Goal: Task Accomplishment & Management: Complete application form

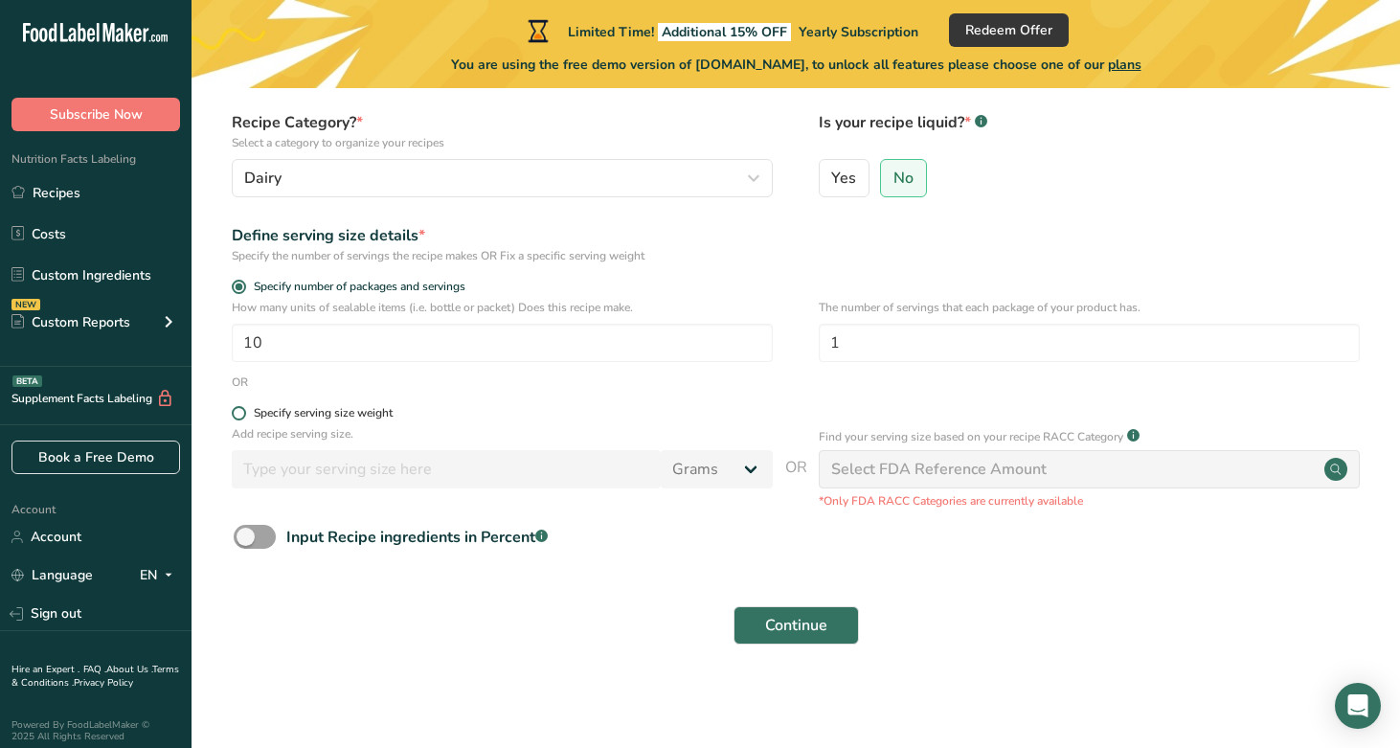
click at [388, 414] on div "Specify serving size weight" at bounding box center [323, 413] width 139 height 14
click at [244, 414] on input "Specify serving size weight" at bounding box center [238, 413] width 12 height 12
radio input "true"
radio input "false"
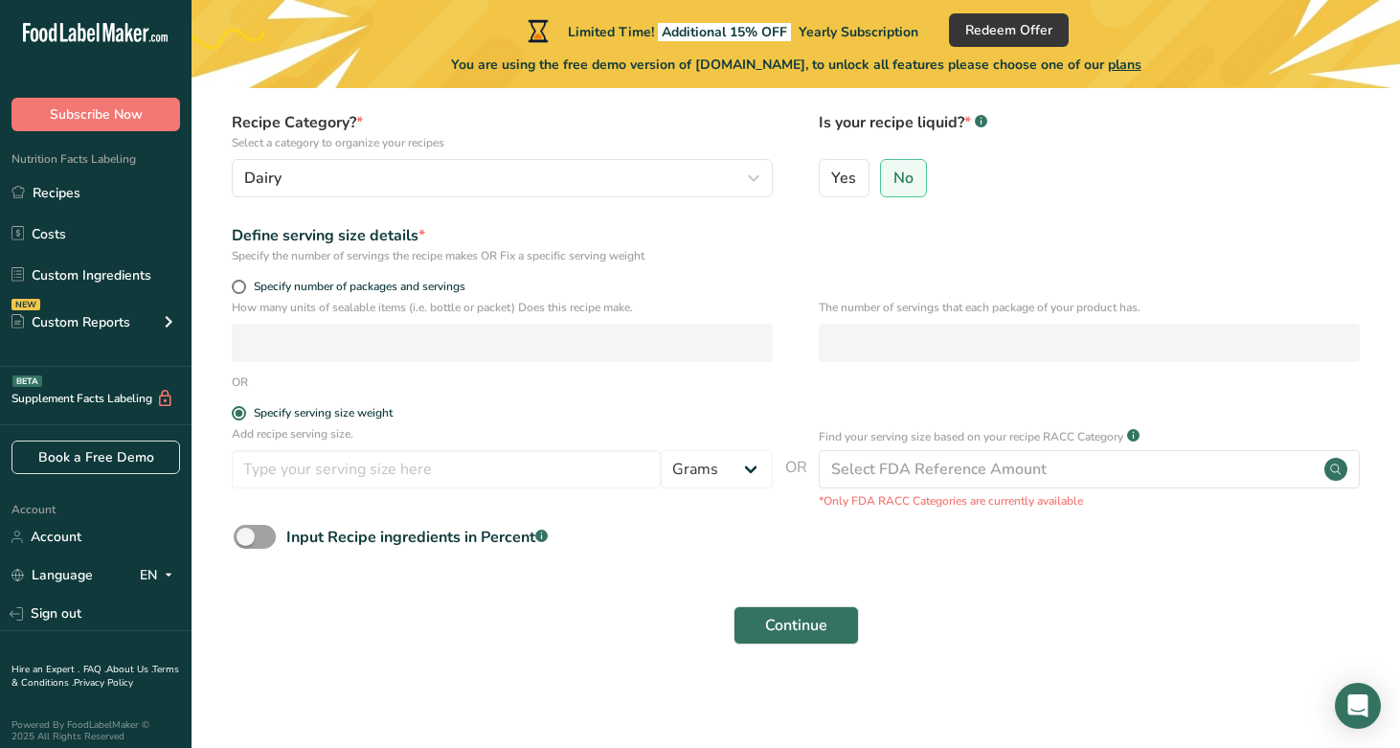
click at [230, 290] on div "Specify number of packages and servings" at bounding box center [795, 289] width 1147 height 19
click at [241, 287] on span at bounding box center [239, 287] width 14 height 14
click at [241, 287] on input "Specify number of packages and servings" at bounding box center [238, 287] width 12 height 12
radio input "true"
radio input "false"
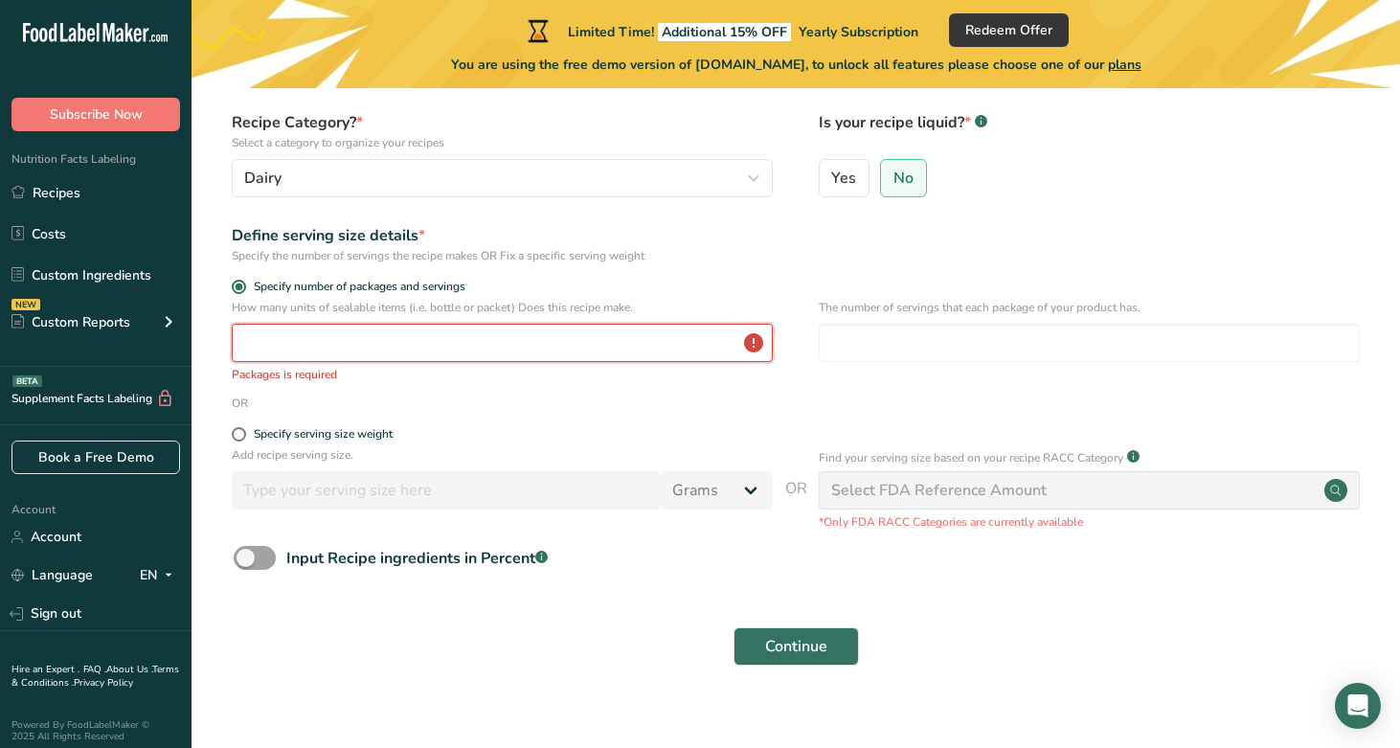
click at [471, 351] on input "number" at bounding box center [502, 343] width 541 height 38
click at [858, 169] on label "Yes" at bounding box center [845, 178] width 52 height 38
click at [832, 171] on input "Yes" at bounding box center [826, 177] width 12 height 12
radio input "true"
radio input "false"
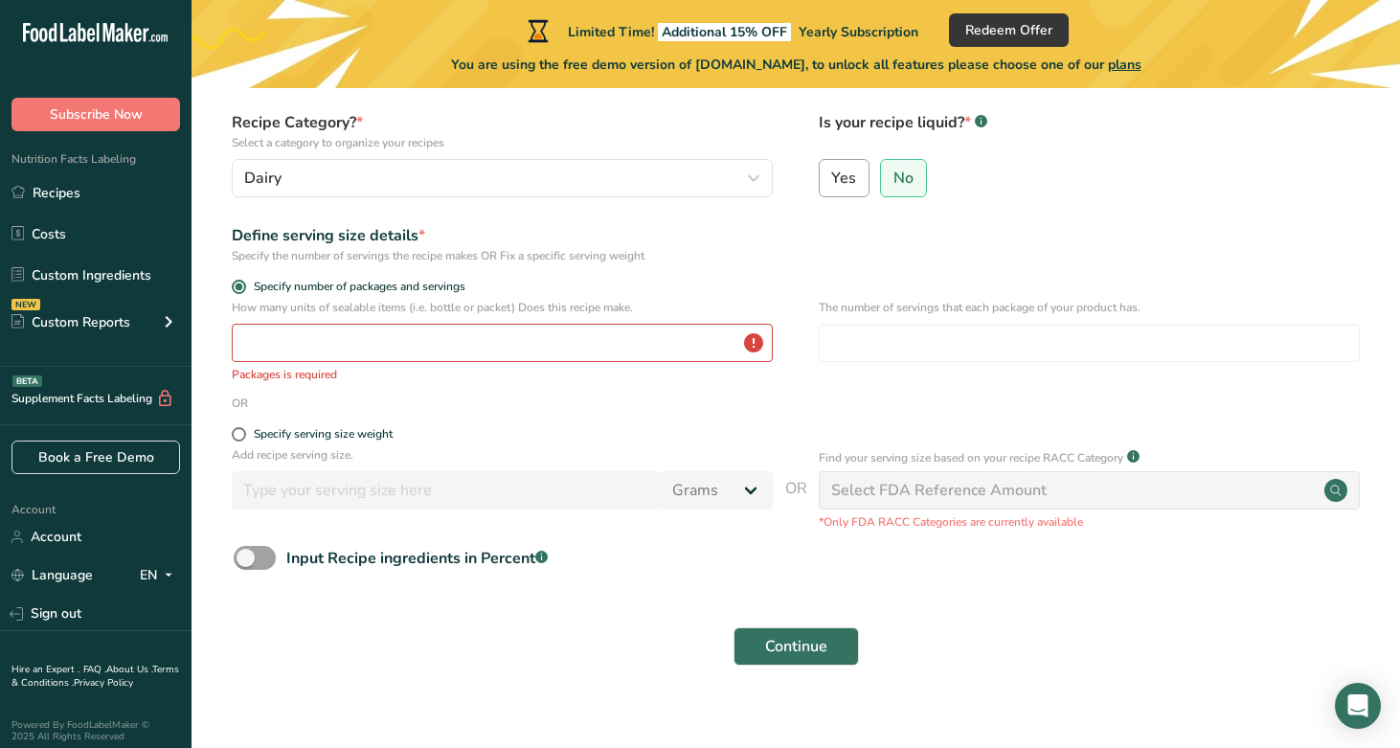
select select "22"
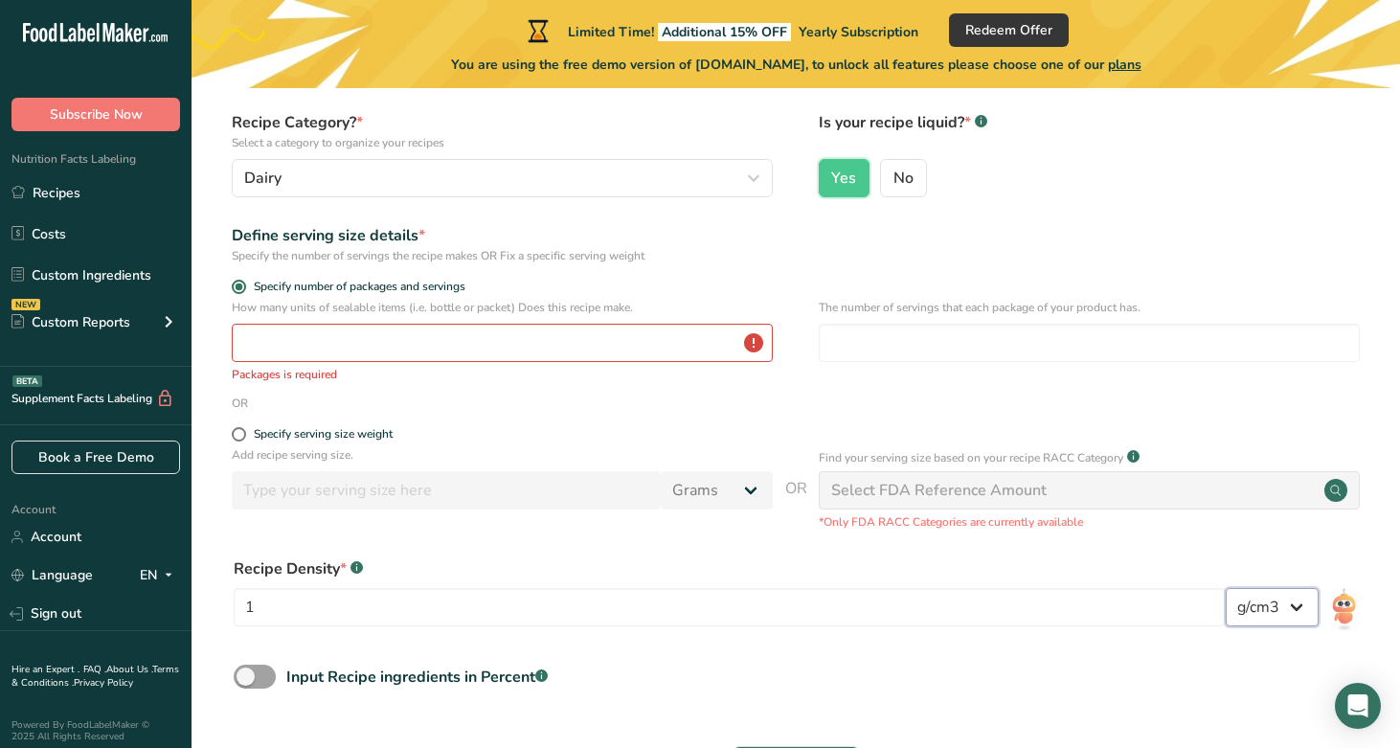
click at [1299, 602] on select "lb/ft3 g/cm3" at bounding box center [1271, 607] width 93 height 38
click at [1225, 588] on select "lb/ft3 g/cm3" at bounding box center [1271, 607] width 93 height 38
click at [604, 346] on input "number" at bounding box center [502, 343] width 541 height 38
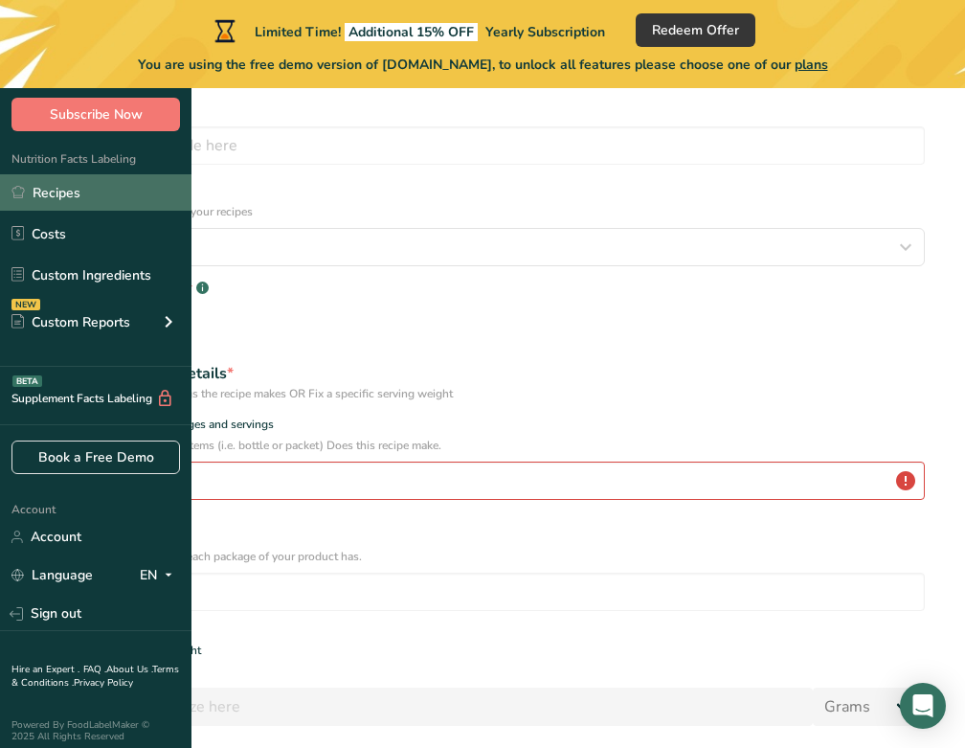
select select "22"
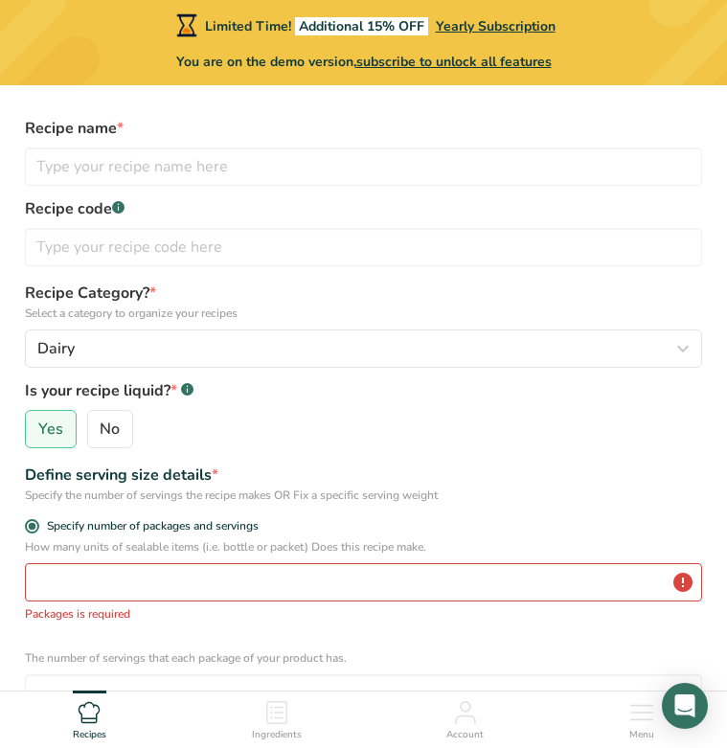
scroll to position [49, 0]
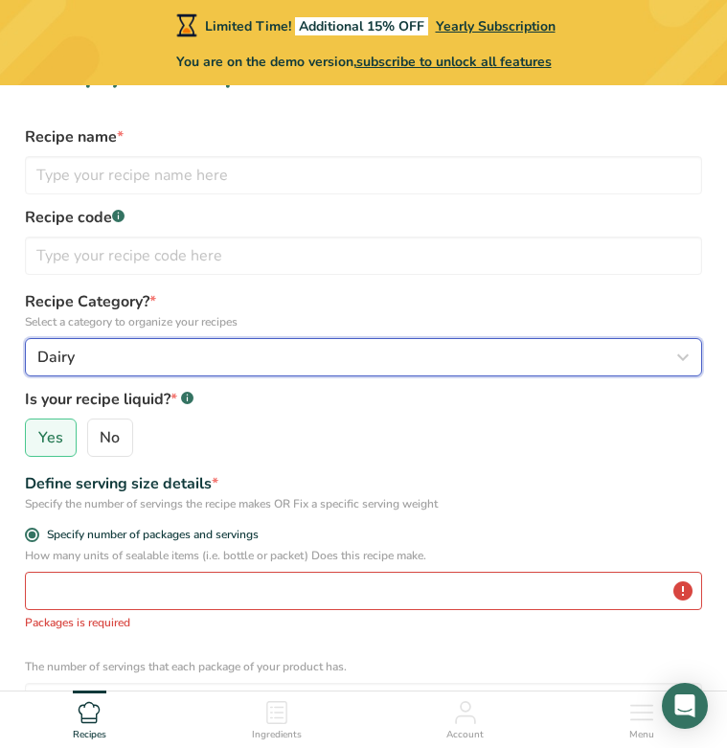
click at [96, 353] on div "Dairy" at bounding box center [357, 357] width 641 height 23
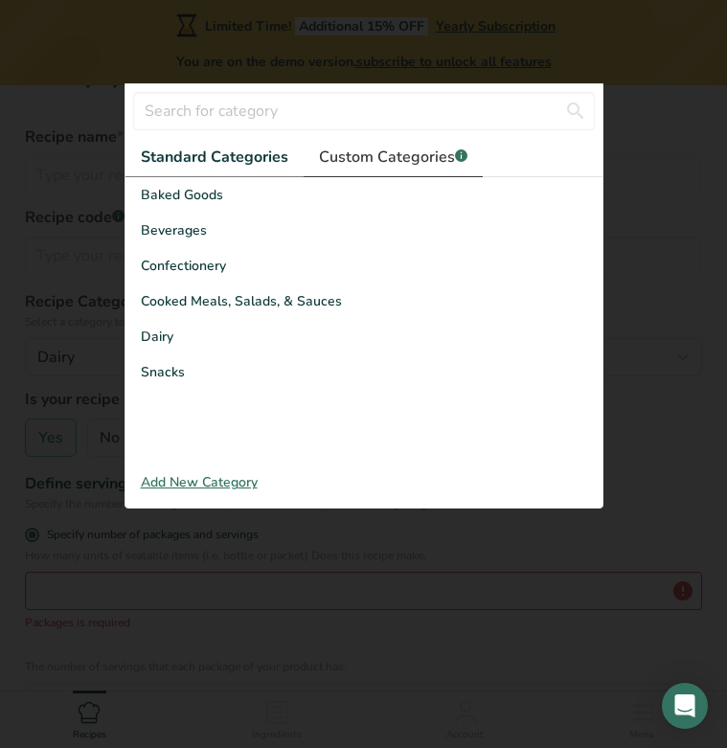
click at [330, 163] on span "Custom Categories .a-a{fill:#347362;}.b-a{fill:#fff;}" at bounding box center [393, 157] width 148 height 23
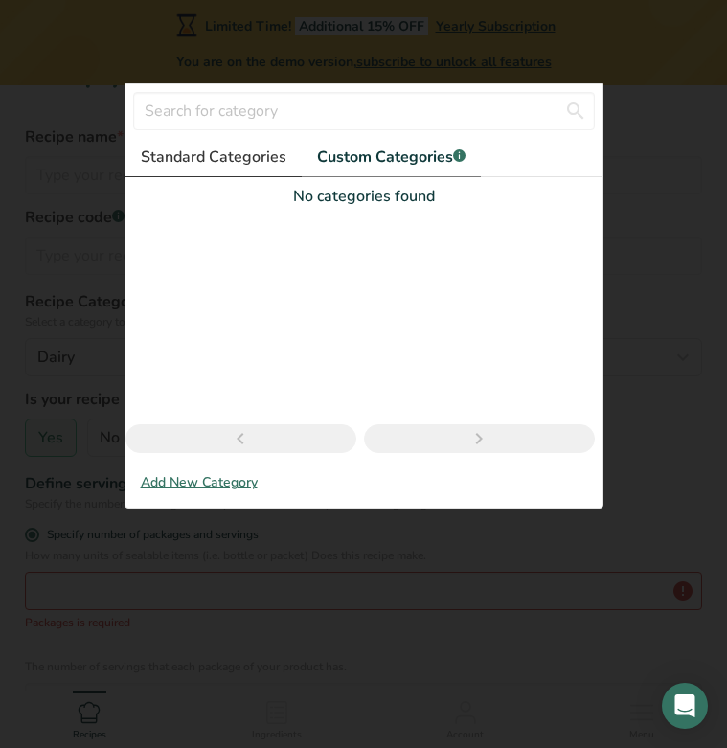
click at [211, 164] on span "Standard Categories" at bounding box center [214, 157] width 146 height 23
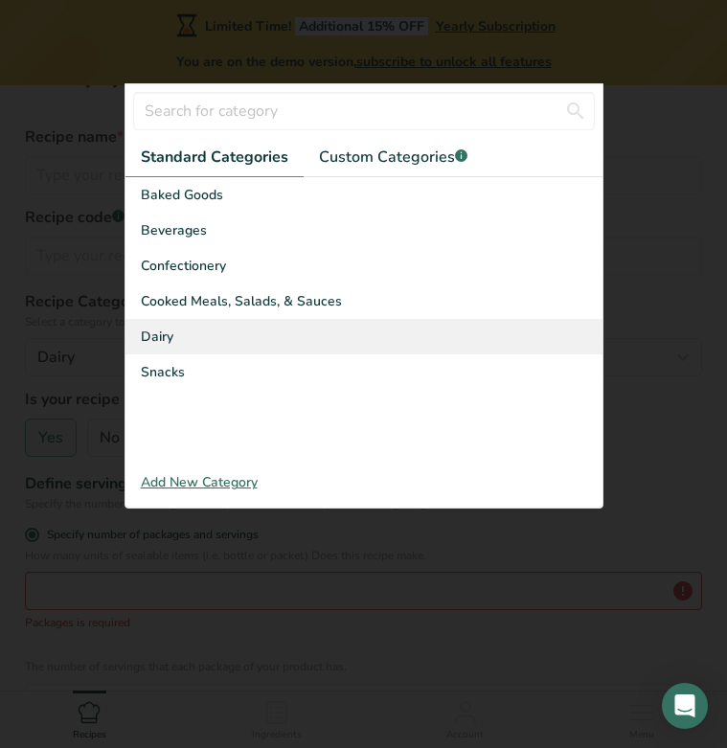
click at [180, 333] on div "Dairy" at bounding box center [363, 336] width 477 height 35
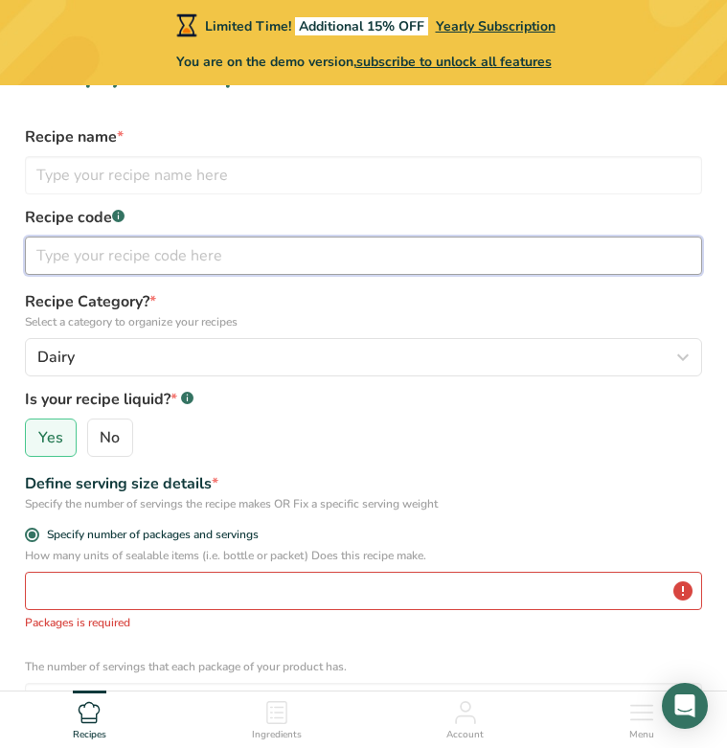
click at [87, 265] on input "text" at bounding box center [363, 255] width 677 height 38
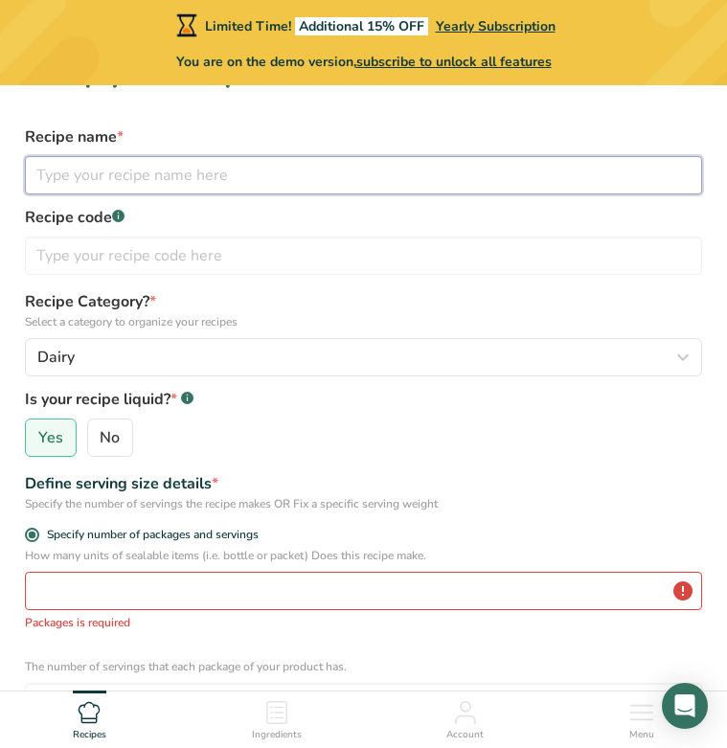
click at [189, 180] on input "text" at bounding box center [363, 175] width 677 height 38
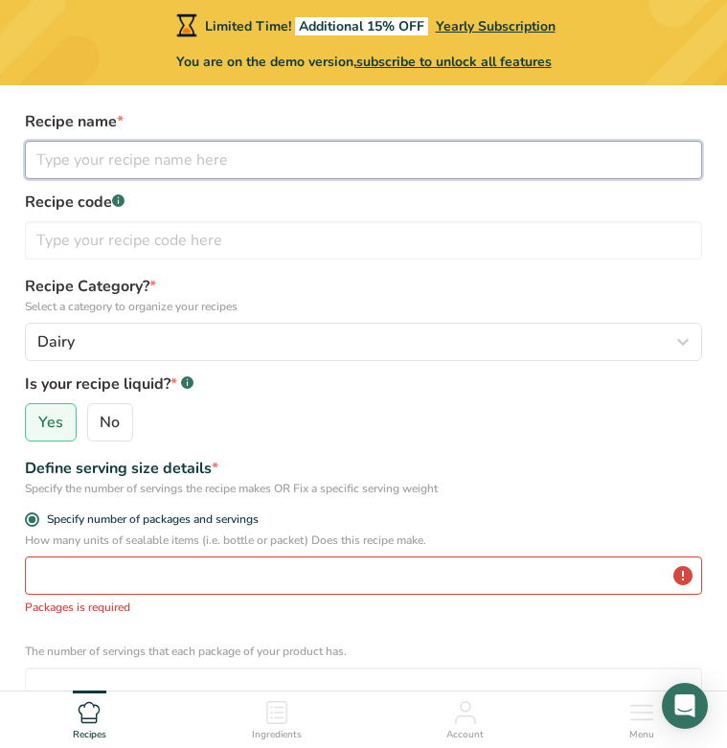
scroll to position [0, 0]
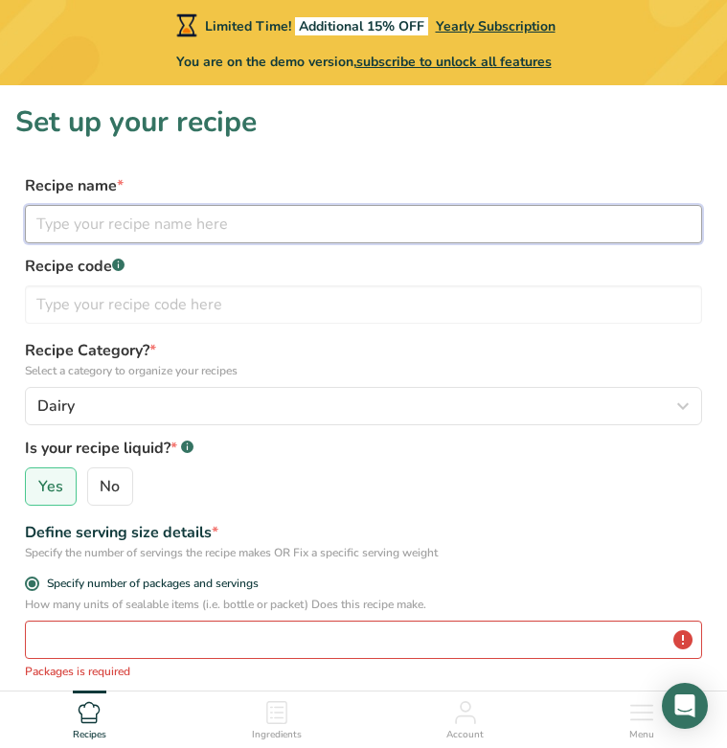
type input "W"
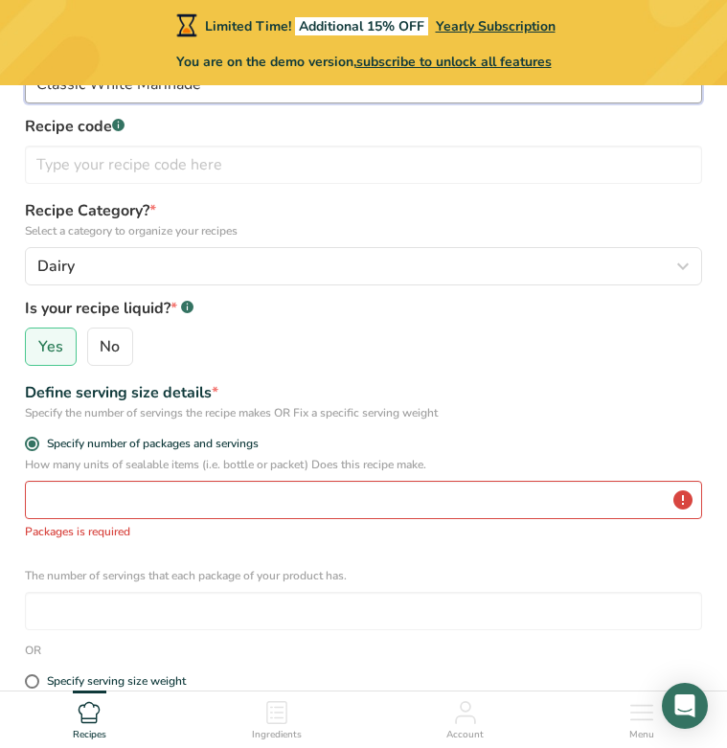
scroll to position [143, 0]
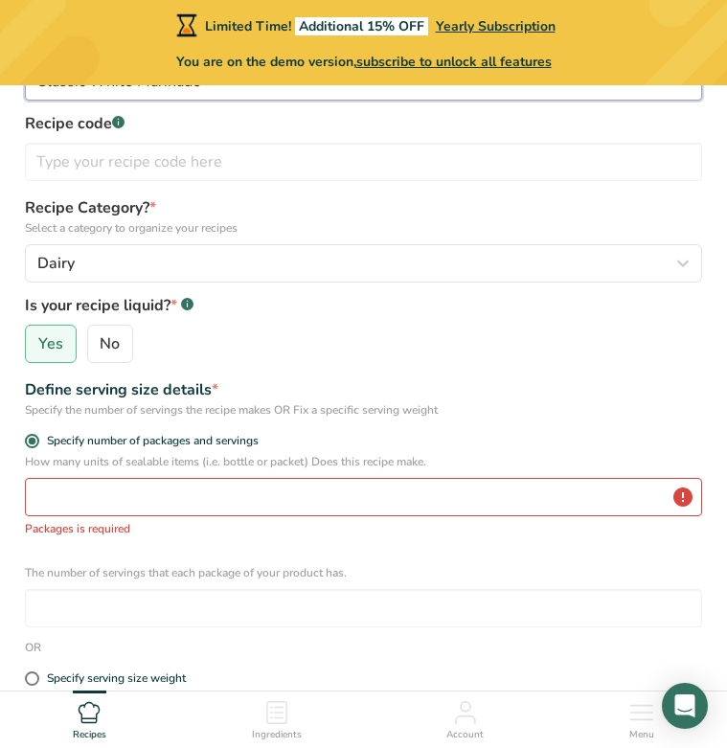
type input "Classic White Marinade"
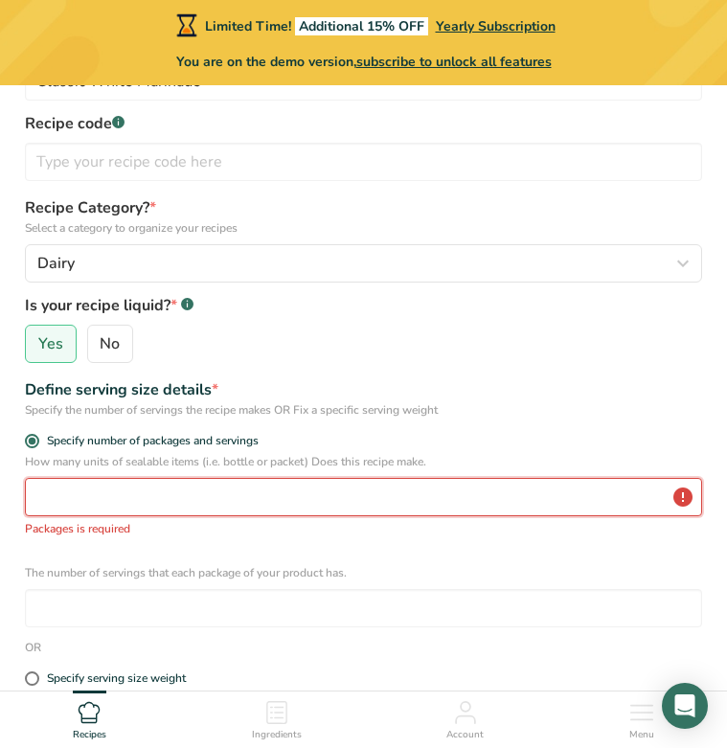
click at [273, 491] on input "number" at bounding box center [363, 497] width 677 height 38
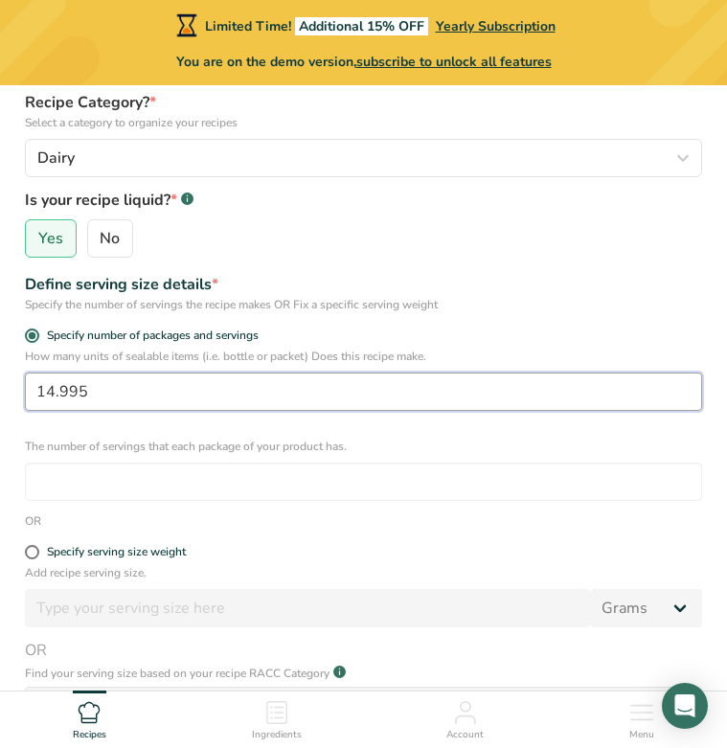
scroll to position [250, 0]
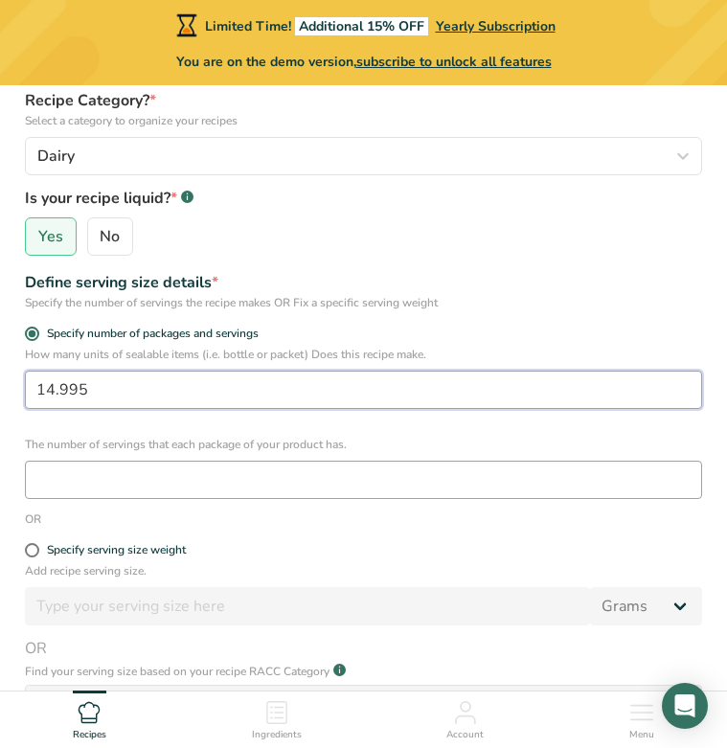
type input "14.995"
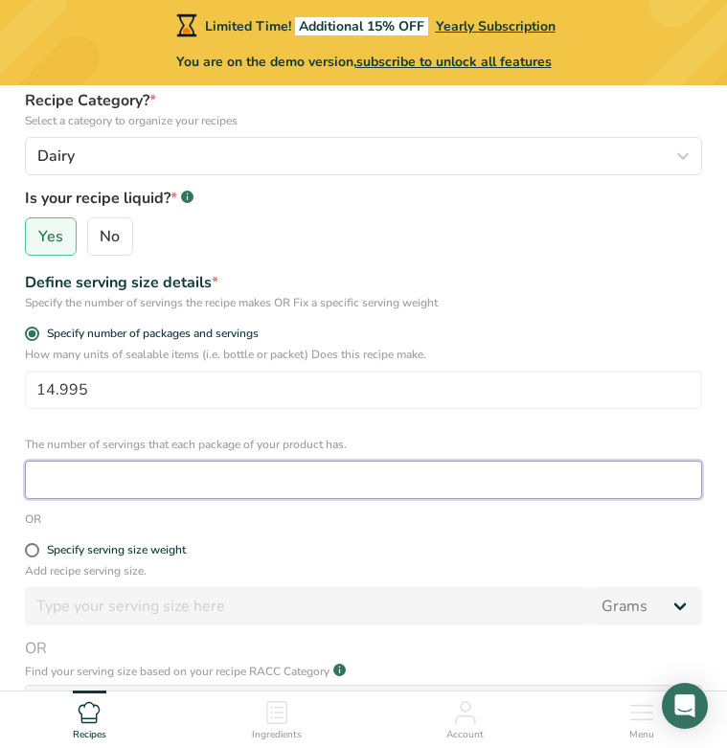
click at [426, 489] on input "number" at bounding box center [363, 480] width 677 height 38
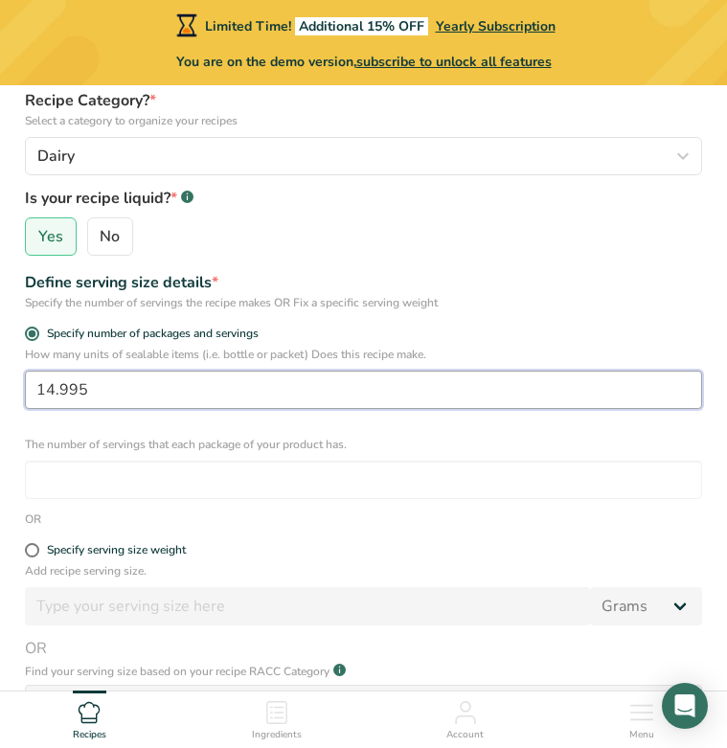
click at [131, 392] on input "14.995" at bounding box center [363, 390] width 677 height 38
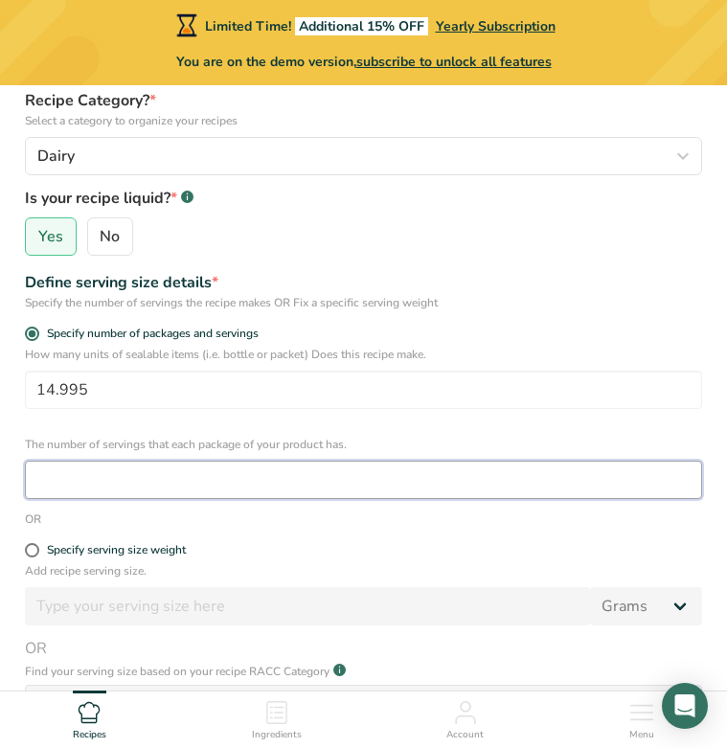
click at [99, 480] on input "number" at bounding box center [363, 480] width 677 height 38
type input "2"
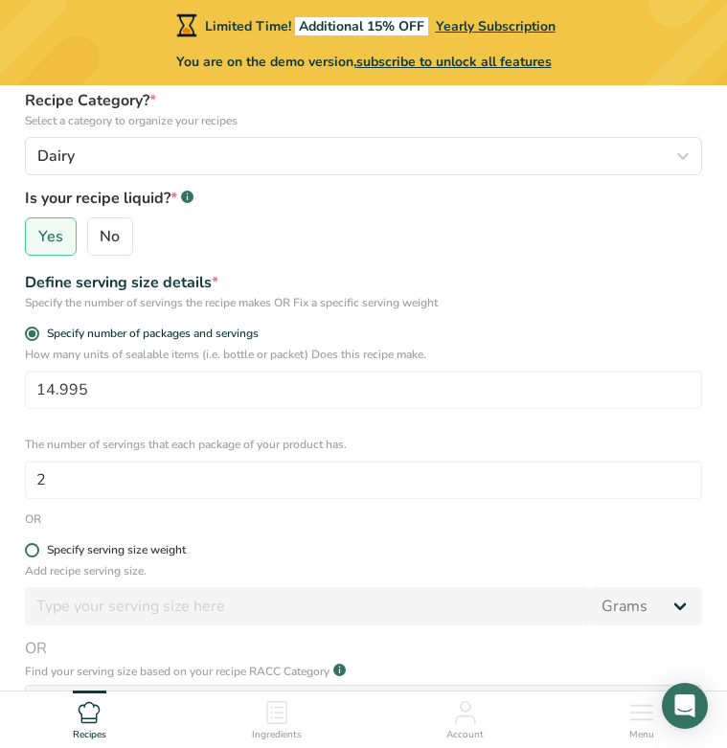
click at [83, 548] on div "Specify serving size weight" at bounding box center [116, 550] width 139 height 14
click at [37, 548] on input "Specify serving size weight" at bounding box center [31, 550] width 12 height 12
radio input "true"
radio input "false"
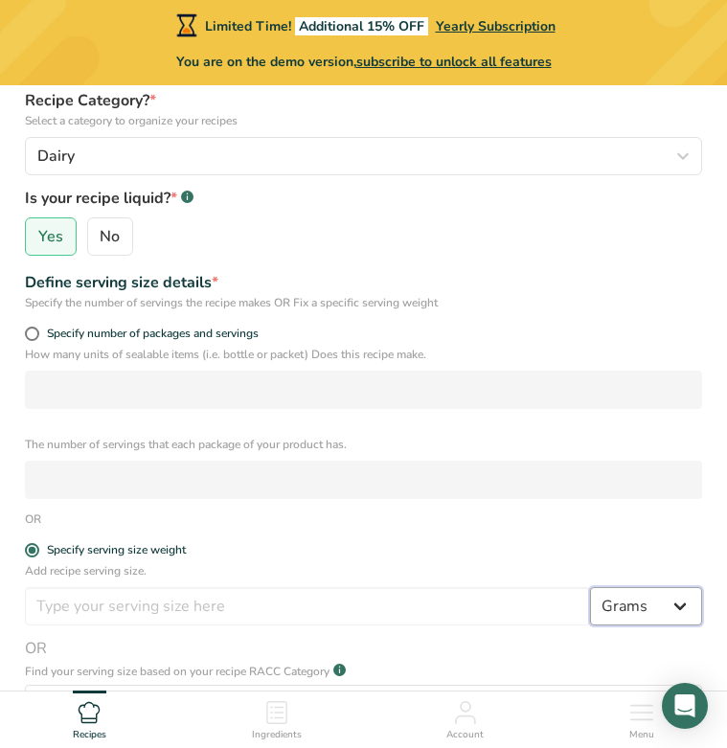
click at [688, 605] on select "Grams kg mg mcg lb oz l mL fl oz tbsp tsp cup qt gallon" at bounding box center [646, 606] width 112 height 38
select select "5"
click at [590, 587] on select "Grams kg mg mcg lb oz l mL fl oz tbsp tsp cup qt gallon" at bounding box center [646, 606] width 112 height 38
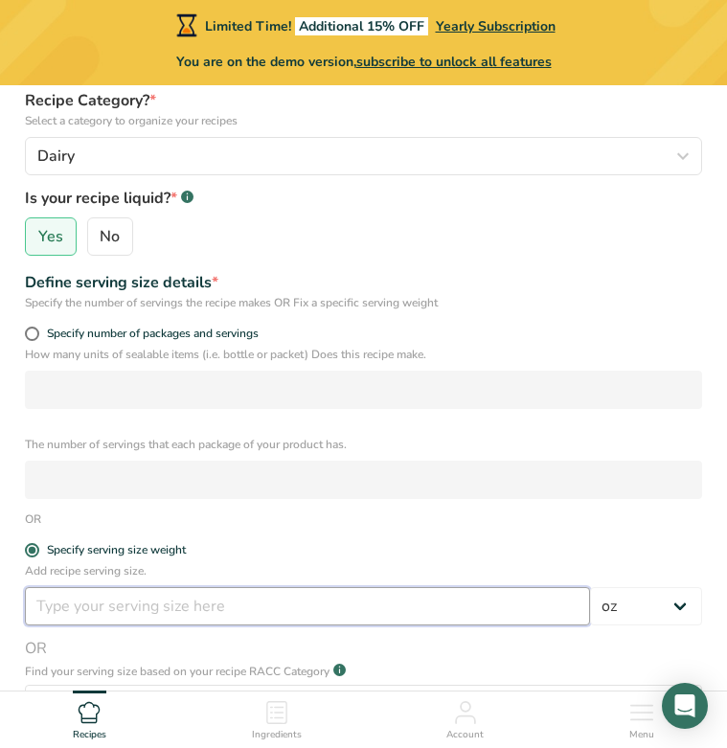
click at [230, 612] on input "number" at bounding box center [307, 606] width 565 height 38
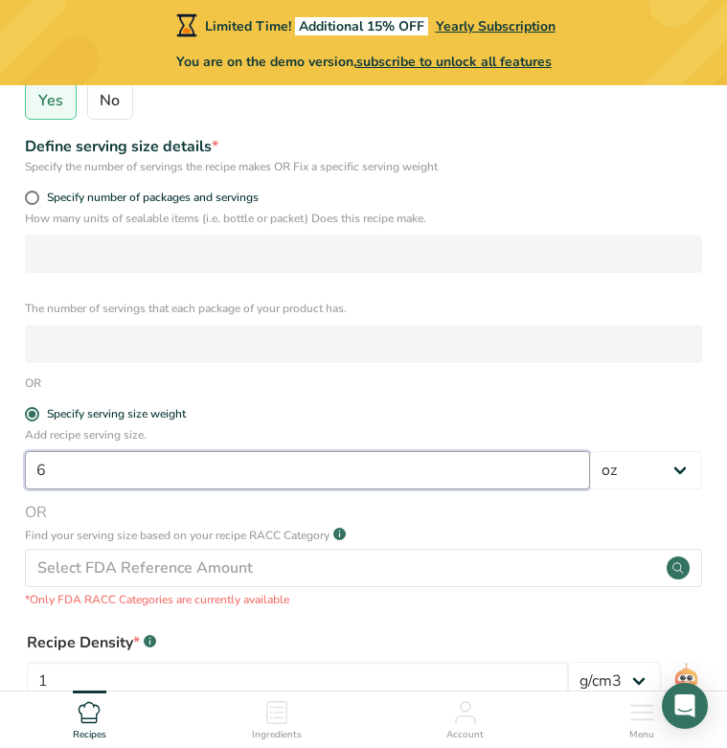
scroll to position [383, 0]
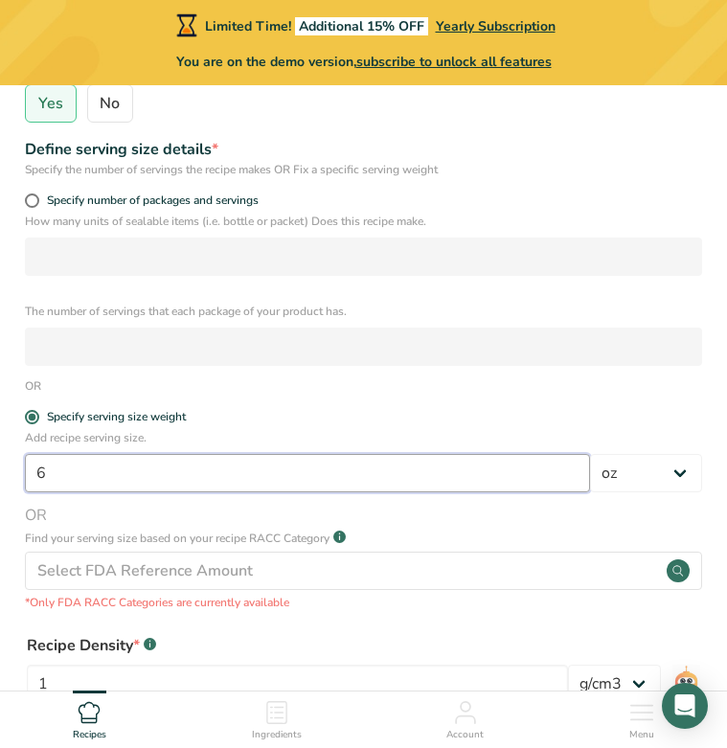
type input "6"
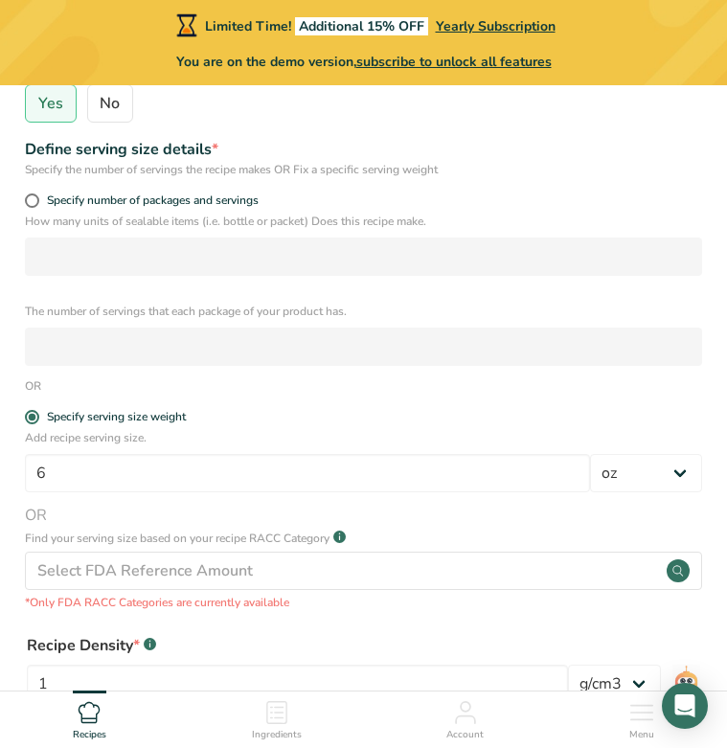
click at [366, 402] on form "Recipe name * Classic White Marinade Recipe code .a-a{fill:#347362;}.b-a{fill:#…" at bounding box center [363, 331] width 696 height 1081
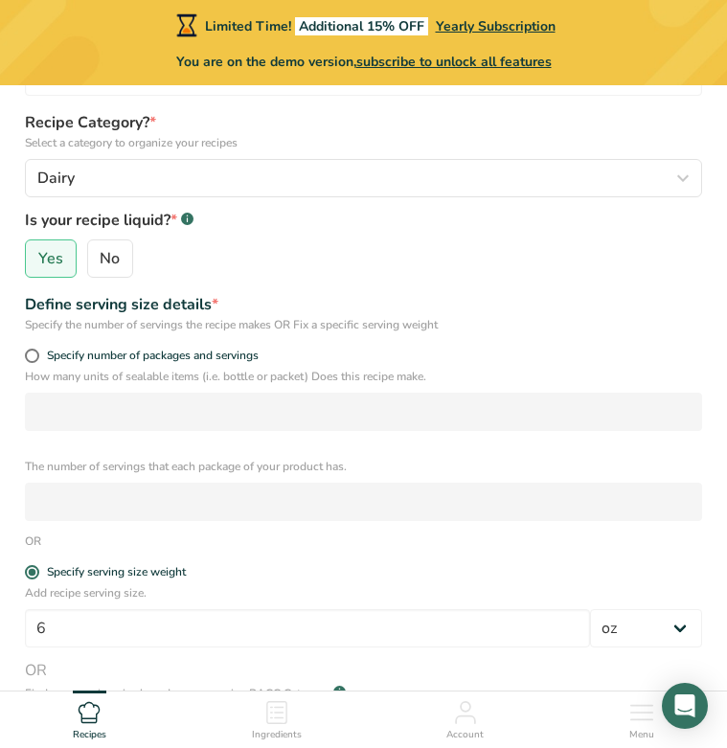
scroll to position [224, 0]
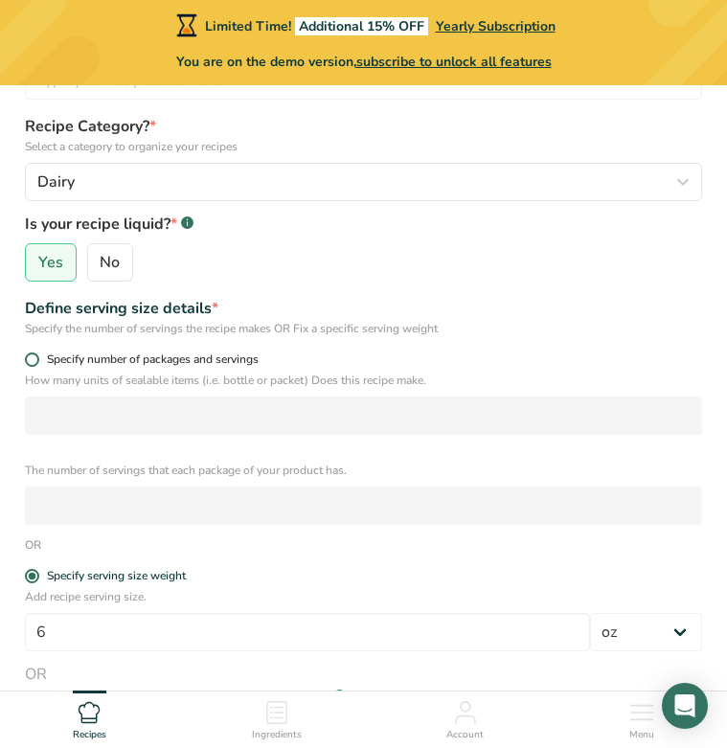
click at [28, 358] on span at bounding box center [32, 359] width 14 height 14
click at [28, 358] on input "Specify number of packages and servings" at bounding box center [31, 359] width 12 height 12
radio input "true"
radio input "false"
select select "0"
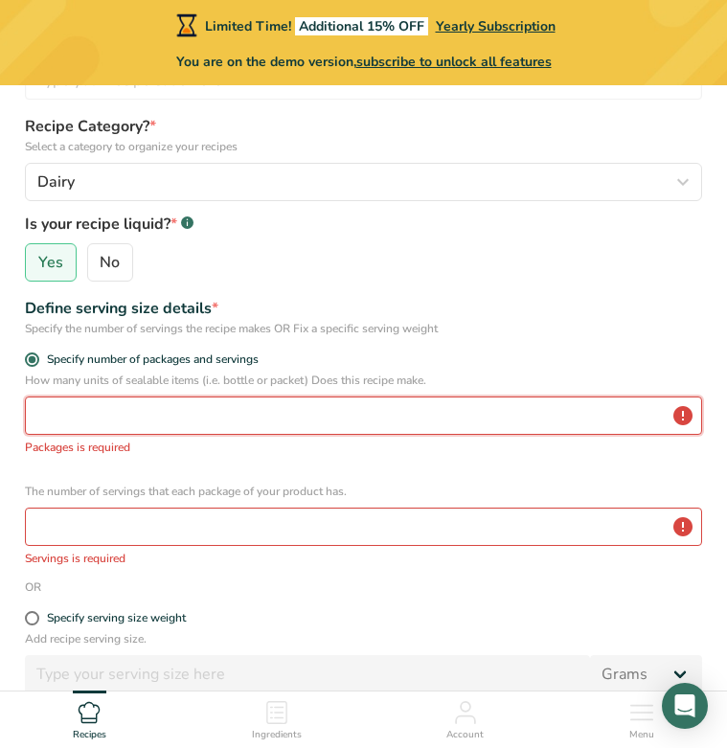
click at [56, 410] on input "number" at bounding box center [363, 415] width 677 height 38
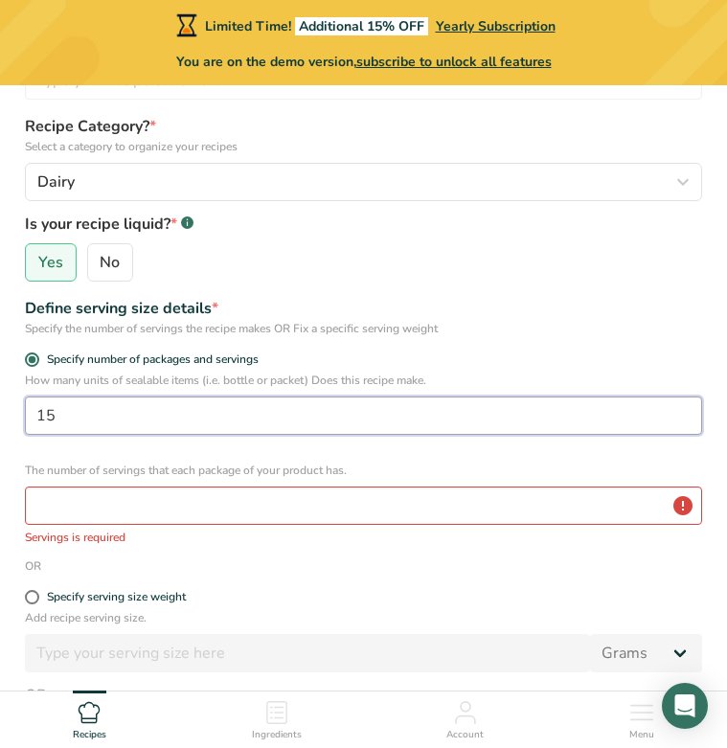
type input "15"
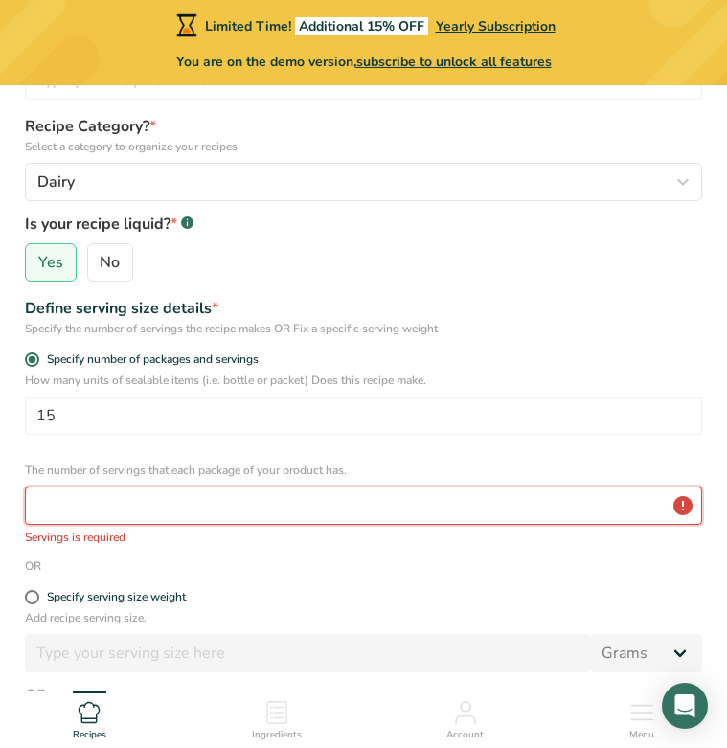
click at [52, 505] on input "number" at bounding box center [363, 505] width 677 height 38
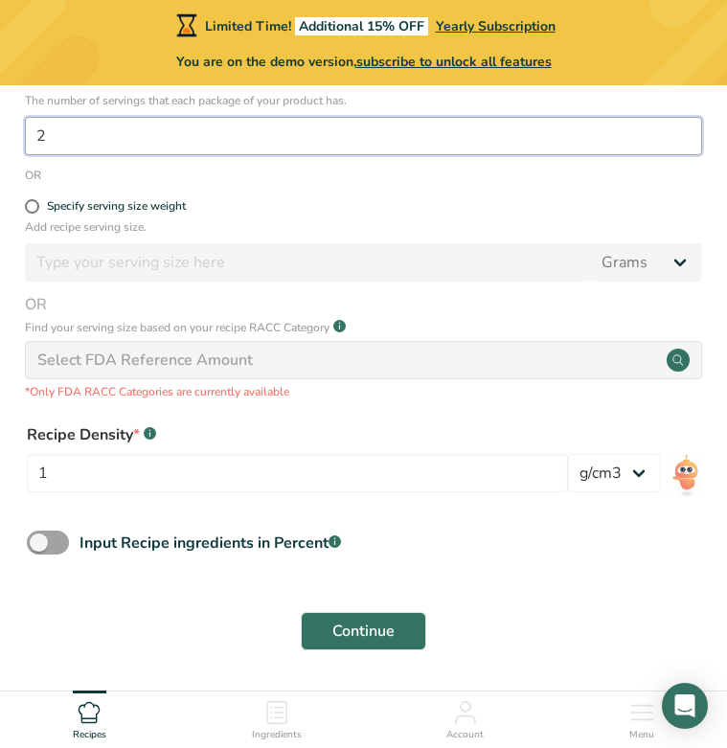
scroll to position [657, 0]
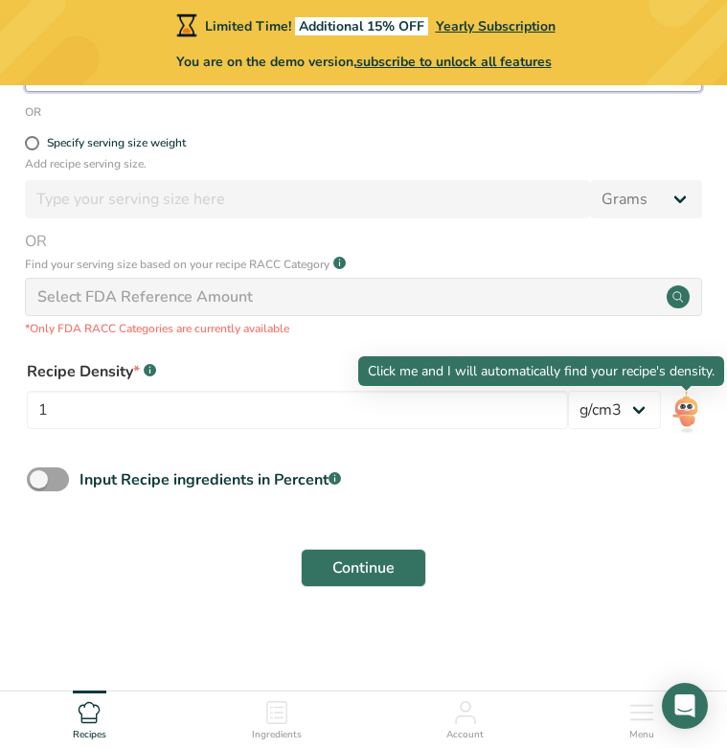
type input "2"
click at [691, 409] on img at bounding box center [686, 412] width 28 height 43
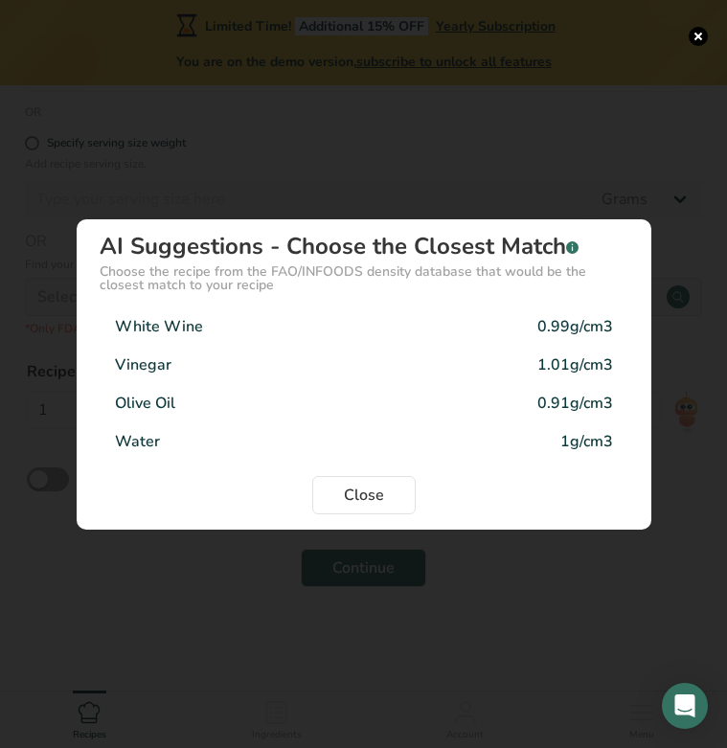
click at [354, 149] on div "Density Selection Modal" at bounding box center [363, 374] width 727 height 748
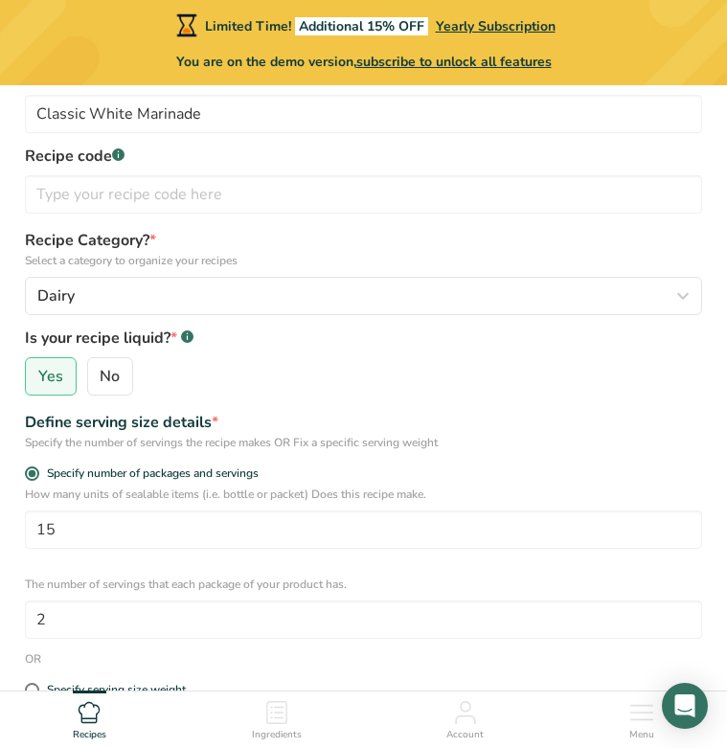
scroll to position [29, 0]
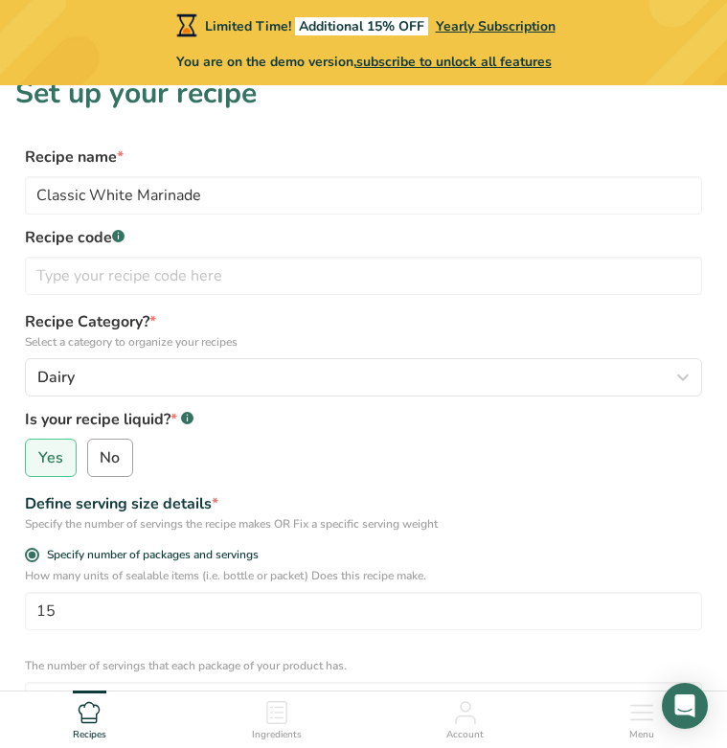
click at [106, 461] on span "No" at bounding box center [110, 457] width 20 height 19
click at [101, 461] on input "No" at bounding box center [94, 458] width 12 height 12
radio input "true"
radio input "false"
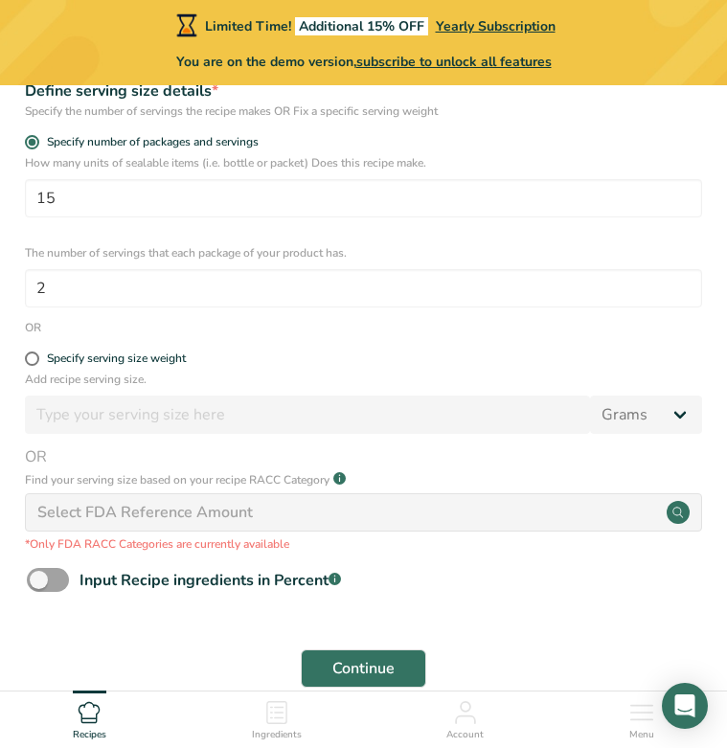
scroll to position [542, 0]
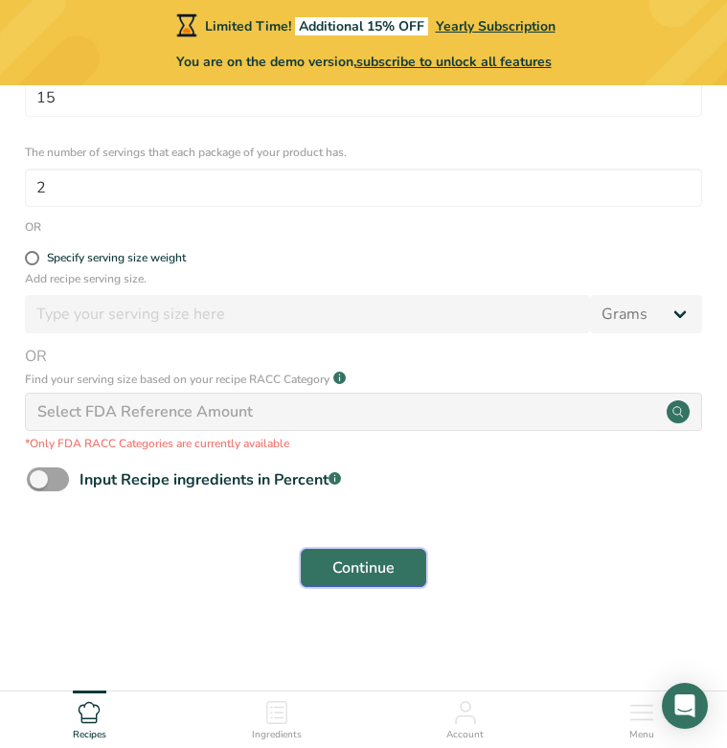
click at [373, 562] on span "Continue" at bounding box center [363, 567] width 62 height 23
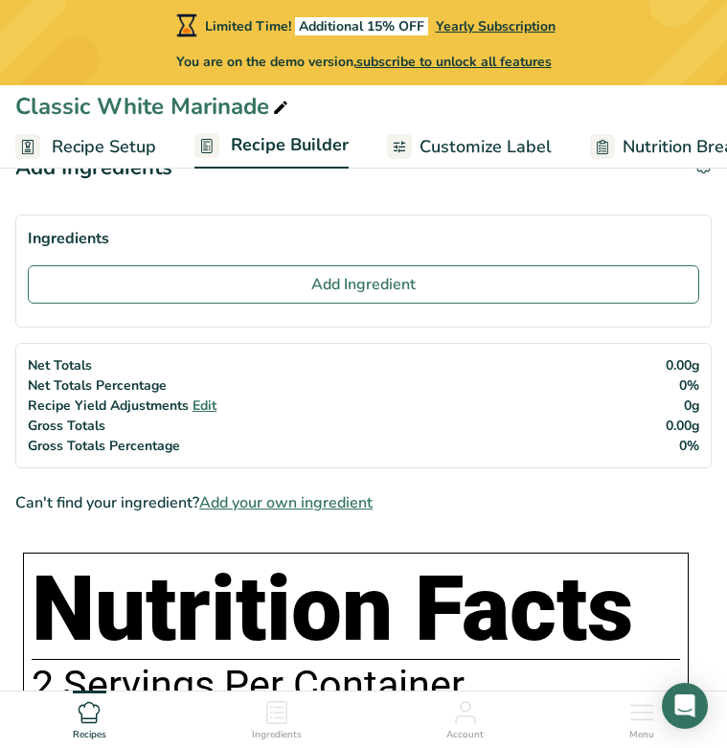
scroll to position [53, 0]
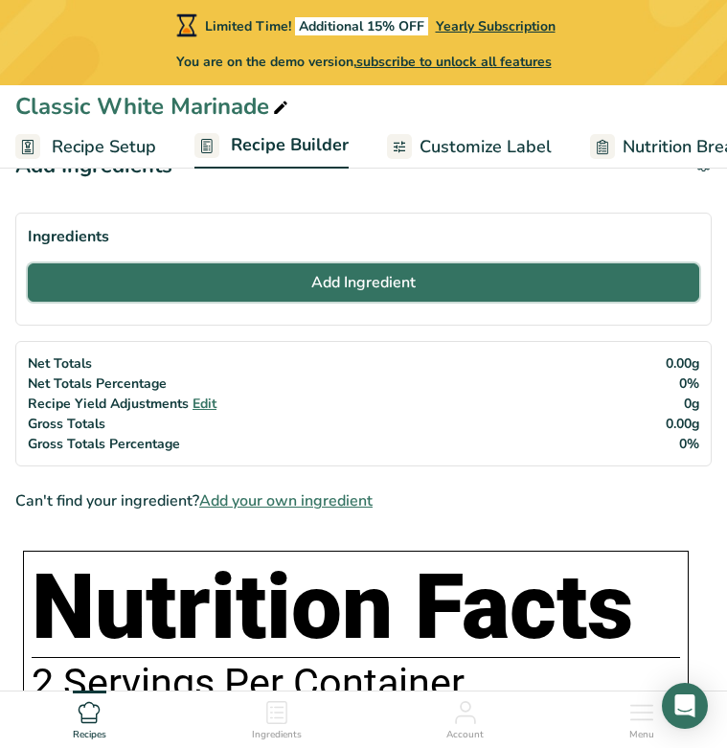
click at [325, 285] on span "Add Ingredient" at bounding box center [363, 282] width 104 height 23
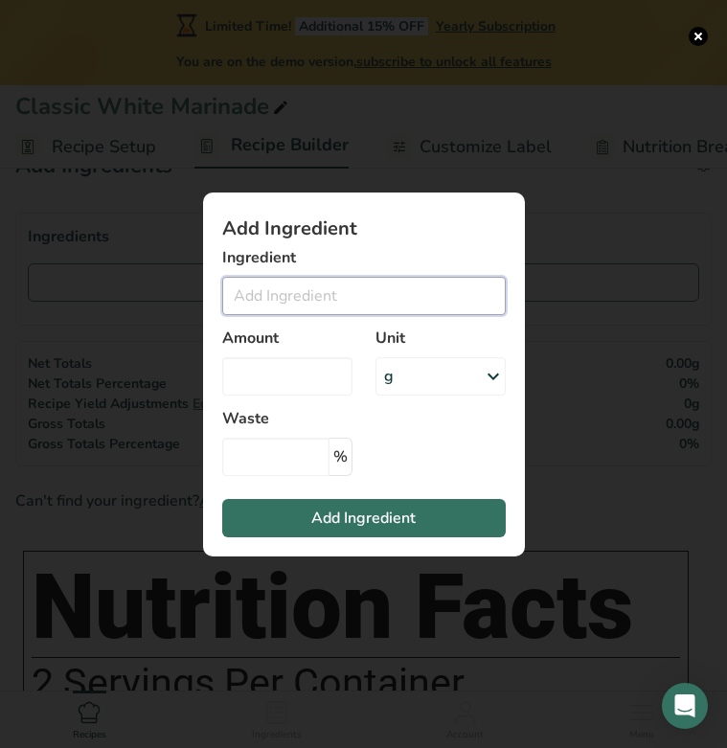
click at [293, 303] on input "Add ingredient modal" at bounding box center [363, 296] width 283 height 38
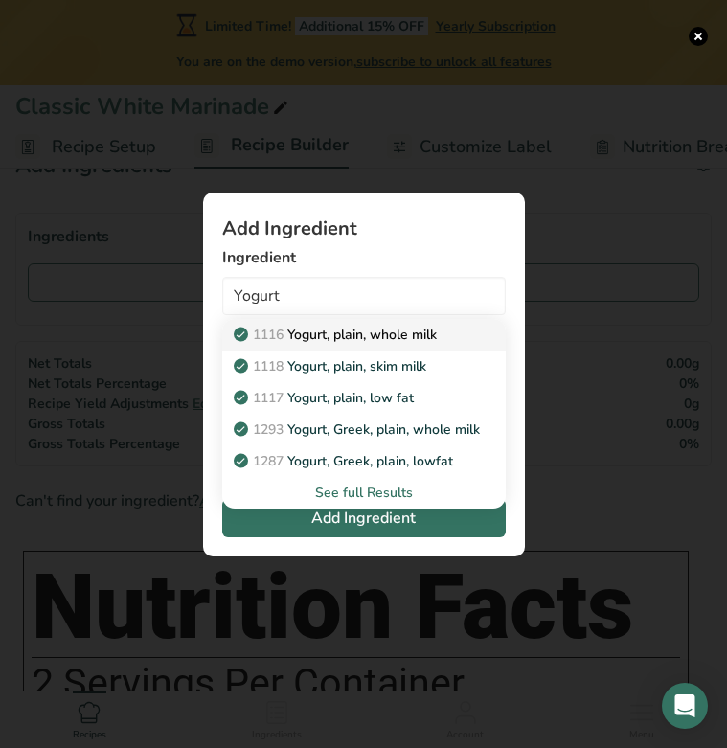
click at [405, 341] on p "1116 Yogurt, plain, whole milk" at bounding box center [336, 335] width 199 height 20
type input "Yogurt, plain, whole milk"
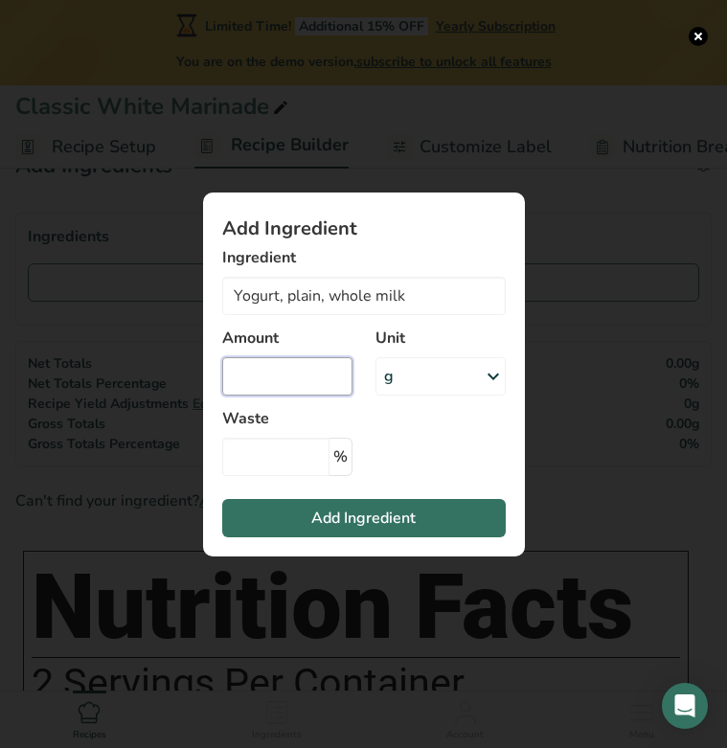
click at [296, 372] on input "Add ingredient modal" at bounding box center [287, 376] width 130 height 38
type input "2000"
click at [436, 435] on section "Add Ingredient Ingredient Yogurt, plain, whole milk 1116 Yogurt, plain, whole m…" at bounding box center [364, 374] width 322 height 364
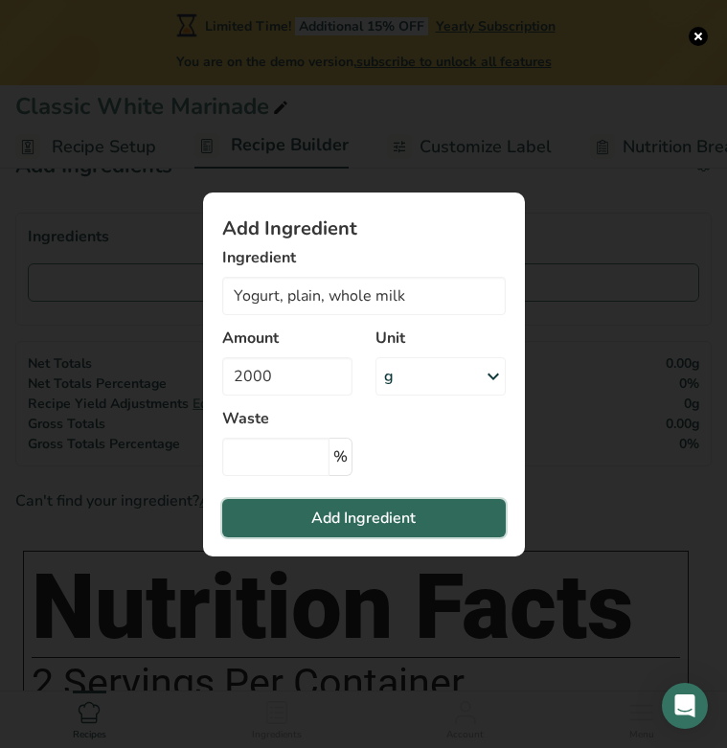
click at [402, 514] on span "Add Ingredient" at bounding box center [363, 517] width 104 height 23
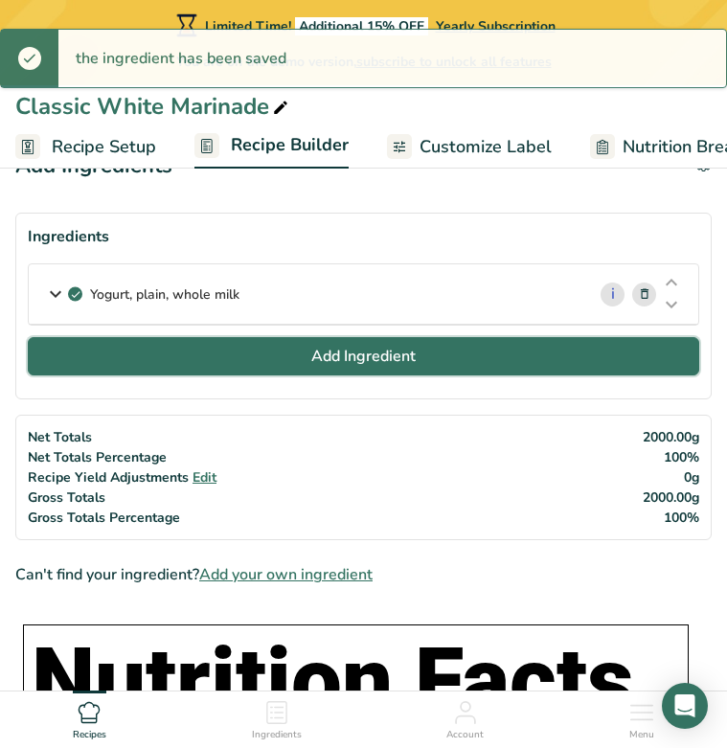
click at [205, 341] on button "Add Ingredient" at bounding box center [363, 356] width 671 height 38
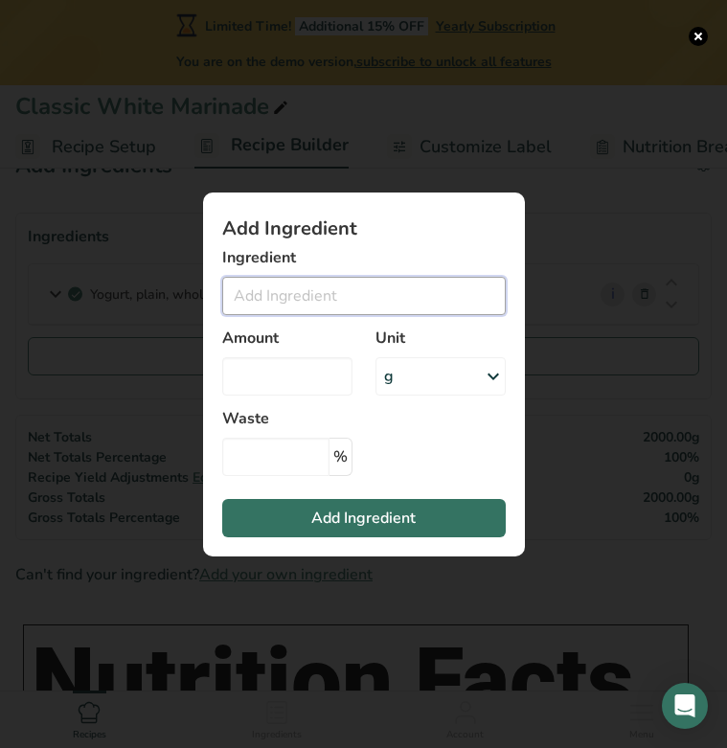
click at [292, 293] on input "Add ingredient modal" at bounding box center [363, 296] width 283 height 38
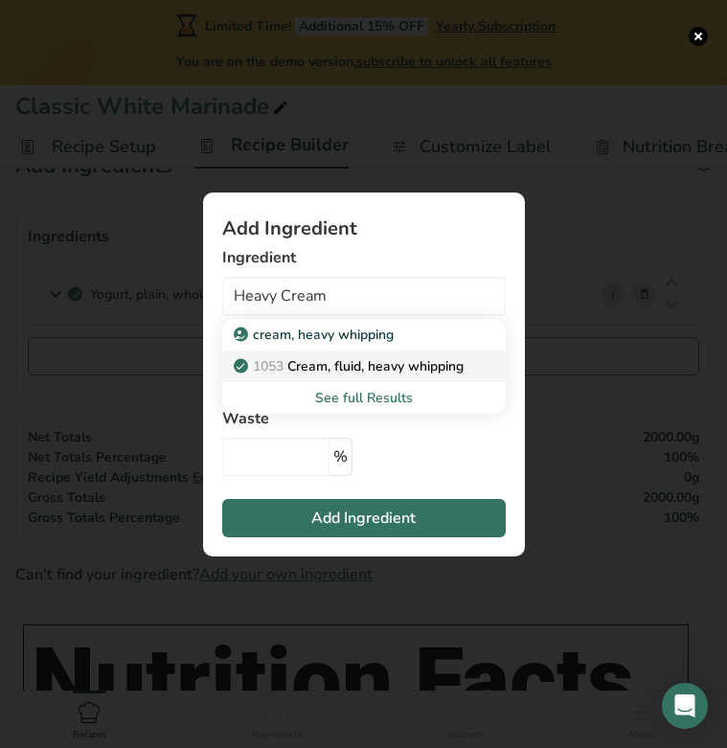
click at [320, 366] on p "1053 Cream, fluid, heavy whipping" at bounding box center [350, 366] width 226 height 20
type input "Cream, fluid, heavy whipping"
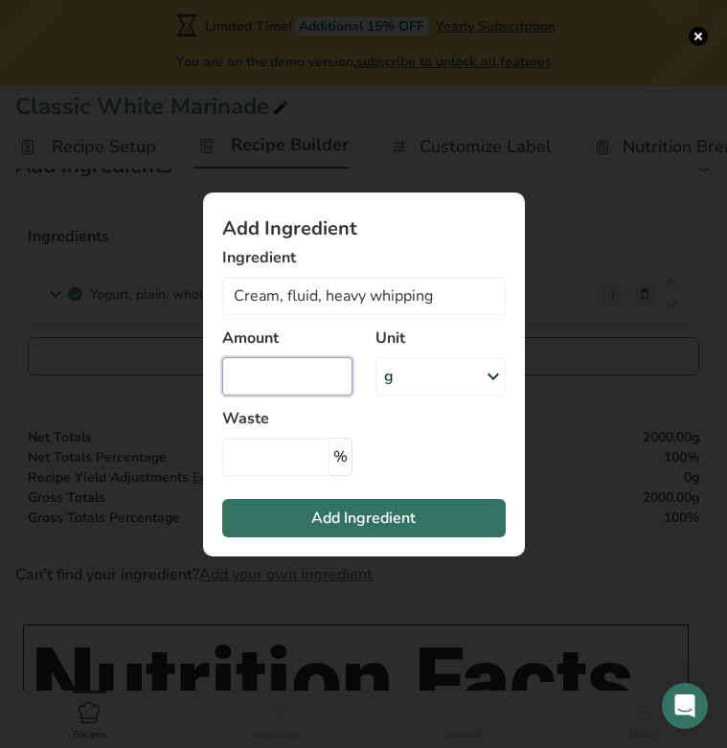
click at [281, 377] on input "Add ingredient modal" at bounding box center [287, 376] width 130 height 38
type input "1000"
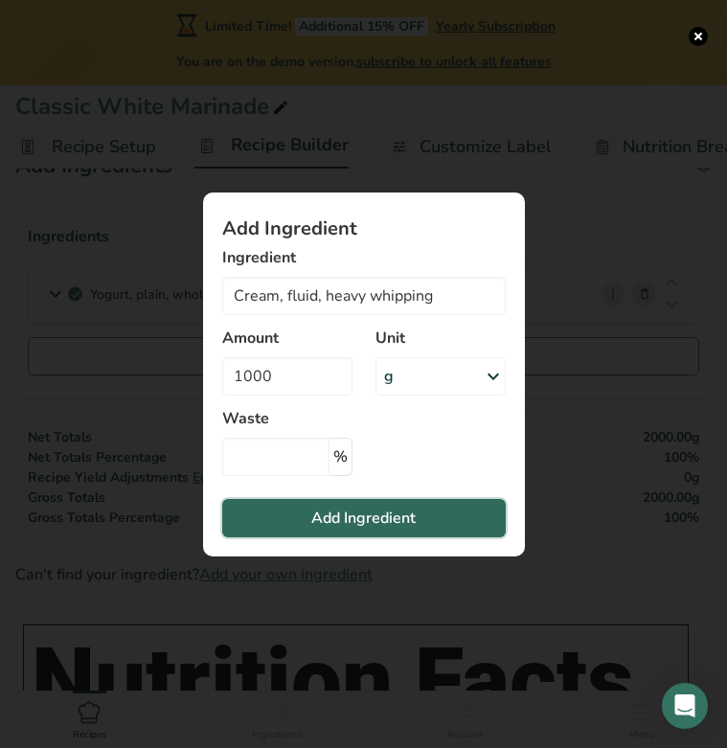
click at [305, 523] on button "Add Ingredient" at bounding box center [363, 518] width 283 height 38
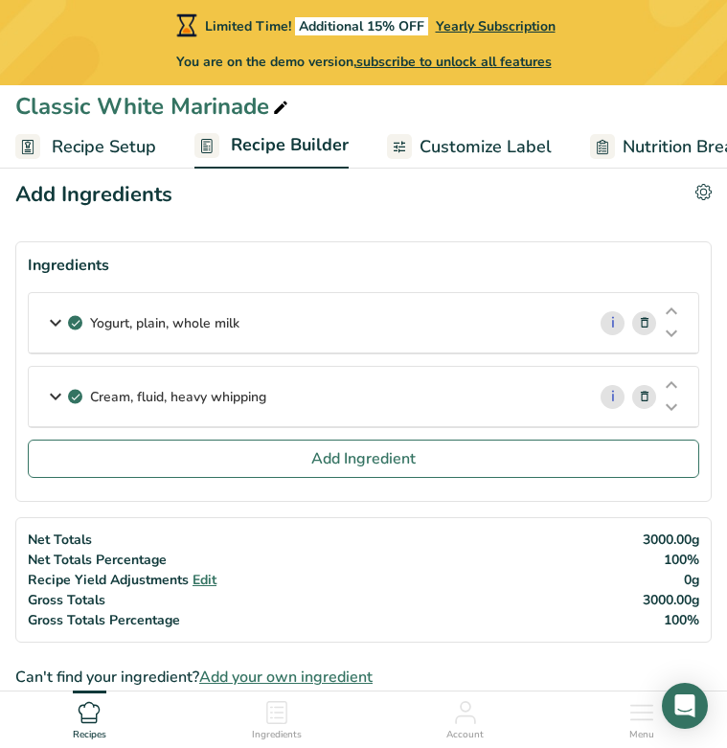
scroll to position [12, 0]
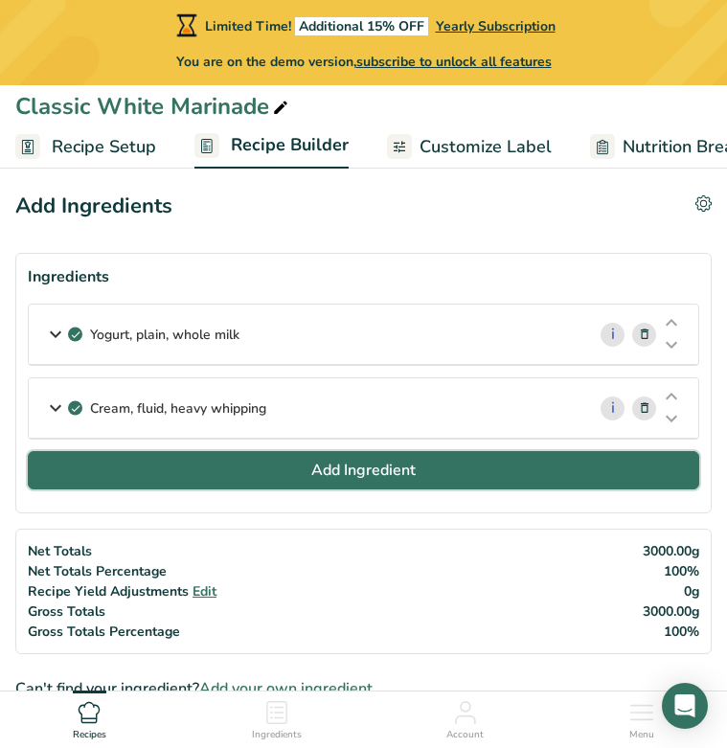
click at [204, 469] on button "Add Ingredient" at bounding box center [363, 470] width 671 height 38
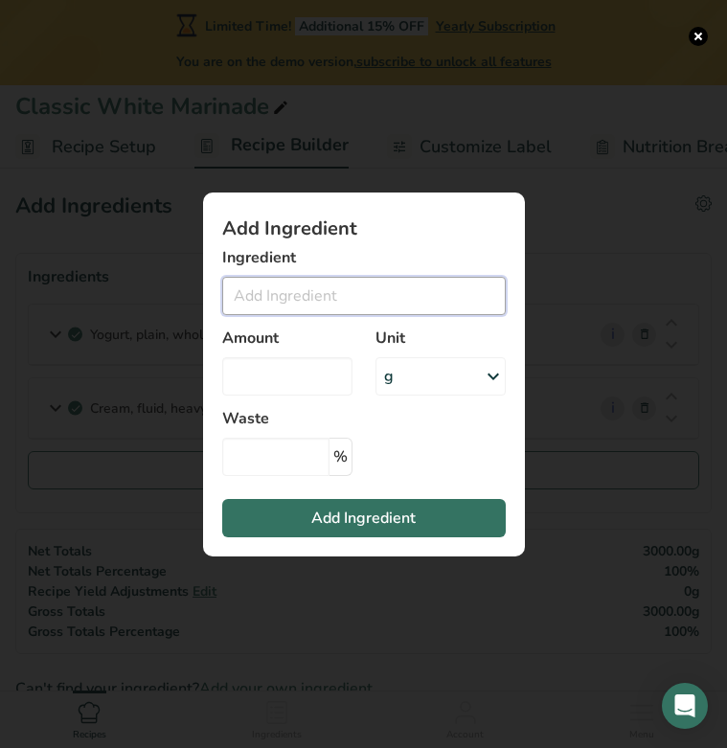
click at [286, 289] on input "Add ingredient modal" at bounding box center [363, 296] width 283 height 38
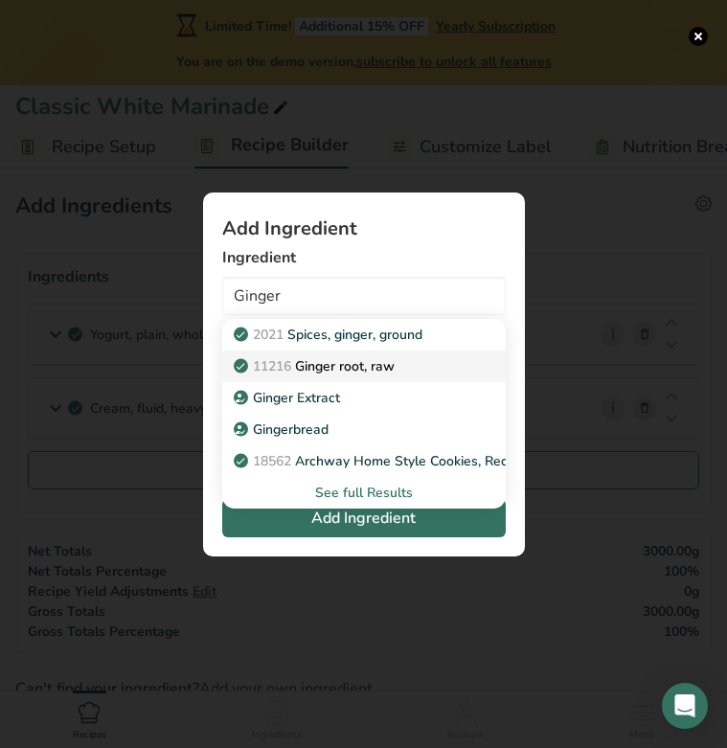
click at [352, 371] on p "11216 [PERSON_NAME], raw" at bounding box center [315, 366] width 157 height 20
type input "Ginger root, raw"
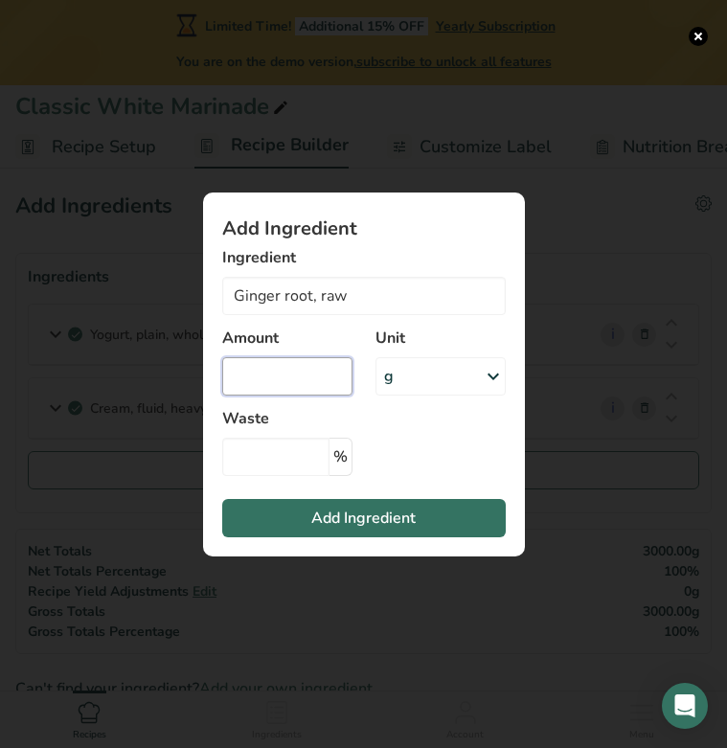
click at [271, 368] on input "Add ingredient modal" at bounding box center [287, 376] width 130 height 38
type input "140"
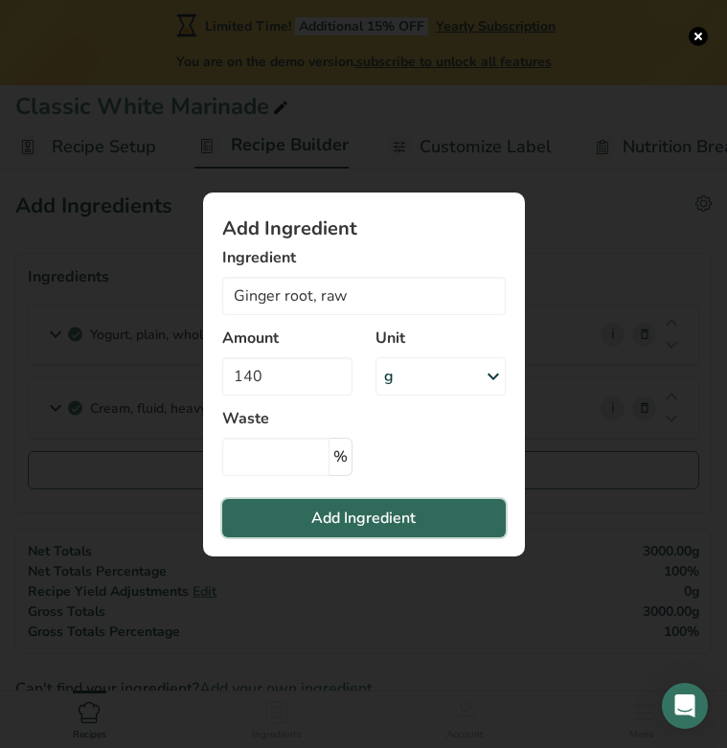
click at [326, 528] on span "Add Ingredient" at bounding box center [363, 517] width 104 height 23
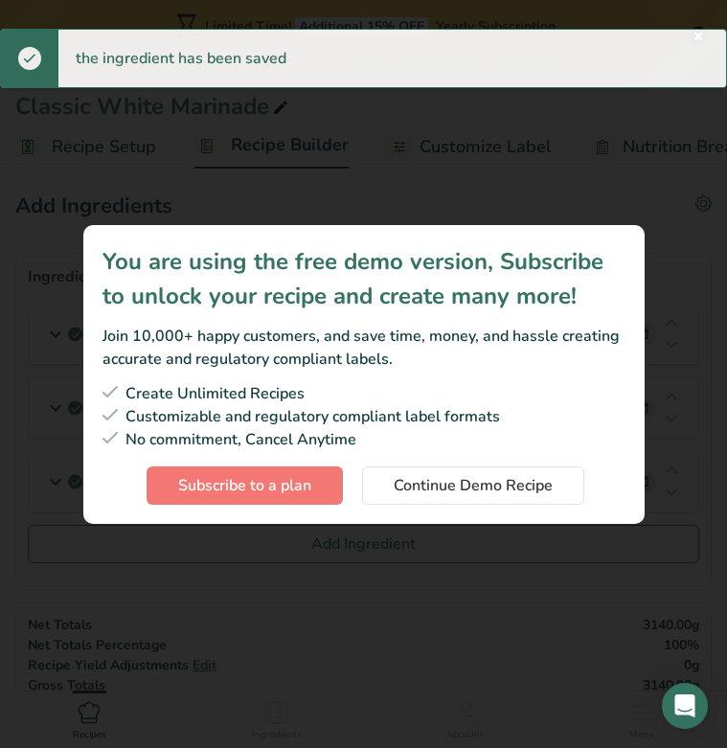
scroll to position [19, 0]
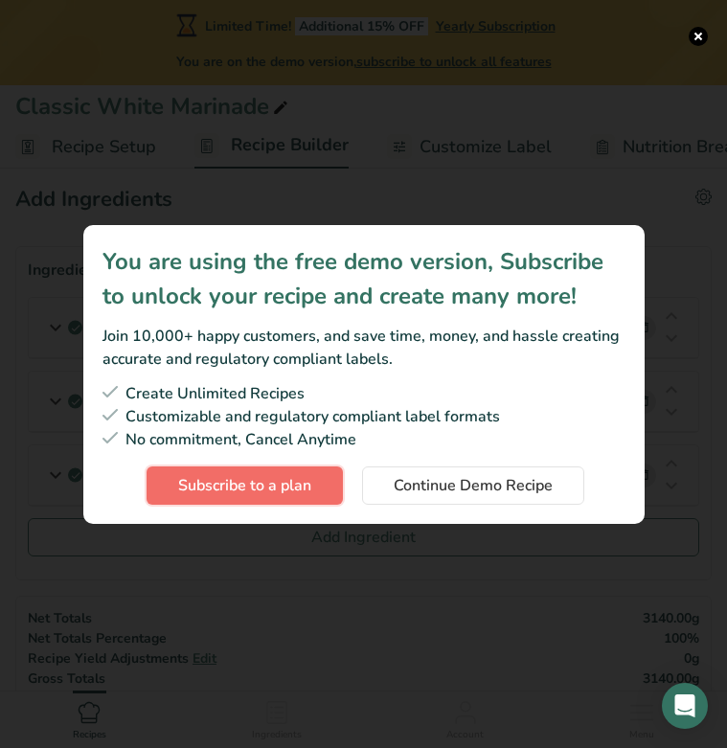
click at [288, 482] on span "Subscribe to a plan" at bounding box center [244, 485] width 133 height 23
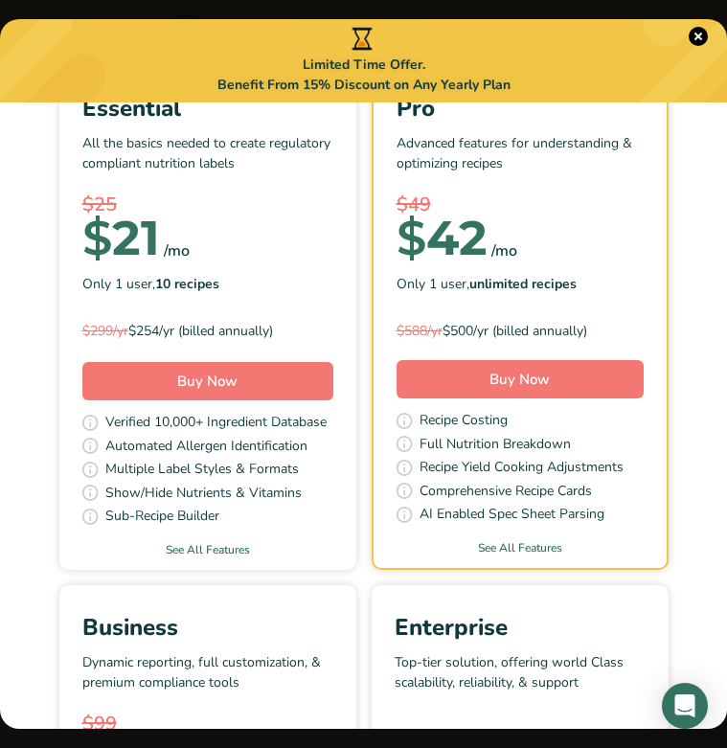
scroll to position [184, 0]
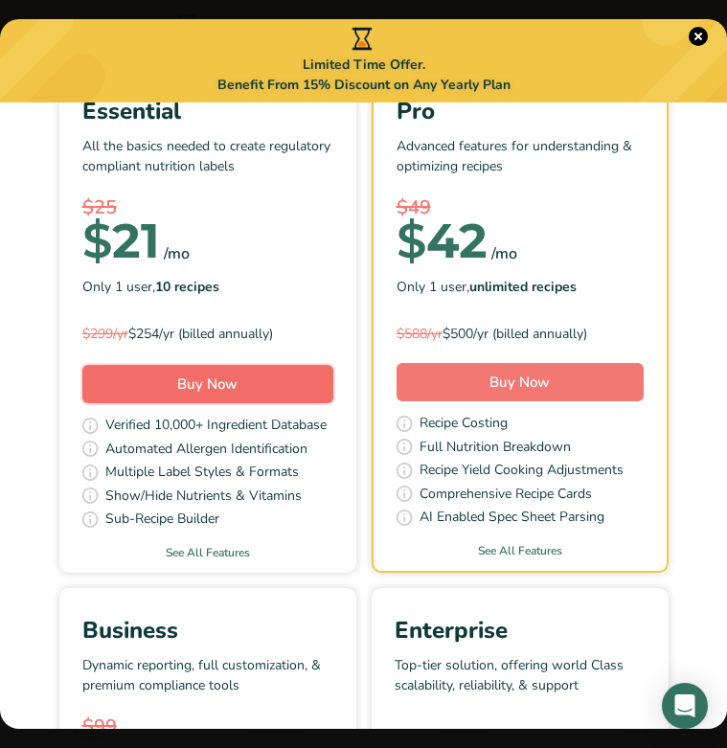
click at [220, 376] on span "Buy Now" at bounding box center [207, 383] width 60 height 19
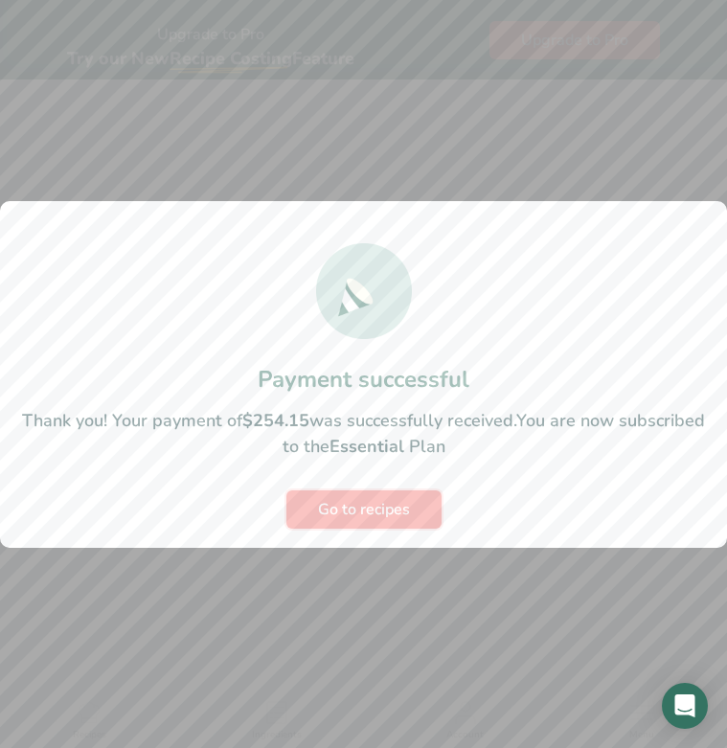
click at [356, 516] on span "Go to recipes" at bounding box center [364, 509] width 92 height 23
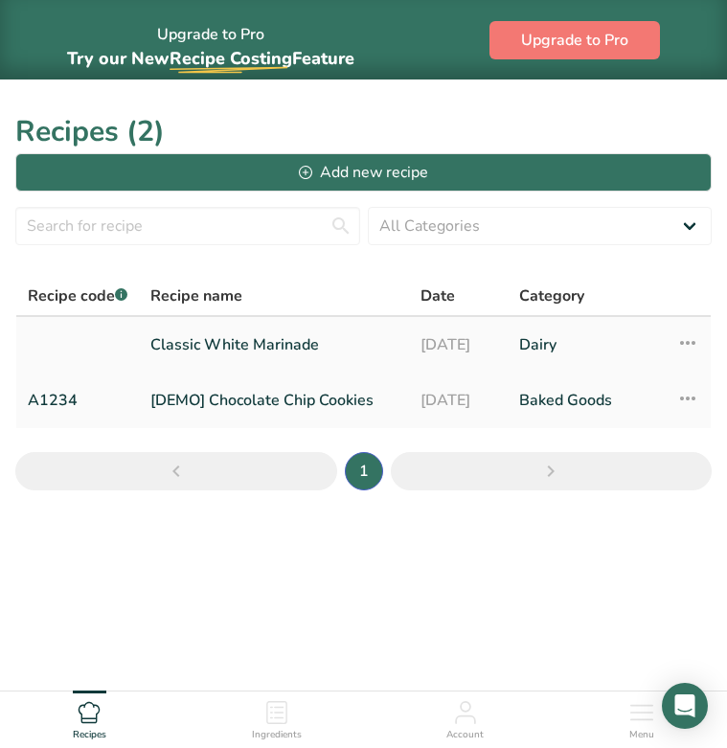
click at [259, 339] on link "Classic White Marinade" at bounding box center [273, 345] width 247 height 40
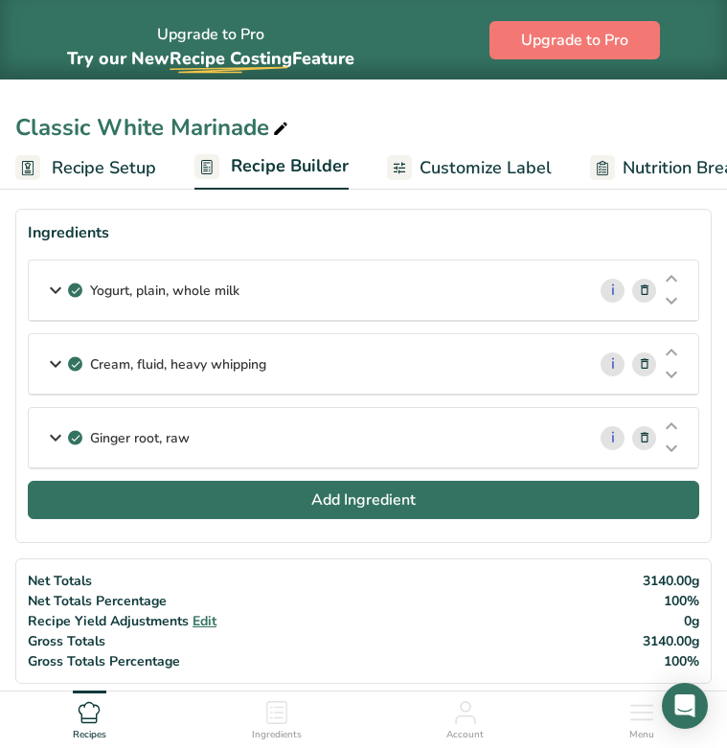
scroll to position [63, 0]
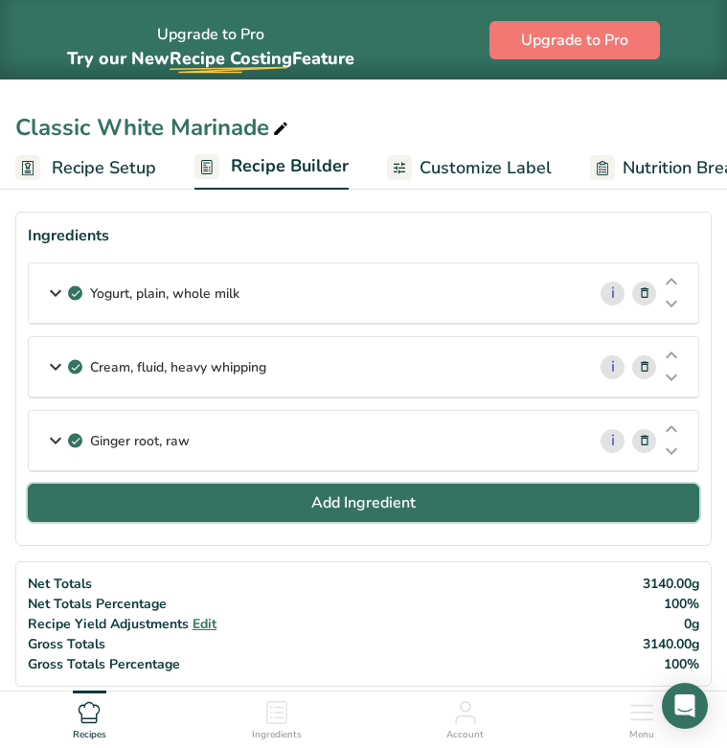
click at [312, 506] on span "Add Ingredient" at bounding box center [363, 502] width 104 height 23
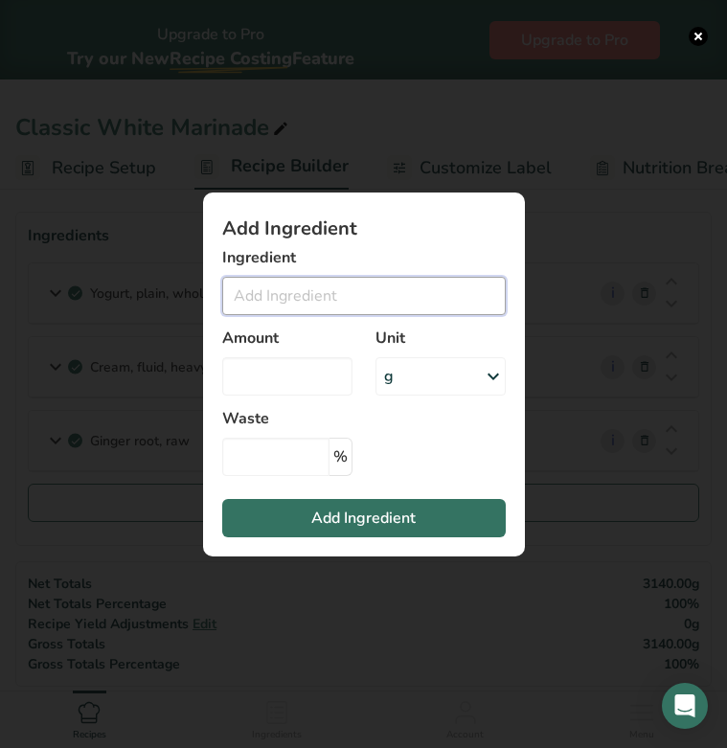
click at [274, 300] on input "Add ingredient modal" at bounding box center [363, 296] width 283 height 38
type input "[PERSON_NAME] Paste"
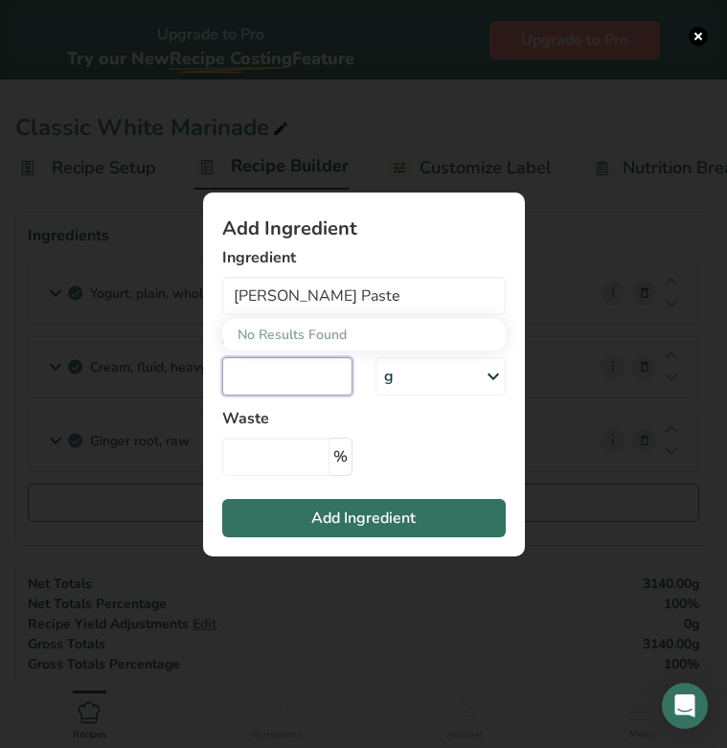
click at [263, 384] on input "Add ingredient modal" at bounding box center [287, 376] width 130 height 38
type input "400"
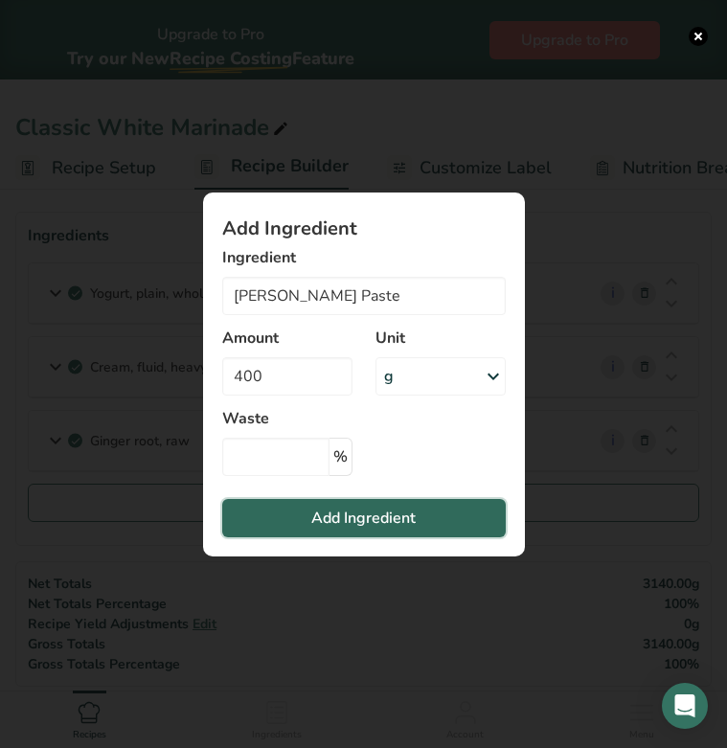
click at [329, 521] on span "Add Ingredient" at bounding box center [363, 517] width 104 height 23
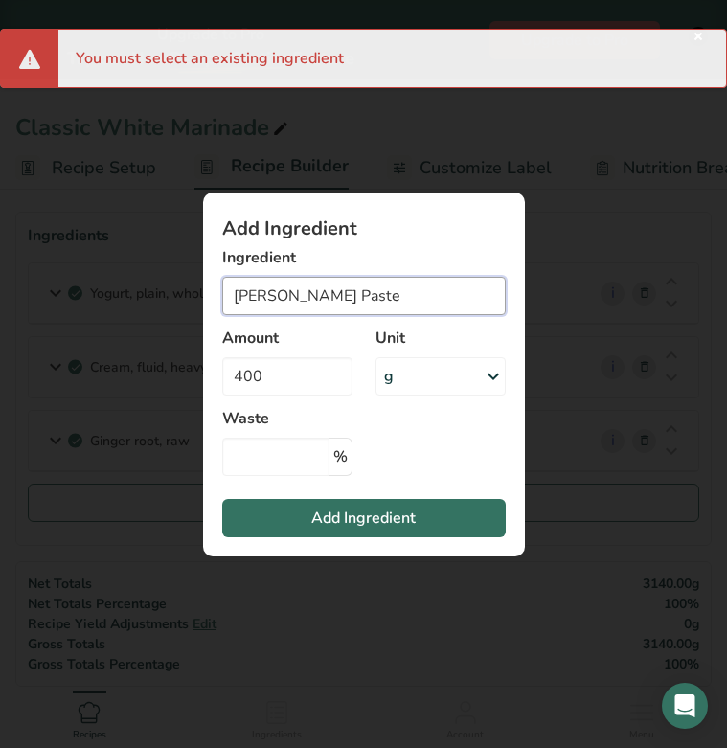
click at [356, 292] on input "[PERSON_NAME] Paste" at bounding box center [363, 296] width 283 height 38
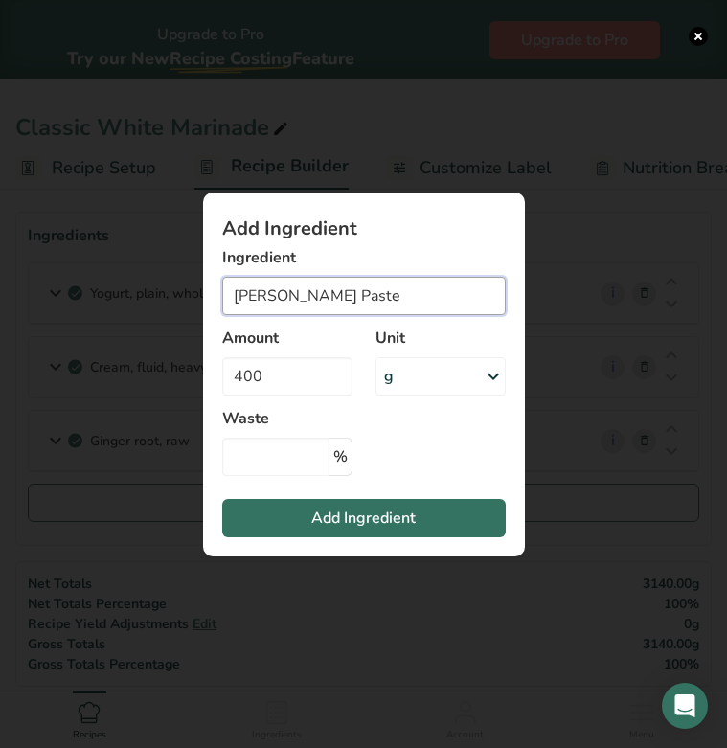
drag, startPoint x: 376, startPoint y: 293, endPoint x: 283, endPoint y: 298, distance: 93.0
click at [283, 298] on input "[PERSON_NAME] Paste" at bounding box center [363, 296] width 283 height 38
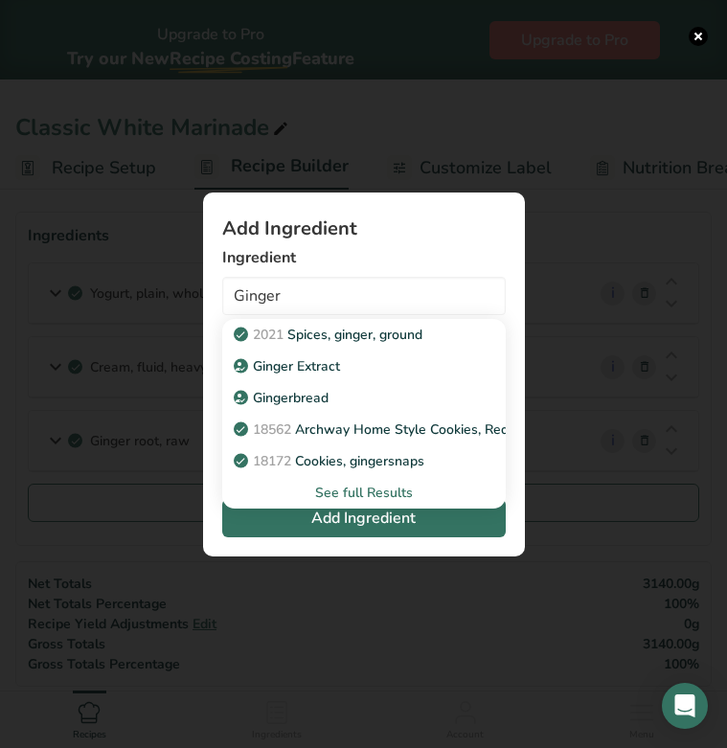
click at [356, 493] on div "See full Results" at bounding box center [363, 493] width 253 height 20
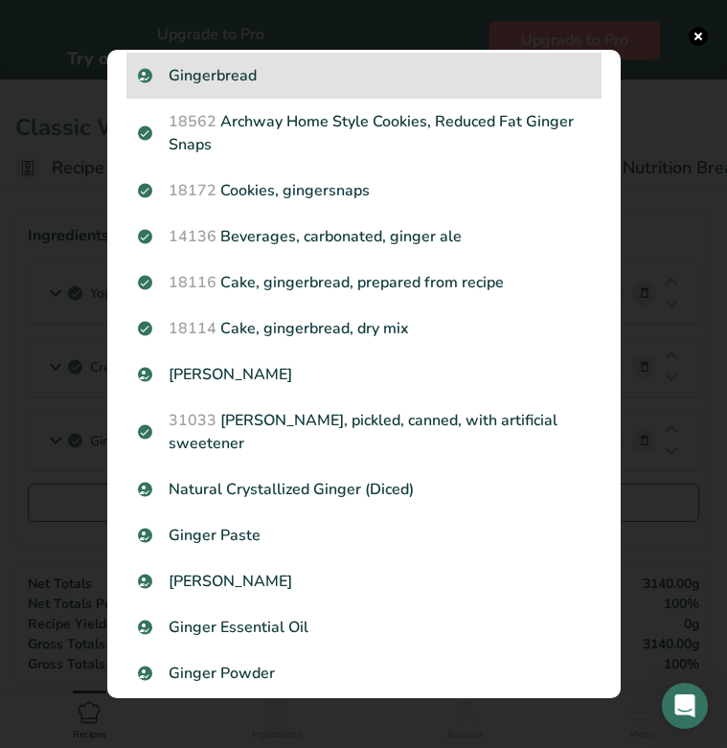
scroll to position [152, 0]
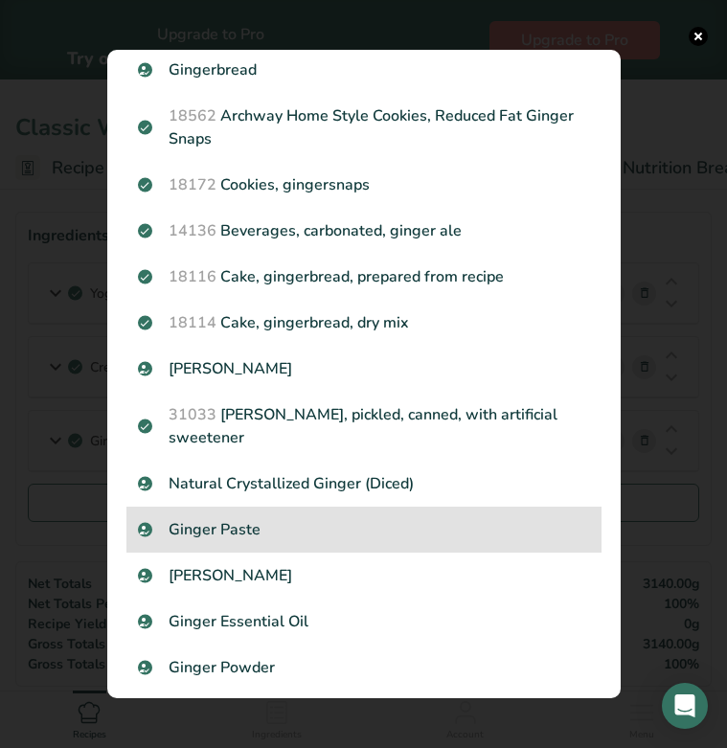
click at [279, 518] on p "Ginger Paste" at bounding box center [364, 529] width 452 height 23
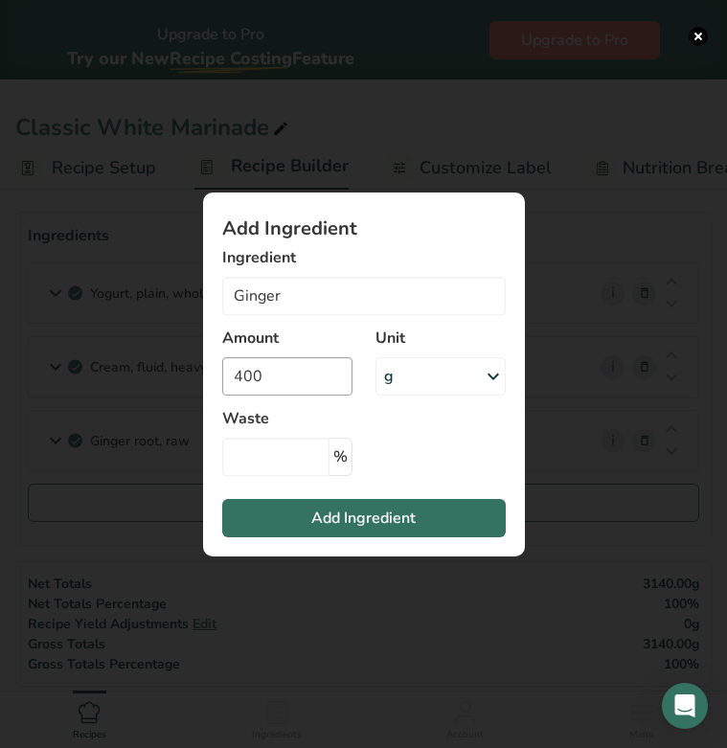
type input "Ginger Paste"
click at [278, 380] on input "400" at bounding box center [287, 376] width 130 height 38
click at [244, 374] on input "400" at bounding box center [287, 376] width 130 height 38
type input "200"
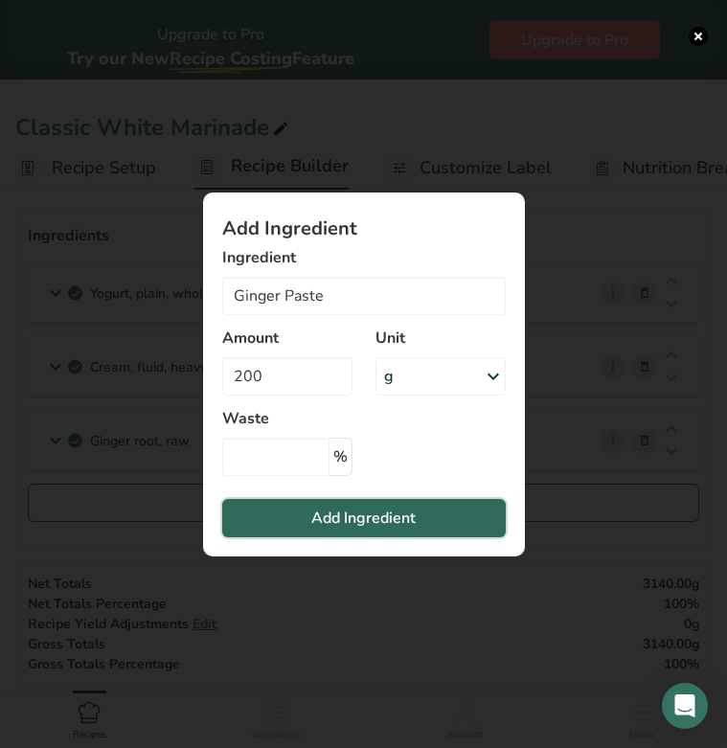
click at [301, 518] on button "Add Ingredient" at bounding box center [363, 518] width 283 height 38
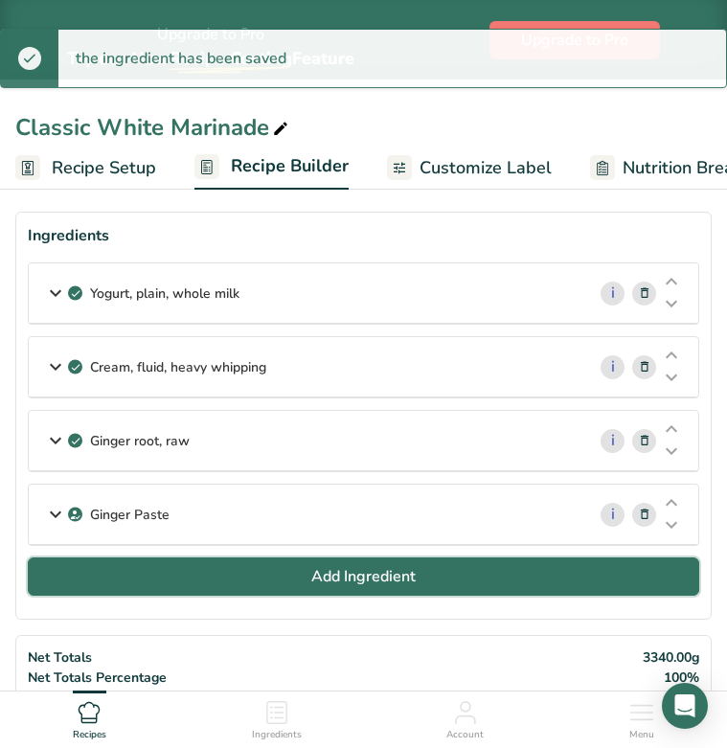
click at [238, 583] on button "Add Ingredient" at bounding box center [363, 576] width 671 height 38
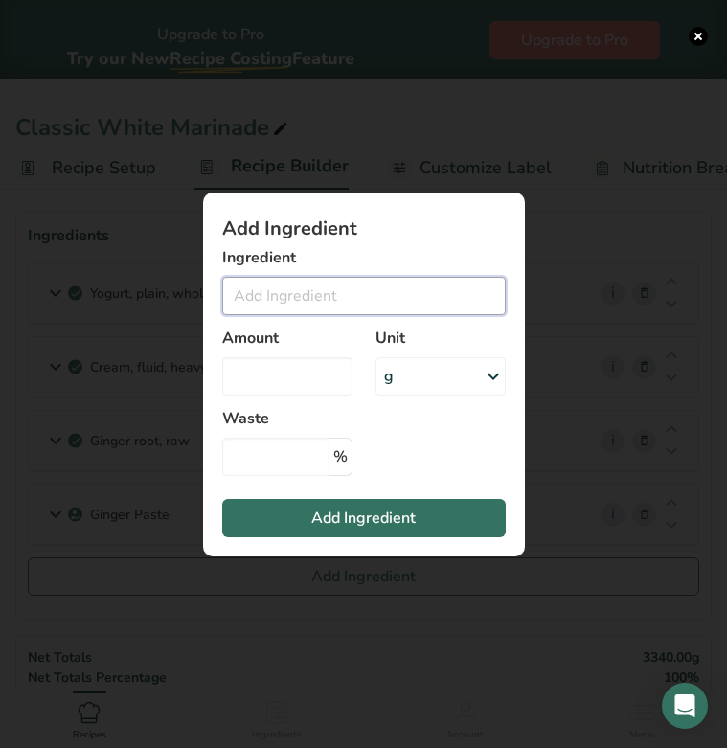
click at [307, 296] on input "Add ingredient modal" at bounding box center [363, 296] width 283 height 38
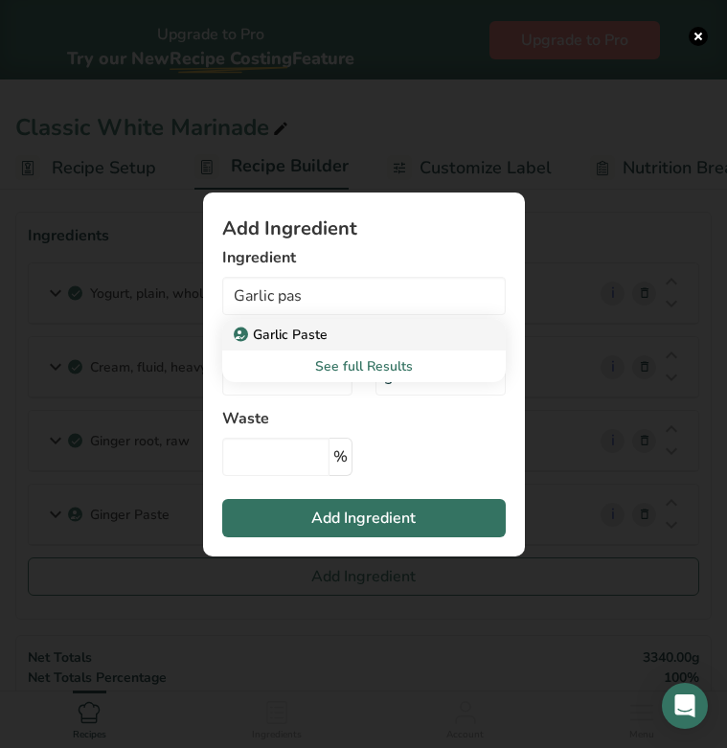
click at [296, 329] on p "Garlic Paste" at bounding box center [282, 335] width 90 height 20
type input "Garlic Paste"
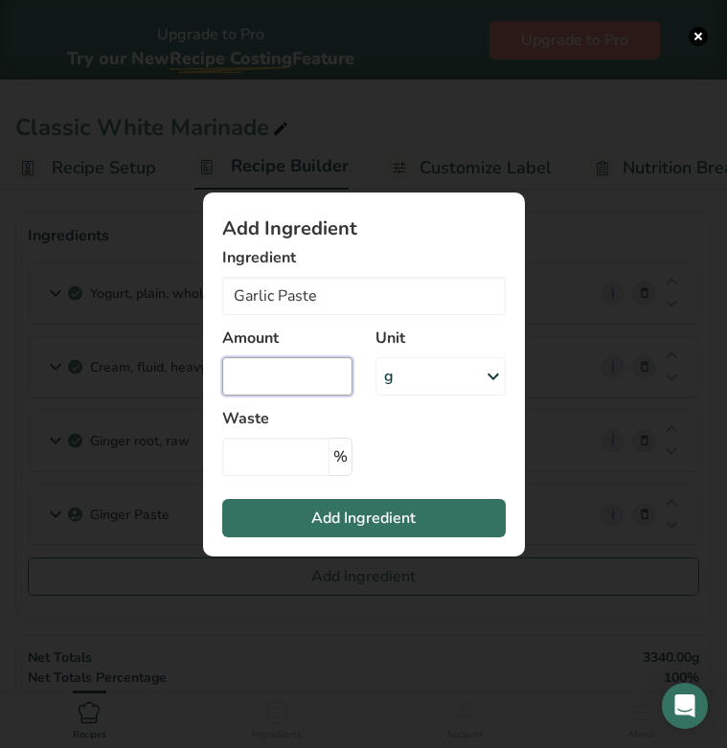
click at [302, 373] on input "Add ingredient modal" at bounding box center [287, 376] width 130 height 38
type input "0"
type input "200"
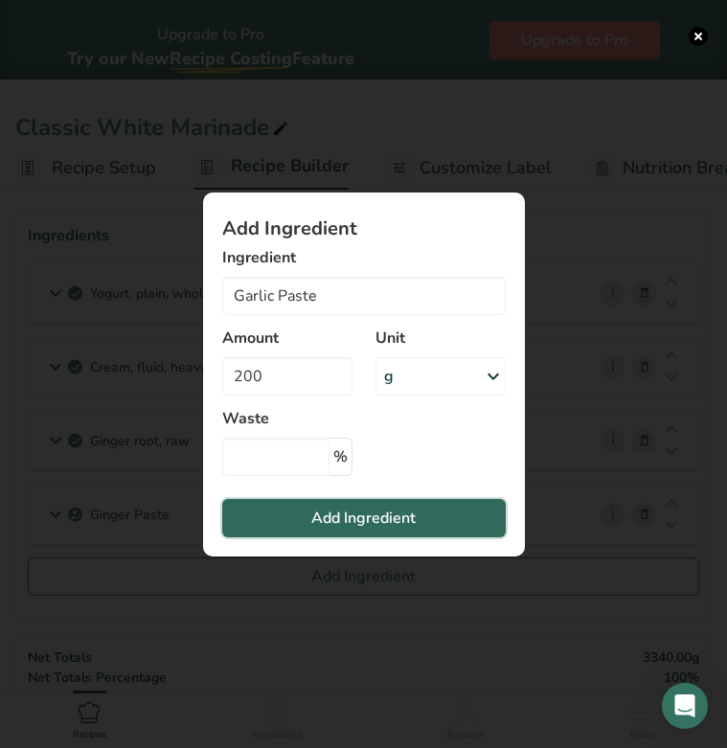
click at [345, 513] on span "Add Ingredient" at bounding box center [363, 517] width 104 height 23
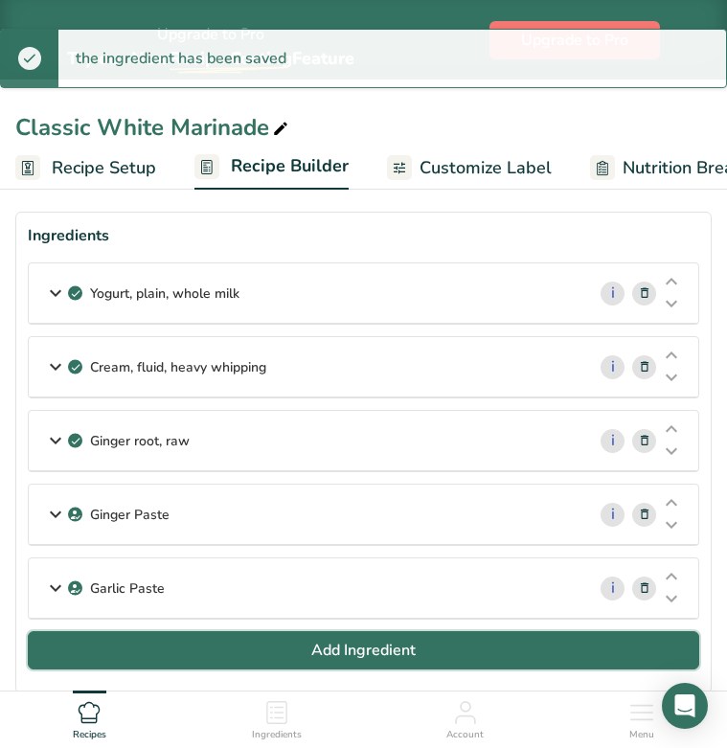
click at [285, 646] on button "Add Ingredient" at bounding box center [363, 650] width 671 height 38
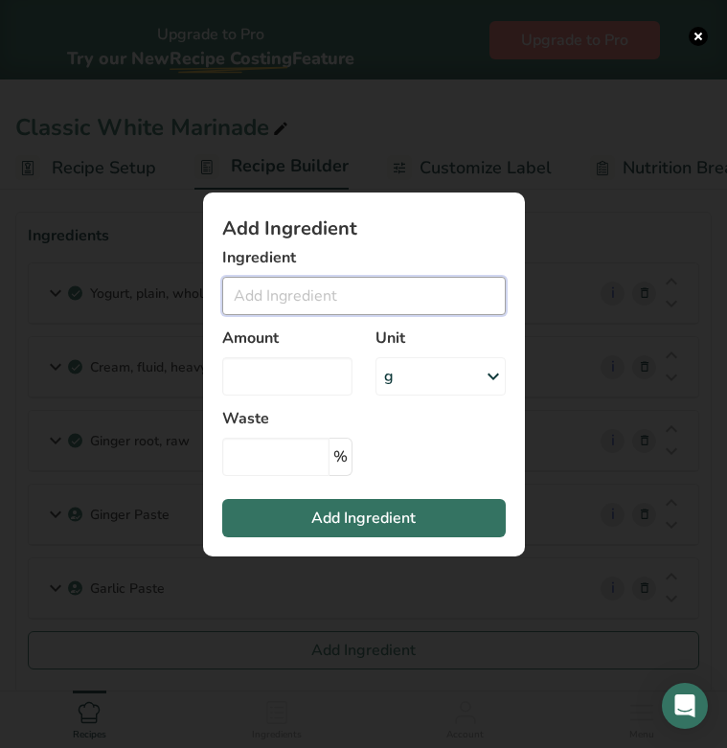
click at [256, 293] on input "Add ingredient modal" at bounding box center [363, 296] width 283 height 38
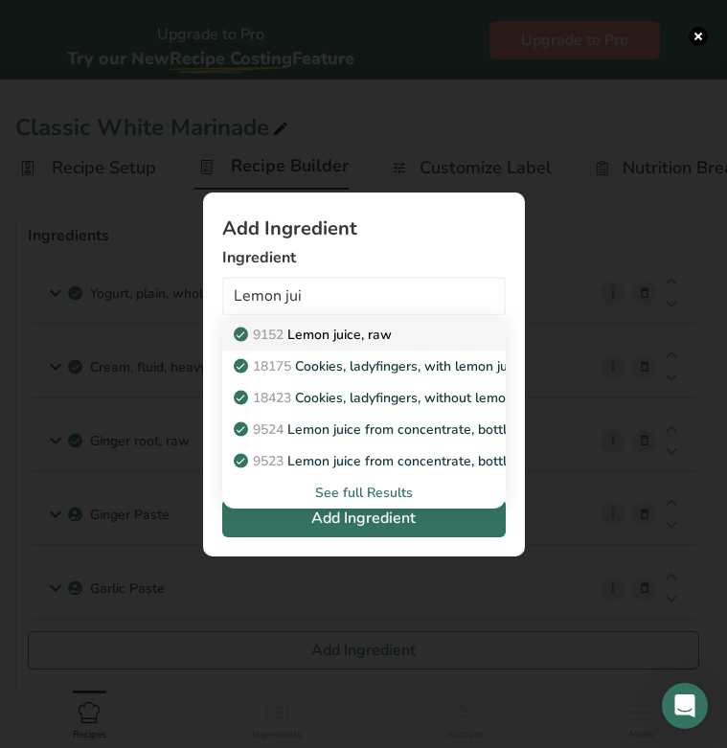
click at [258, 326] on span "9152" at bounding box center [268, 335] width 31 height 18
type input "Lemon juice, raw"
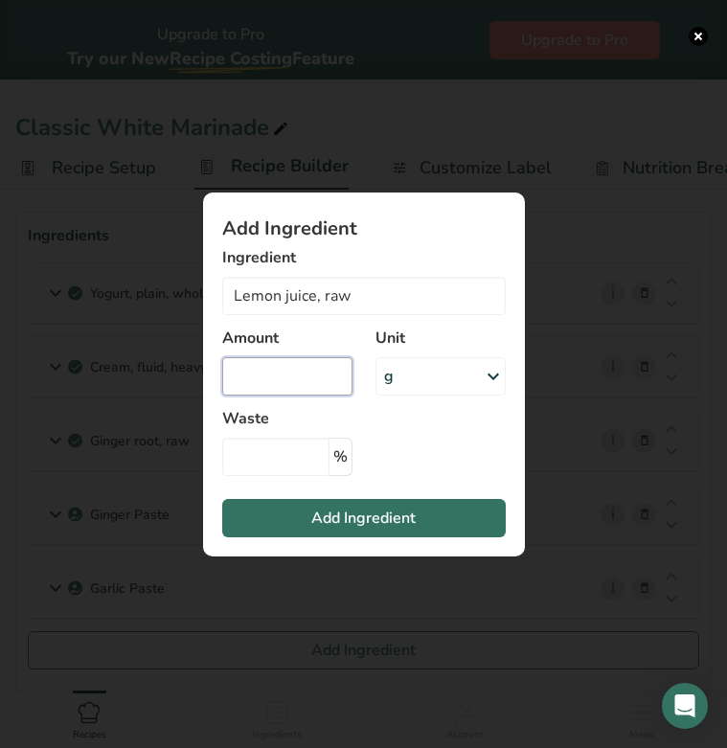
click at [264, 384] on input "Add ingredient modal" at bounding box center [287, 376] width 130 height 38
type input "70"
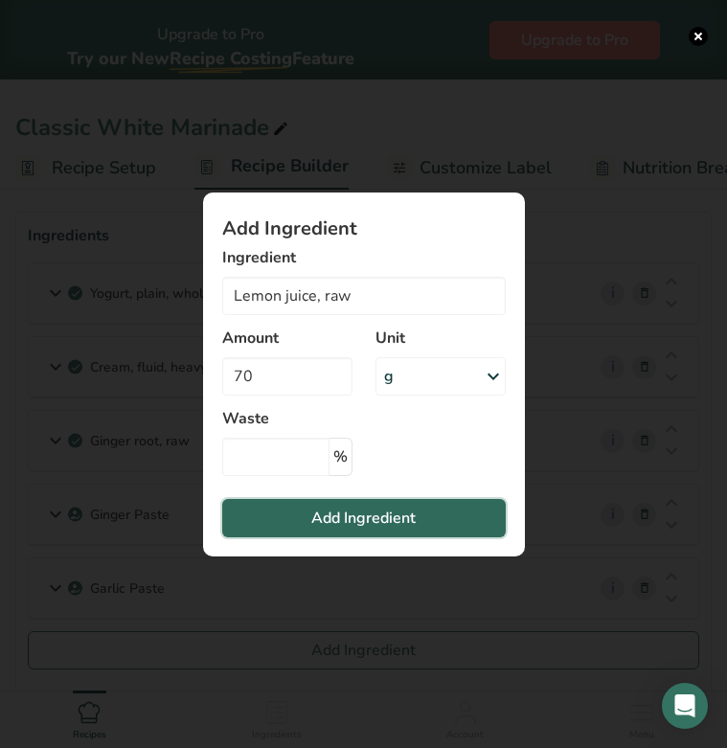
click at [326, 514] on span "Add Ingredient" at bounding box center [363, 517] width 104 height 23
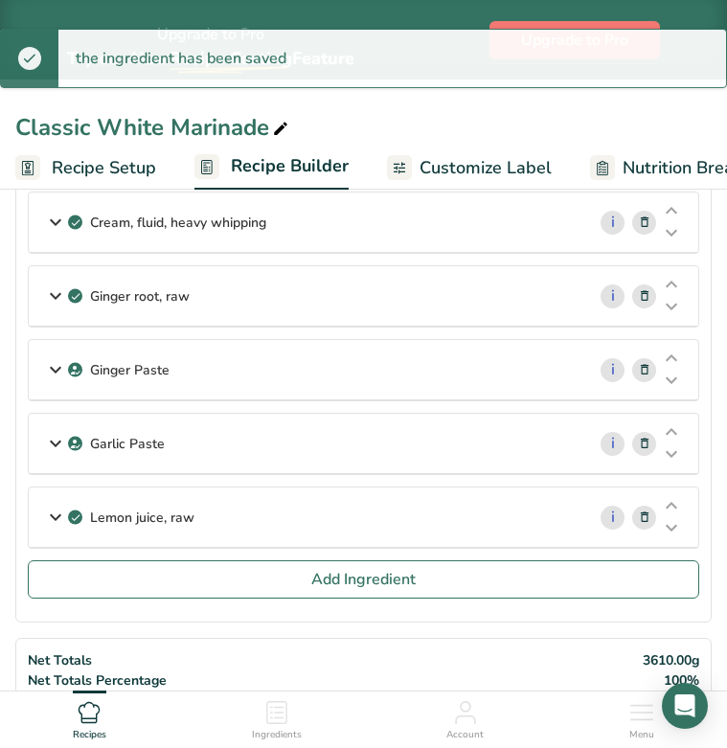
scroll to position [210, 0]
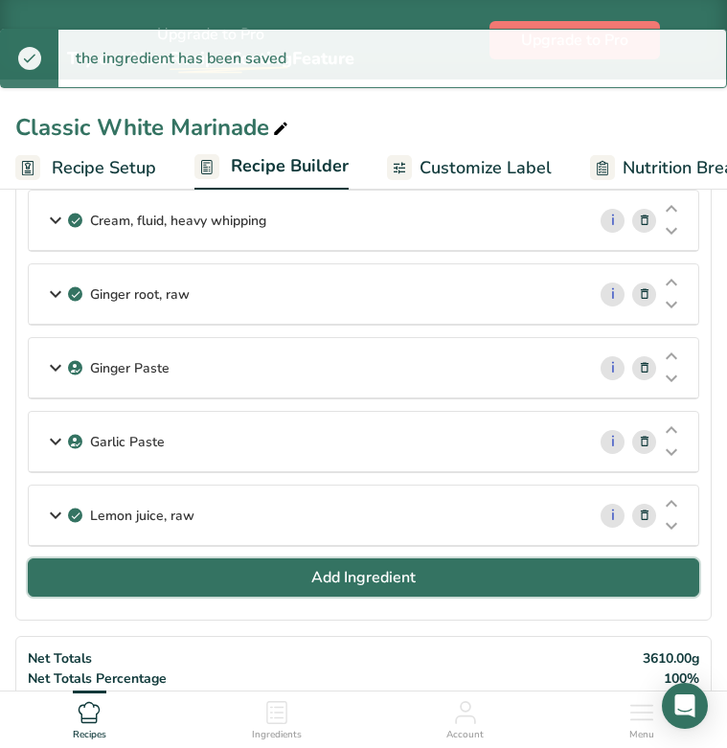
click at [324, 580] on span "Add Ingredient" at bounding box center [363, 577] width 104 height 23
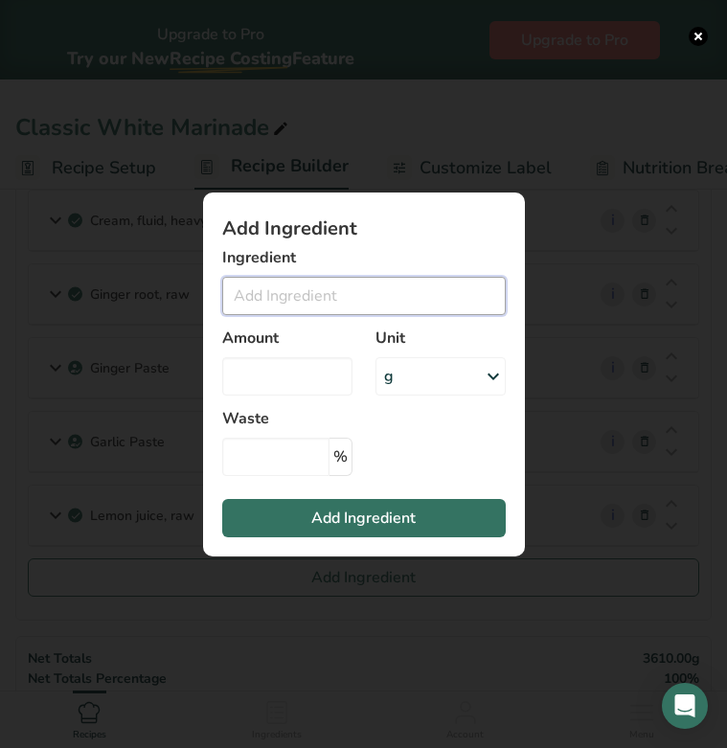
click at [306, 292] on input "Add ingredient modal" at bounding box center [363, 296] width 283 height 38
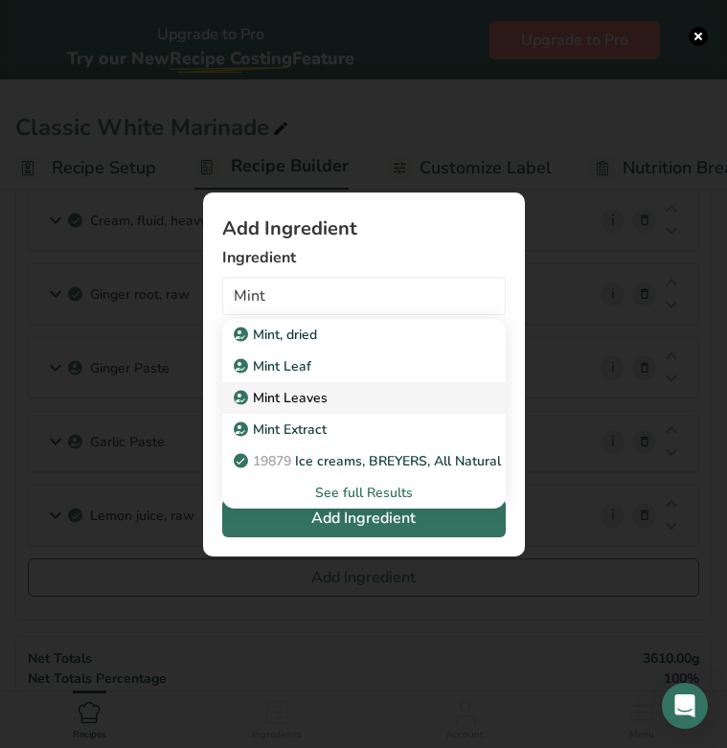
click at [312, 399] on p "Mint Leaves" at bounding box center [282, 398] width 90 height 20
type input "Mint Leaves"
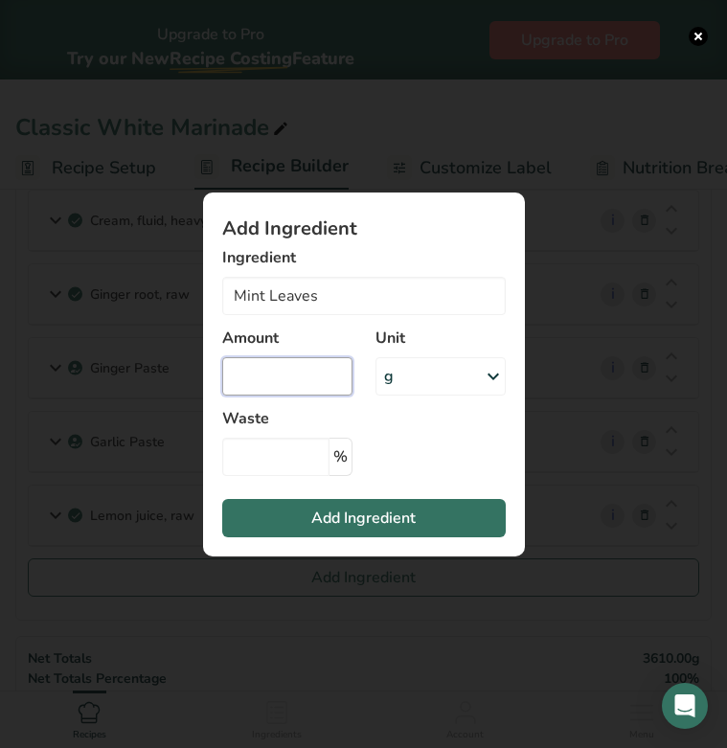
click at [284, 373] on input "Add ingredient modal" at bounding box center [287, 376] width 130 height 38
type input "50"
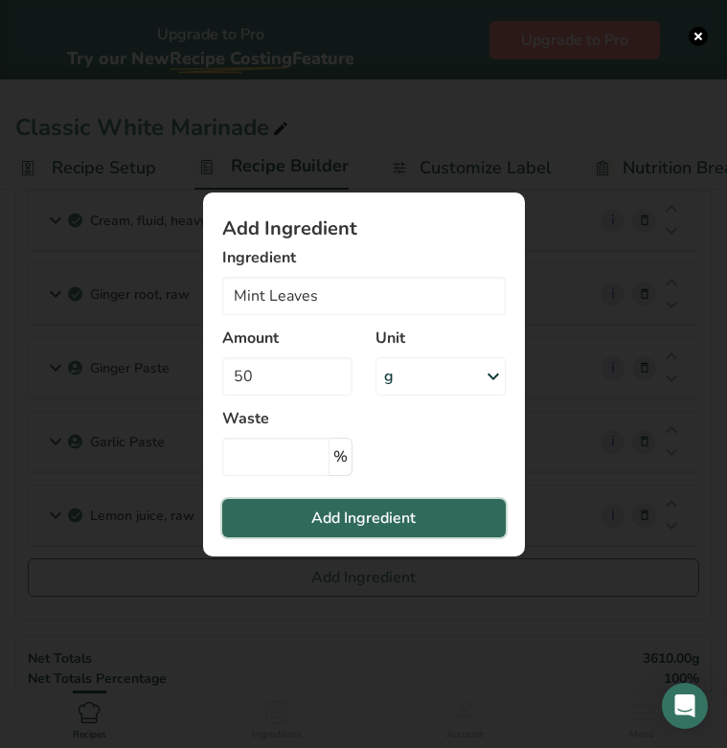
click at [311, 515] on span "Add Ingredient" at bounding box center [363, 517] width 104 height 23
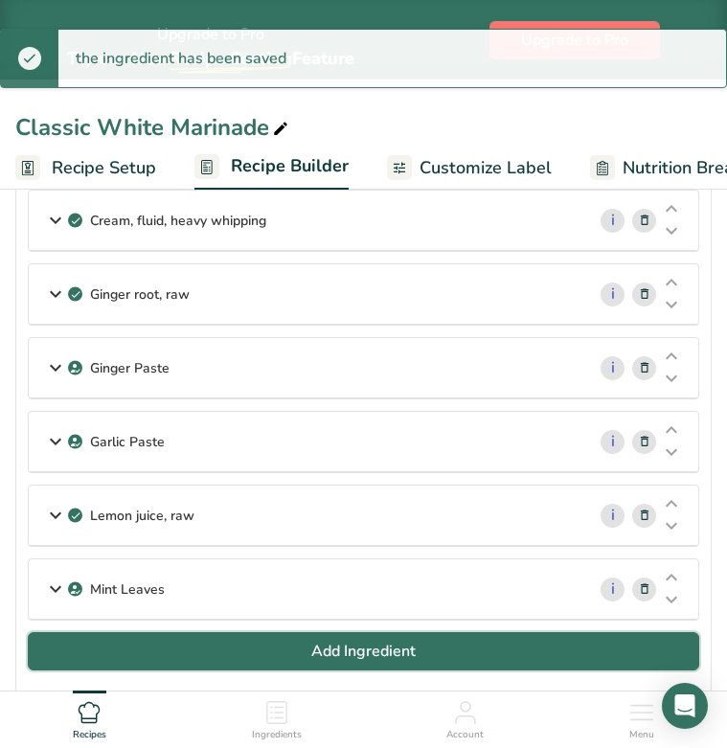
click at [338, 644] on span "Add Ingredient" at bounding box center [363, 651] width 104 height 23
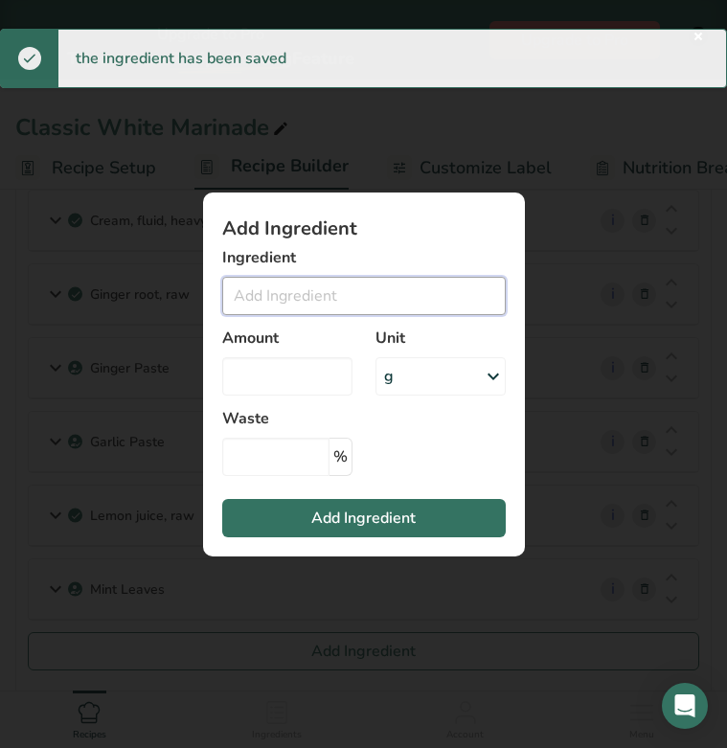
click at [247, 299] on input "Add ingredient modal" at bounding box center [363, 296] width 283 height 38
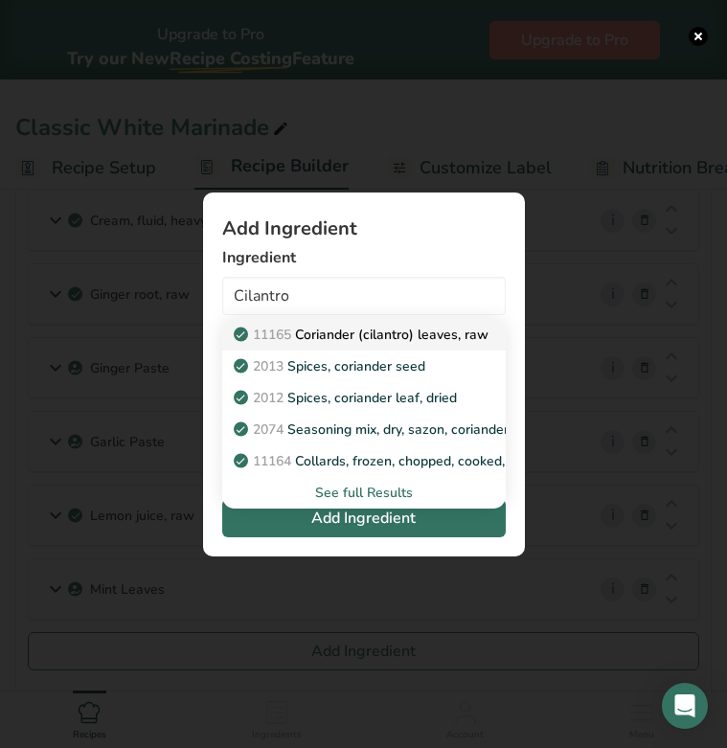
click at [259, 337] on span "11165" at bounding box center [272, 335] width 38 height 18
type input "Coriander (cilantro) leaves, raw"
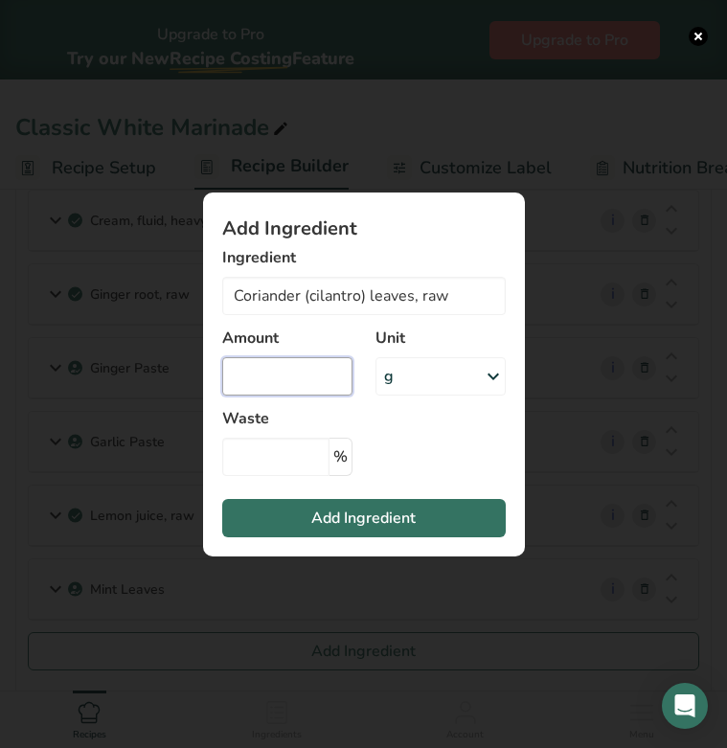
click at [276, 375] on input "Add ingredient modal" at bounding box center [287, 376] width 130 height 38
type input "100"
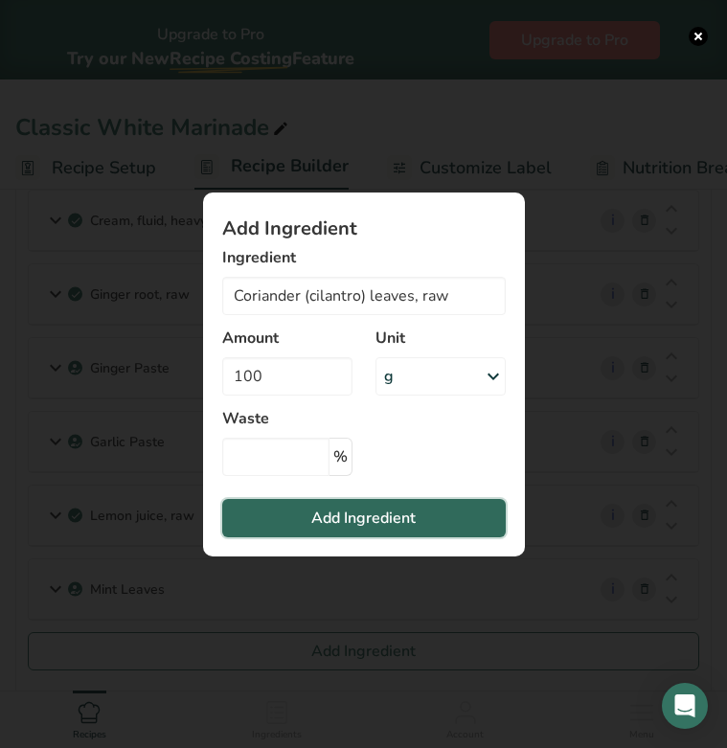
click at [324, 527] on span "Add Ingredient" at bounding box center [363, 517] width 104 height 23
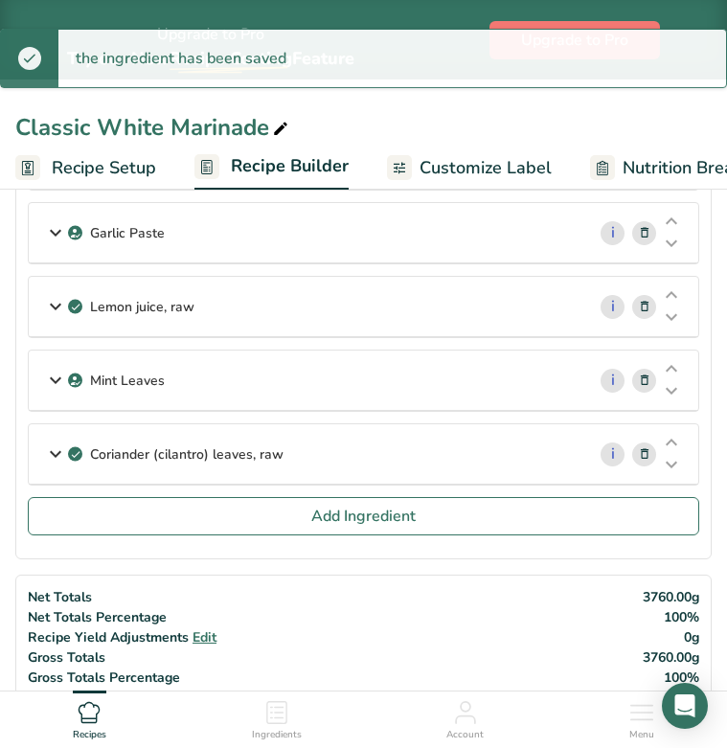
scroll to position [422, 0]
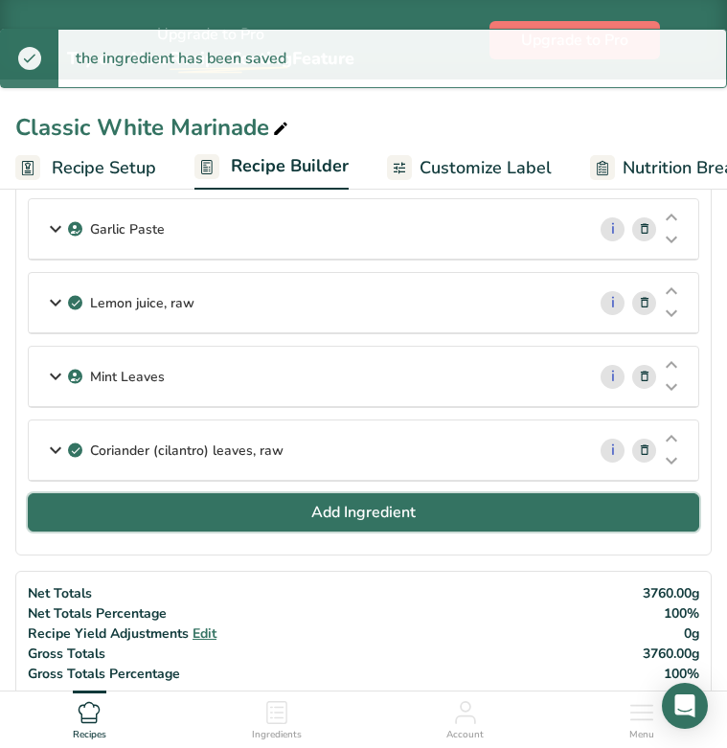
click at [347, 510] on span "Add Ingredient" at bounding box center [363, 512] width 104 height 23
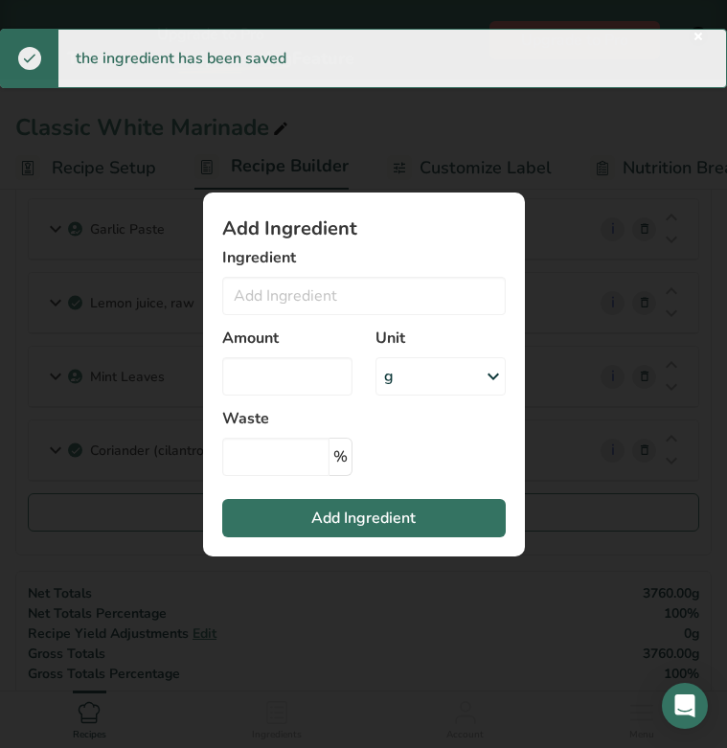
click at [292, 269] on div "Ingredient 11165 Coriander (cilantro) leaves, raw 2013 Spices, coriander seed 2…" at bounding box center [363, 280] width 283 height 69
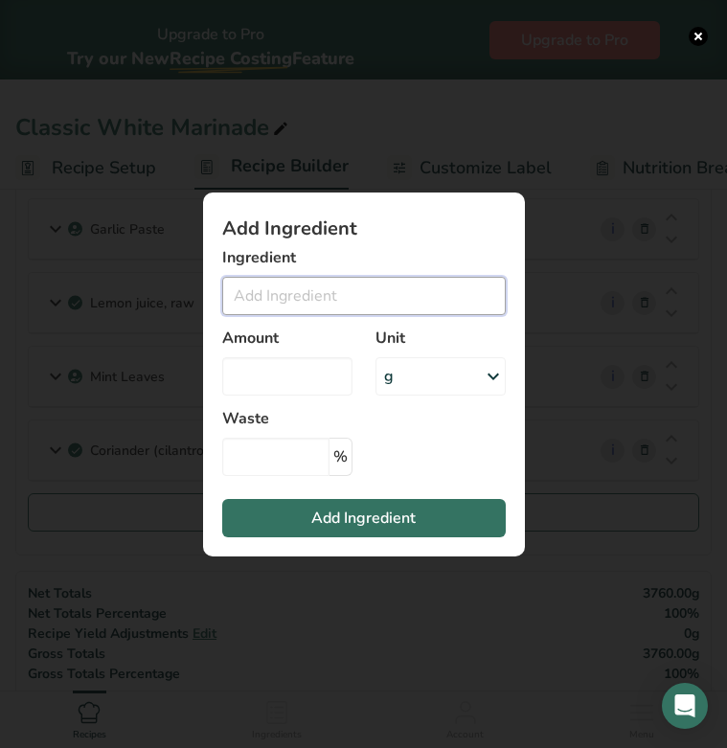
click at [288, 302] on input "Add ingredient modal" at bounding box center [363, 296] width 283 height 38
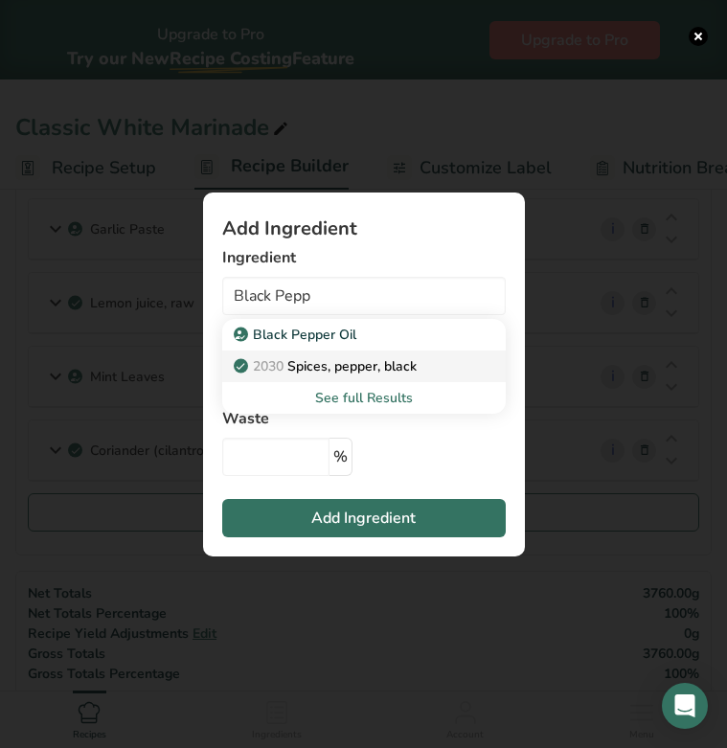
click at [297, 361] on p "2030 Spices, pepper, black" at bounding box center [326, 366] width 179 height 20
type input "Spices, pepper, black"
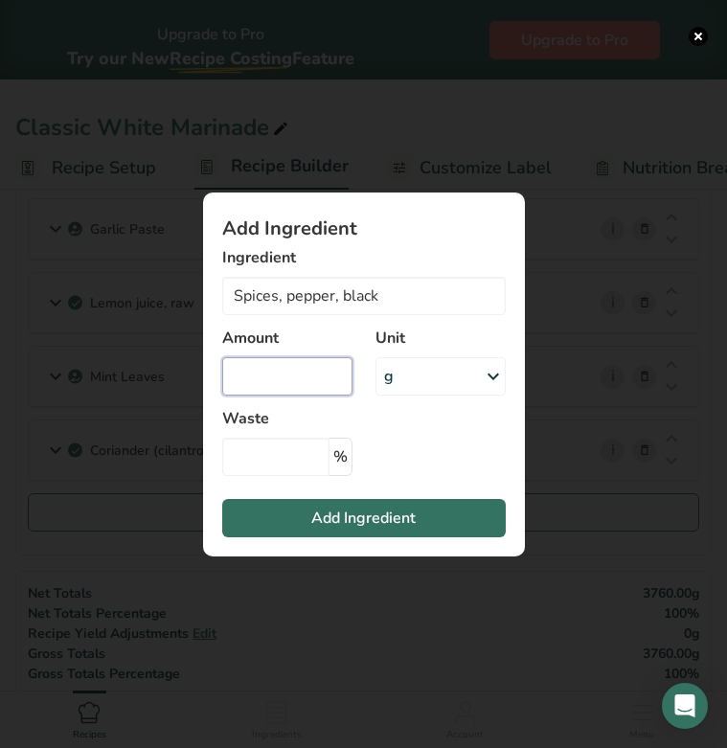
click at [287, 382] on input "Add ingredient modal" at bounding box center [287, 376] width 130 height 38
type input "60"
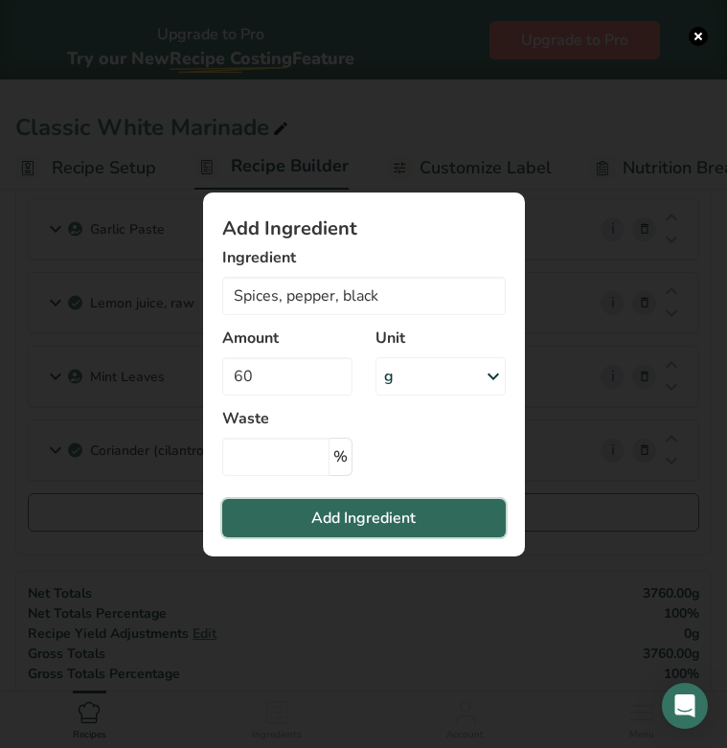
click at [341, 515] on span "Add Ingredient" at bounding box center [363, 517] width 104 height 23
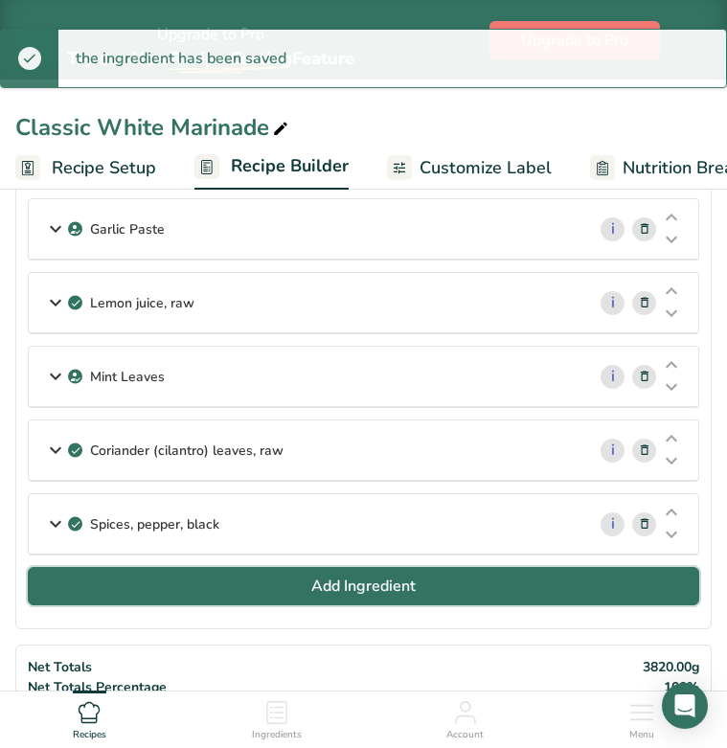
click at [392, 587] on span "Add Ingredient" at bounding box center [363, 585] width 104 height 23
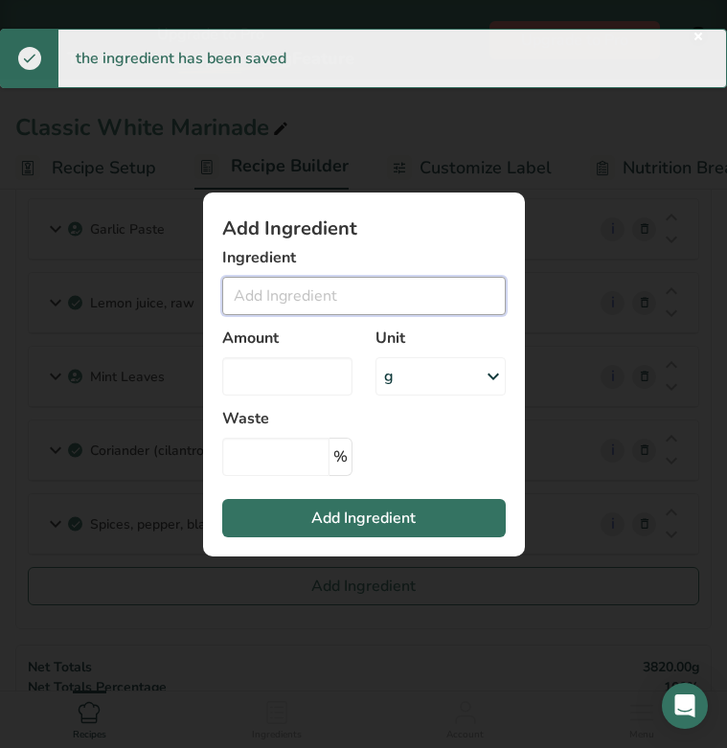
click at [283, 303] on input "Add ingredient modal" at bounding box center [363, 296] width 283 height 38
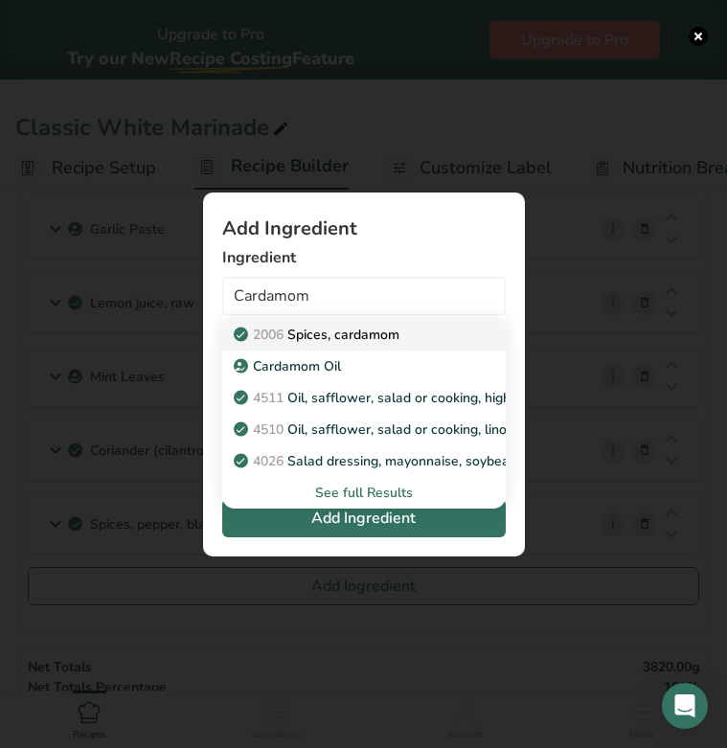
click at [299, 329] on p "2006 Spices, cardamom" at bounding box center [318, 335] width 162 height 20
type input "Spices, cardamom"
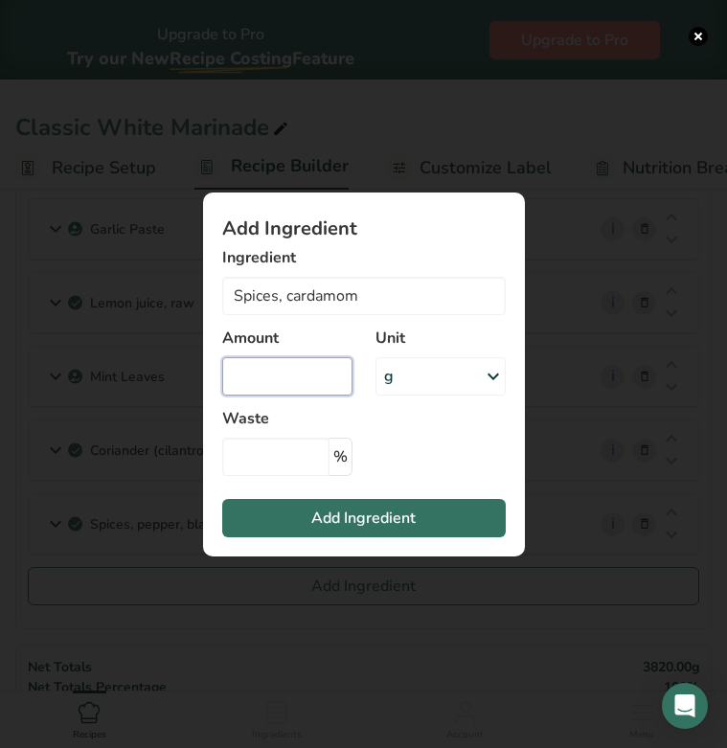
click at [314, 380] on input "Add ingredient modal" at bounding box center [287, 376] width 130 height 38
type input "0"
type input "20"
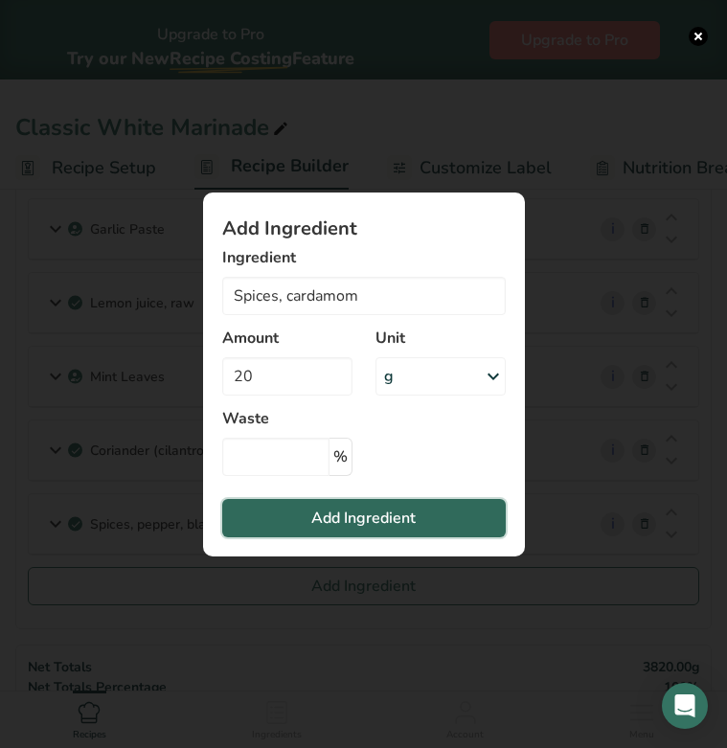
click at [326, 513] on span "Add Ingredient" at bounding box center [363, 517] width 104 height 23
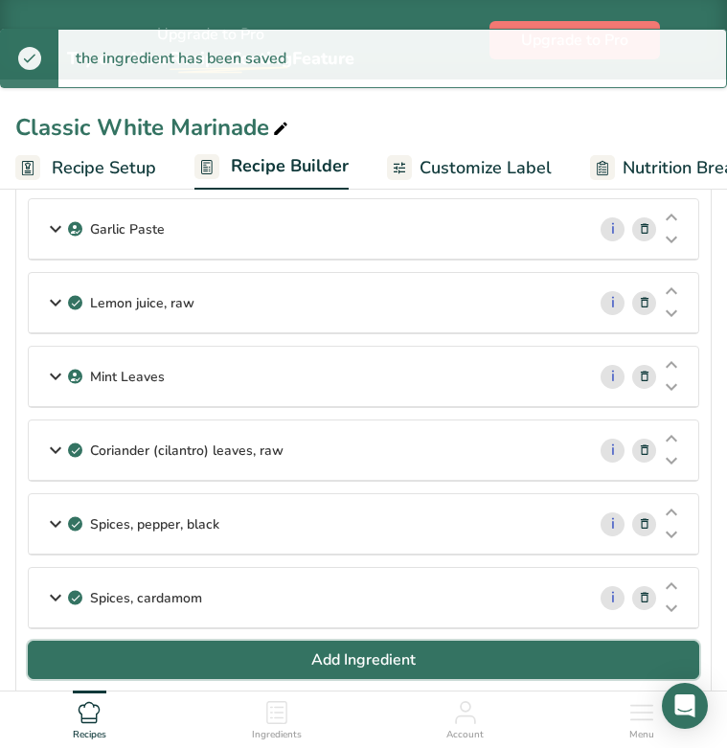
click at [324, 658] on span "Add Ingredient" at bounding box center [363, 659] width 104 height 23
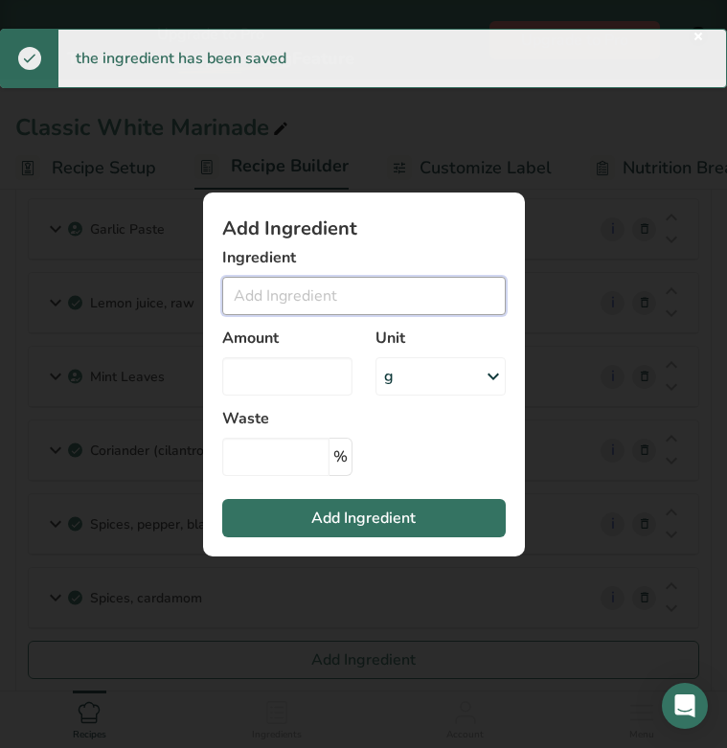
click at [304, 298] on input "Add ingredient modal" at bounding box center [363, 296] width 283 height 38
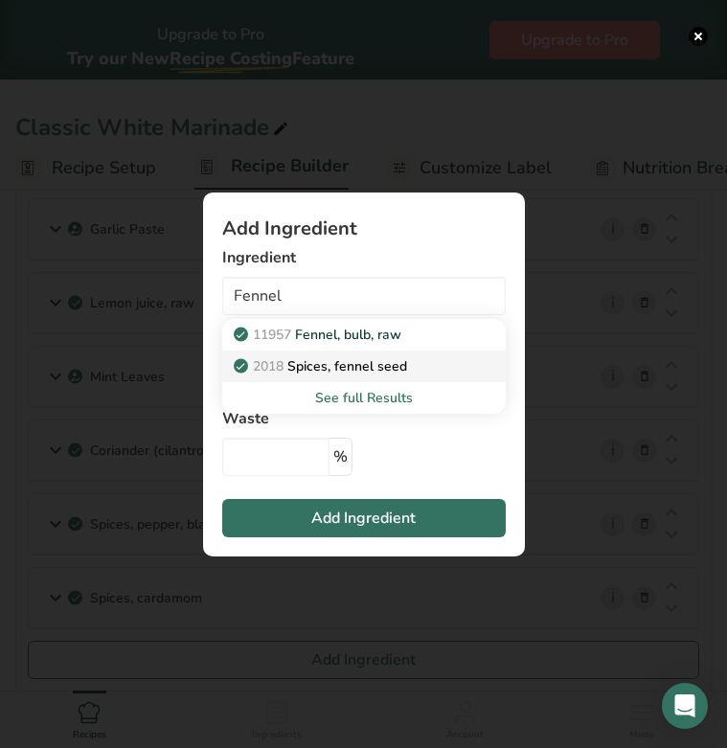
click at [319, 371] on p "2018 Spices, fennel seed" at bounding box center [321, 366] width 169 height 20
type input "Spices, fennel seed"
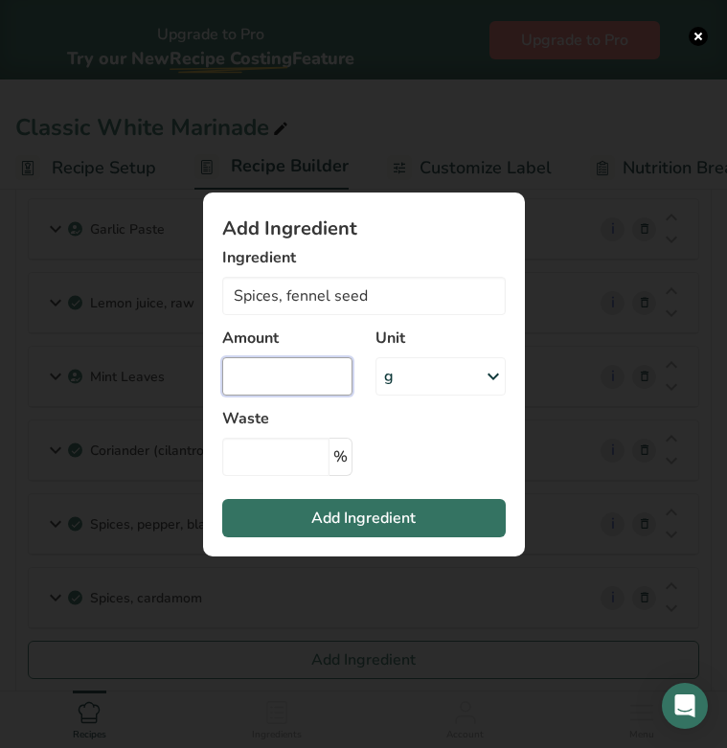
click at [310, 379] on input "Add ingredient modal" at bounding box center [287, 376] width 130 height 38
type input "50"
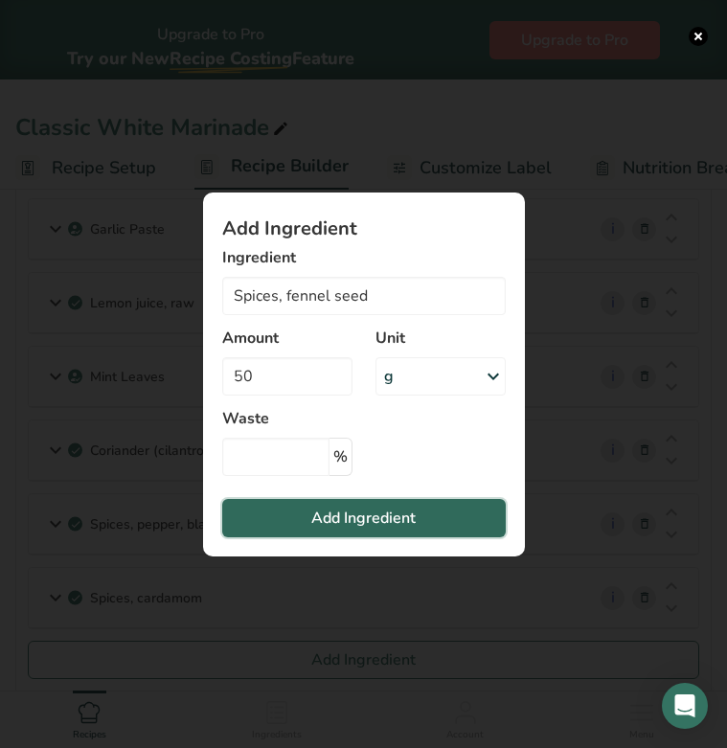
click at [355, 514] on span "Add Ingredient" at bounding box center [363, 517] width 104 height 23
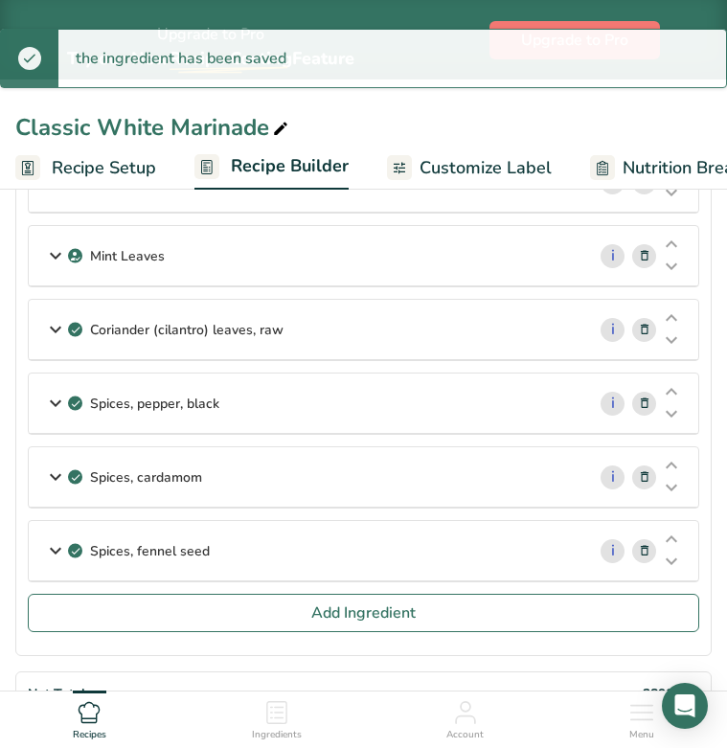
scroll to position [547, 0]
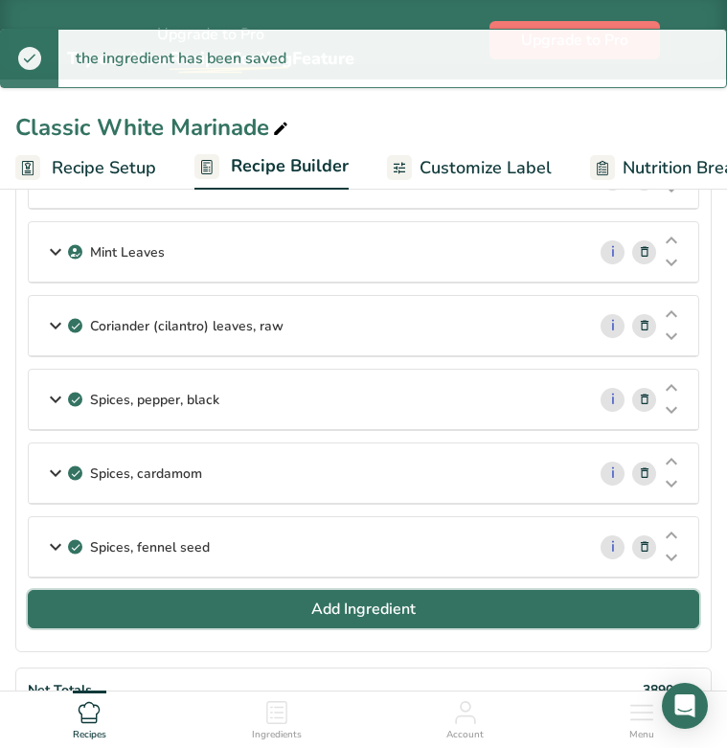
click at [329, 612] on span "Add Ingredient" at bounding box center [363, 608] width 104 height 23
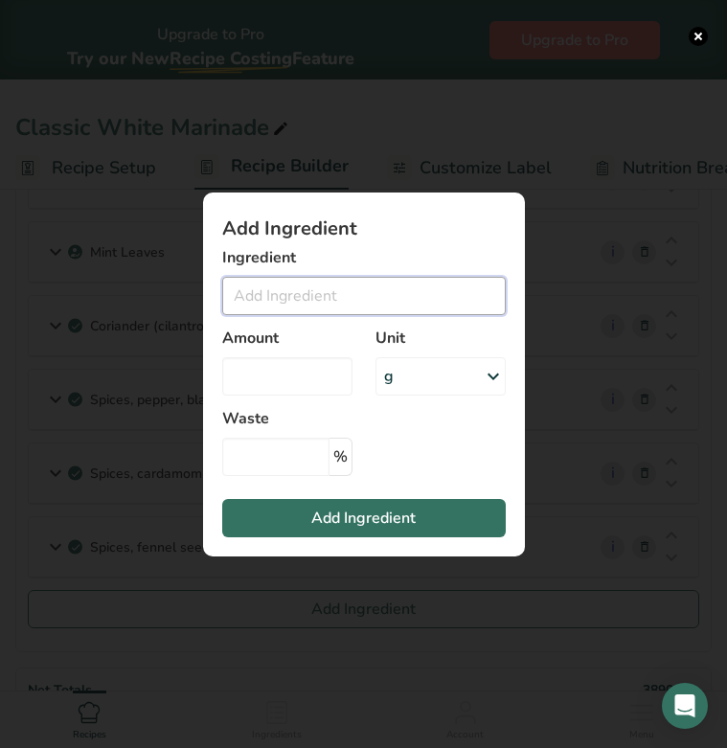
click at [290, 297] on input "Add ingredient modal" at bounding box center [363, 296] width 283 height 38
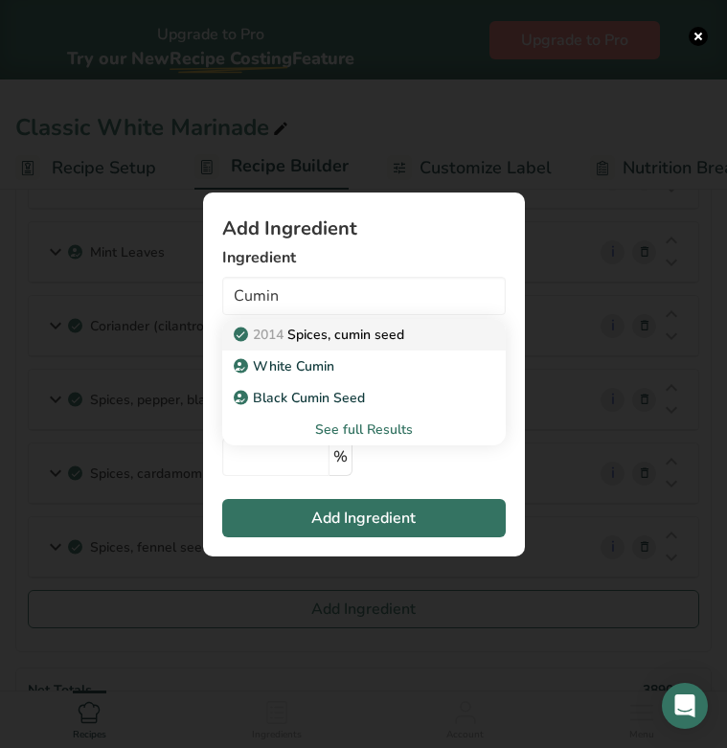
click at [334, 330] on p "2014 Spices, cumin seed" at bounding box center [320, 335] width 167 height 20
type input "Spices, cumin seed"
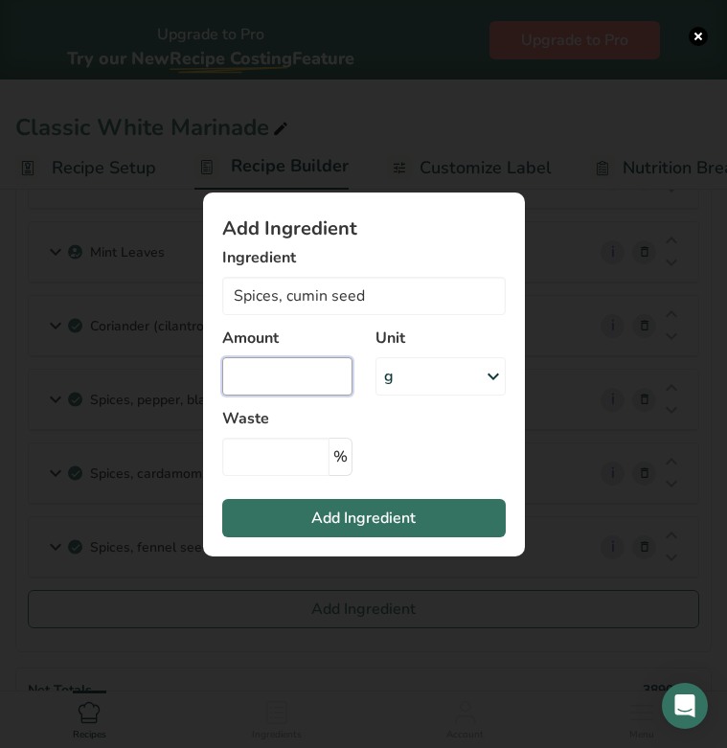
click at [293, 382] on input "Add ingredient modal" at bounding box center [287, 376] width 130 height 38
type input "25"
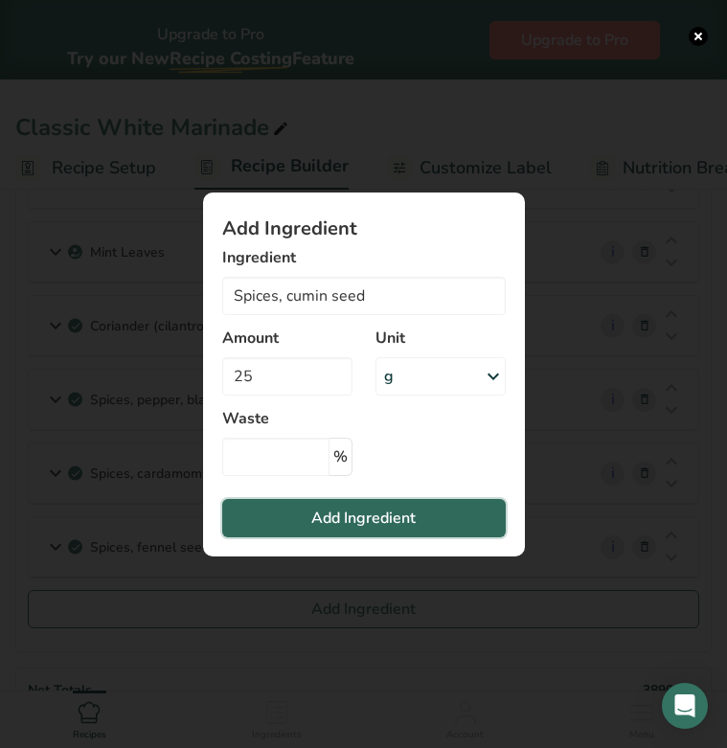
click at [333, 515] on span "Add Ingredient" at bounding box center [363, 517] width 104 height 23
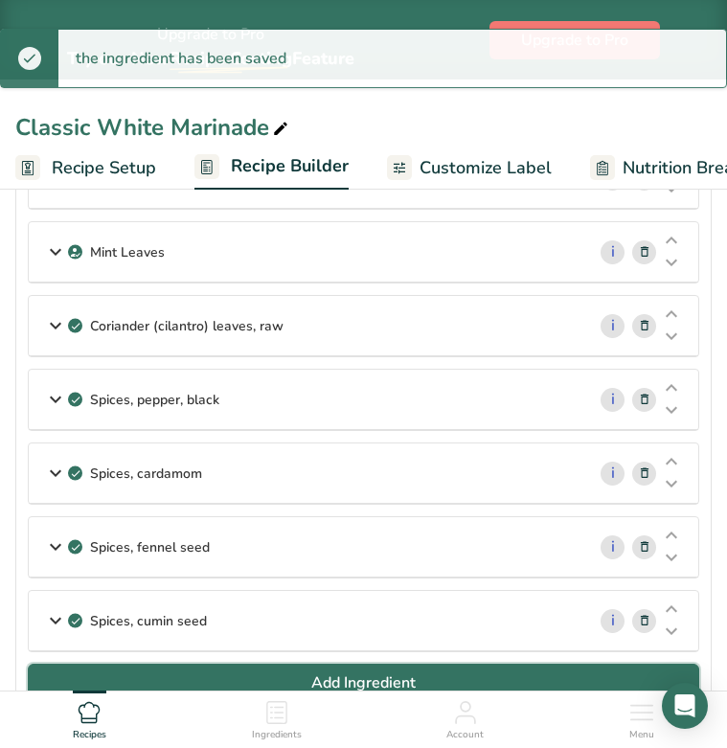
click at [333, 672] on span "Add Ingredient" at bounding box center [363, 682] width 104 height 23
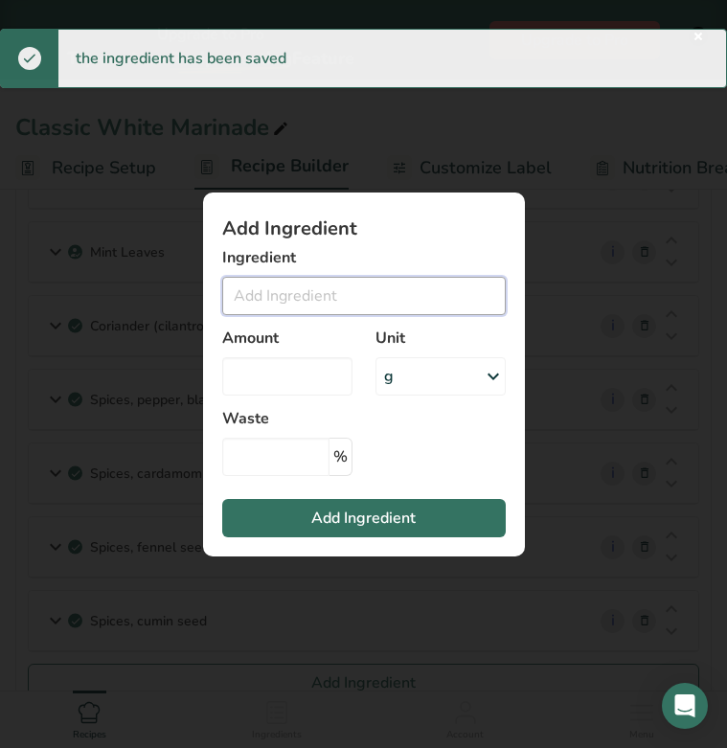
click at [293, 307] on input "Add ingredient modal" at bounding box center [363, 296] width 283 height 38
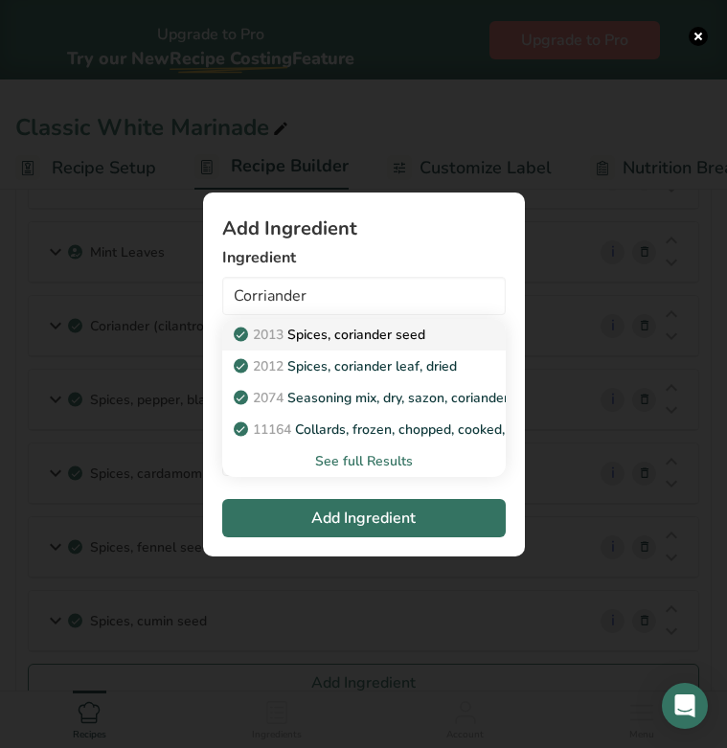
click at [337, 336] on p "2013 Spices, coriander seed" at bounding box center [331, 335] width 188 height 20
type input "Spices, coriander seed"
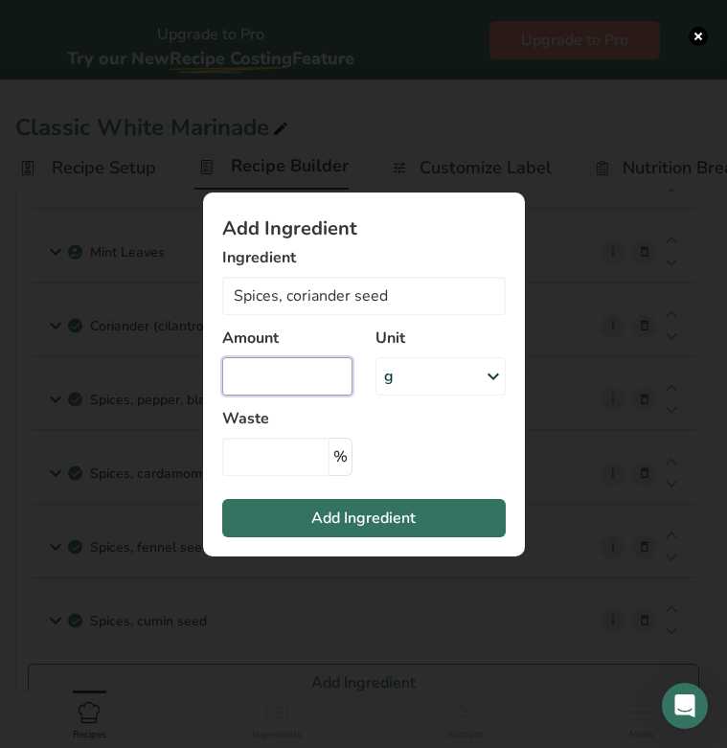
click at [297, 385] on input "Add ingredient modal" at bounding box center [287, 376] width 130 height 38
type input "25"
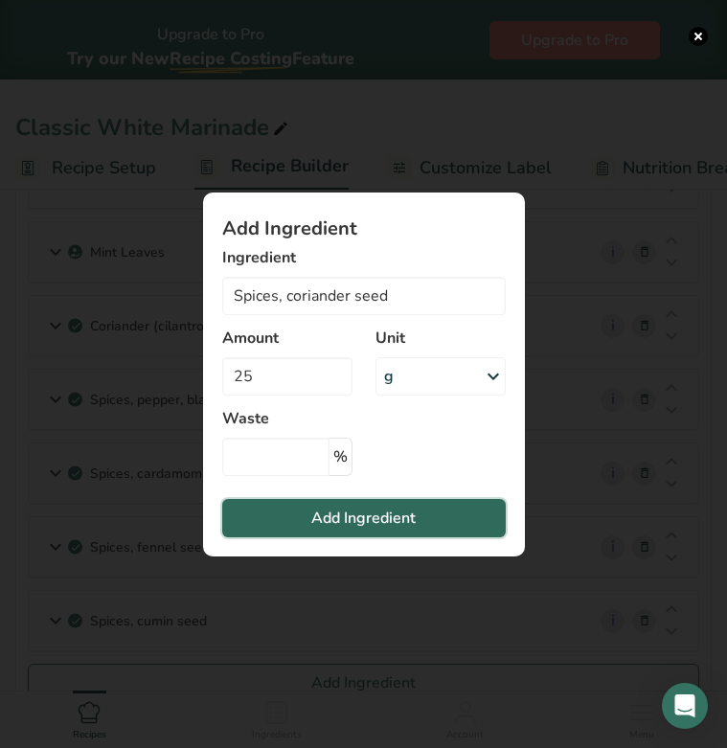
click at [331, 516] on span "Add Ingredient" at bounding box center [363, 517] width 104 height 23
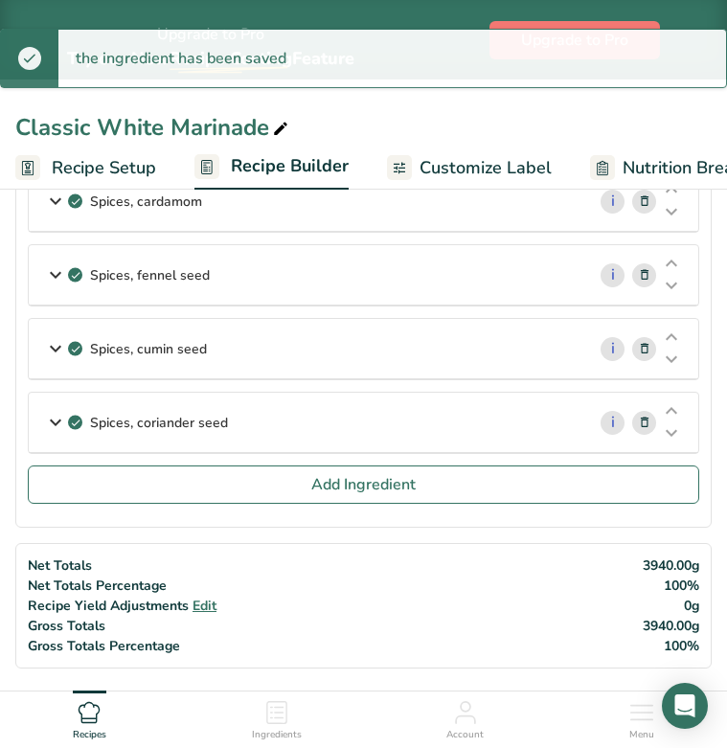
scroll to position [841, 0]
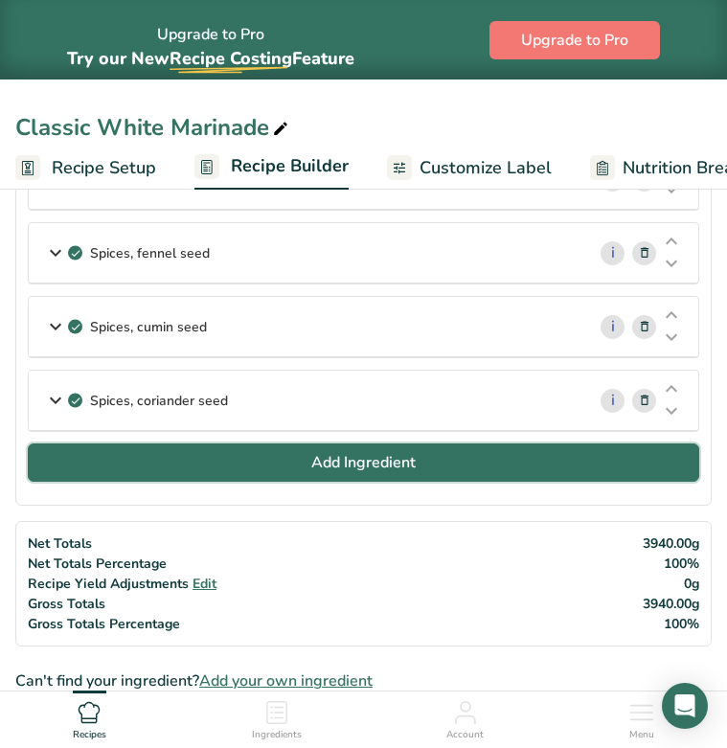
click at [239, 456] on button "Add Ingredient" at bounding box center [363, 462] width 671 height 38
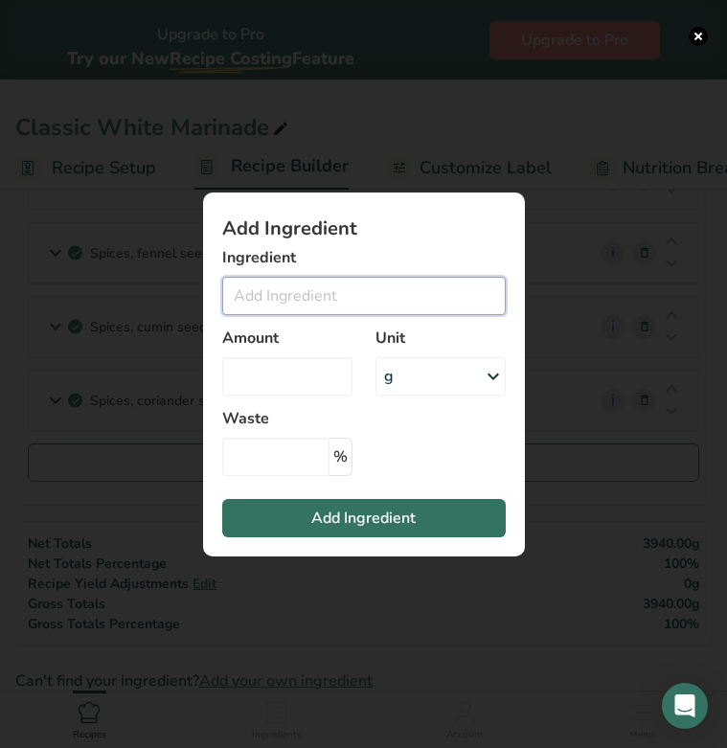
click at [254, 300] on input "Add ingredient modal" at bounding box center [363, 296] width 283 height 38
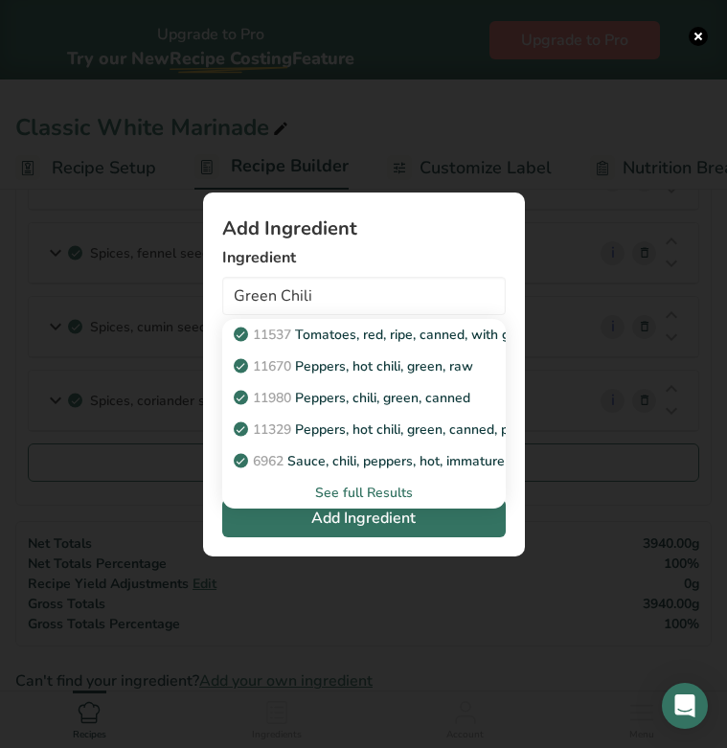
click at [348, 493] on div "See full Results" at bounding box center [363, 493] width 253 height 20
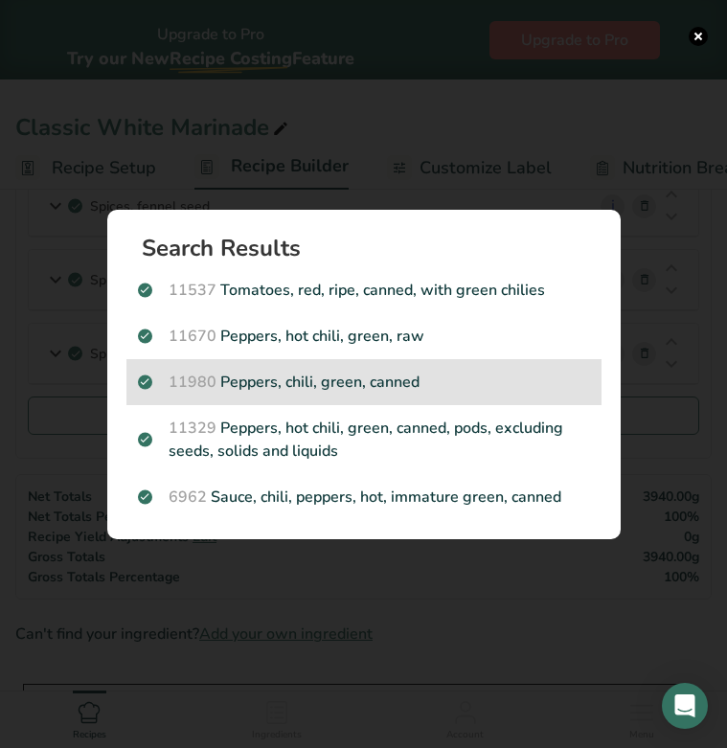
scroll to position [891, 0]
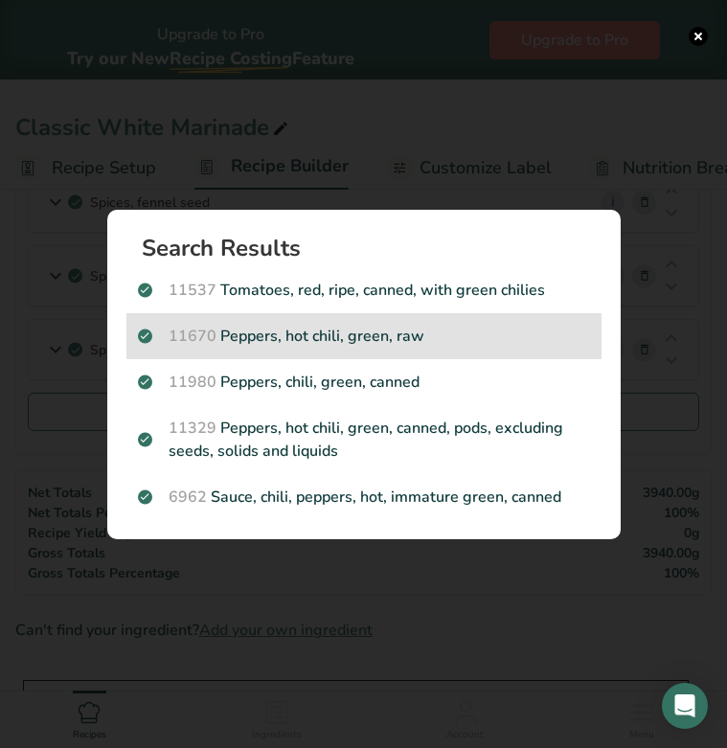
click at [327, 333] on p "11670 Peppers, hot chili, green, raw" at bounding box center [364, 336] width 452 height 23
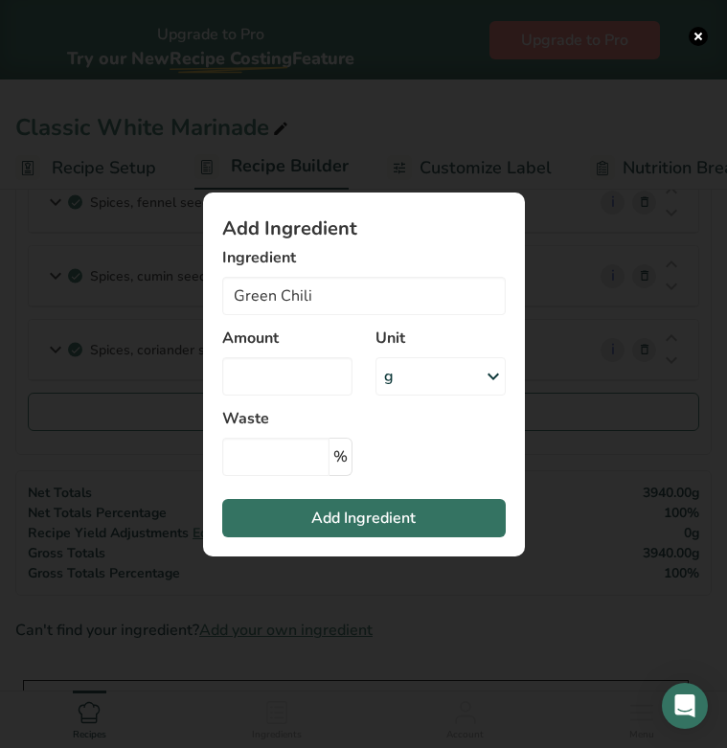
type input "Peppers, hot chili, green, raw"
click at [288, 379] on input "Add ingredient modal" at bounding box center [287, 376] width 130 height 38
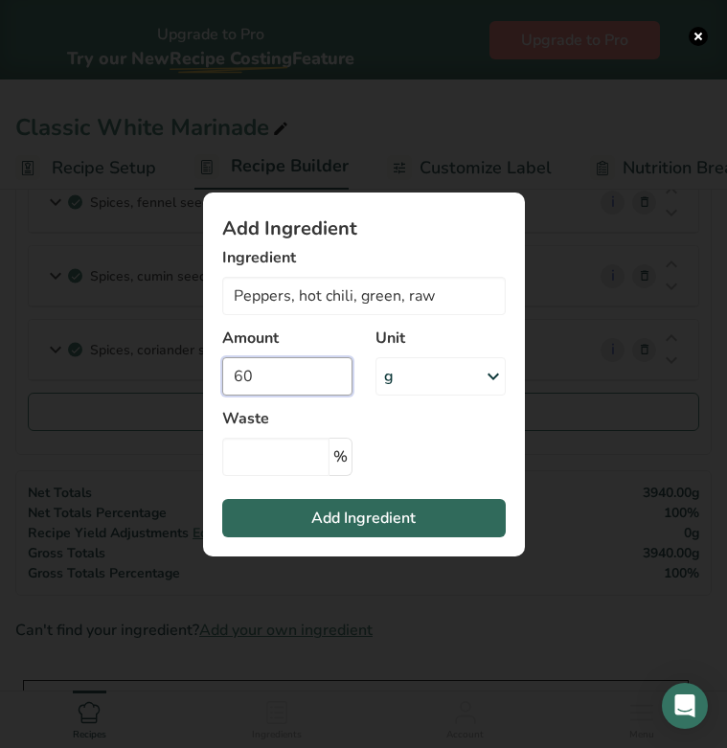
type input "60"
click at [377, 514] on span "Add Ingredient" at bounding box center [363, 517] width 104 height 23
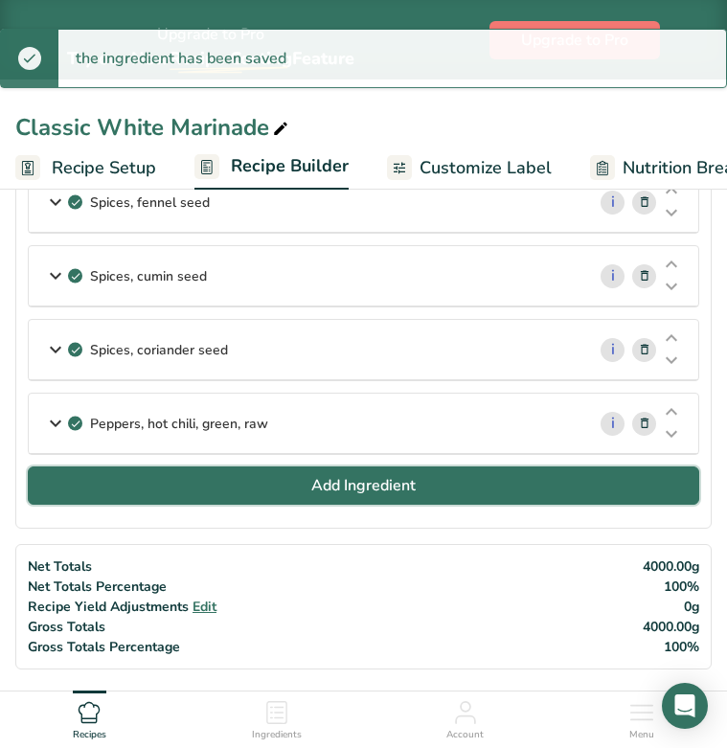
click at [287, 492] on button "Add Ingredient" at bounding box center [363, 485] width 671 height 38
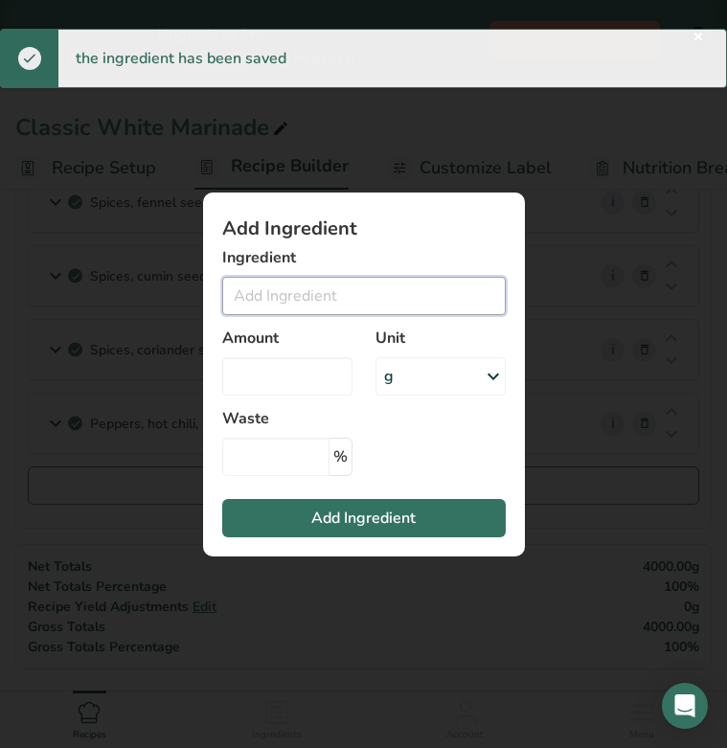
click at [281, 292] on input "Add ingredient modal" at bounding box center [363, 296] width 283 height 38
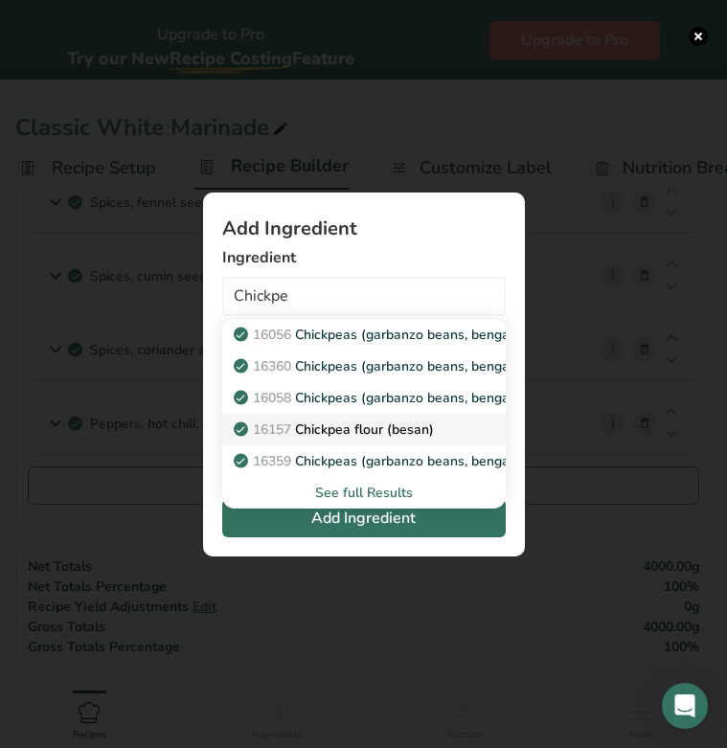
click at [358, 434] on p "16157 Chickpea flour (besan)" at bounding box center [335, 429] width 196 height 20
type input "Chickpea flour (besan)"
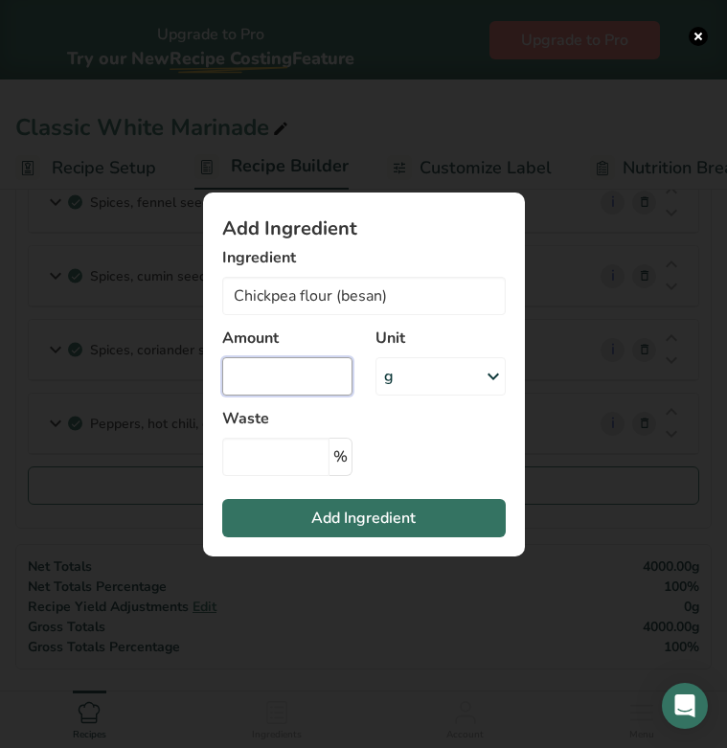
click at [303, 366] on input "Add ingredient modal" at bounding box center [287, 376] width 130 height 38
type input "150"
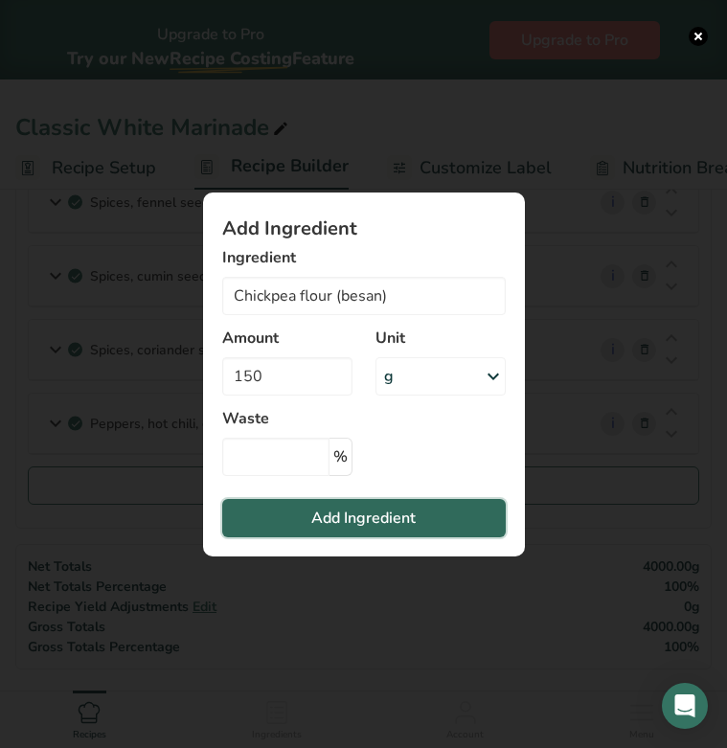
click at [368, 512] on span "Add Ingredient" at bounding box center [363, 517] width 104 height 23
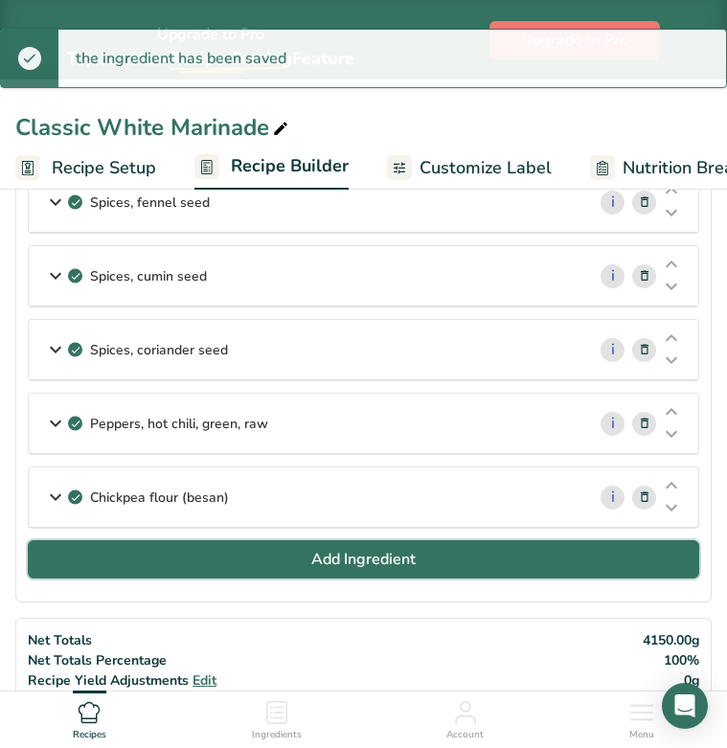
click at [370, 556] on span "Add Ingredient" at bounding box center [363, 559] width 104 height 23
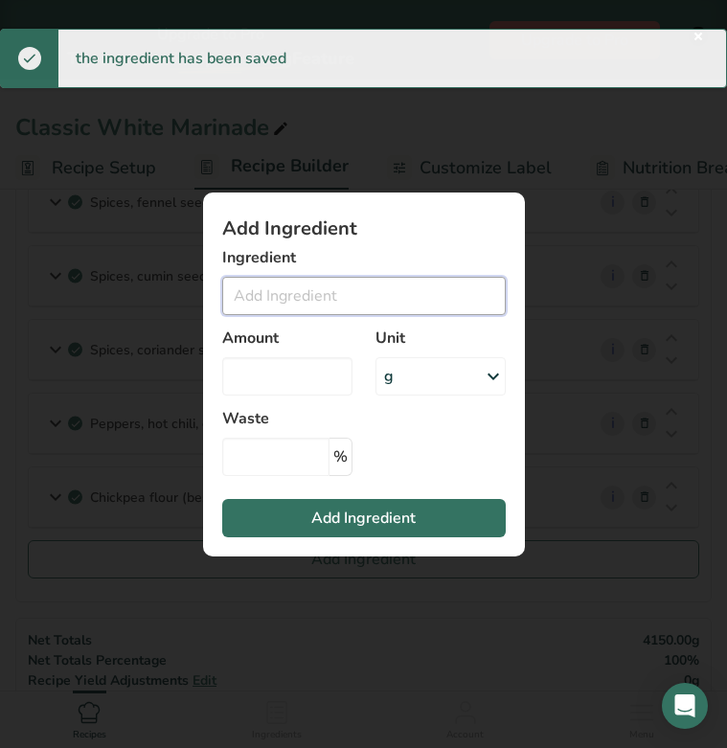
click at [327, 291] on input "Add ingredient modal" at bounding box center [363, 296] width 283 height 38
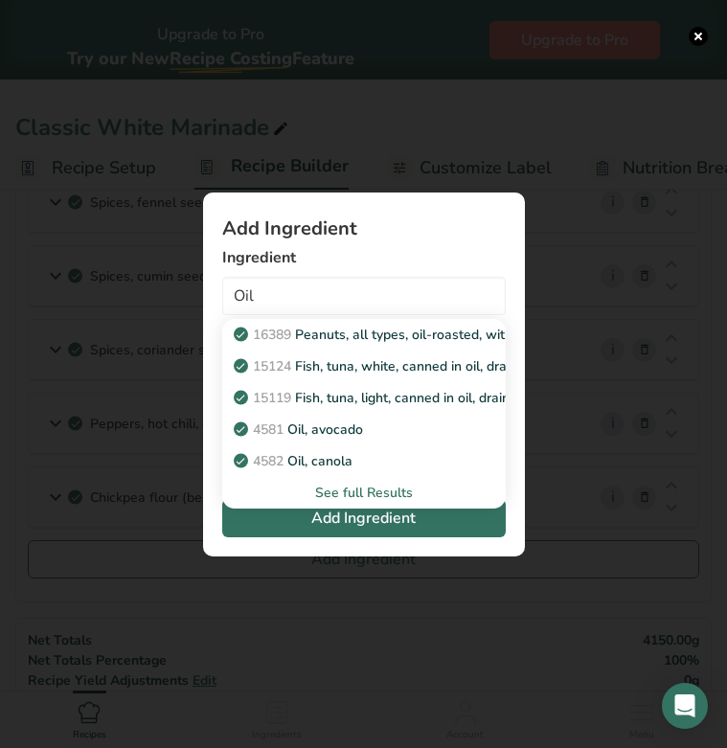
click at [368, 496] on div "See full Results" at bounding box center [363, 493] width 253 height 20
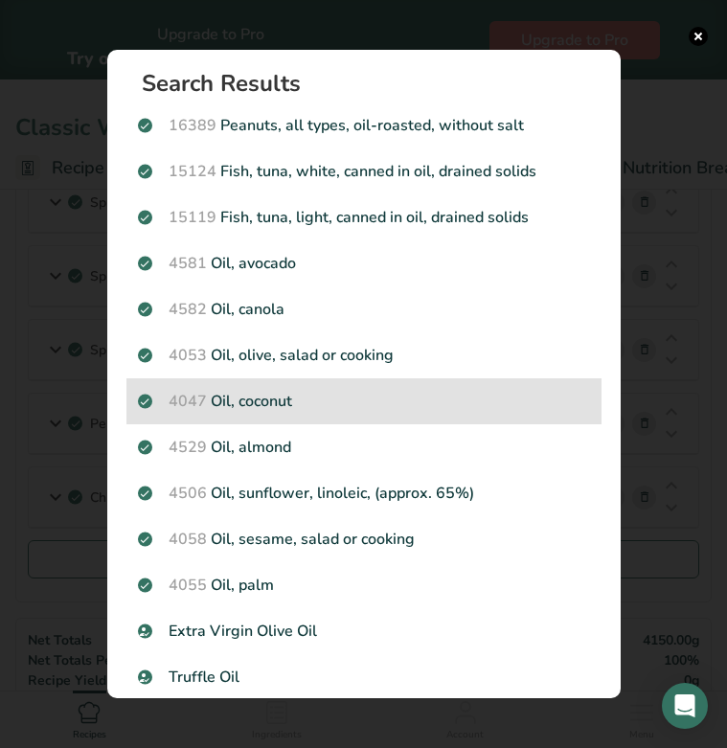
scroll to position [0, 0]
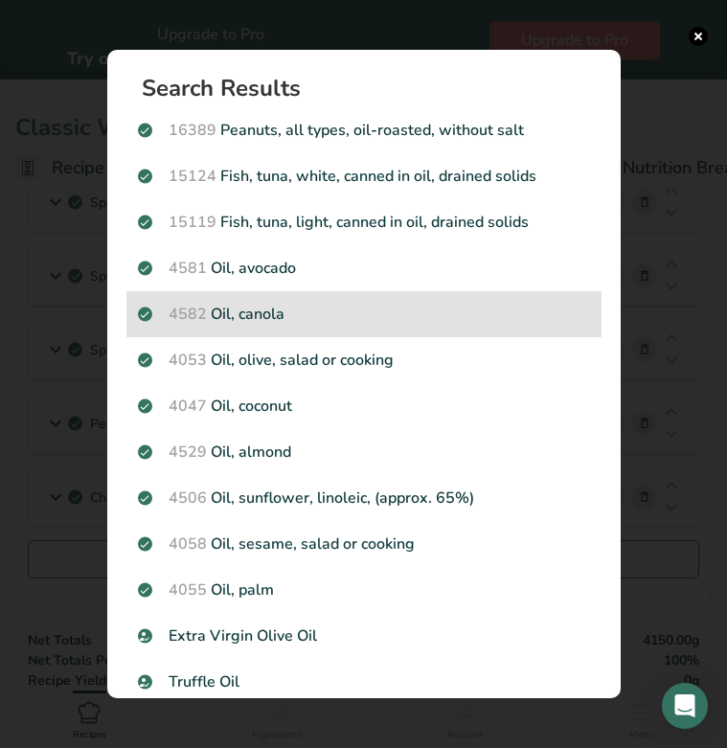
click at [292, 312] on p "4582 Oil, canola" at bounding box center [364, 314] width 452 height 23
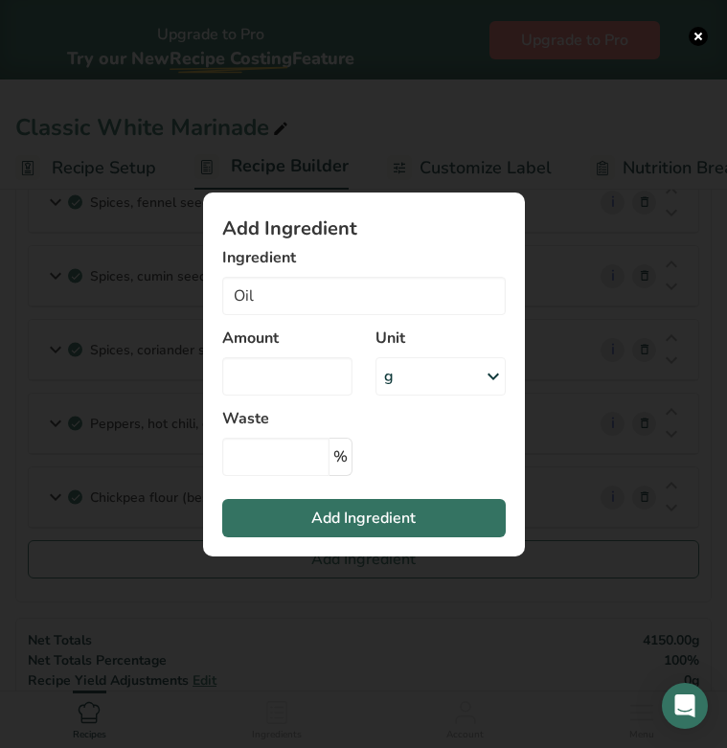
type input "Oil, canola"
click at [294, 371] on input "Add ingredient modal" at bounding box center [287, 376] width 130 height 38
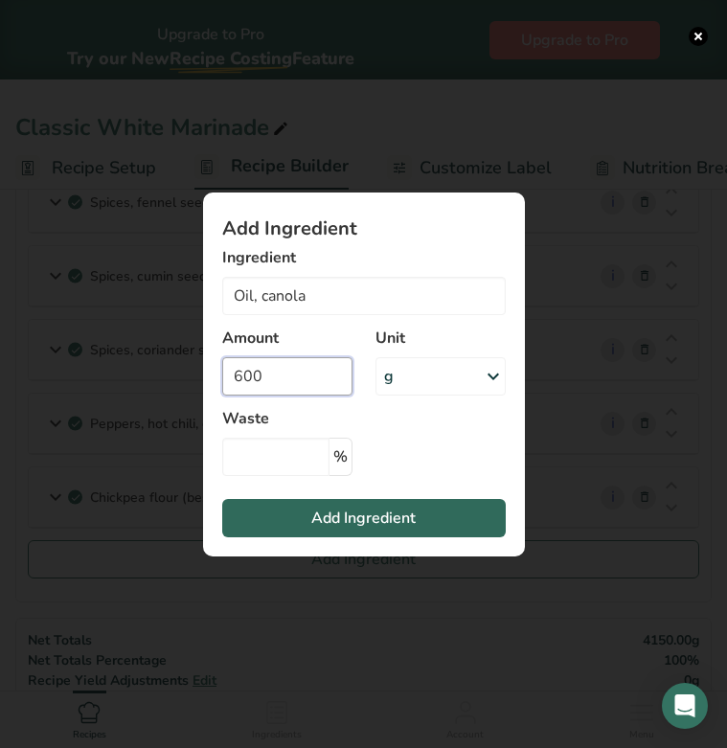
type input "600"
click at [340, 516] on span "Add Ingredient" at bounding box center [363, 517] width 104 height 23
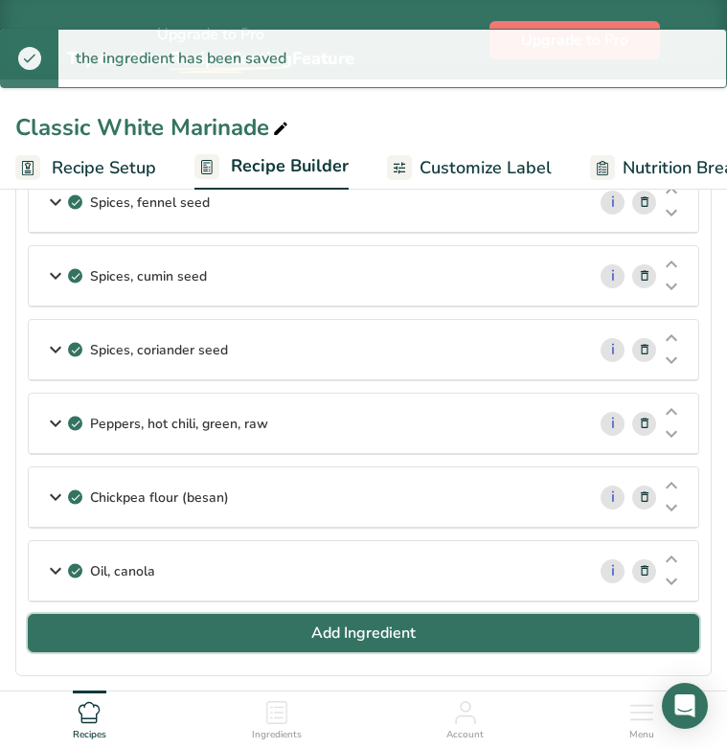
click at [356, 630] on span "Add Ingredient" at bounding box center [363, 632] width 104 height 23
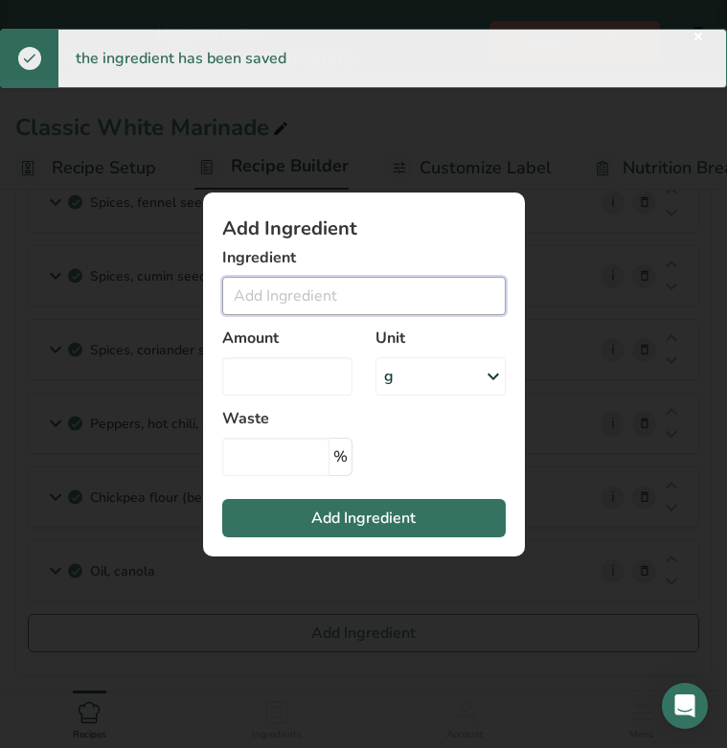
click at [303, 301] on input "Add ingredient modal" at bounding box center [363, 296] width 283 height 38
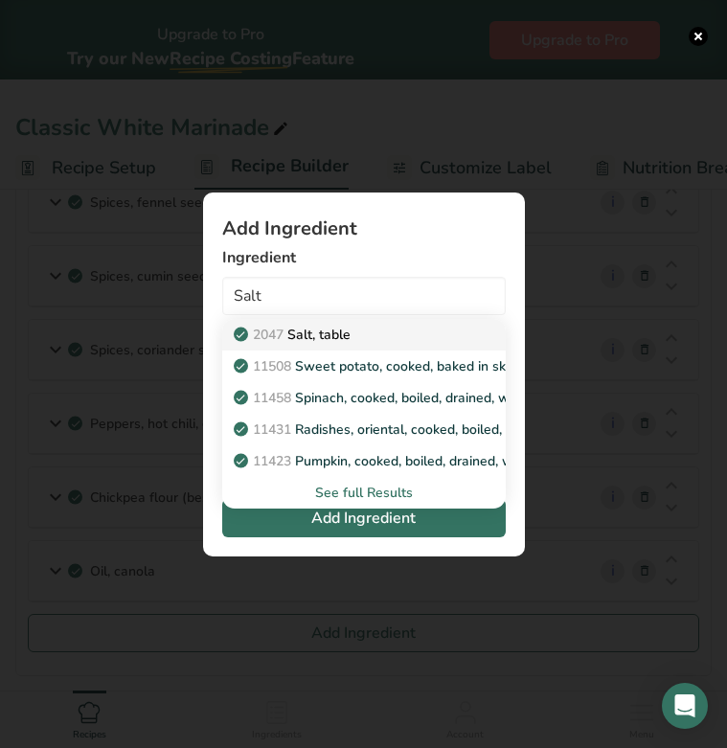
click at [317, 334] on p "2047 Salt, table" at bounding box center [293, 335] width 113 height 20
type input "Salt, table"
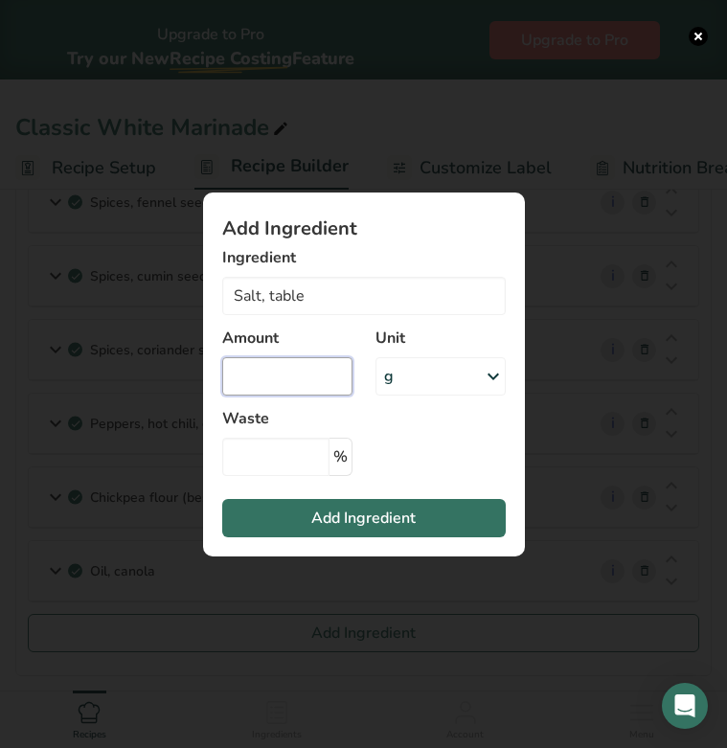
click at [283, 384] on input "Add ingredient modal" at bounding box center [287, 376] width 130 height 38
type input "0"
type input "80"
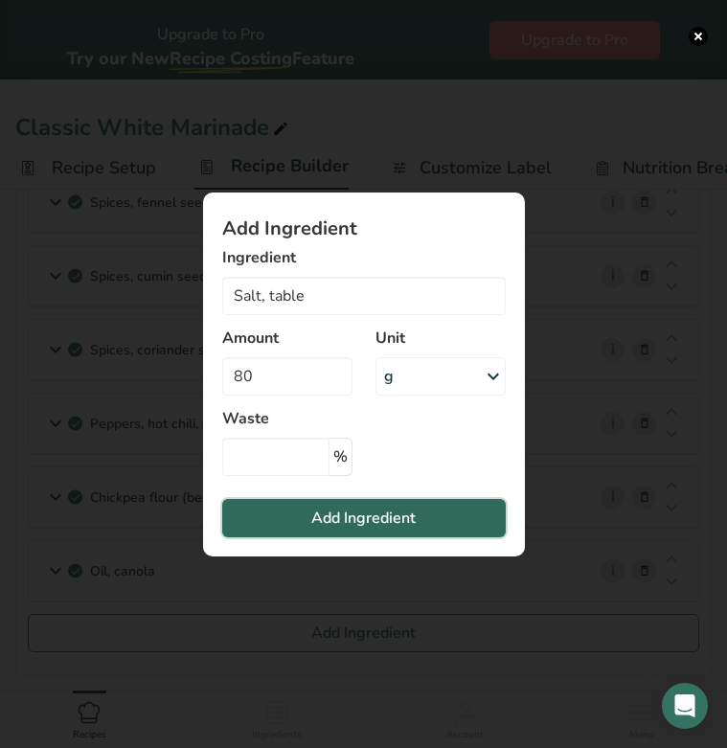
click at [298, 514] on button "Add Ingredient" at bounding box center [363, 518] width 283 height 38
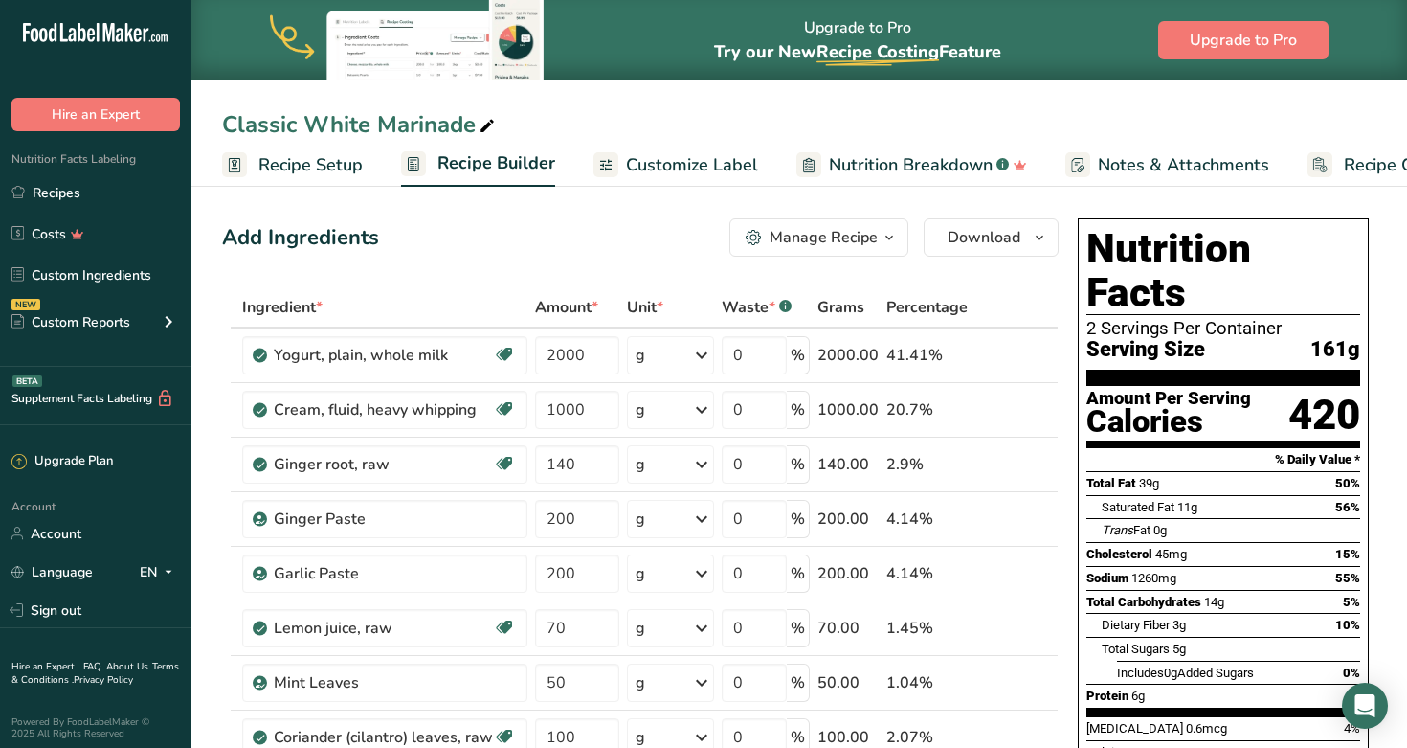
click at [349, 162] on span "Recipe Setup" at bounding box center [311, 165] width 104 height 26
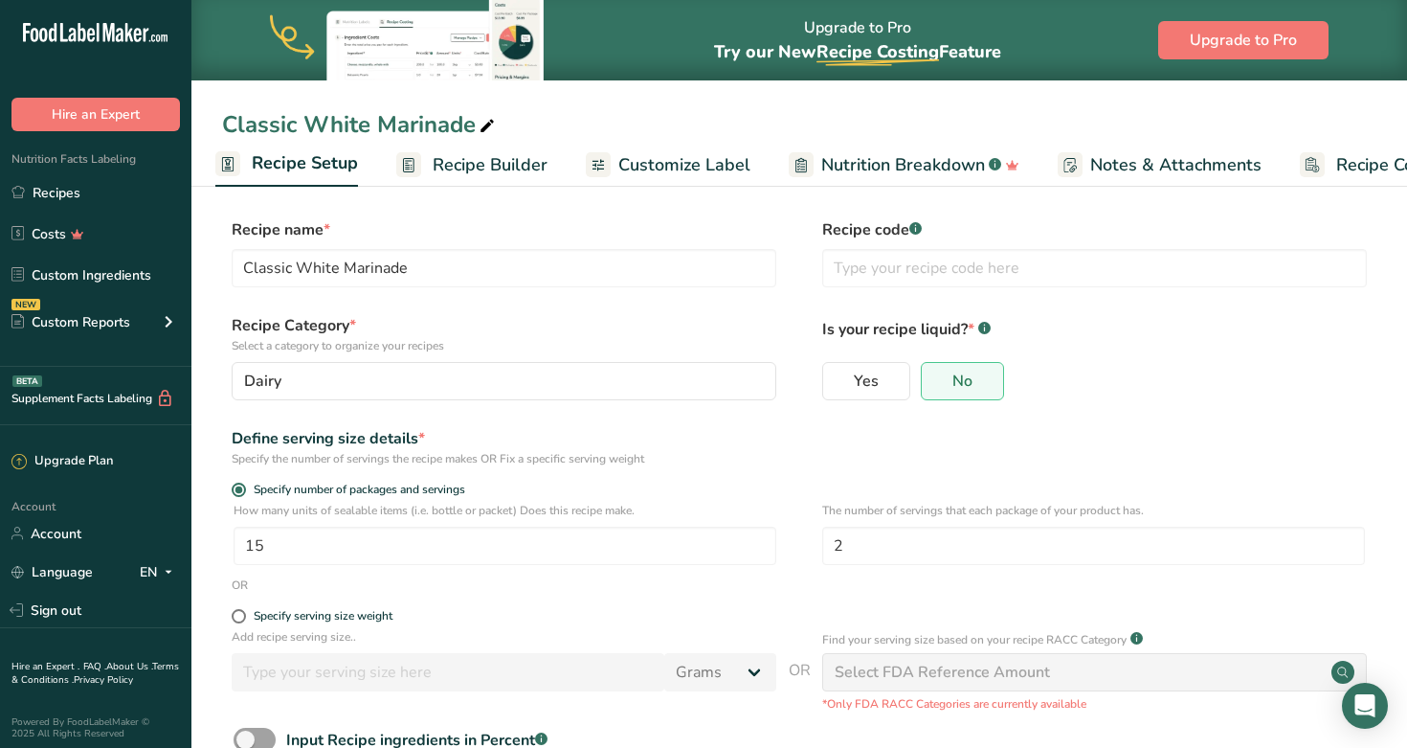
scroll to position [126, 0]
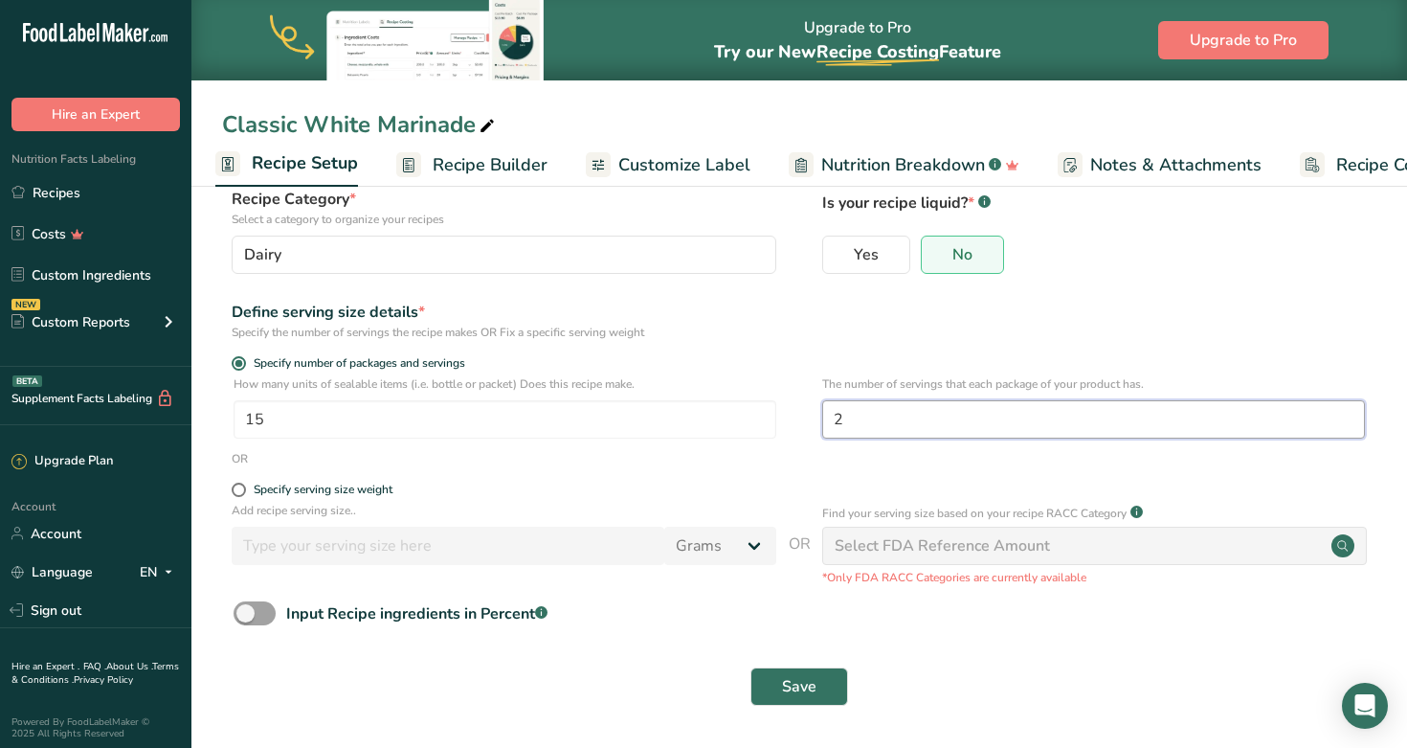
click at [726, 420] on input "2" at bounding box center [1093, 419] width 543 height 38
type input "4"
click at [726, 697] on button "Save" at bounding box center [800, 686] width 98 height 38
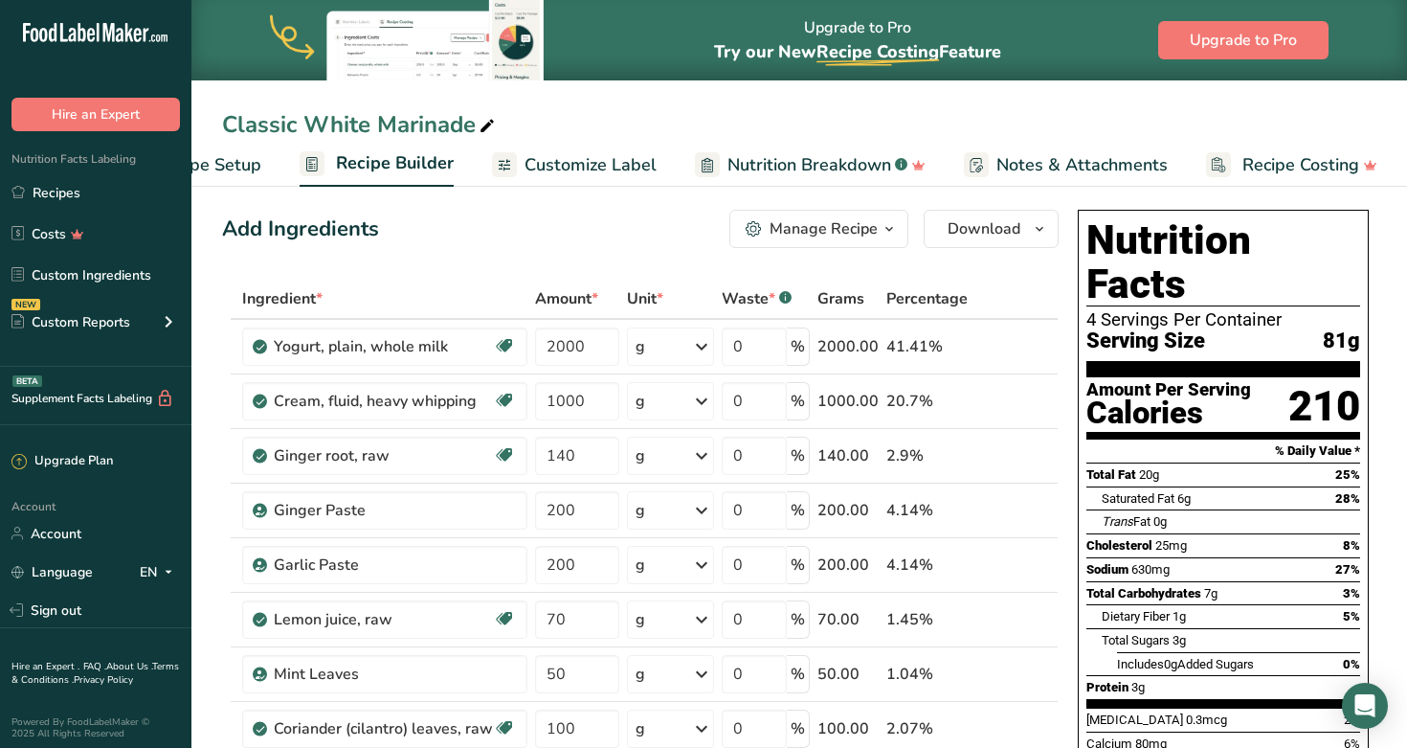
scroll to position [0, 100]
click at [549, 160] on span "Customize Label" at bounding box center [593, 165] width 132 height 26
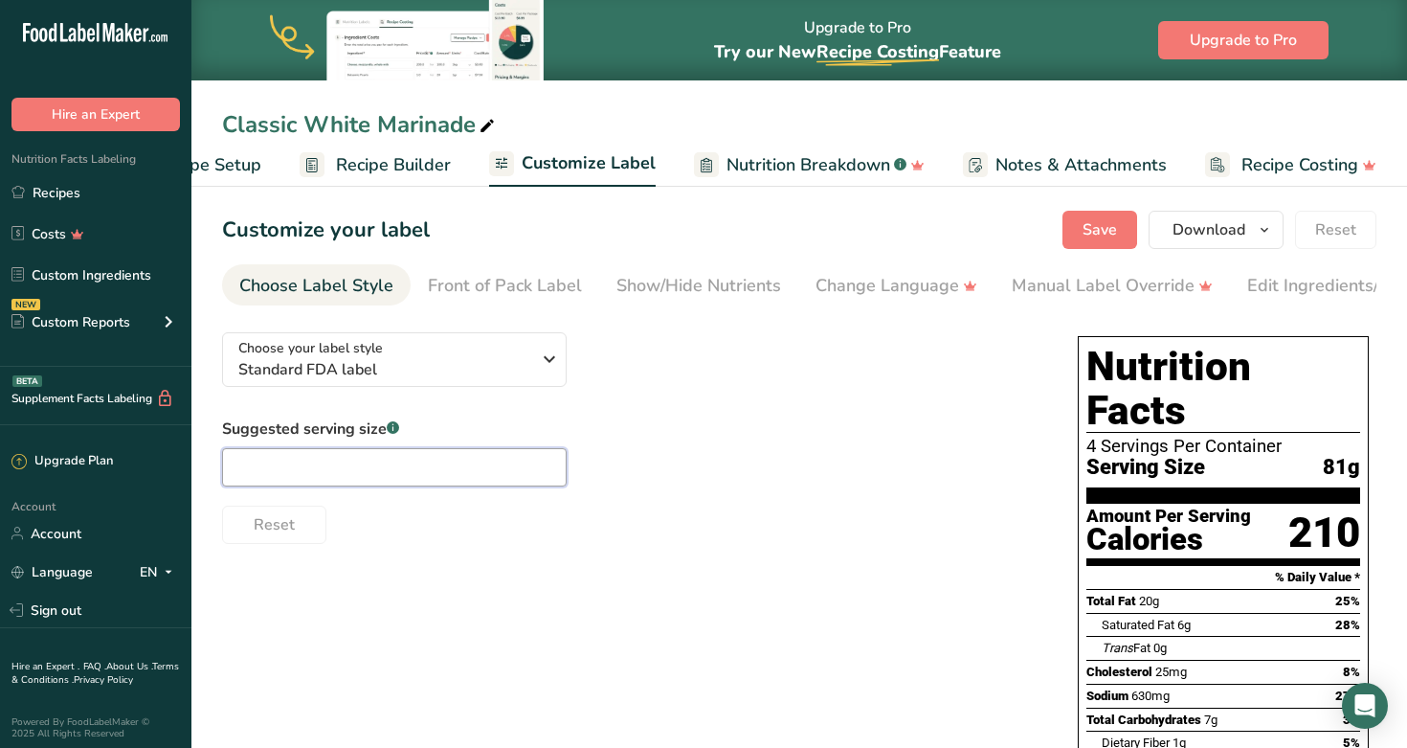
click at [390, 472] on input "text" at bounding box center [394, 467] width 345 height 38
click at [213, 163] on span "Recipe Setup" at bounding box center [209, 165] width 104 height 26
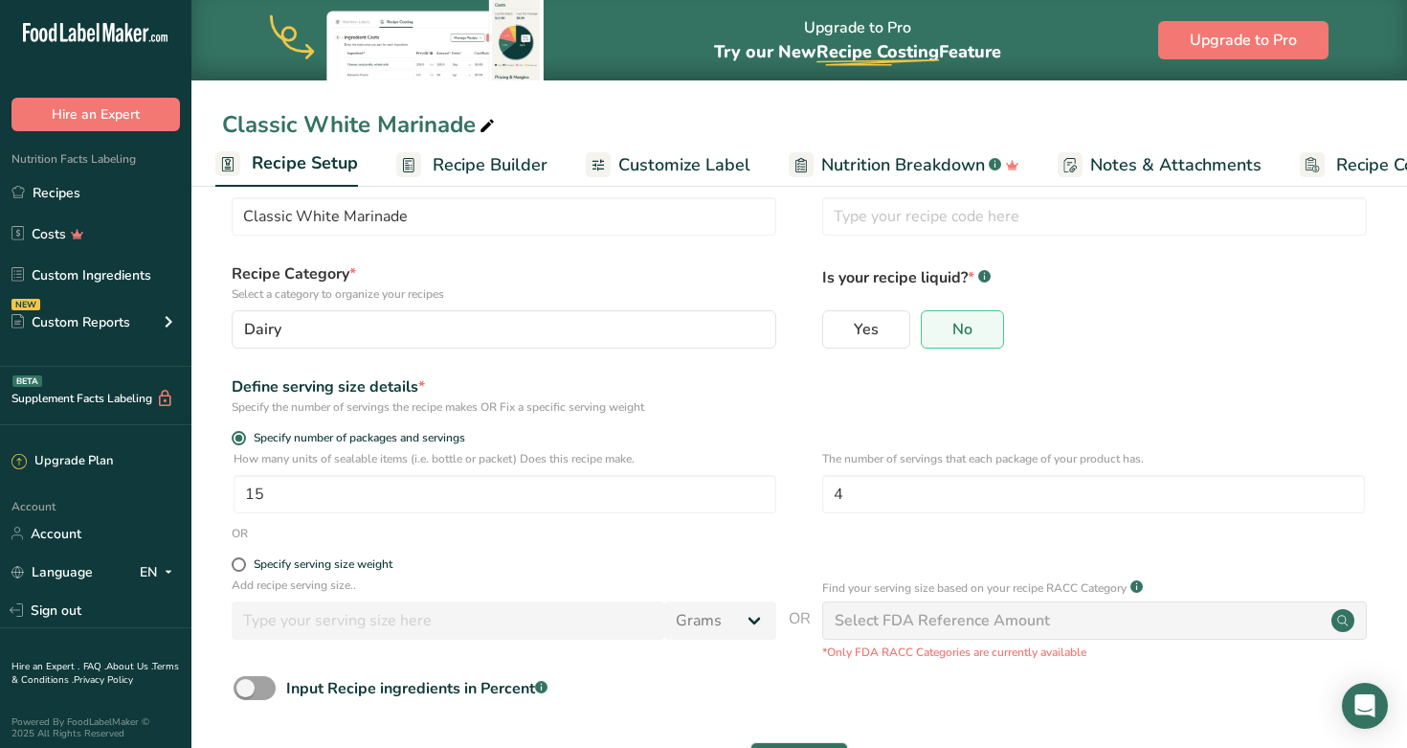
scroll to position [53, 0]
click at [726, 493] on input "4" at bounding box center [1093, 493] width 543 height 38
type input "8"
click at [497, 163] on span "Recipe Builder" at bounding box center [490, 165] width 115 height 26
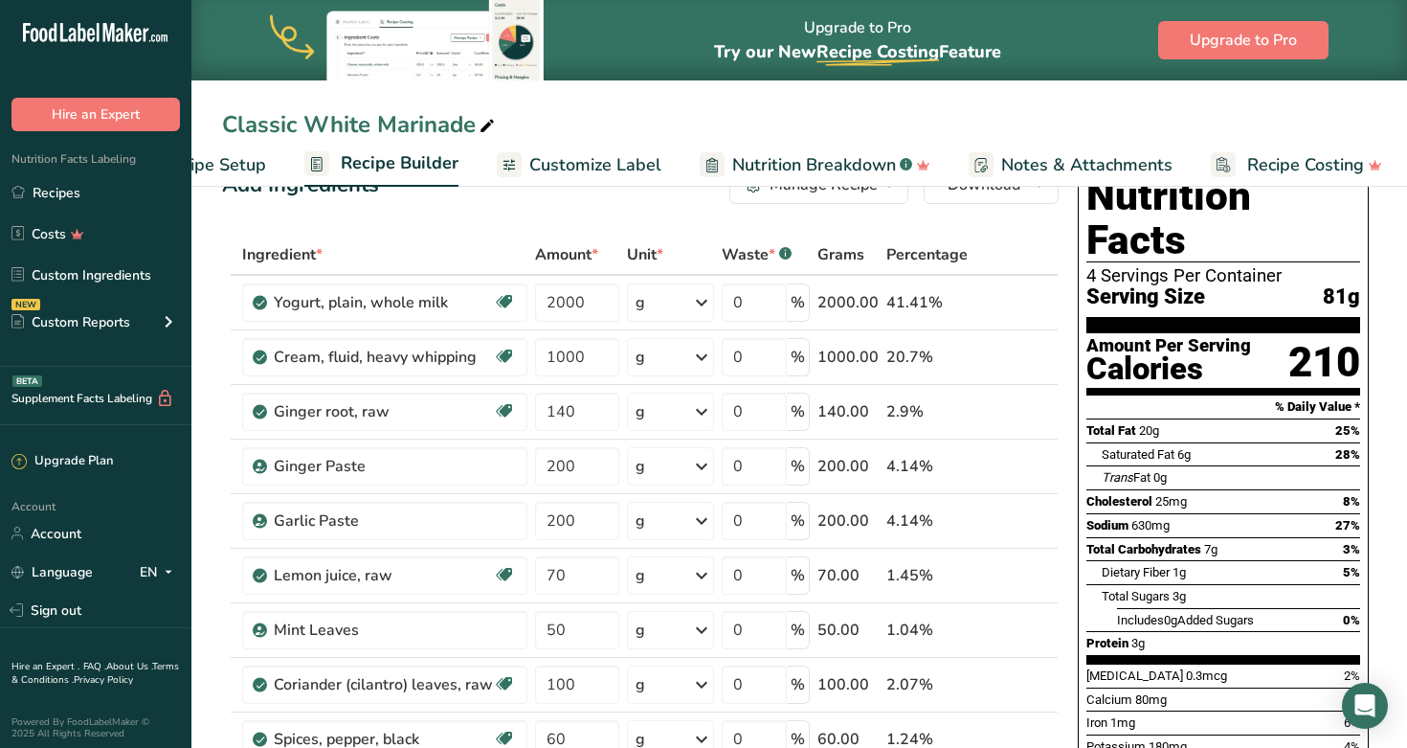
scroll to position [0, 101]
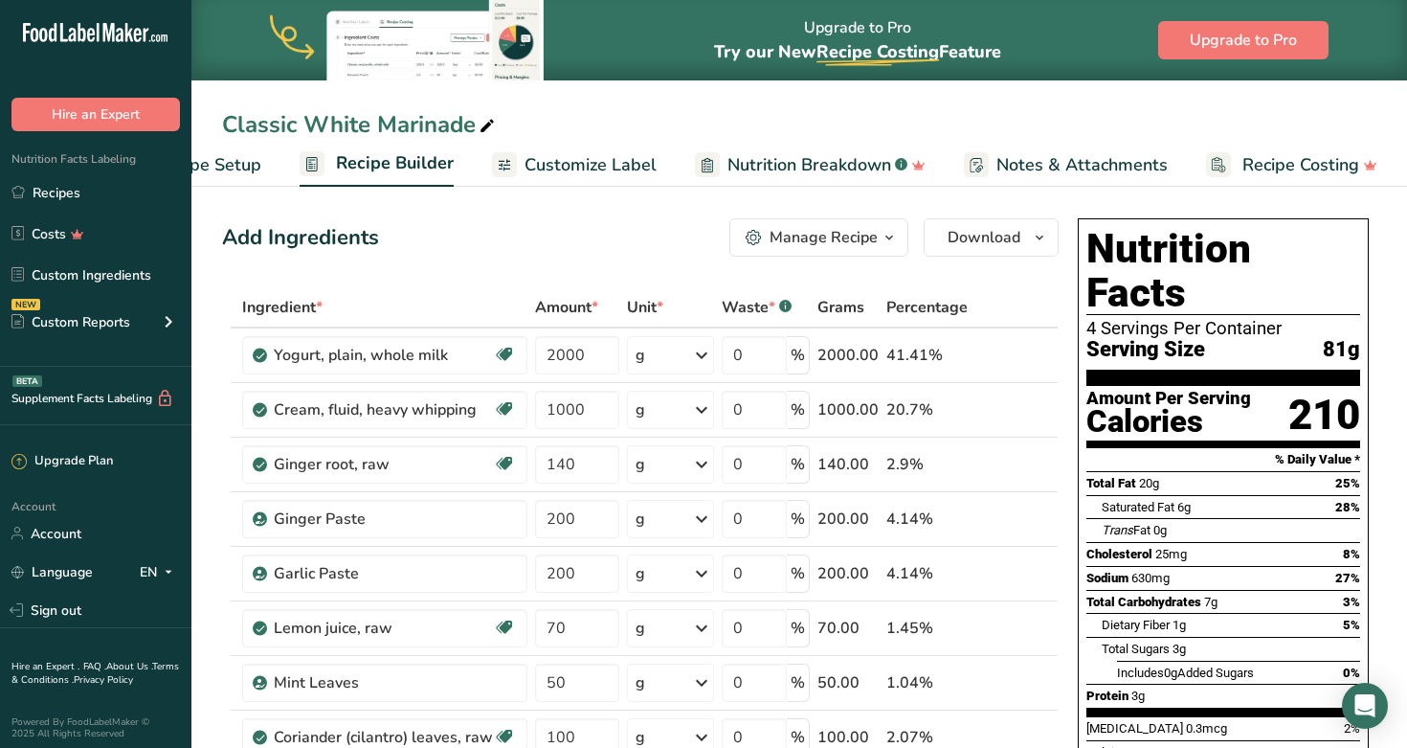
click at [228, 162] on span "Recipe Setup" at bounding box center [209, 165] width 104 height 26
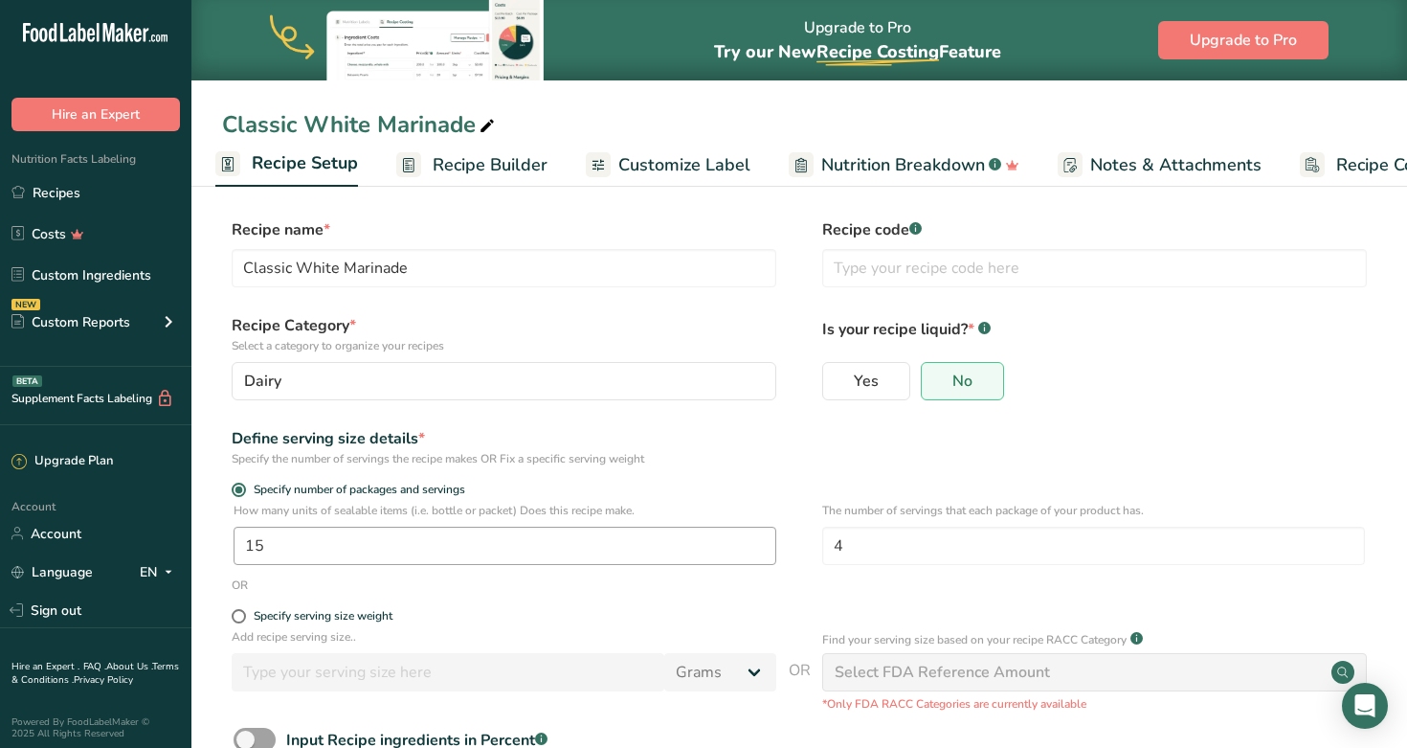
scroll to position [7, 0]
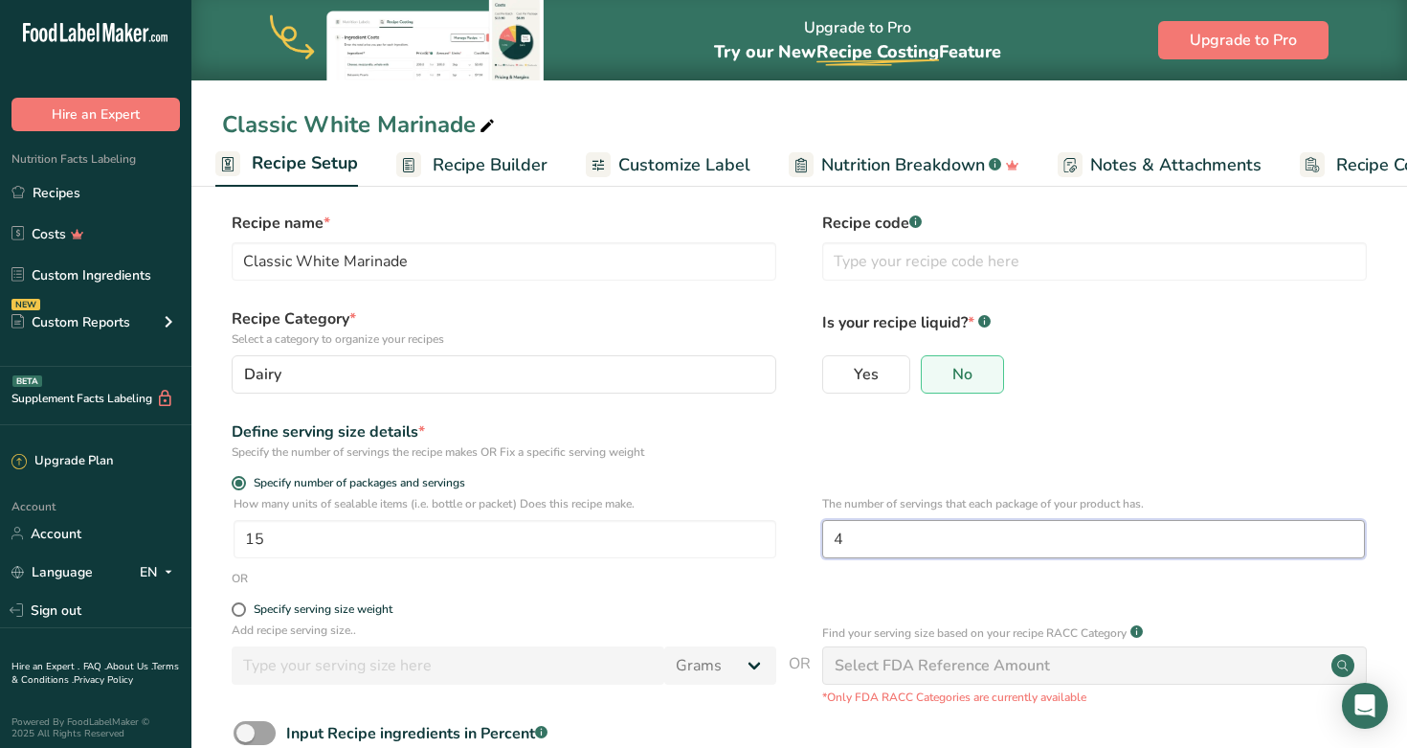
click at [726, 541] on input "4" at bounding box center [1093, 539] width 543 height 38
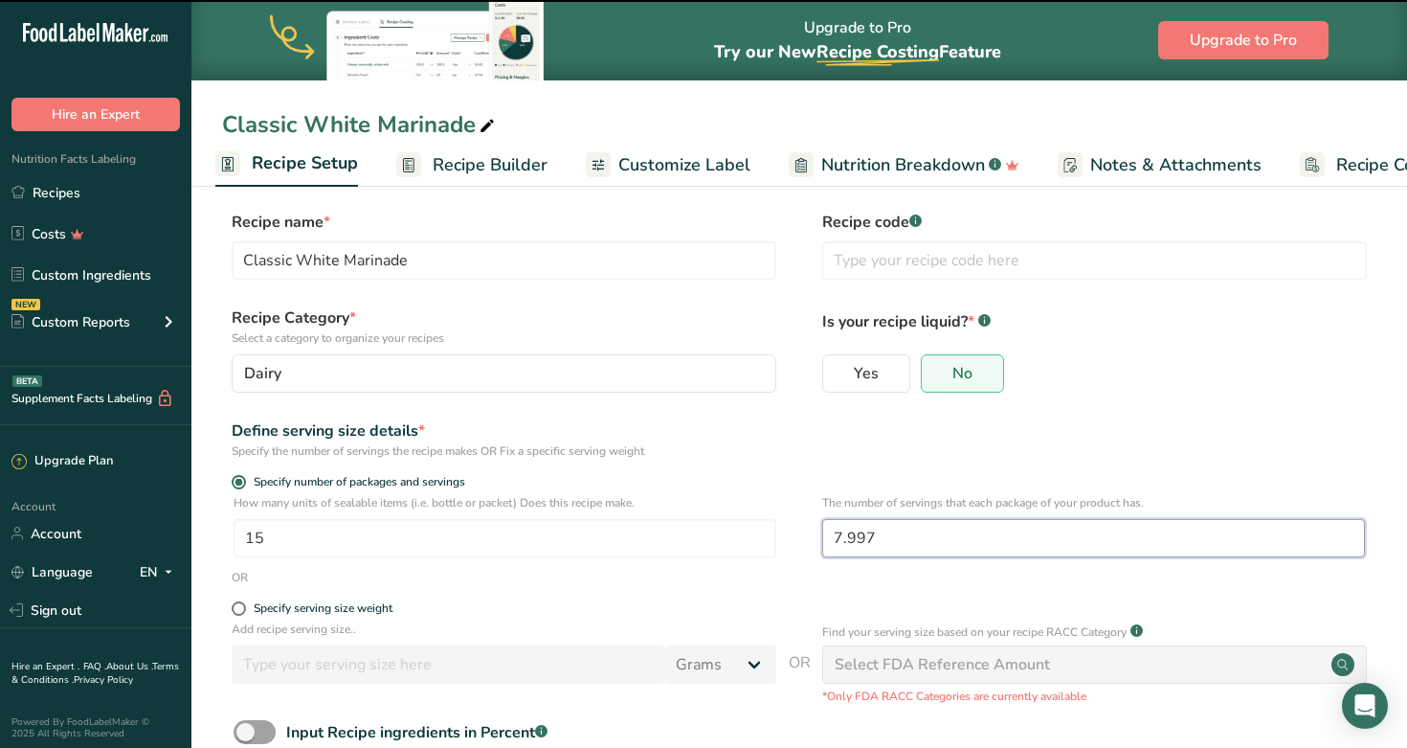
scroll to position [126, 0]
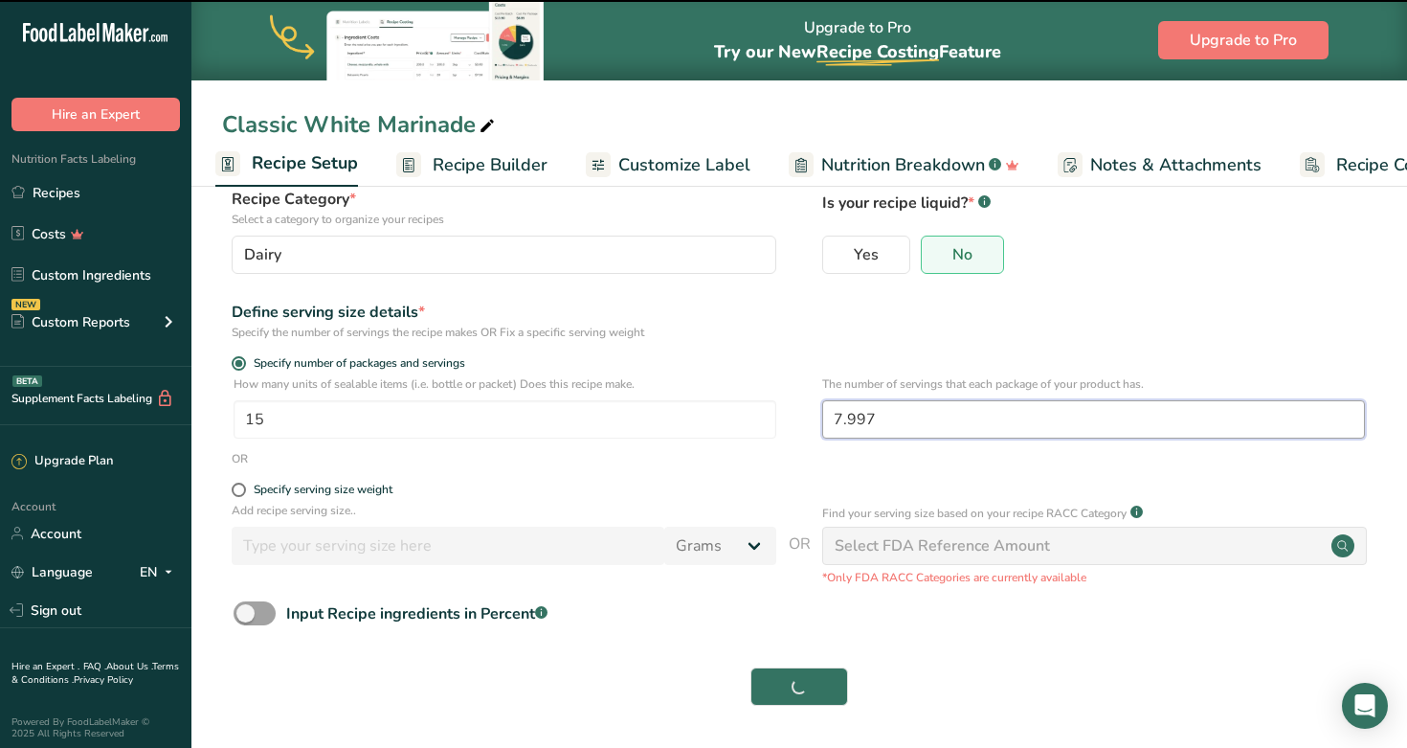
type input "8"
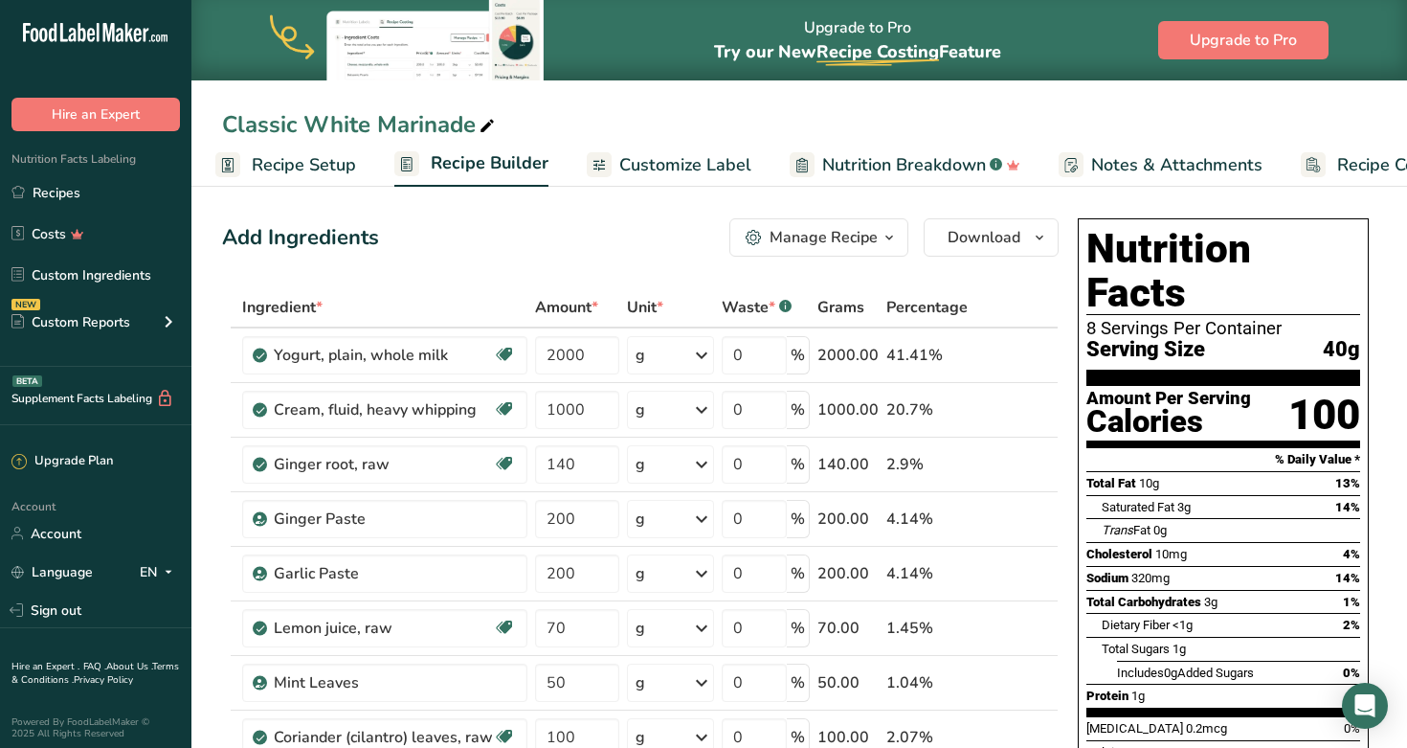
scroll to position [10, 0]
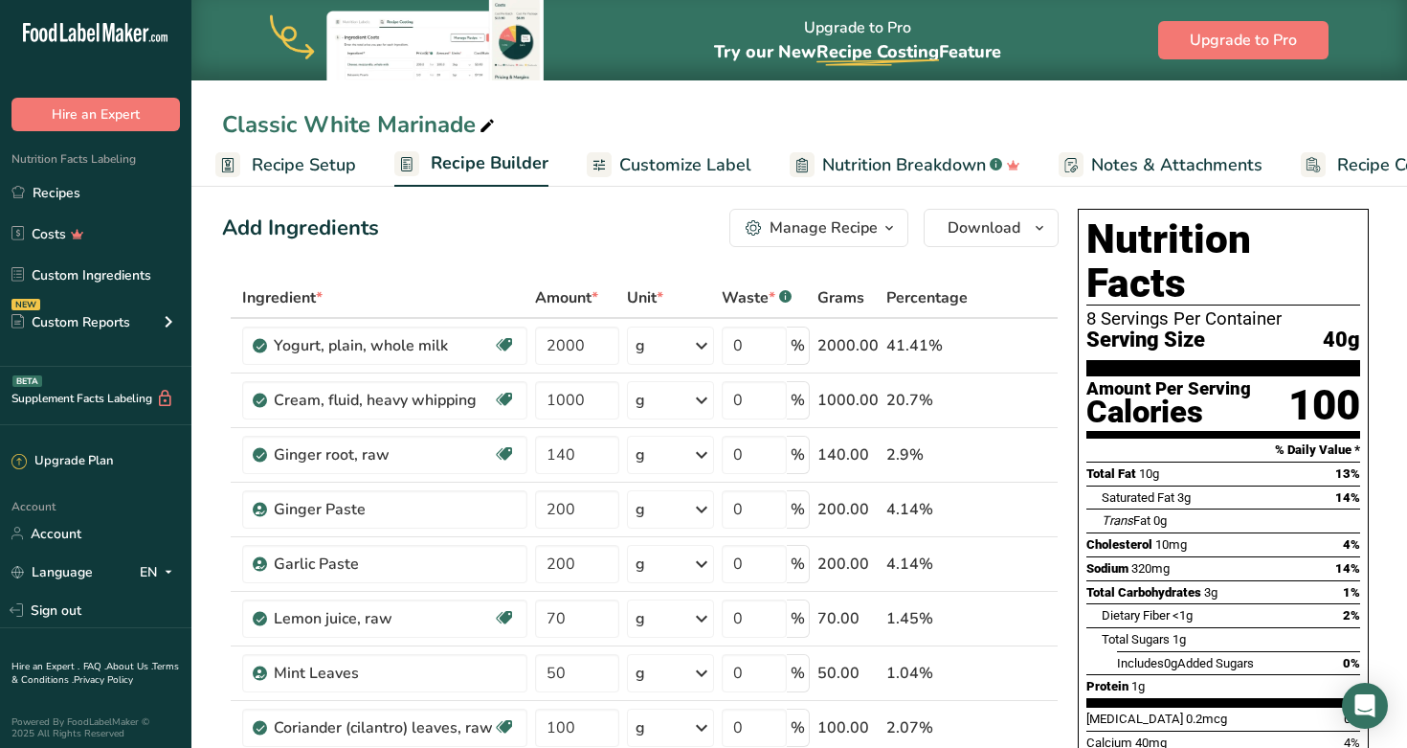
click at [682, 162] on span "Customize Label" at bounding box center [685, 165] width 132 height 26
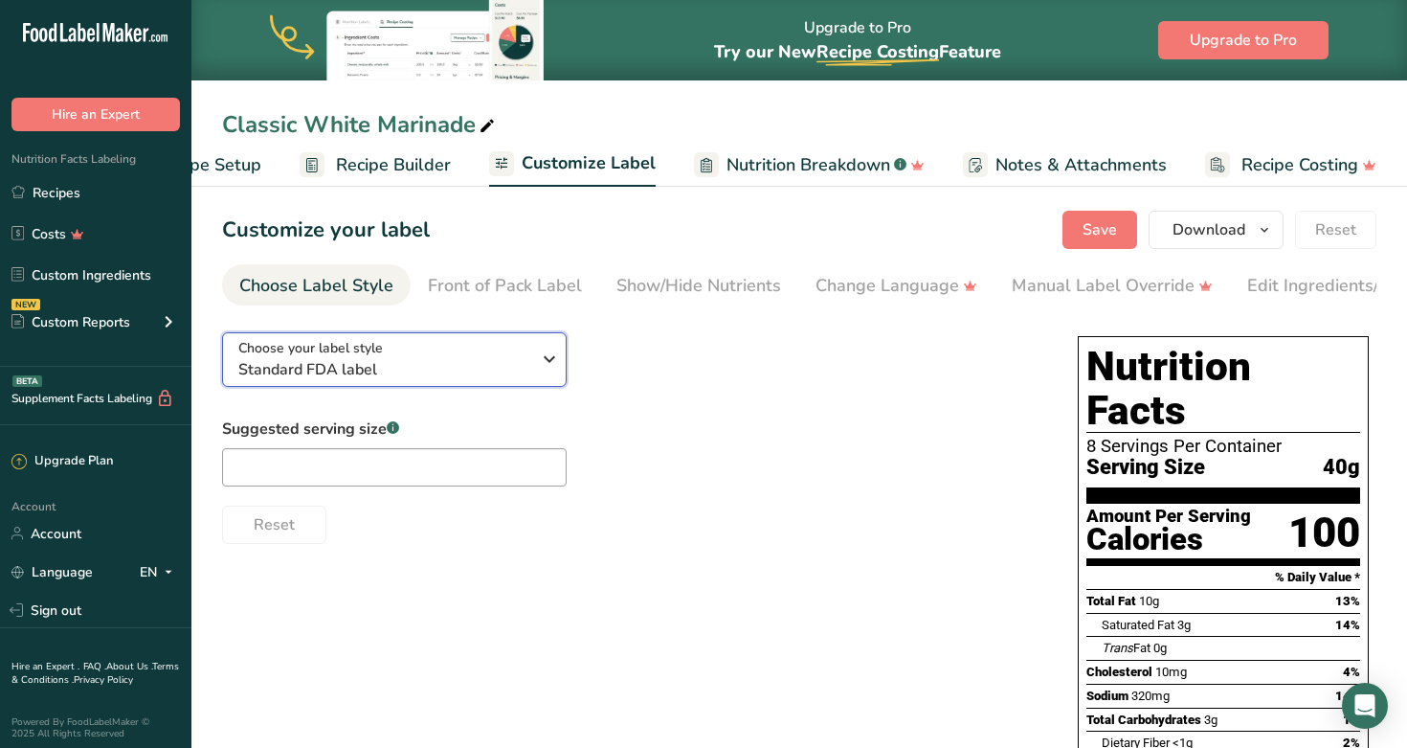
click at [395, 375] on span "Standard FDA label" at bounding box center [384, 369] width 292 height 23
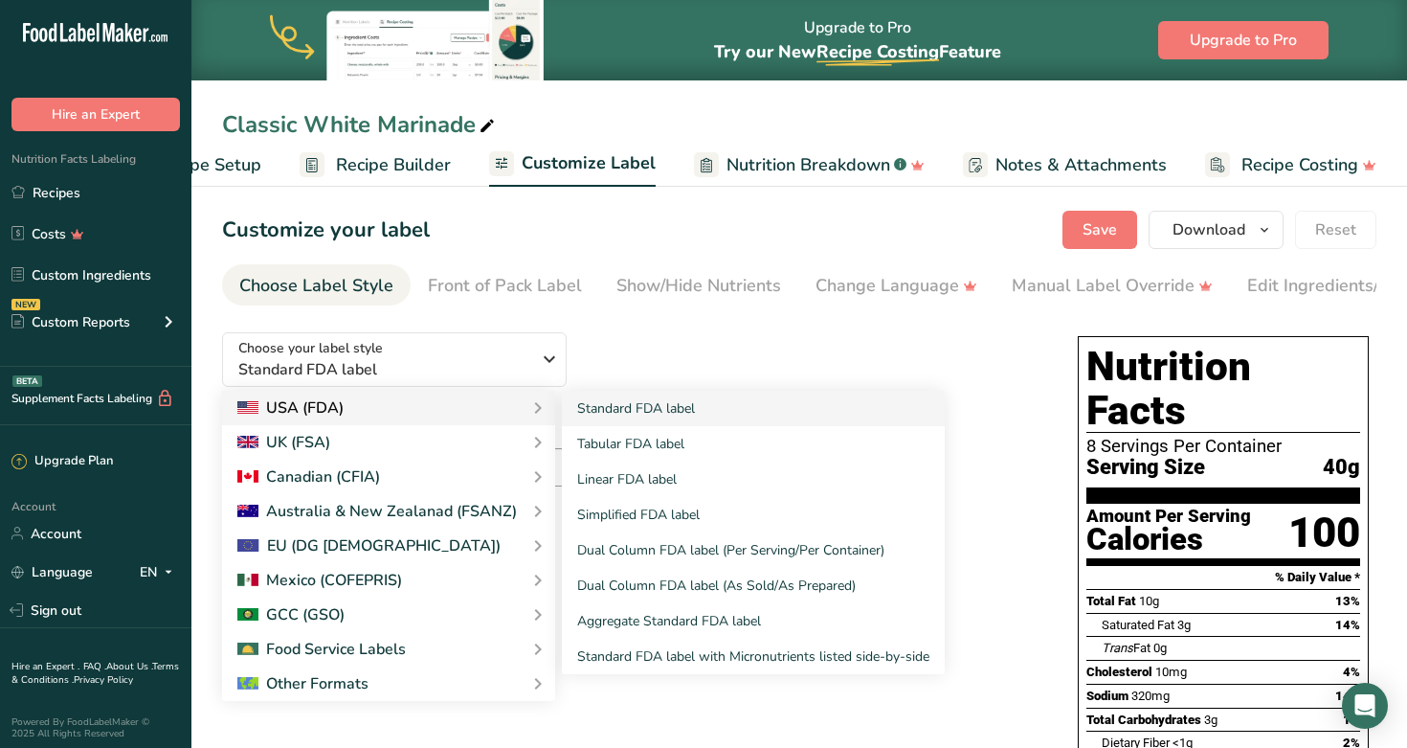
click at [438, 404] on div "USA (FDA)" at bounding box center [388, 407] width 303 height 23
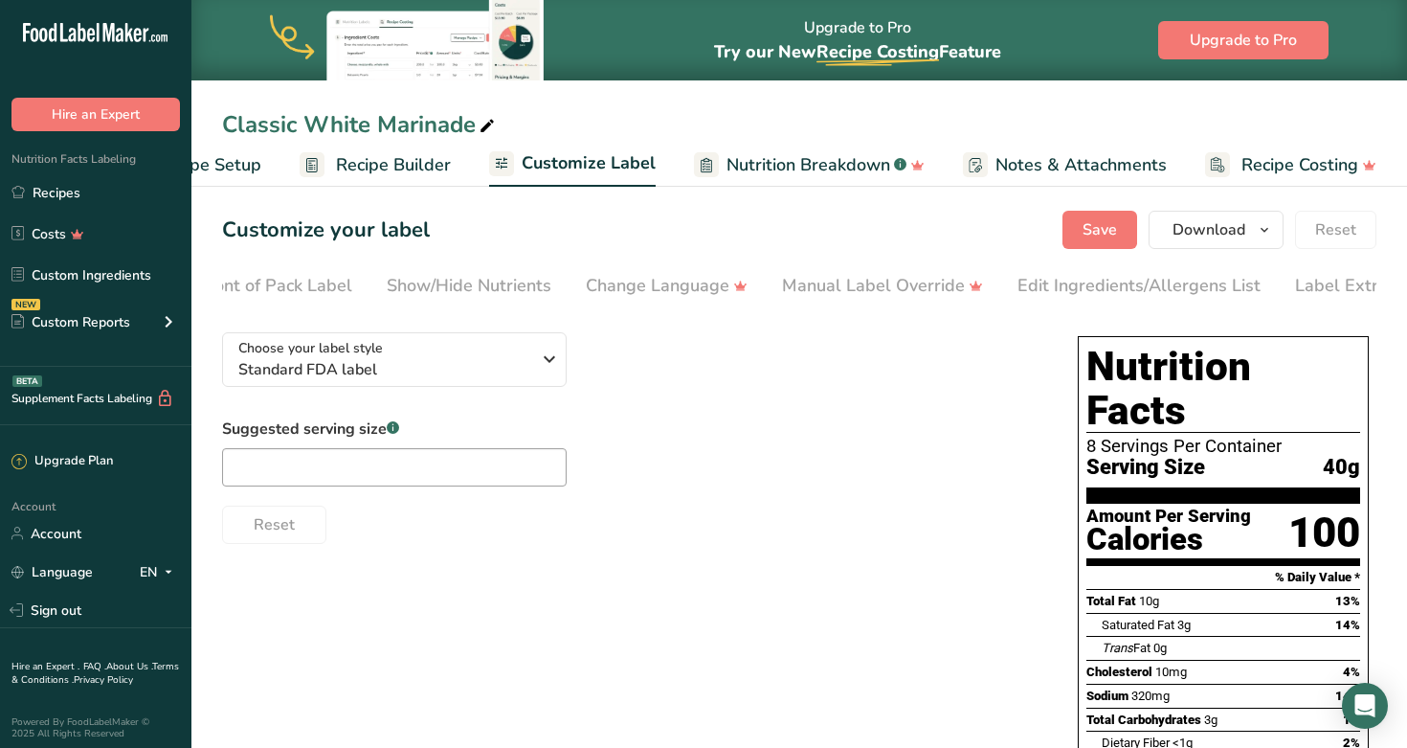
click at [726, 162] on span "Nutrition Breakdown" at bounding box center [809, 165] width 164 height 26
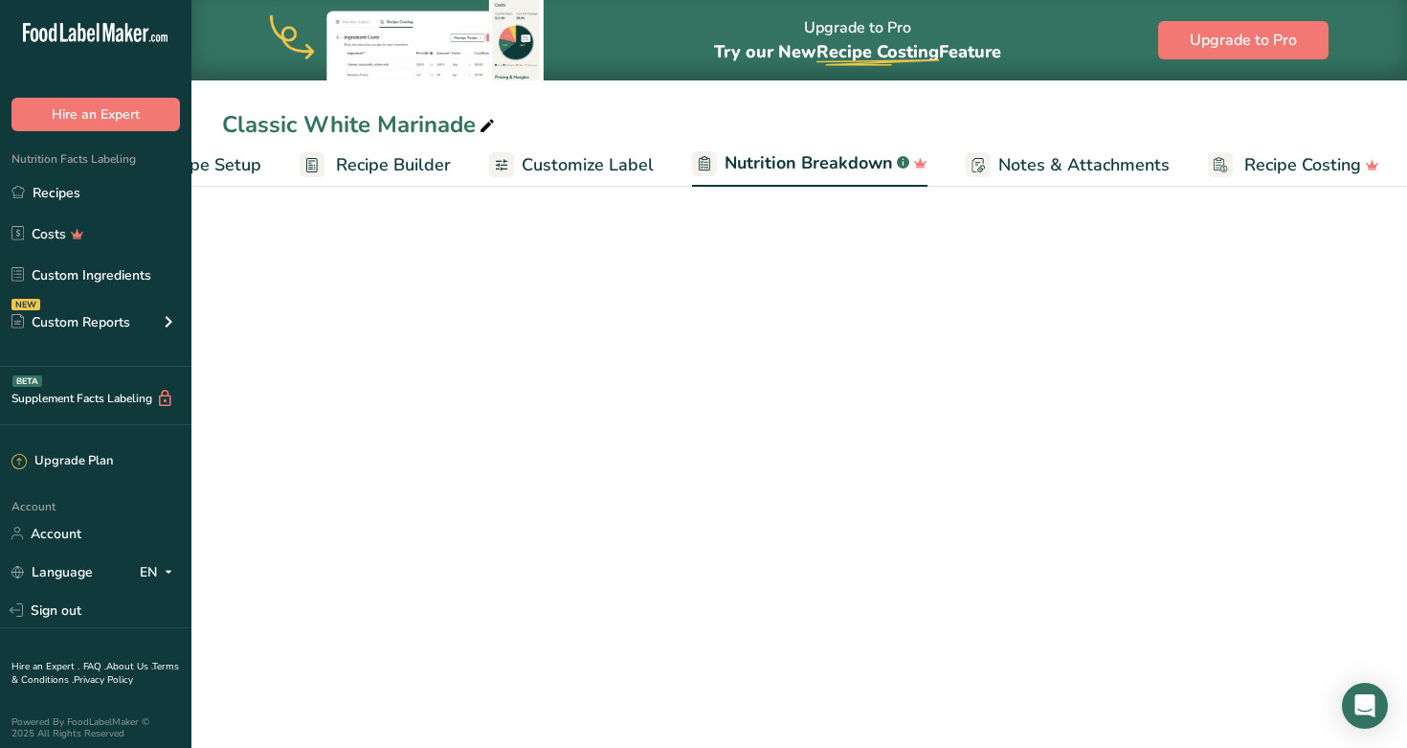
scroll to position [0, 103]
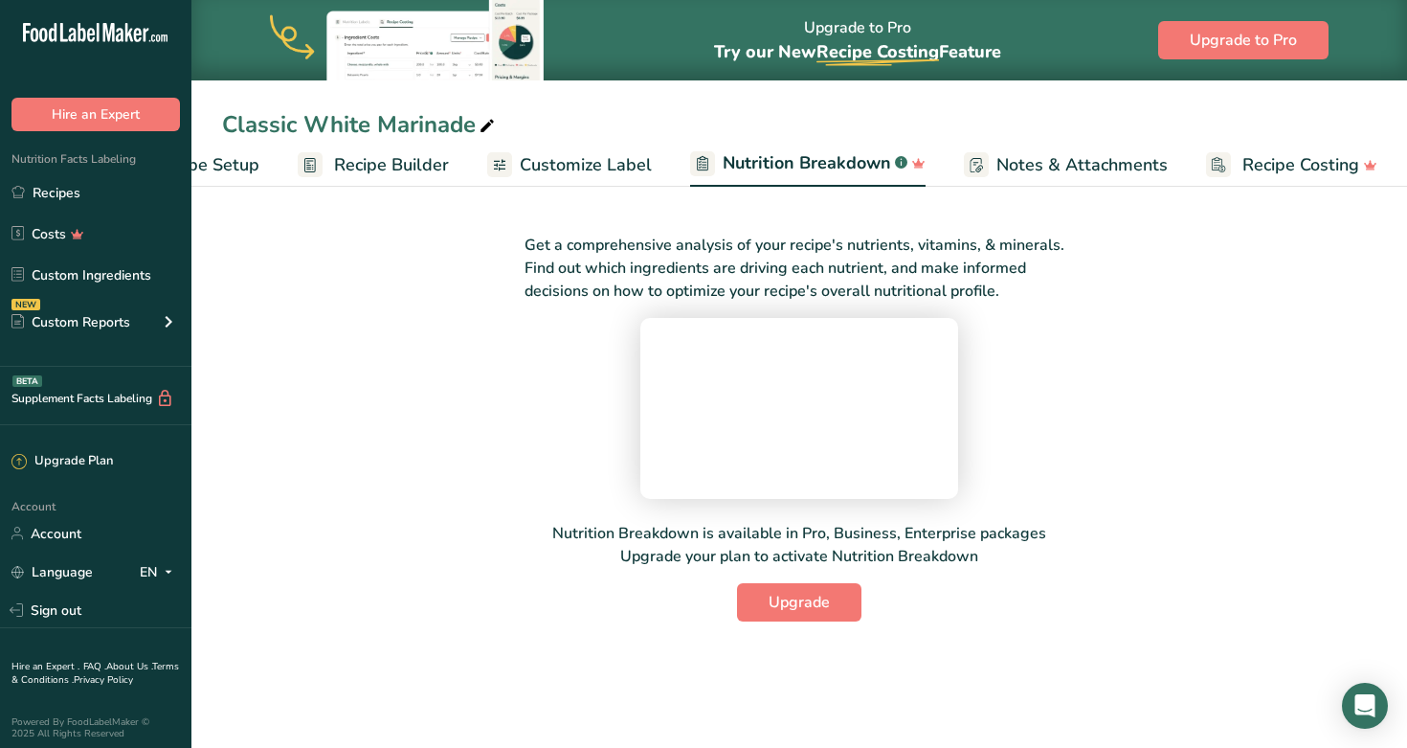
click at [726, 176] on span "Notes & Attachments" at bounding box center [1082, 165] width 171 height 26
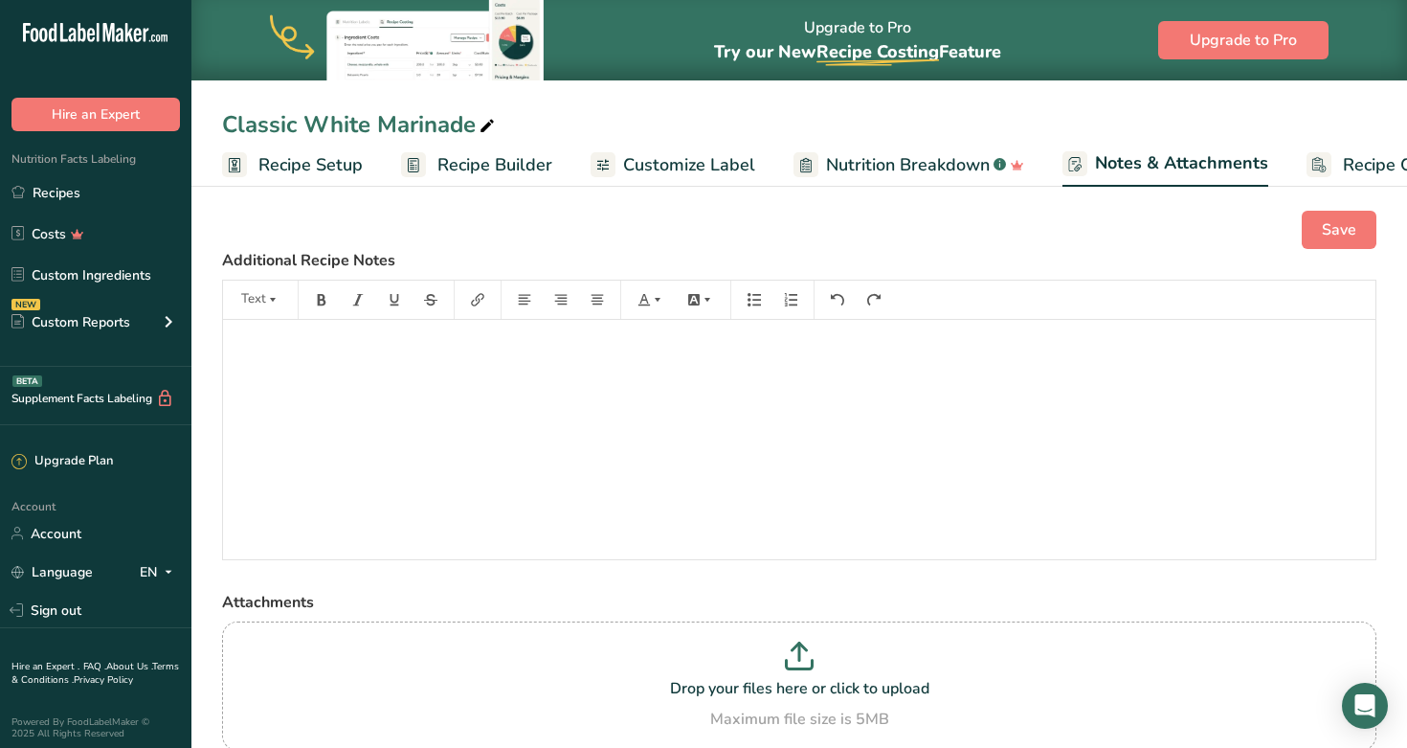
click at [305, 171] on span "Recipe Setup" at bounding box center [311, 165] width 104 height 26
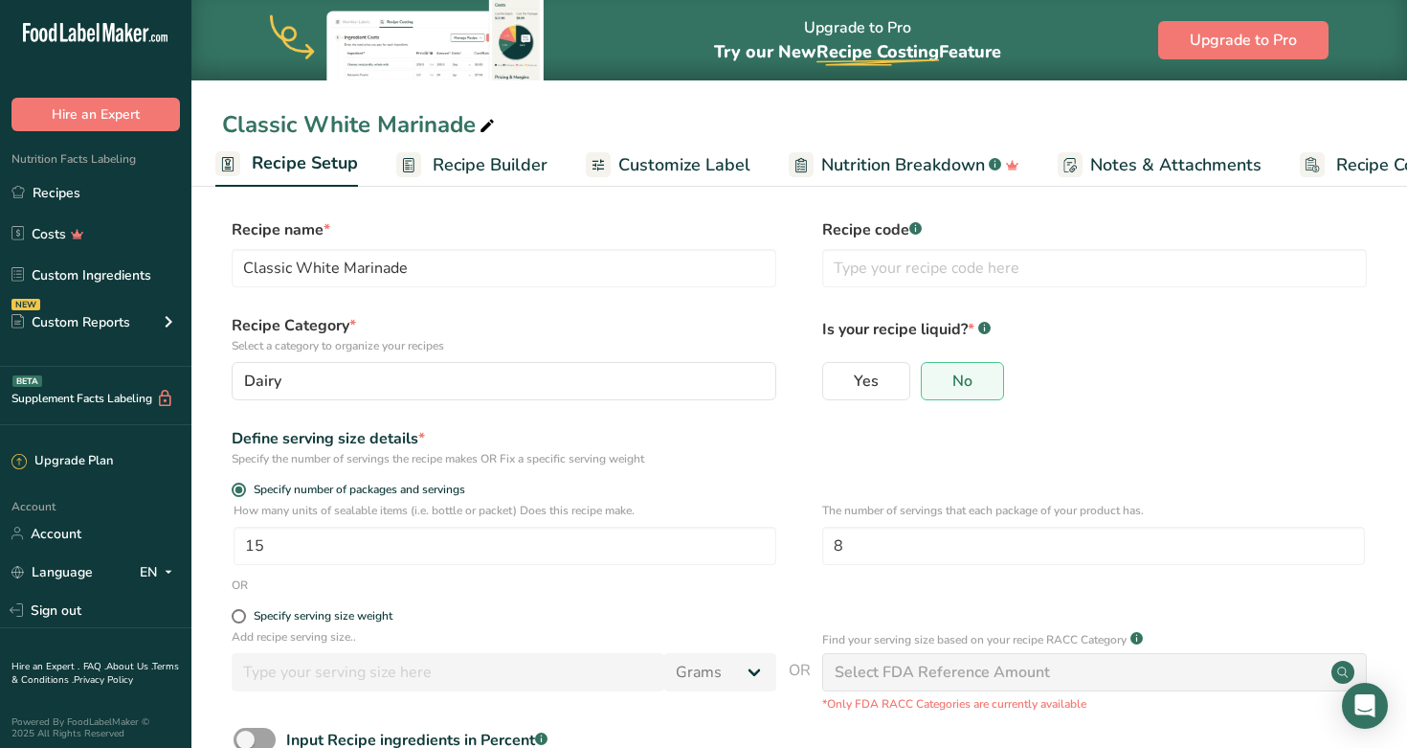
click at [484, 169] on span "Recipe Builder" at bounding box center [490, 165] width 115 height 26
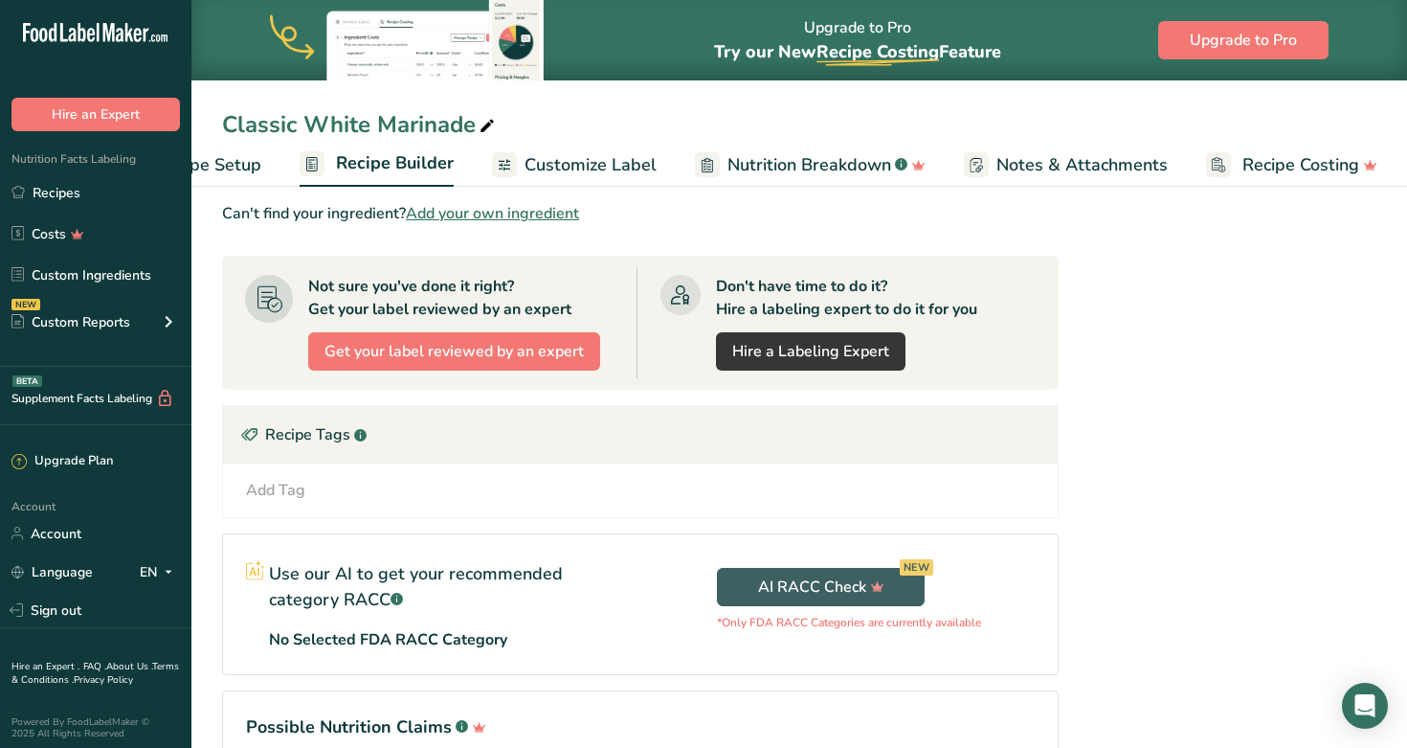
scroll to position [1313, 0]
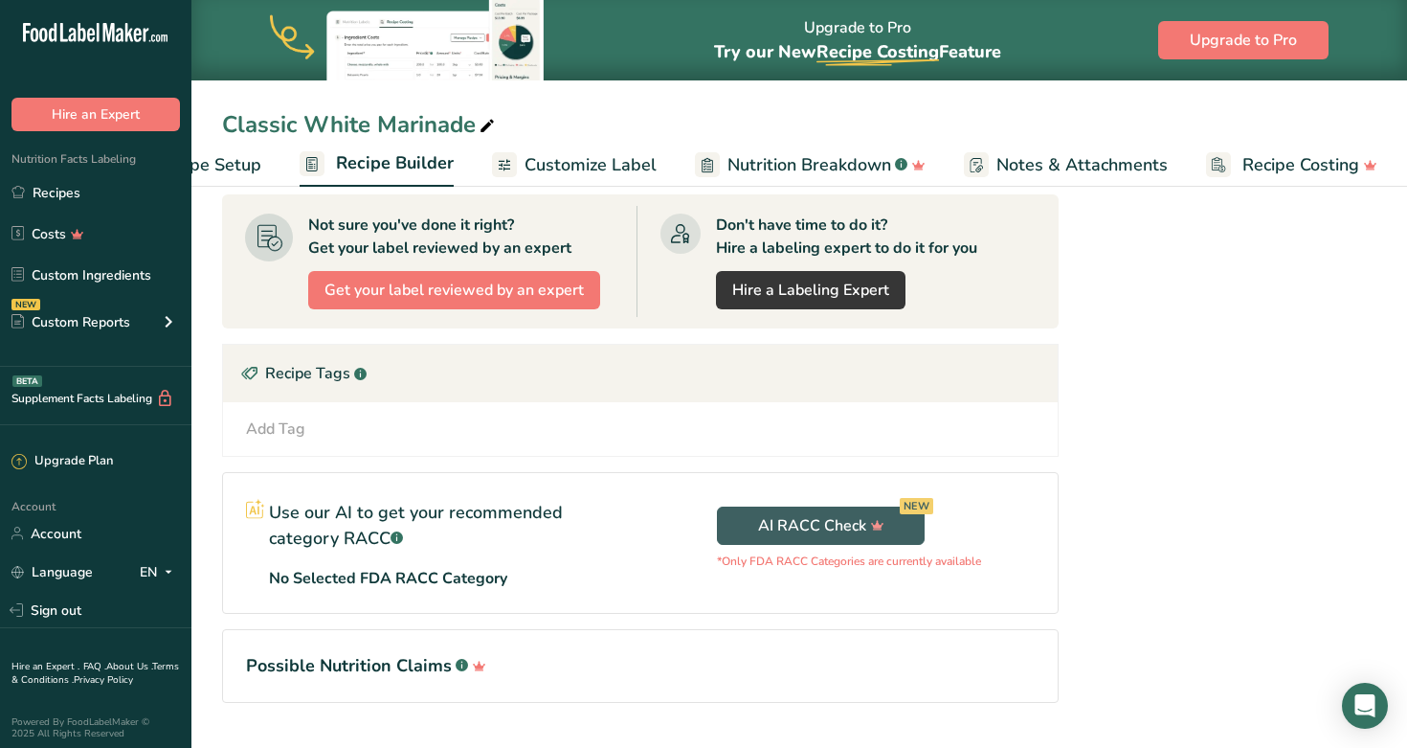
click at [278, 424] on div "Add Tag" at bounding box center [275, 428] width 59 height 23
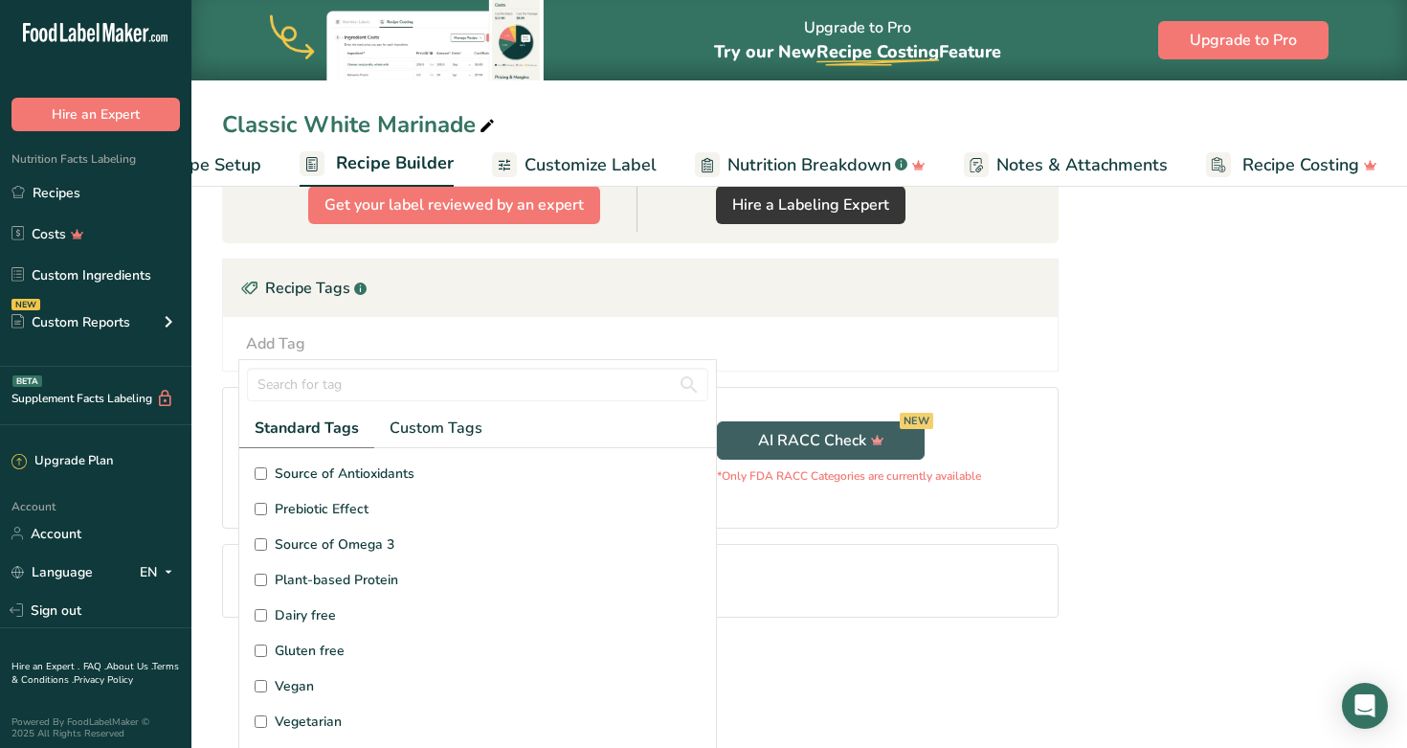
scroll to position [1360, 0]
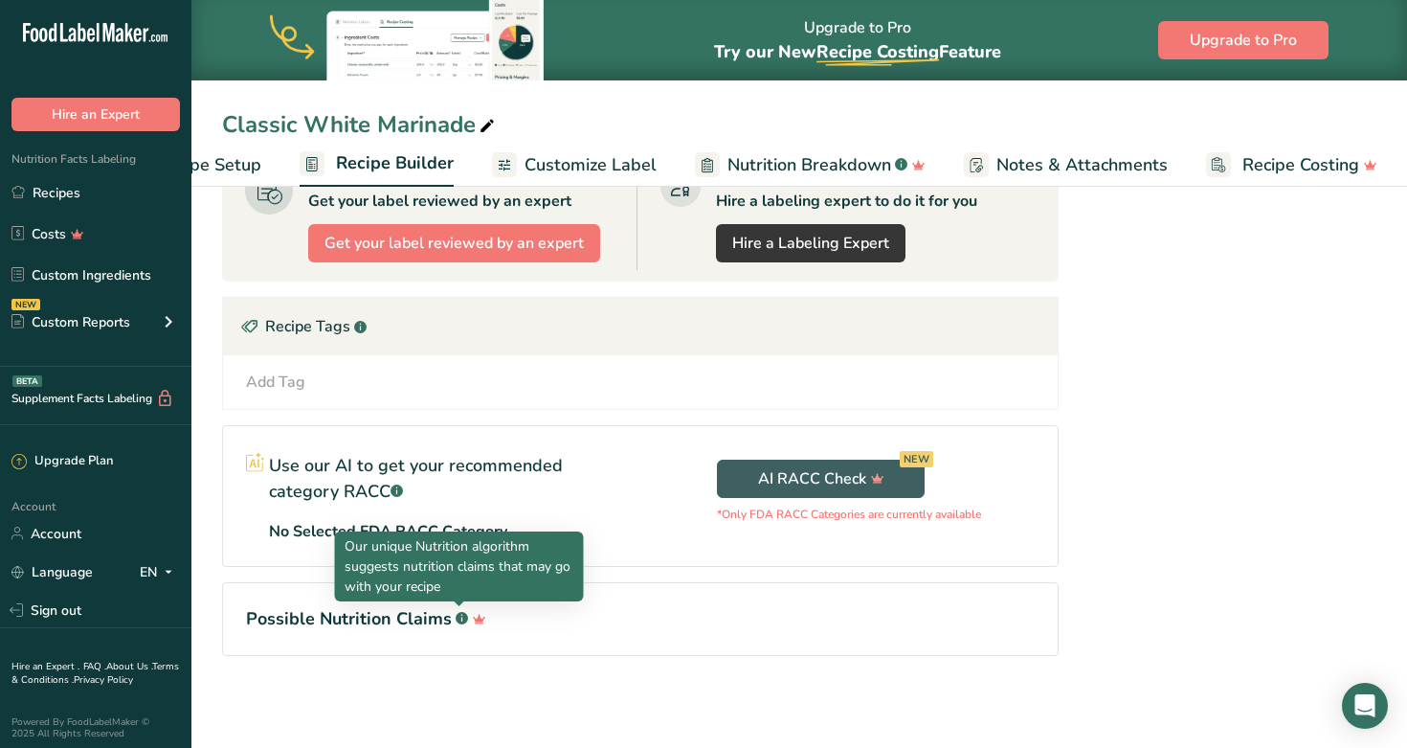
click at [461, 621] on rect at bounding box center [462, 618] width 12 height 12
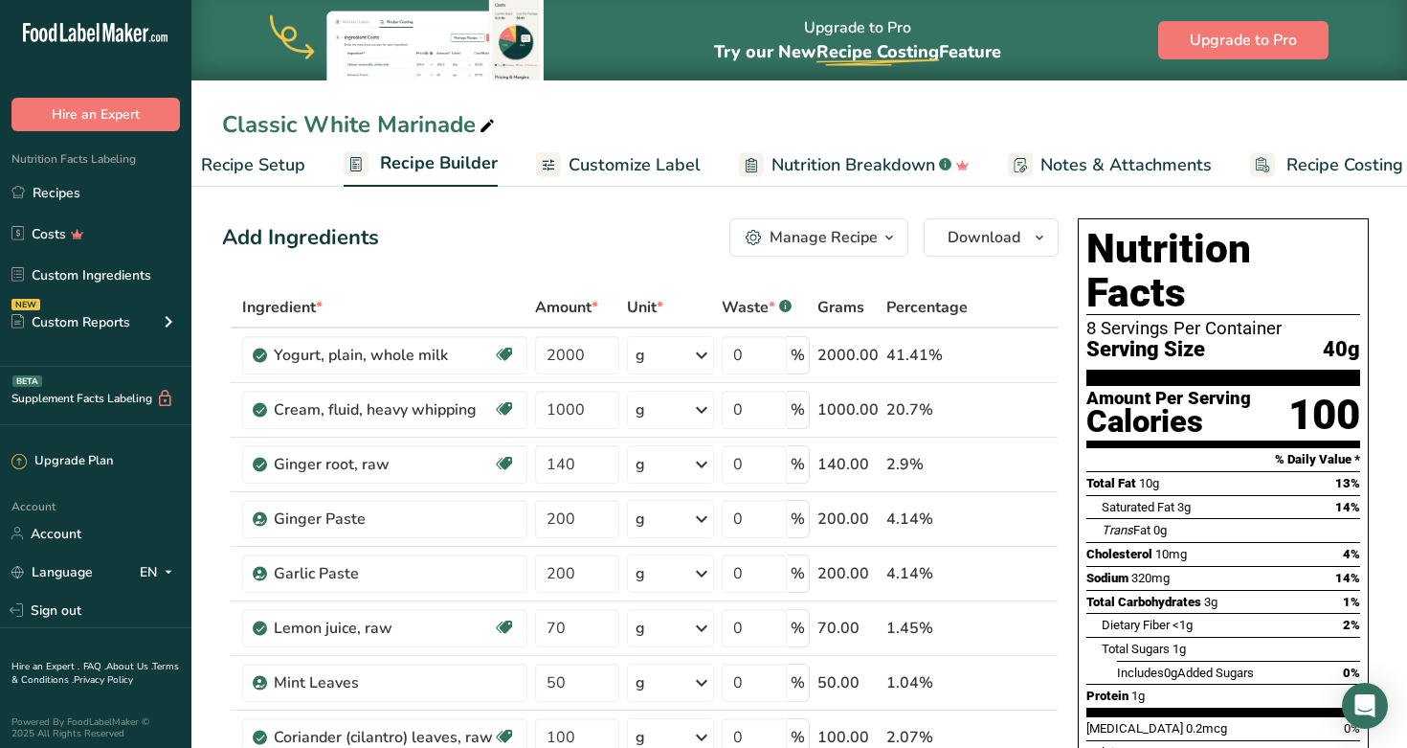
scroll to position [0, 101]
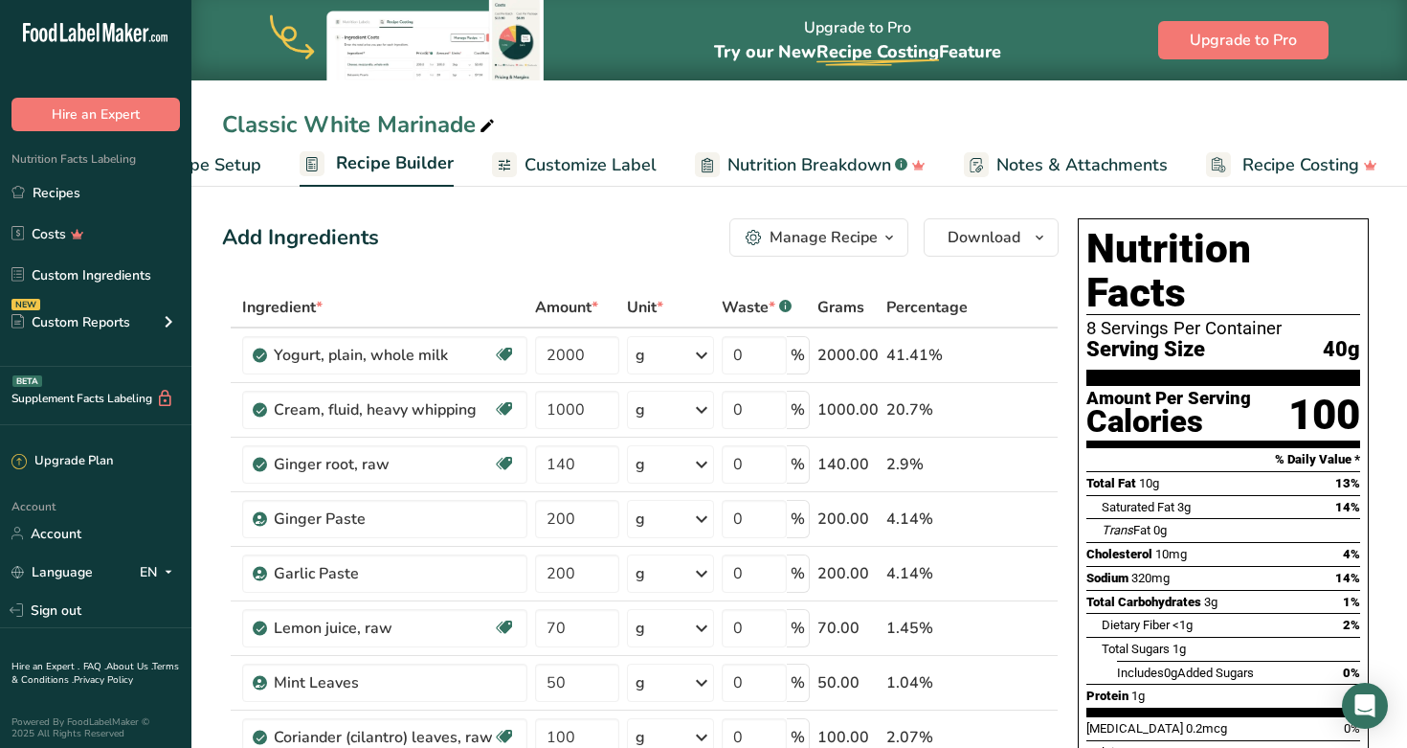
click at [616, 159] on span "Customize Label" at bounding box center [591, 165] width 132 height 26
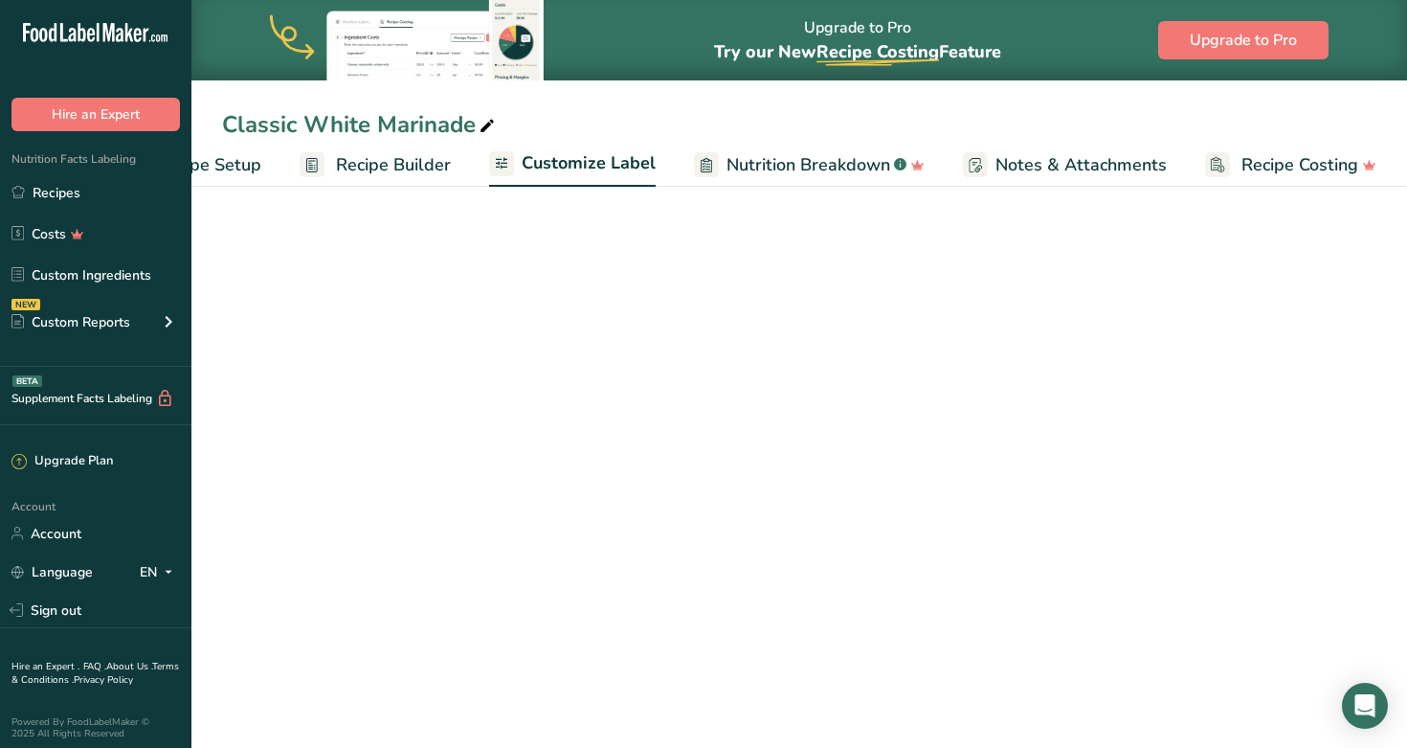
scroll to position [0, 101]
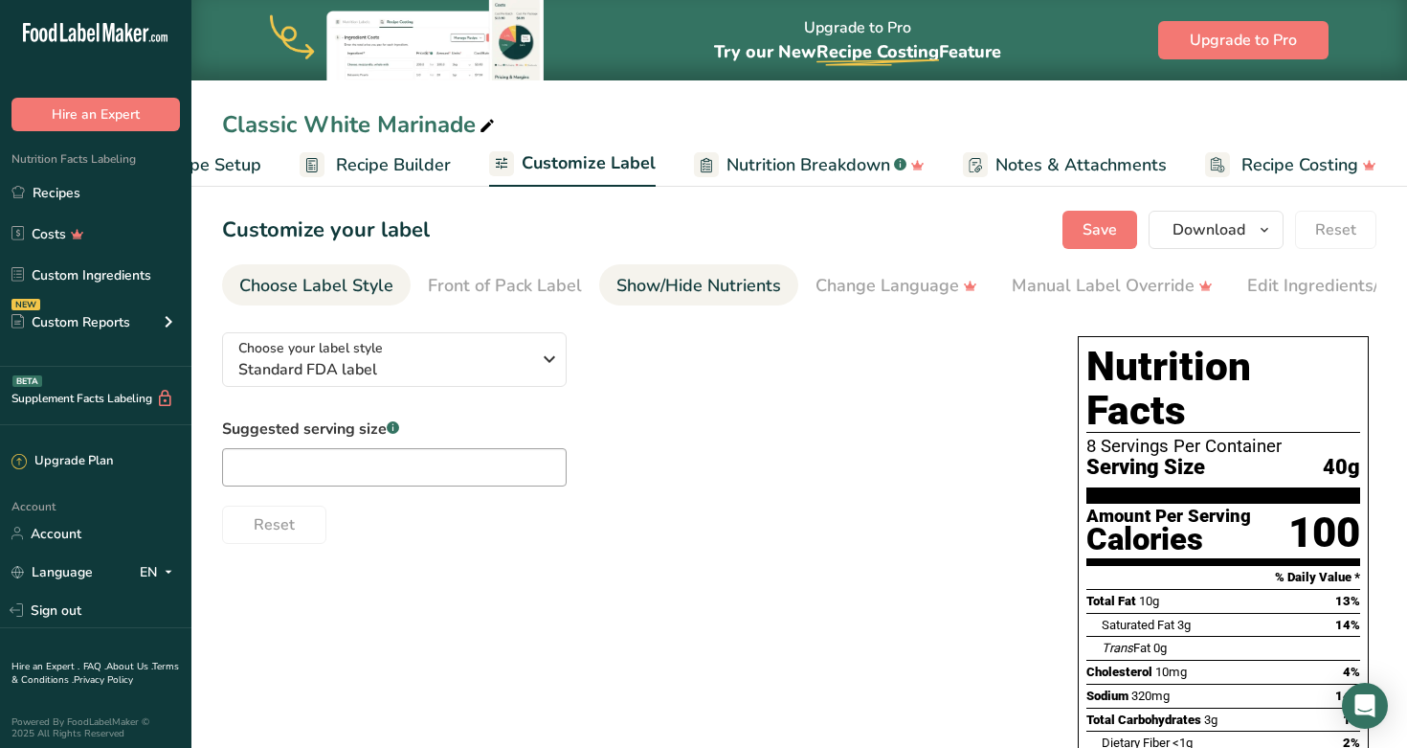
click at [659, 289] on div "Show/Hide Nutrients" at bounding box center [699, 286] width 165 height 26
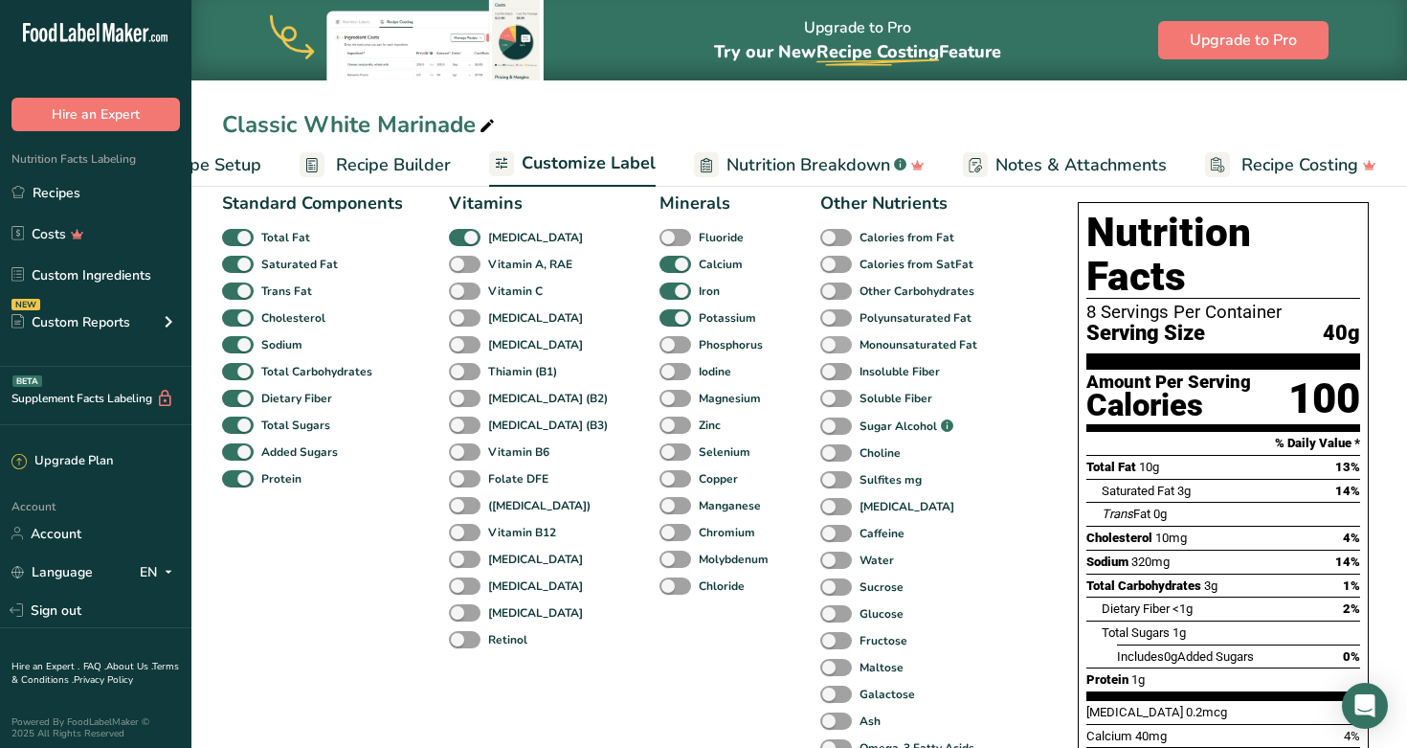
scroll to position [137, 0]
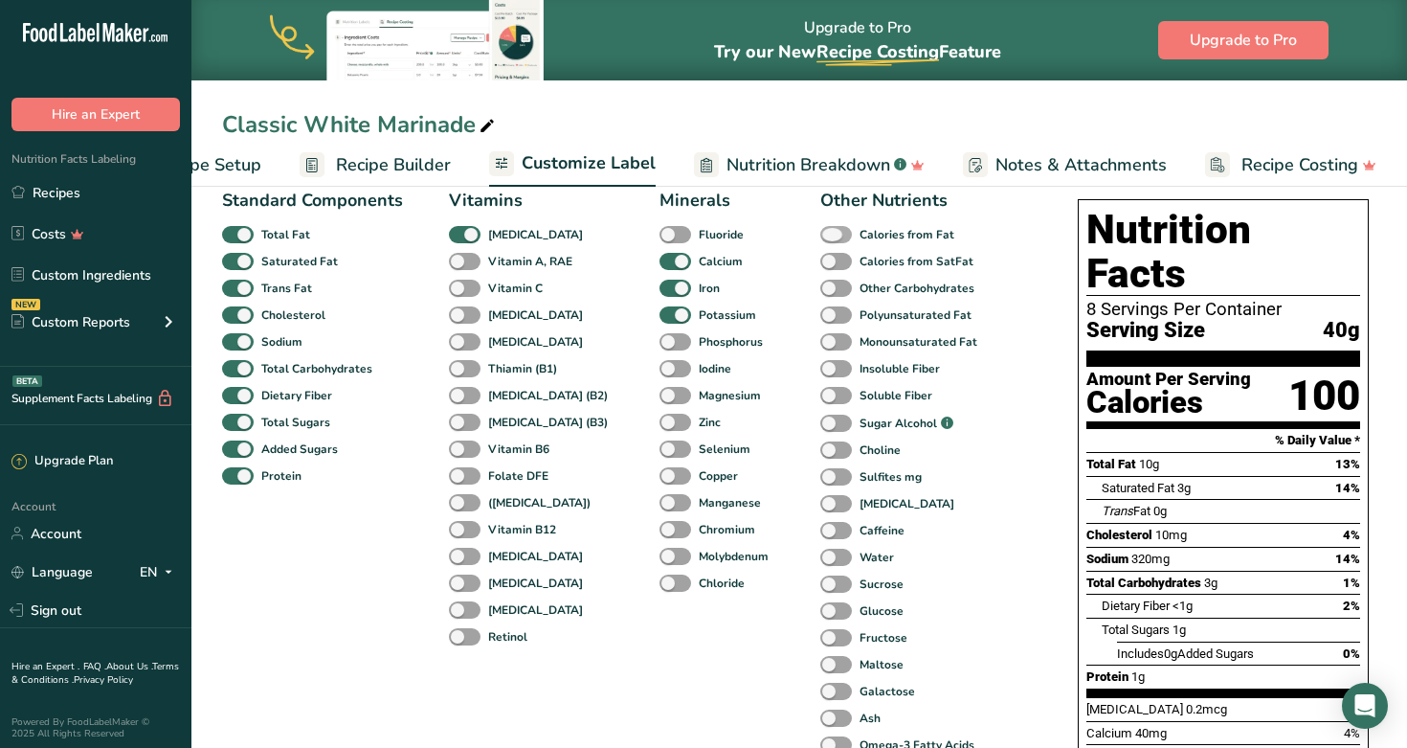
click at [726, 239] on span at bounding box center [836, 235] width 32 height 18
click at [726, 239] on input "Calories from Fat" at bounding box center [826, 234] width 12 height 12
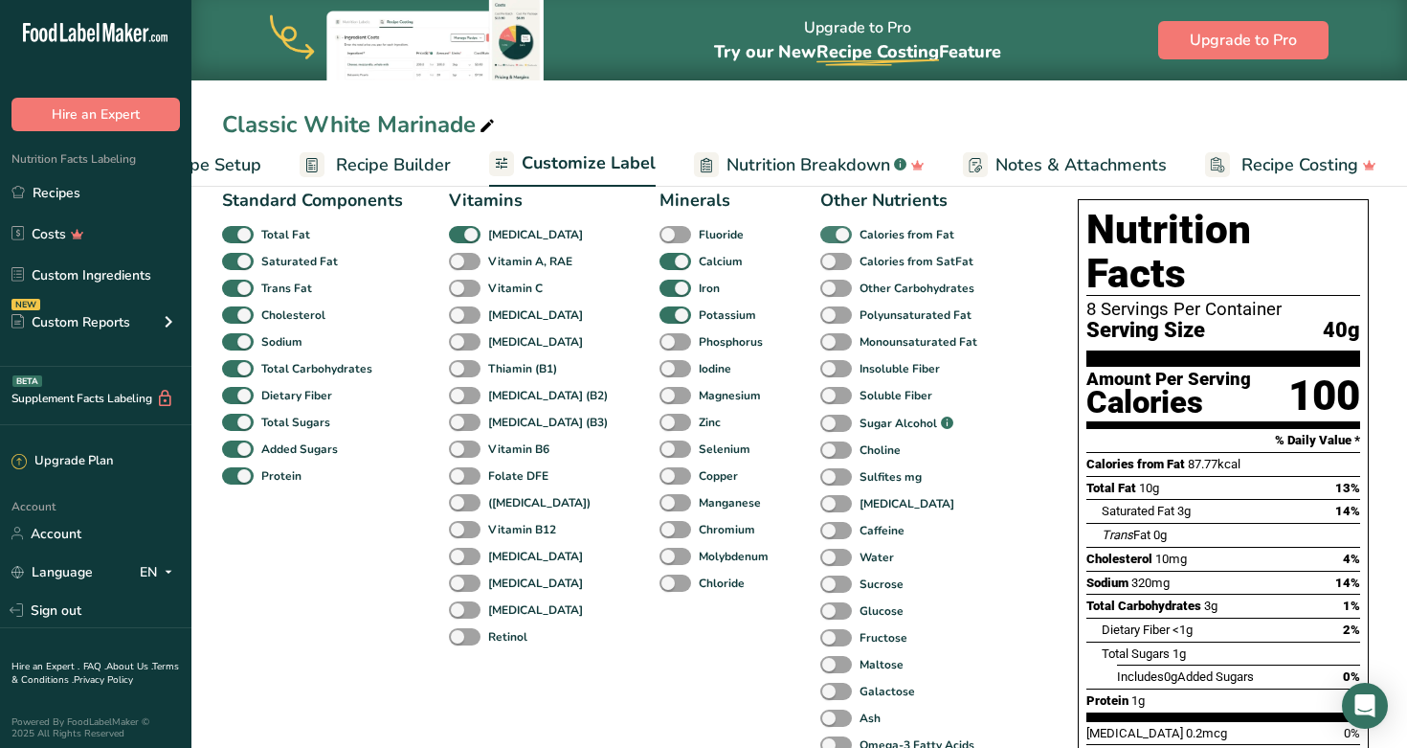
click at [726, 239] on span at bounding box center [836, 235] width 32 height 18
click at [726, 239] on input "Calories from Fat" at bounding box center [826, 234] width 12 height 12
checkbox input "false"
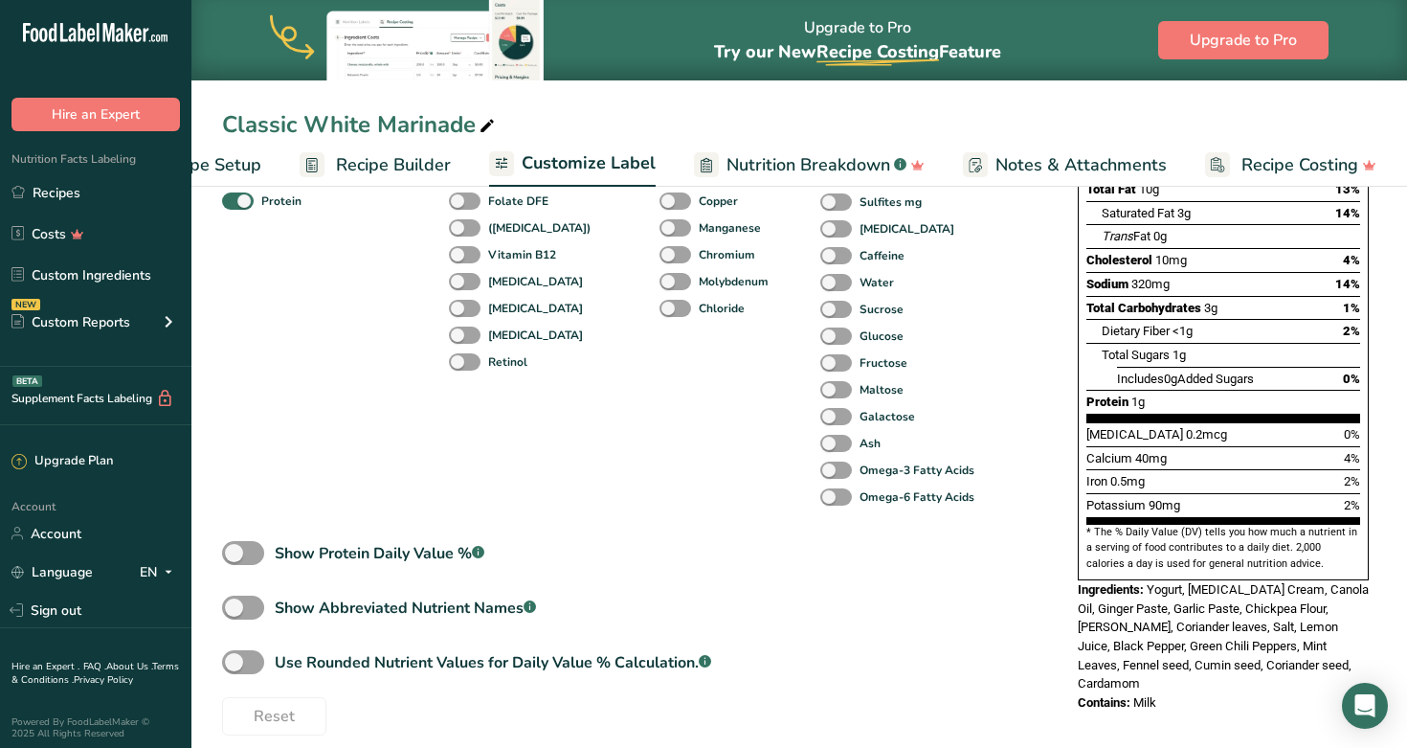
scroll to position [414, 0]
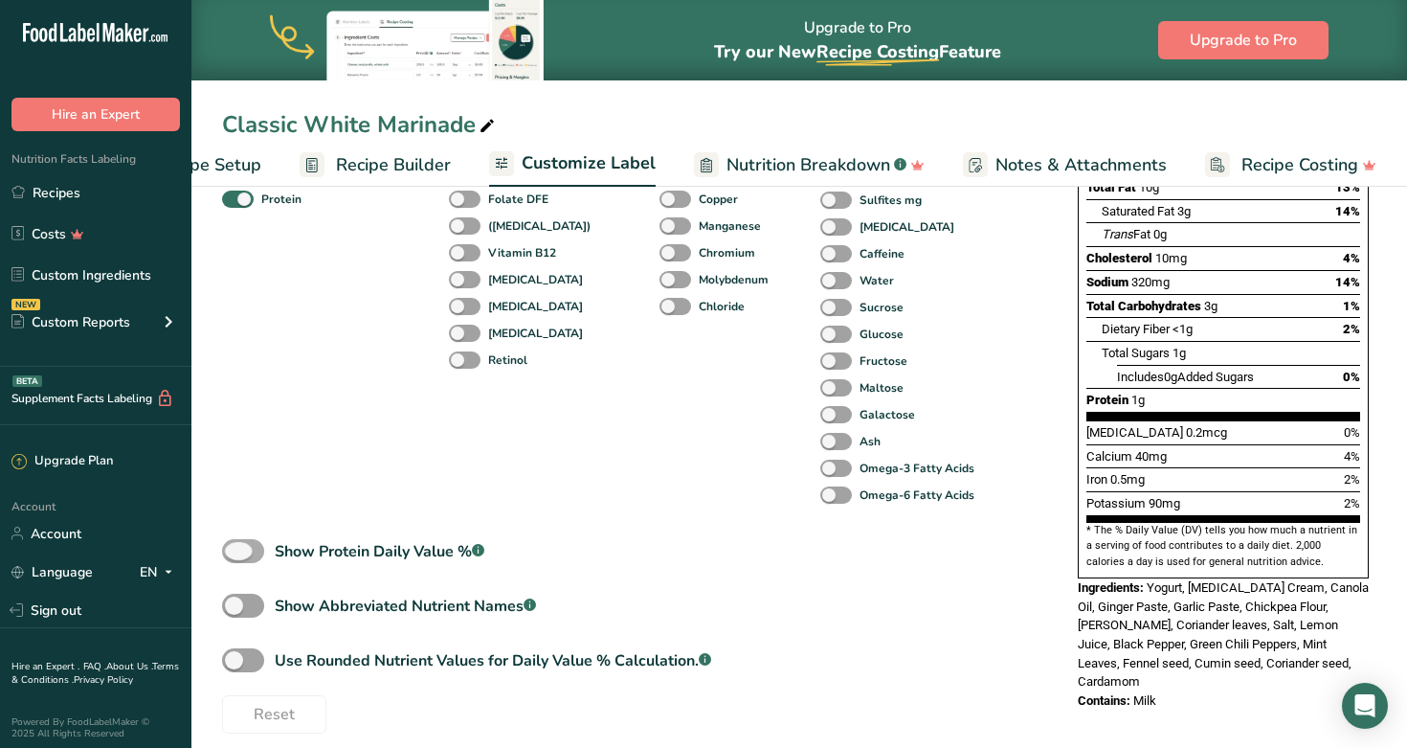
click at [238, 556] on span at bounding box center [243, 551] width 42 height 24
click at [235, 556] on input "Show Protein Daily Value % .a-a{fill:#347362;}.b-a{fill:#fff;}" at bounding box center [228, 551] width 12 height 12
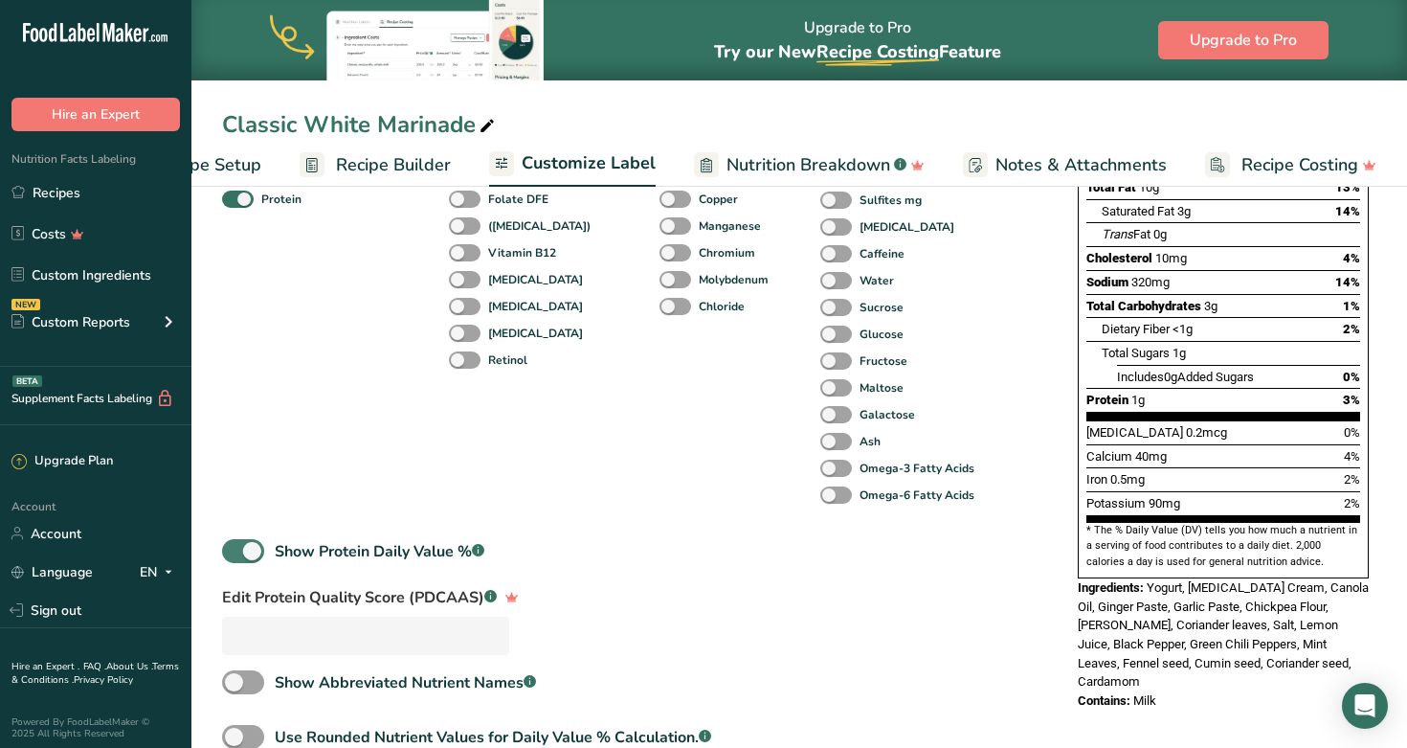
click at [242, 554] on span at bounding box center [243, 551] width 42 height 24
click at [235, 554] on input "Show Protein Daily Value % .a-a{fill:#347362;}.b-a{fill:#fff;}" at bounding box center [228, 551] width 12 height 12
checkbox input "false"
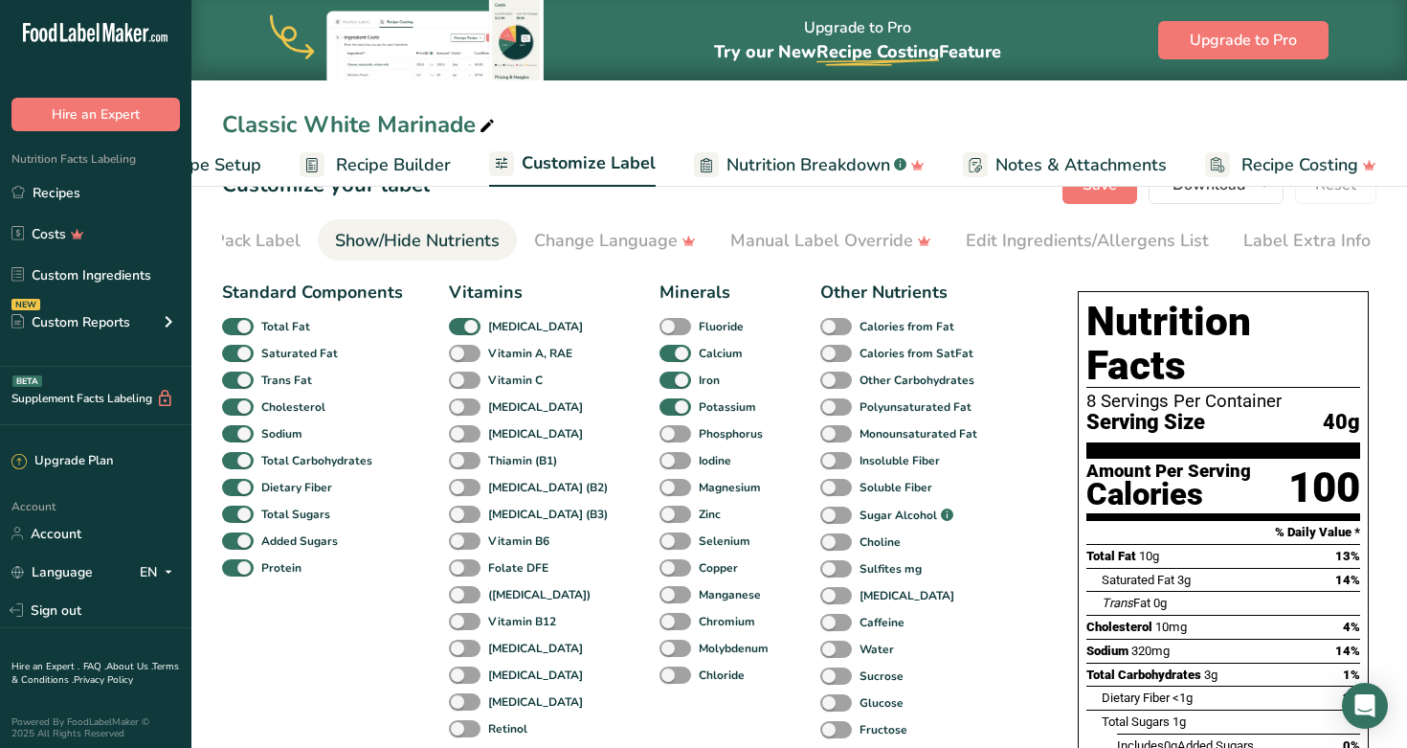
scroll to position [45, 0]
click at [620, 238] on div "Change Language" at bounding box center [615, 241] width 162 height 26
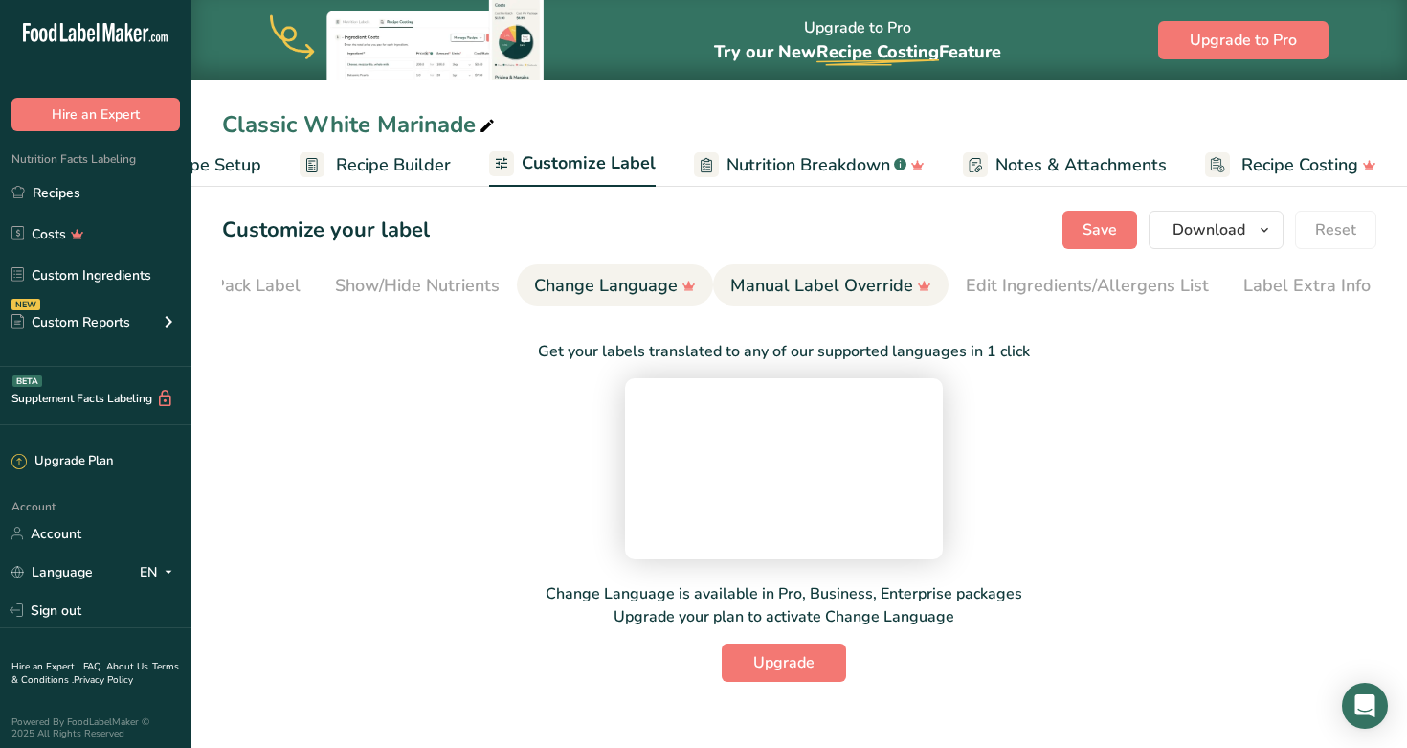
click at [726, 273] on div "Manual Label Override" at bounding box center [831, 286] width 201 height 26
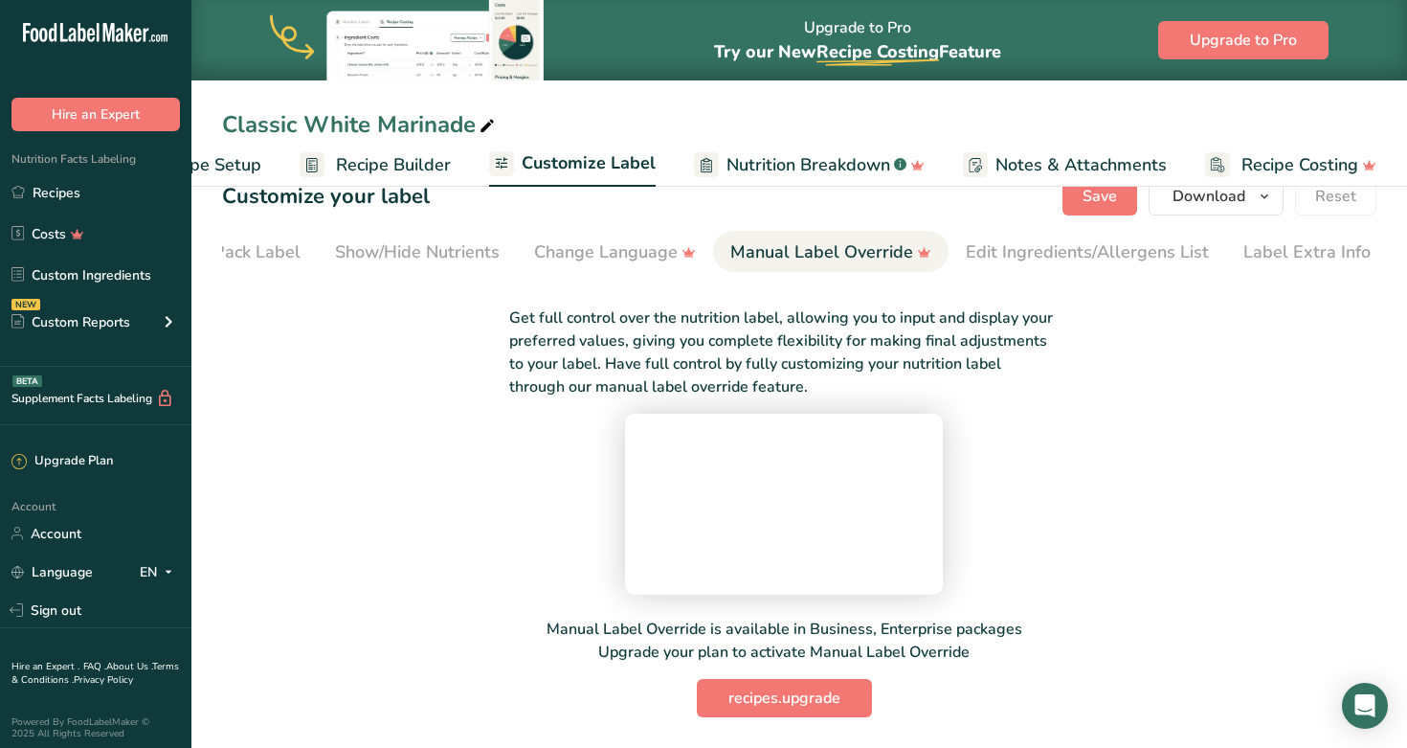
scroll to position [186, 0]
click at [726, 158] on span "Notes & Attachments" at bounding box center [1081, 165] width 171 height 26
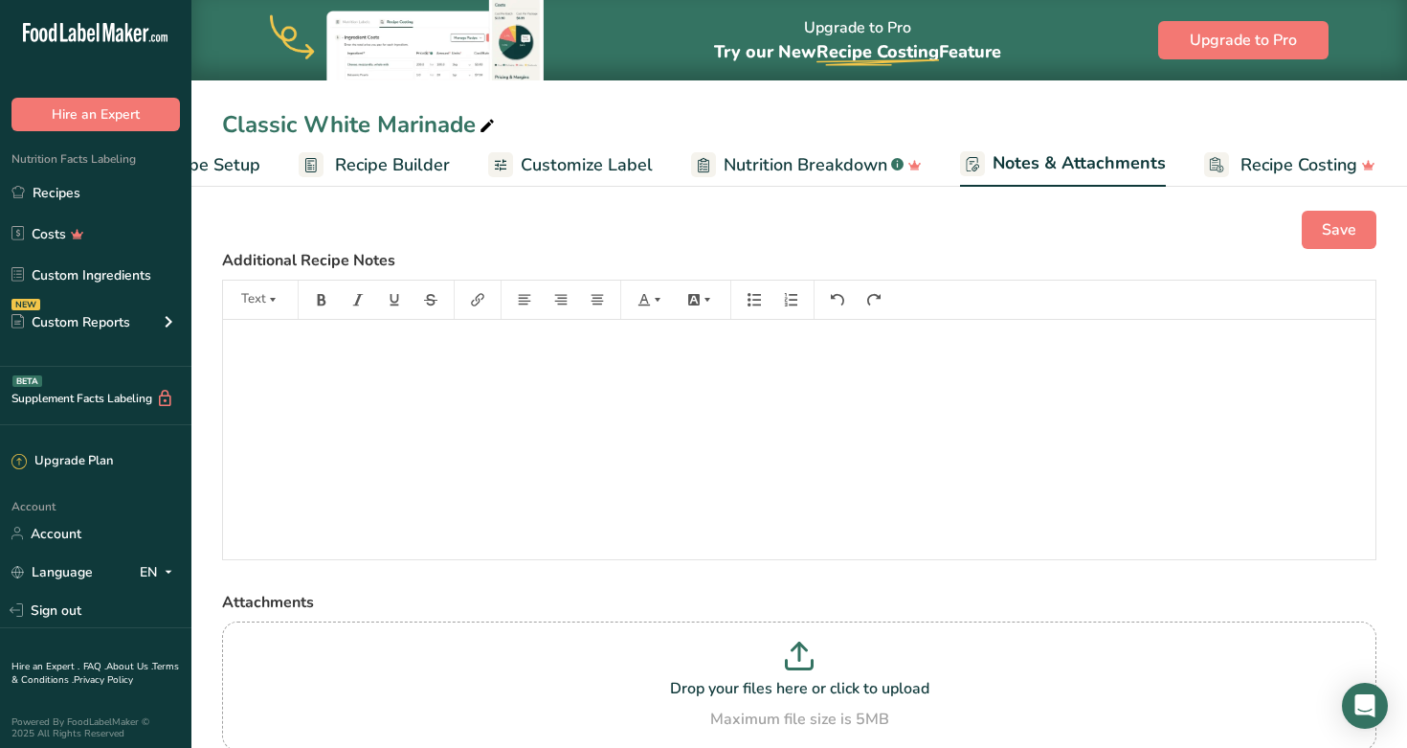
click at [483, 361] on div "﻿" at bounding box center [799, 439] width 1153 height 239
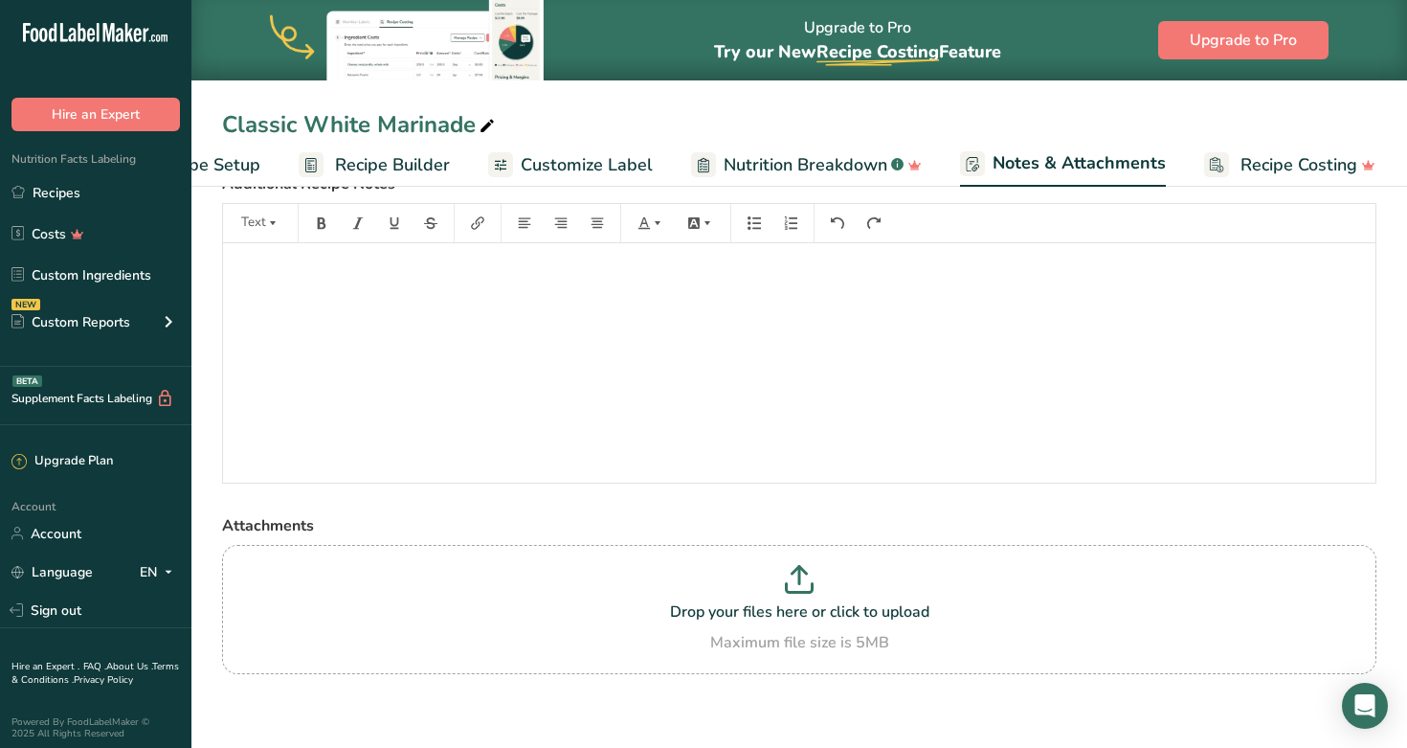
scroll to position [72, 0]
click at [270, 273] on p "﻿" at bounding box center [800, 274] width 1134 height 23
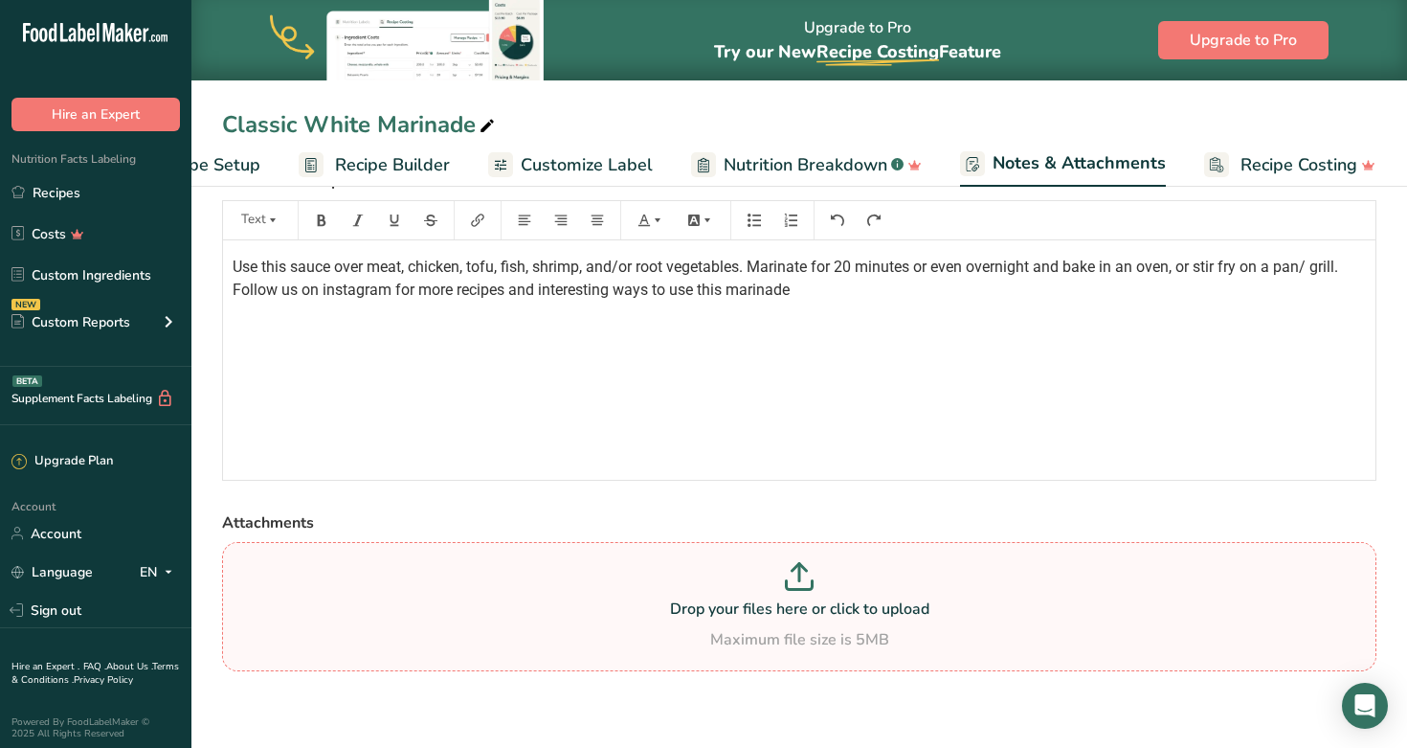
scroll to position [0, 0]
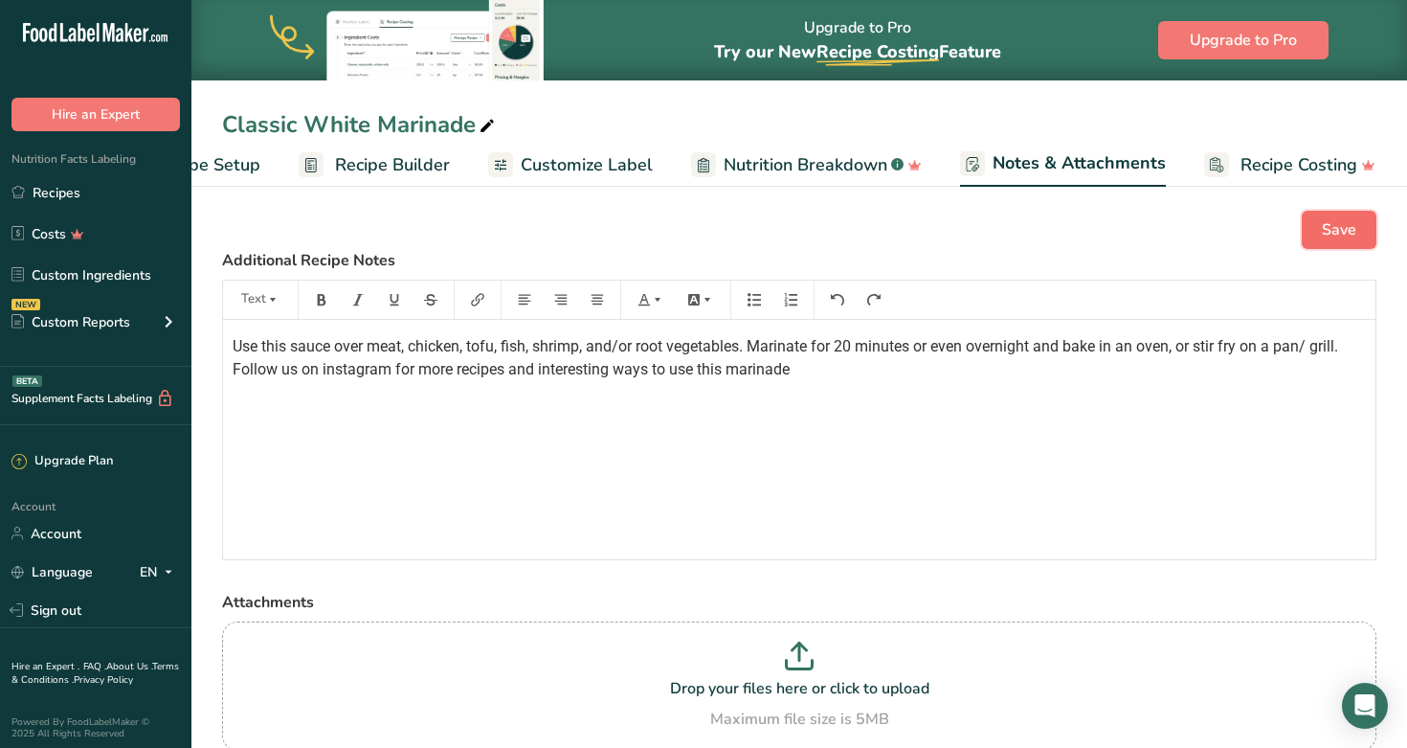
click at [726, 232] on span "Save" at bounding box center [1339, 229] width 34 height 23
click at [416, 171] on span "Recipe Builder" at bounding box center [392, 165] width 115 height 26
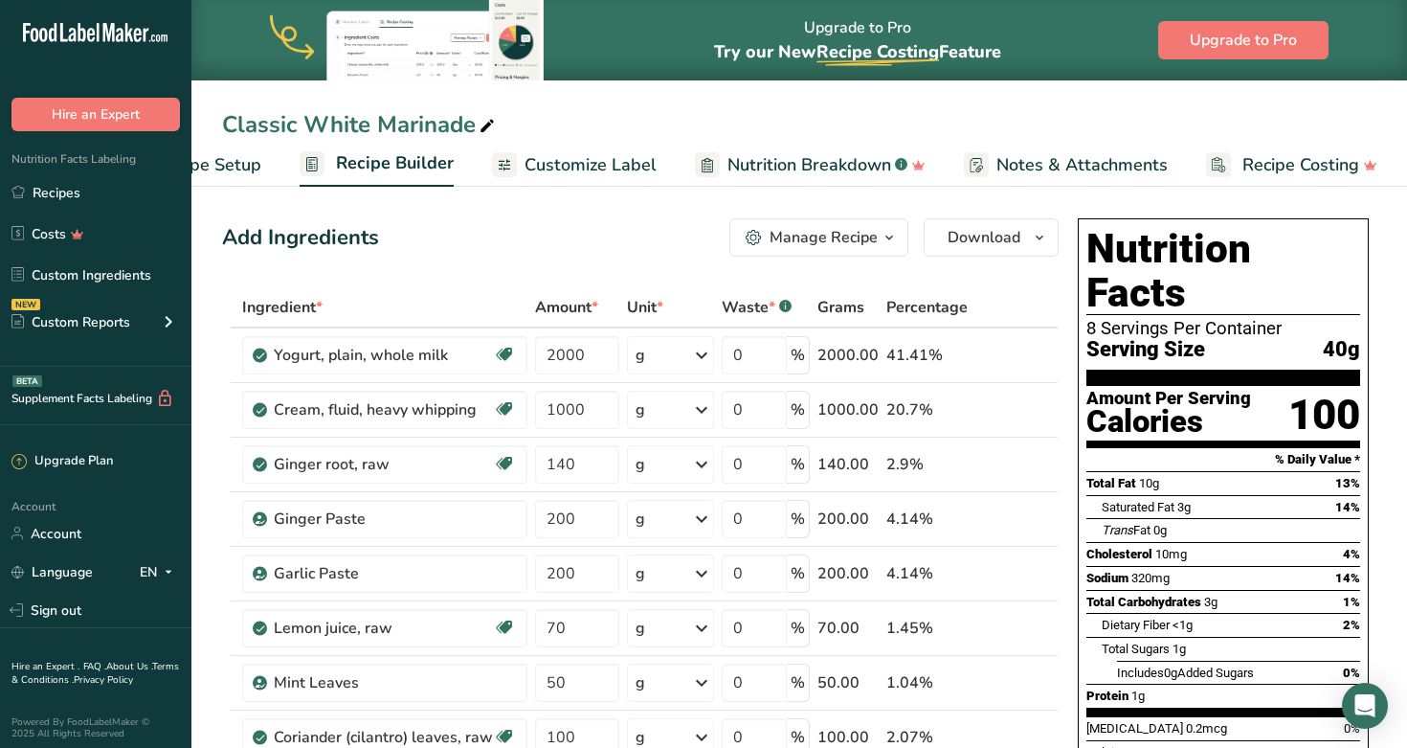
click at [726, 243] on div "Manage Recipe" at bounding box center [824, 237] width 108 height 23
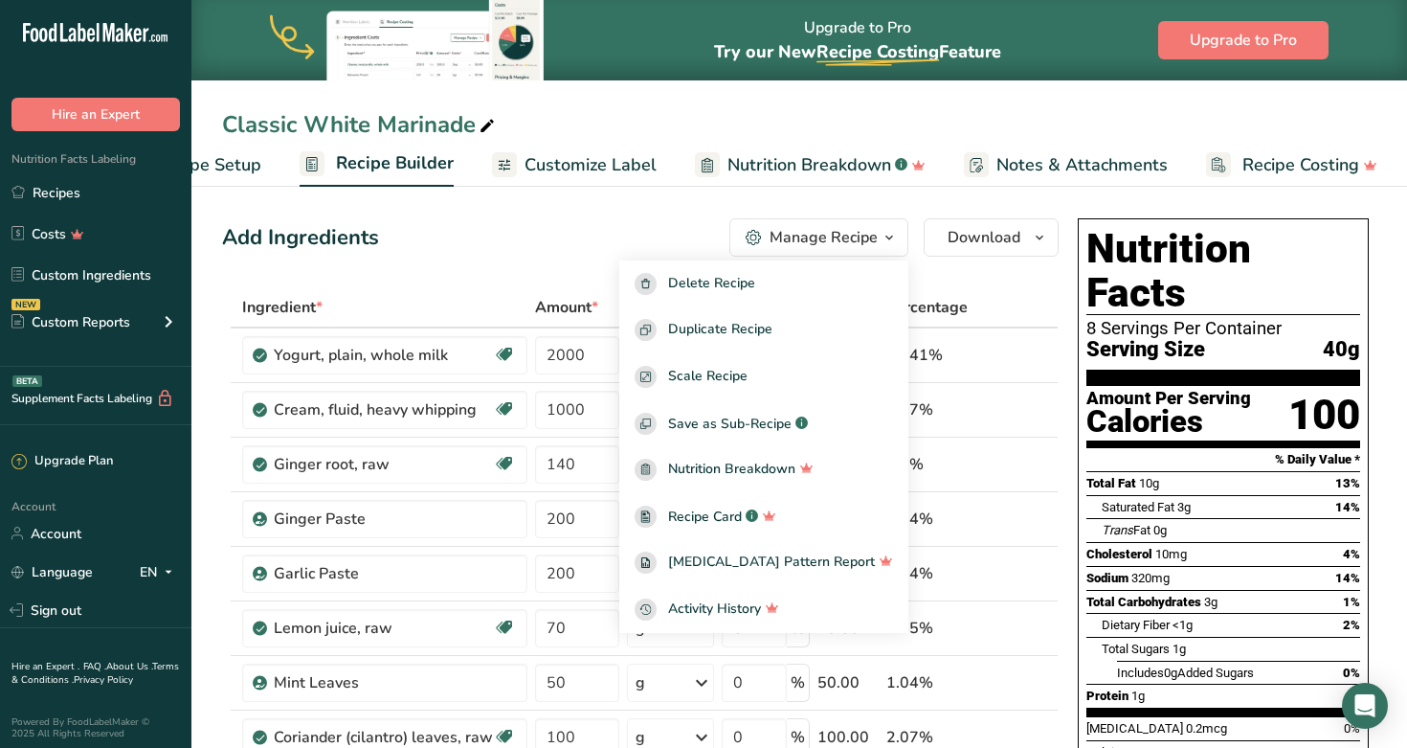
click at [481, 245] on div "Add Ingredients Manage Recipe Delete Recipe Duplicate Recipe Scale Recipe Save …" at bounding box center [640, 237] width 837 height 38
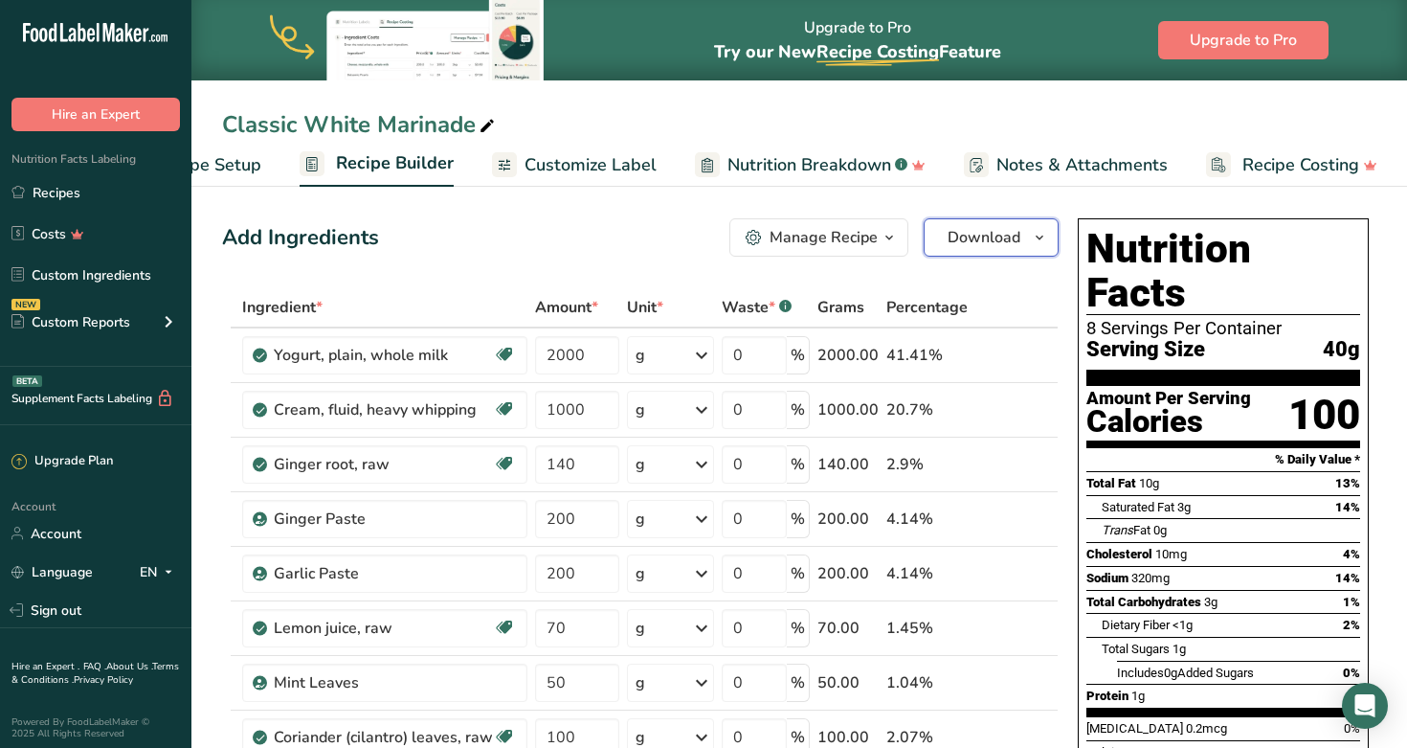
click at [726, 242] on icon "button" at bounding box center [1039, 238] width 15 height 24
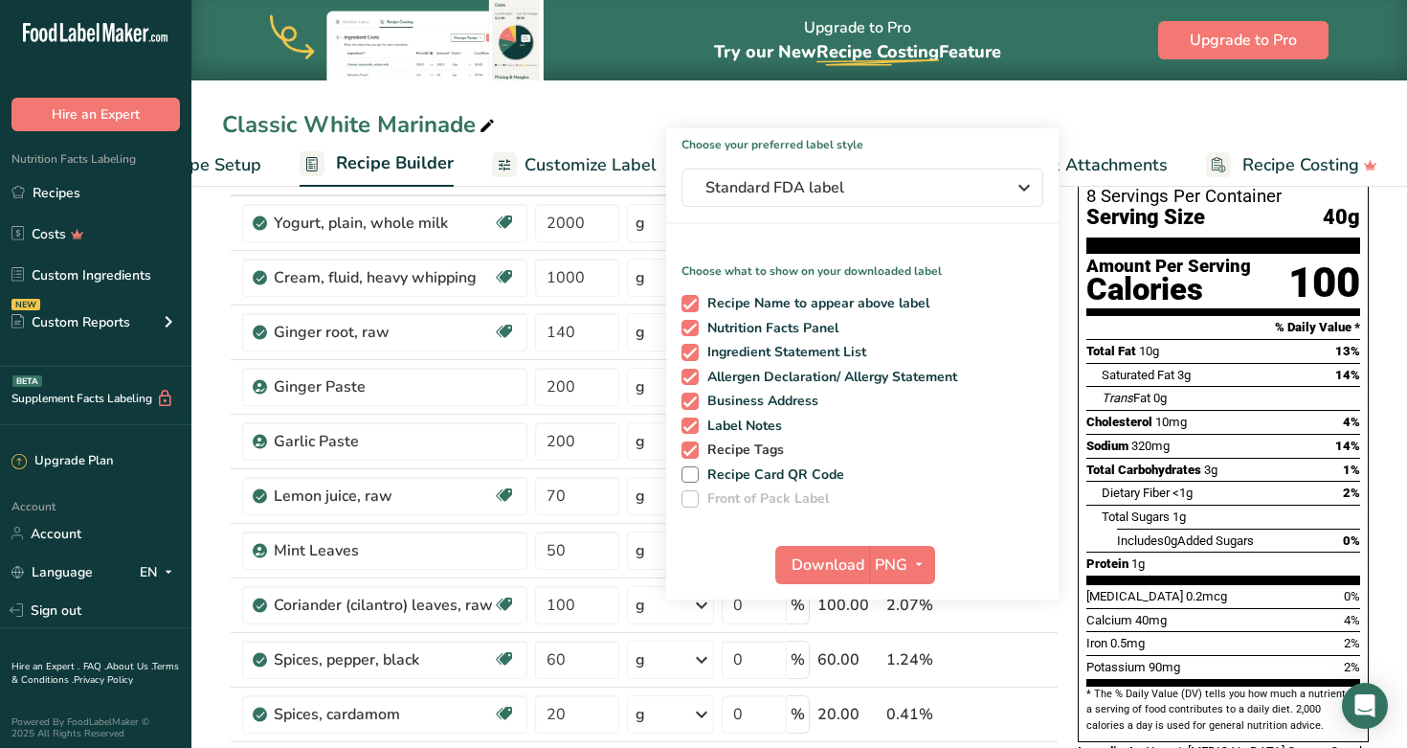
scroll to position [139, 0]
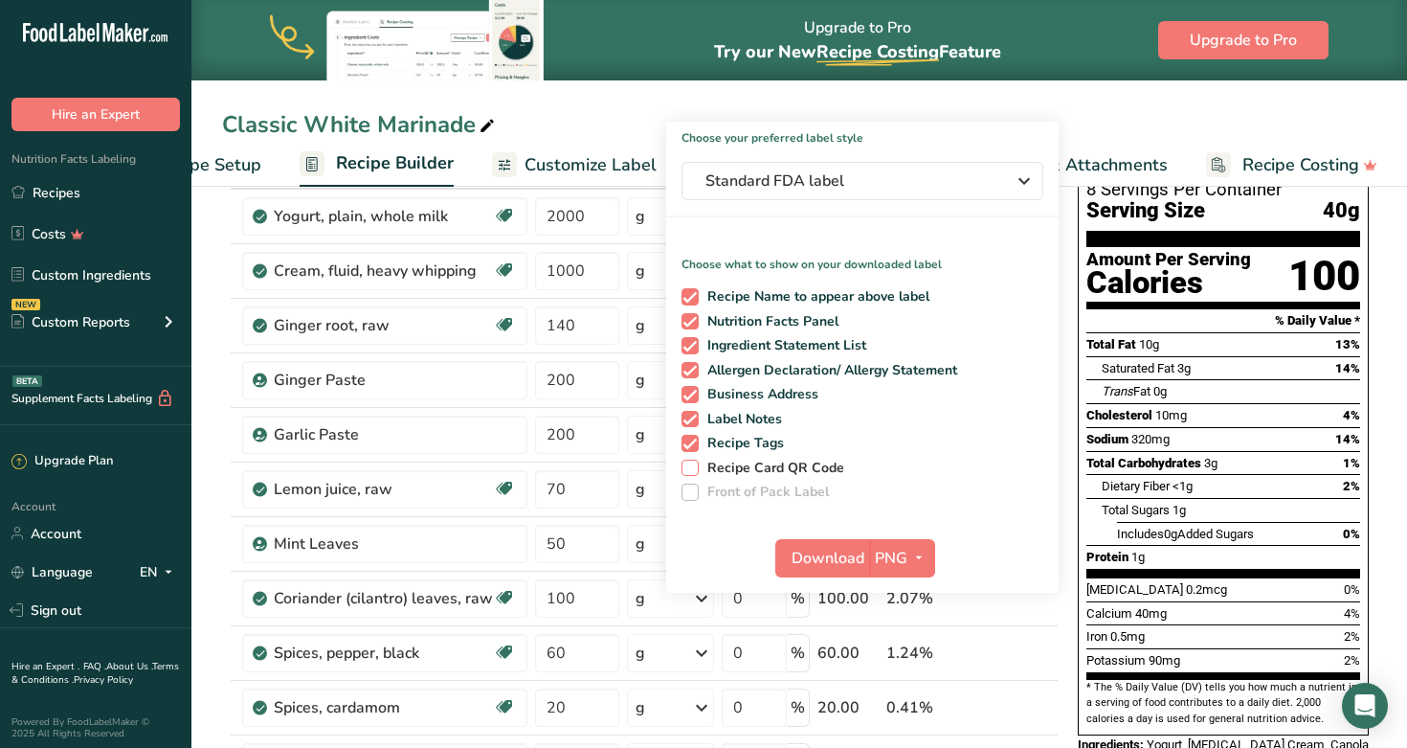
click at [726, 471] on span "Recipe Card QR Code" at bounding box center [772, 468] width 146 height 17
click at [694, 471] on input "Recipe Card QR Code" at bounding box center [688, 467] width 12 height 12
click at [726, 471] on span "Recipe Card QR Code" at bounding box center [772, 468] width 146 height 17
click at [694, 471] on input "Recipe Card QR Code" at bounding box center [688, 467] width 12 height 12
checkbox input "false"
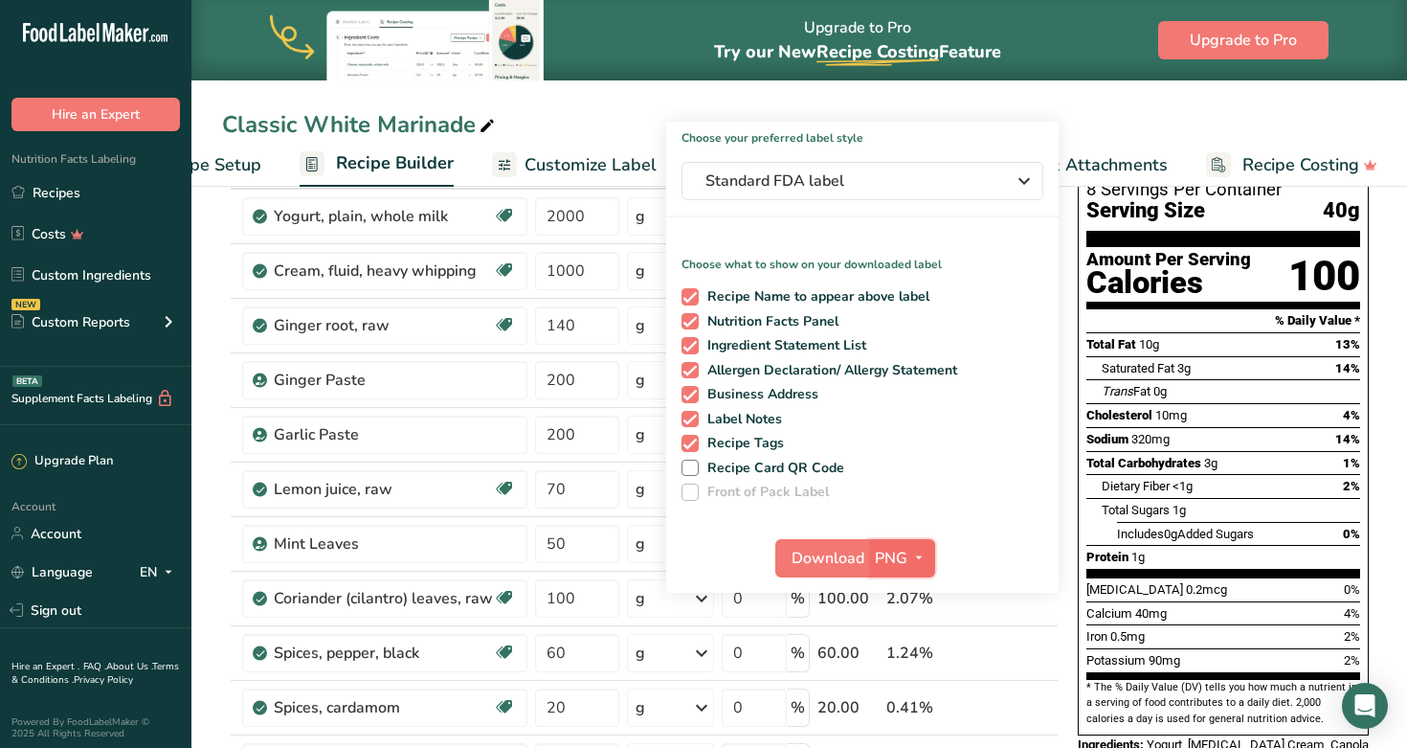
click at [726, 567] on icon "button" at bounding box center [918, 558] width 15 height 24
click at [726, 559] on span "Download" at bounding box center [828, 558] width 73 height 23
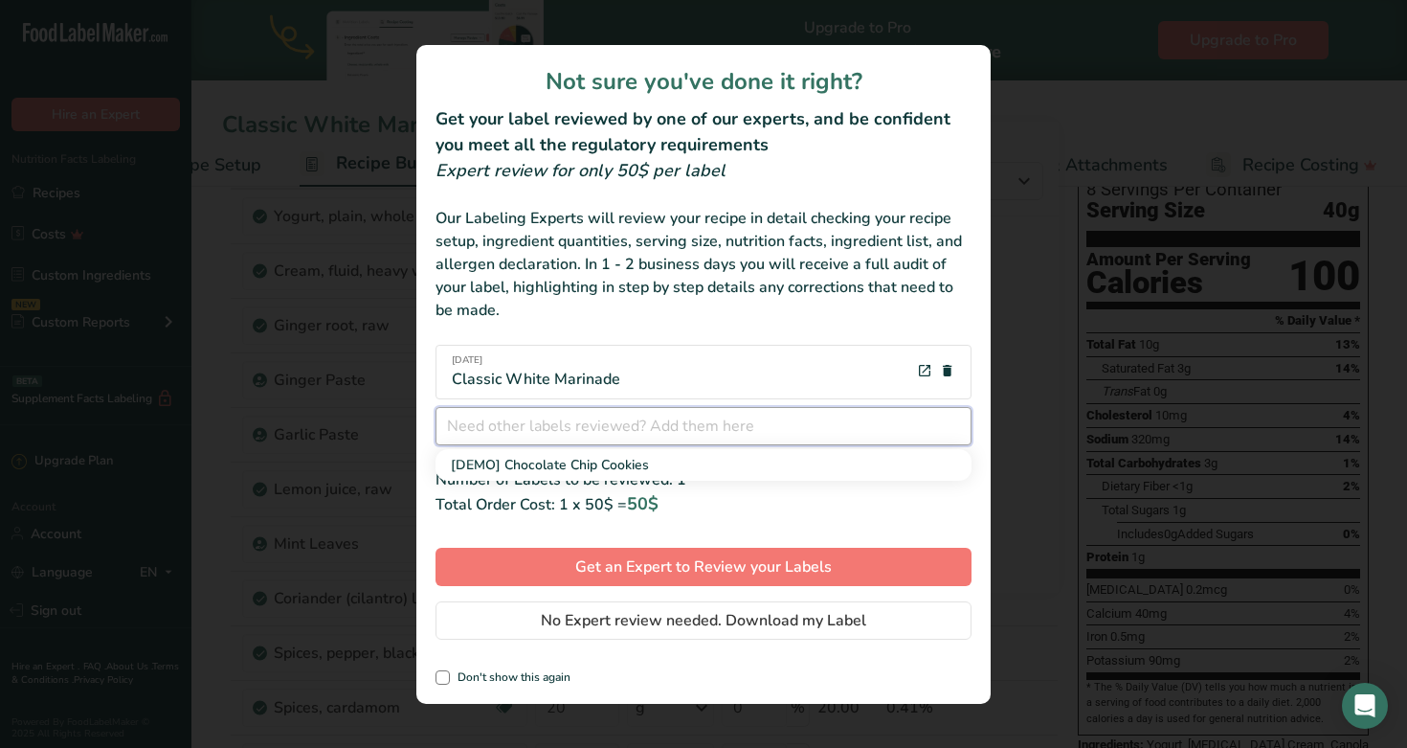
click at [675, 427] on input "review labels modal" at bounding box center [704, 426] width 536 height 38
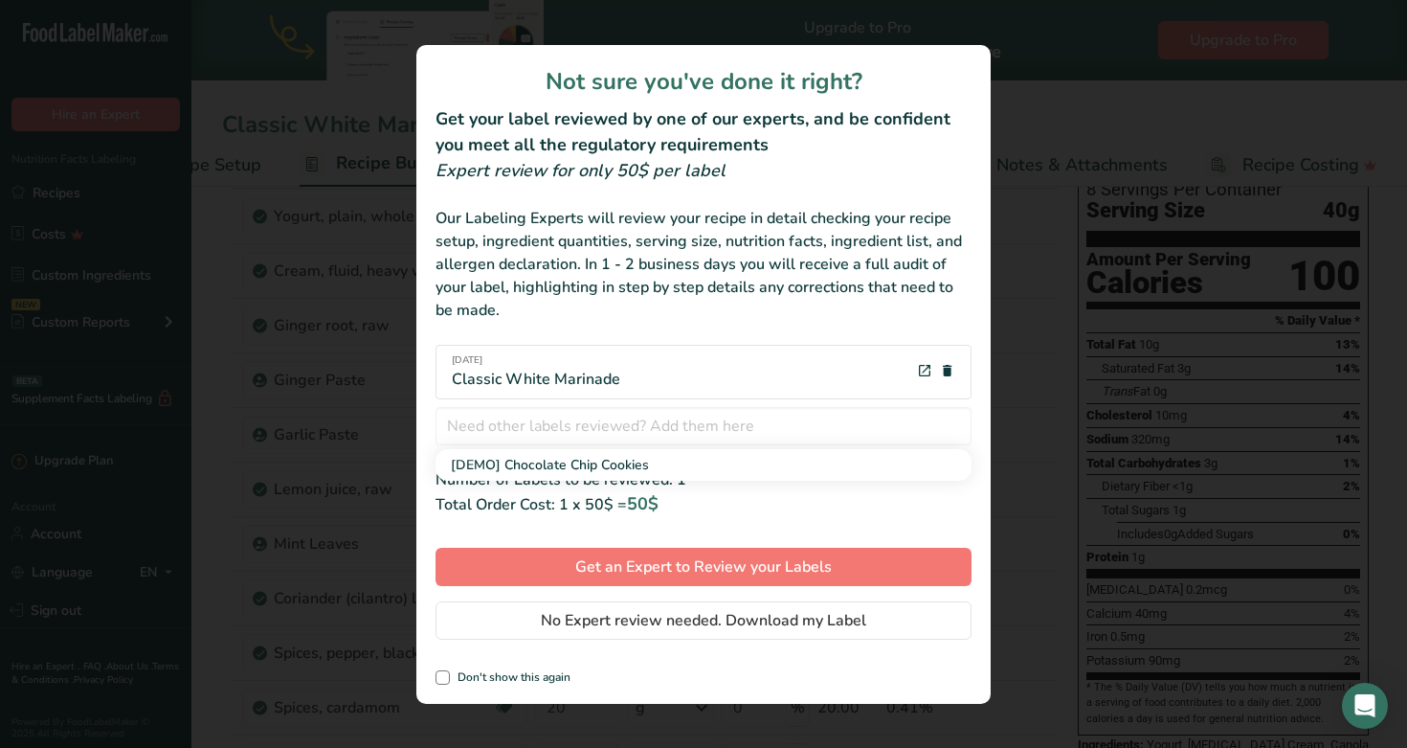
click at [726, 520] on div "Not sure you've done it right? Get your label reviewed by one of our experts, a…" at bounding box center [703, 374] width 574 height 659
click at [544, 673] on span "Don't show this again" at bounding box center [510, 677] width 121 height 14
click at [448, 673] on input "Don't show this again" at bounding box center [442, 677] width 12 height 12
checkbox input "true"
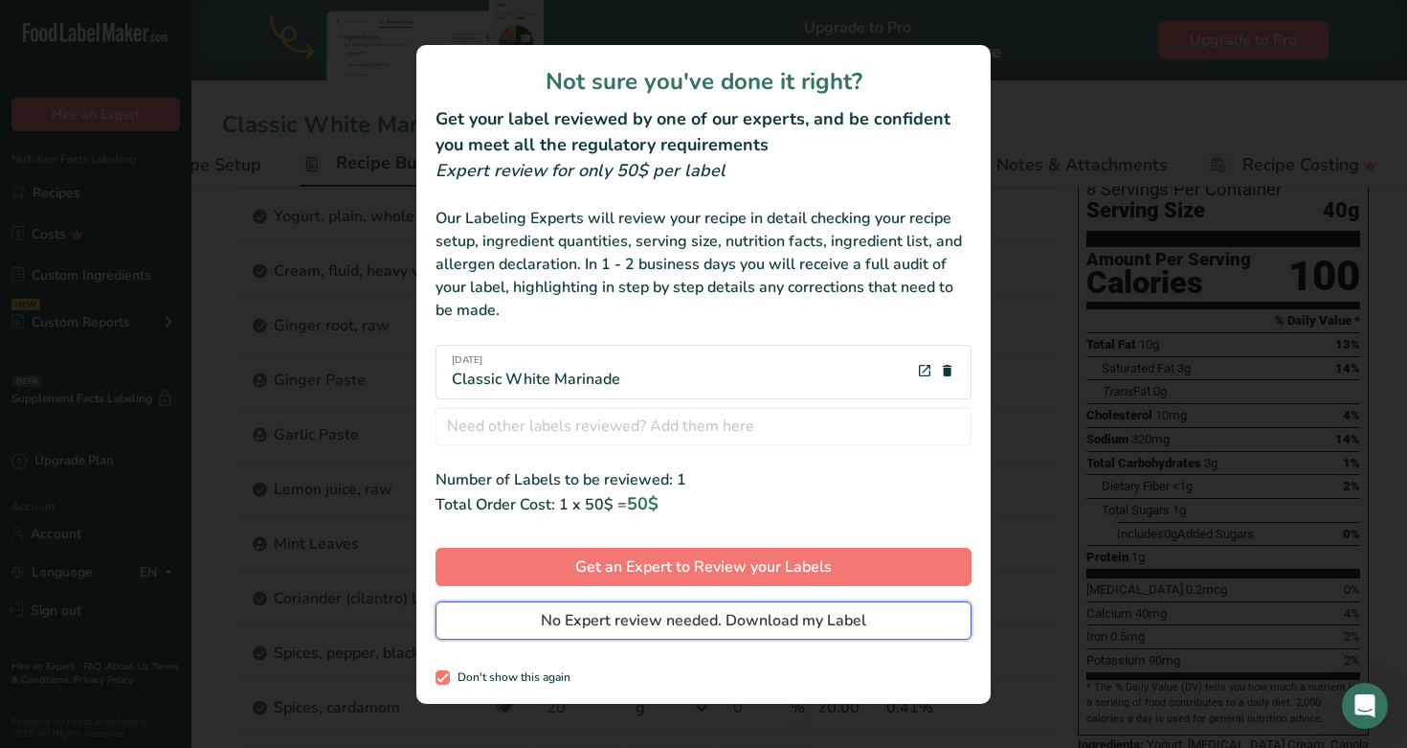
click at [613, 618] on span "No Expert review needed. Download my Label" at bounding box center [704, 620] width 326 height 23
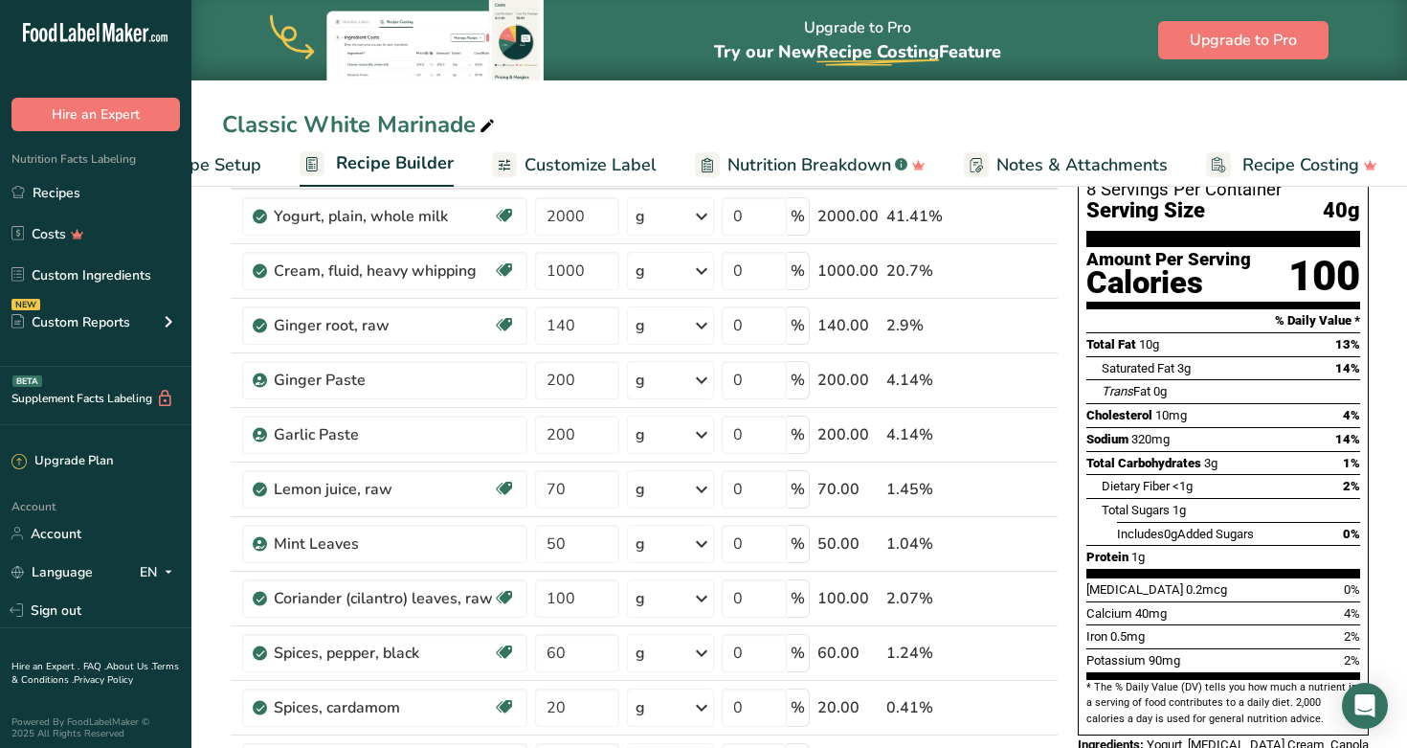
scroll to position [6, 0]
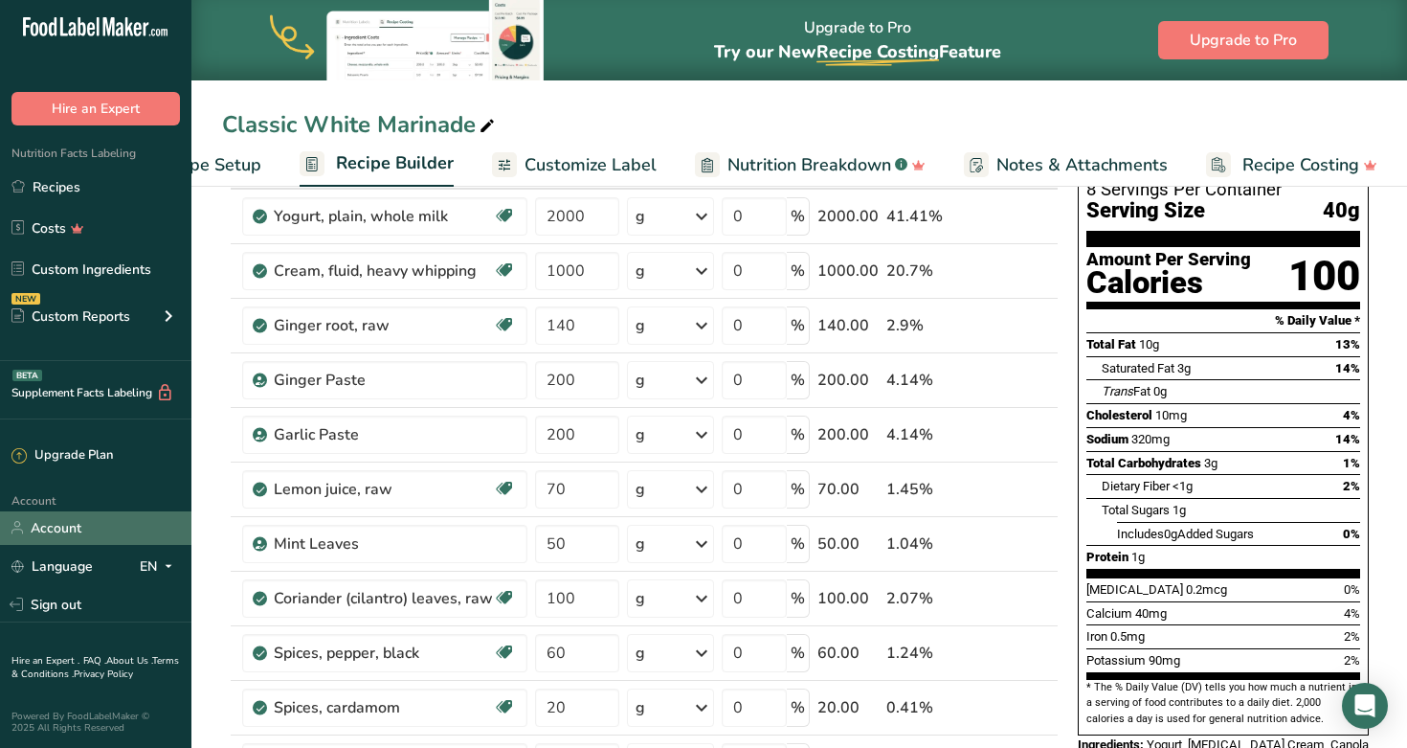
click at [55, 524] on link "Account" at bounding box center [95, 528] width 191 height 34
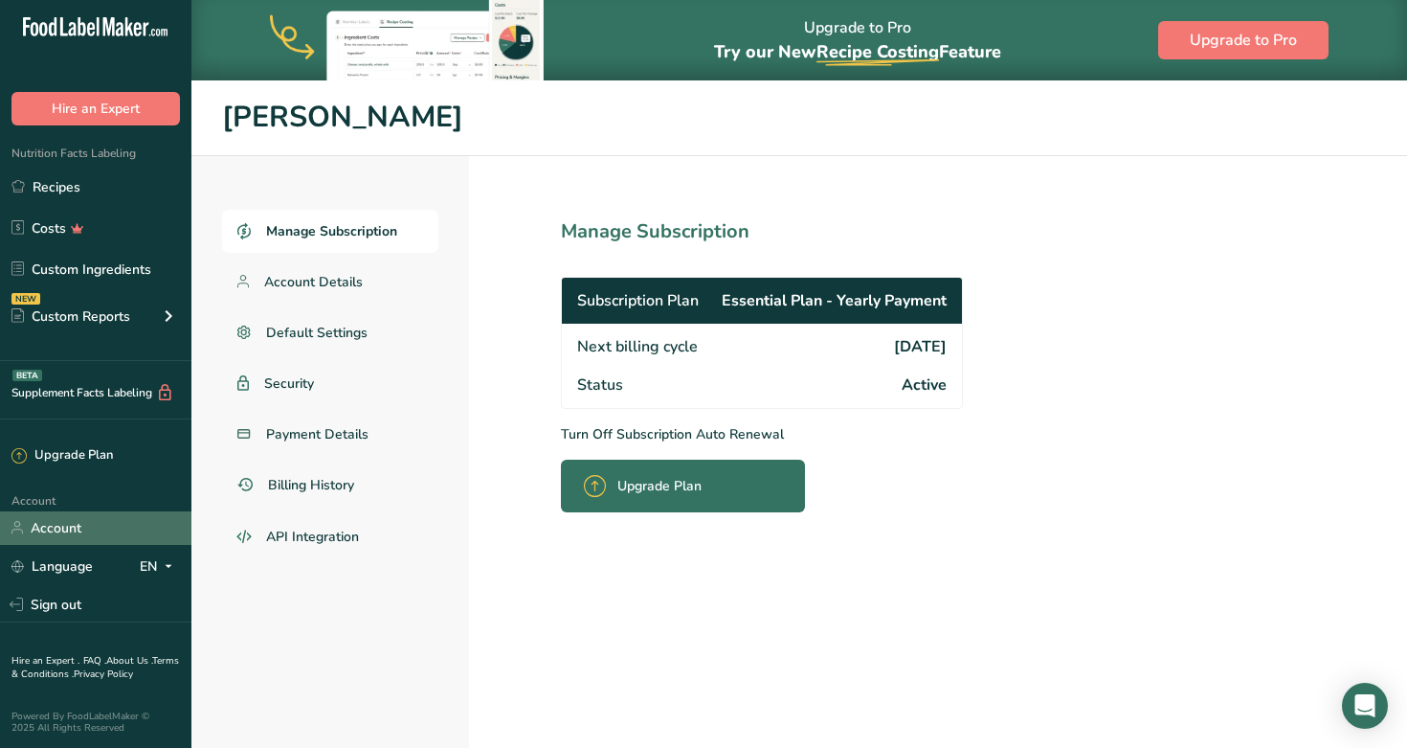
click at [74, 529] on link "Account" at bounding box center [95, 528] width 191 height 34
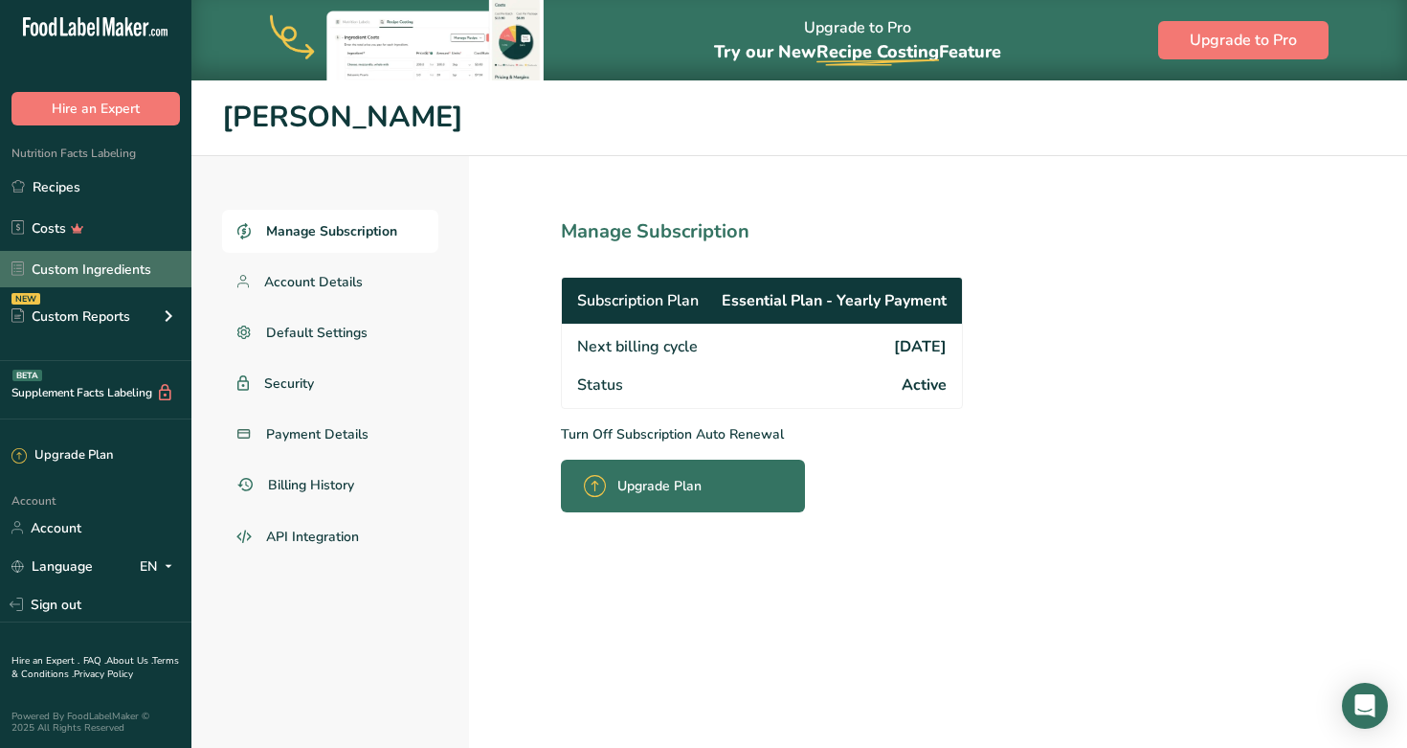
click at [89, 263] on link "Custom Ingredients" at bounding box center [95, 269] width 191 height 36
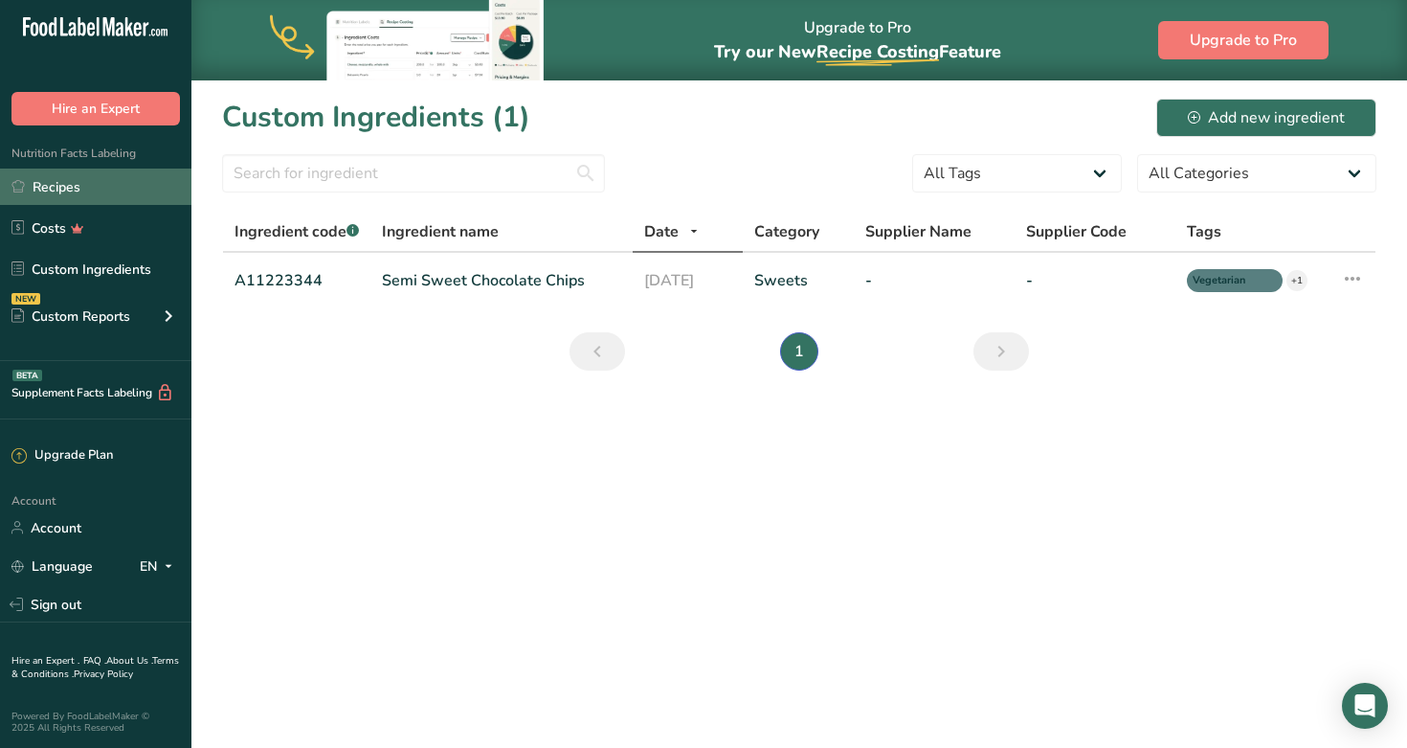
click at [45, 191] on link "Recipes" at bounding box center [95, 187] width 191 height 36
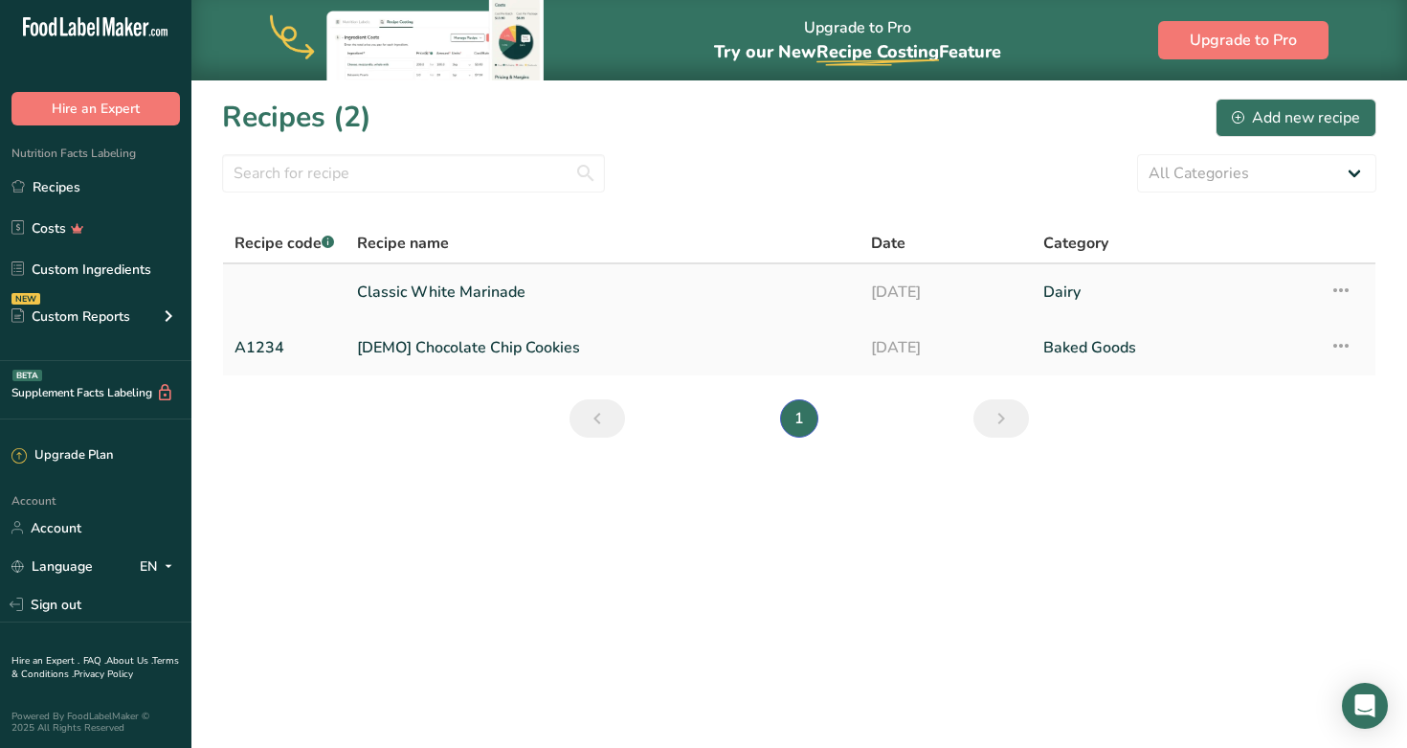
click at [726, 290] on icon at bounding box center [1341, 290] width 23 height 34
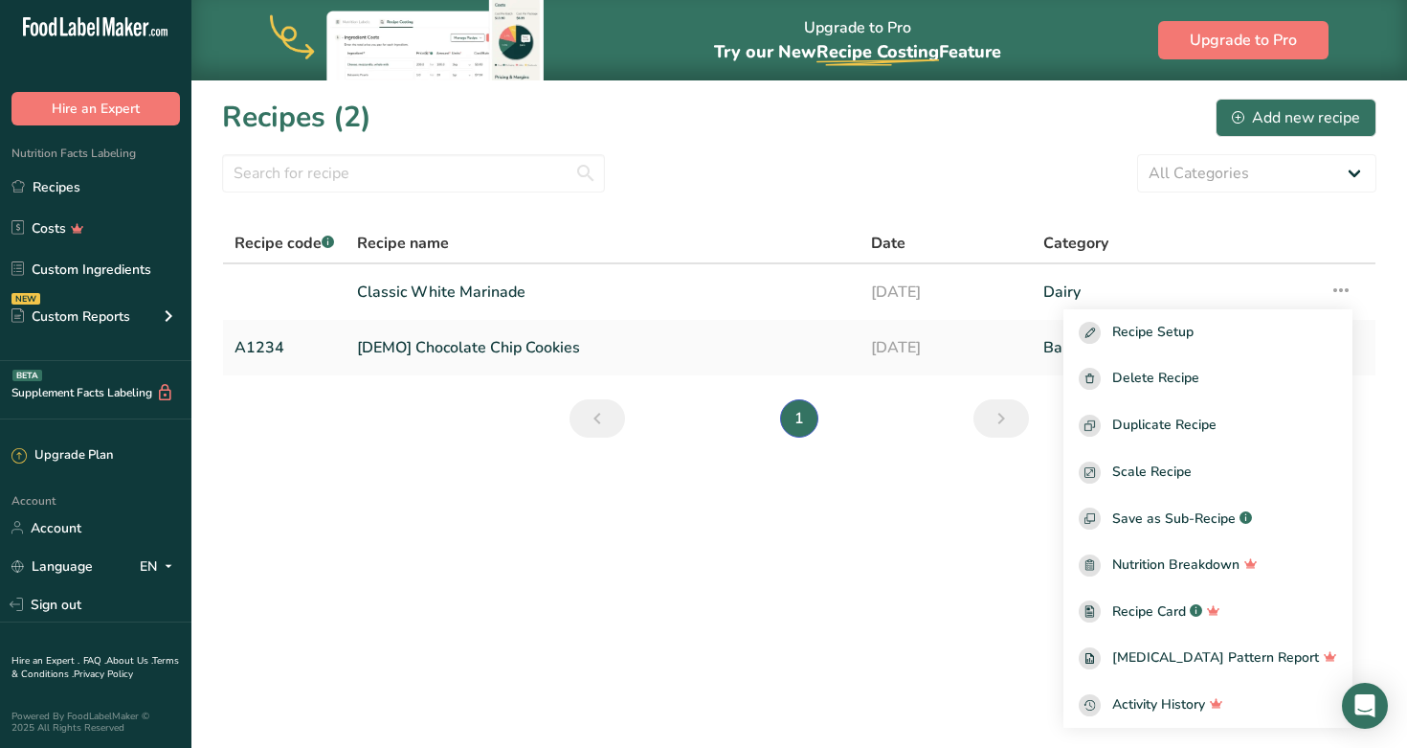
click at [726, 595] on main "Upgrade to Pro Try our New Recipe Costing .a-29{fill:none;stroke-linecap:round;…" at bounding box center [703, 374] width 1407 height 748
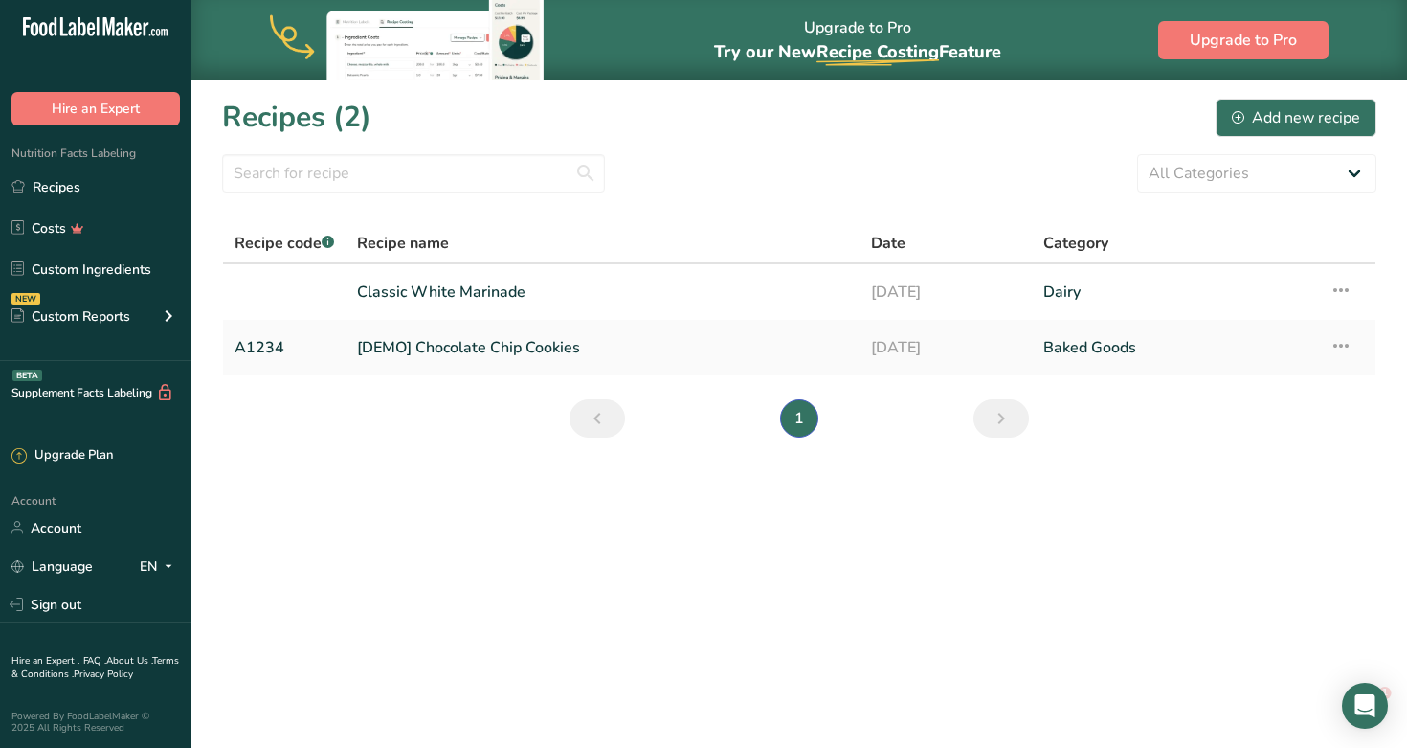
click at [115, 22] on icon ".a-20{fill:#fff;}" at bounding box center [116, 32] width 187 height 30
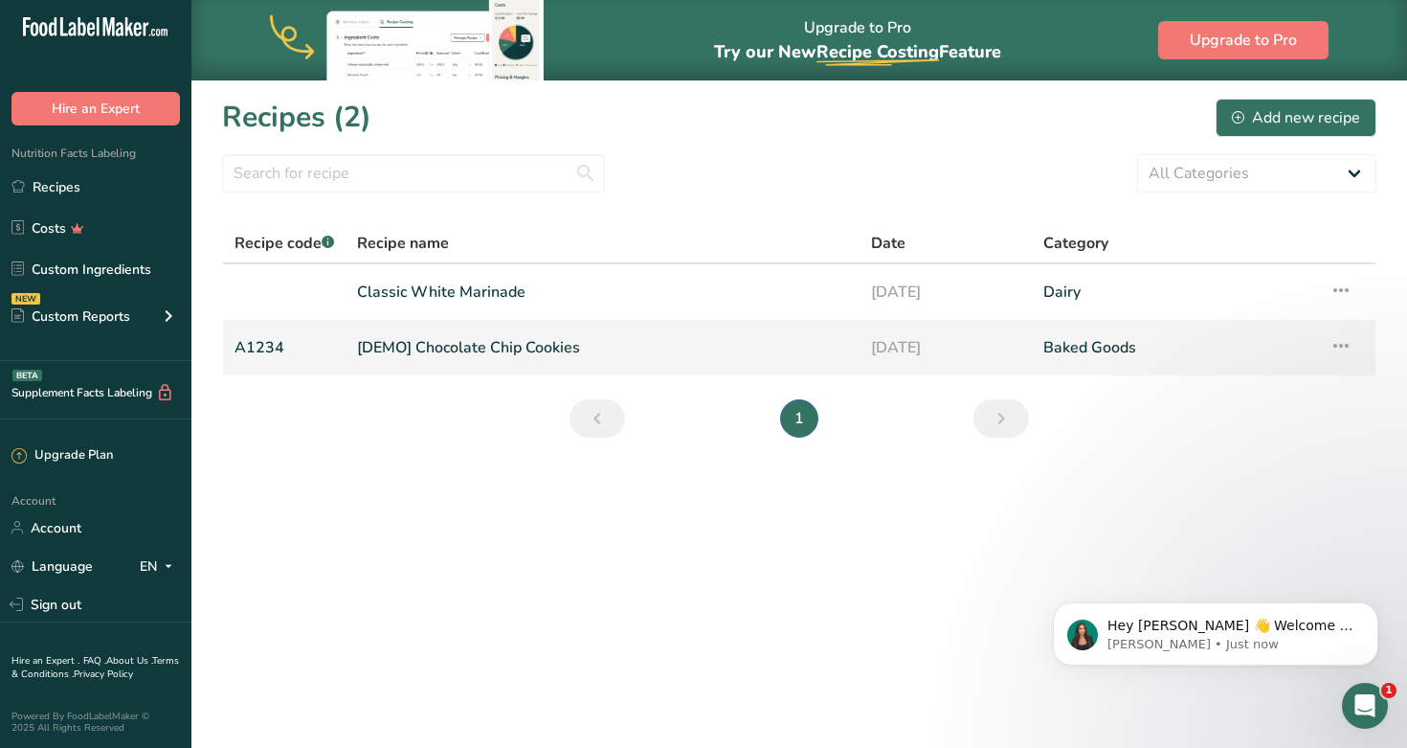
click at [726, 341] on icon at bounding box center [1341, 345] width 23 height 34
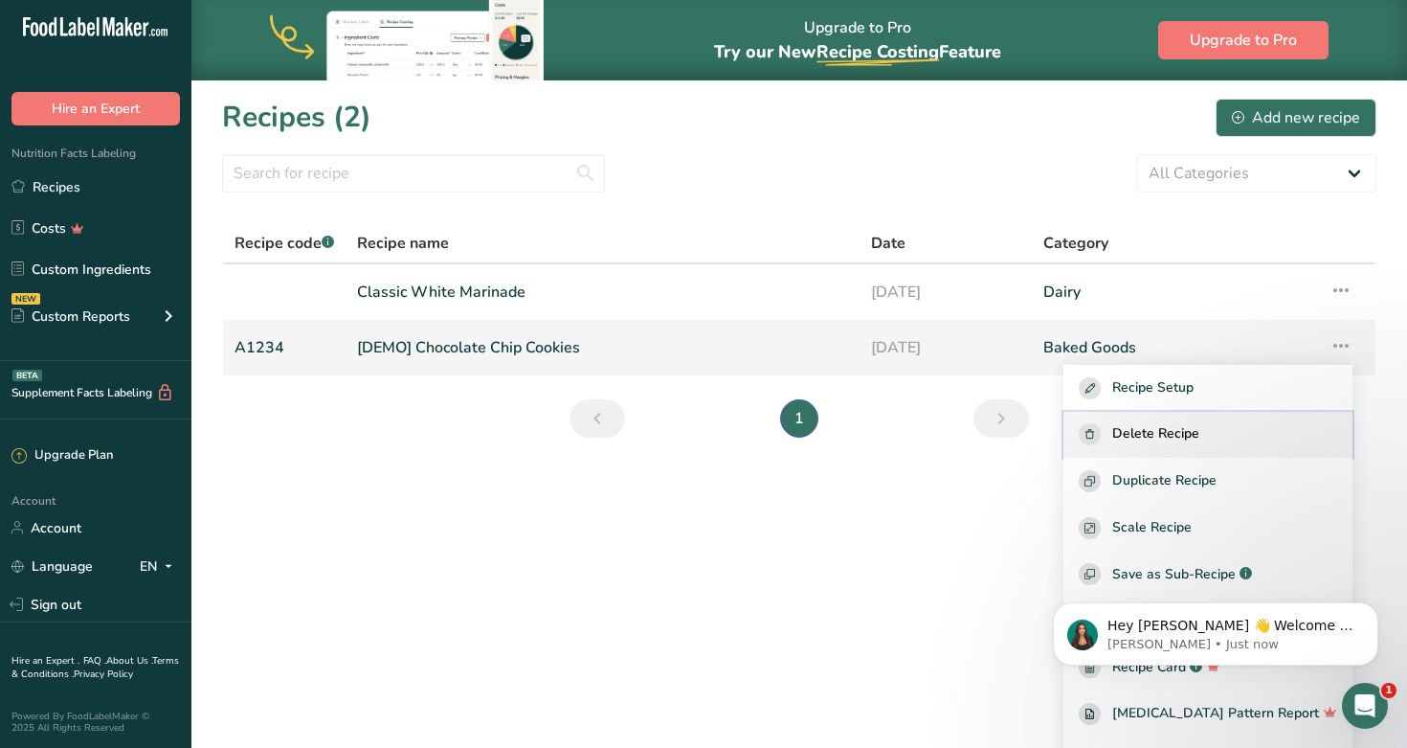
click at [726, 438] on span "Delete Recipe" at bounding box center [1156, 434] width 87 height 22
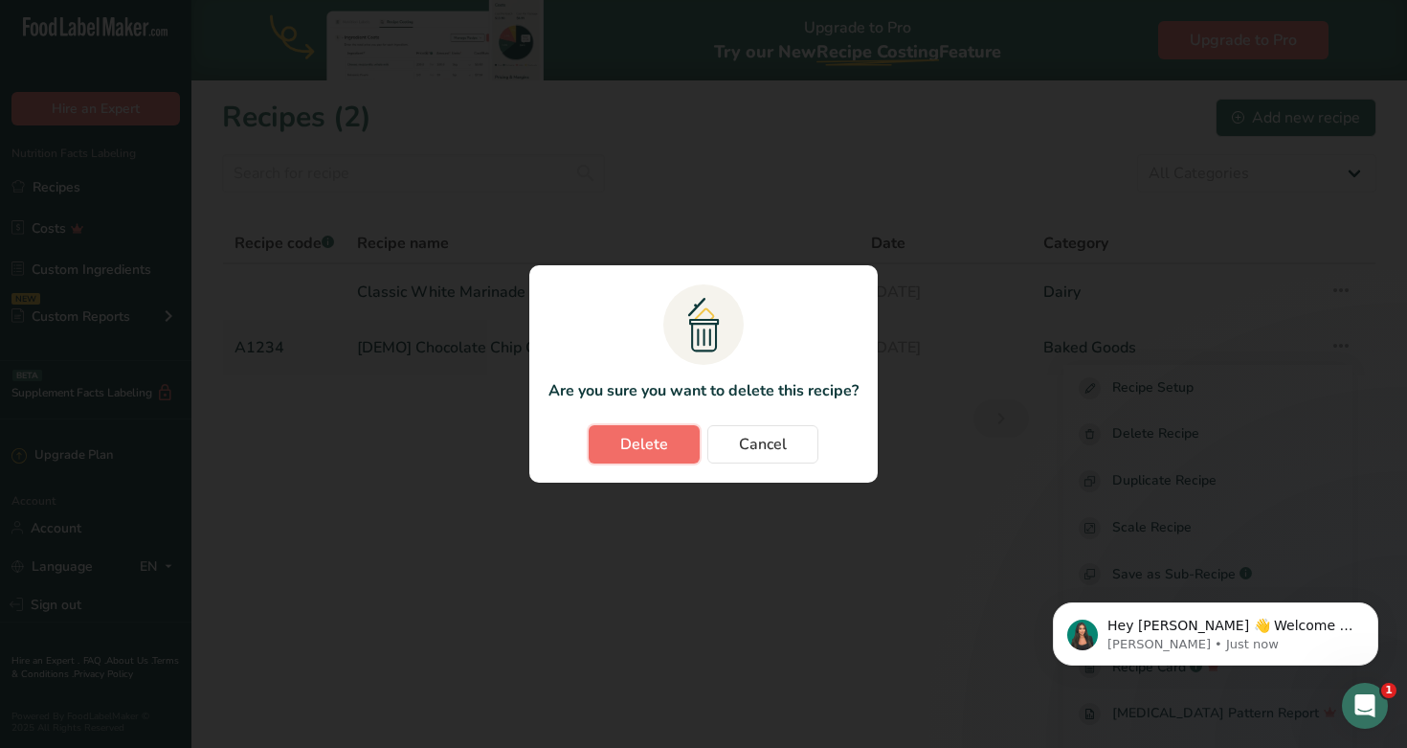
click at [665, 446] on span "Delete" at bounding box center [644, 444] width 48 height 23
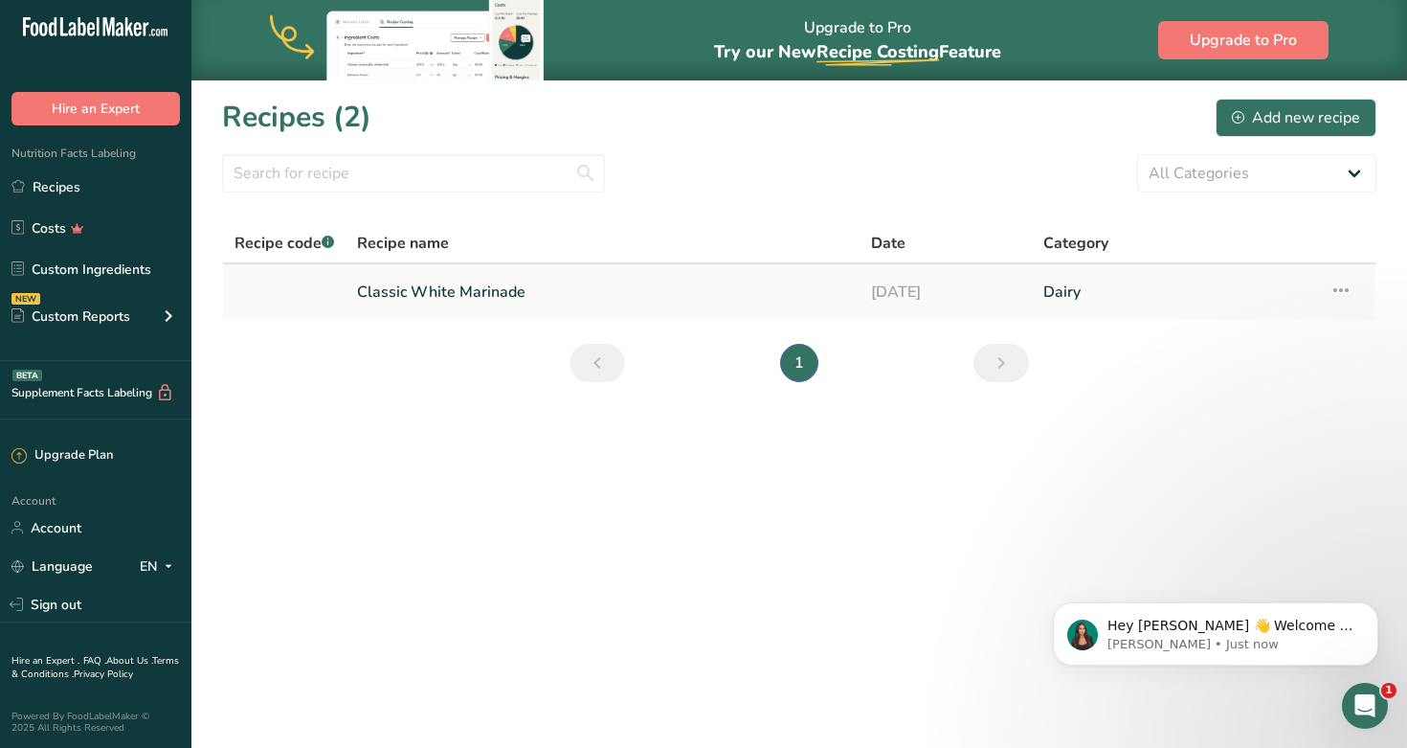
click at [461, 290] on link "Classic White Marinade" at bounding box center [602, 292] width 491 height 40
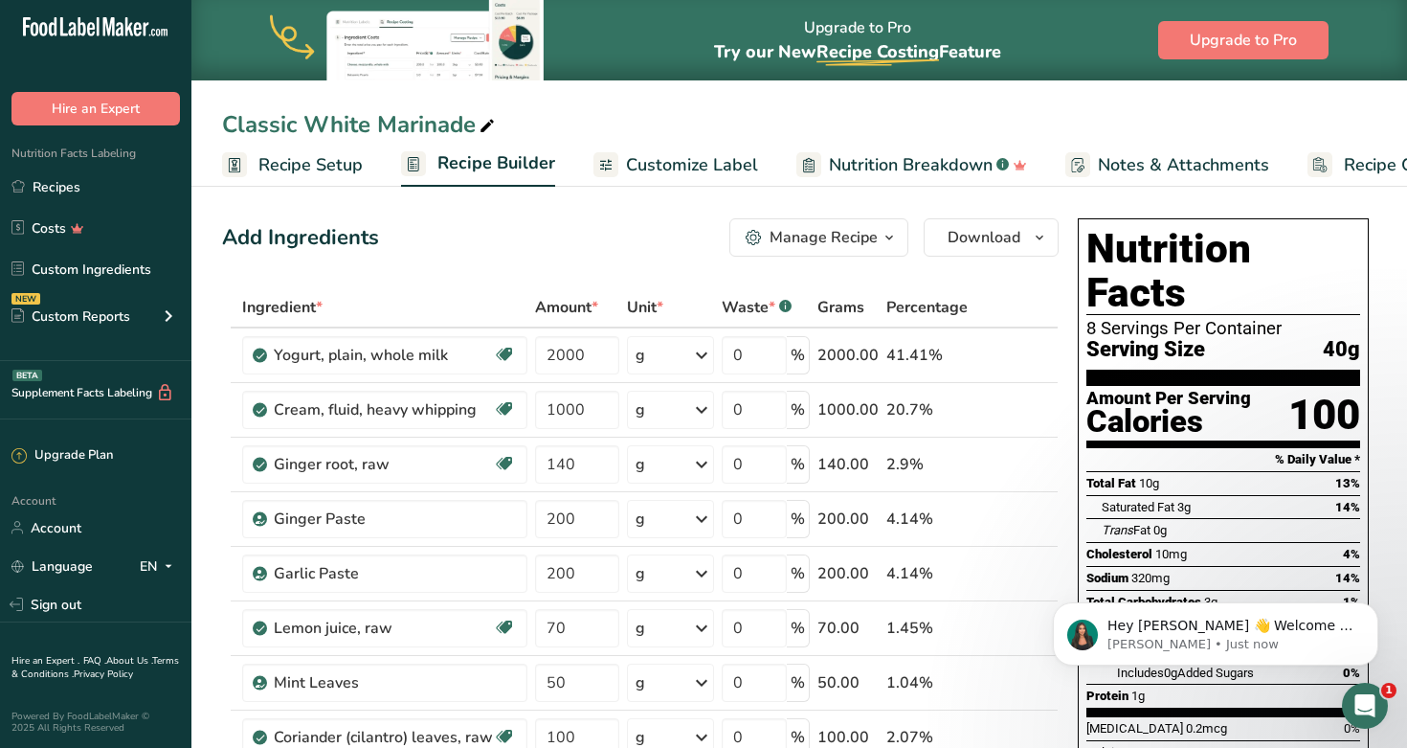
click at [663, 162] on span "Customize Label" at bounding box center [692, 165] width 132 height 26
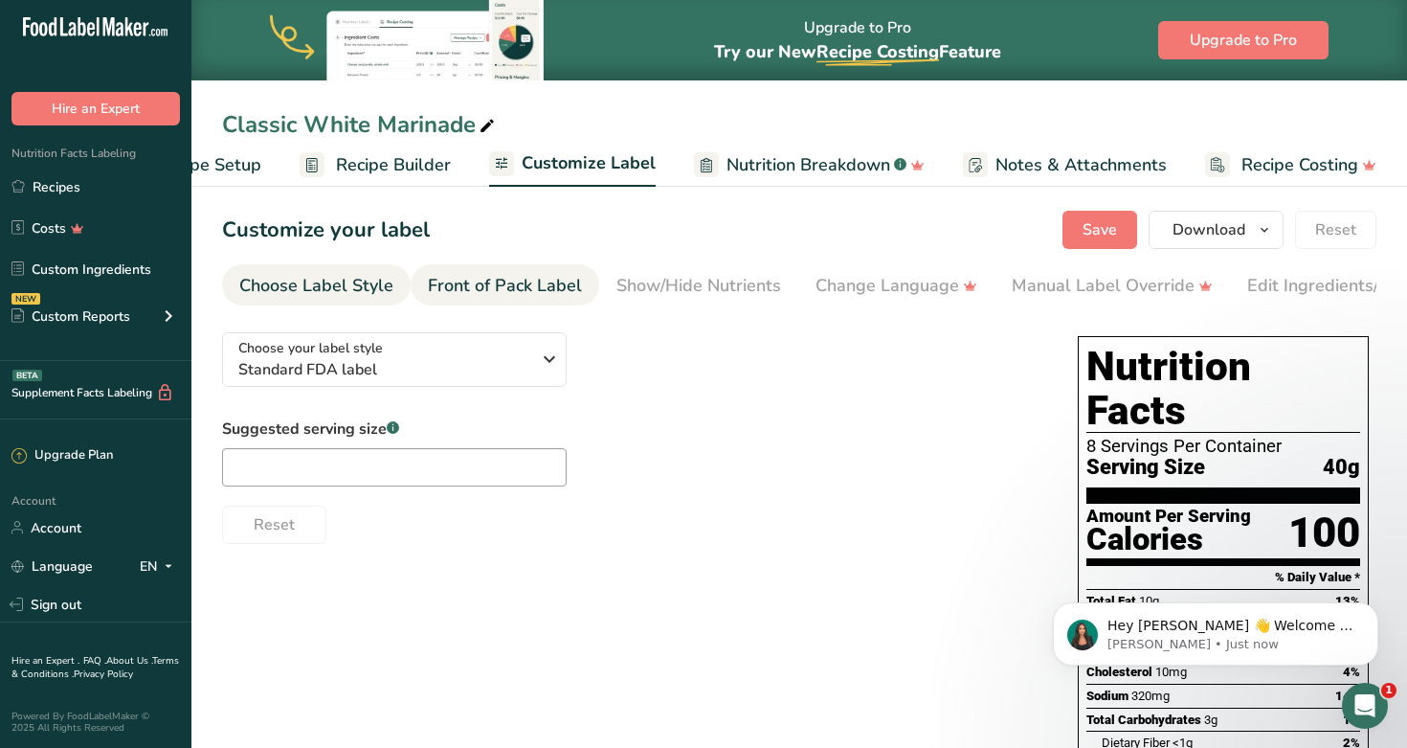
click at [518, 290] on div "Front of Pack Label" at bounding box center [505, 286] width 154 height 26
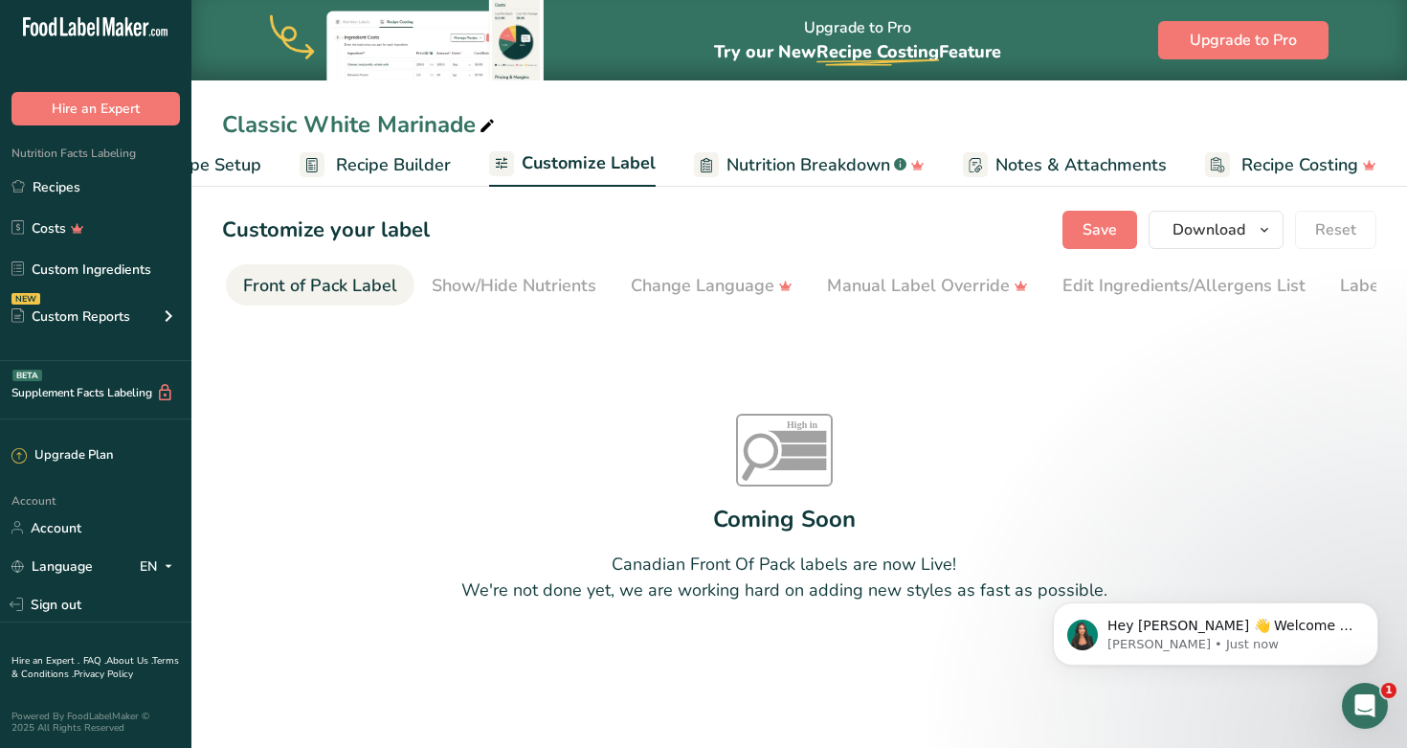
scroll to position [0, 186]
click at [502, 273] on div "Show/Hide Nutrients" at bounding box center [513, 286] width 165 height 26
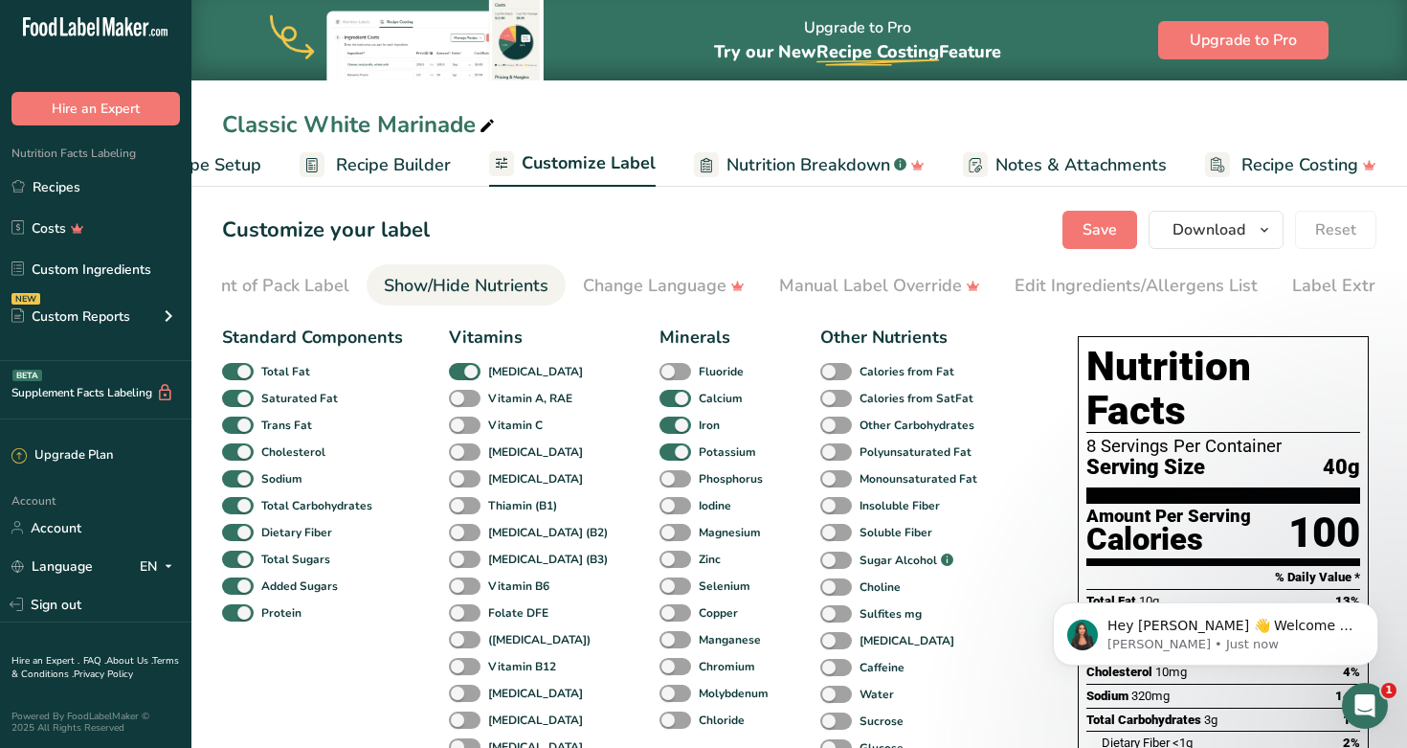
scroll to position [0, 281]
click at [623, 286] on div "Change Language" at bounding box center [615, 286] width 162 height 26
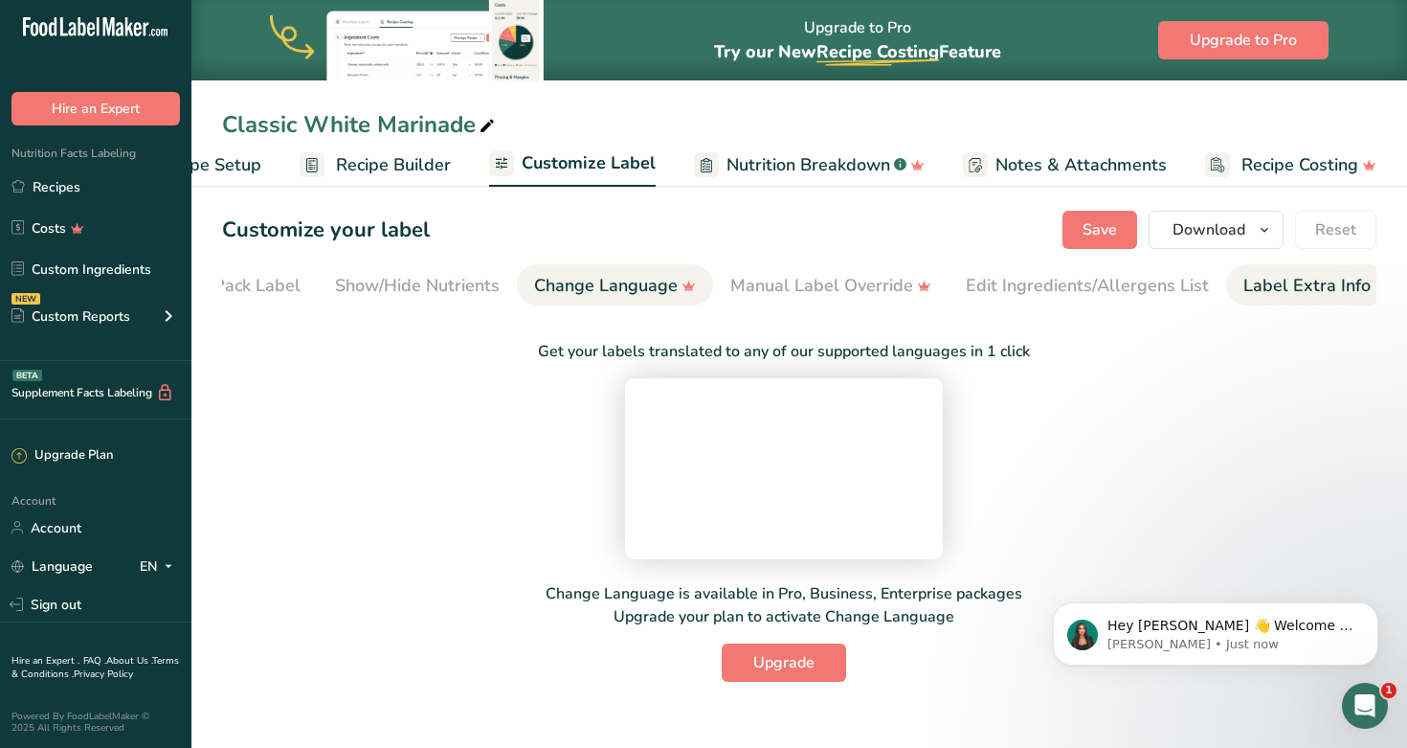
click at [726, 281] on div "Label Extra Info" at bounding box center [1307, 286] width 127 height 26
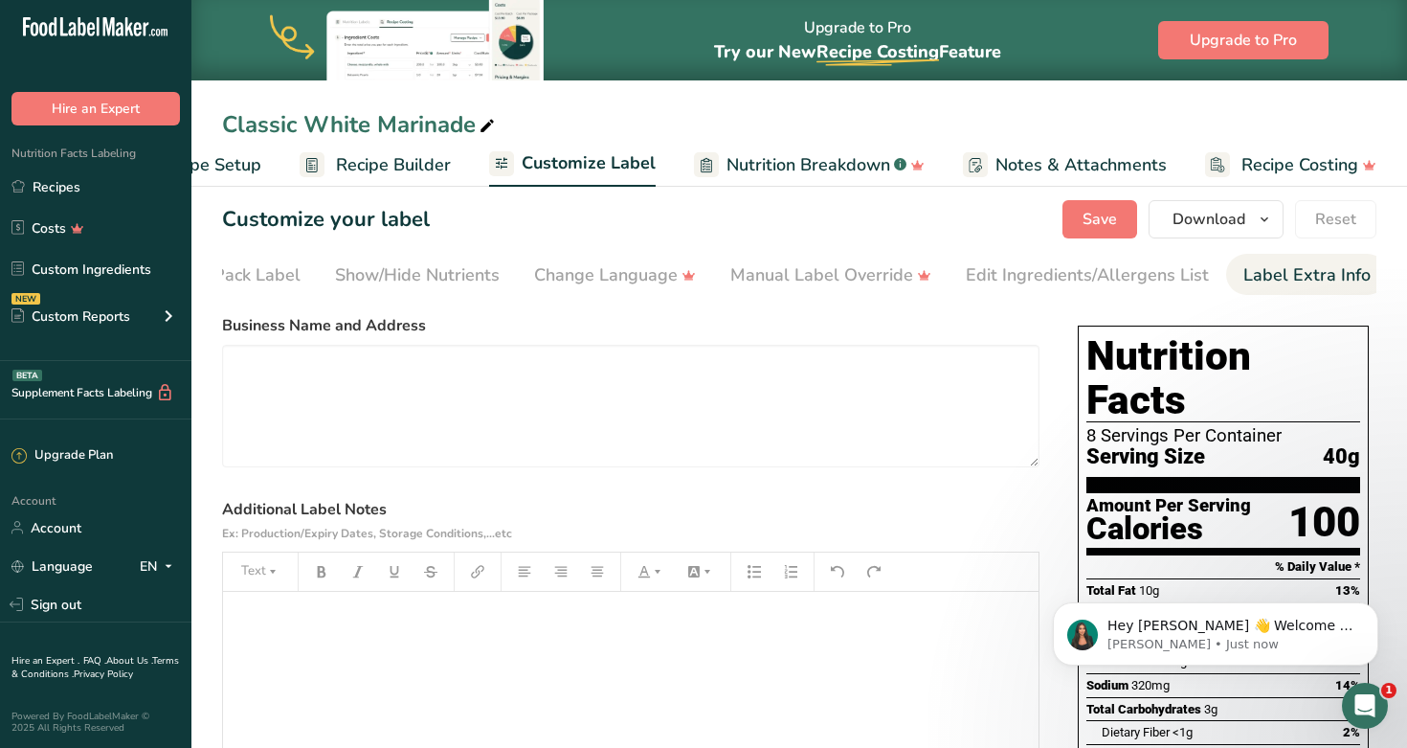
scroll to position [13, 0]
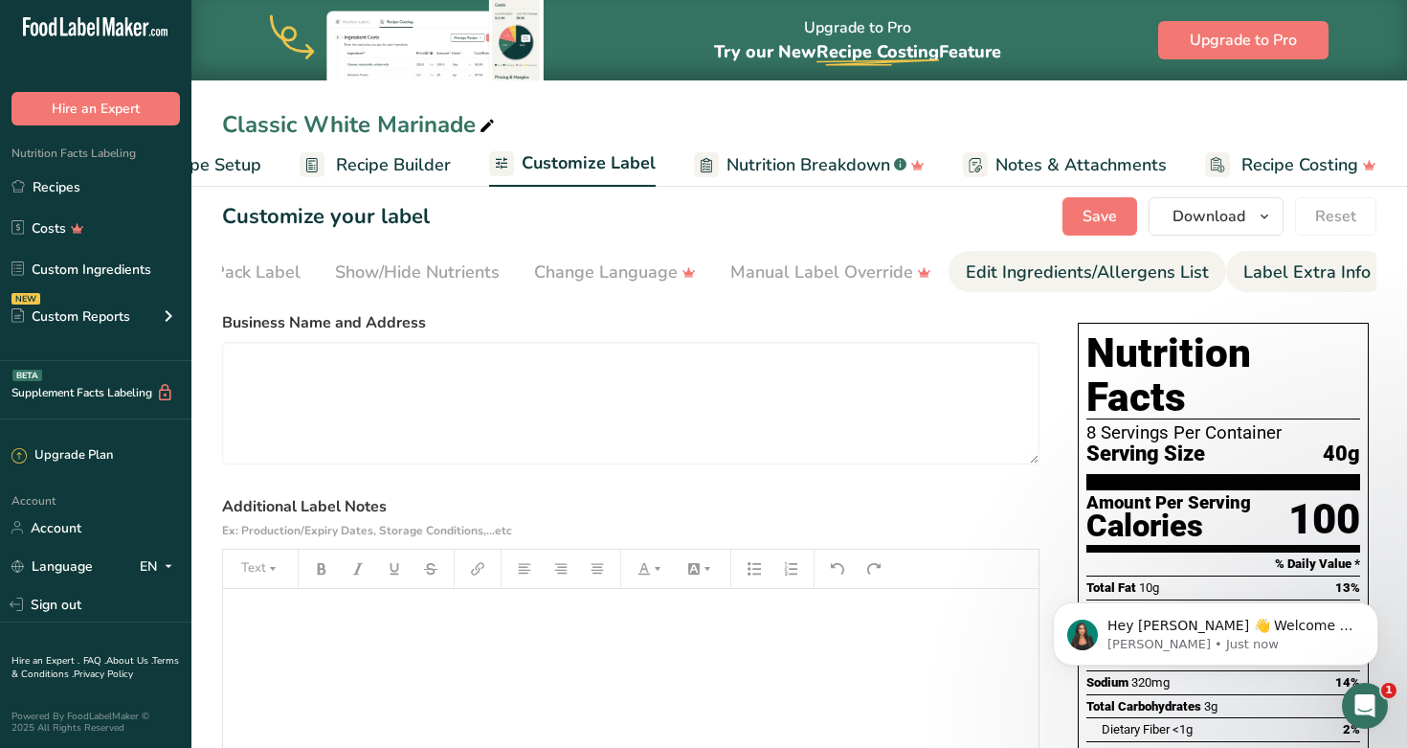
click at [726, 272] on div "Edit Ingredients/Allergens List" at bounding box center [1087, 272] width 243 height 26
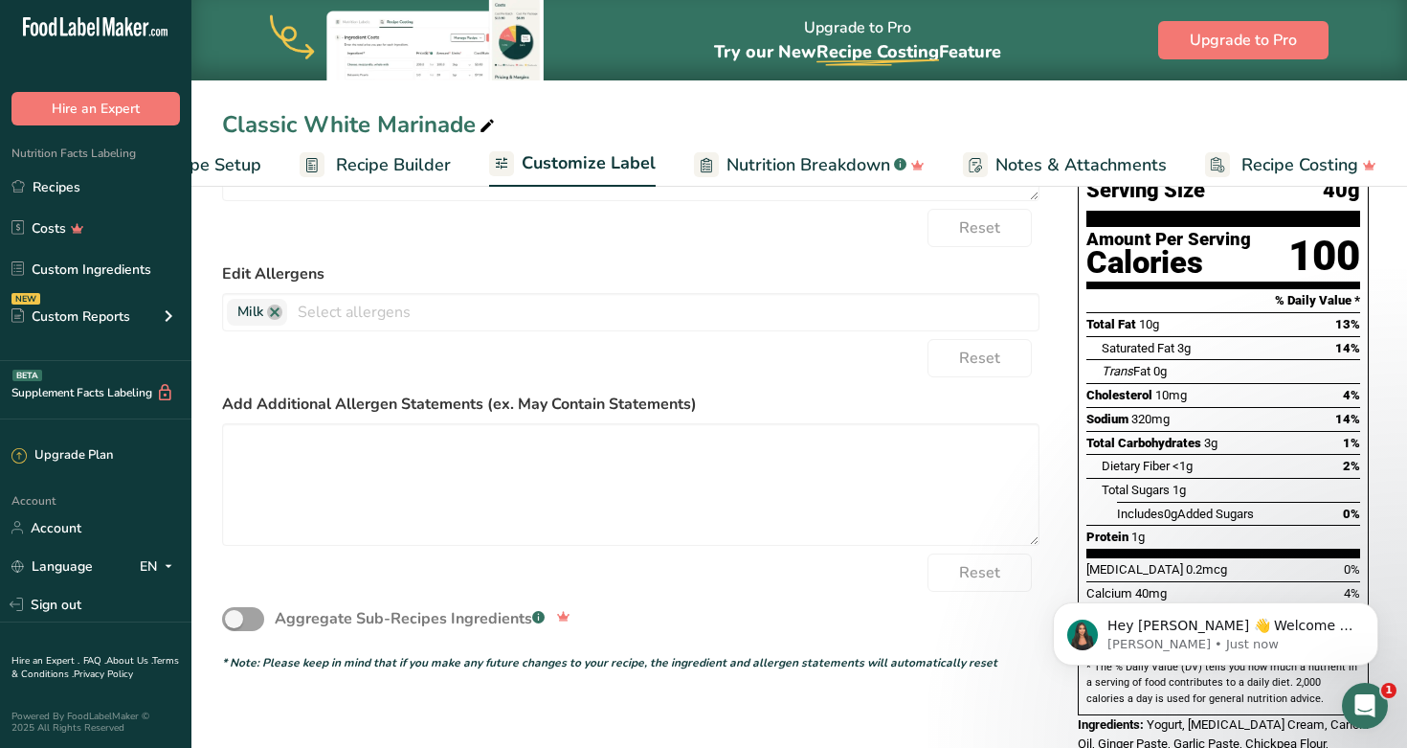
scroll to position [281, 0]
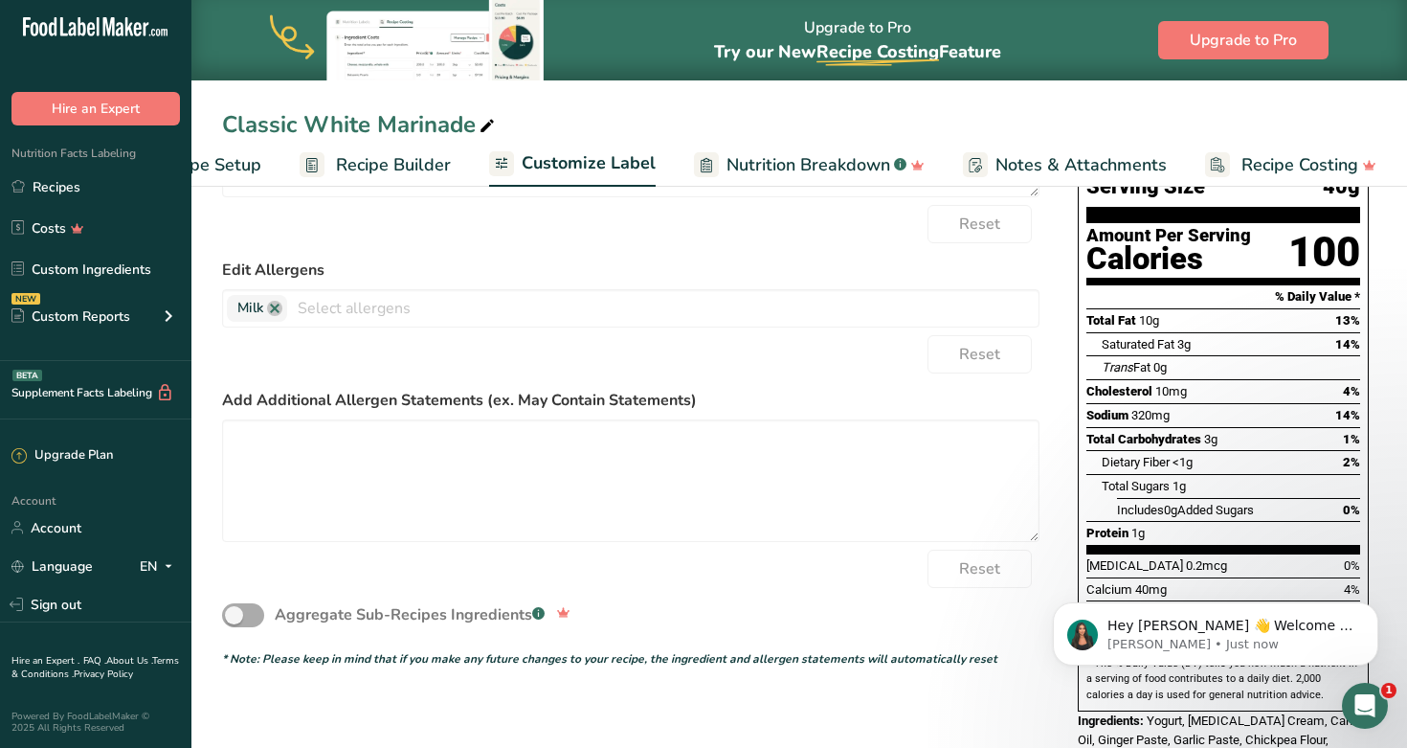
click at [242, 618] on span at bounding box center [243, 615] width 42 height 24
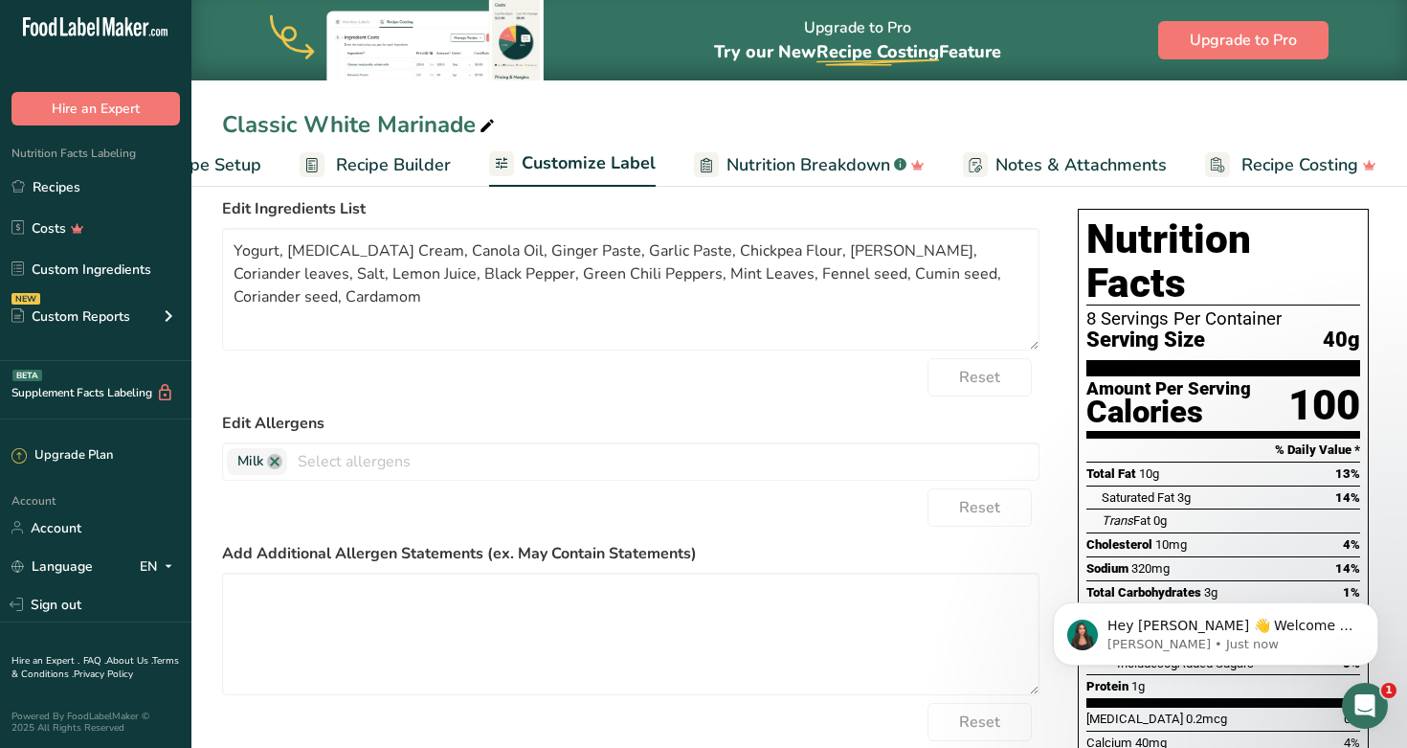
scroll to position [0, 0]
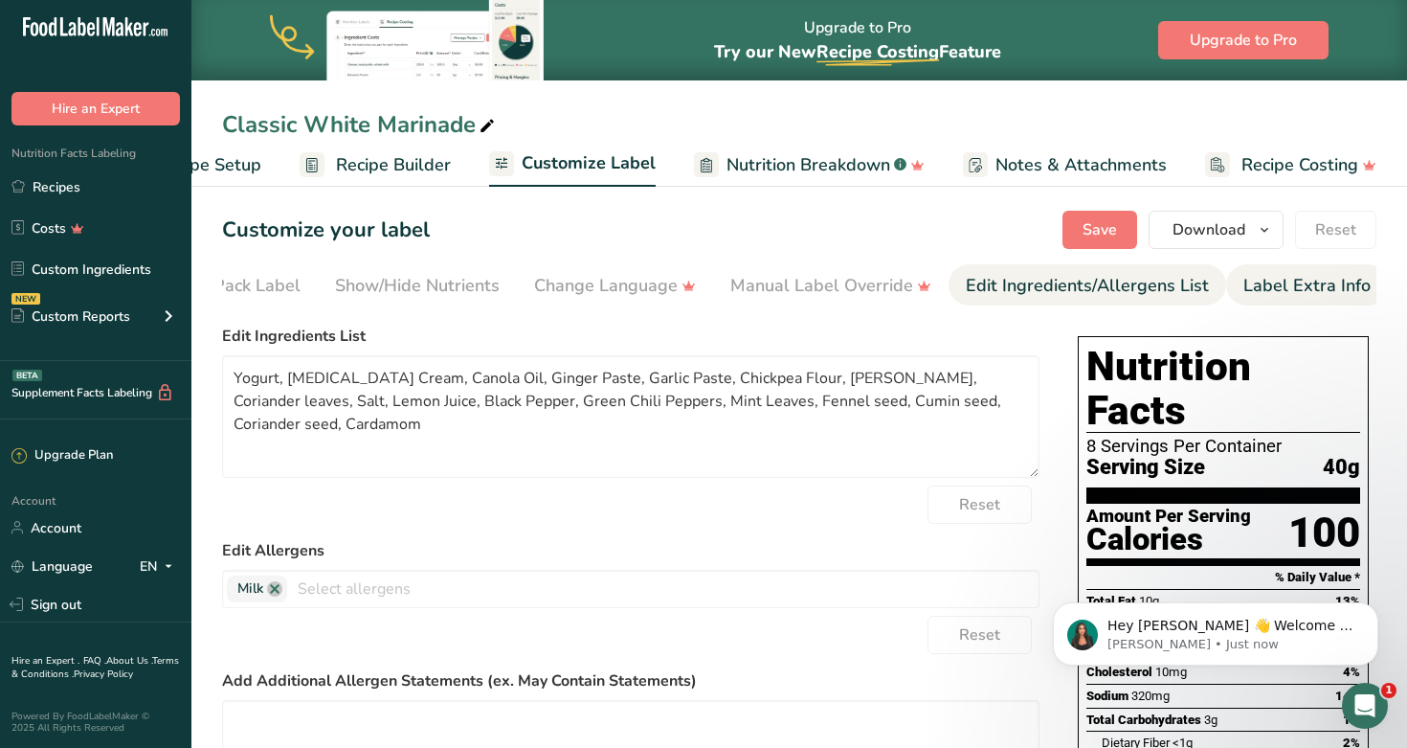
click at [726, 282] on div "Label Extra Info" at bounding box center [1307, 286] width 127 height 26
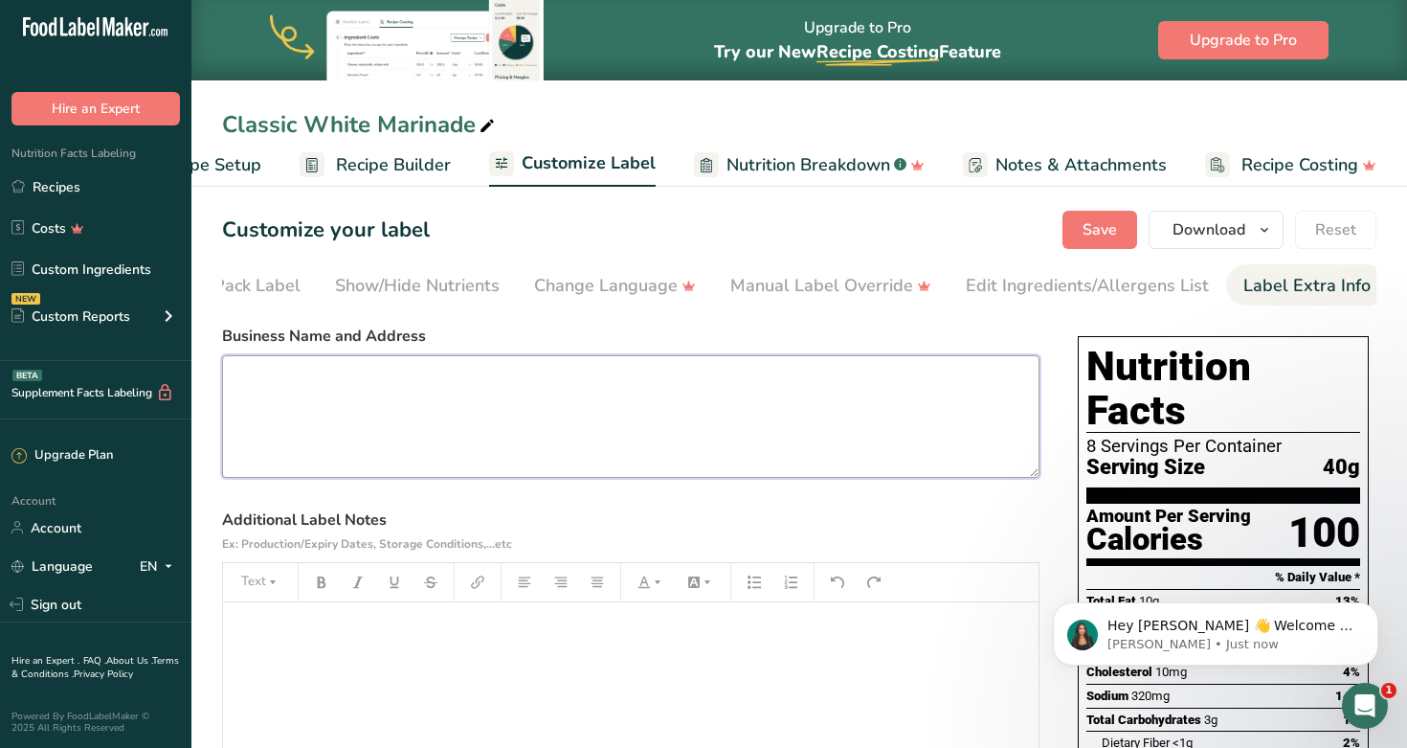
click at [653, 398] on textarea at bounding box center [631, 416] width 818 height 123
click at [726, 627] on p "Hey [PERSON_NAME] 👋 Welcome to Food Label Maker🙌 Take a look around! If you hav…" at bounding box center [1231, 626] width 247 height 19
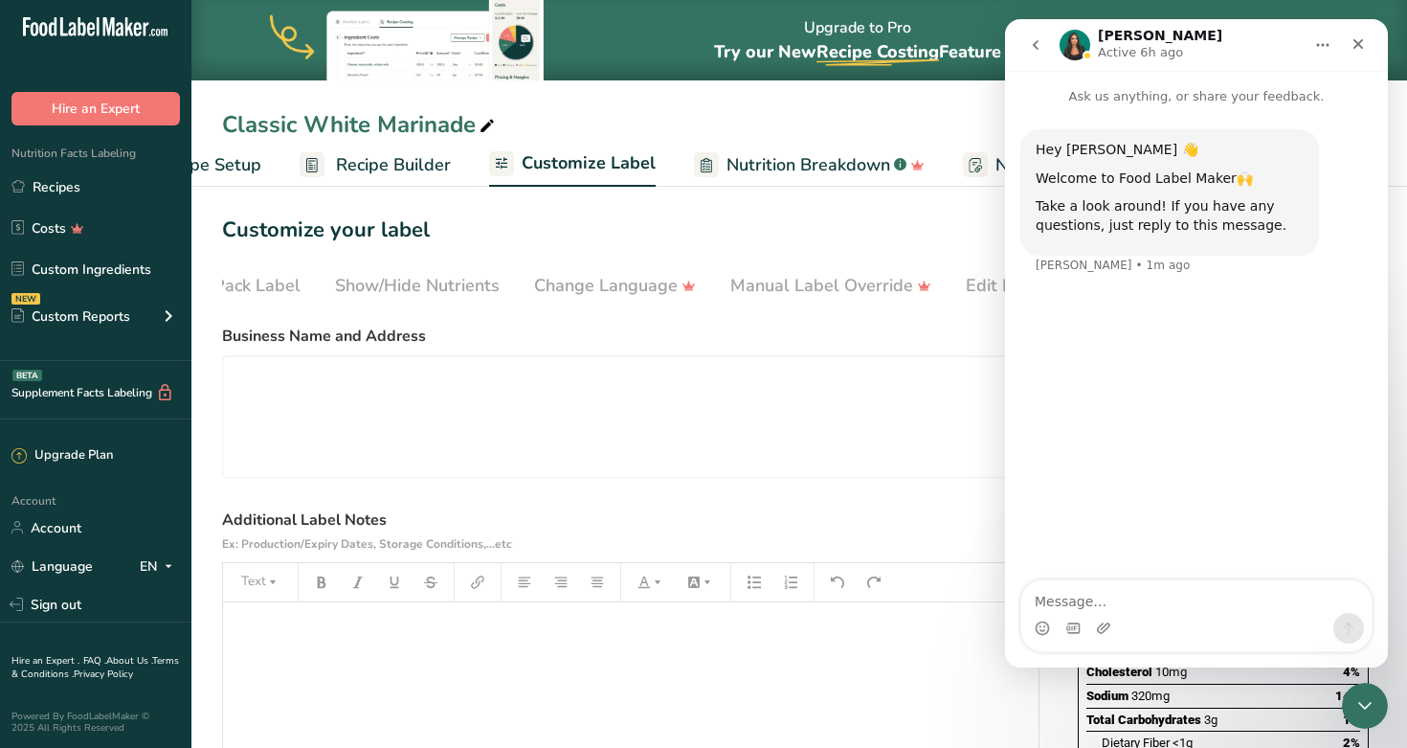
click at [726, 624] on div "Intercom messenger" at bounding box center [1197, 628] width 350 height 31
click at [726, 588] on textarea "Message…" at bounding box center [1197, 596] width 350 height 33
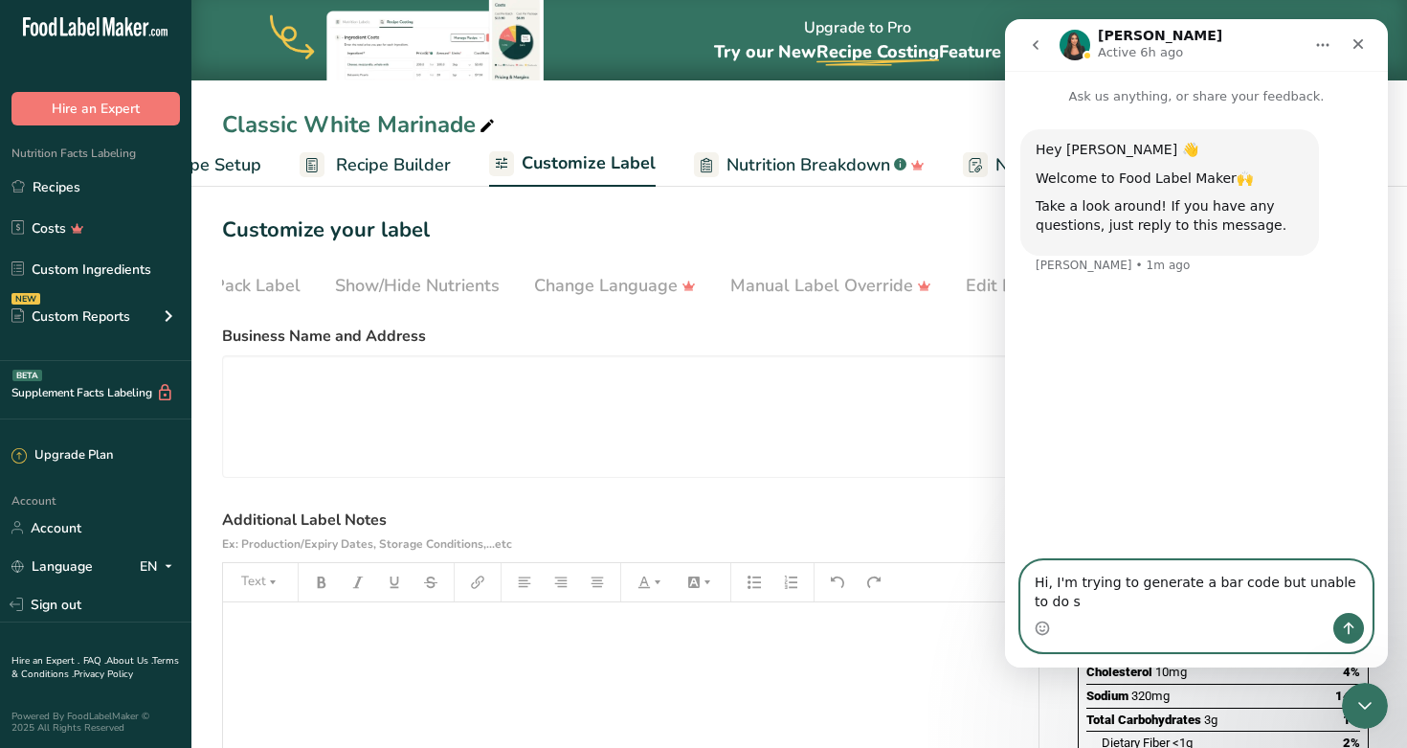
type textarea "Hi, I'm trying to generate a bar code but unable to do so"
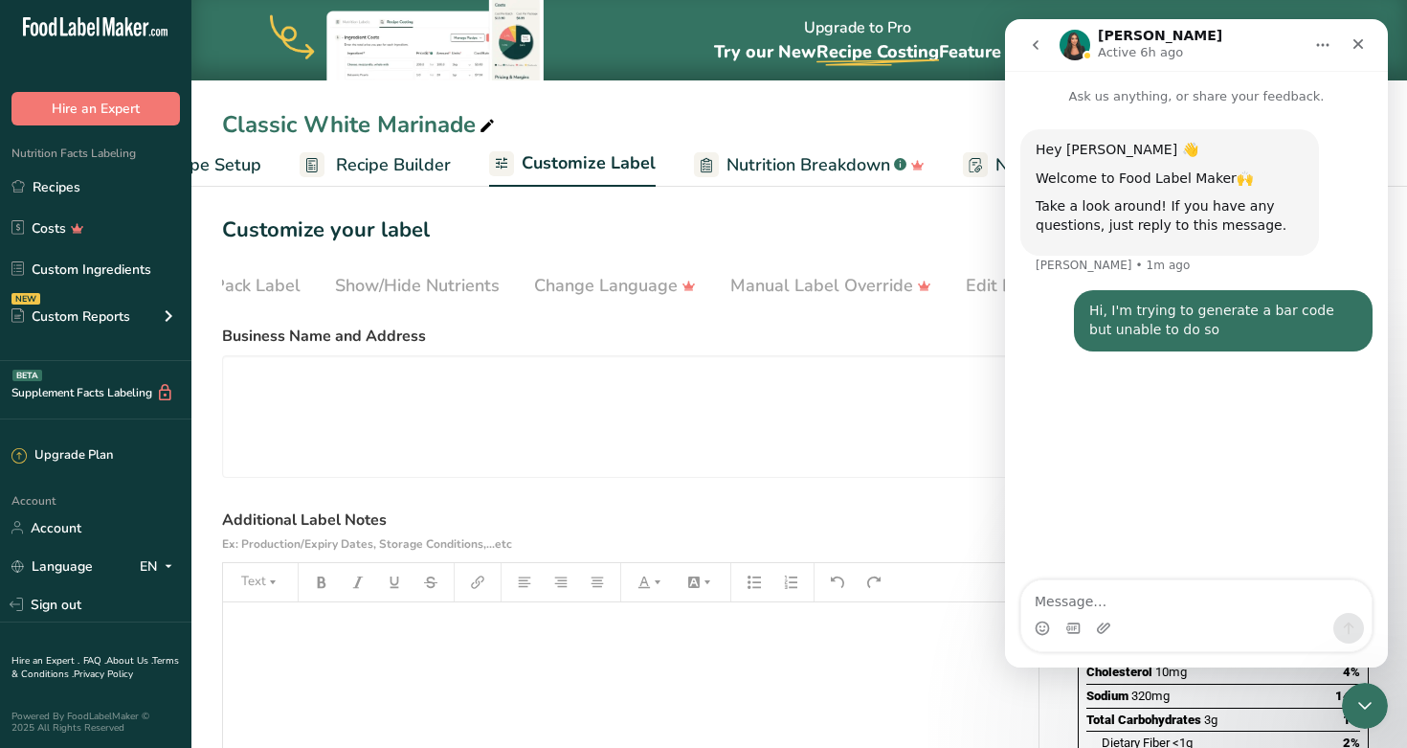
click at [726, 224] on div "Customize your label Save Download Choose what to show on your downloaded label…" at bounding box center [799, 230] width 1155 height 38
click at [726, 40] on icon "Close" at bounding box center [1358, 43] width 15 height 15
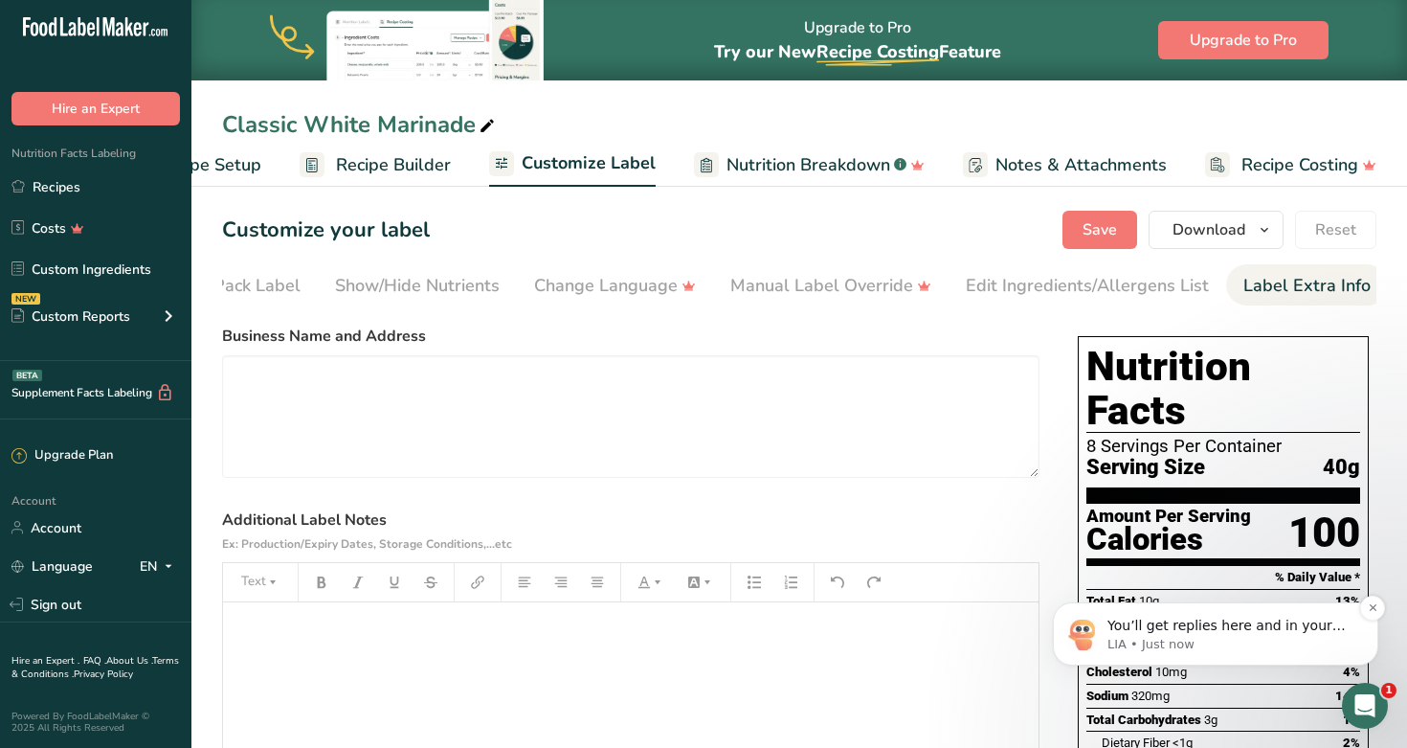
click at [726, 652] on p "LIA • Just now" at bounding box center [1231, 644] width 247 height 17
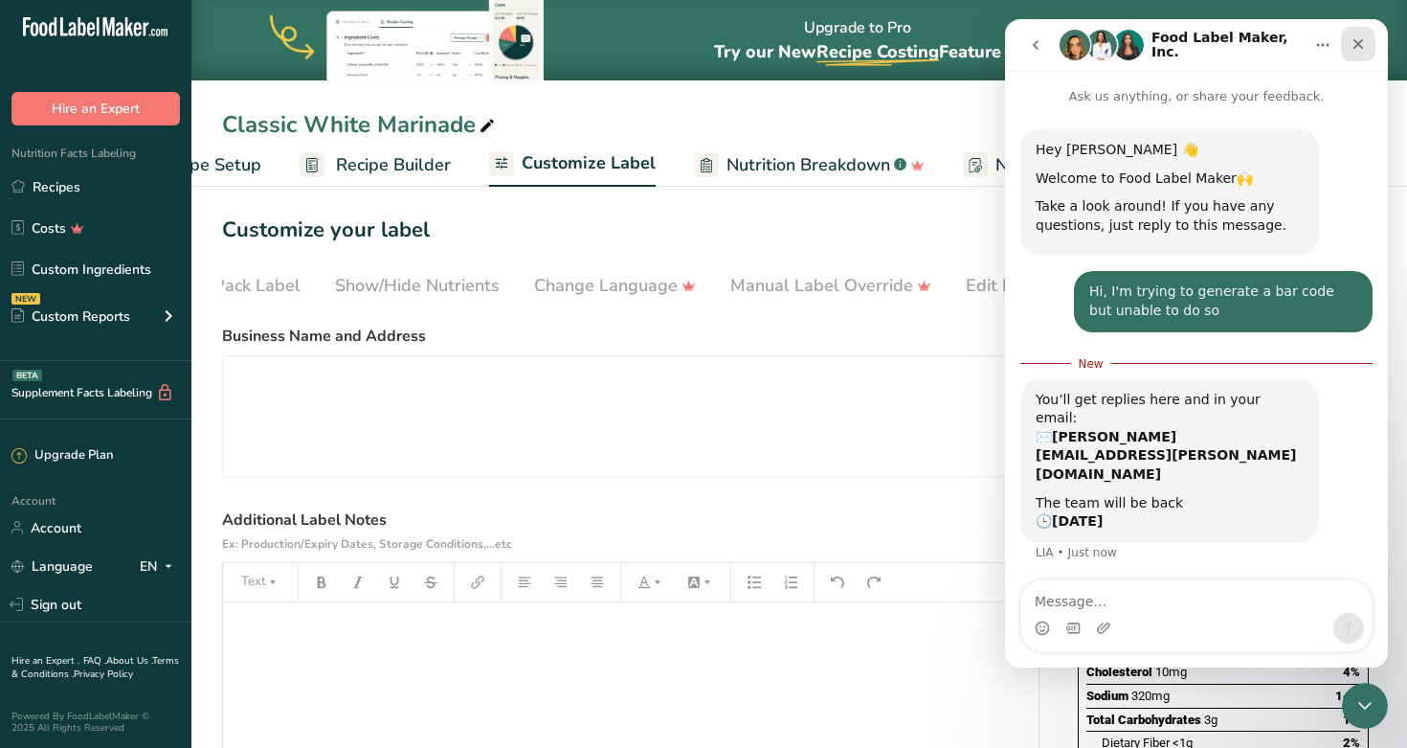
click at [726, 42] on icon "Close" at bounding box center [1358, 43] width 15 height 15
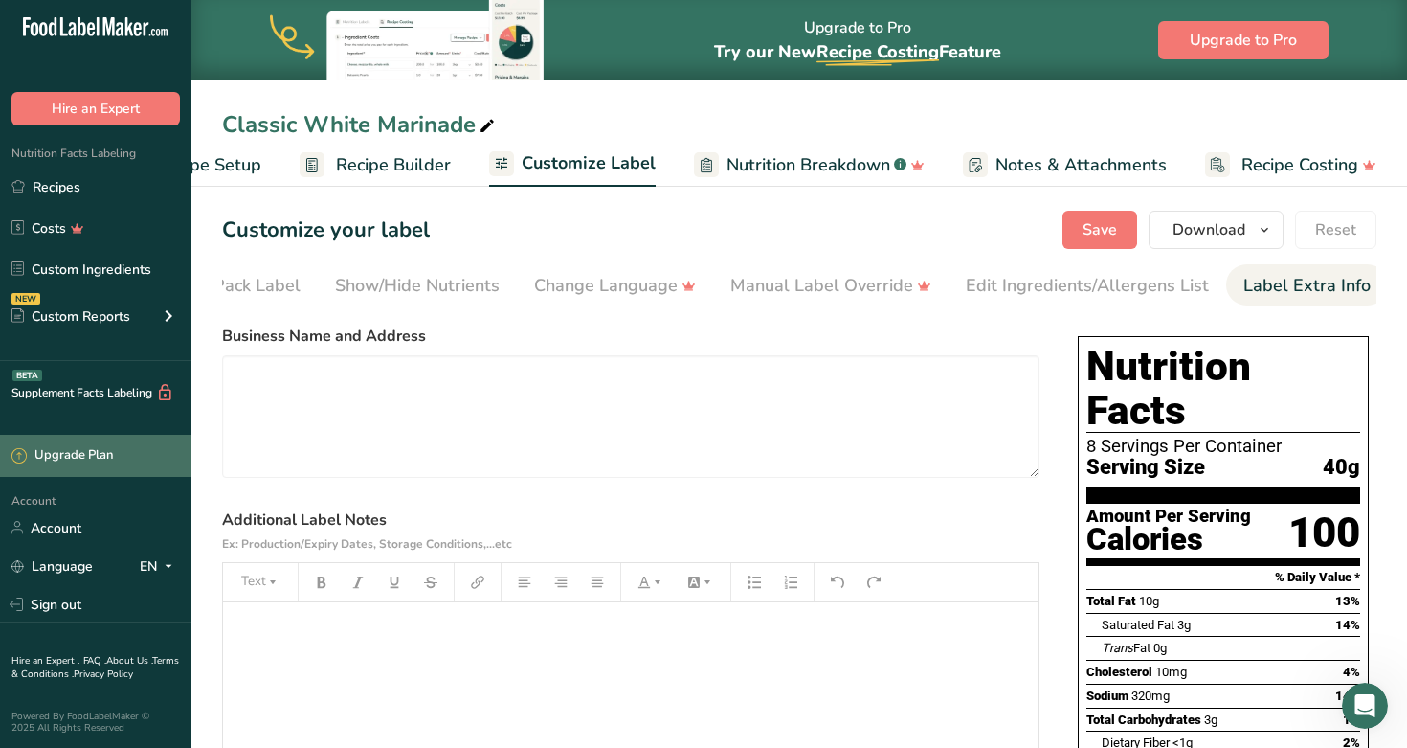
click at [46, 457] on div "Upgrade Plan" at bounding box center [61, 455] width 101 height 19
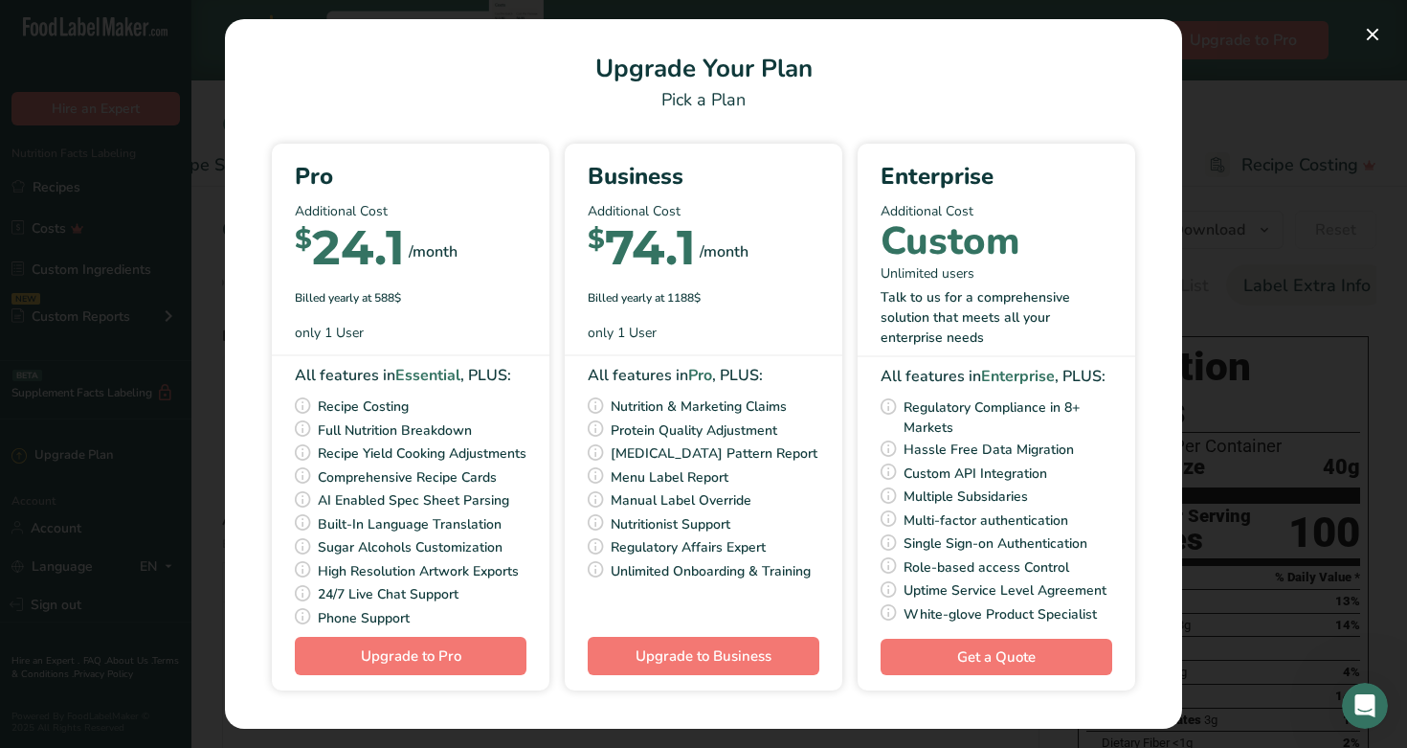
scroll to position [24, 0]
click at [726, 34] on button "Pick Your Pricing Plan Modal" at bounding box center [1373, 34] width 31 height 31
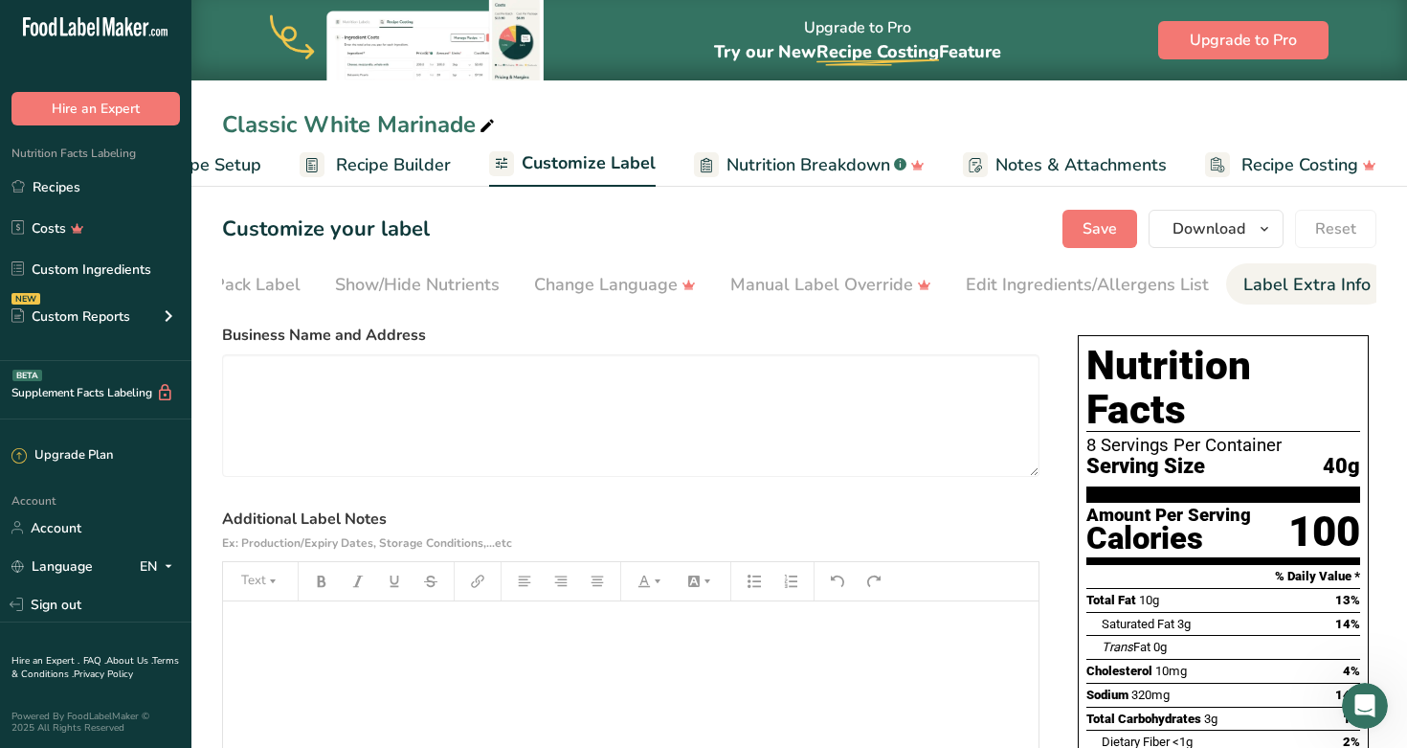
scroll to position [0, 0]
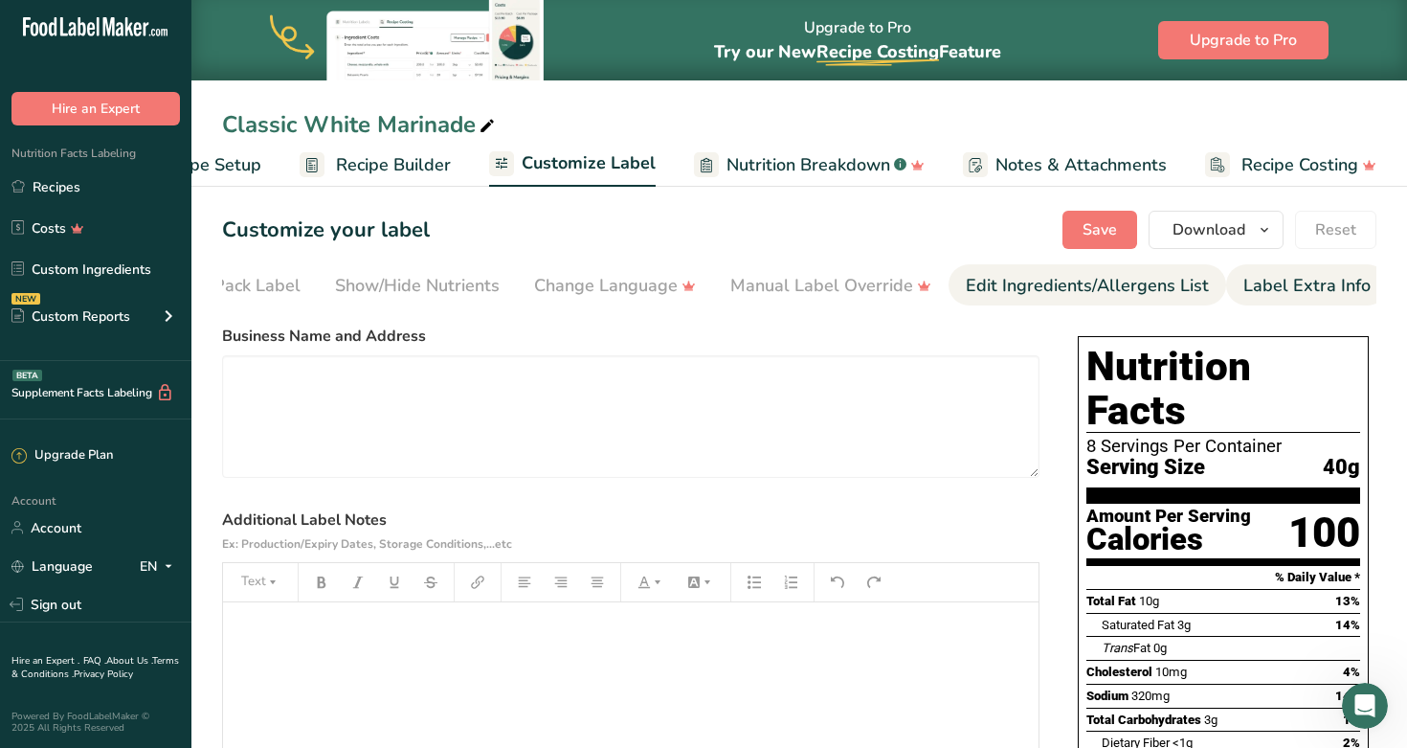
click at [726, 273] on div "Edit Ingredients/Allergens List" at bounding box center [1087, 286] width 243 height 26
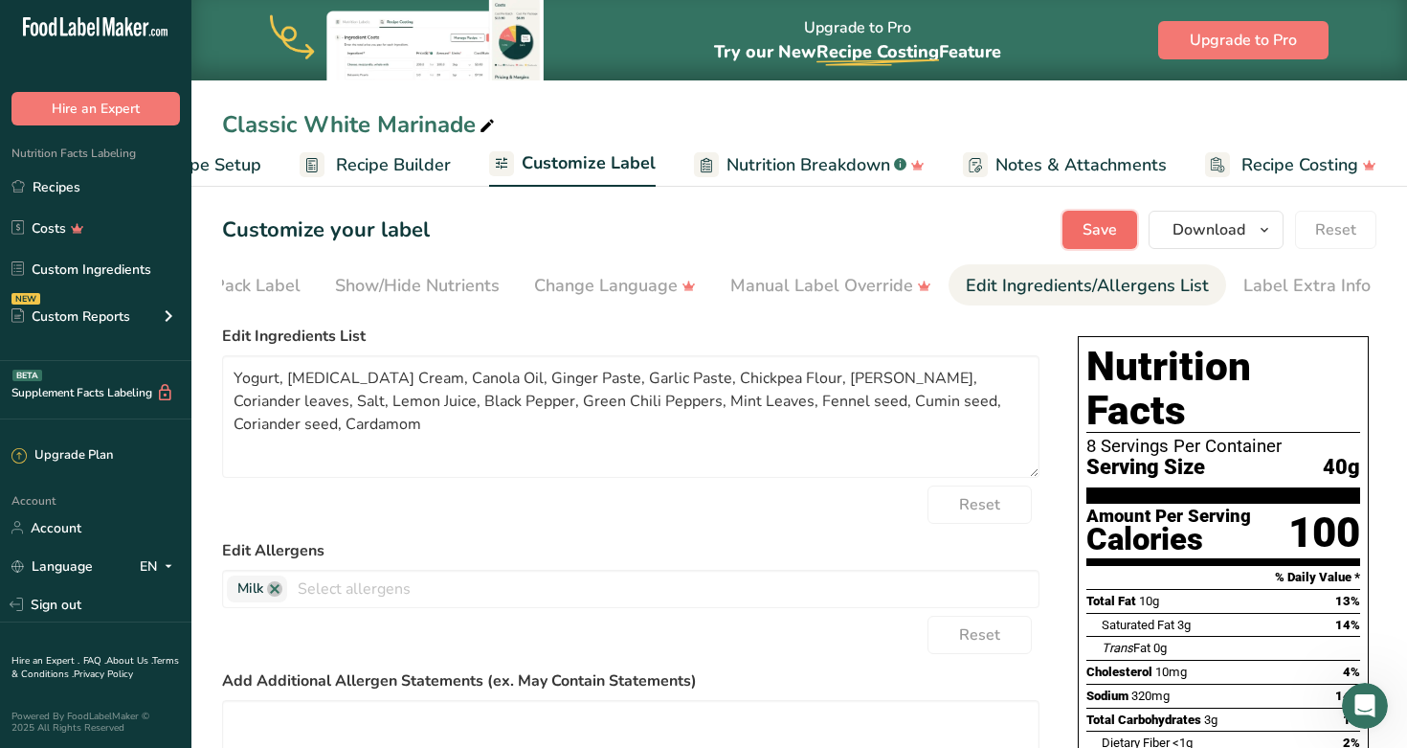
click at [726, 225] on button "Save" at bounding box center [1100, 230] width 75 height 38
click at [56, 187] on link "Recipes" at bounding box center [95, 187] width 191 height 36
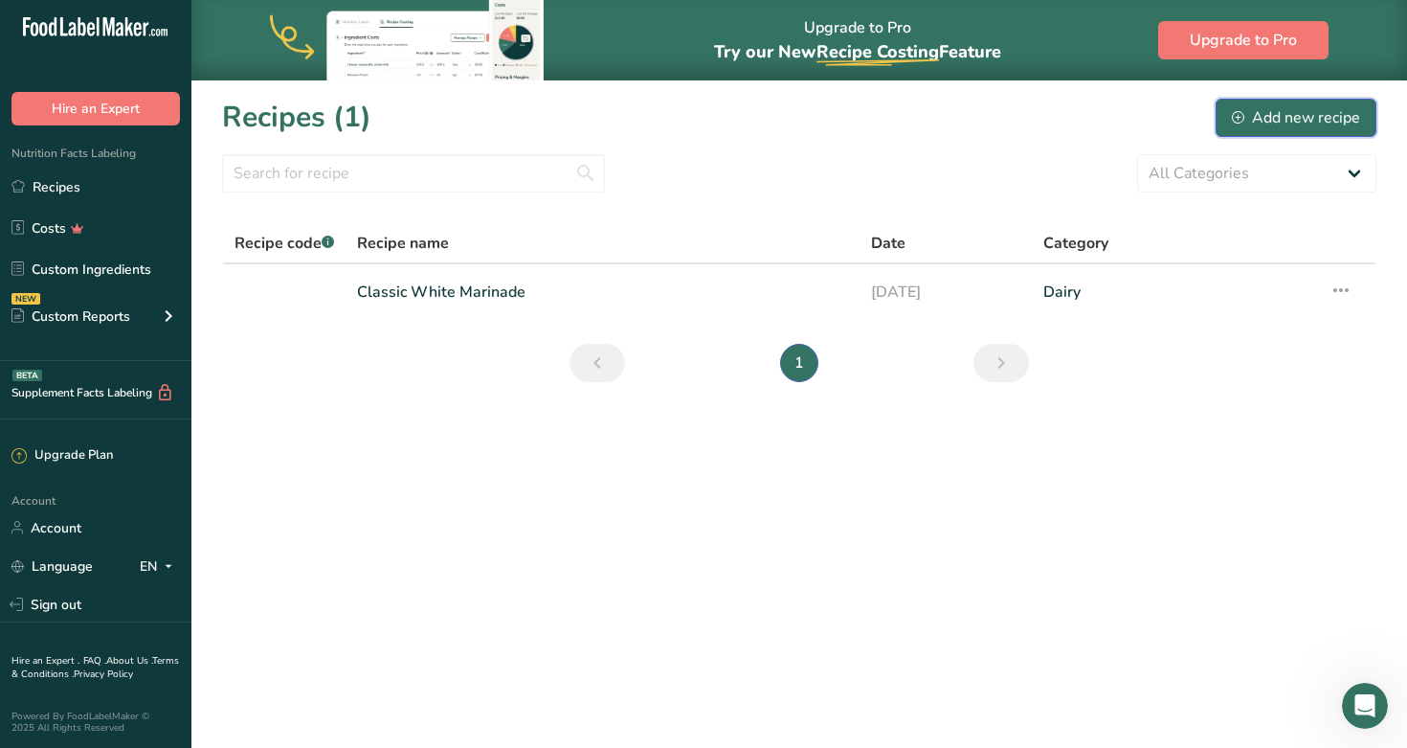
click at [726, 118] on div "Add new recipe" at bounding box center [1296, 117] width 128 height 23
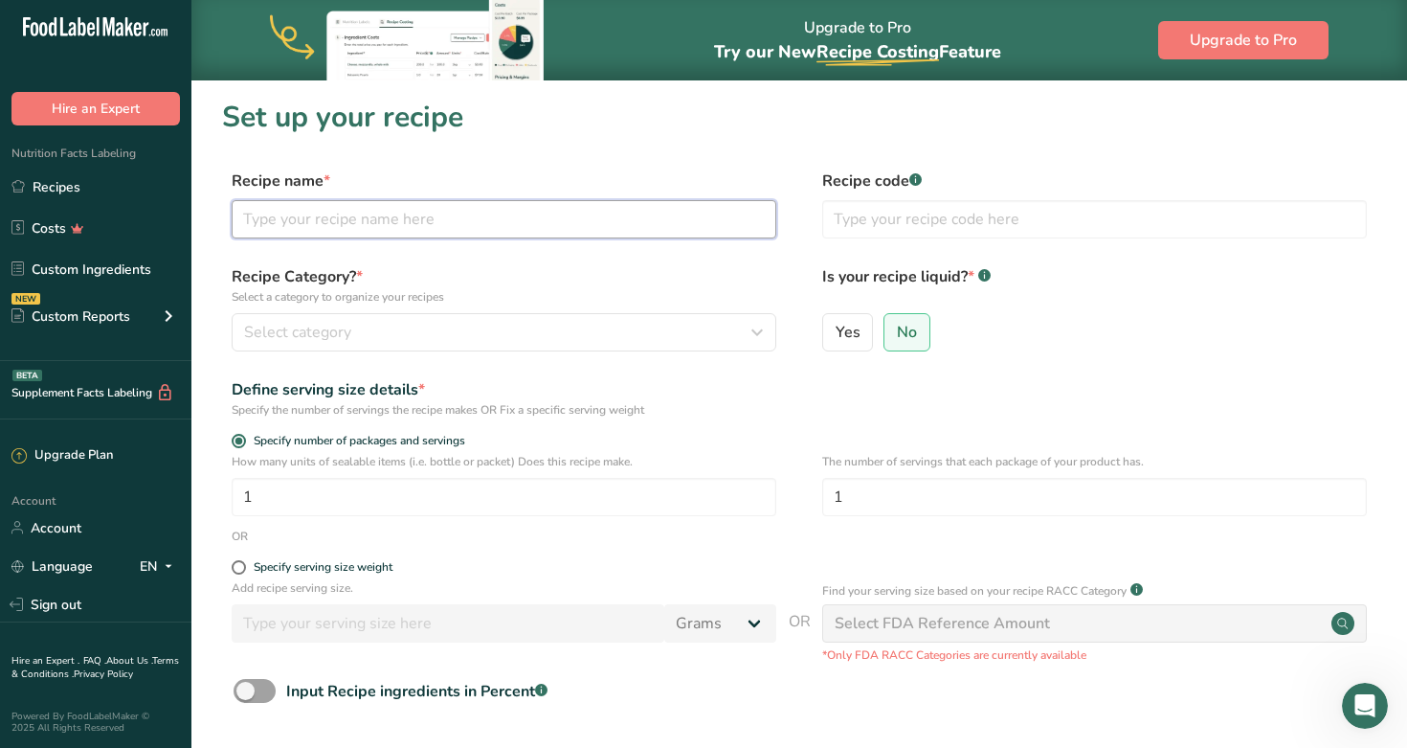
click at [514, 217] on input "text" at bounding box center [504, 219] width 545 height 38
type input "Zesty Red Marinade"
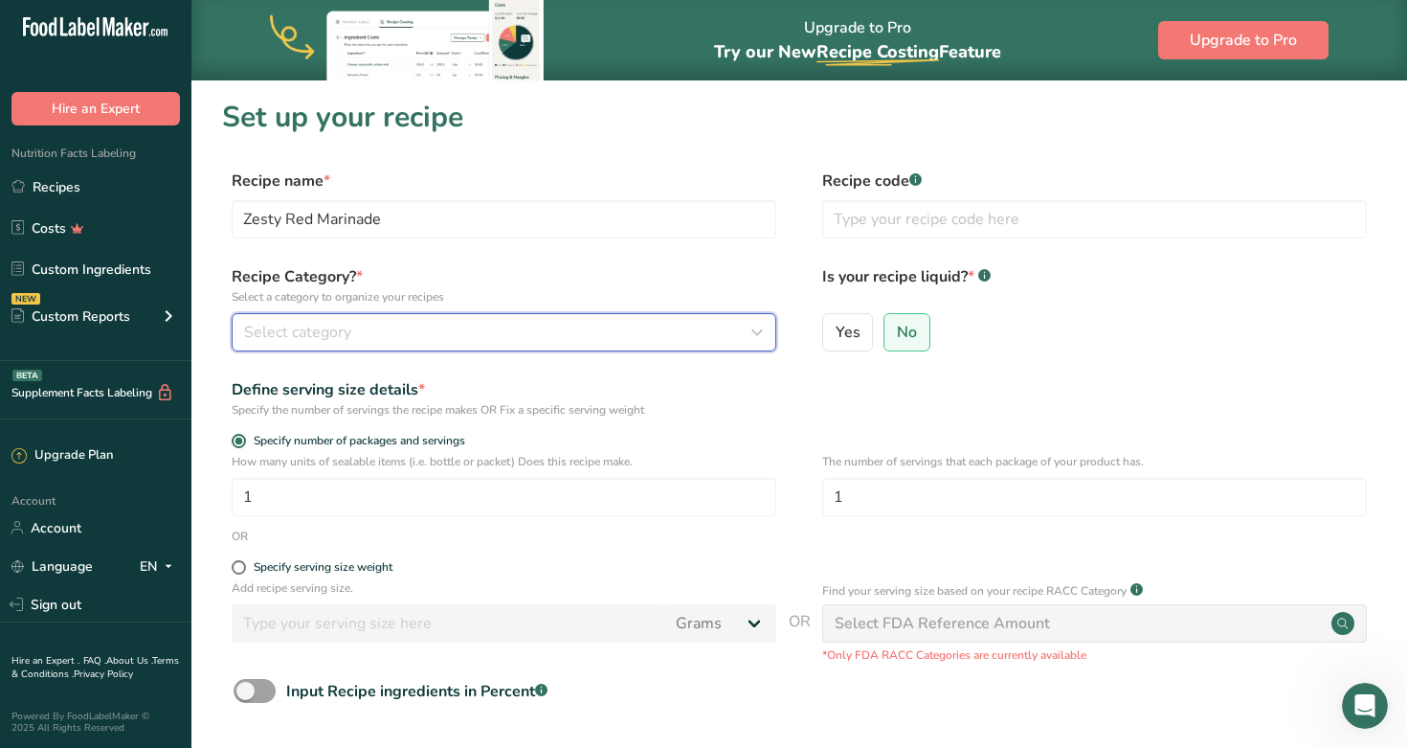
click at [416, 321] on div "Select category" at bounding box center [498, 332] width 508 height 23
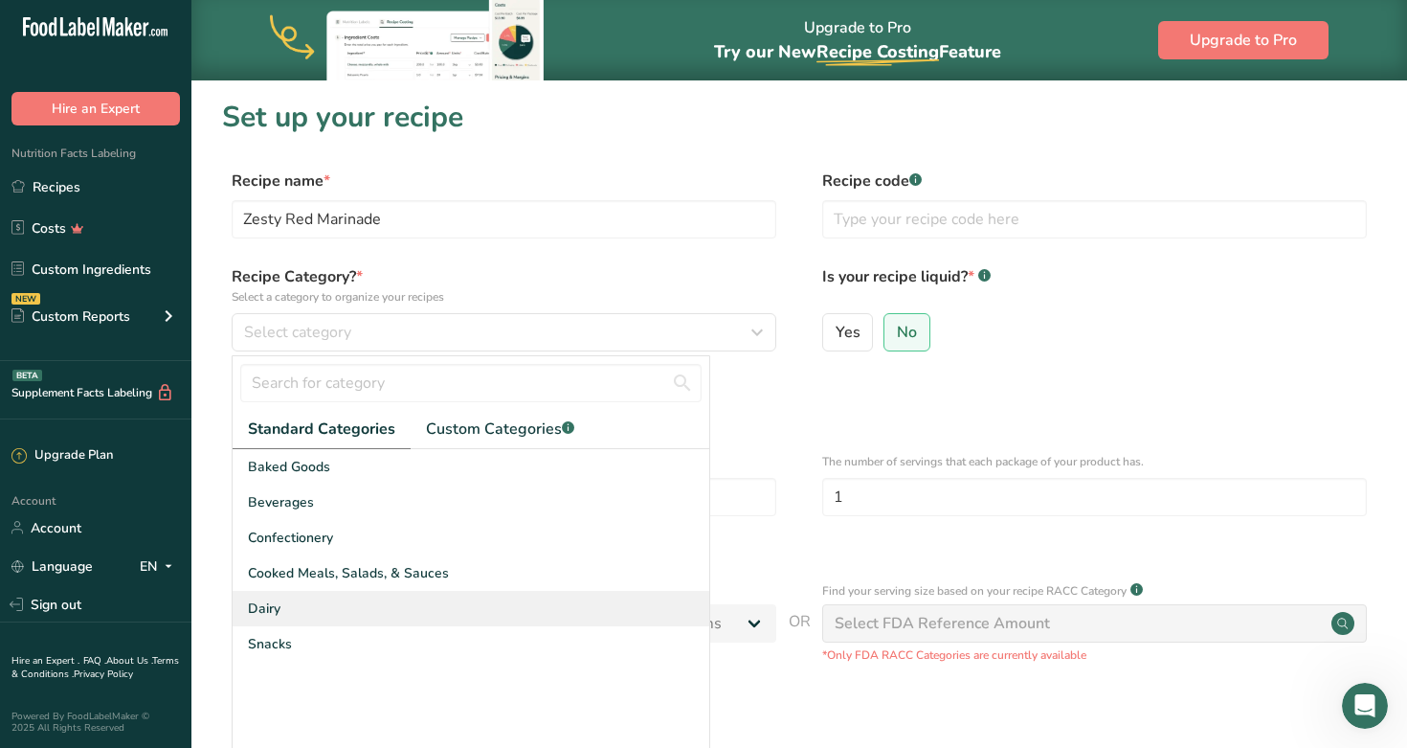
click at [301, 607] on div "Dairy" at bounding box center [471, 608] width 477 height 35
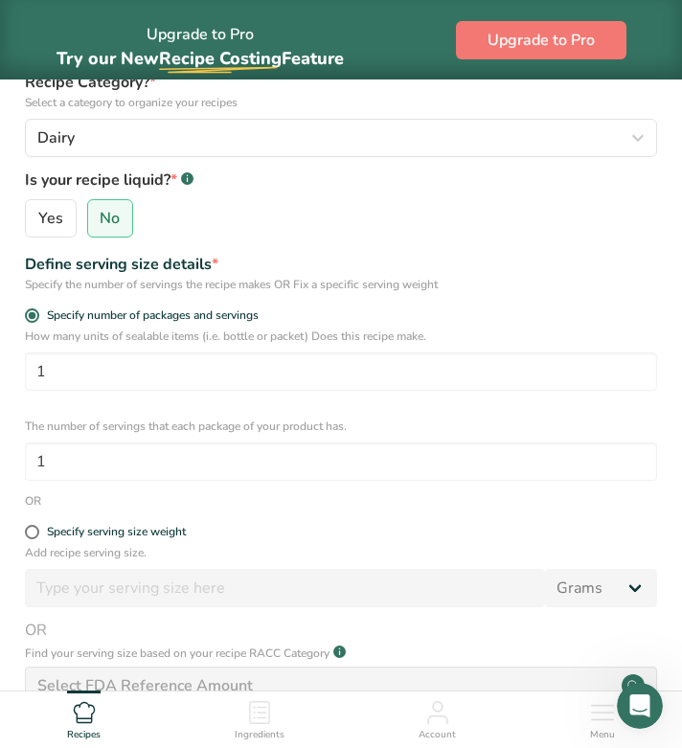
scroll to position [265, 0]
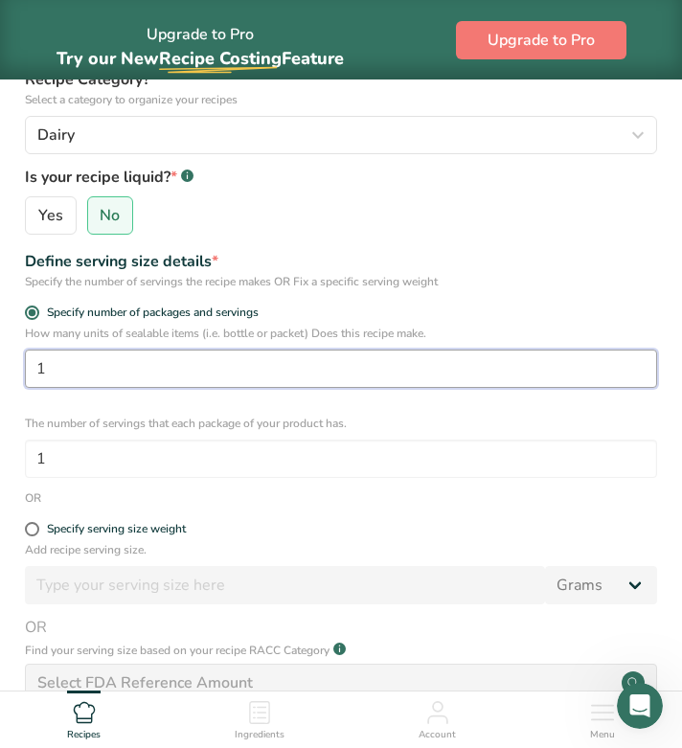
click at [87, 374] on input "1" at bounding box center [341, 368] width 632 height 38
type input "10"
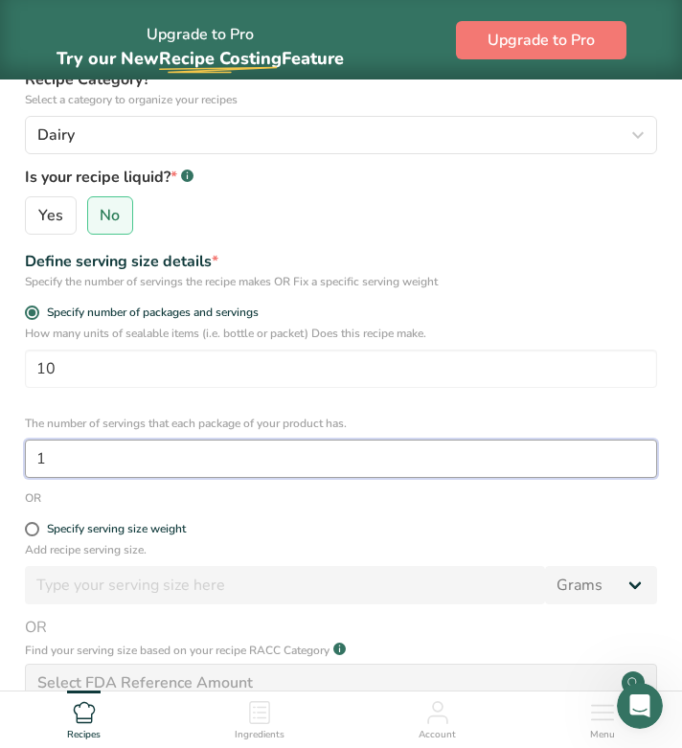
click at [101, 459] on input "1" at bounding box center [341, 458] width 632 height 38
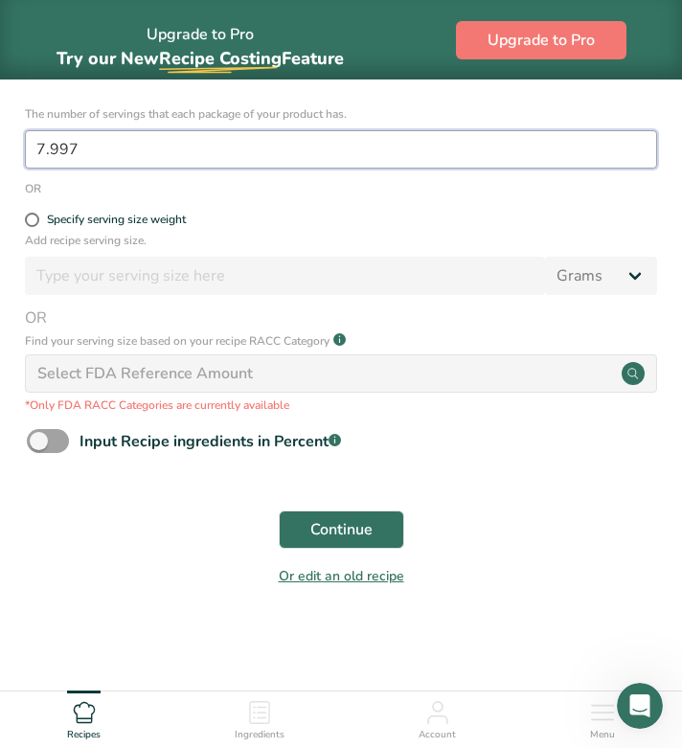
scroll to position [574, 0]
type input "7.997"
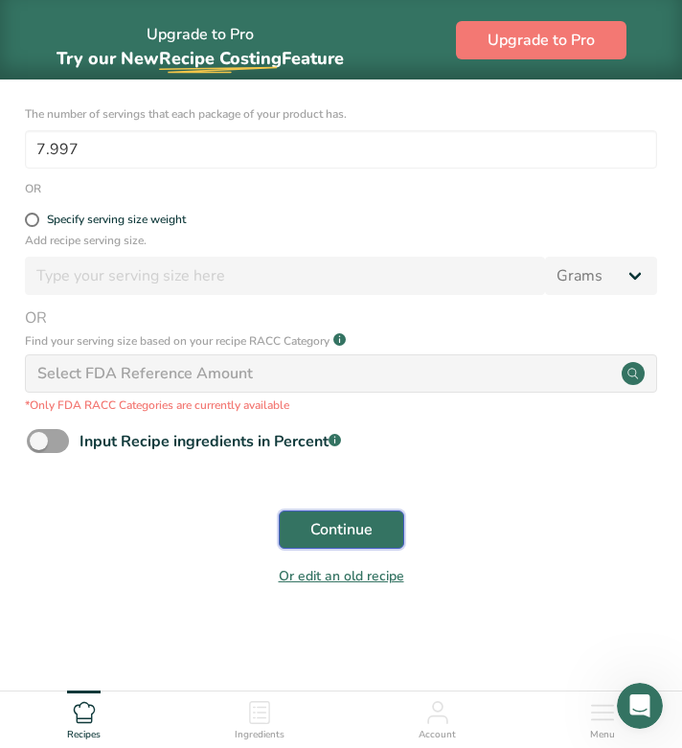
click at [347, 534] on span "Continue" at bounding box center [341, 529] width 62 height 23
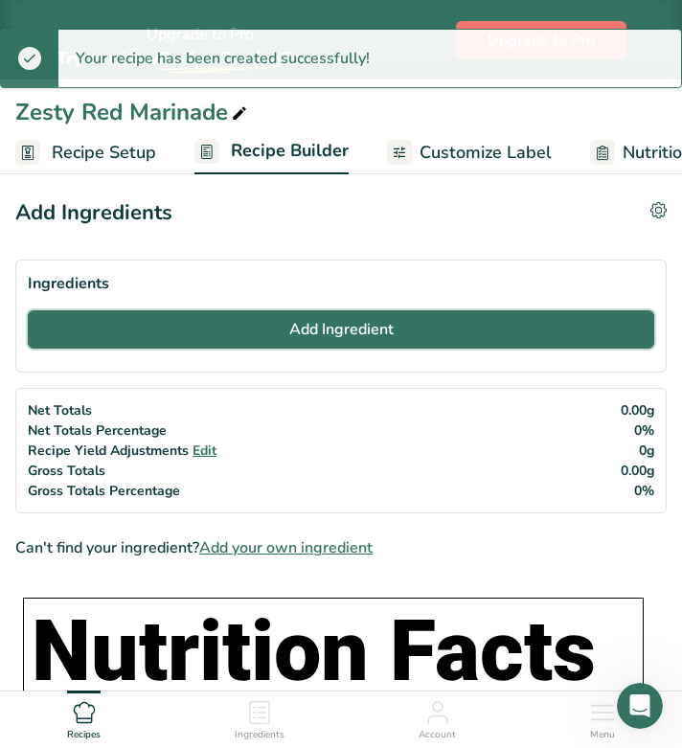
click at [295, 325] on span "Add Ingredient" at bounding box center [341, 329] width 104 height 23
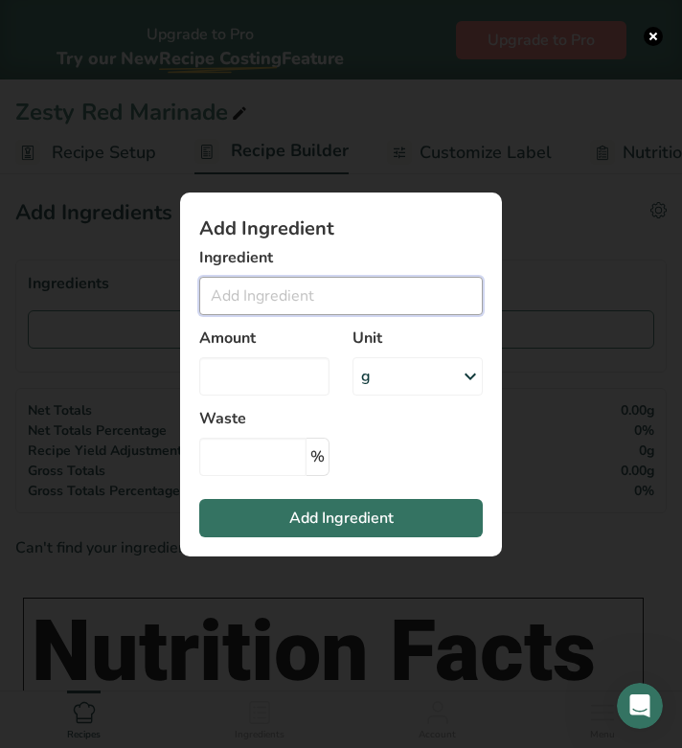
click at [287, 297] on input "Add ingredient modal" at bounding box center [340, 296] width 283 height 38
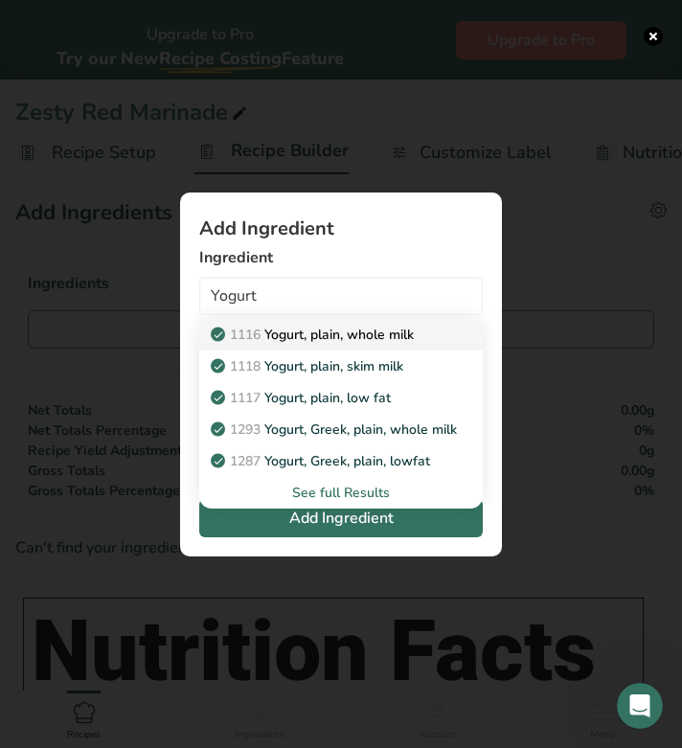
click at [288, 334] on p "1116 Yogurt, plain, whole milk" at bounding box center [313, 335] width 199 height 20
type input "Yogurt, plain, whole milk"
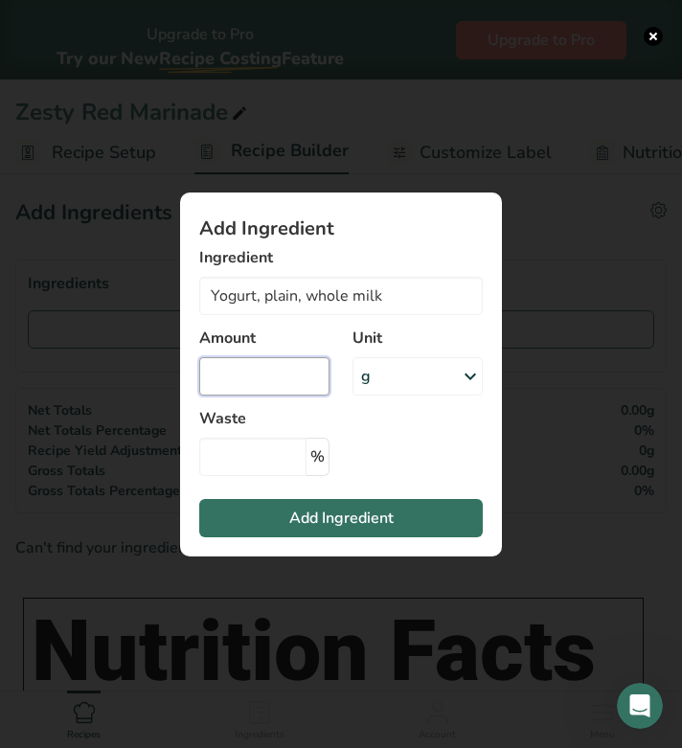
click at [236, 382] on input "Add ingredient modal" at bounding box center [264, 376] width 130 height 38
type input "2000"
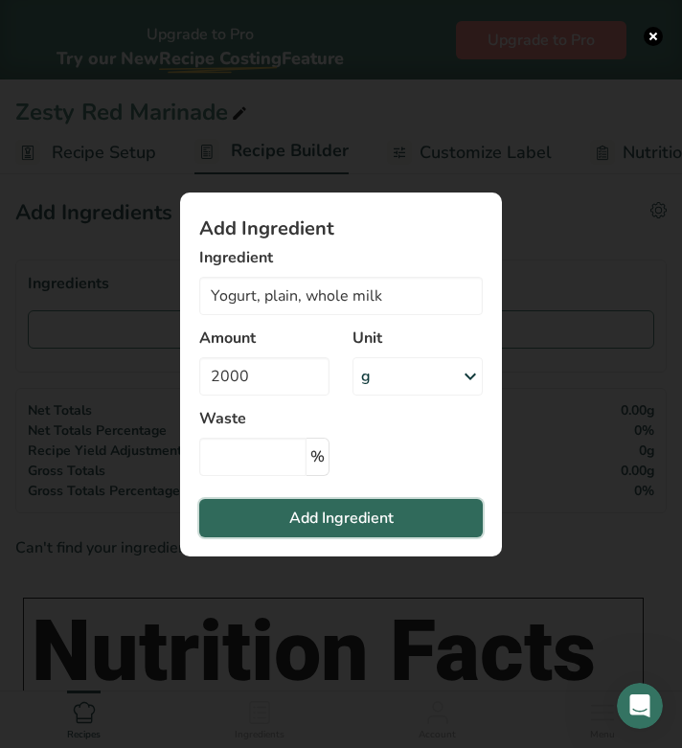
click at [251, 521] on button "Add Ingredient" at bounding box center [340, 518] width 283 height 38
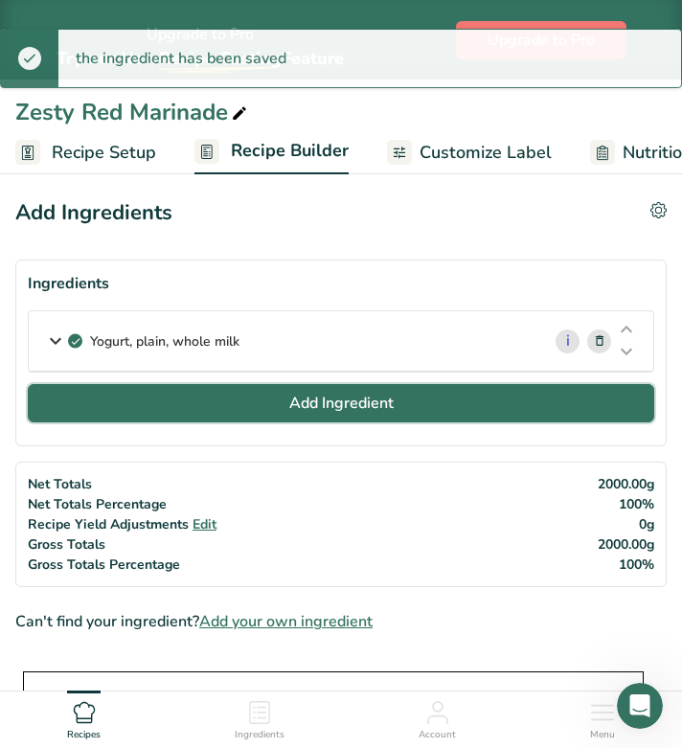
click at [298, 397] on span "Add Ingredient" at bounding box center [341, 403] width 104 height 23
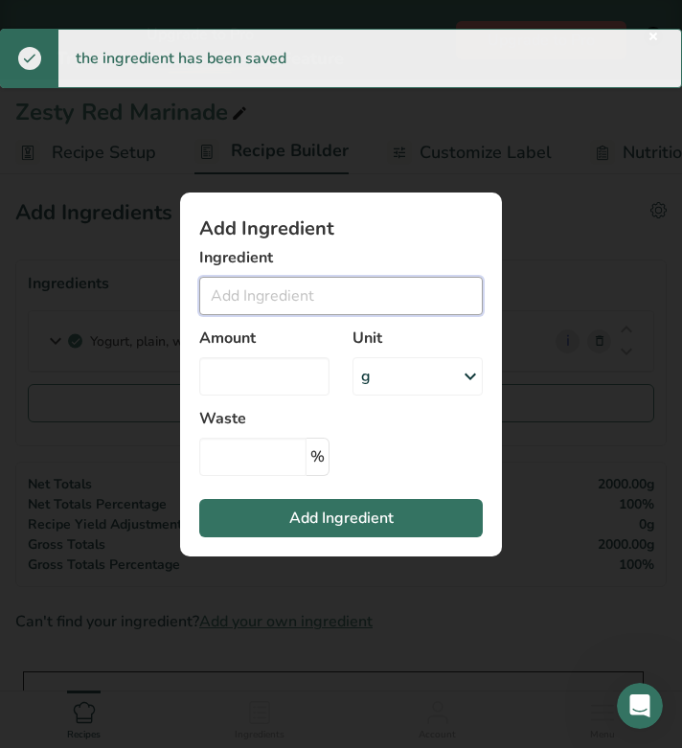
click at [268, 302] on input "Add ingredient modal" at bounding box center [340, 296] width 283 height 38
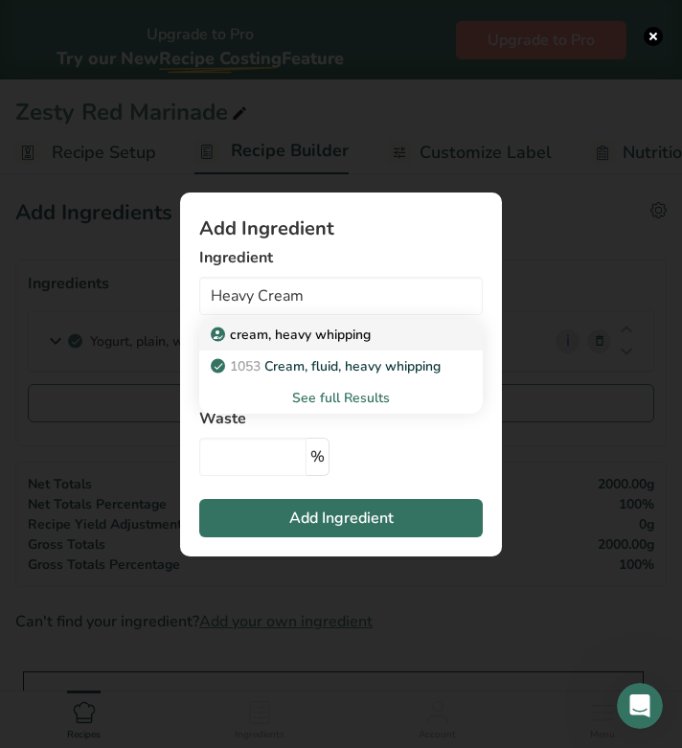
click at [282, 333] on p "cream, heavy whipping" at bounding box center [292, 335] width 156 height 20
type input "cream, heavy whipping"
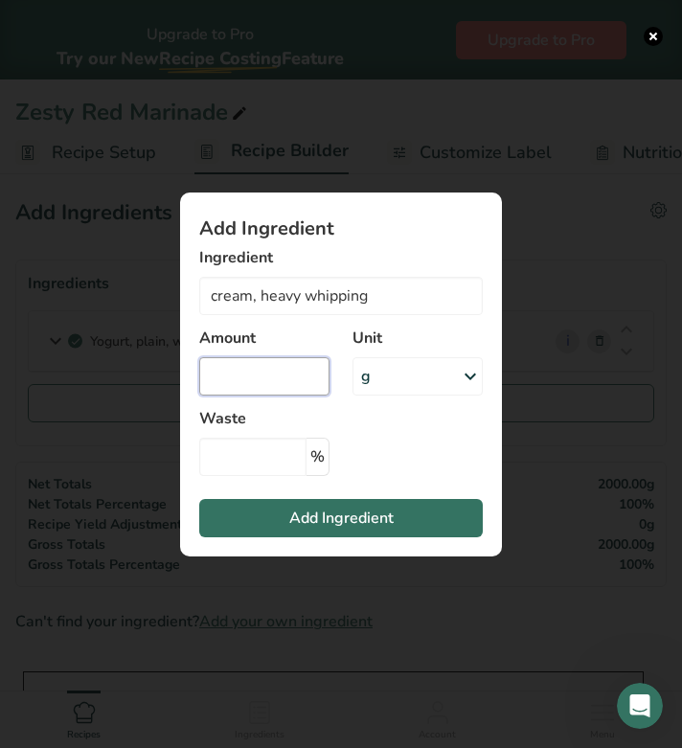
click at [280, 385] on input "Add ingredient modal" at bounding box center [264, 376] width 130 height 38
type input "100"
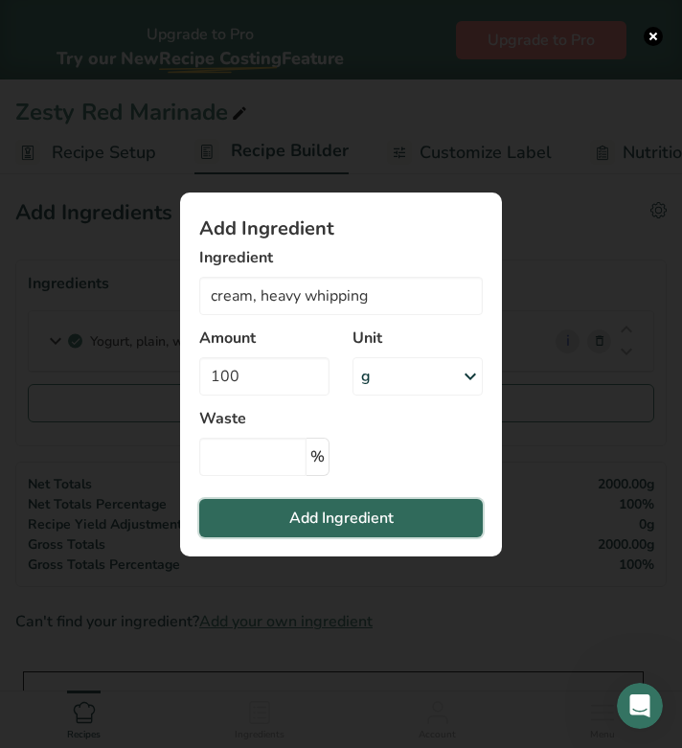
click at [333, 517] on span "Add Ingredient" at bounding box center [341, 517] width 104 height 23
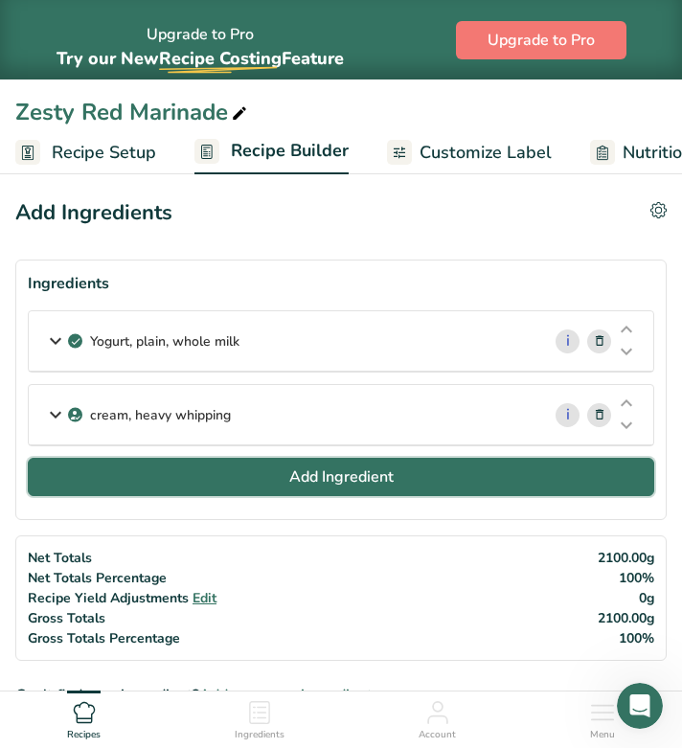
click at [245, 472] on button "Add Ingredient" at bounding box center [341, 477] width 626 height 38
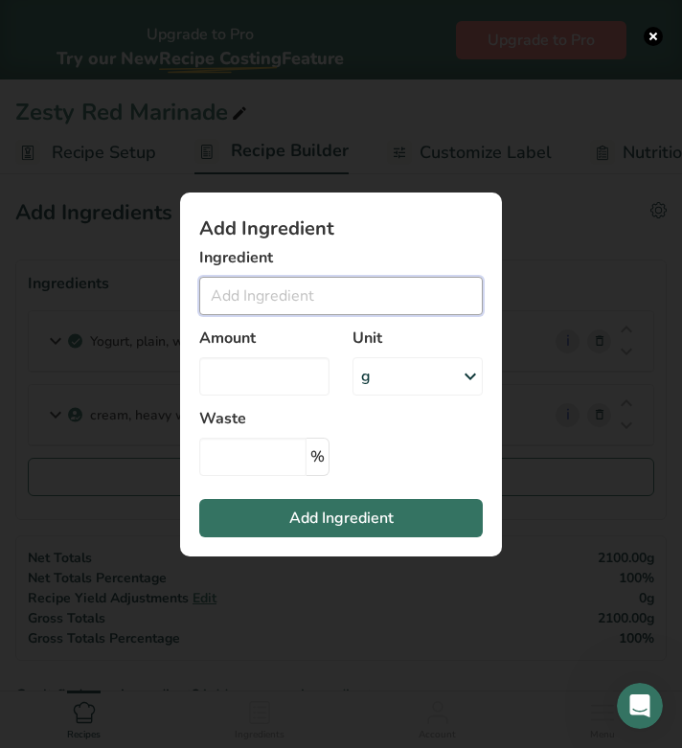
click at [293, 295] on input "Add ingredient modal" at bounding box center [340, 296] width 283 height 38
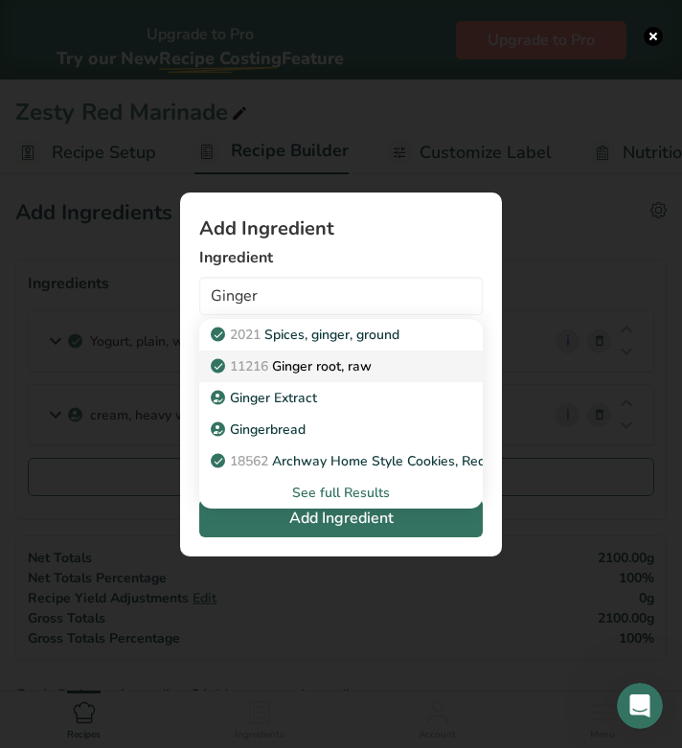
click at [314, 370] on p "11216 [PERSON_NAME], raw" at bounding box center [292, 366] width 157 height 20
type input "Ginger root, raw"
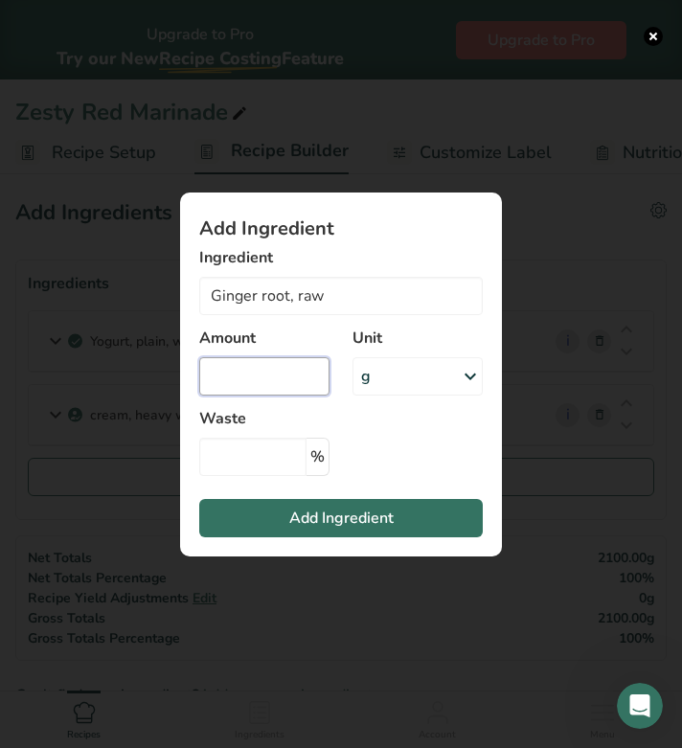
click at [282, 371] on input "Add ingredient modal" at bounding box center [264, 376] width 130 height 38
type input "150"
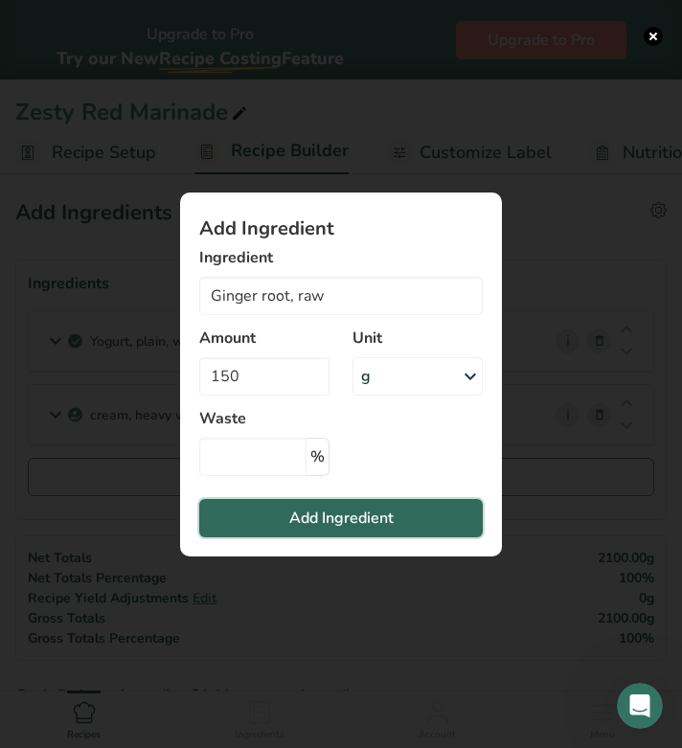
click at [318, 524] on span "Add Ingredient" at bounding box center [341, 517] width 104 height 23
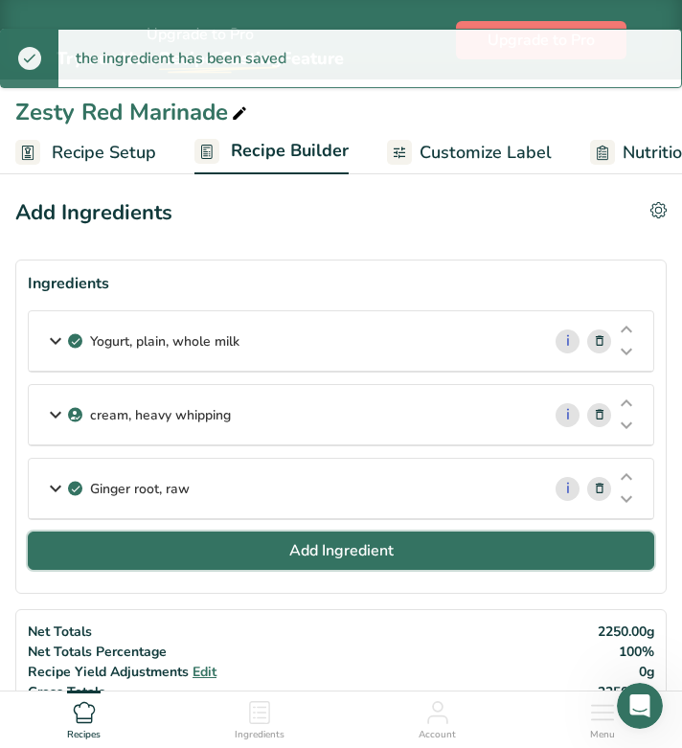
click at [327, 544] on span "Add Ingredient" at bounding box center [341, 550] width 104 height 23
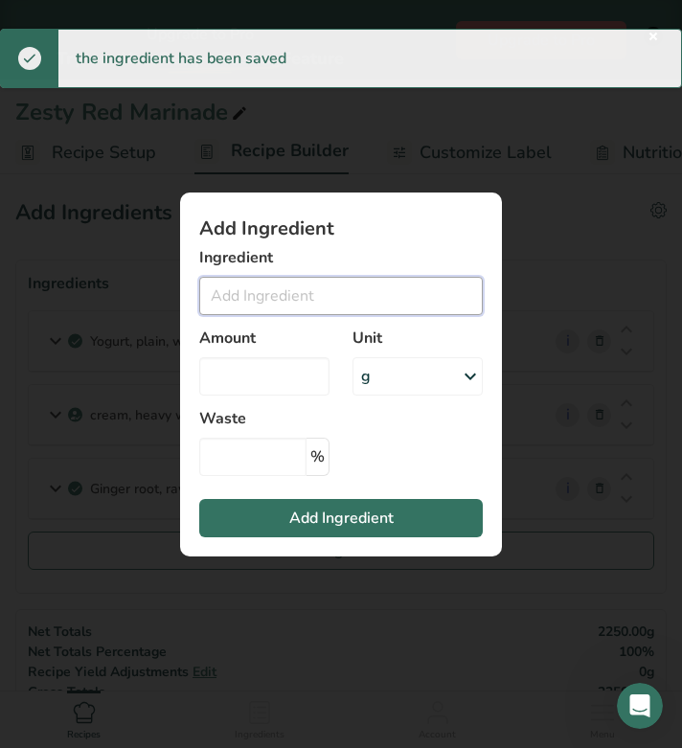
click at [288, 302] on input "Add ingredient modal" at bounding box center [340, 296] width 283 height 38
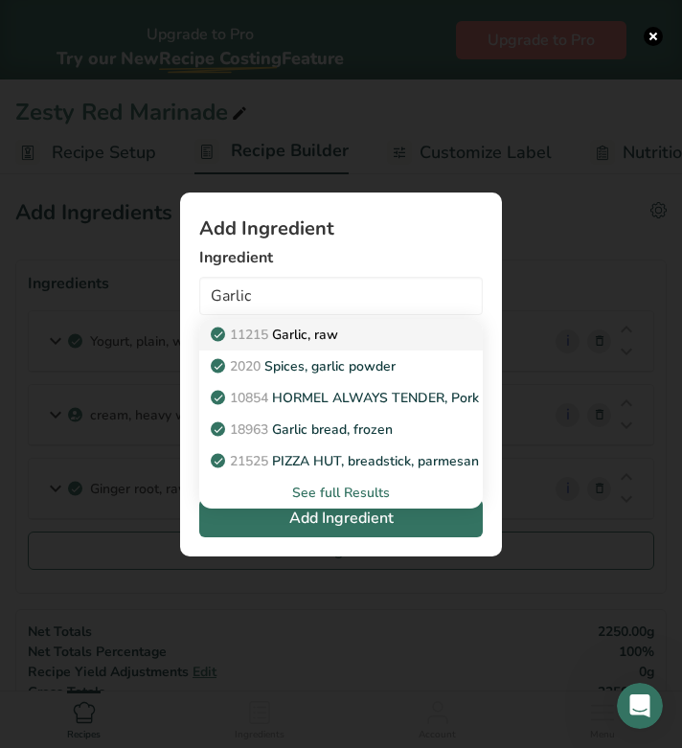
click at [327, 325] on p "11215 Garlic, raw" at bounding box center [276, 335] width 124 height 20
type input "Garlic, raw"
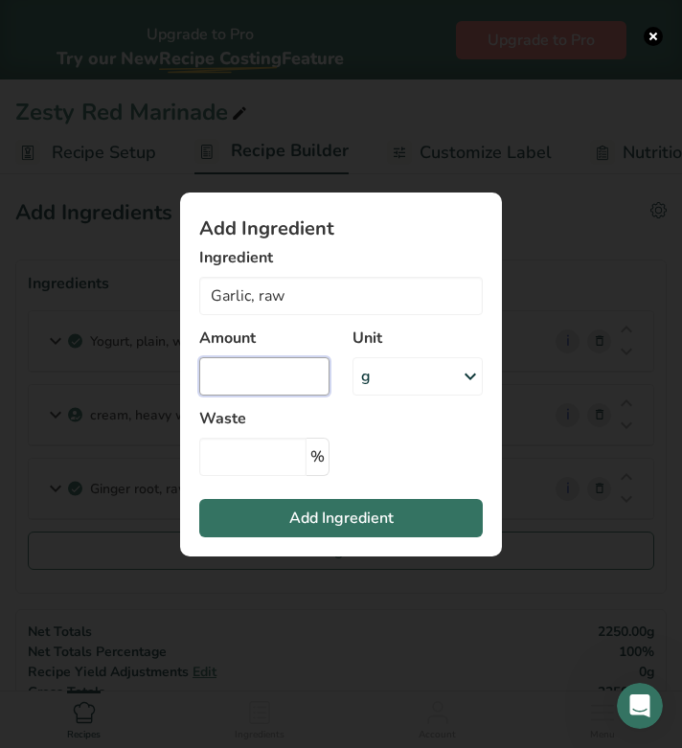
click at [279, 378] on input "Add ingredient modal" at bounding box center [264, 376] width 130 height 38
type input "150"
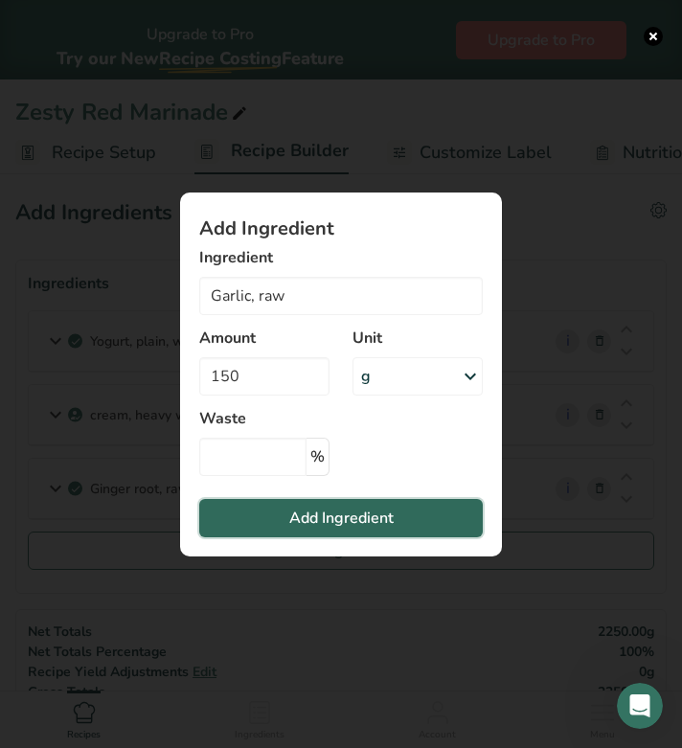
click at [291, 517] on span "Add Ingredient" at bounding box center [341, 517] width 104 height 23
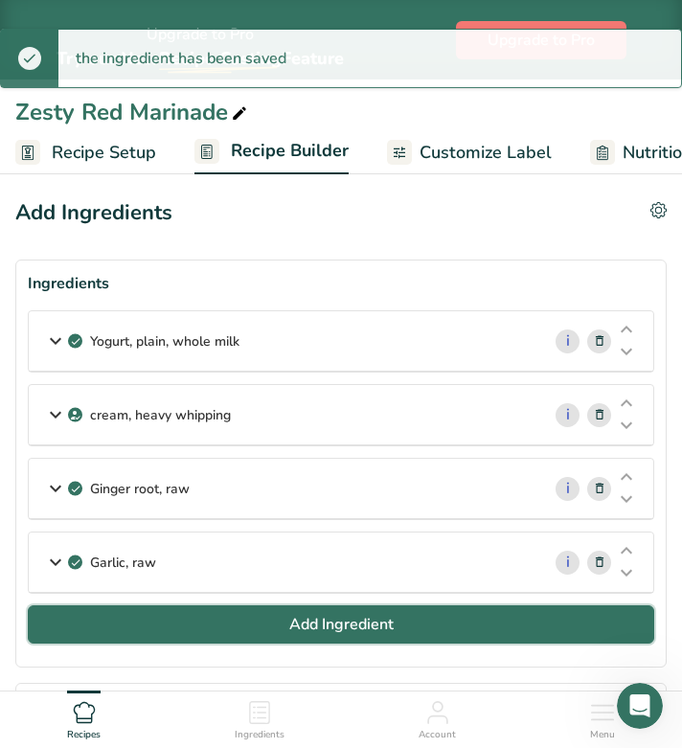
click at [309, 612] on button "Add Ingredient" at bounding box center [341, 624] width 626 height 38
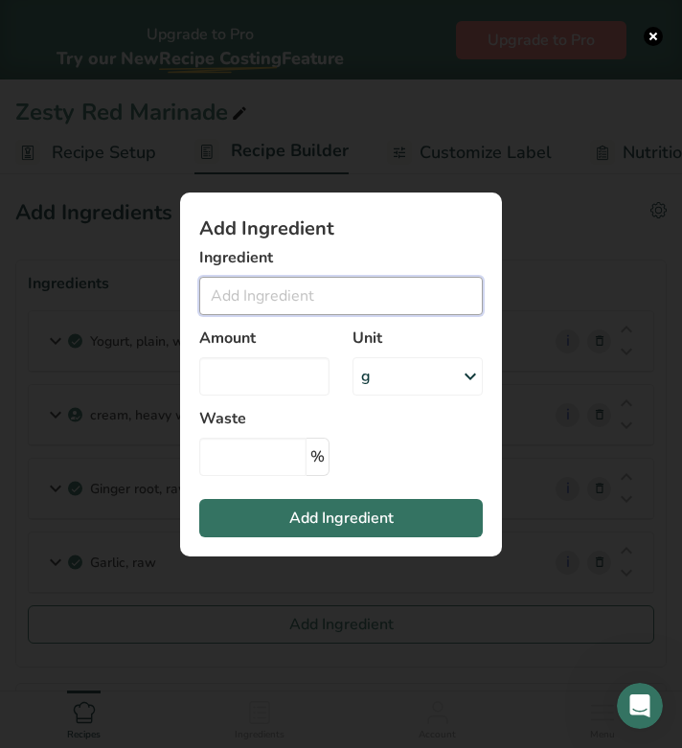
click at [275, 292] on input "Add ingredient modal" at bounding box center [340, 296] width 283 height 38
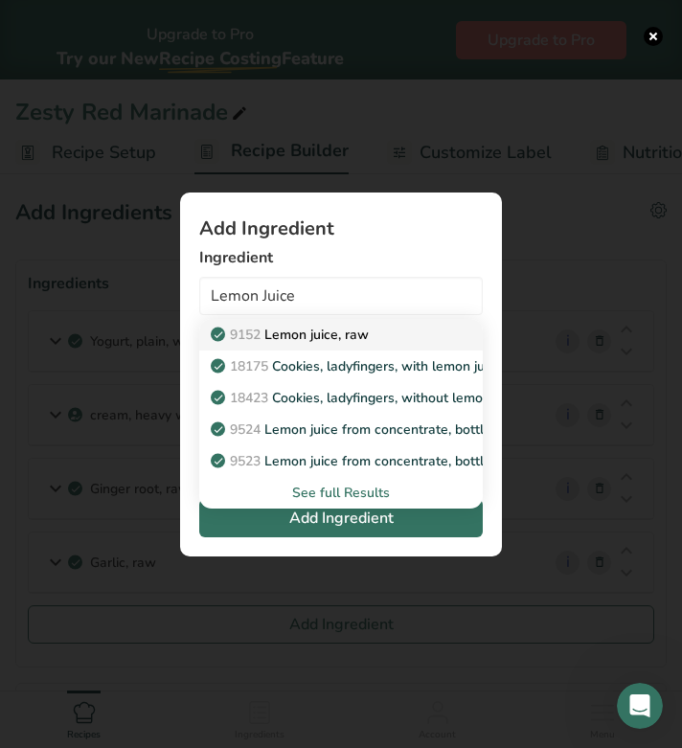
click at [340, 340] on p "9152 Lemon juice, raw" at bounding box center [291, 335] width 154 height 20
type input "Lemon juice, raw"
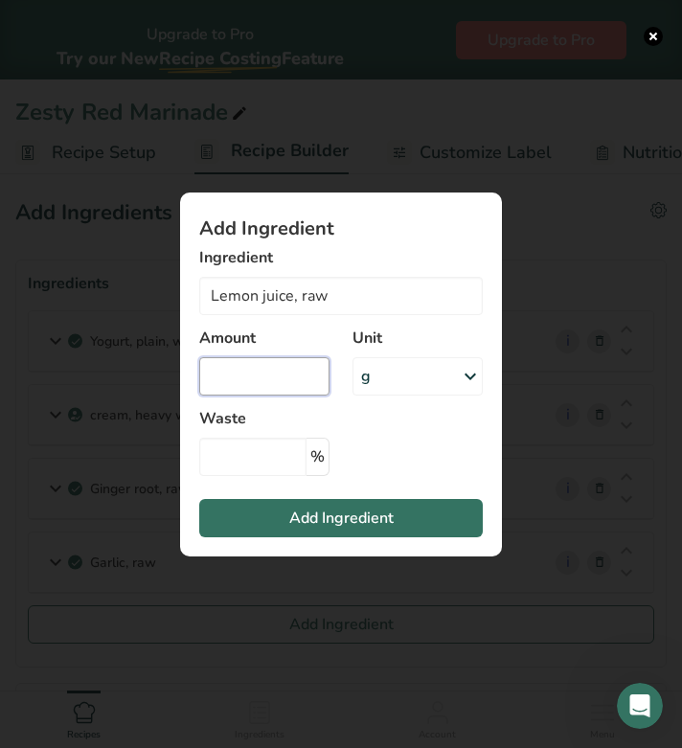
click at [277, 379] on input "Add ingredient modal" at bounding box center [264, 376] width 130 height 38
type input "80"
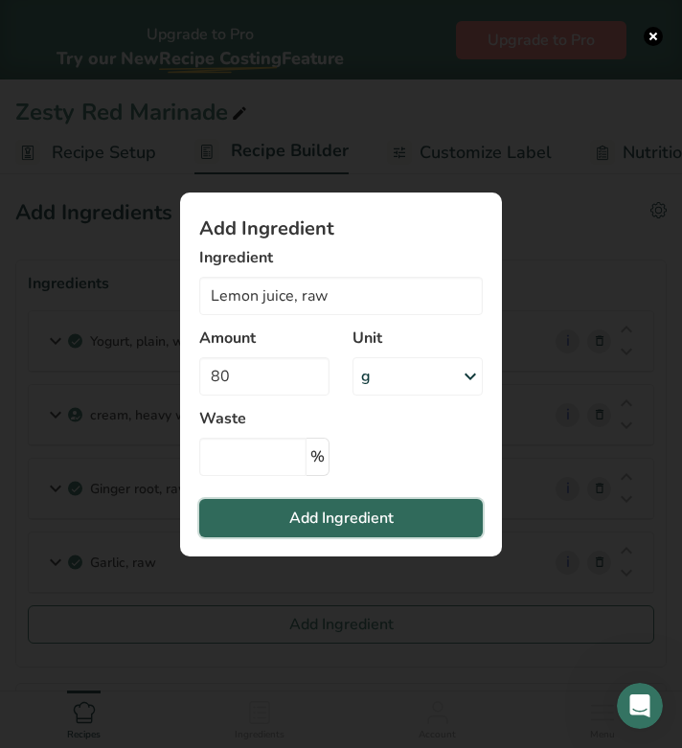
click at [303, 528] on span "Add Ingredient" at bounding box center [341, 517] width 104 height 23
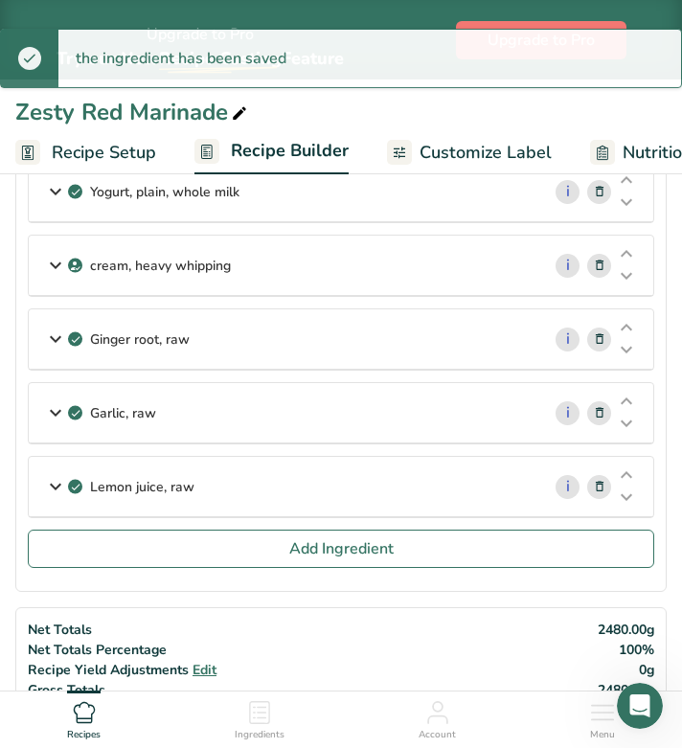
scroll to position [153, 0]
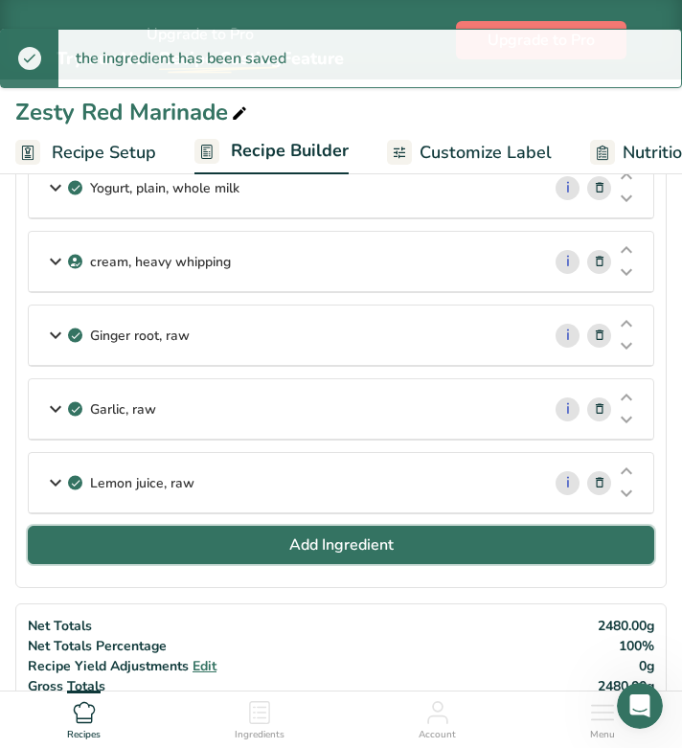
click at [336, 540] on span "Add Ingredient" at bounding box center [341, 544] width 104 height 23
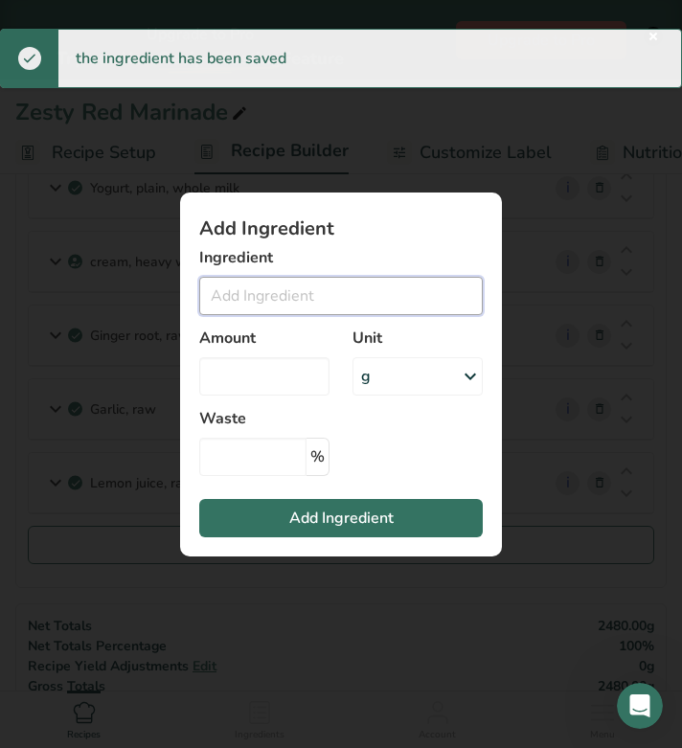
click at [302, 298] on input "Add ingredient modal" at bounding box center [340, 296] width 283 height 38
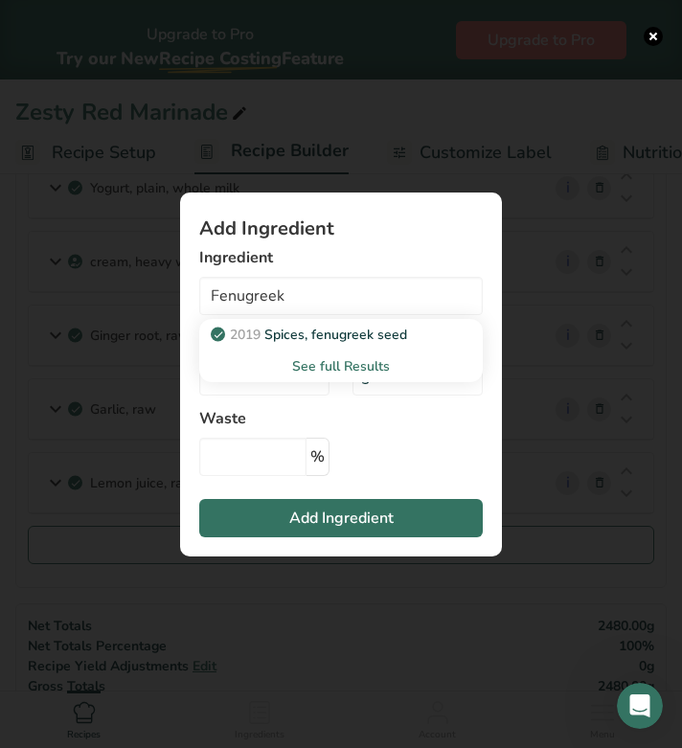
click at [350, 370] on div "See full Results" at bounding box center [340, 366] width 253 height 20
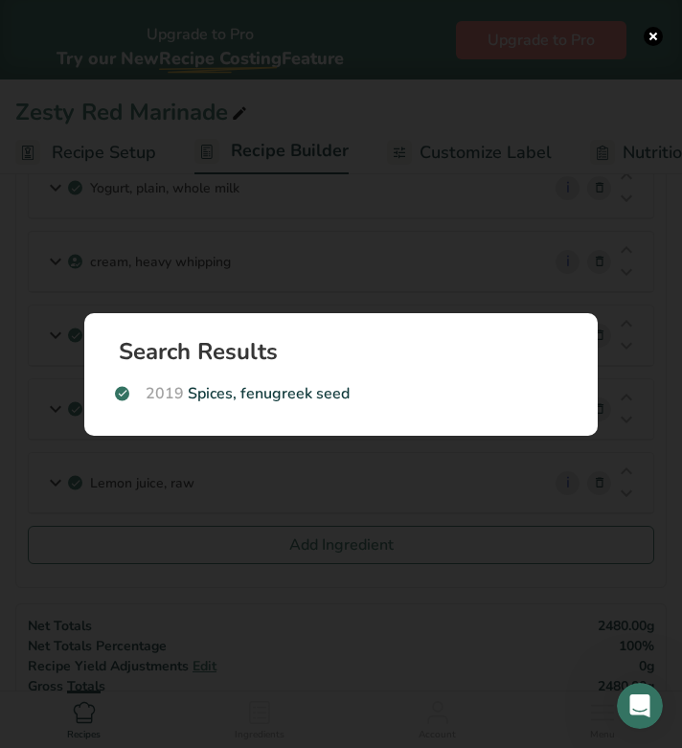
click at [323, 208] on div "Search results modal" at bounding box center [341, 374] width 682 height 748
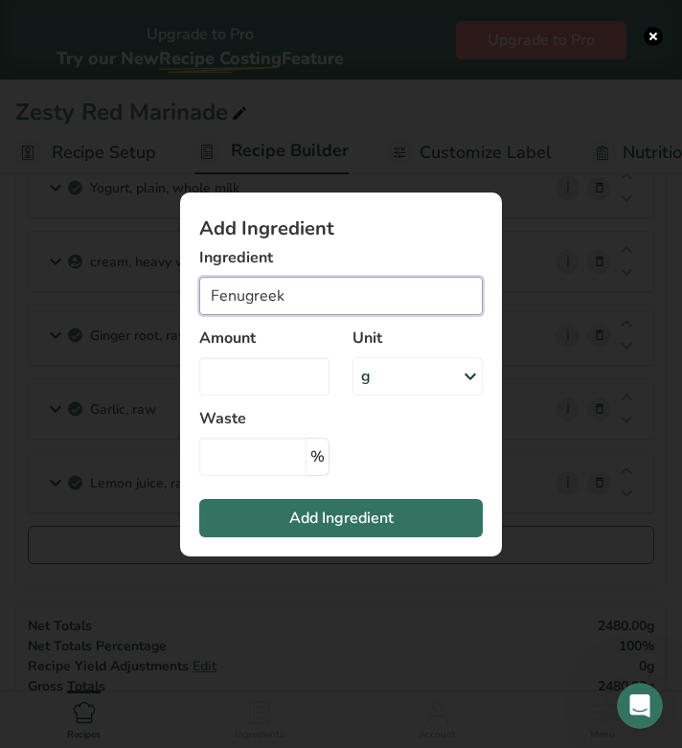
click at [284, 296] on input "Fenugreek" at bounding box center [340, 296] width 283 height 38
drag, startPoint x: 341, startPoint y: 300, endPoint x: 169, endPoint y: 299, distance: 172.3
click at [169, 299] on div "Add Ingredient Ingredient Fenugreek leav No Results Found Amount Unit g Weight …" at bounding box center [340, 374] width 383 height 425
type input "[PERSON_NAME]"
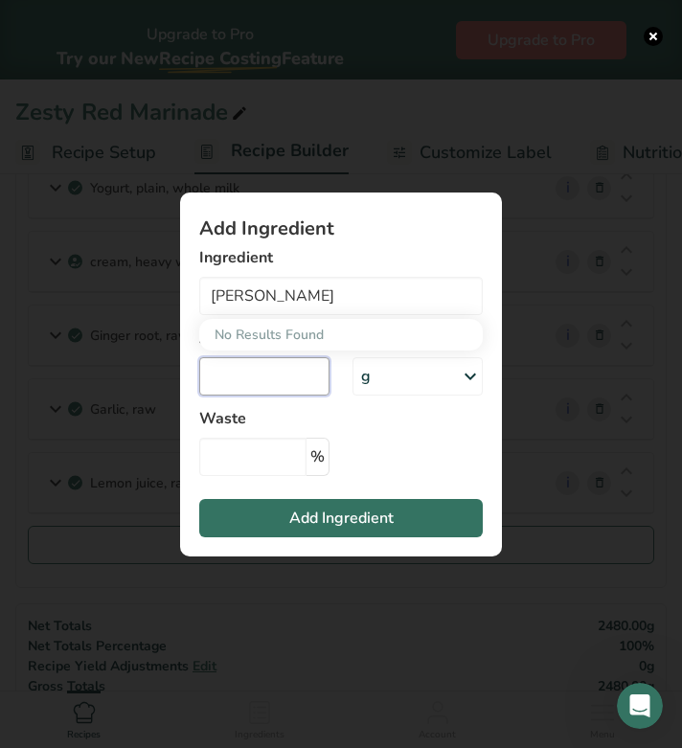
click at [264, 369] on input "Add ingredient modal" at bounding box center [264, 376] width 130 height 38
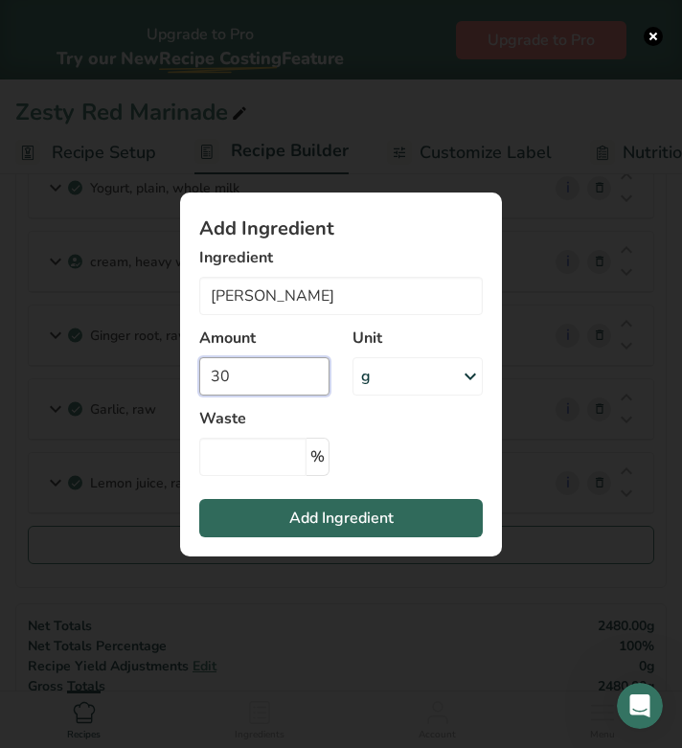
type input "30"
click at [326, 512] on span "Add Ingredient" at bounding box center [341, 517] width 104 height 23
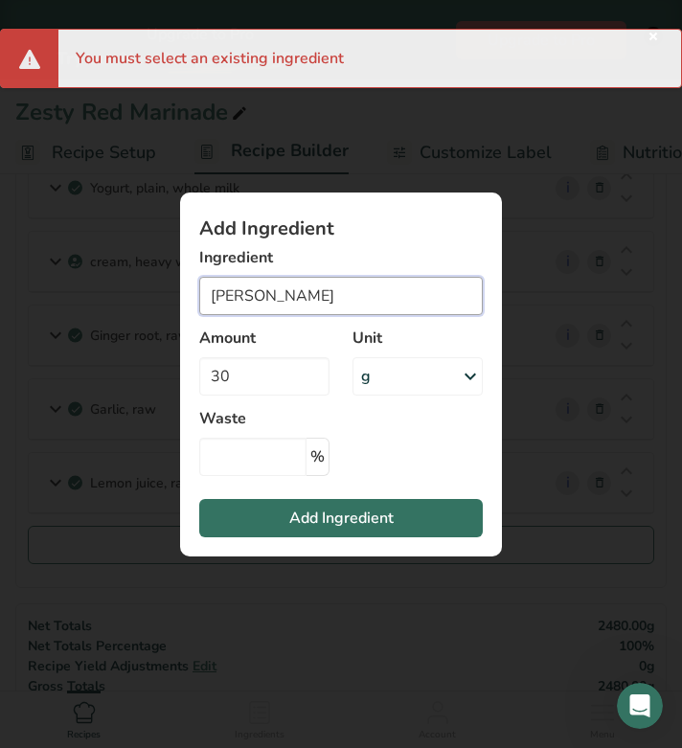
click at [317, 301] on input "[PERSON_NAME]" at bounding box center [340, 296] width 283 height 38
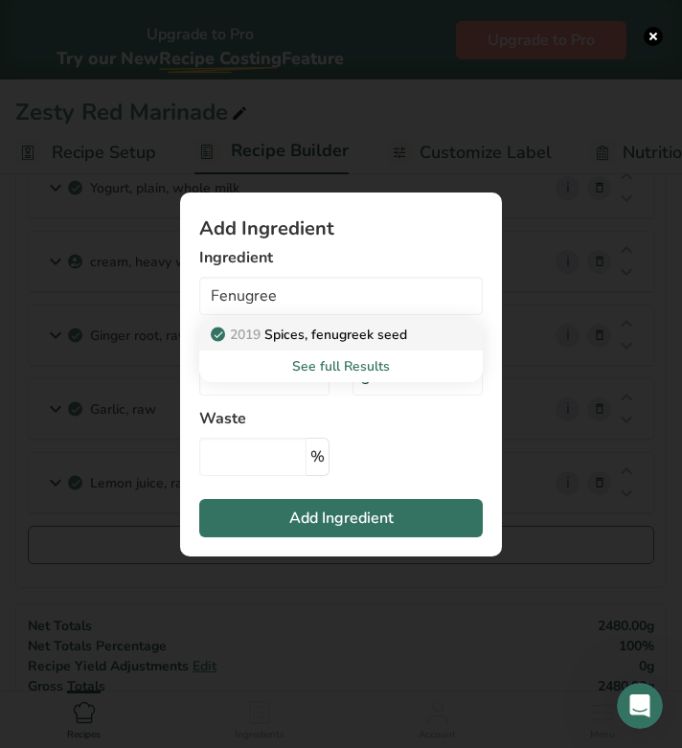
click at [362, 337] on p "2019 Spices, fenugreek seed" at bounding box center [310, 335] width 192 height 20
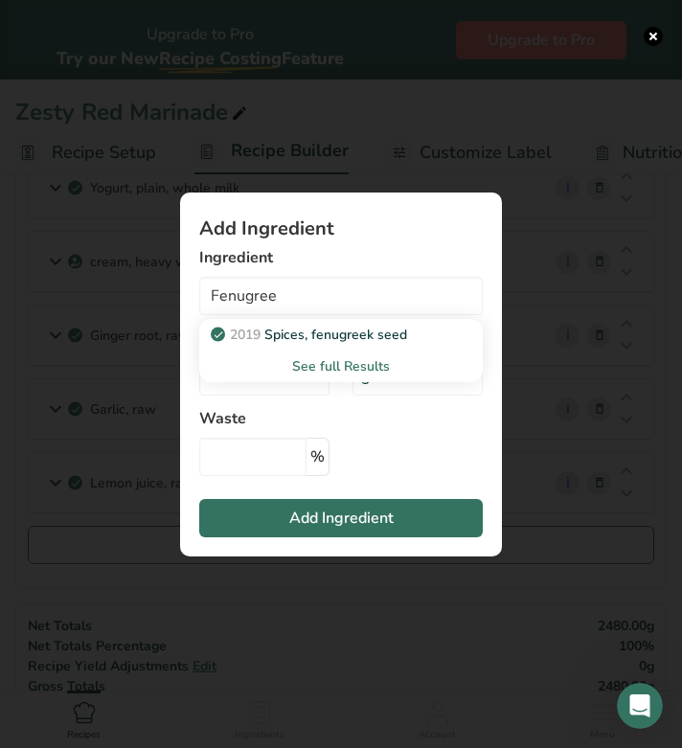
type input "Spices, fenugreek seed"
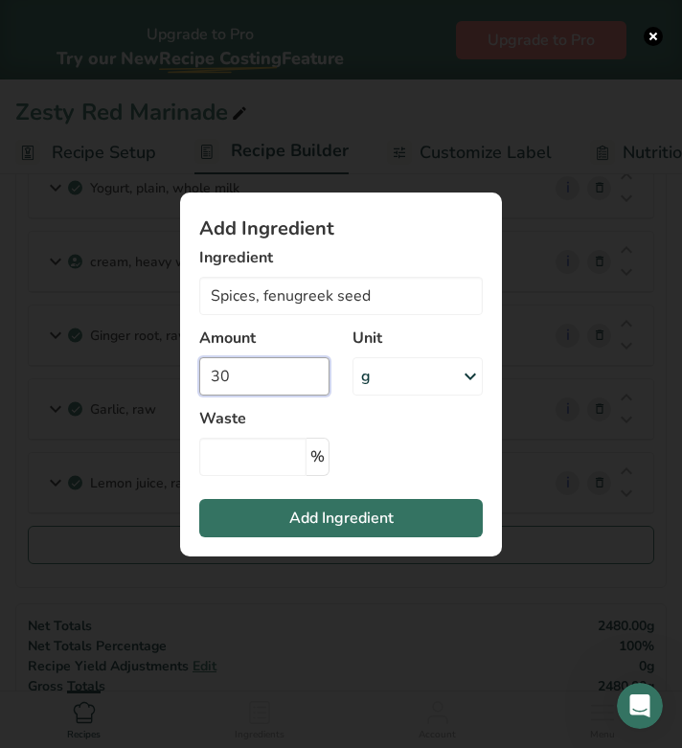
click at [268, 374] on input "30" at bounding box center [264, 376] width 130 height 38
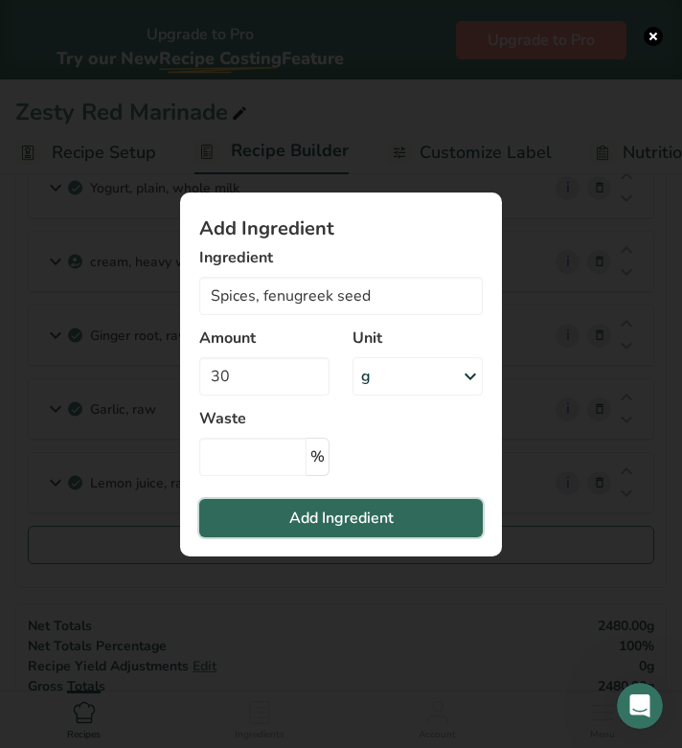
click at [286, 509] on button "Add Ingredient" at bounding box center [340, 518] width 283 height 38
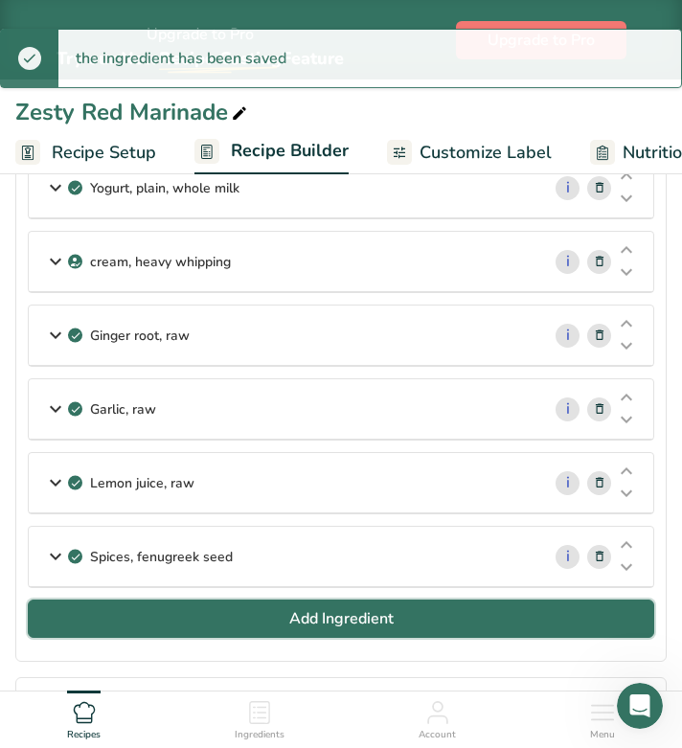
click at [301, 625] on span "Add Ingredient" at bounding box center [341, 618] width 104 height 23
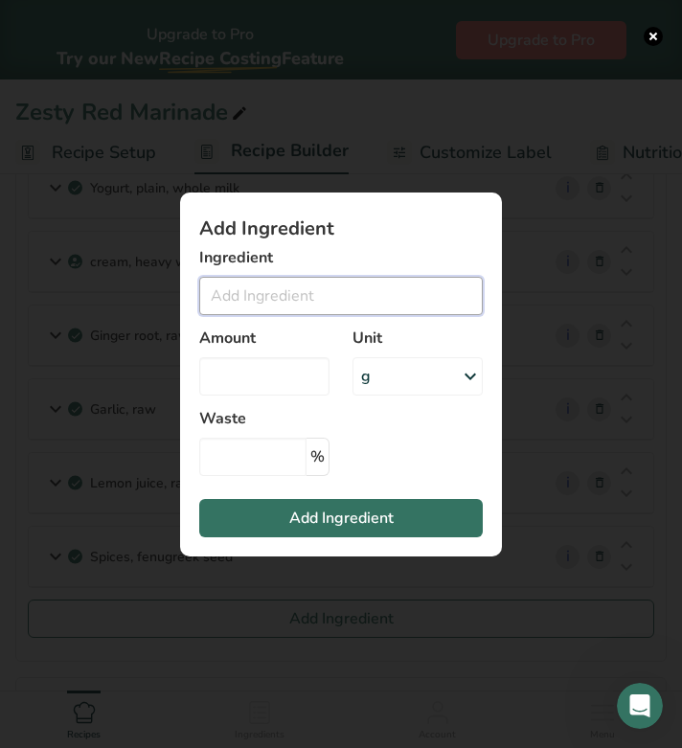
click at [263, 301] on input "Add ingredient modal" at bounding box center [340, 296] width 283 height 38
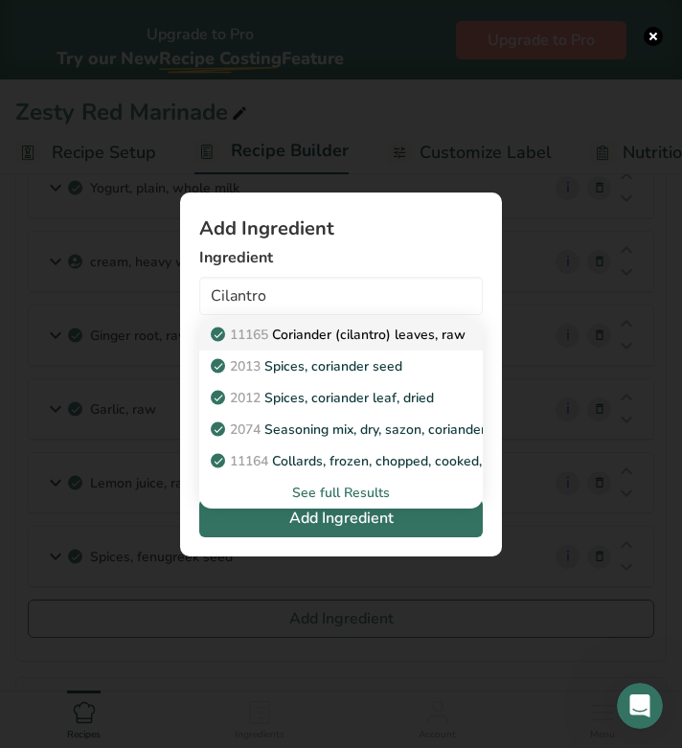
click at [295, 339] on p "11165 Coriander (cilantro) leaves, raw" at bounding box center [339, 335] width 251 height 20
type input "Coriander (cilantro) leaves, raw"
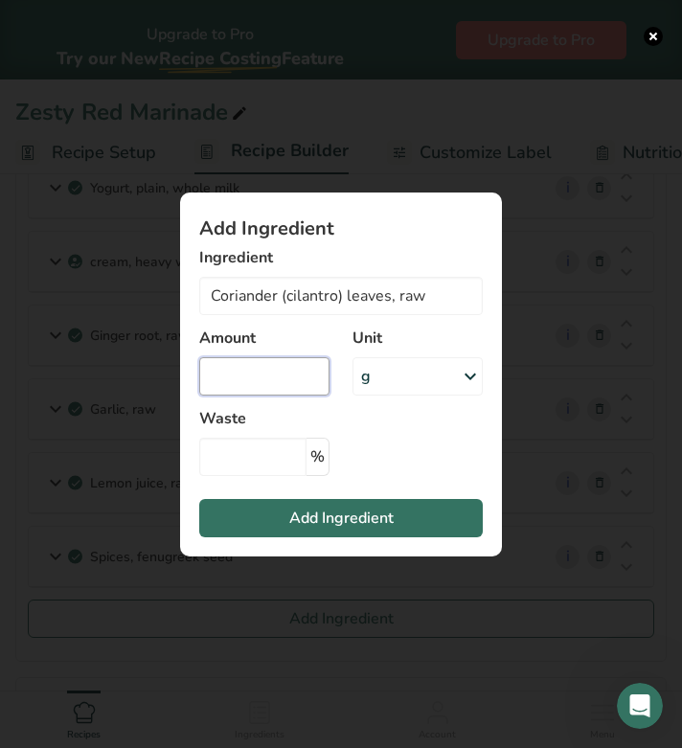
click at [245, 359] on input "Add ingredient modal" at bounding box center [264, 376] width 130 height 38
type input "150"
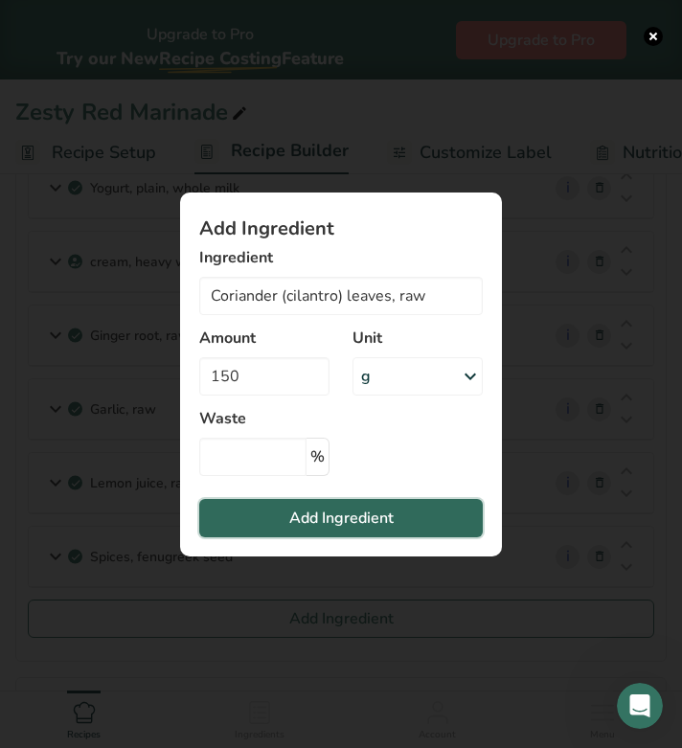
click at [282, 515] on button "Add Ingredient" at bounding box center [340, 518] width 283 height 38
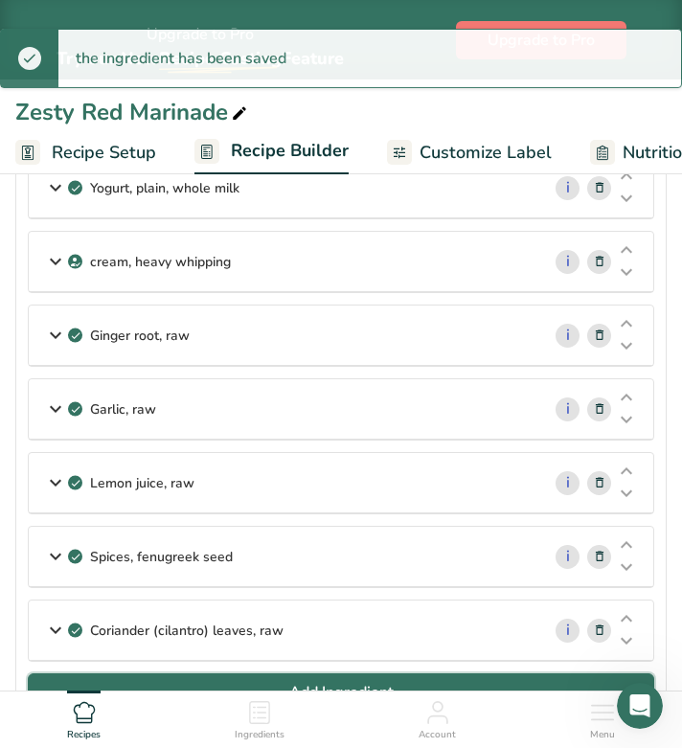
click at [372, 678] on button "Add Ingredient" at bounding box center [341, 692] width 626 height 38
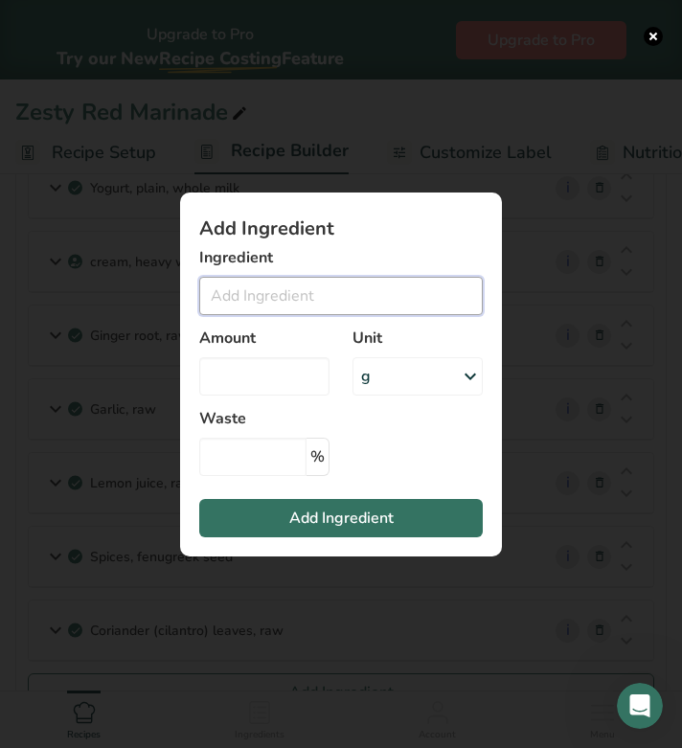
click at [309, 295] on input "Add ingredient modal" at bounding box center [340, 296] width 283 height 38
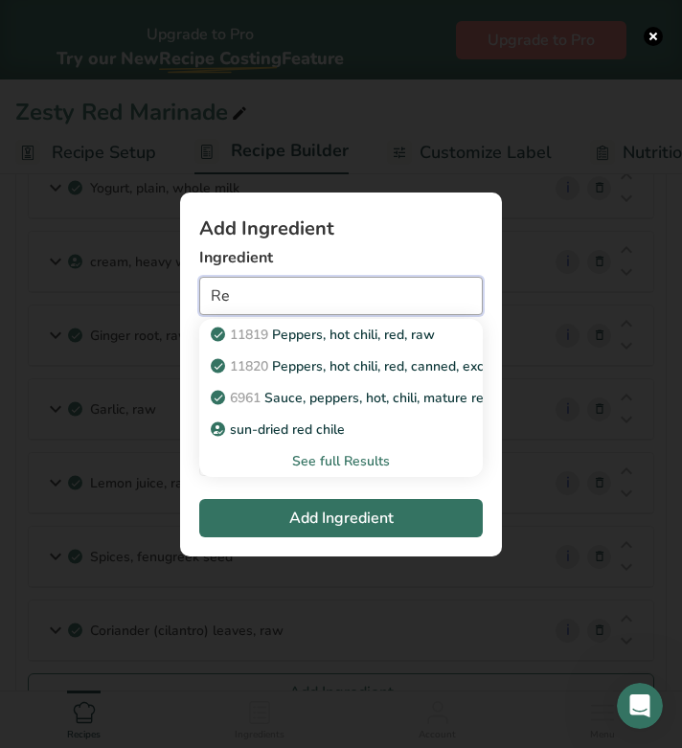
type input "R"
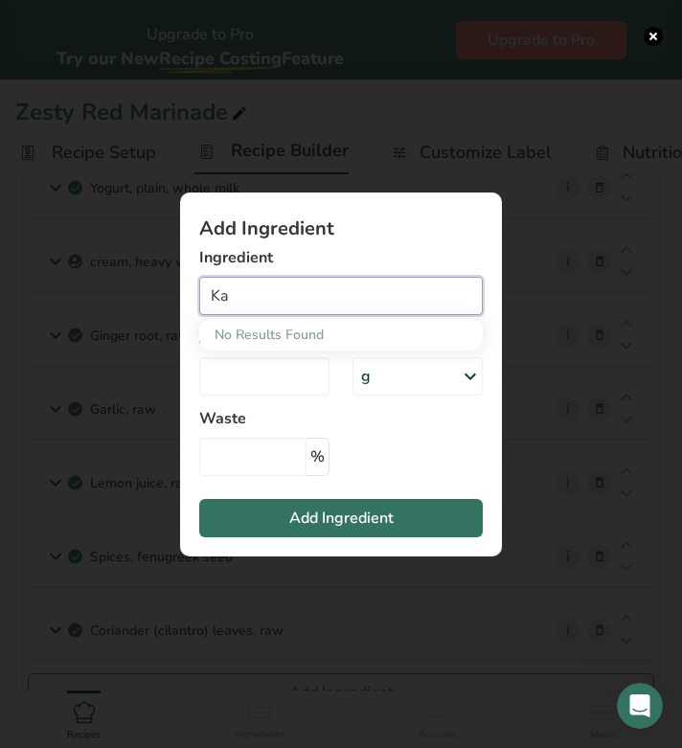
type input "K"
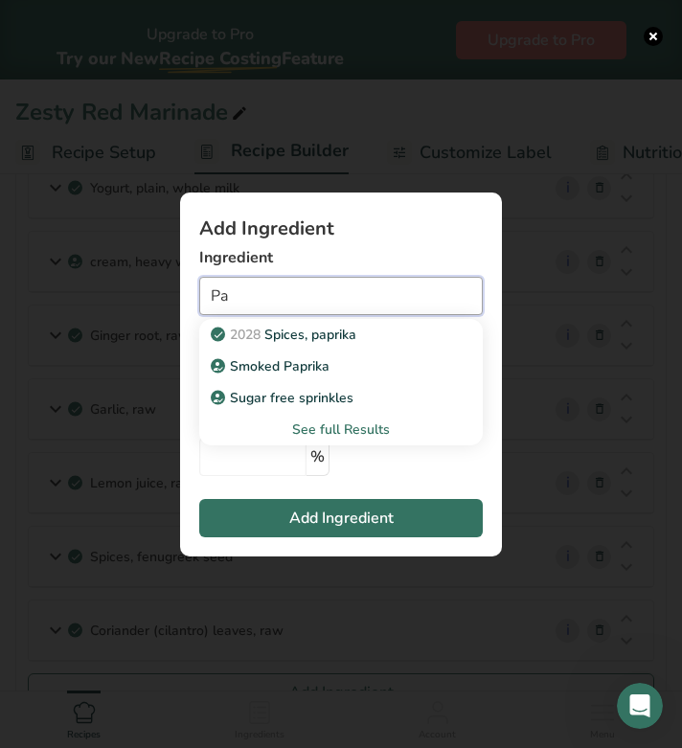
type input "P"
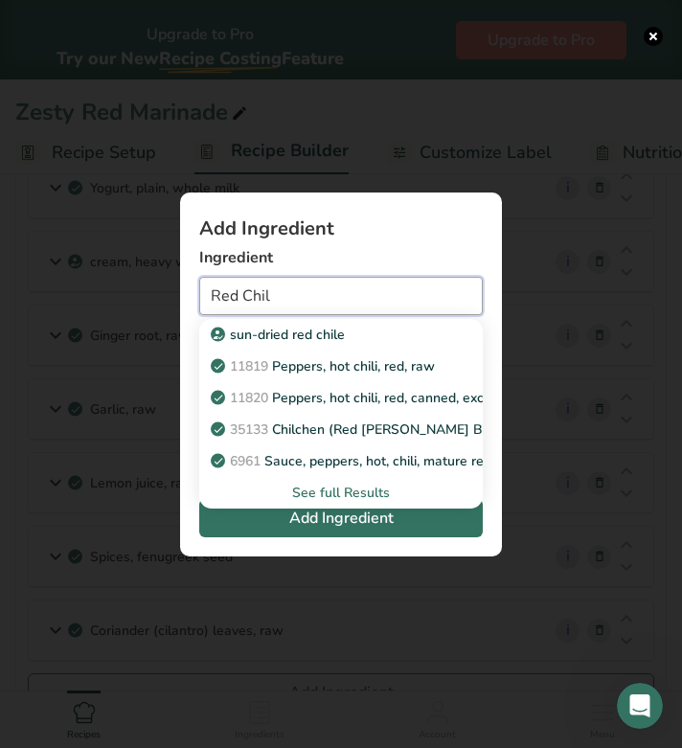
click at [299, 303] on input "Red Chil" at bounding box center [340, 296] width 283 height 38
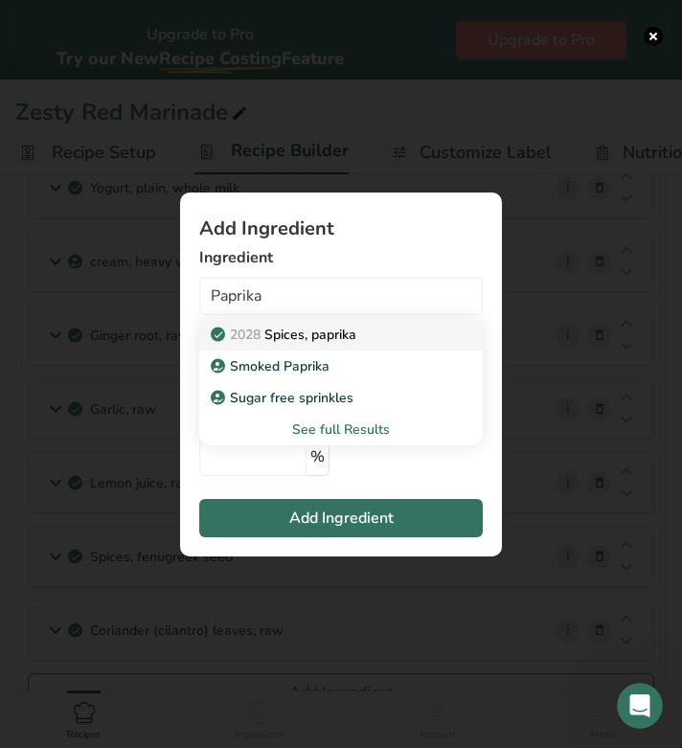
click at [304, 338] on p "2028 Spices, paprika" at bounding box center [285, 335] width 142 height 20
type input "Spices, paprika"
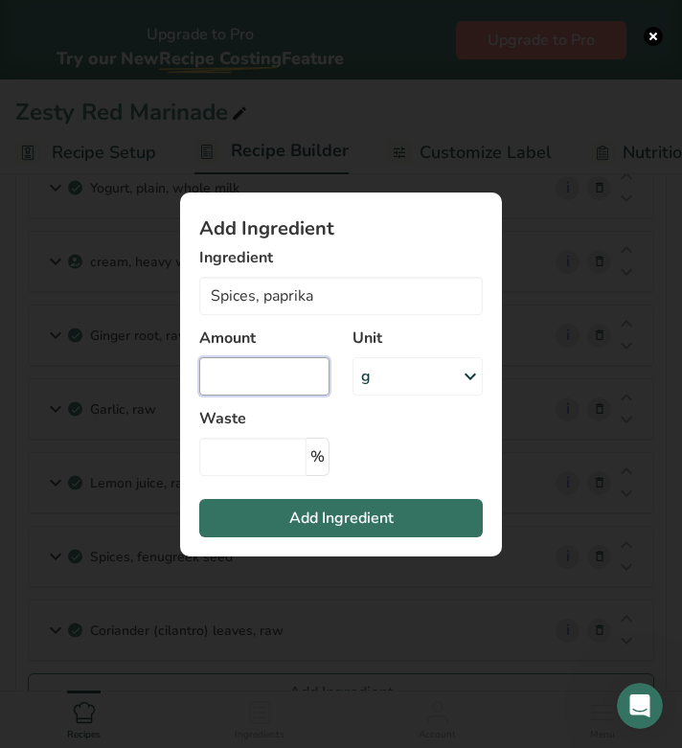
click at [281, 372] on input "Add ingredient modal" at bounding box center [264, 376] width 130 height 38
type input "200"
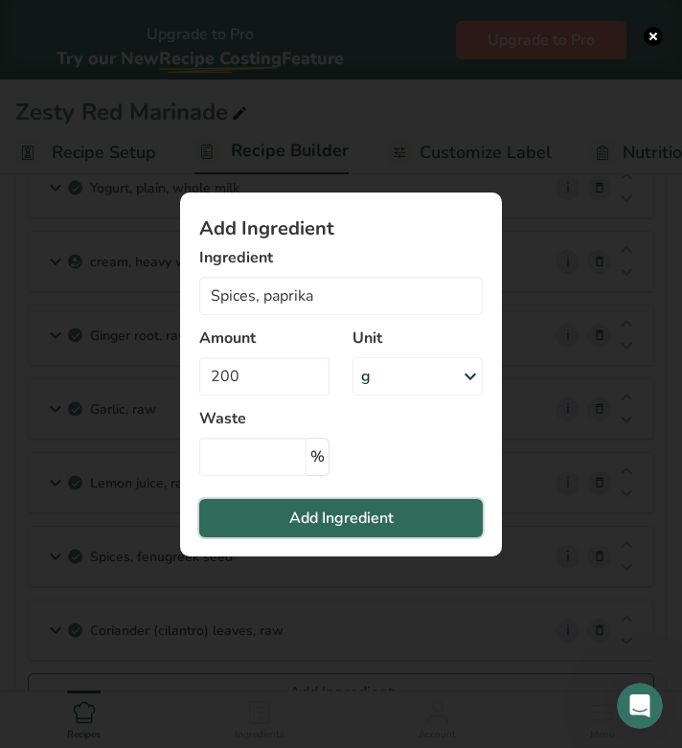
click at [323, 518] on span "Add Ingredient" at bounding box center [341, 517] width 104 height 23
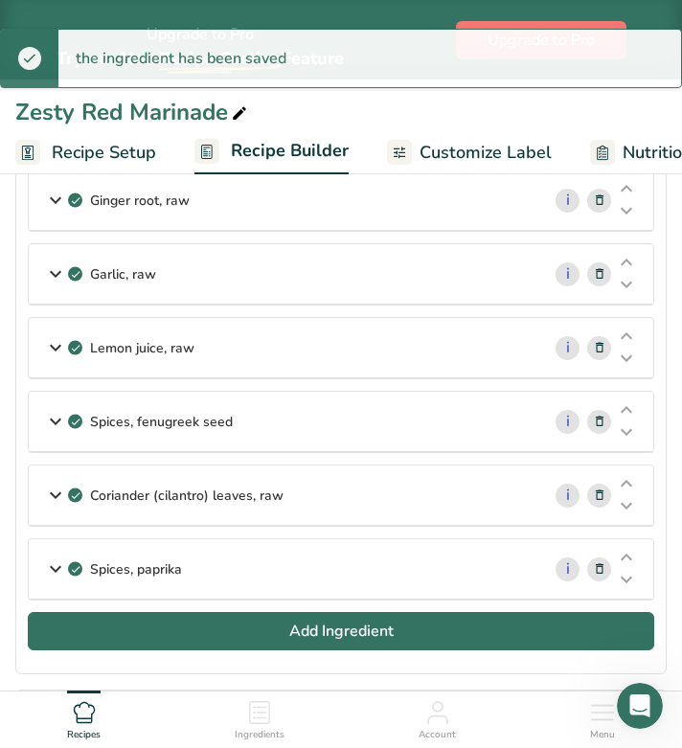
scroll to position [295, 0]
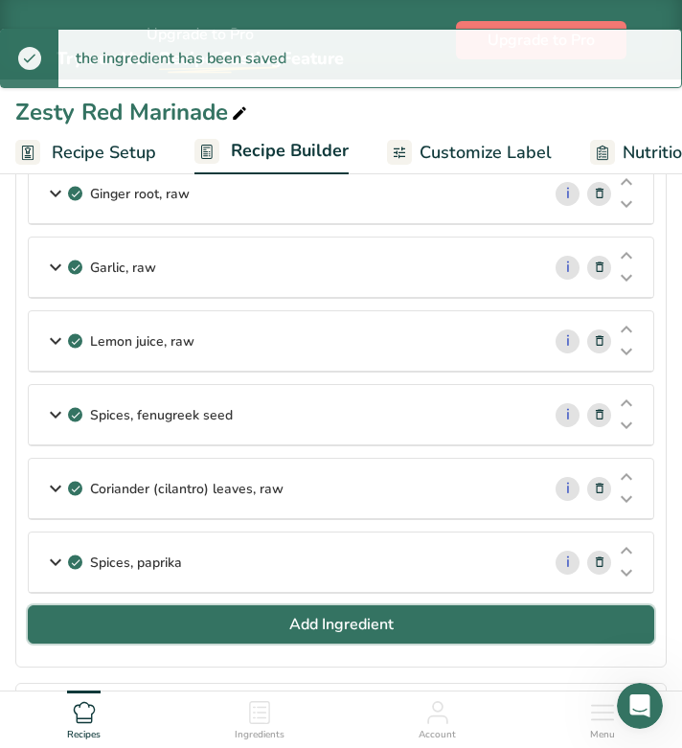
click at [279, 630] on button "Add Ingredient" at bounding box center [341, 624] width 626 height 38
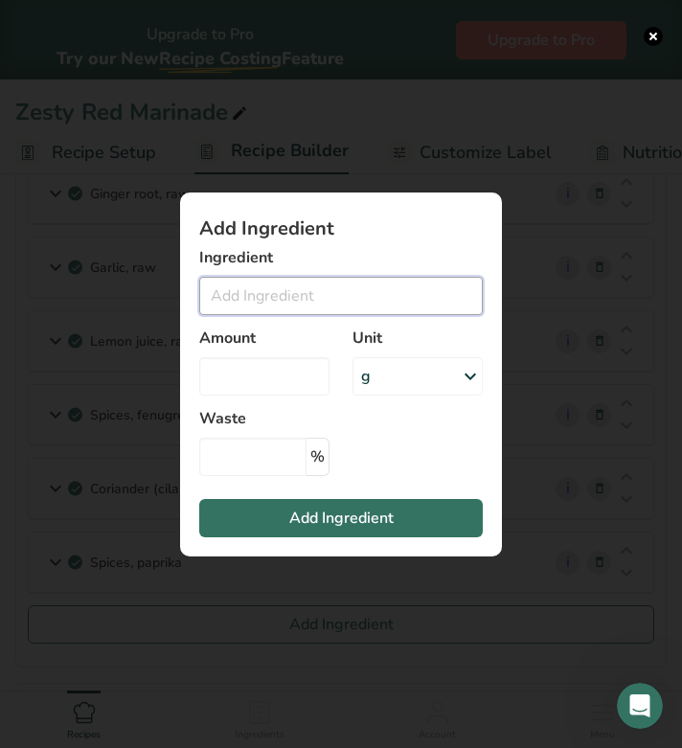
click at [316, 305] on input "Add ingredient modal" at bounding box center [340, 296] width 283 height 38
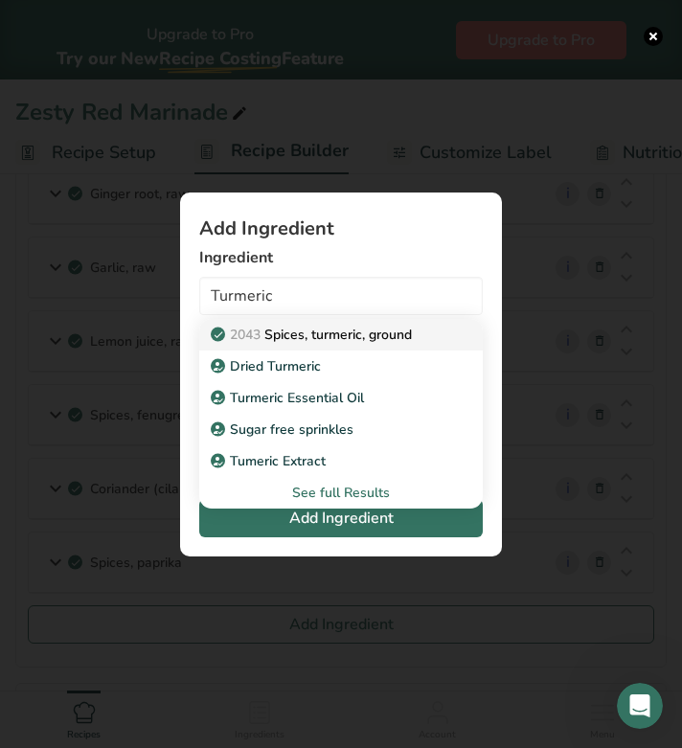
click at [347, 334] on p "2043 Spices, turmeric, ground" at bounding box center [312, 335] width 197 height 20
type input "Spices, turmeric, ground"
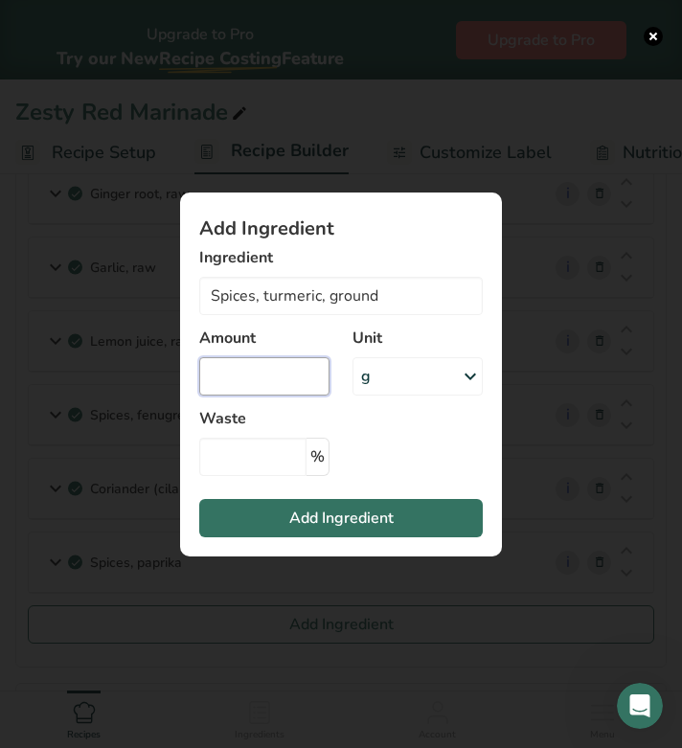
click at [255, 381] on input "Add ingredient modal" at bounding box center [264, 376] width 130 height 38
type input "40"
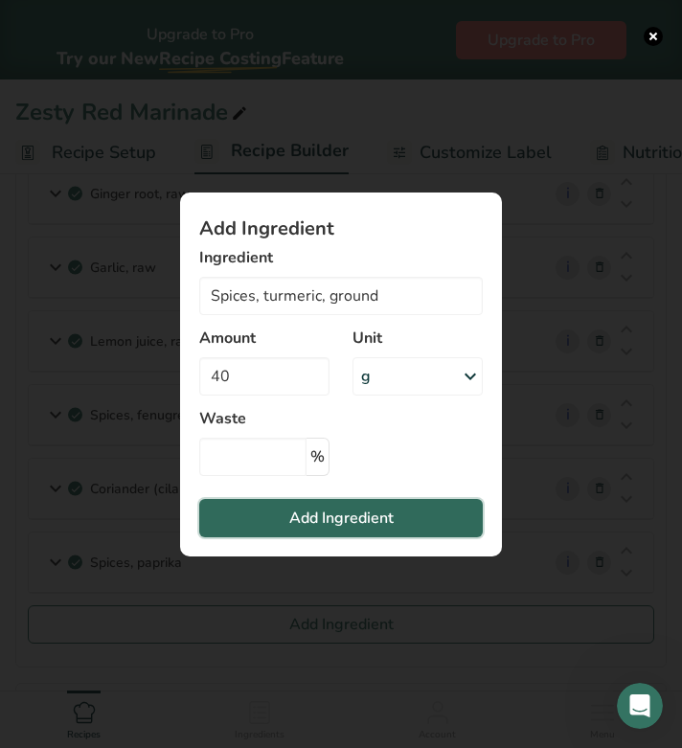
click at [289, 519] on span "Add Ingredient" at bounding box center [341, 517] width 104 height 23
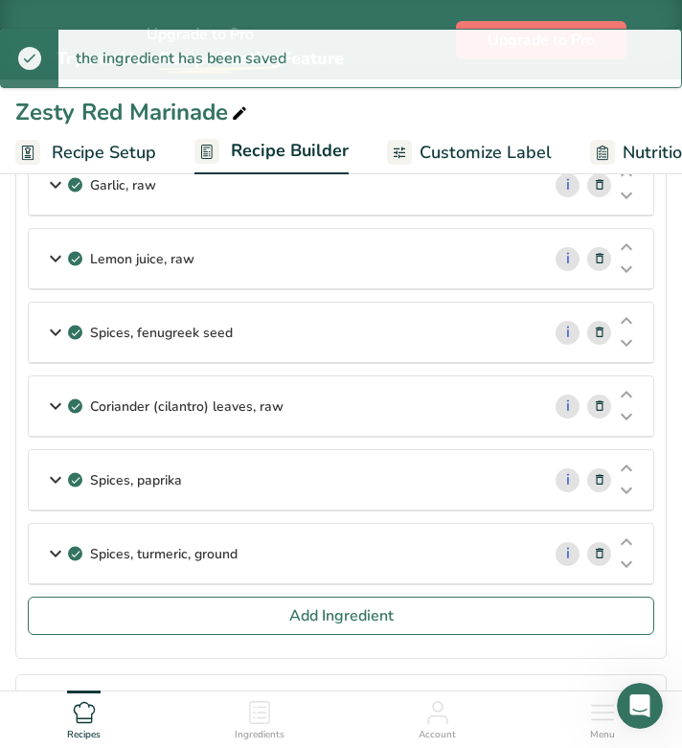
scroll to position [378, 0]
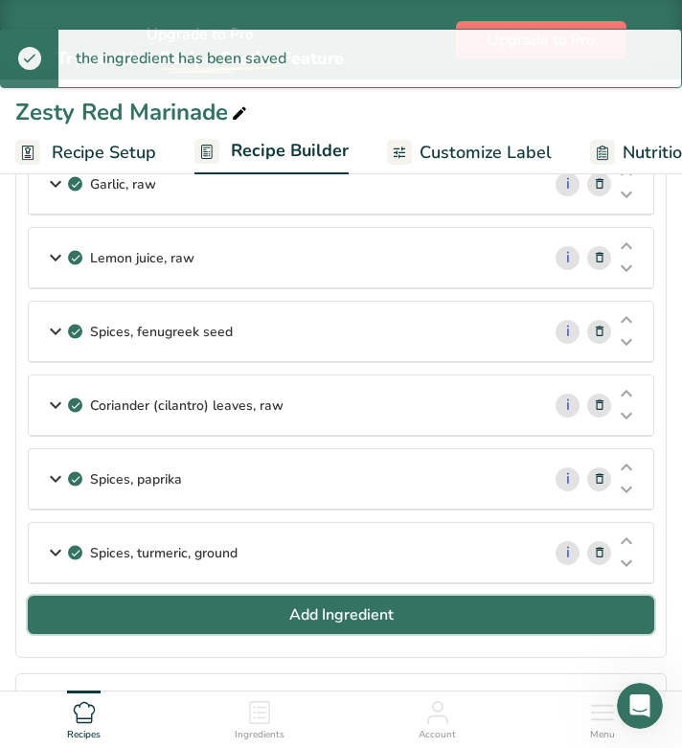
click at [296, 599] on button "Add Ingredient" at bounding box center [341, 615] width 626 height 38
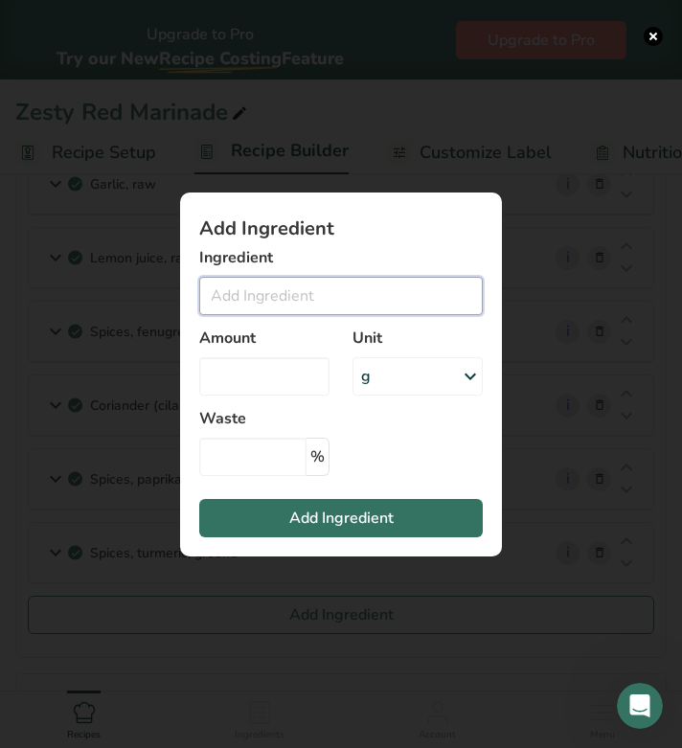
click at [254, 297] on input "Add ingredient modal" at bounding box center [340, 296] width 283 height 38
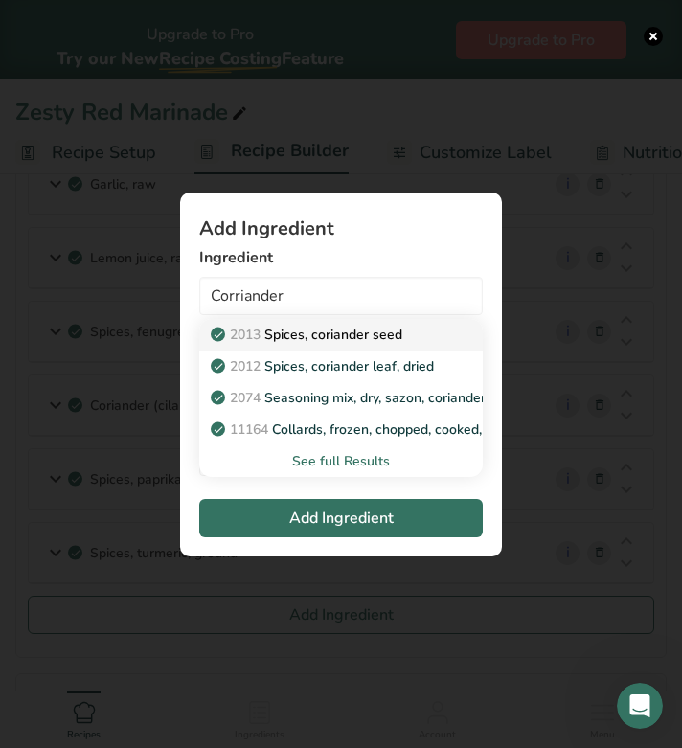
click at [288, 336] on p "2013 Spices, coriander seed" at bounding box center [308, 335] width 188 height 20
type input "Spices, coriander seed"
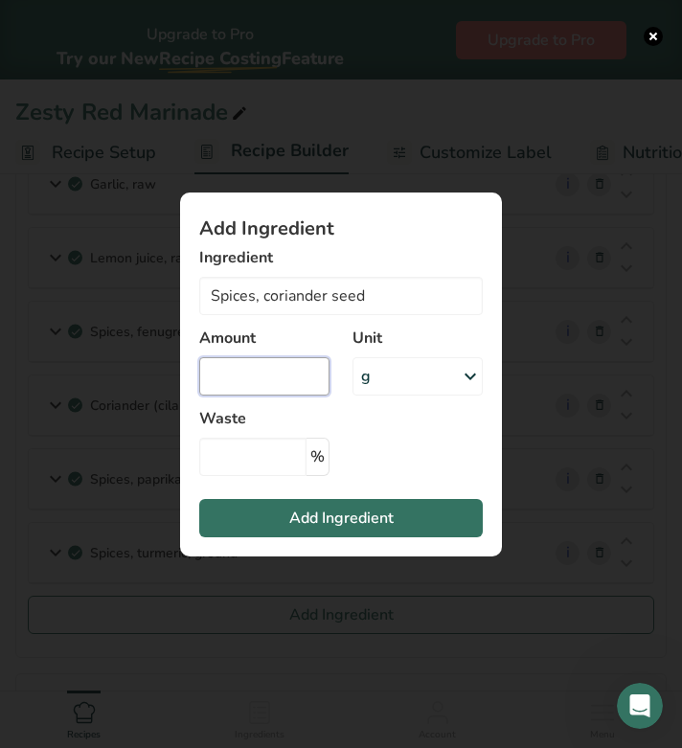
click at [268, 389] on input "Add ingredient modal" at bounding box center [264, 376] width 130 height 38
type input "75"
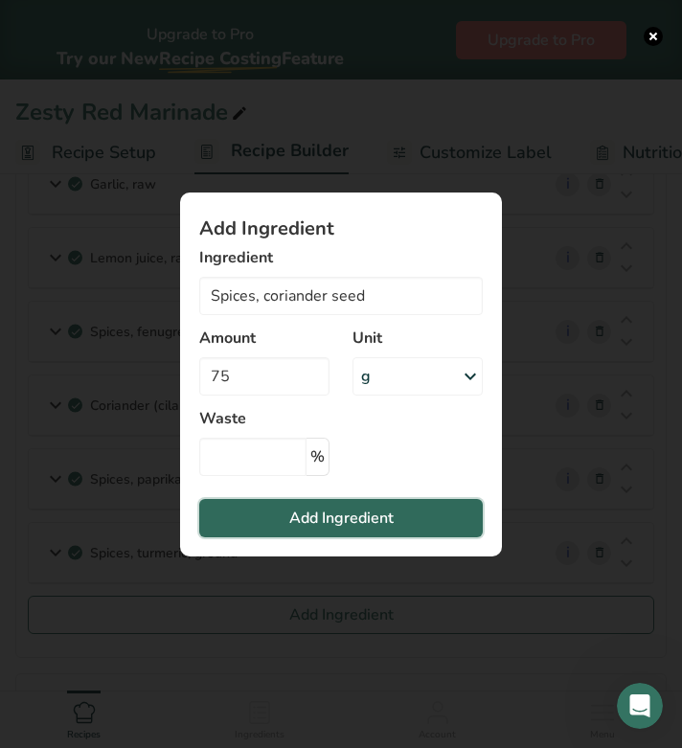
click at [376, 504] on button "Add Ingredient" at bounding box center [340, 518] width 283 height 38
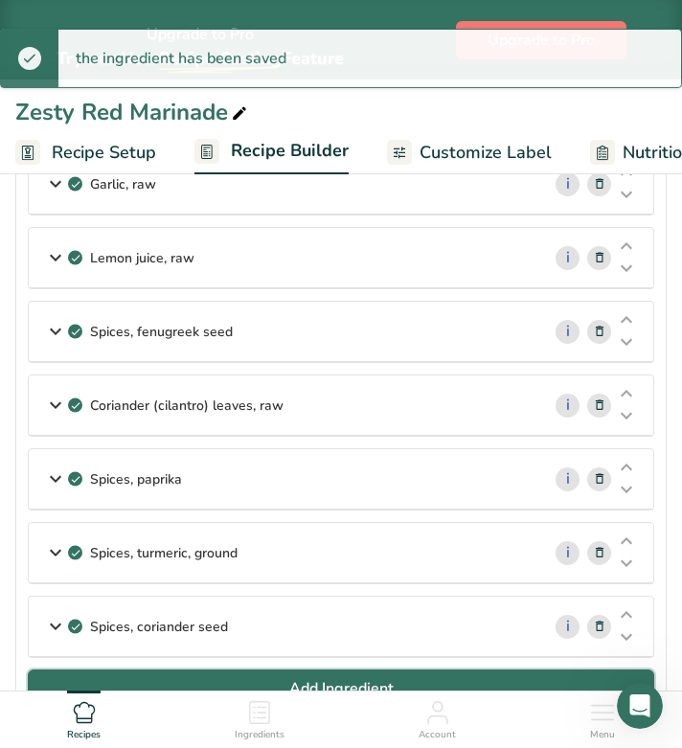
click at [238, 675] on button "Add Ingredient" at bounding box center [341, 688] width 626 height 38
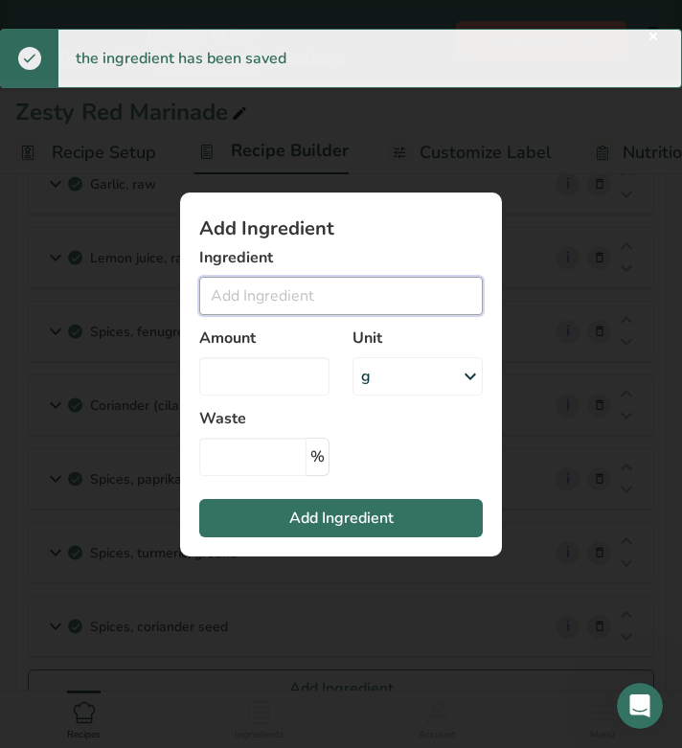
click at [232, 294] on input "Add ingredient modal" at bounding box center [340, 296] width 283 height 38
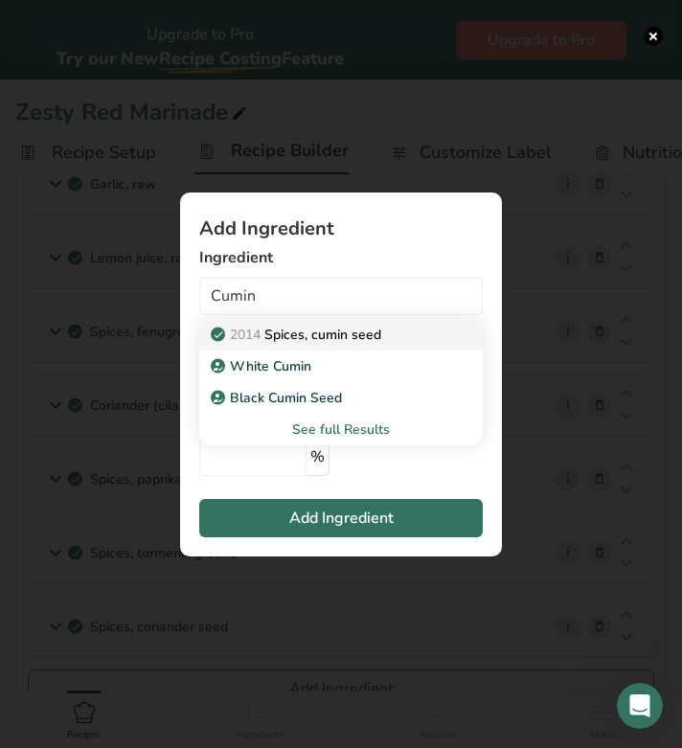
click at [294, 343] on p "2014 Spices, cumin seed" at bounding box center [297, 335] width 167 height 20
type input "Spices, cumin seed"
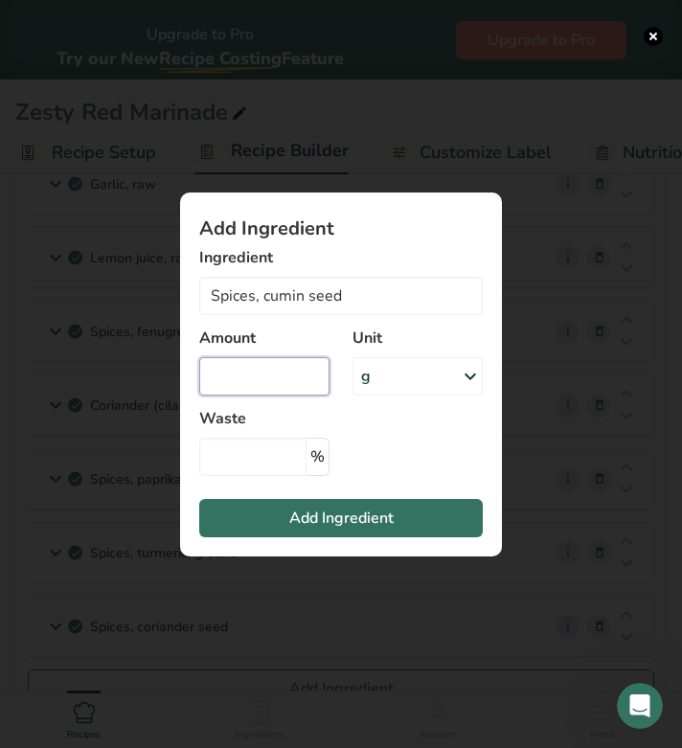
click at [257, 370] on input "Add ingredient modal" at bounding box center [264, 376] width 130 height 38
type input "75"
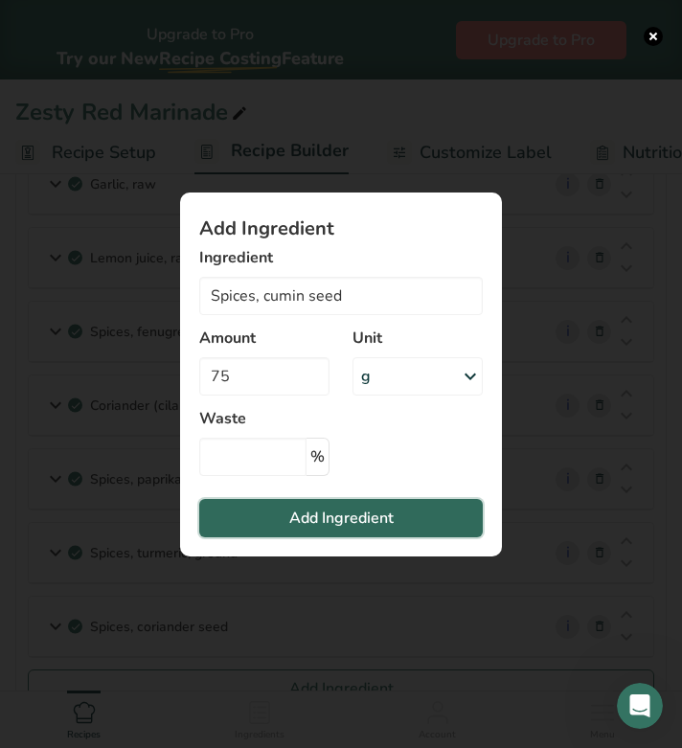
click at [292, 531] on button "Add Ingredient" at bounding box center [340, 518] width 283 height 38
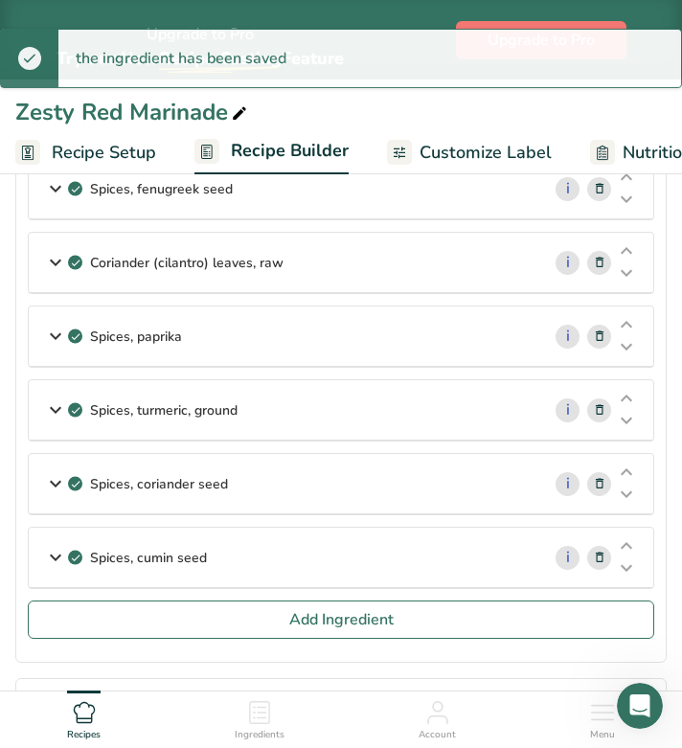
scroll to position [528, 0]
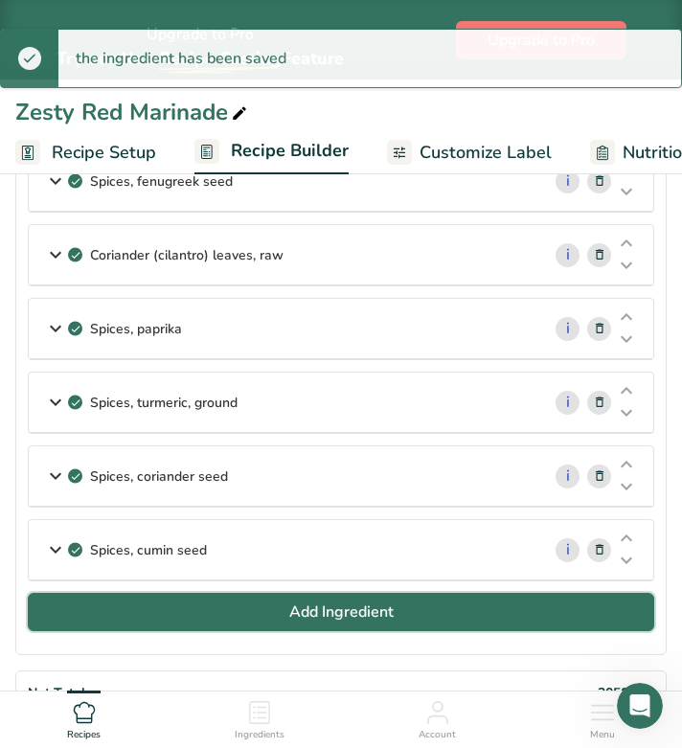
click at [316, 612] on span "Add Ingredient" at bounding box center [341, 611] width 104 height 23
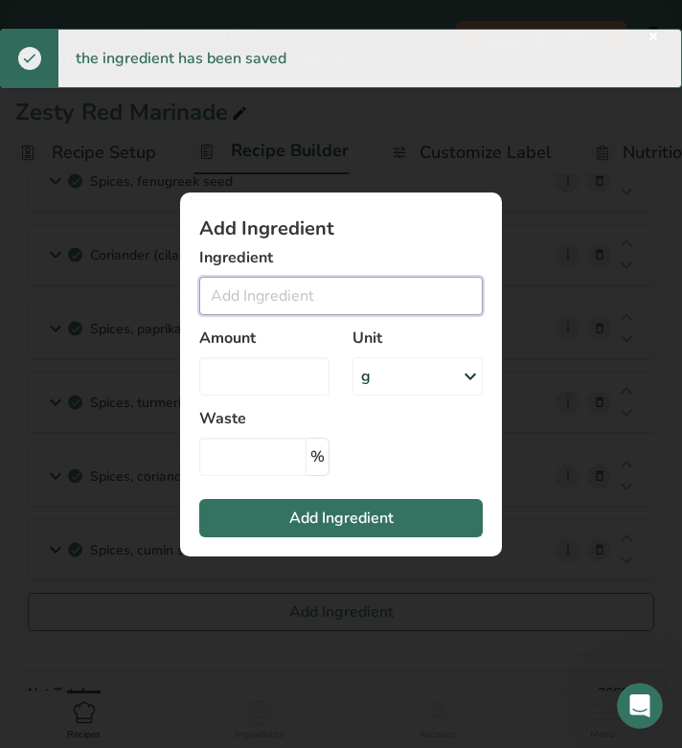
click at [307, 305] on input "Add ingredient modal" at bounding box center [340, 296] width 283 height 38
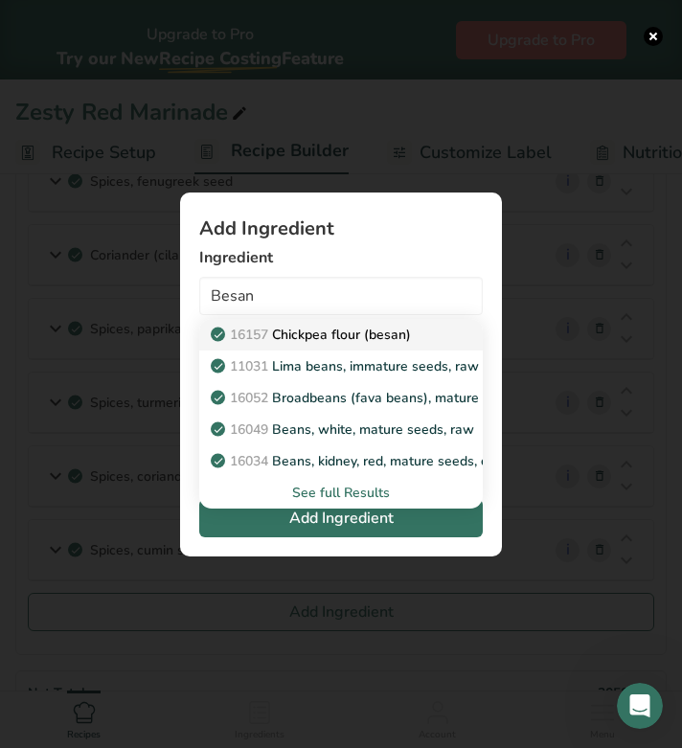
click at [315, 336] on p "16157 Chickpea flour (besan)" at bounding box center [312, 335] width 196 height 20
type input "Chickpea flour (besan)"
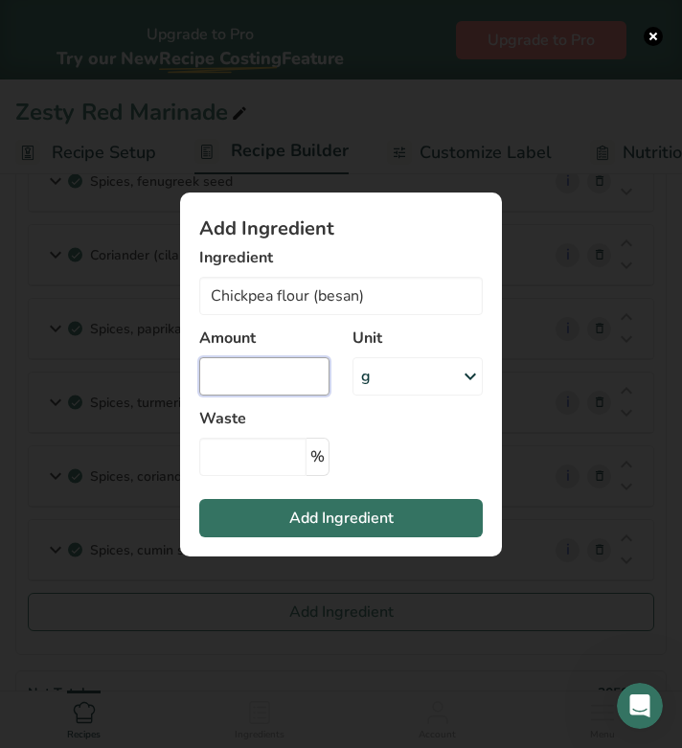
click at [281, 380] on input "Add ingredient modal" at bounding box center [264, 376] width 130 height 38
type input "100"
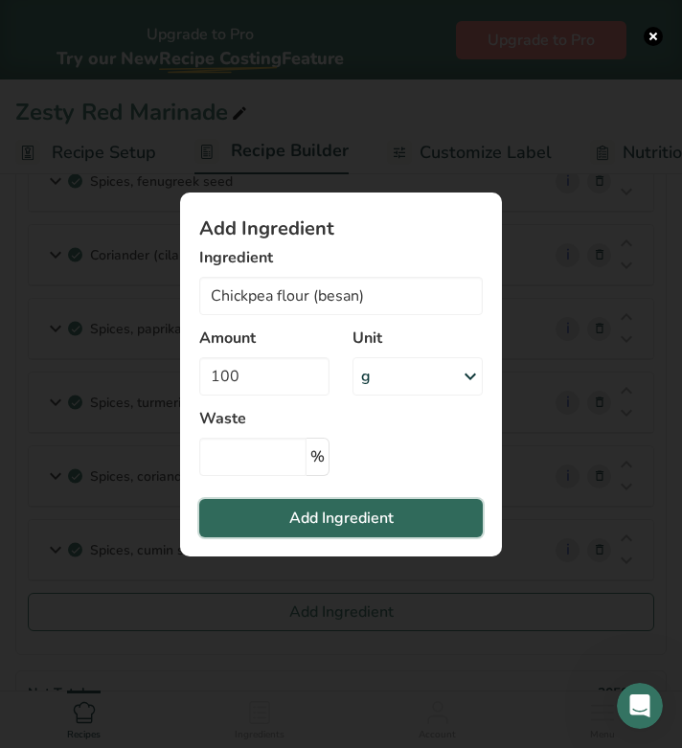
click at [283, 517] on button "Add Ingredient" at bounding box center [340, 518] width 283 height 38
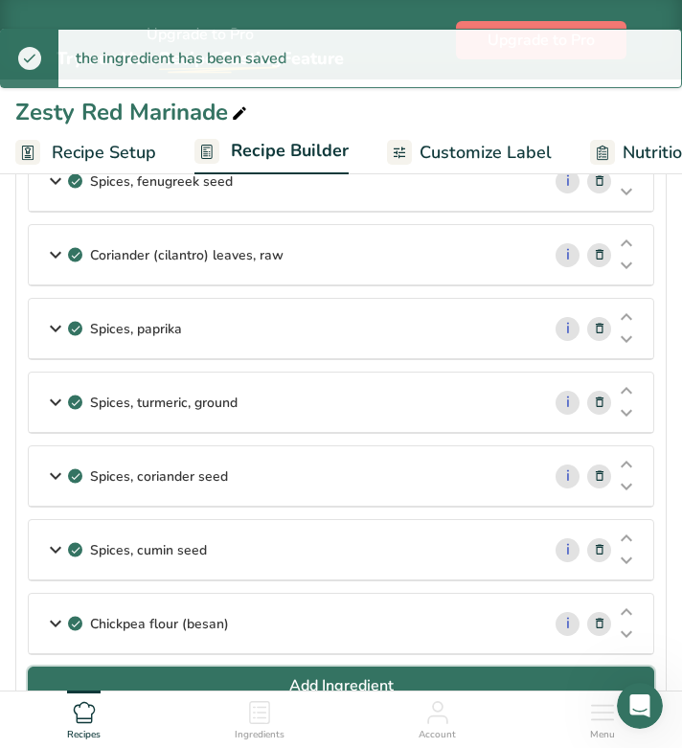
click at [238, 668] on button "Add Ingredient" at bounding box center [341, 685] width 626 height 38
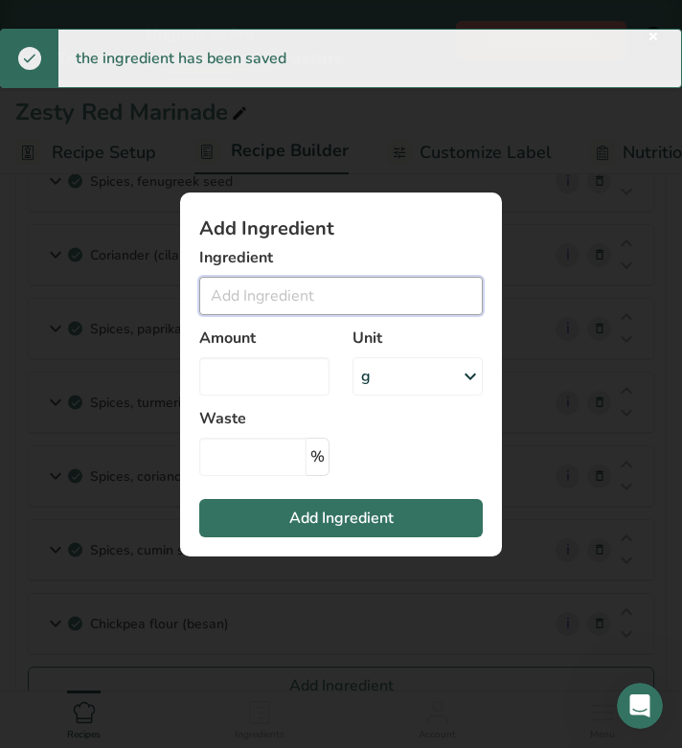
click at [260, 302] on input "Add ingredient modal" at bounding box center [340, 296] width 283 height 38
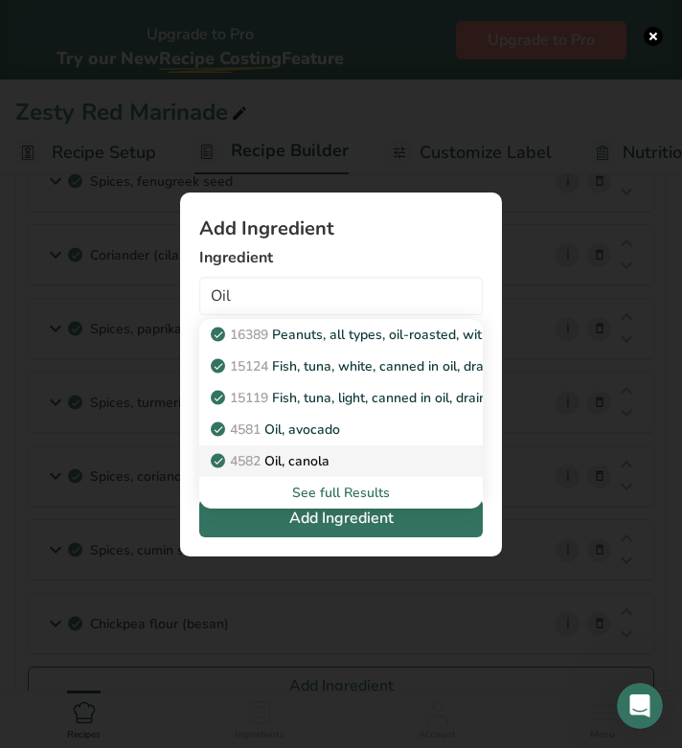
click at [308, 459] on p "4582 Oil, canola" at bounding box center [271, 461] width 115 height 20
type input "Oil, canola"
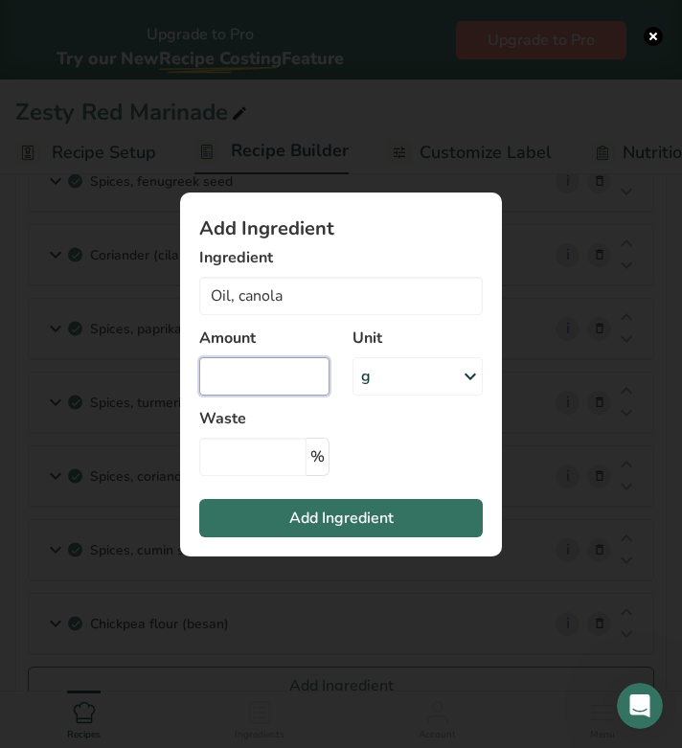
click at [272, 378] on input "Add ingredient modal" at bounding box center [264, 376] width 130 height 38
type input "500"
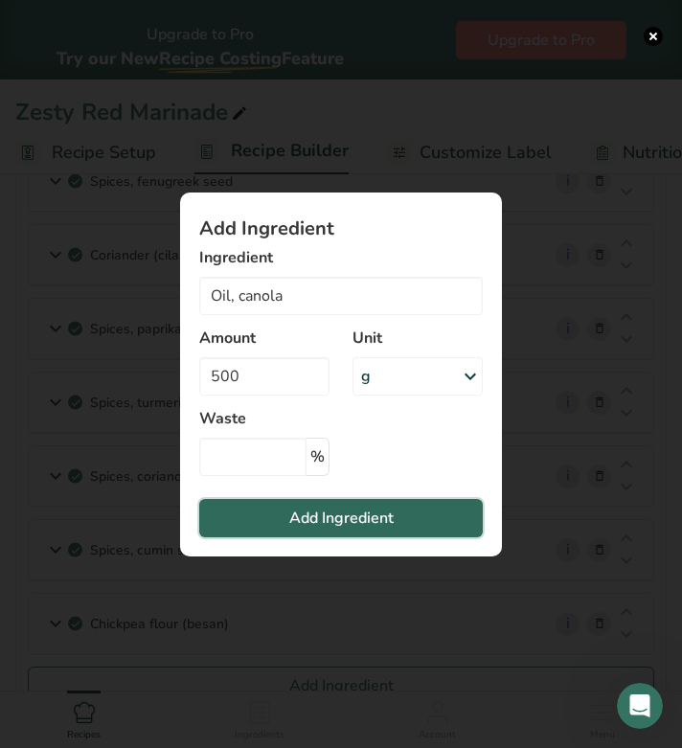
click at [295, 519] on span "Add Ingredient" at bounding box center [341, 517] width 104 height 23
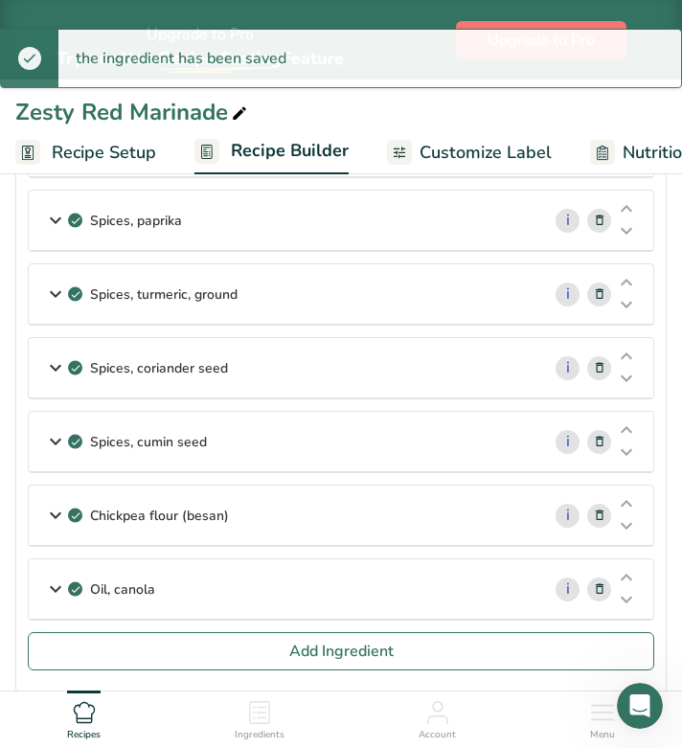
scroll to position [825, 0]
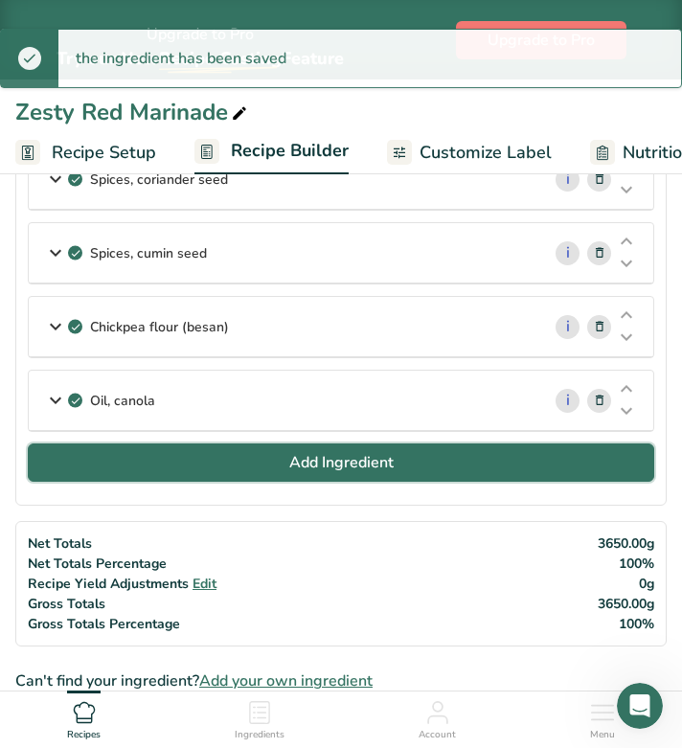
click at [325, 457] on span "Add Ingredient" at bounding box center [341, 462] width 104 height 23
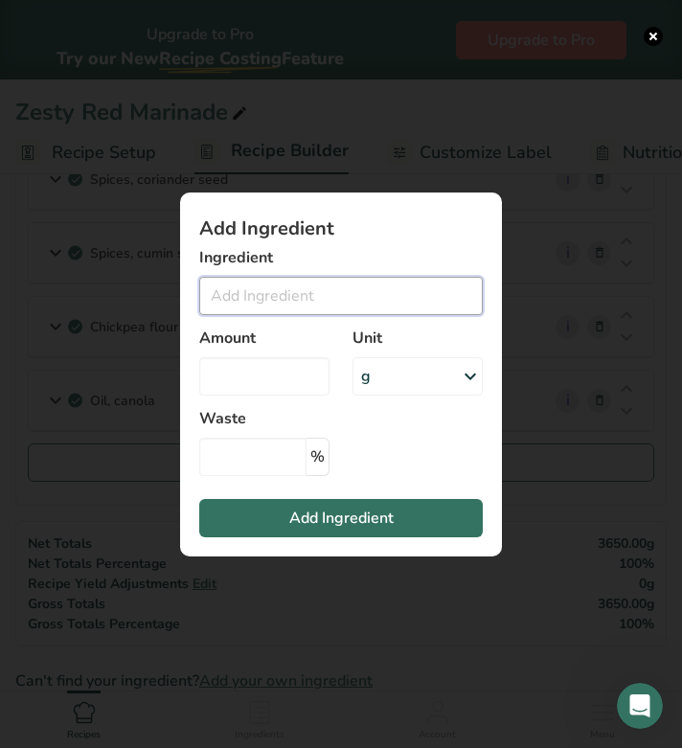
click at [226, 289] on input "Add ingredient modal" at bounding box center [340, 296] width 283 height 38
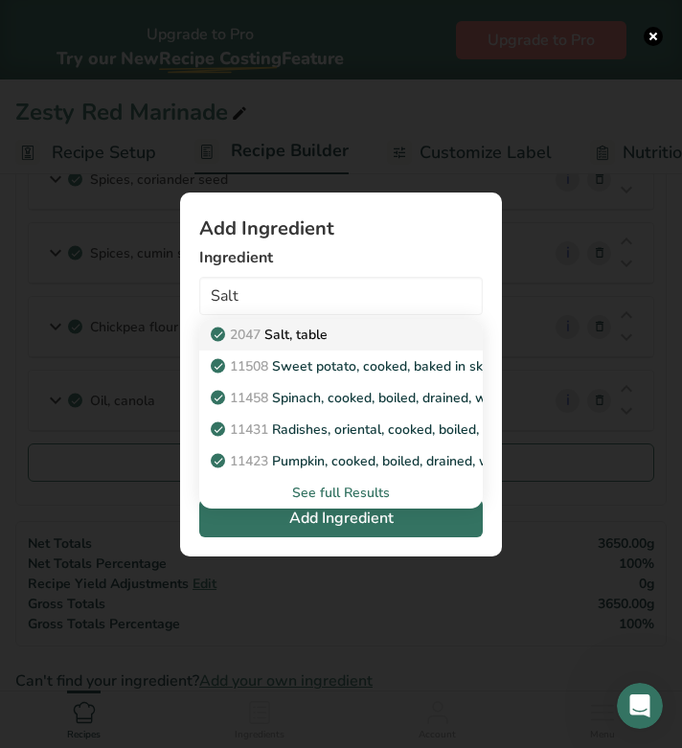
click at [245, 329] on span "2047" at bounding box center [245, 335] width 31 height 18
type input "Salt, table"
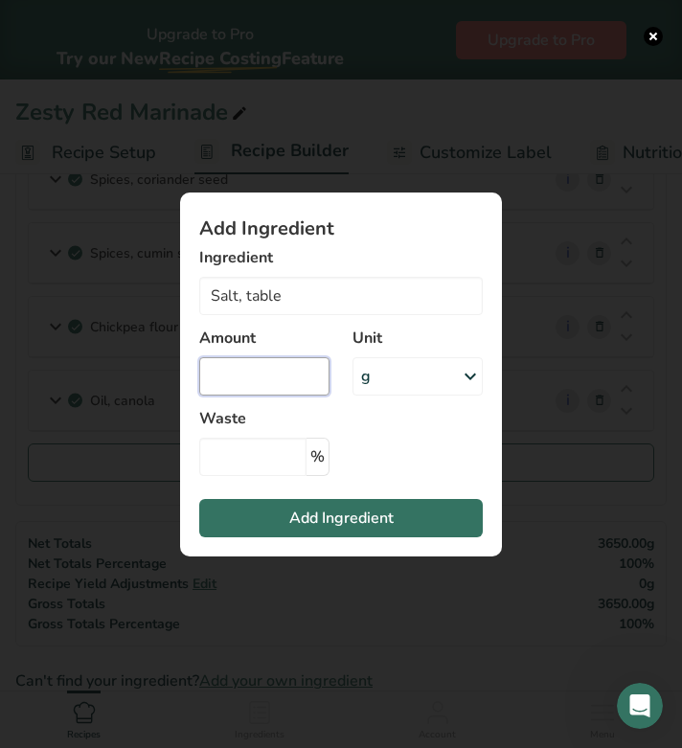
click at [263, 372] on input "Add ingredient modal" at bounding box center [264, 376] width 130 height 38
type input "80"
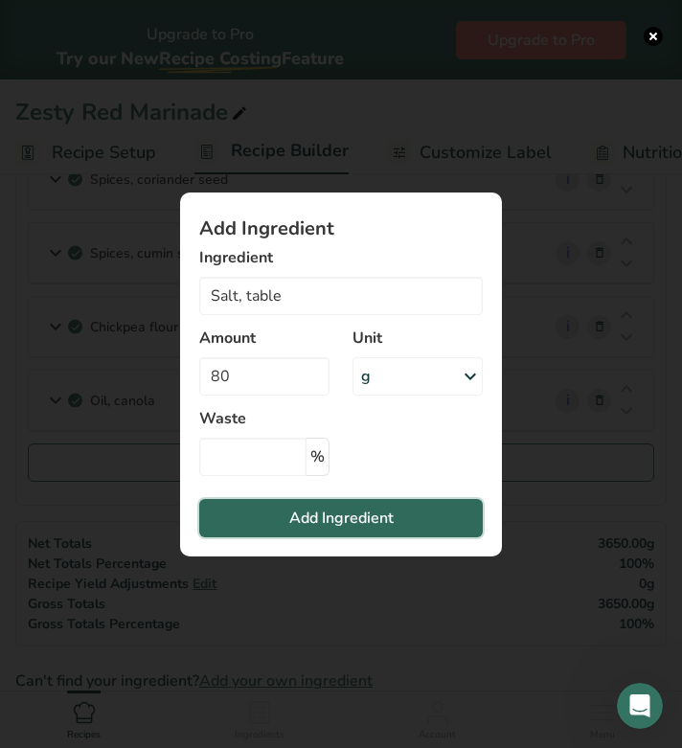
click at [304, 516] on span "Add Ingredient" at bounding box center [341, 517] width 104 height 23
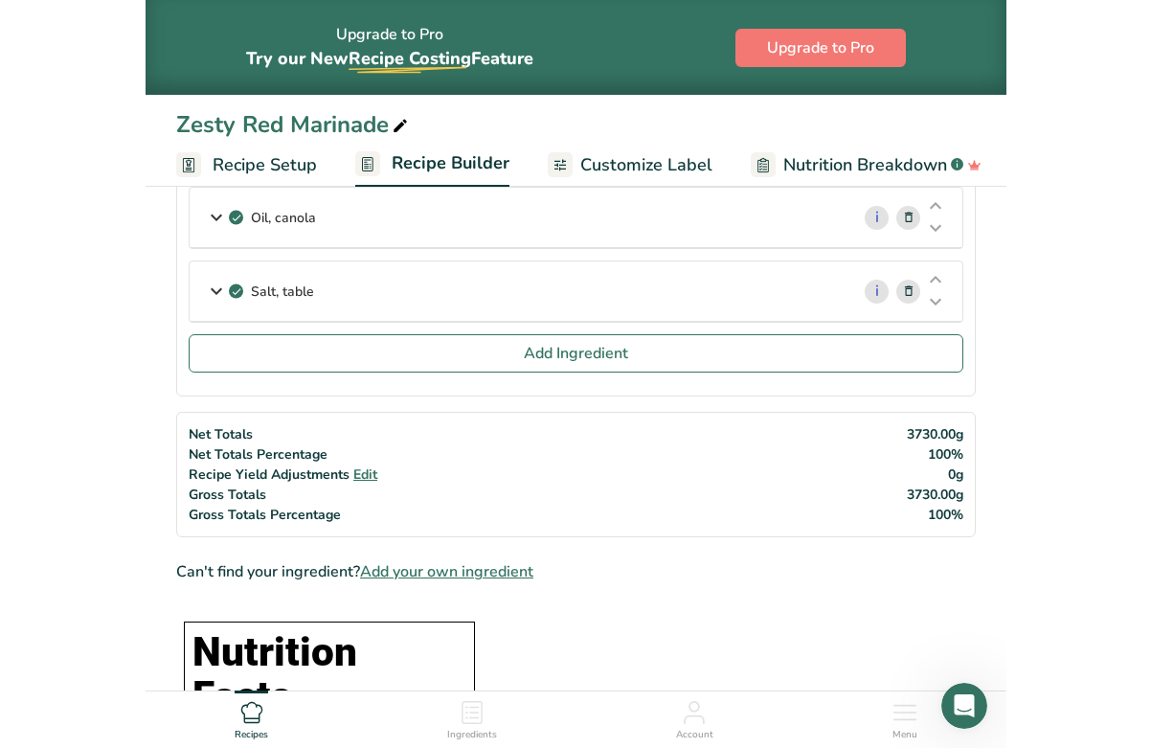
scroll to position [1043, 0]
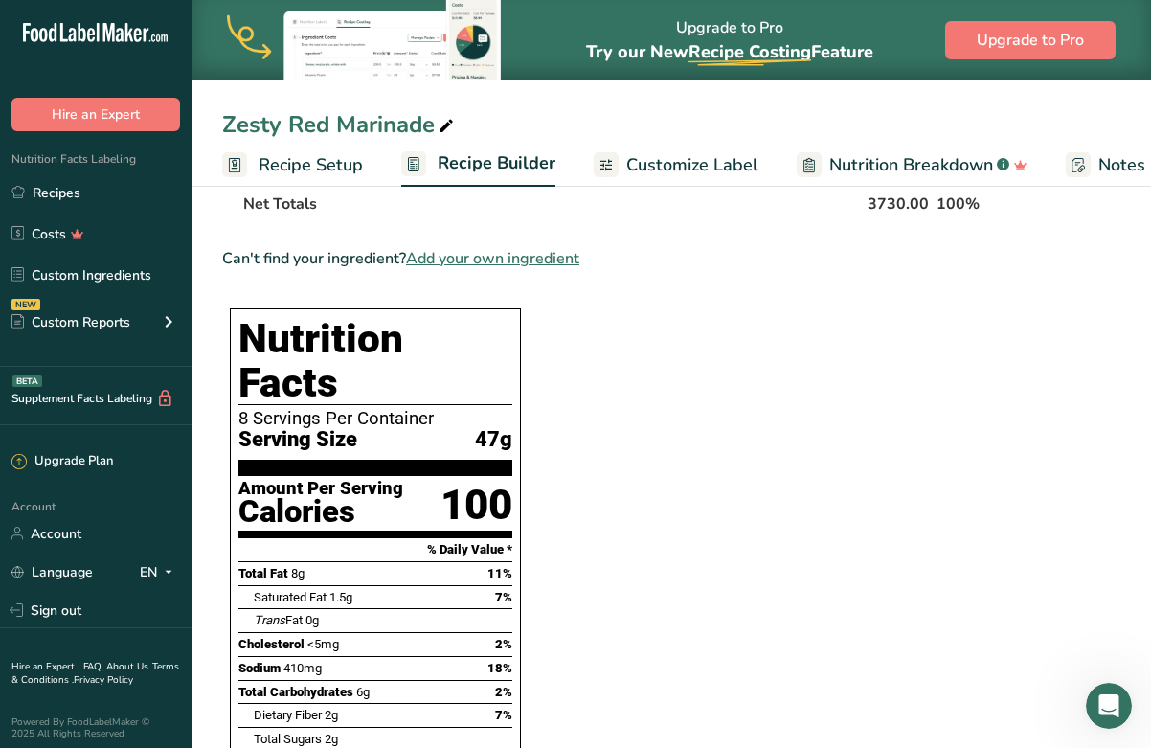
click at [481, 258] on span "Add your own ingredient" at bounding box center [492, 258] width 173 height 23
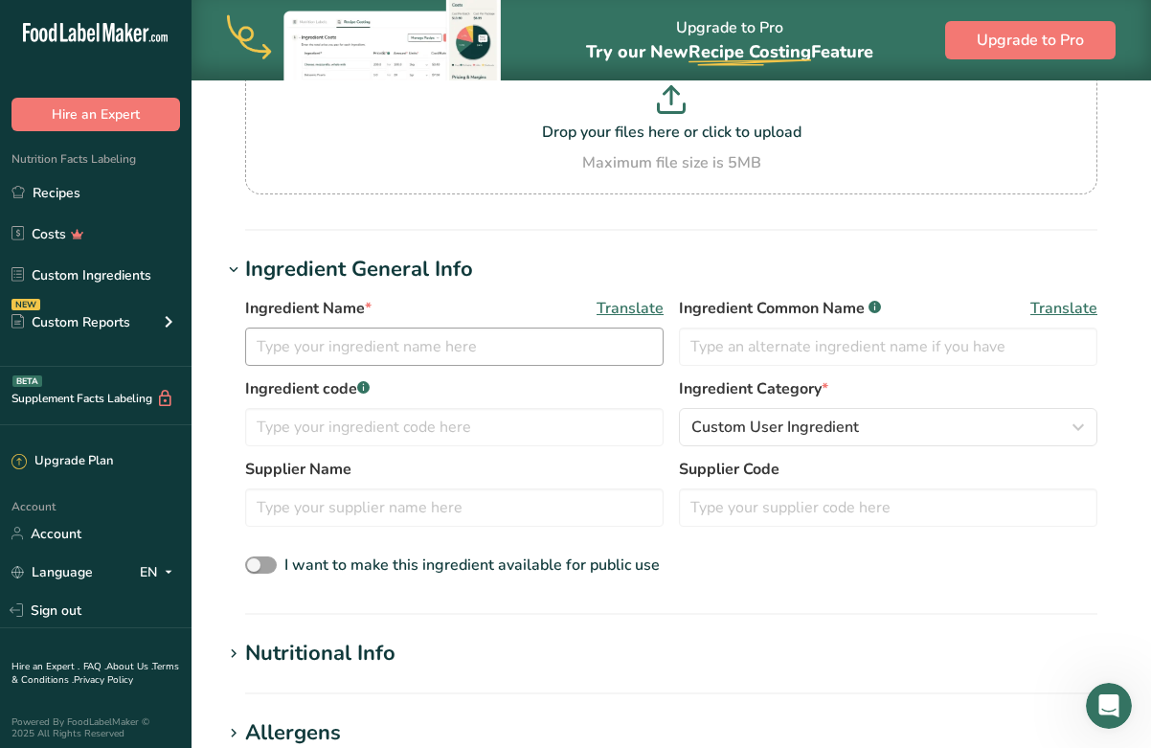
scroll to position [228, 0]
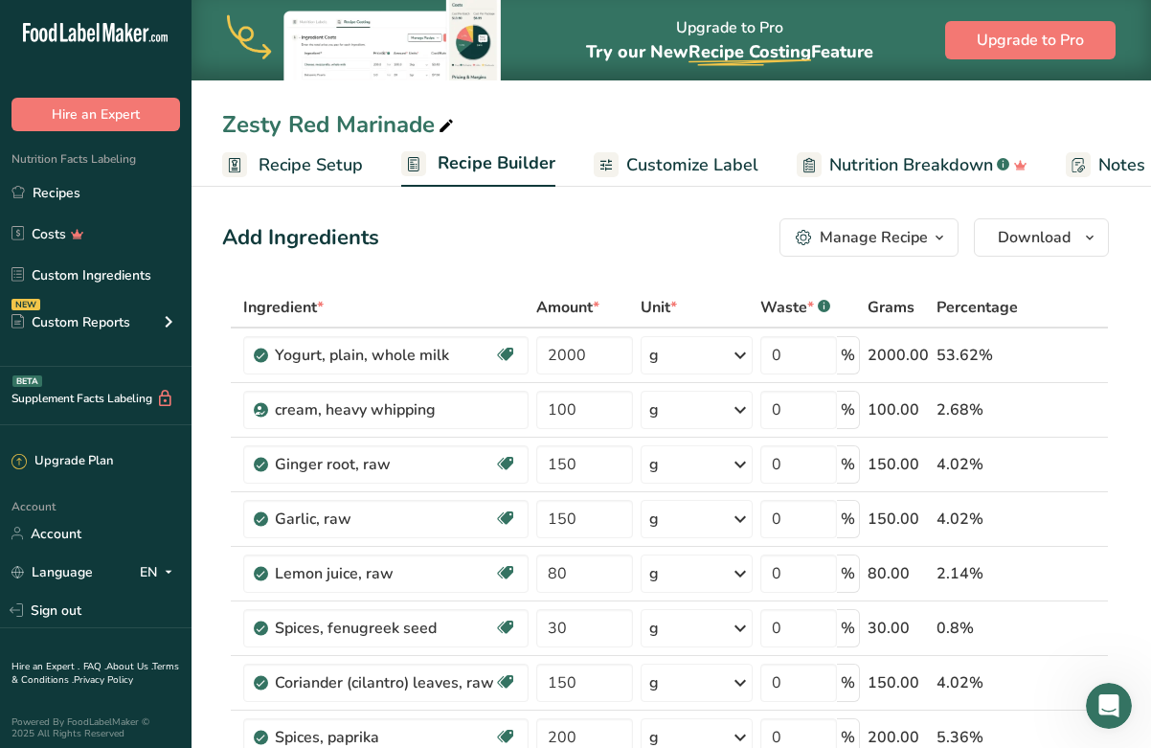
click at [693, 163] on span "Customize Label" at bounding box center [692, 165] width 132 height 26
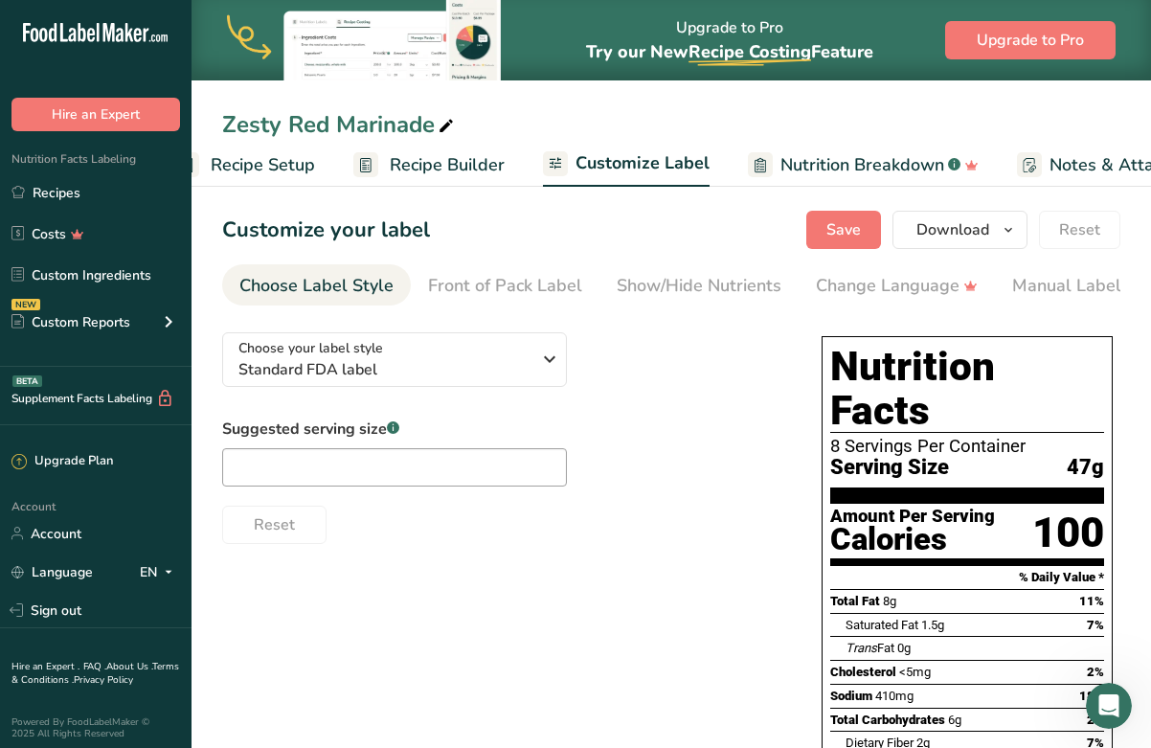
scroll to position [0, 358]
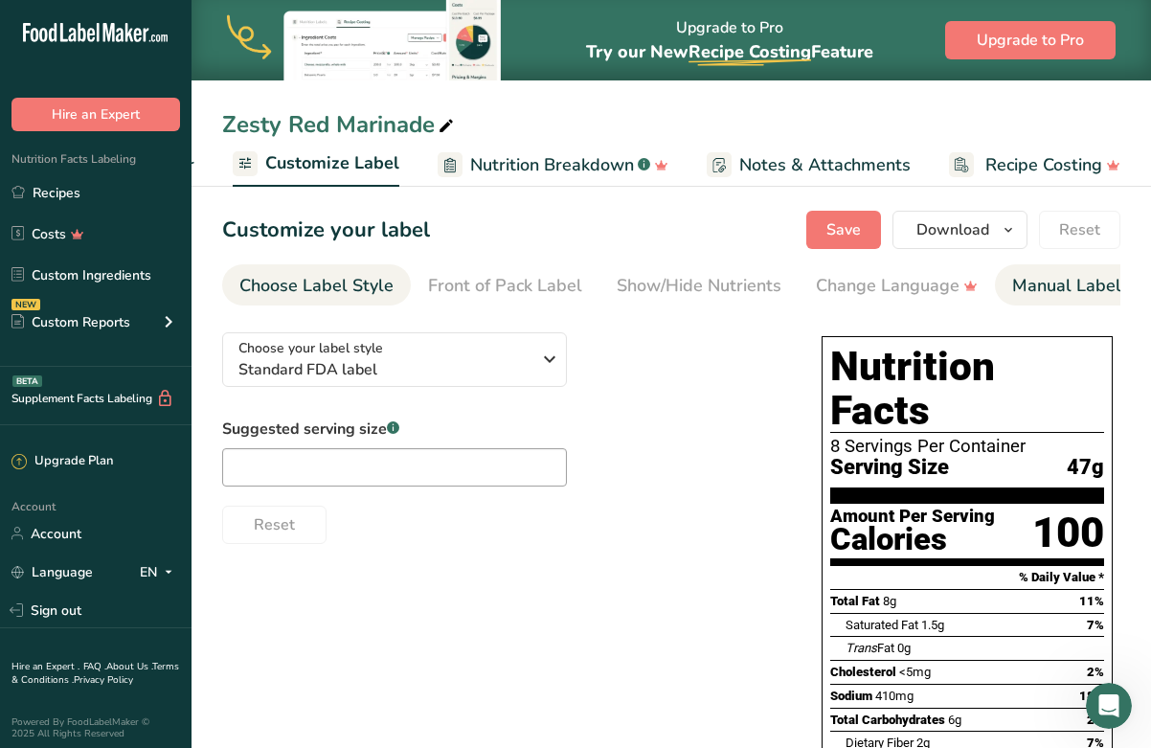
click at [726, 279] on div "Manual Label Override" at bounding box center [1112, 286] width 201 height 26
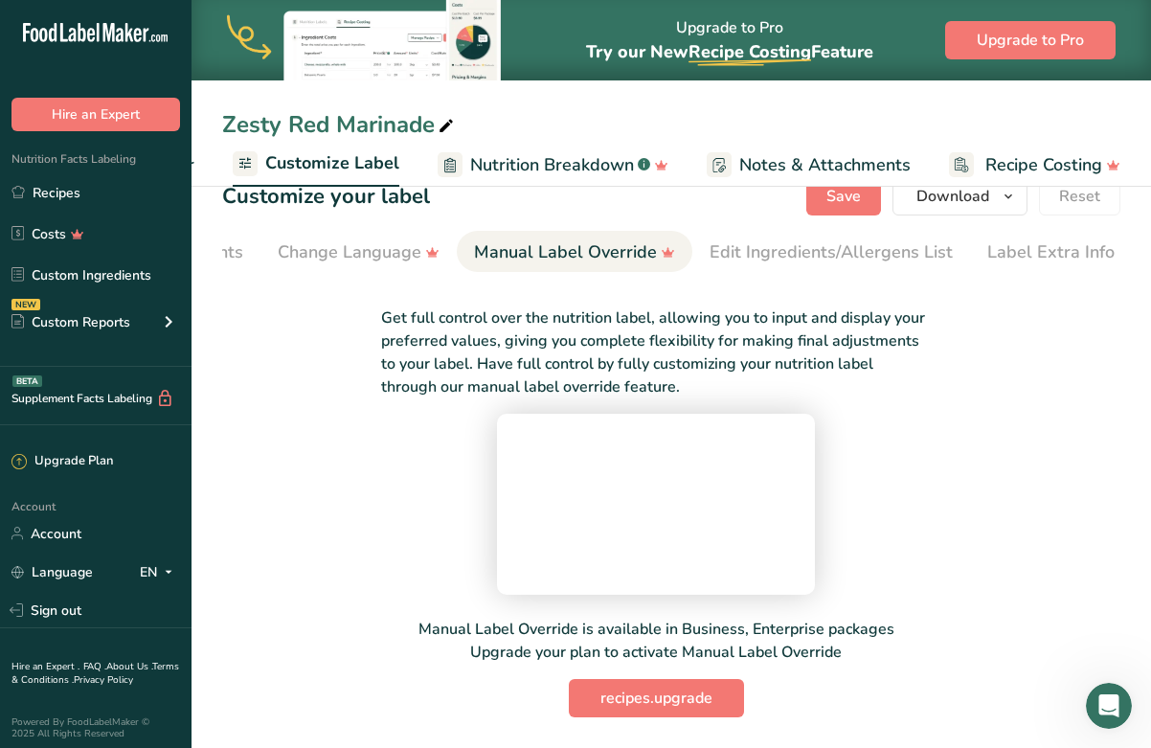
scroll to position [0, 0]
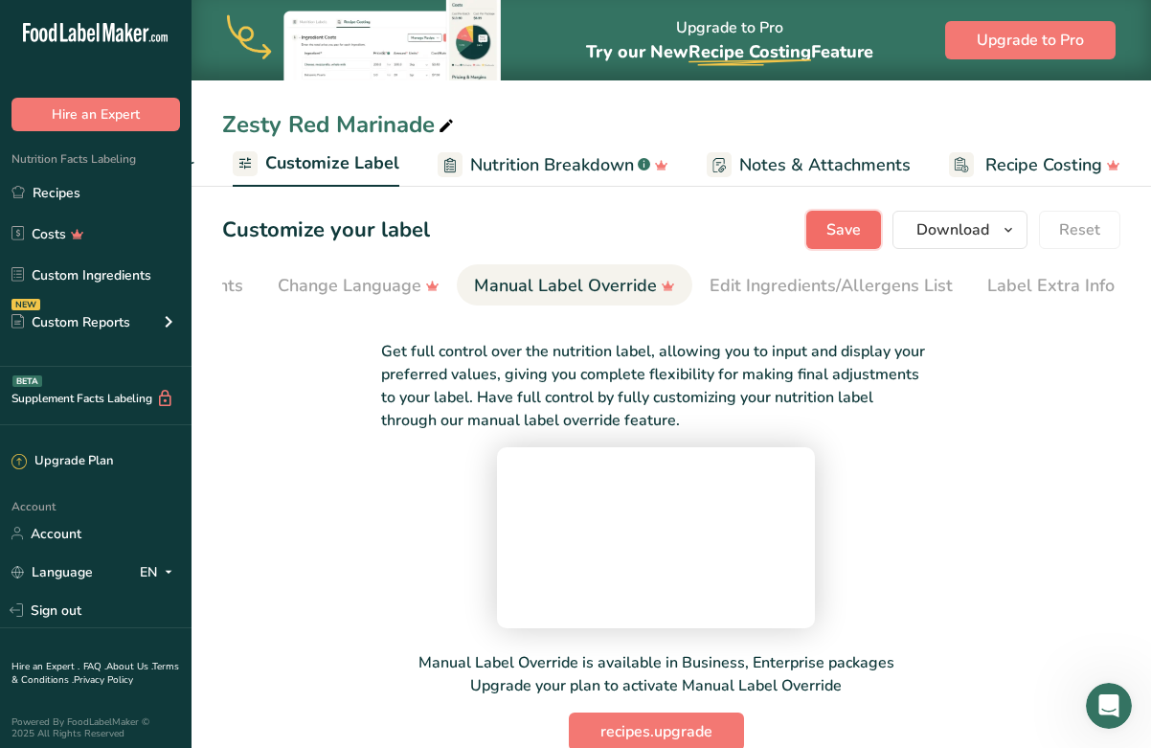
click at [726, 233] on span "Save" at bounding box center [843, 229] width 34 height 23
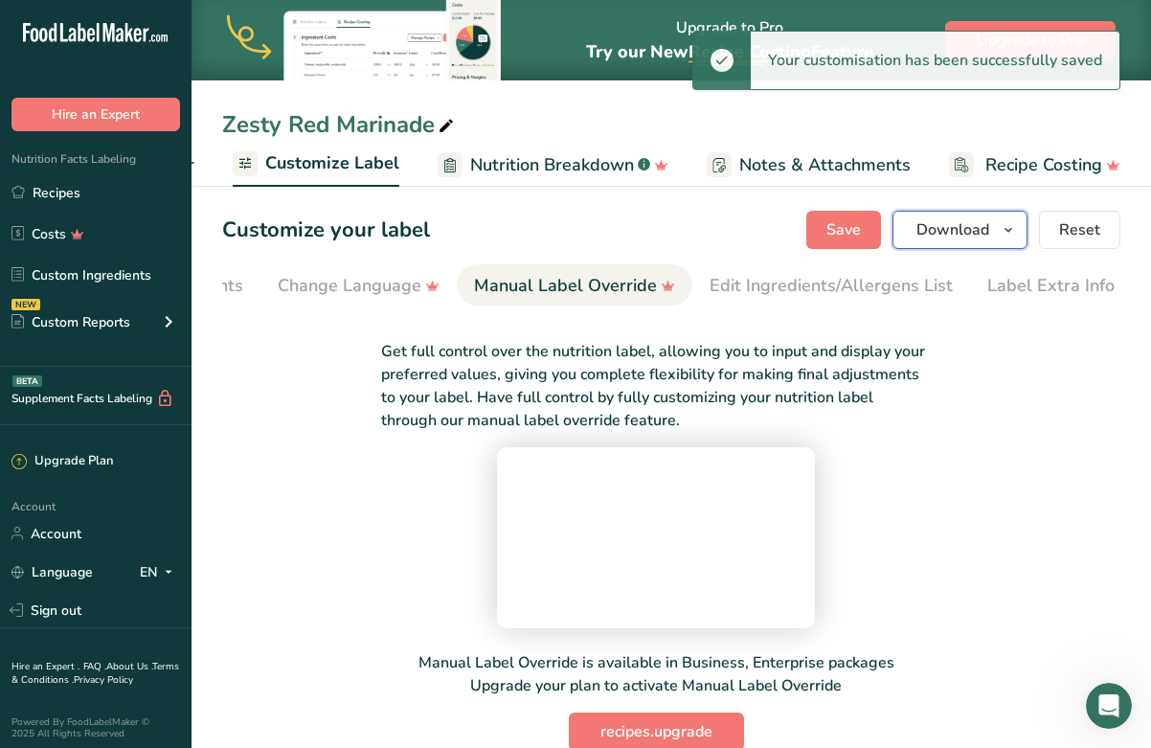
click at [726, 231] on button "Download" at bounding box center [959, 230] width 135 height 38
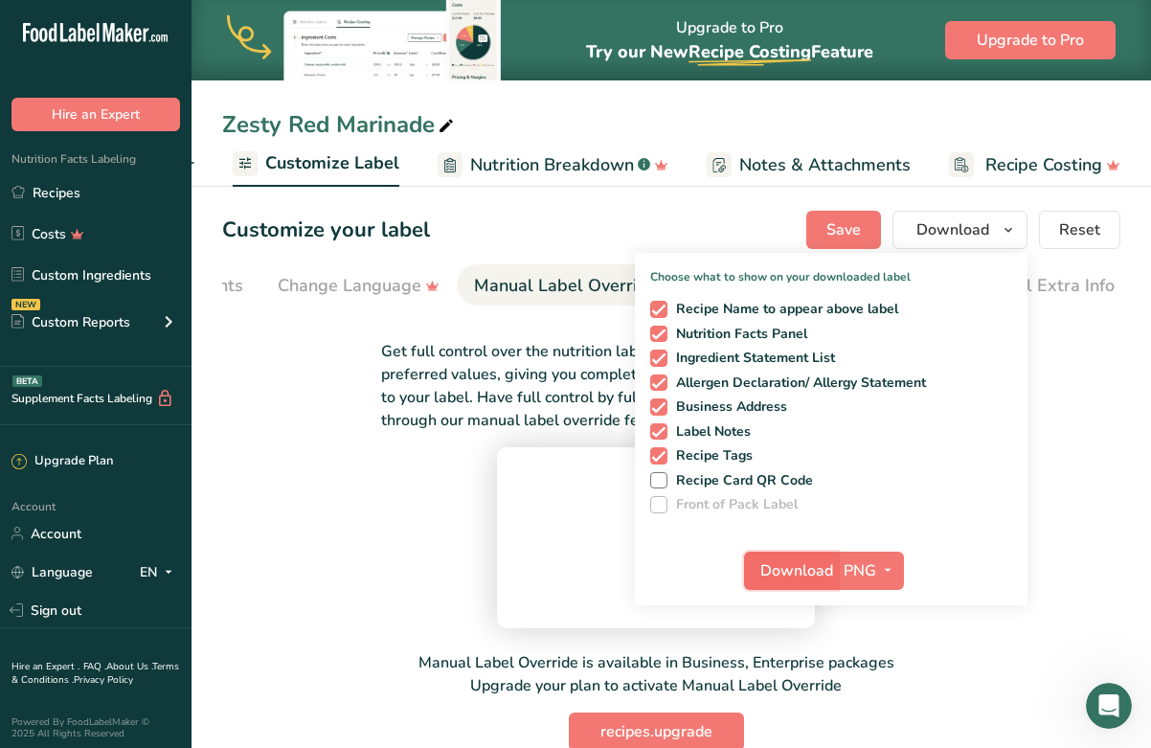
click at [726, 573] on span "Download" at bounding box center [796, 570] width 73 height 23
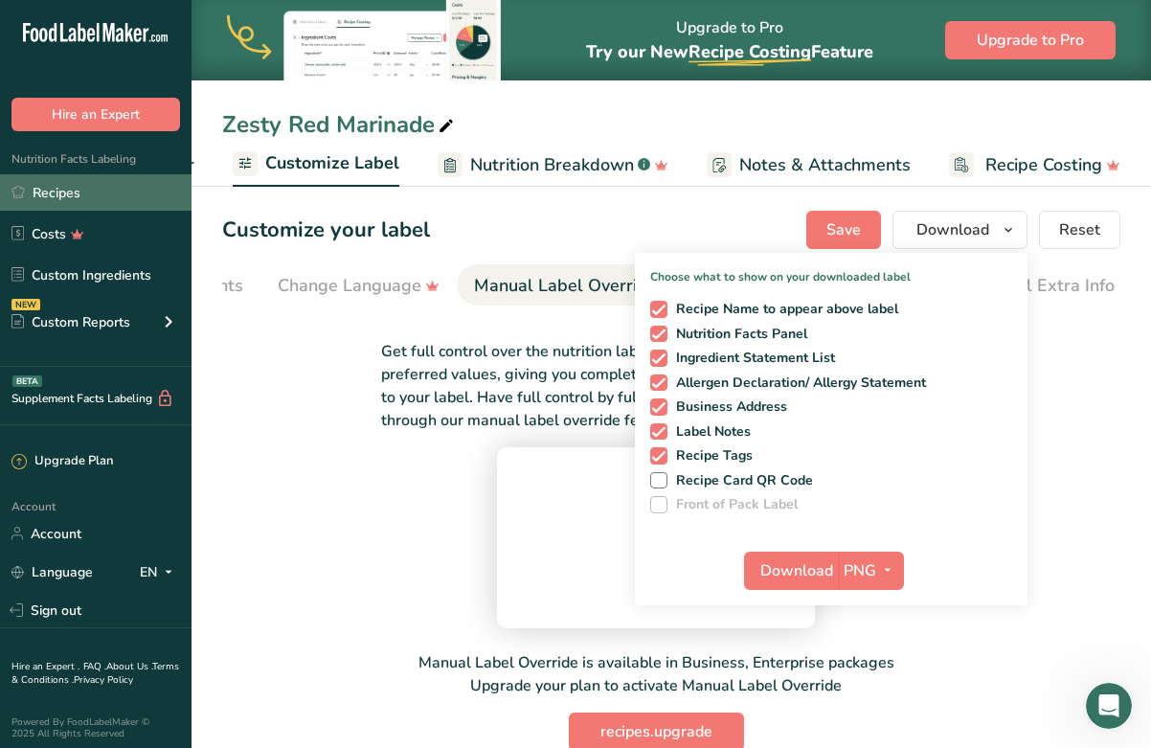
click at [68, 195] on link "Recipes" at bounding box center [95, 192] width 191 height 36
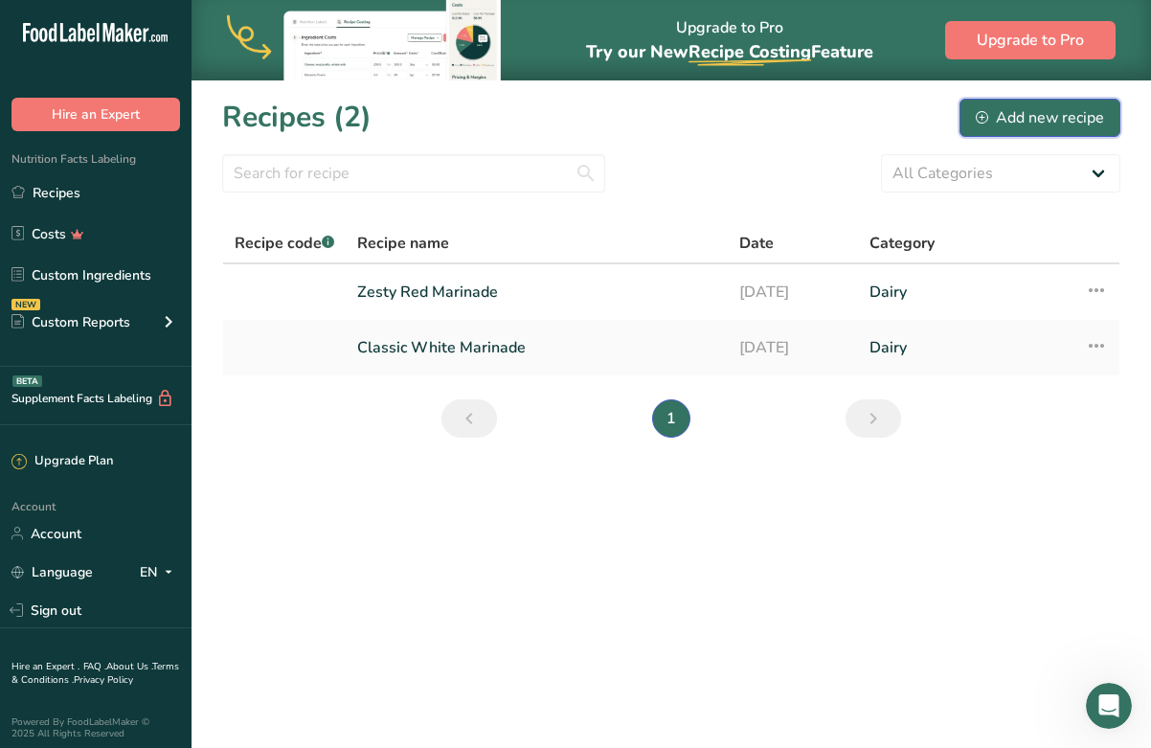
click at [726, 128] on div "Add new recipe" at bounding box center [1040, 117] width 128 height 23
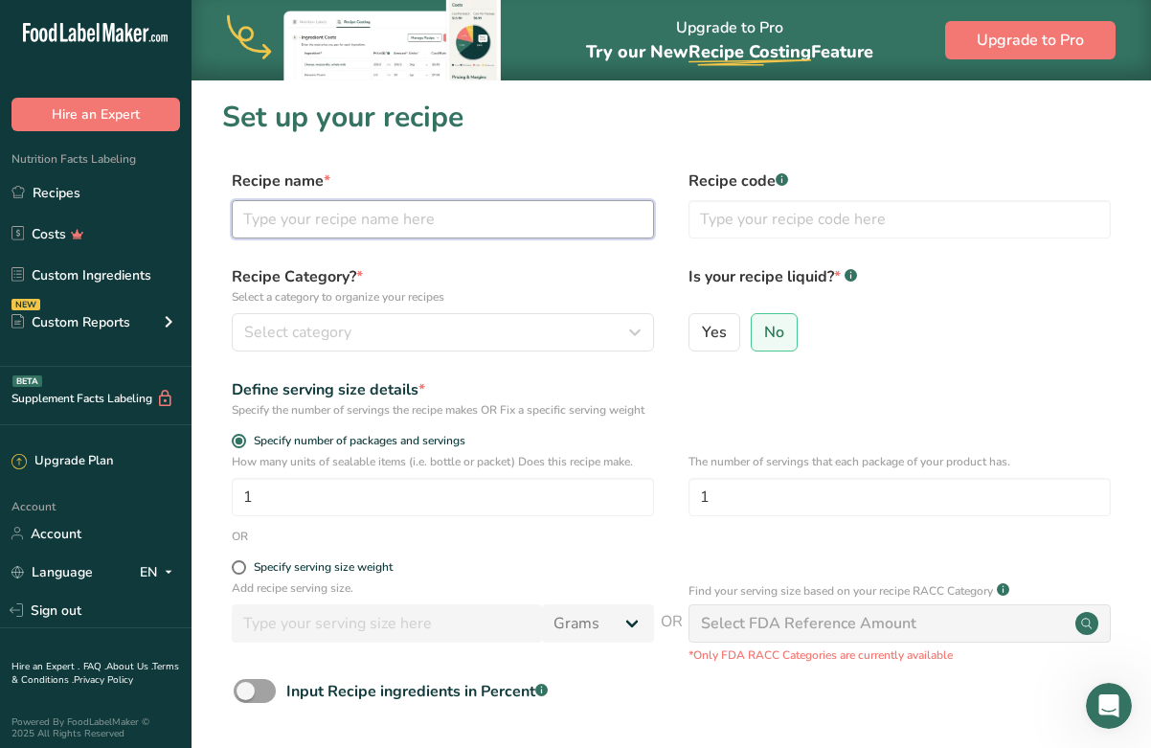
click at [279, 214] on input "text" at bounding box center [443, 219] width 422 height 38
type input "[PERSON_NAME] Marinade"
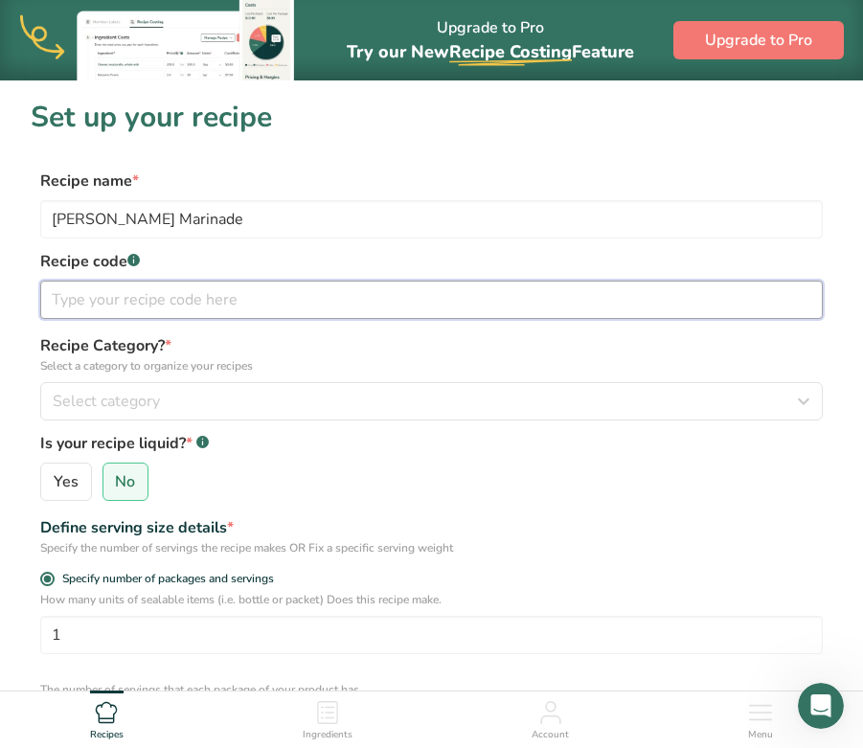
click at [117, 302] on input "text" at bounding box center [431, 300] width 782 height 38
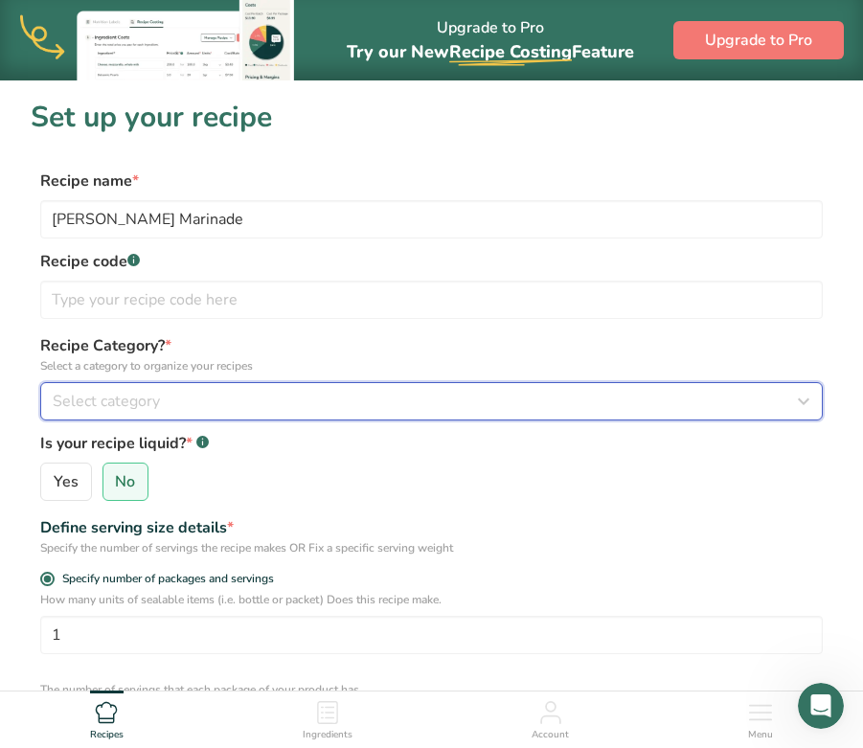
click at [124, 399] on span "Select category" at bounding box center [106, 401] width 107 height 23
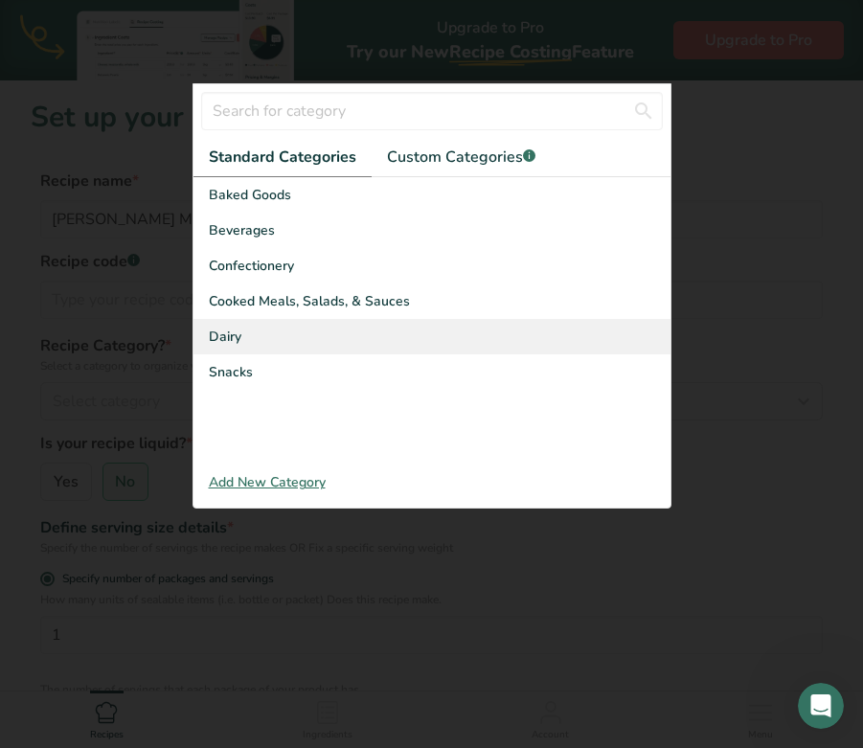
click at [243, 344] on div "Dairy" at bounding box center [431, 336] width 477 height 35
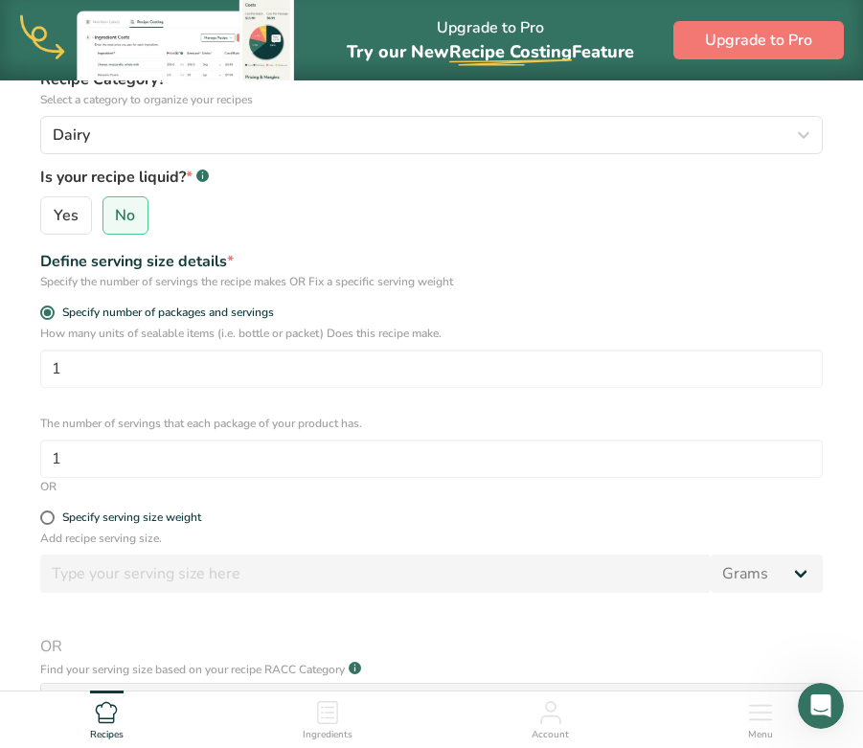
scroll to position [264, 0]
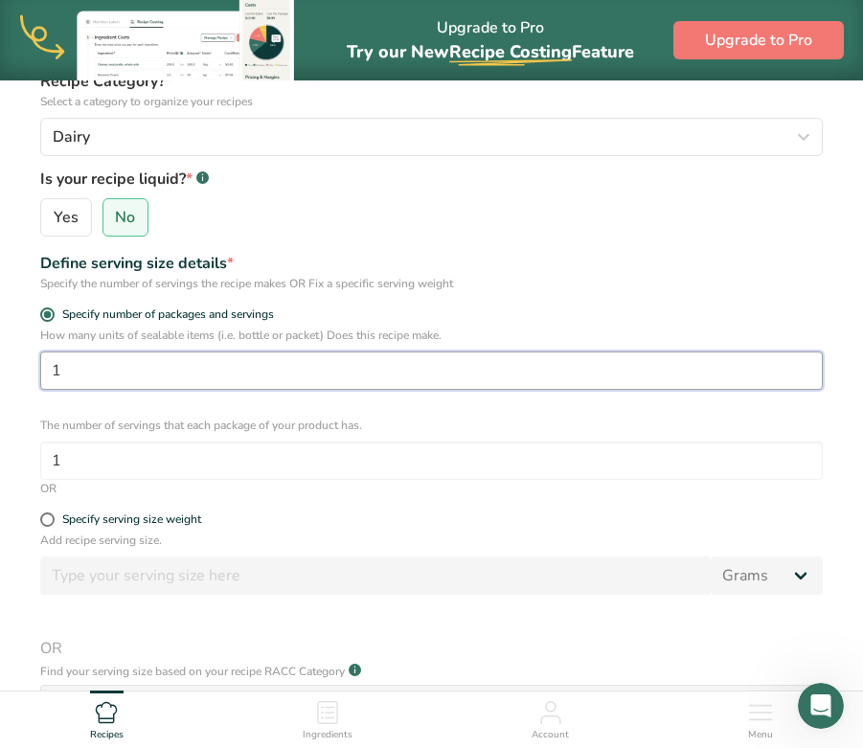
click at [201, 377] on input "1" at bounding box center [431, 370] width 782 height 38
type input "11"
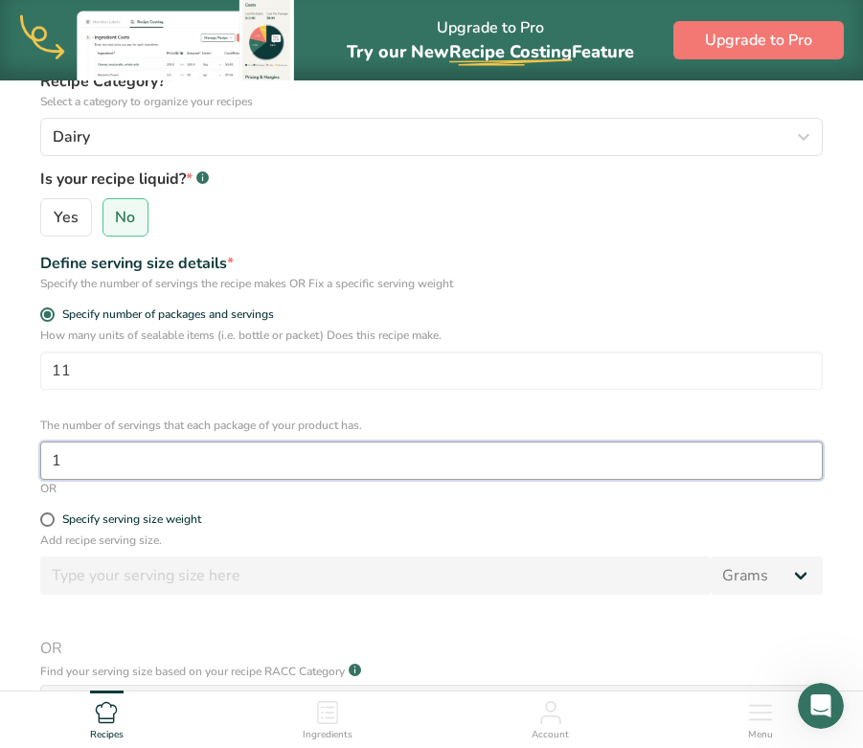
click at [146, 464] on input "1" at bounding box center [431, 460] width 782 height 38
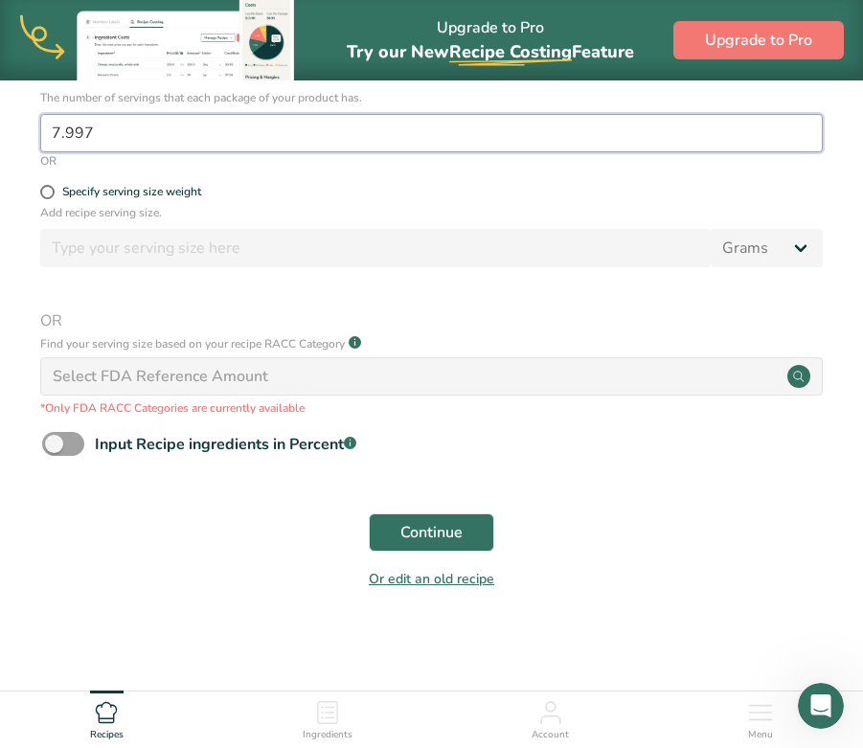
scroll to position [595, 0]
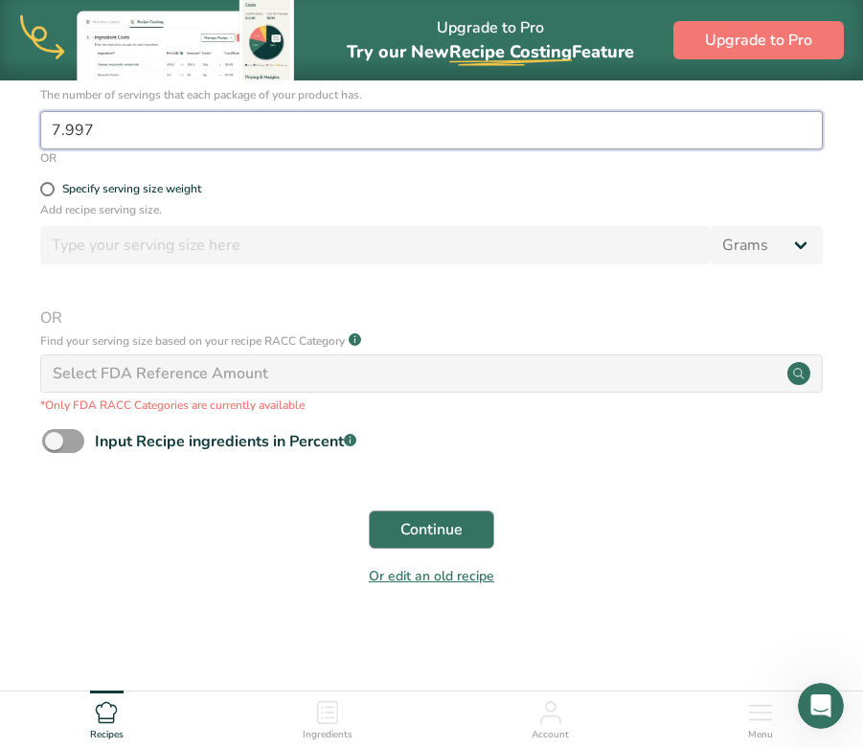
type input "7.997"
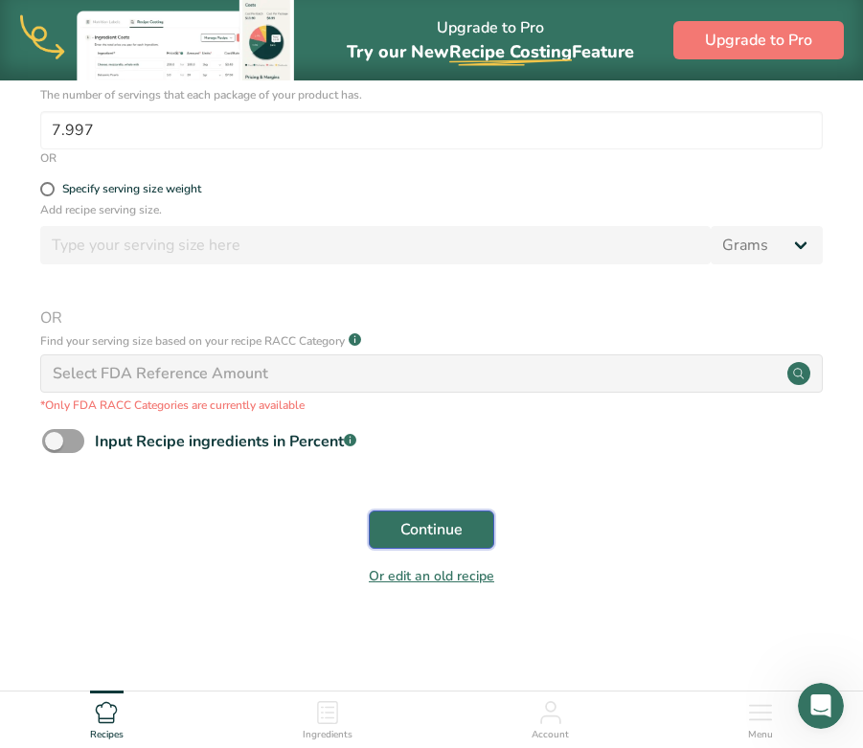
click at [398, 532] on button "Continue" at bounding box center [431, 529] width 125 height 38
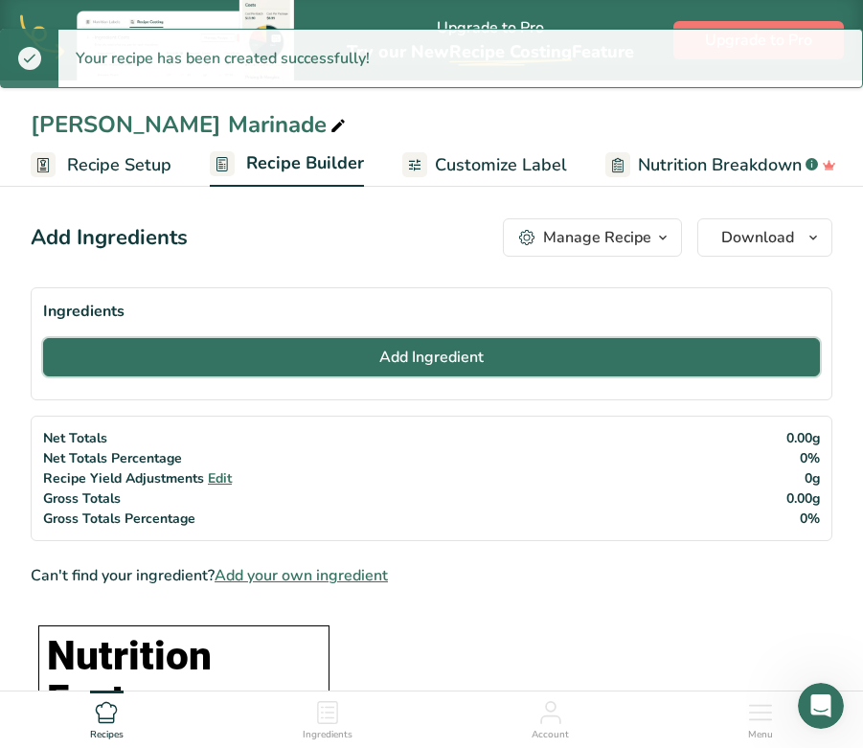
click at [367, 348] on button "Add Ingredient" at bounding box center [431, 357] width 776 height 38
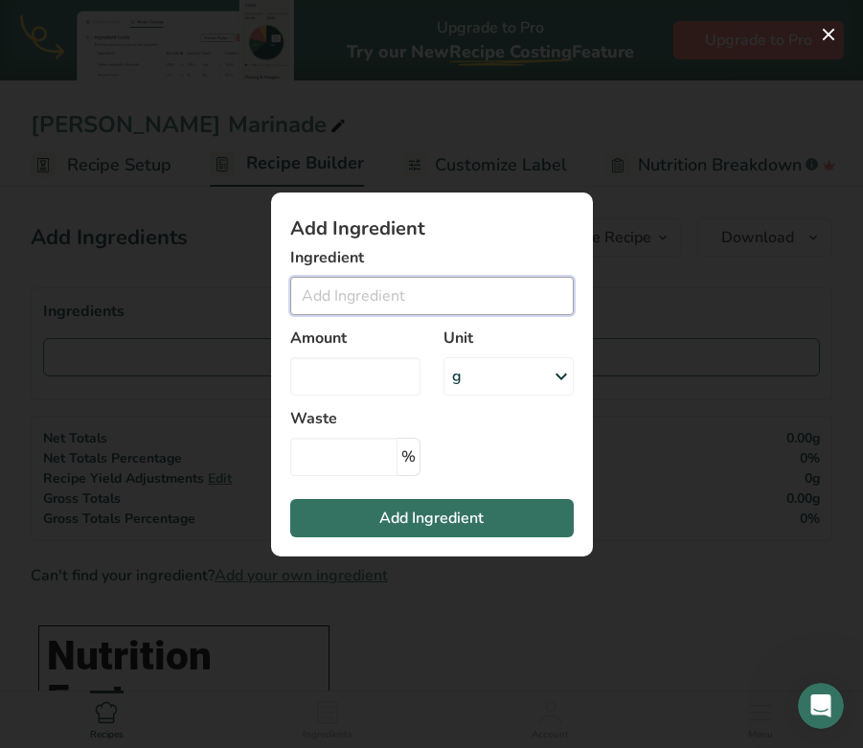
click at [335, 312] on input "Add ingredient modal" at bounding box center [431, 296] width 283 height 38
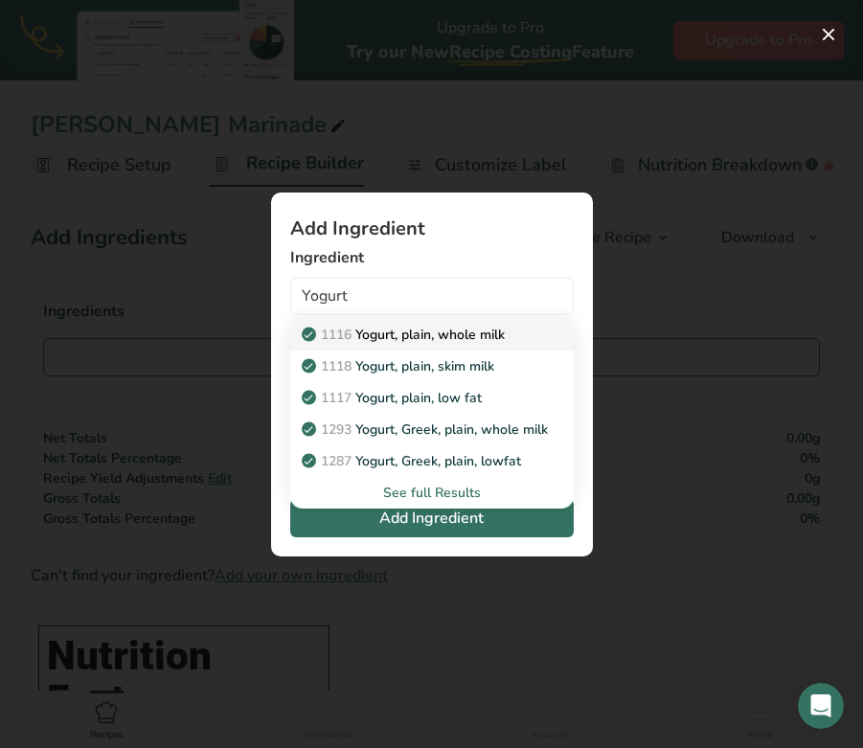
click at [385, 340] on p "1116 Yogurt, plain, whole milk" at bounding box center [404, 335] width 199 height 20
type input "Yogurt, plain, whole milk"
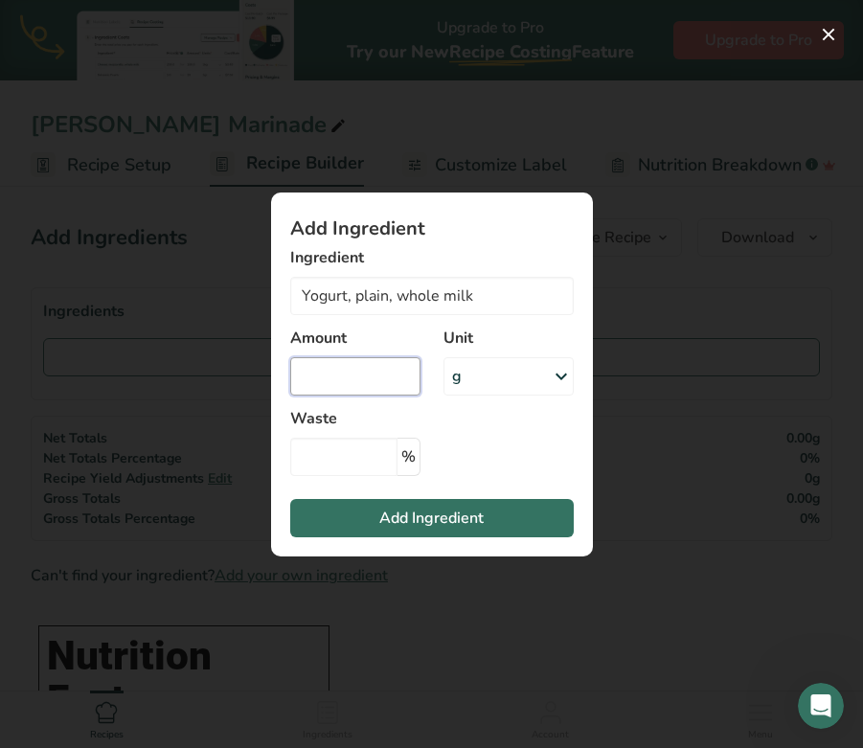
click at [354, 377] on input "Add ingredient modal" at bounding box center [355, 376] width 130 height 38
type input "1300"
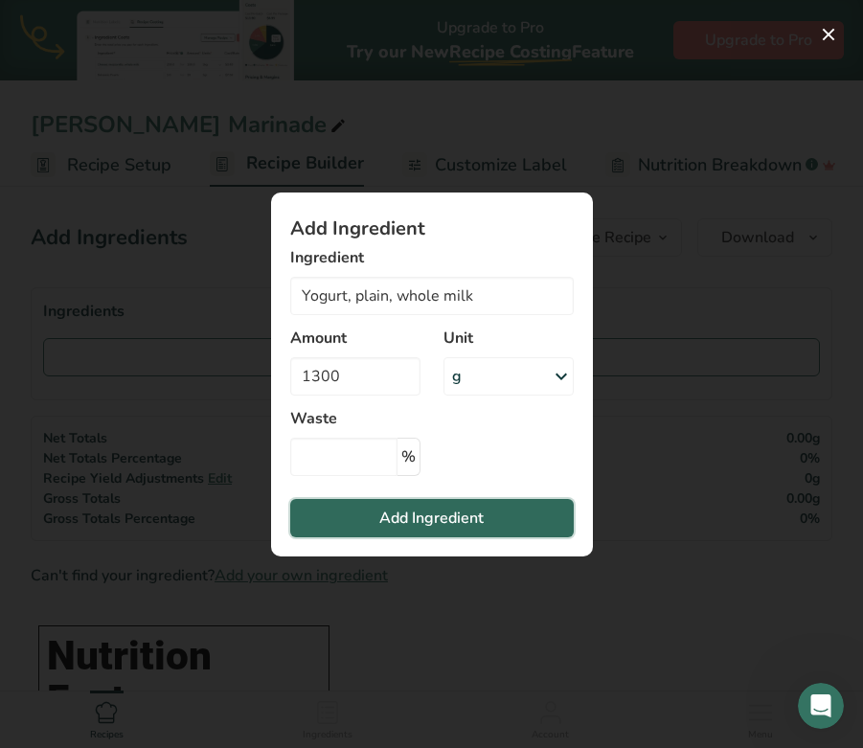
click at [385, 523] on span "Add Ingredient" at bounding box center [431, 517] width 104 height 23
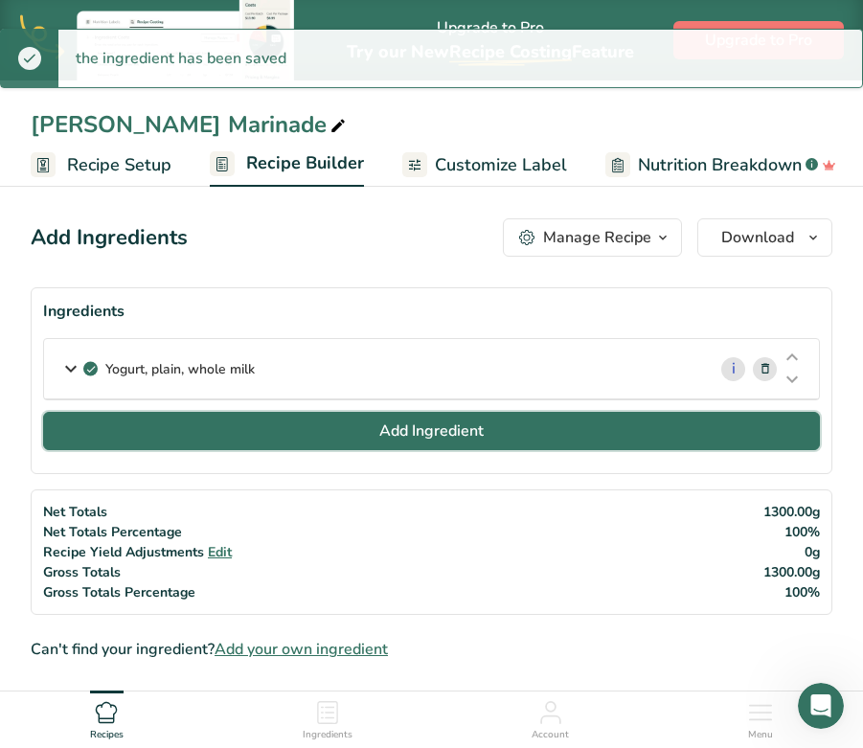
click at [375, 428] on button "Add Ingredient" at bounding box center [431, 431] width 776 height 38
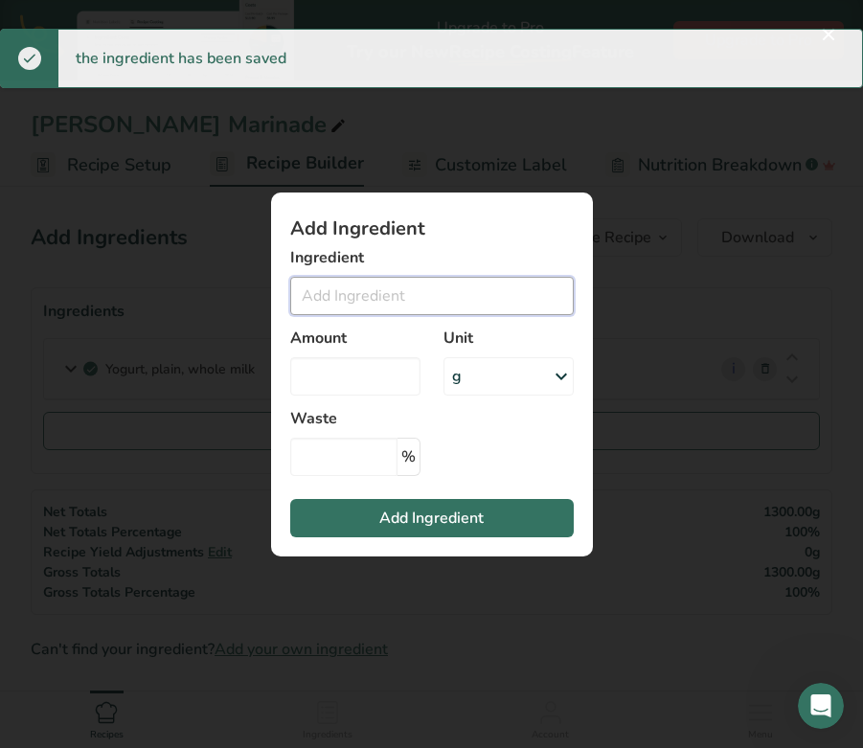
click at [343, 305] on input "Add ingredient modal" at bounding box center [431, 296] width 283 height 38
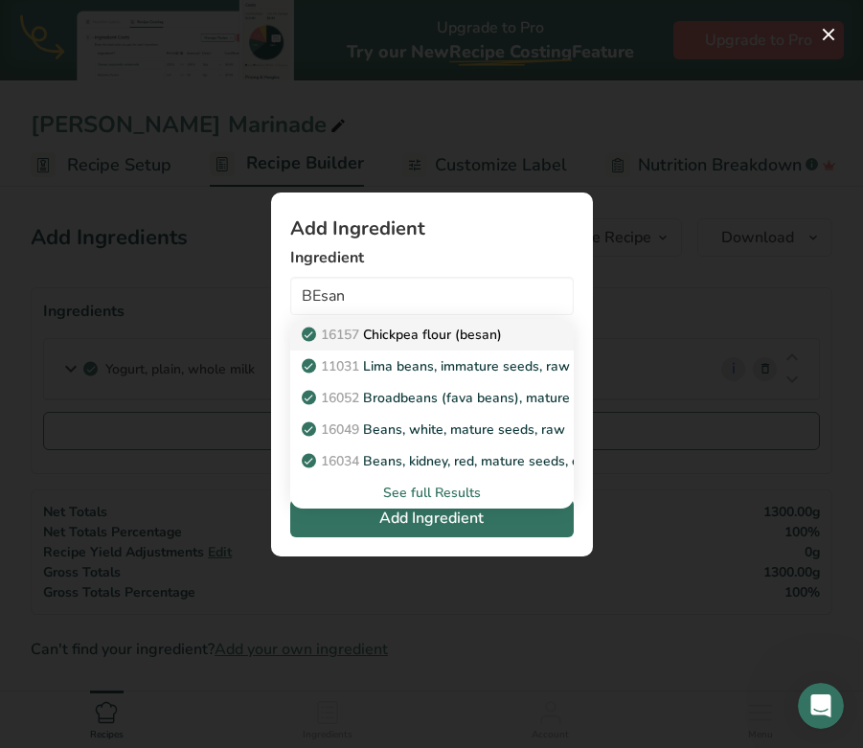
click at [387, 333] on p "16157 Chickpea flour (besan)" at bounding box center [403, 335] width 196 height 20
type input "Chickpea flour (besan)"
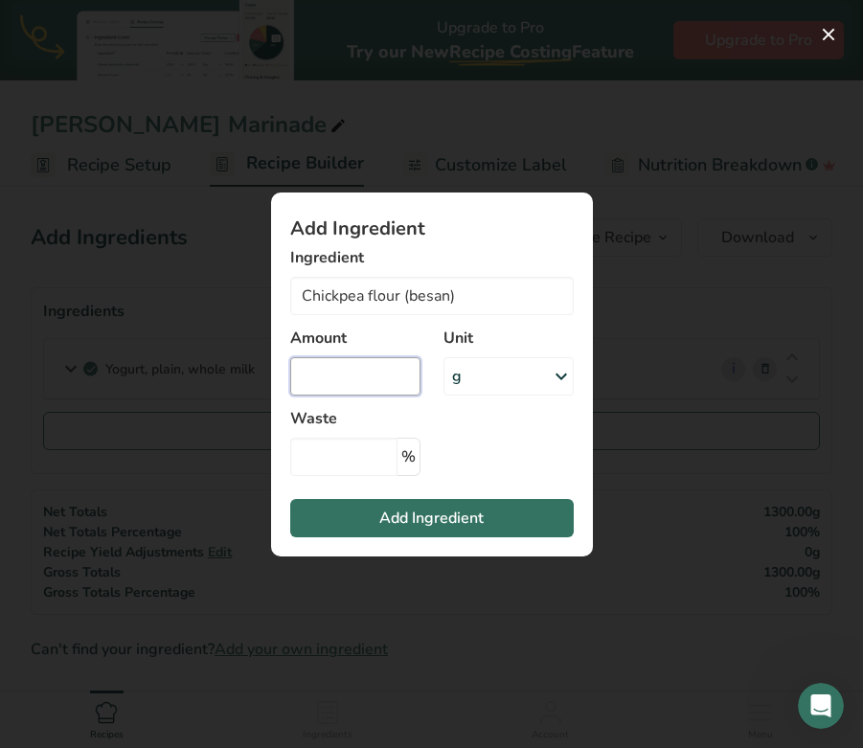
click at [372, 375] on input "Add ingredient modal" at bounding box center [355, 376] width 130 height 38
type input "100"
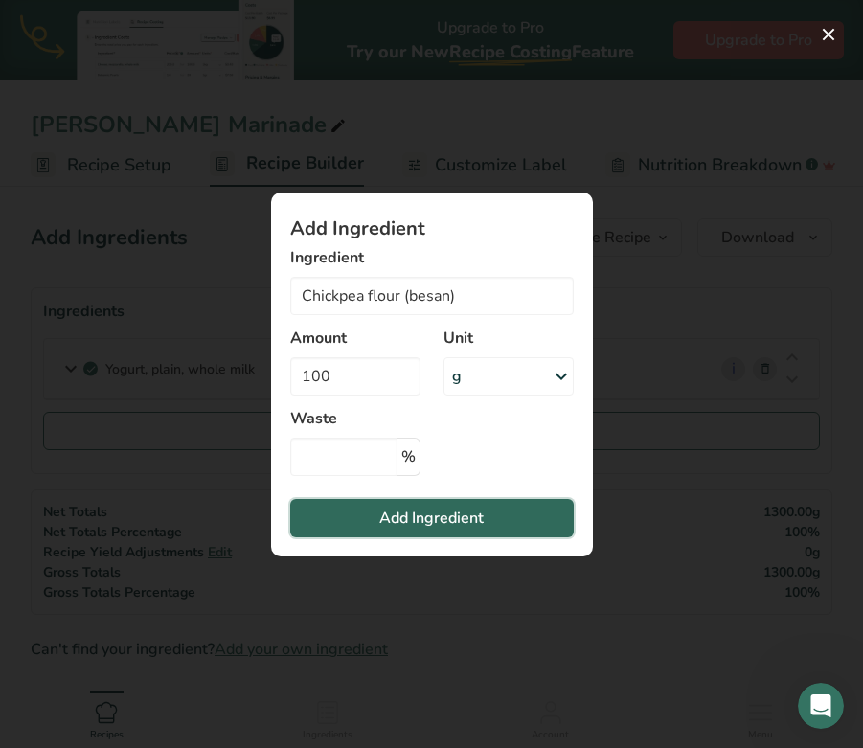
click at [386, 512] on span "Add Ingredient" at bounding box center [431, 517] width 104 height 23
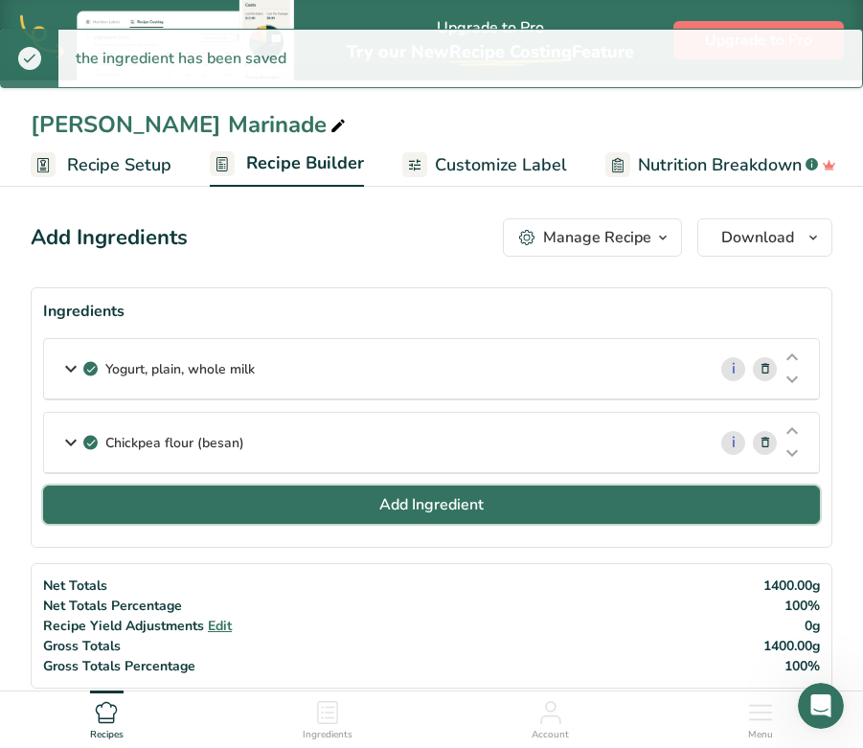
click at [225, 501] on button "Add Ingredient" at bounding box center [431, 504] width 776 height 38
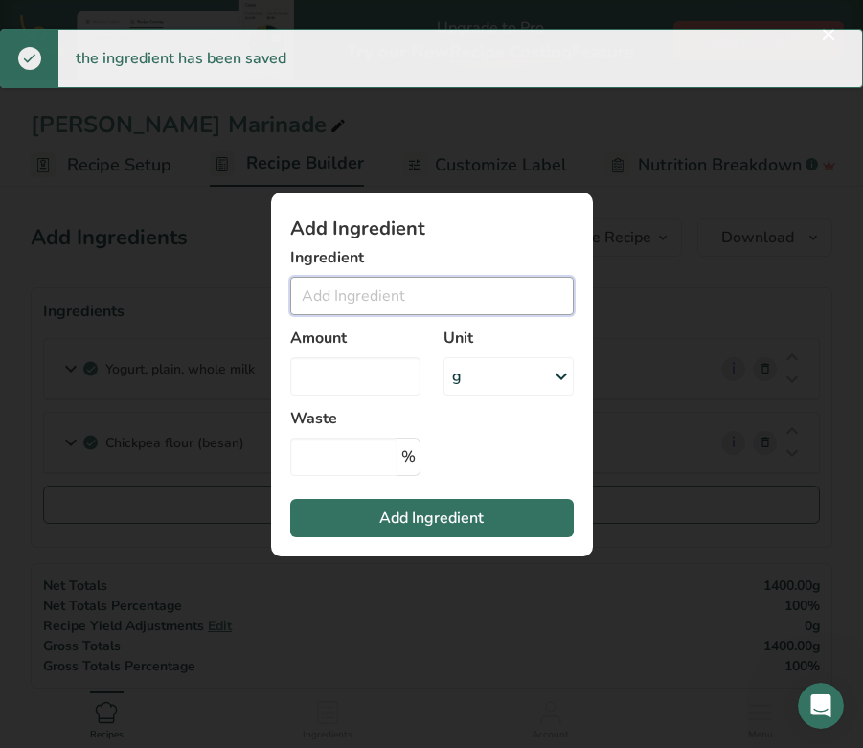
click at [382, 290] on input "Add ingredient modal" at bounding box center [431, 296] width 283 height 38
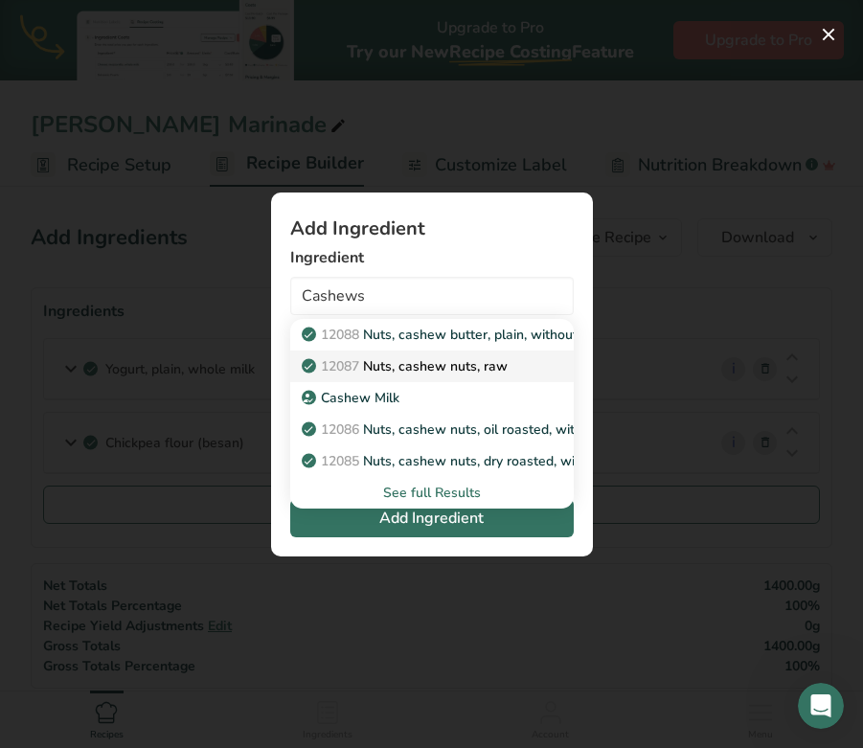
click at [400, 374] on p "12087 Nuts, cashew nuts, raw" at bounding box center [406, 366] width 202 height 20
type input "Nuts, cashew nuts, raw"
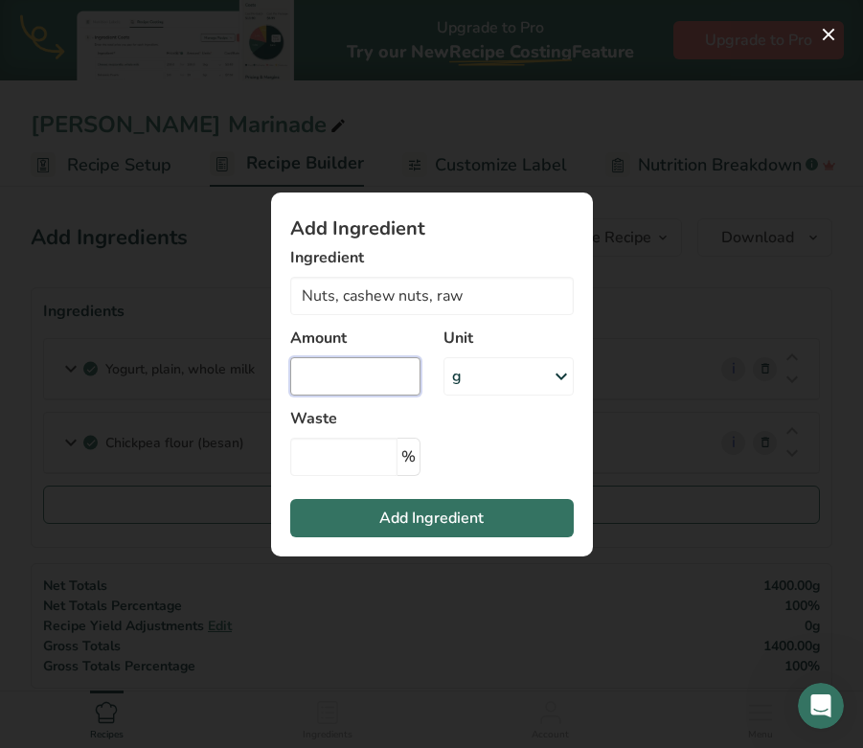
click at [388, 386] on input "Add ingredient modal" at bounding box center [355, 376] width 130 height 38
type input "500"
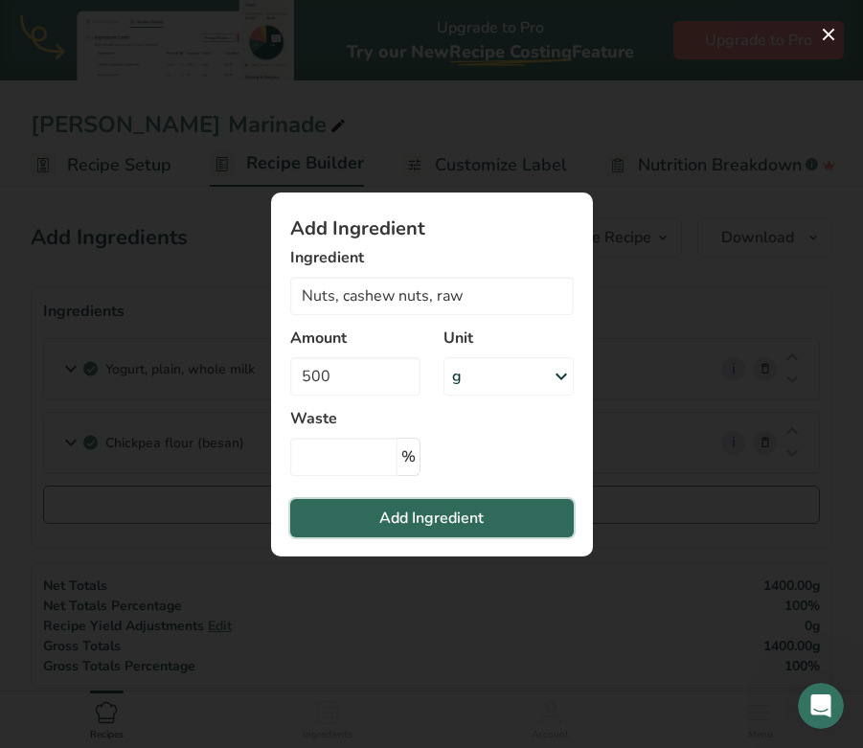
click at [439, 517] on span "Add Ingredient" at bounding box center [431, 517] width 104 height 23
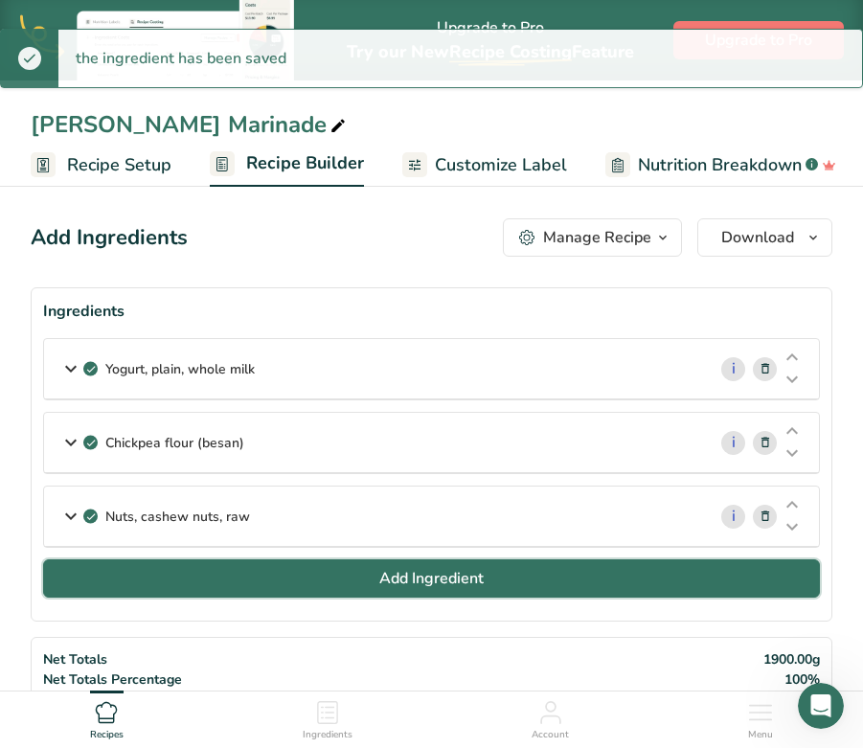
click at [402, 565] on button "Add Ingredient" at bounding box center [431, 578] width 776 height 38
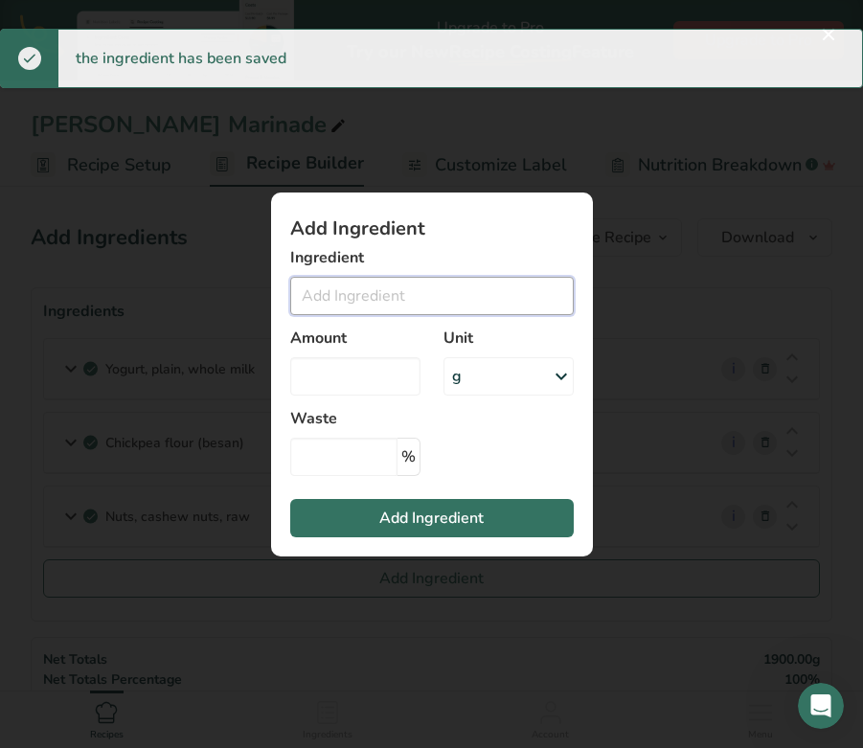
drag, startPoint x: 359, startPoint y: 300, endPoint x: 378, endPoint y: 228, distance: 74.3
click at [359, 300] on input "Add ingredient modal" at bounding box center [431, 296] width 283 height 38
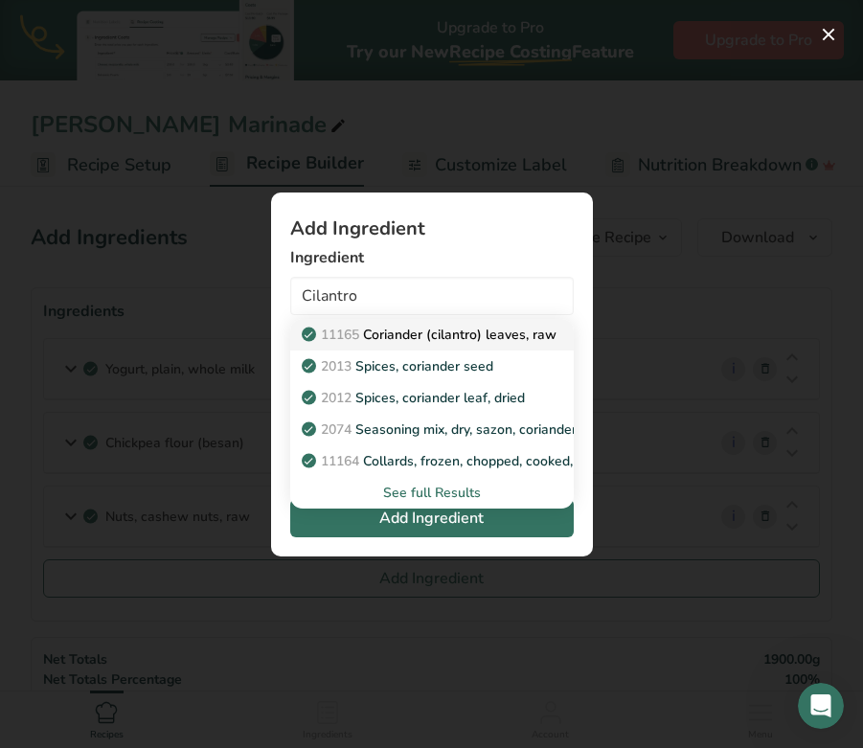
click at [432, 340] on p "11165 Coriander (cilantro) leaves, raw" at bounding box center [430, 335] width 251 height 20
type input "Coriander (cilantro) leaves, raw"
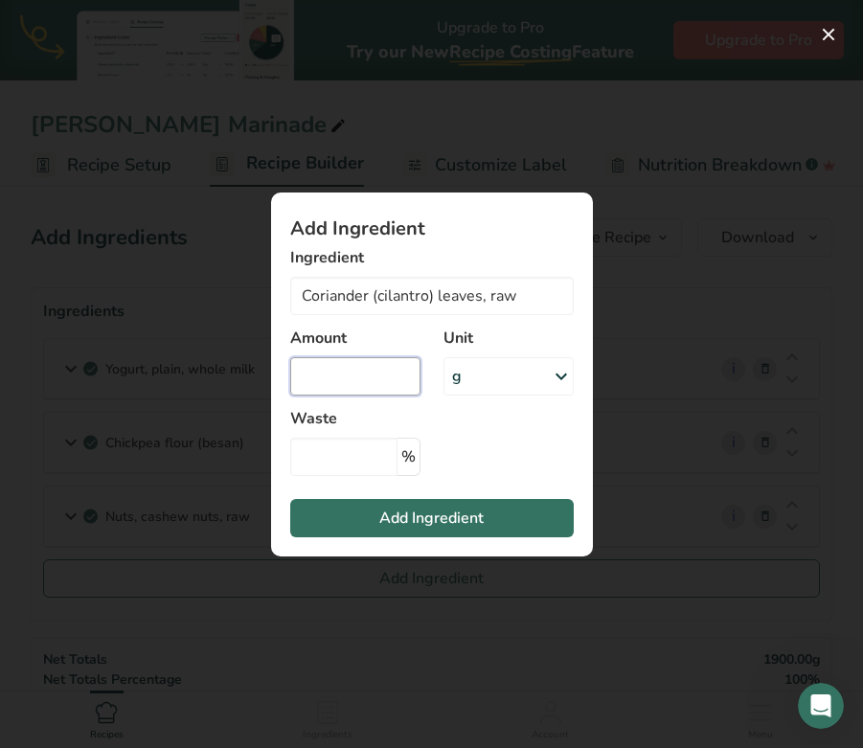
click at [318, 378] on input "Add ingredient modal" at bounding box center [355, 376] width 130 height 38
type input "500"
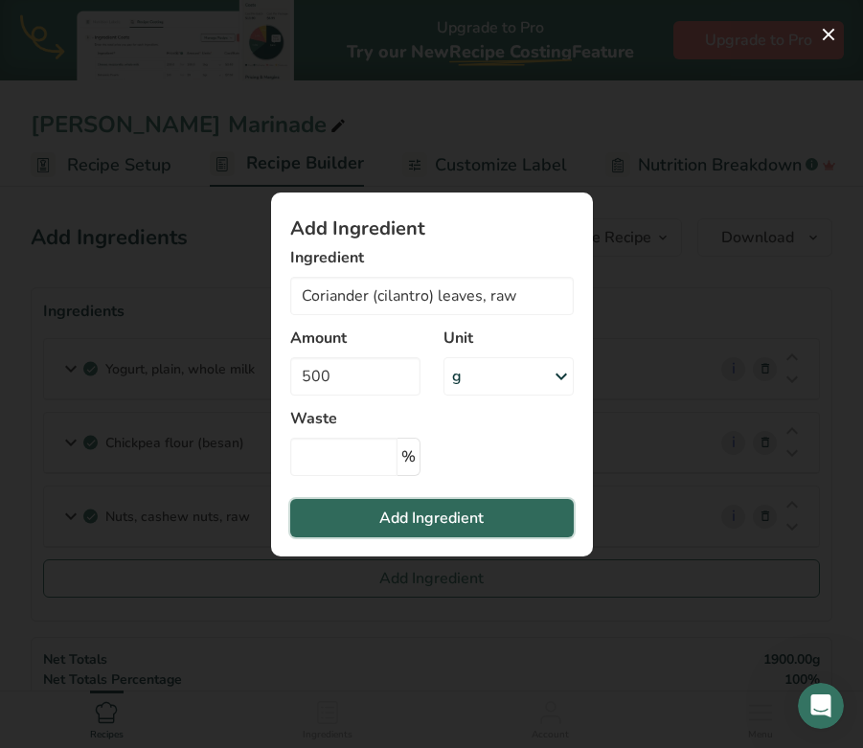
click at [375, 507] on button "Add Ingredient" at bounding box center [431, 518] width 283 height 38
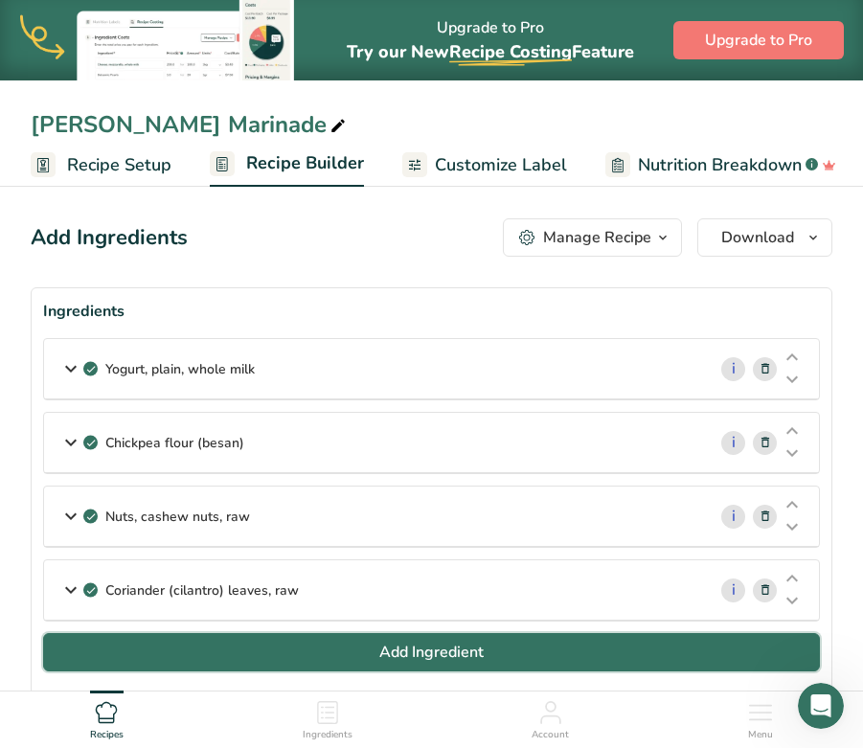
click at [404, 652] on span "Add Ingredient" at bounding box center [431, 652] width 104 height 23
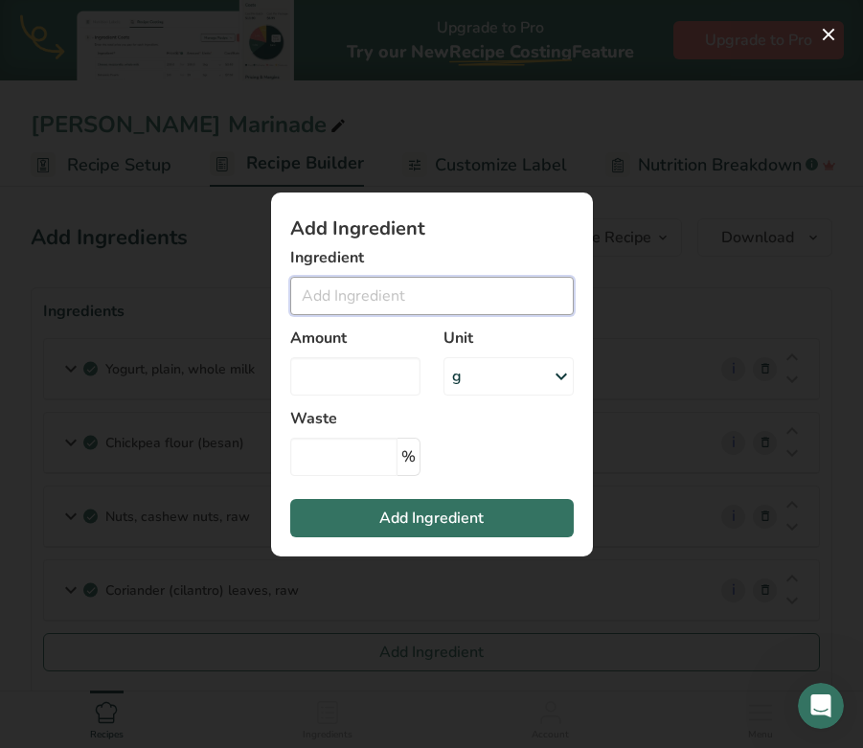
click at [394, 296] on input "Add ingredient modal" at bounding box center [431, 296] width 283 height 38
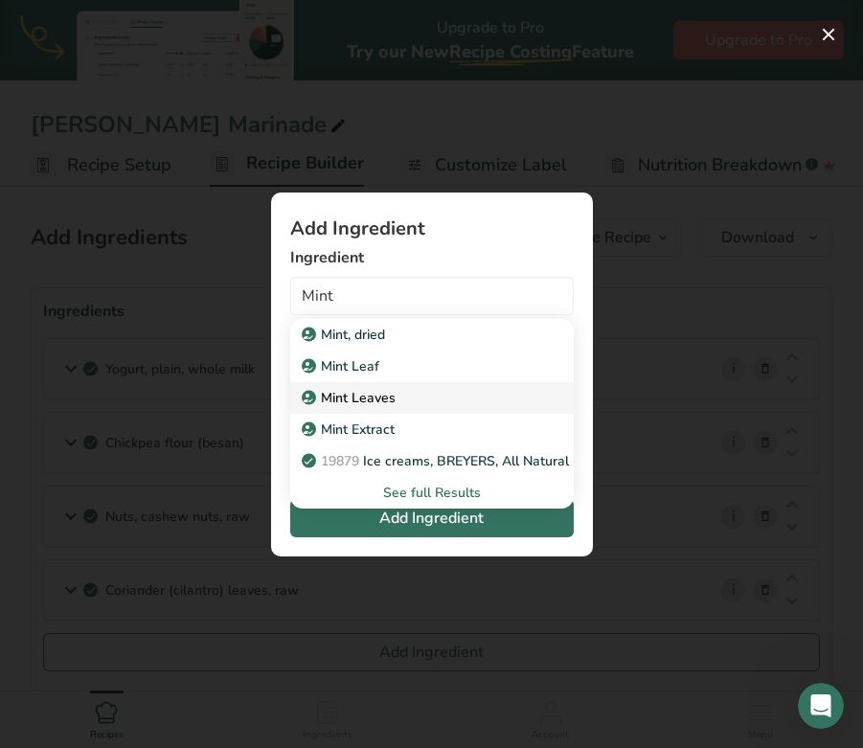
click at [381, 402] on p "Mint Leaves" at bounding box center [350, 398] width 90 height 20
type input "Mint Leaves"
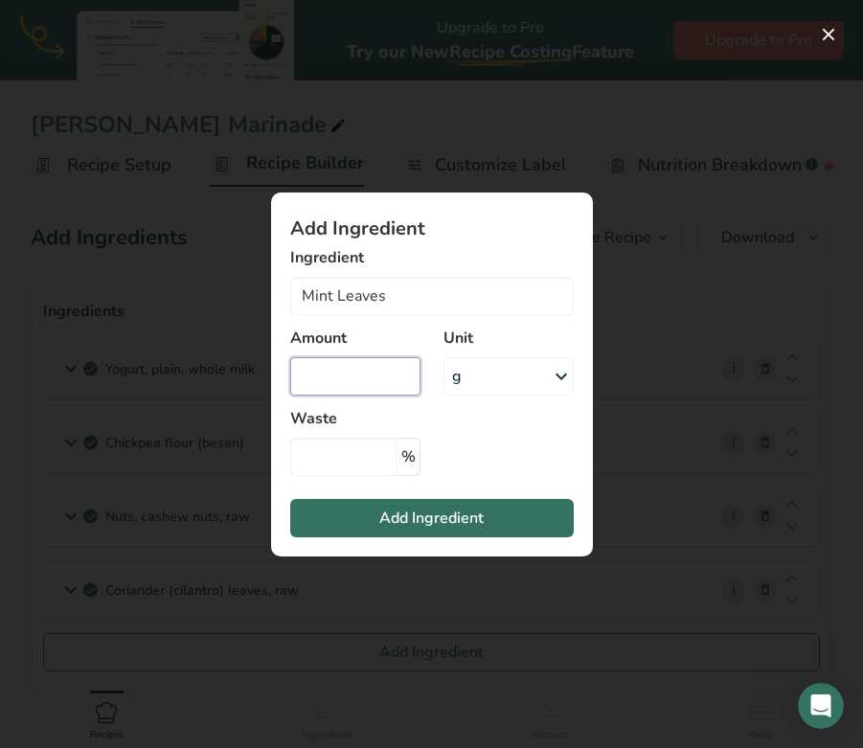
click at [362, 381] on input "Add ingredient modal" at bounding box center [355, 376] width 130 height 38
type input "140"
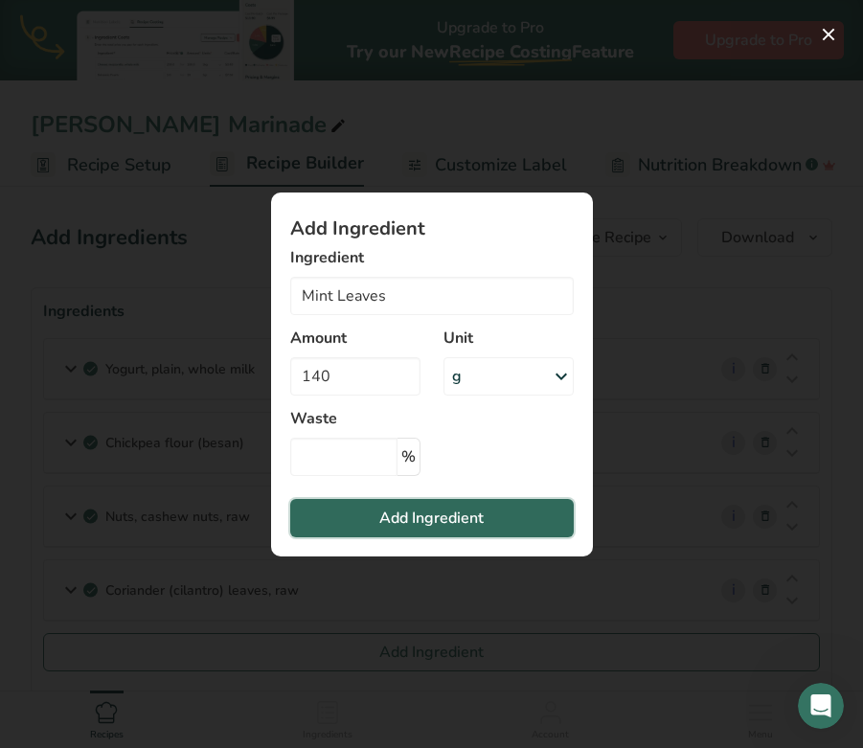
click at [400, 512] on span "Add Ingredient" at bounding box center [431, 517] width 104 height 23
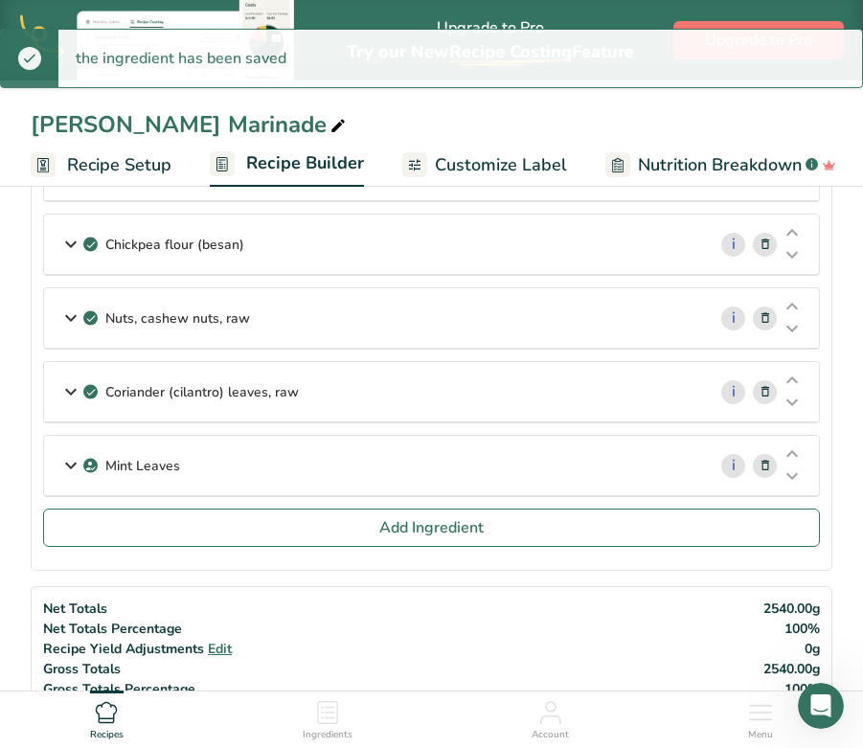
scroll to position [203, 0]
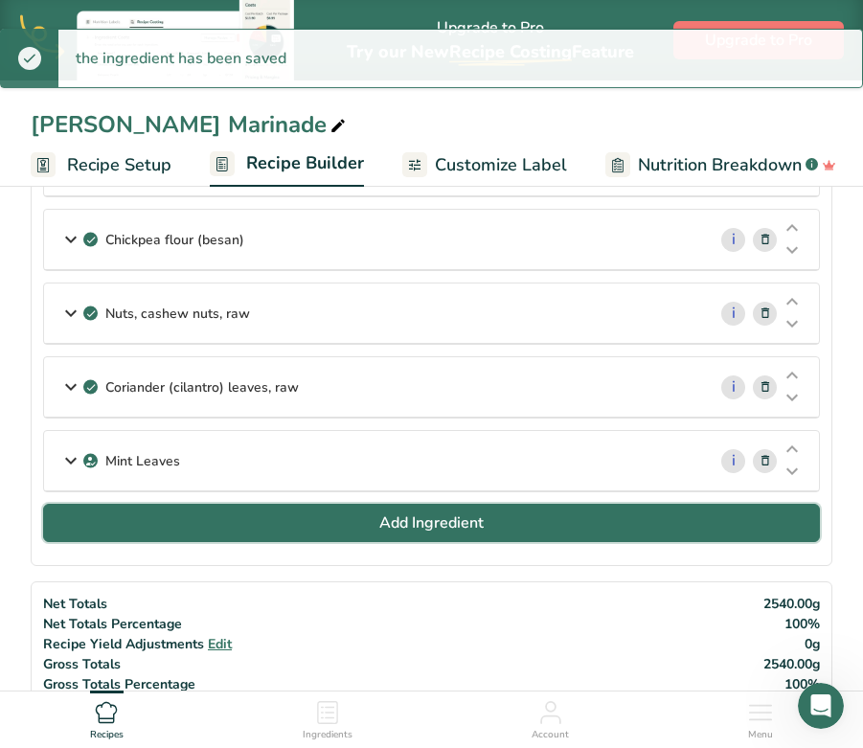
click at [310, 504] on button "Add Ingredient" at bounding box center [431, 523] width 776 height 38
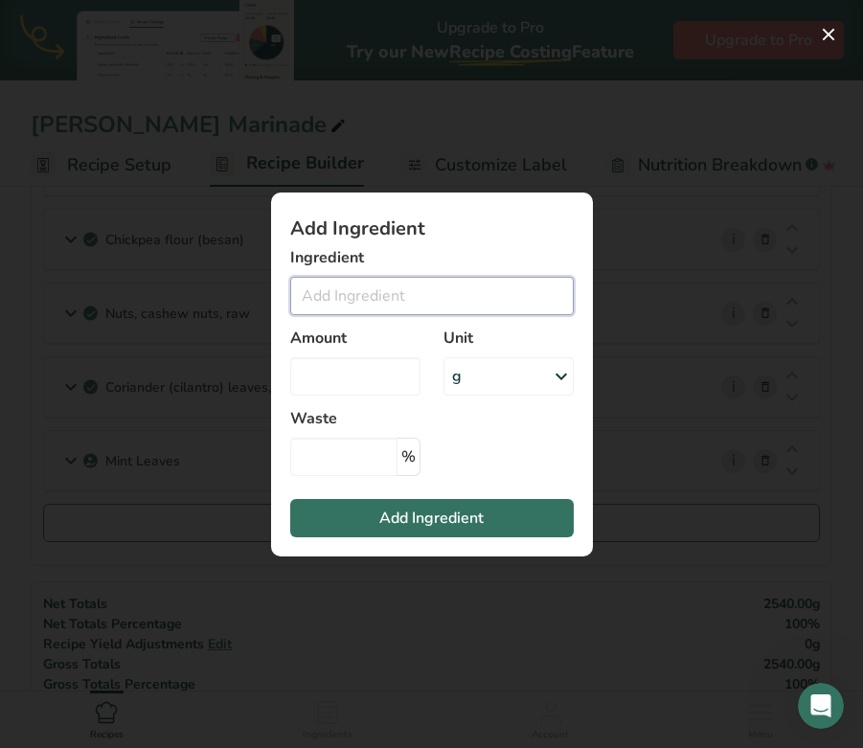
click at [445, 295] on input "Add ingredient modal" at bounding box center [431, 296] width 283 height 38
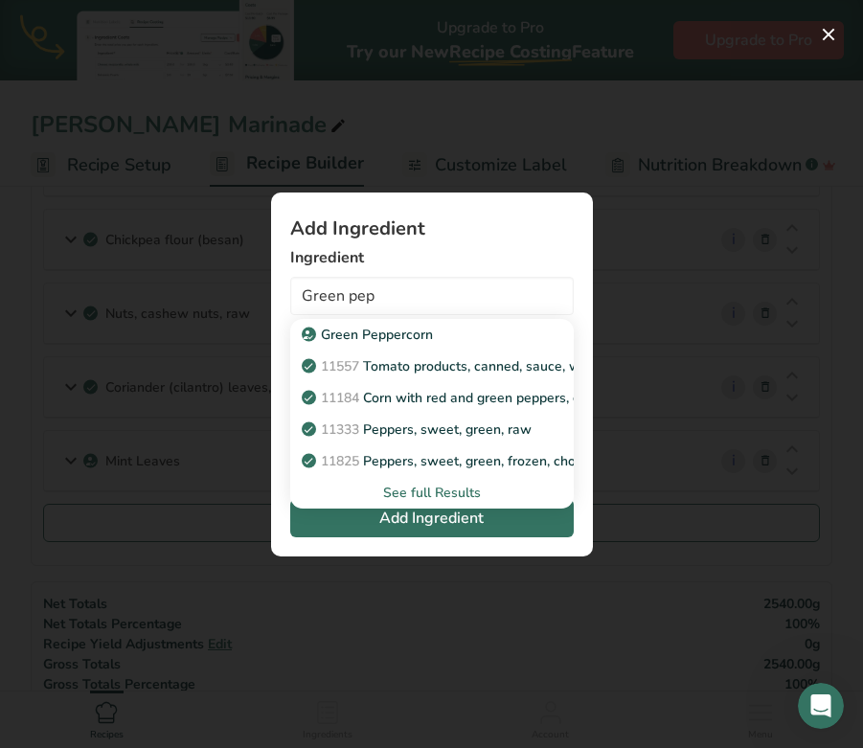
click at [462, 490] on div "See full Results" at bounding box center [431, 493] width 253 height 20
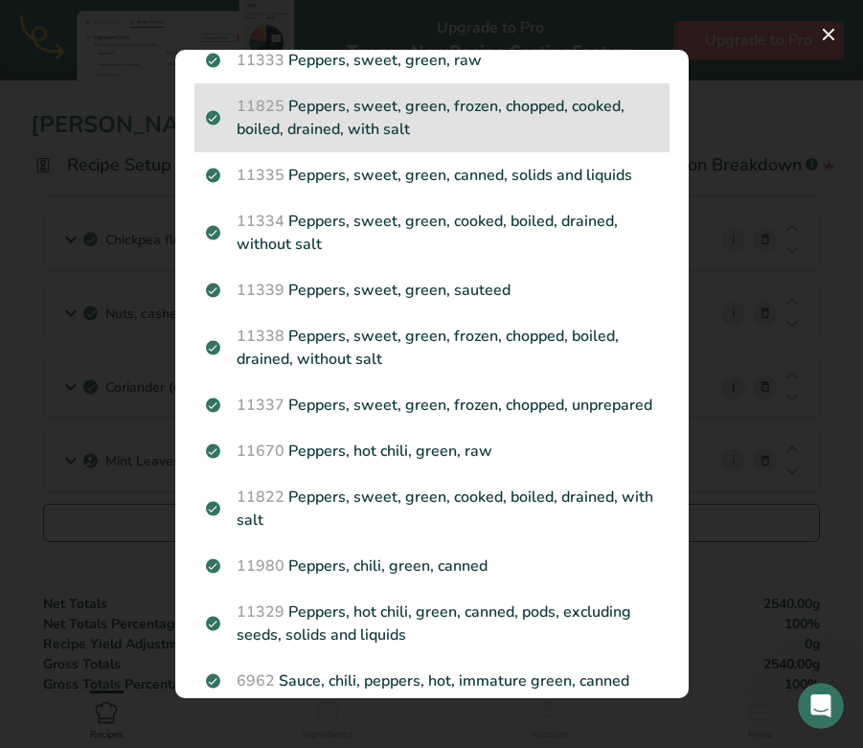
scroll to position [256, 0]
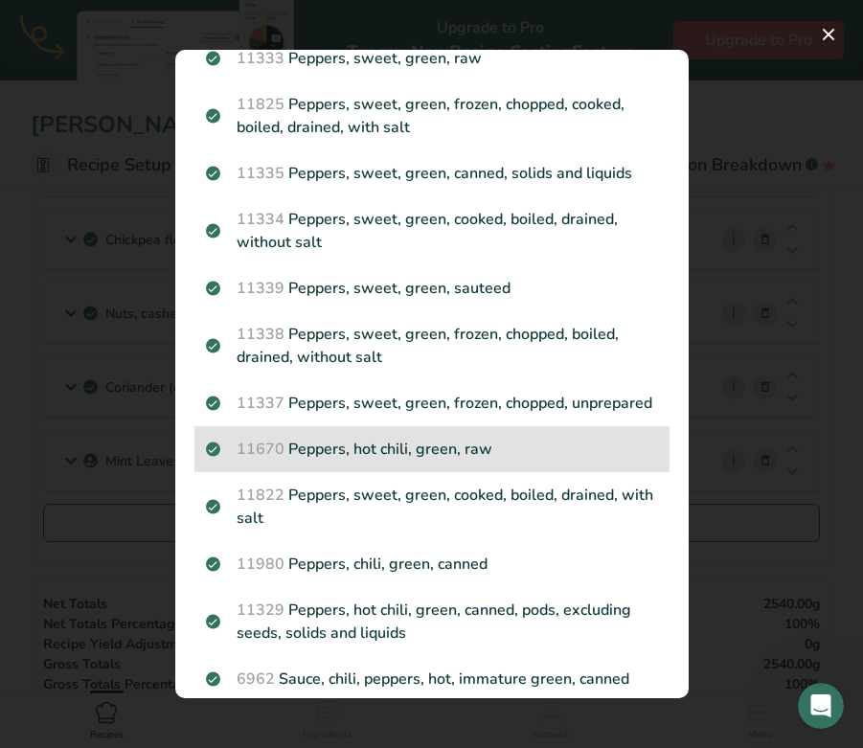
click at [348, 443] on p "11670 Peppers, hot chili, green, raw" at bounding box center [432, 449] width 452 height 23
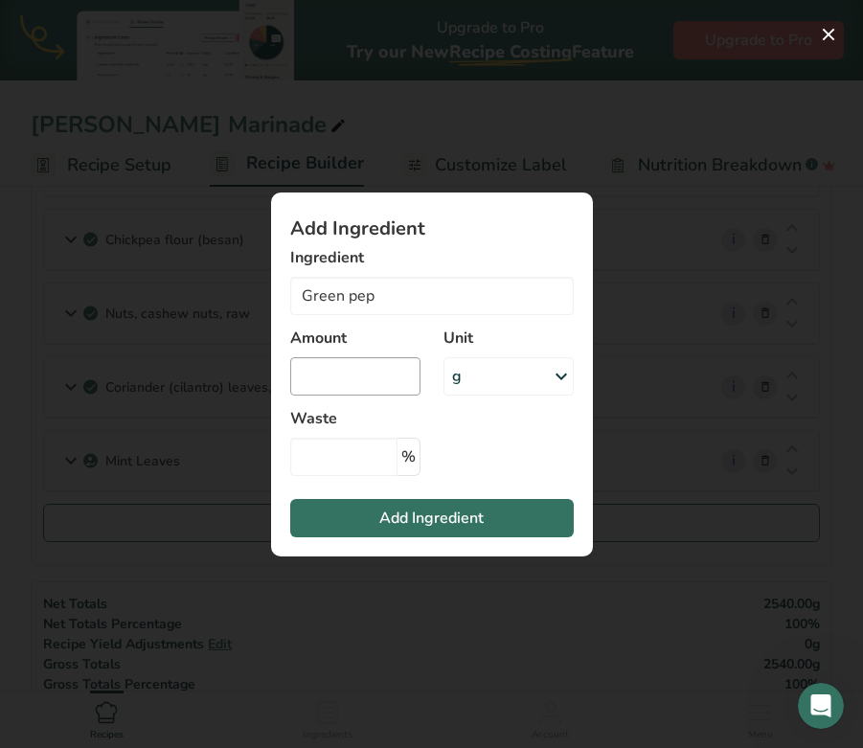
type input "Peppers, hot chili, green, raw"
click at [326, 385] on input "Add ingredient modal" at bounding box center [355, 376] width 130 height 38
type input "200"
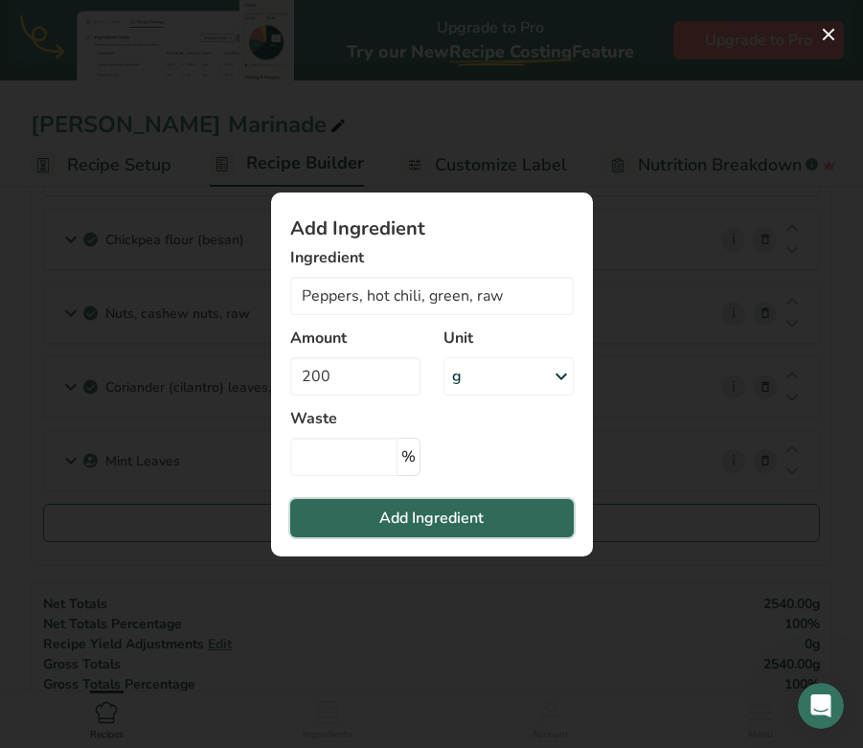
click at [366, 515] on button "Add Ingredient" at bounding box center [431, 518] width 283 height 38
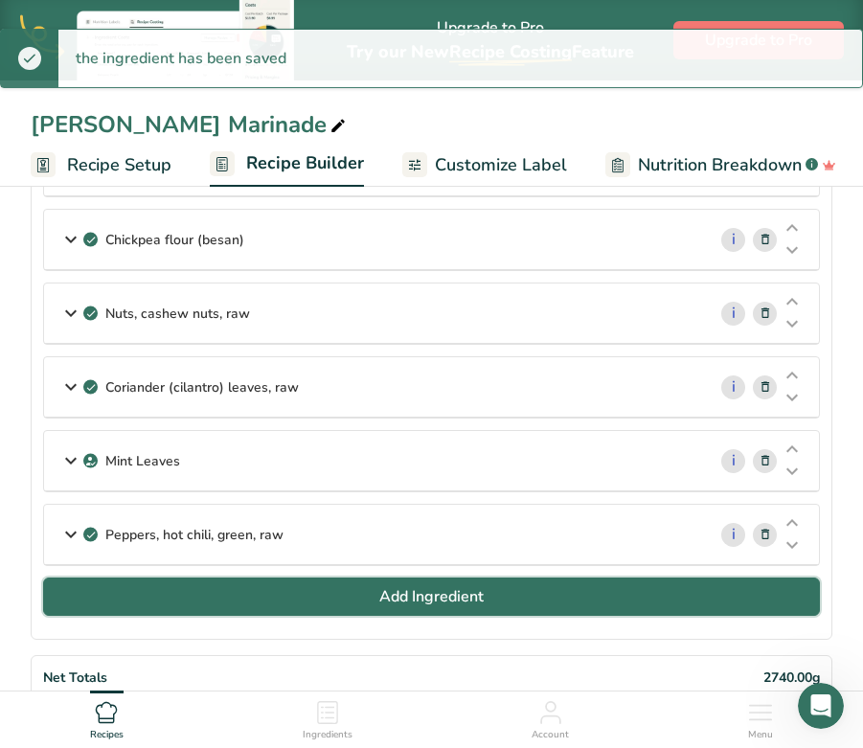
click at [326, 593] on button "Add Ingredient" at bounding box center [431, 596] width 776 height 38
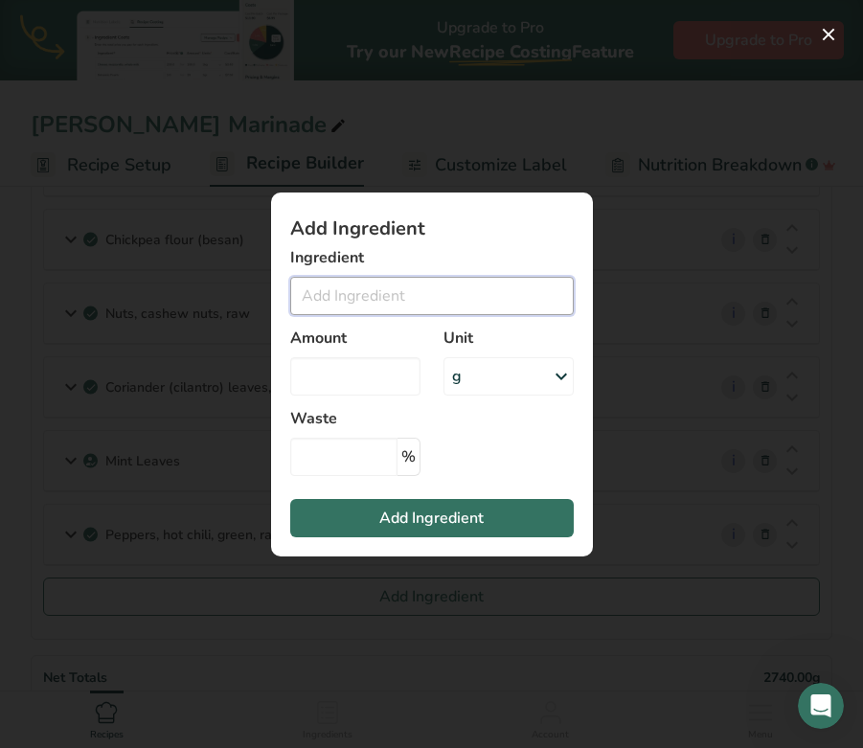
click at [340, 301] on input "Add ingredient modal" at bounding box center [431, 296] width 283 height 38
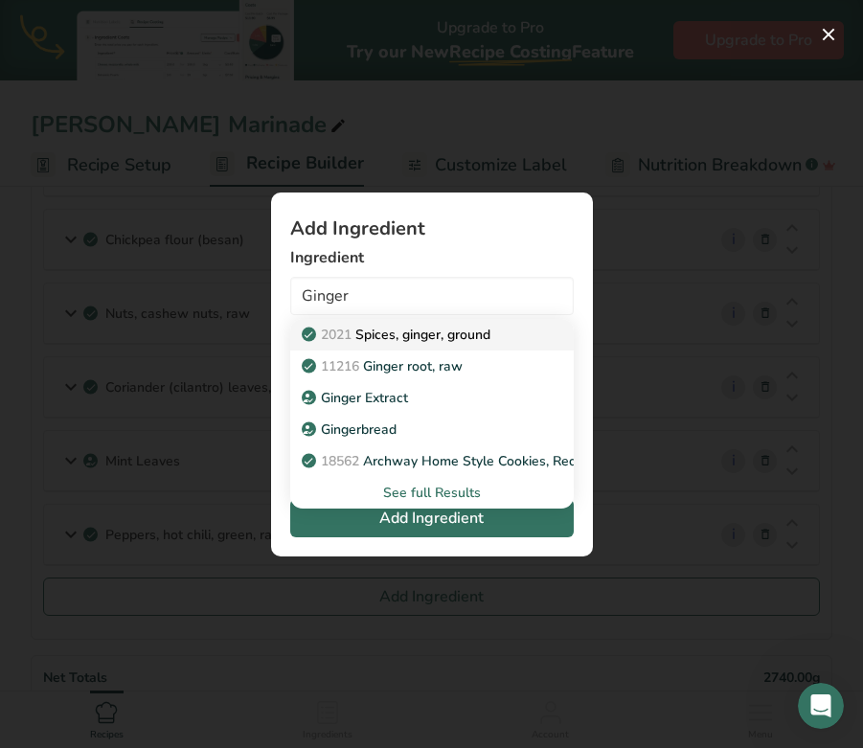
click at [368, 341] on p "2021 Spices, ginger, ground" at bounding box center [397, 335] width 185 height 20
type input "Spices, ginger, ground"
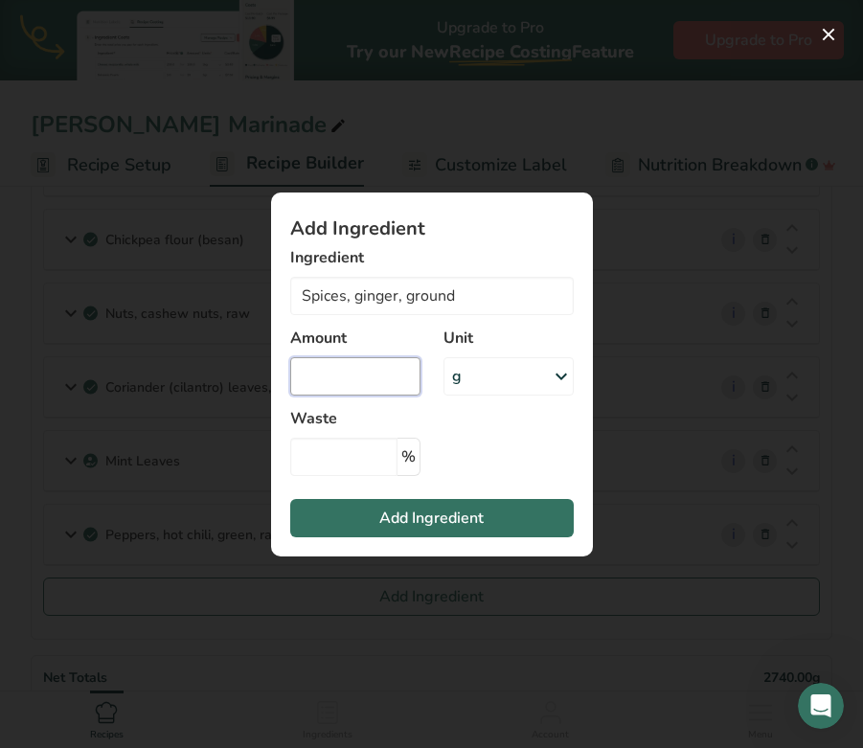
click at [355, 380] on input "Add ingredient modal" at bounding box center [355, 376] width 130 height 38
type input "300"
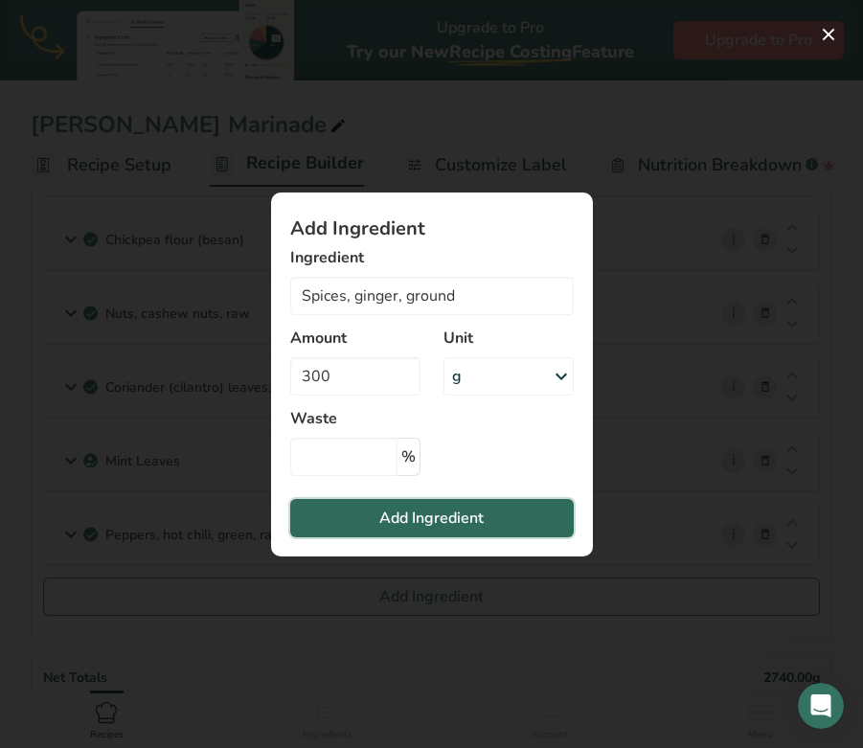
click at [420, 519] on span "Add Ingredient" at bounding box center [431, 517] width 104 height 23
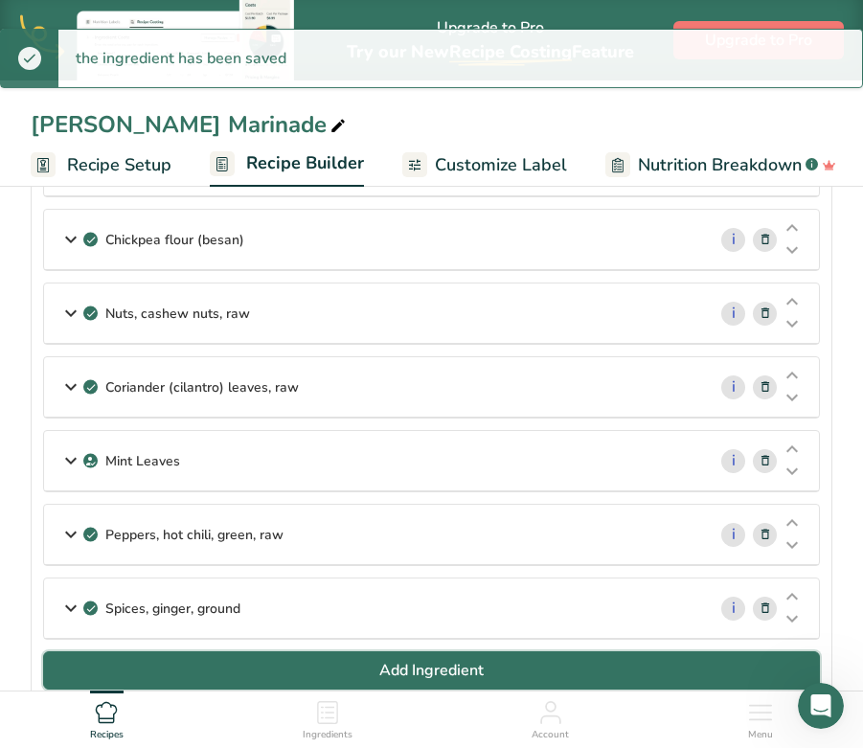
click at [357, 660] on button "Add Ingredient" at bounding box center [431, 670] width 776 height 38
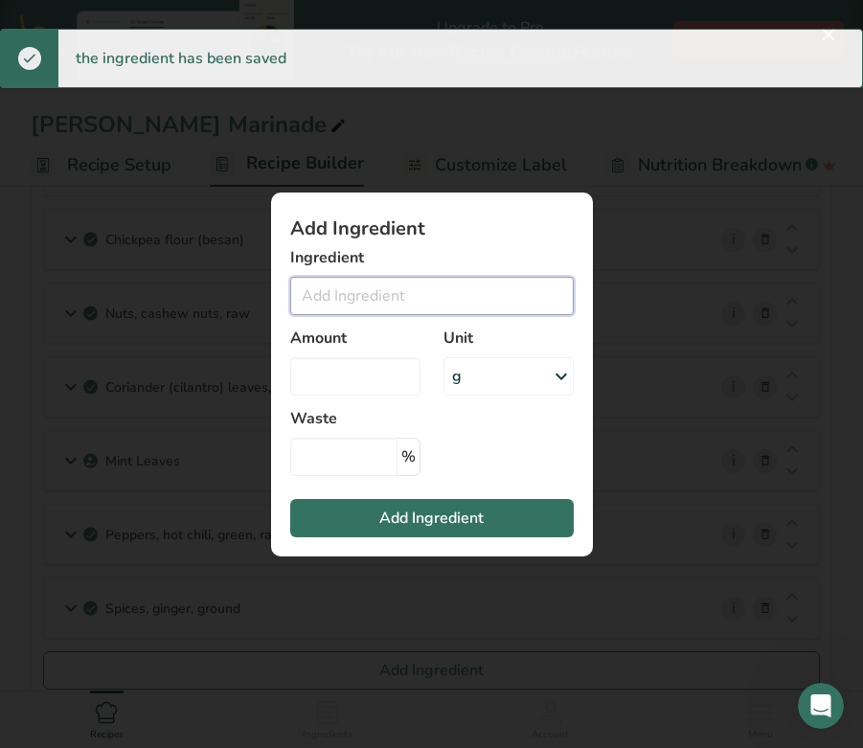
click at [341, 299] on input "Add ingredient modal" at bounding box center [431, 296] width 283 height 38
type input "F"
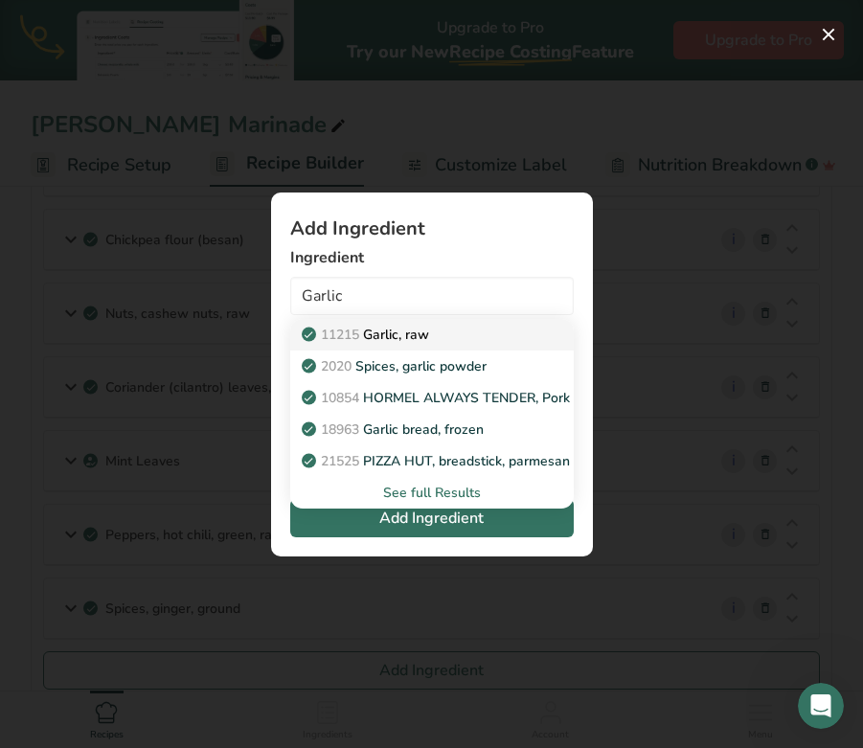
click at [417, 333] on p "11215 Garlic, raw" at bounding box center [367, 335] width 124 height 20
type input "Garlic, raw"
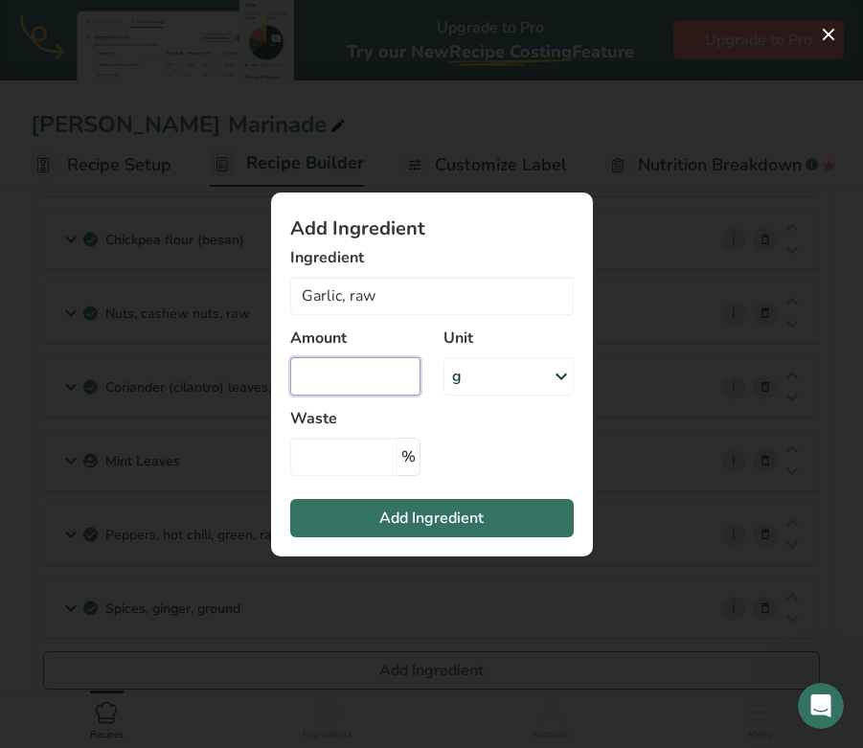
click at [374, 373] on input "Add ingredient modal" at bounding box center [355, 376] width 130 height 38
type input "160"
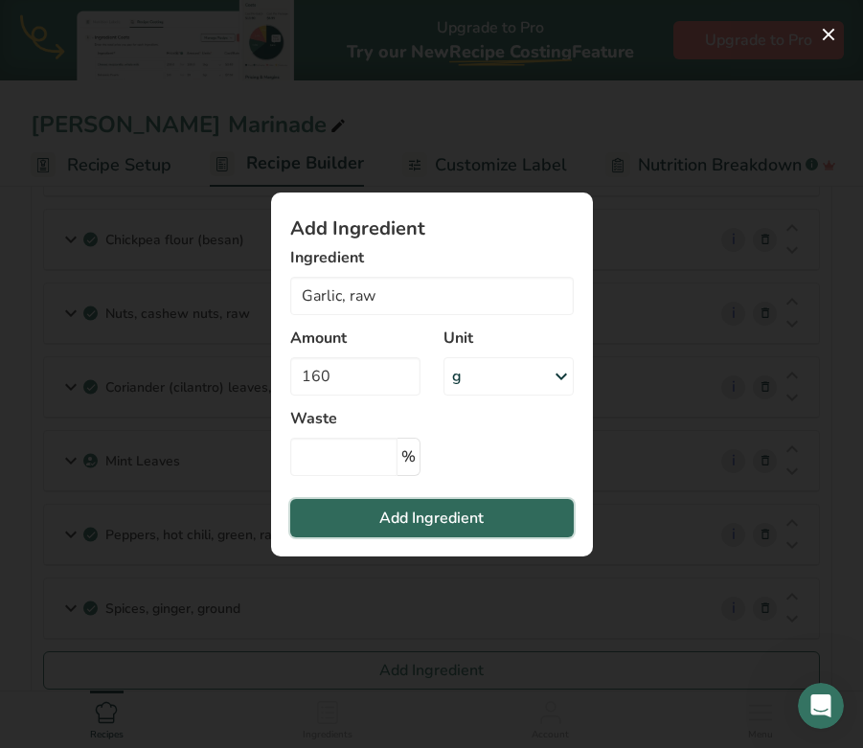
click at [434, 516] on span "Add Ingredient" at bounding box center [431, 517] width 104 height 23
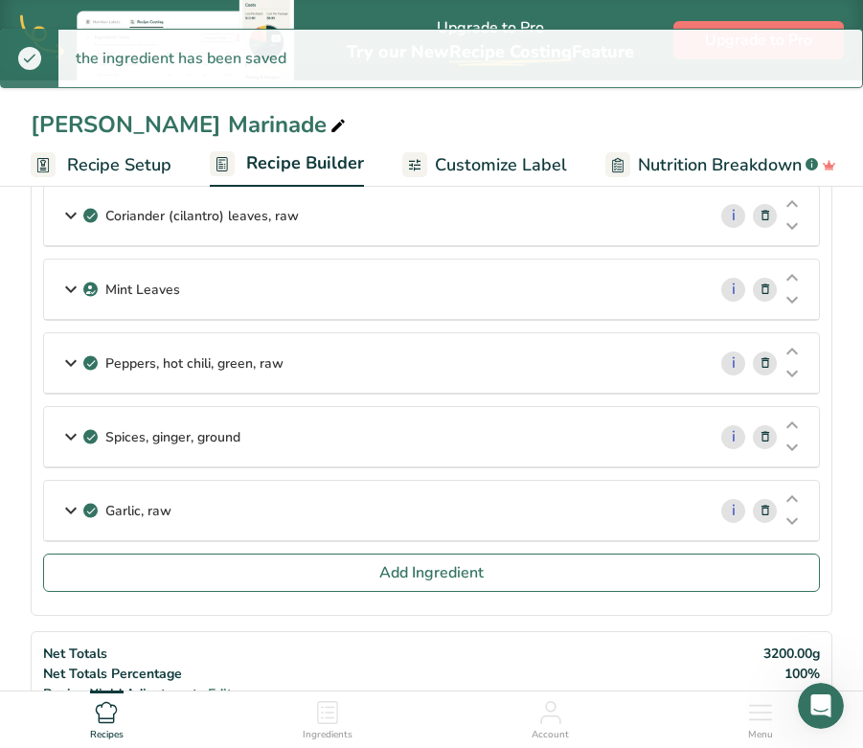
scroll to position [375, 0]
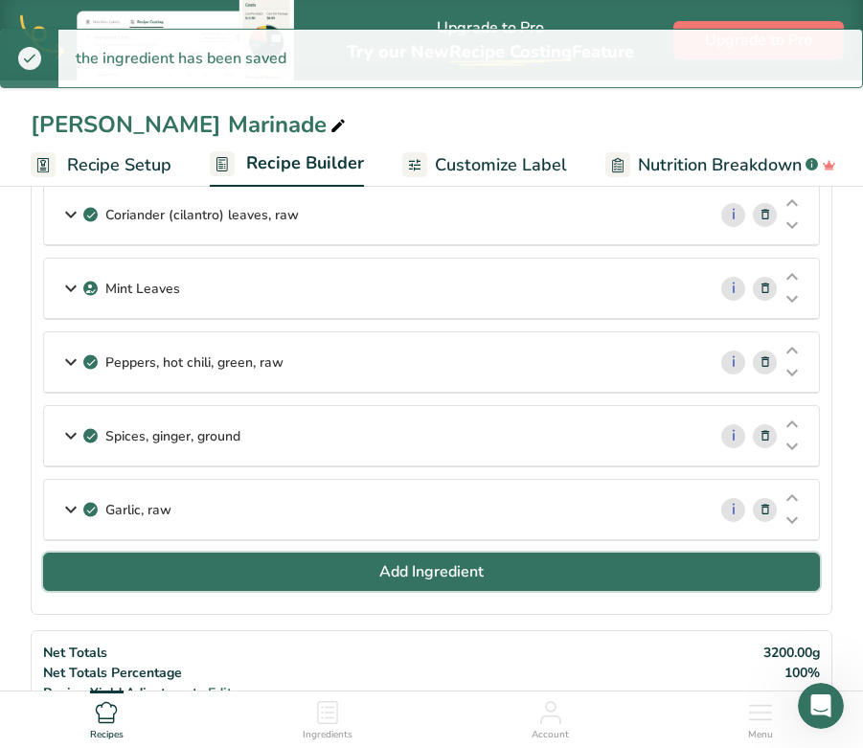
click at [412, 569] on span "Add Ingredient" at bounding box center [431, 571] width 104 height 23
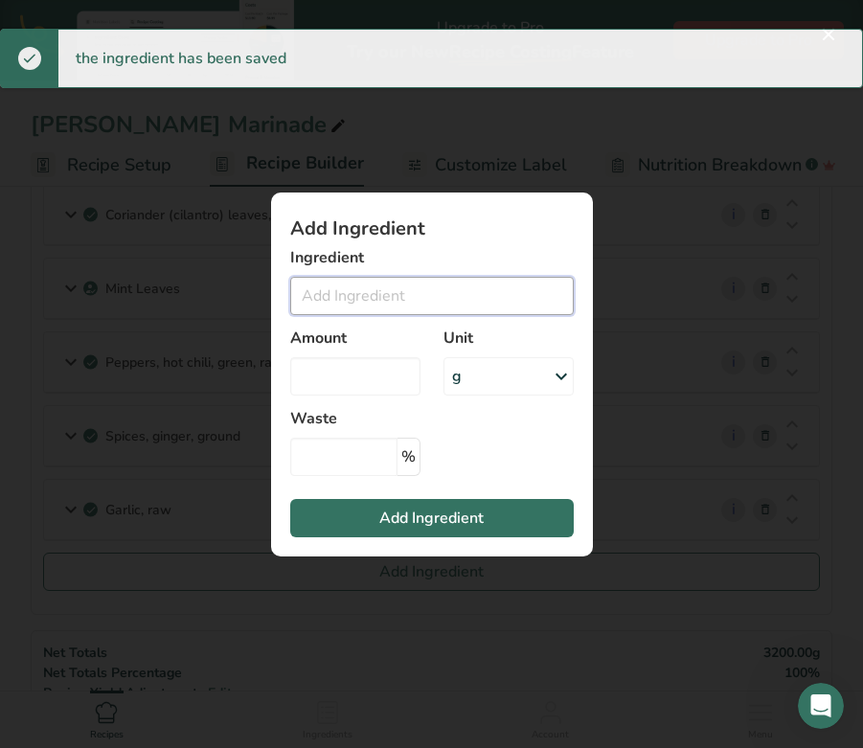
click at [394, 302] on input "Add ingredient modal" at bounding box center [431, 296] width 283 height 38
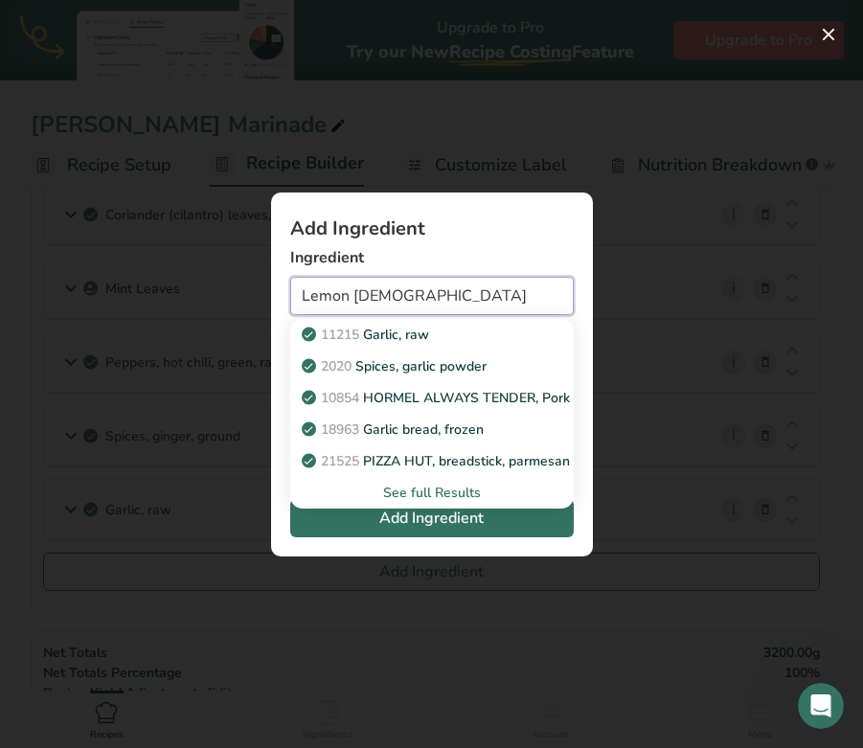
type input "Lemon Juice"
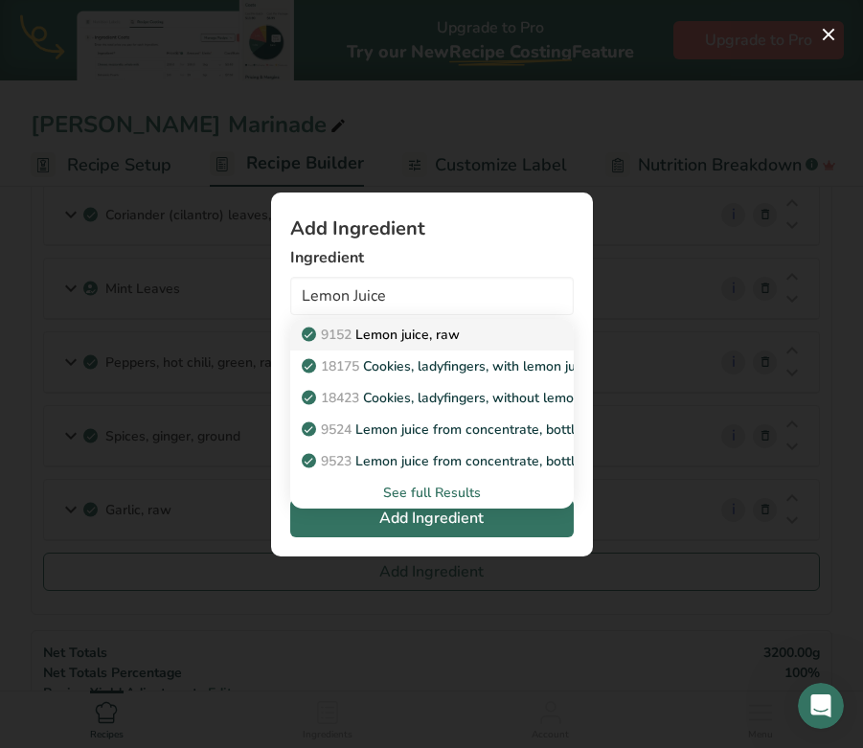
click at [414, 336] on p "9152 Lemon juice, raw" at bounding box center [382, 335] width 154 height 20
type input "Lemon juice, raw"
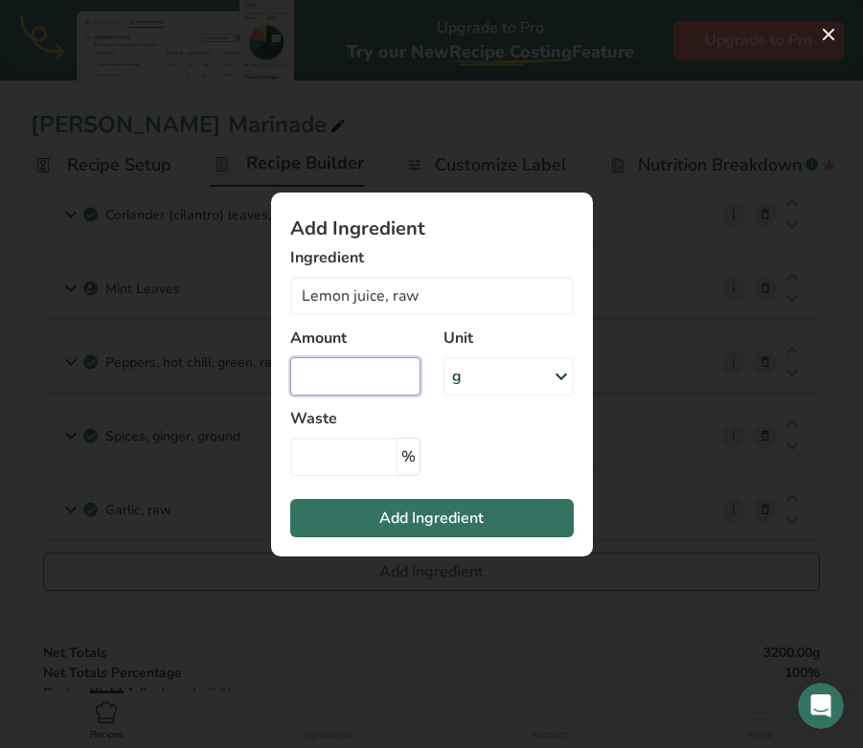
click at [370, 362] on input "Add ingredient modal" at bounding box center [355, 376] width 130 height 38
type input "300"
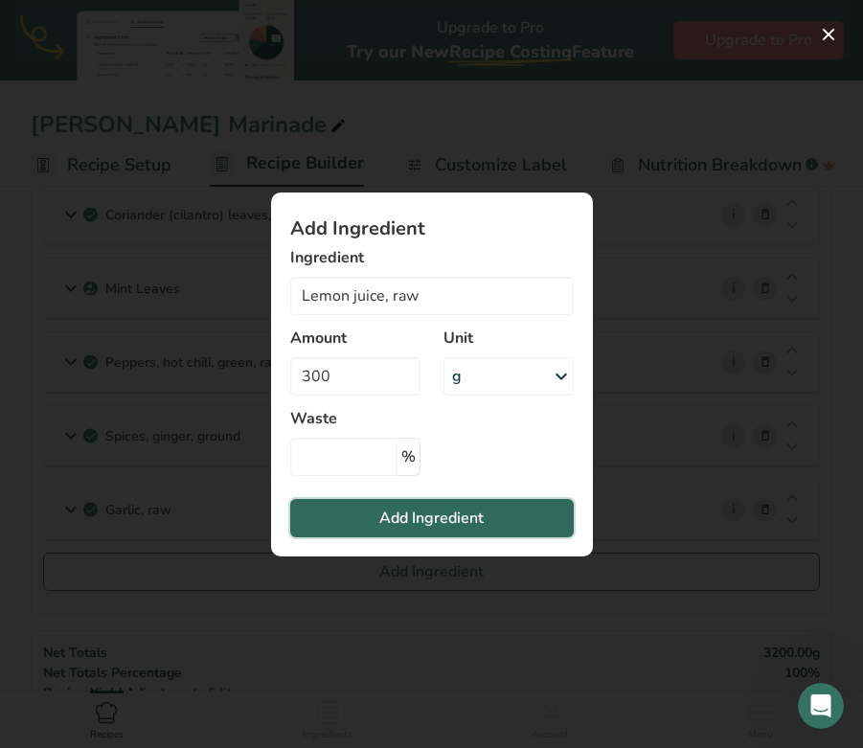
click at [408, 515] on span "Add Ingredient" at bounding box center [431, 517] width 104 height 23
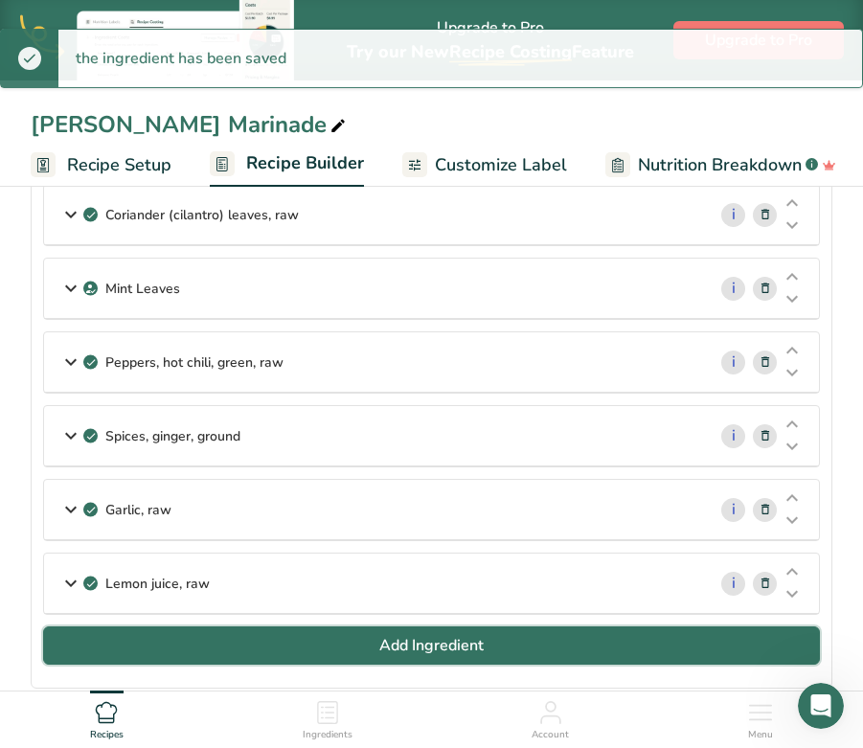
click at [271, 631] on button "Add Ingredient" at bounding box center [431, 645] width 776 height 38
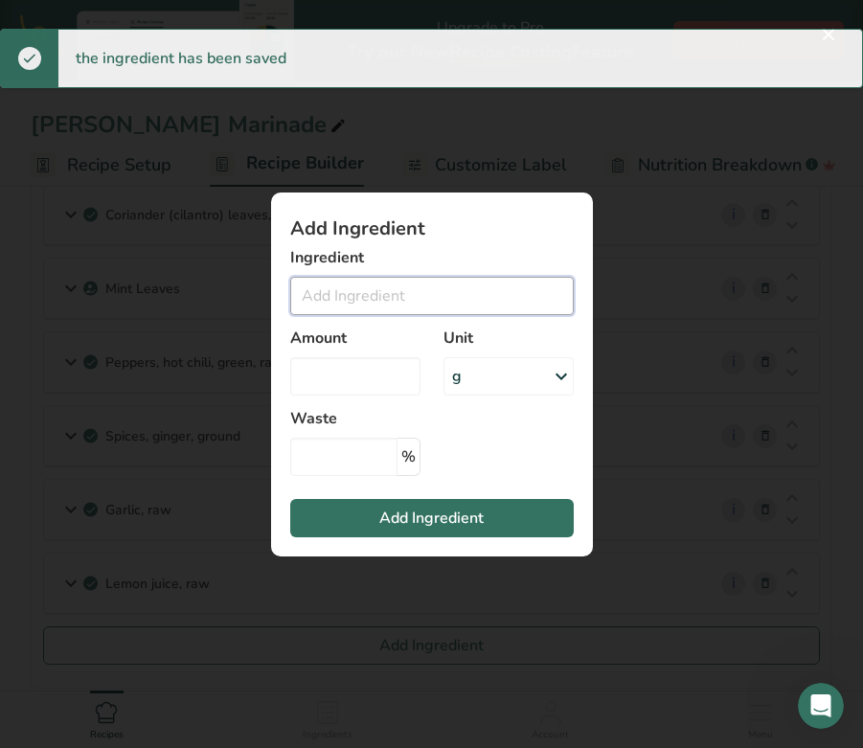
click at [340, 307] on input "Add ingredient modal" at bounding box center [431, 296] width 283 height 38
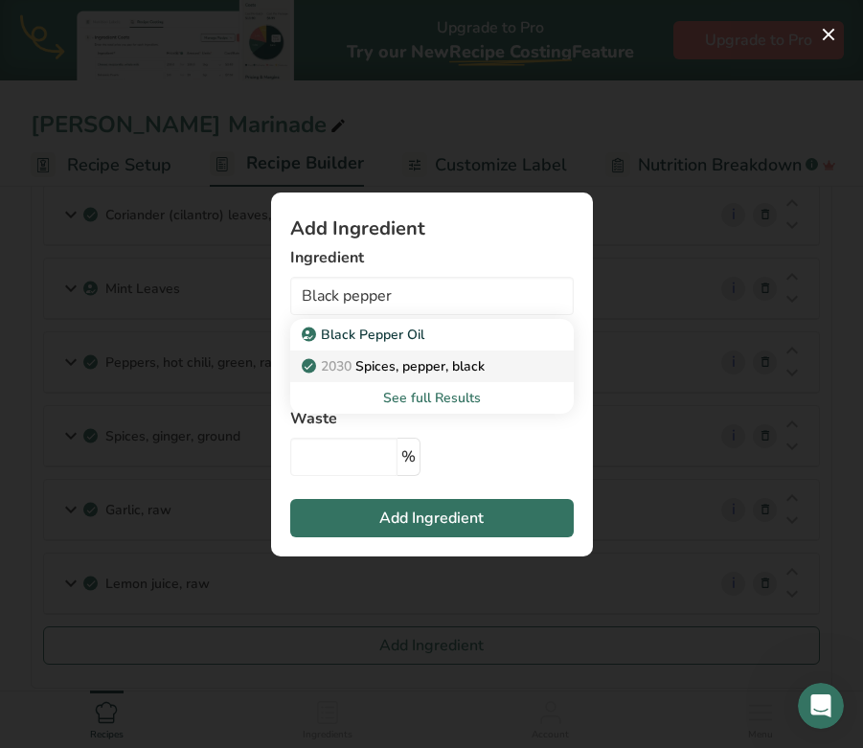
click at [345, 373] on span "2030" at bounding box center [336, 366] width 31 height 18
type input "Spices, pepper, black"
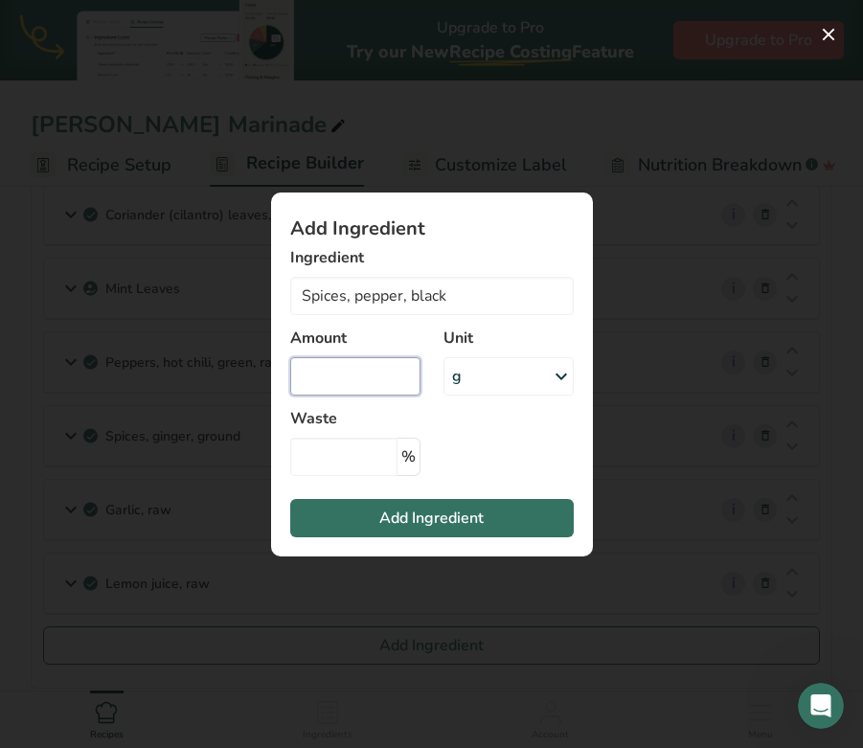
click at [348, 383] on input "Add ingredient modal" at bounding box center [355, 376] width 130 height 38
type input "20"
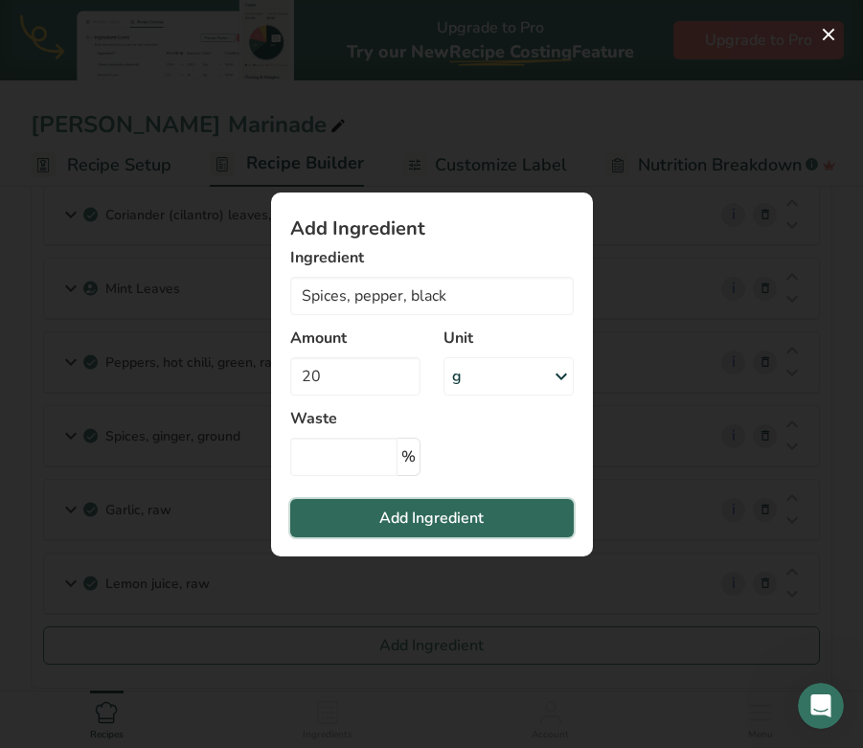
click at [381, 512] on span "Add Ingredient" at bounding box center [431, 517] width 104 height 23
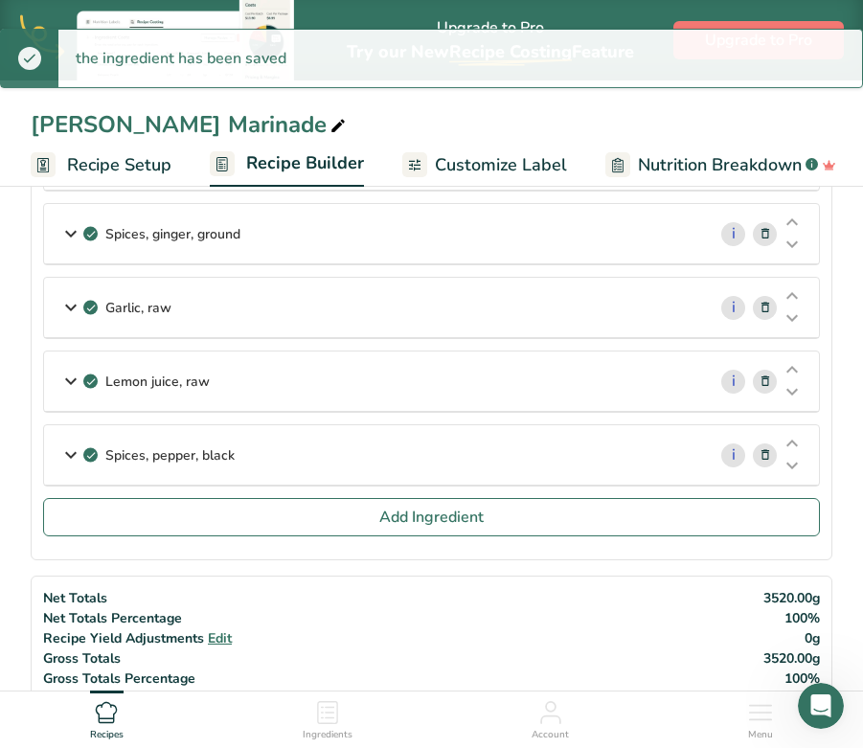
scroll to position [584, 0]
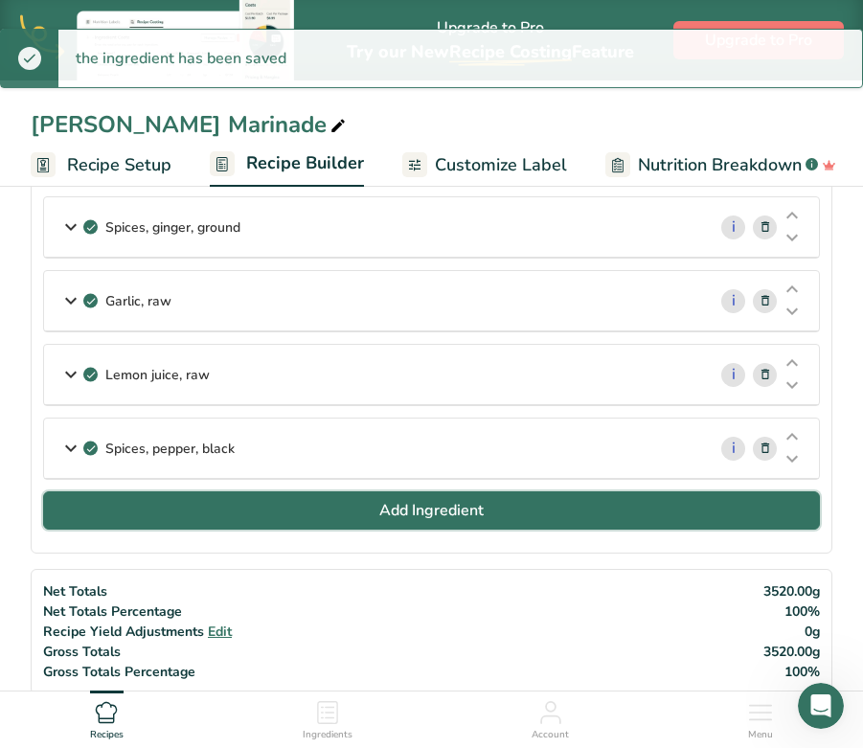
click at [335, 498] on button "Add Ingredient" at bounding box center [431, 510] width 776 height 38
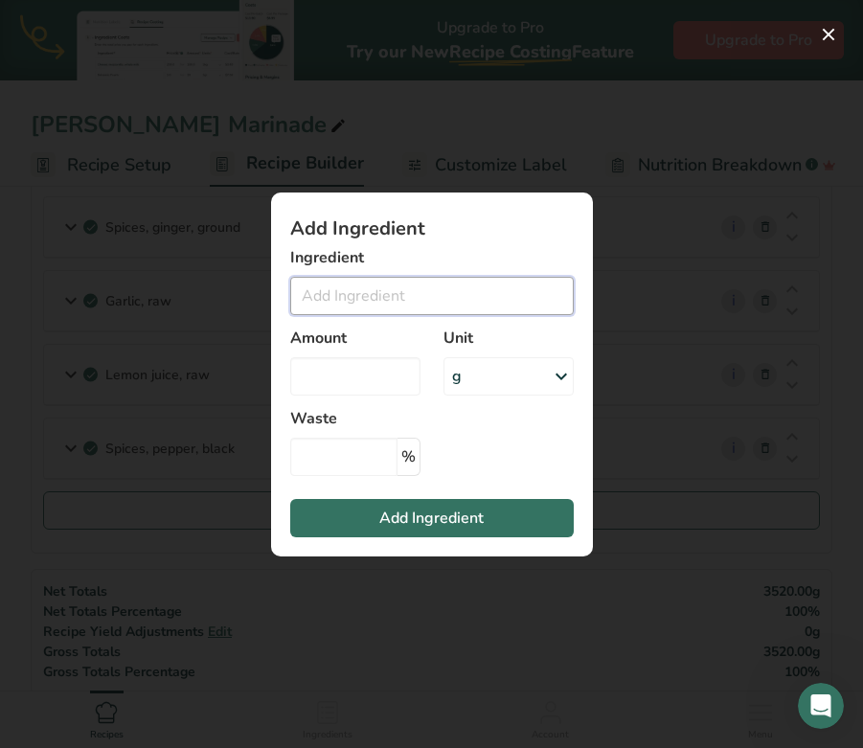
click at [358, 297] on input "Add ingredient modal" at bounding box center [431, 296] width 283 height 38
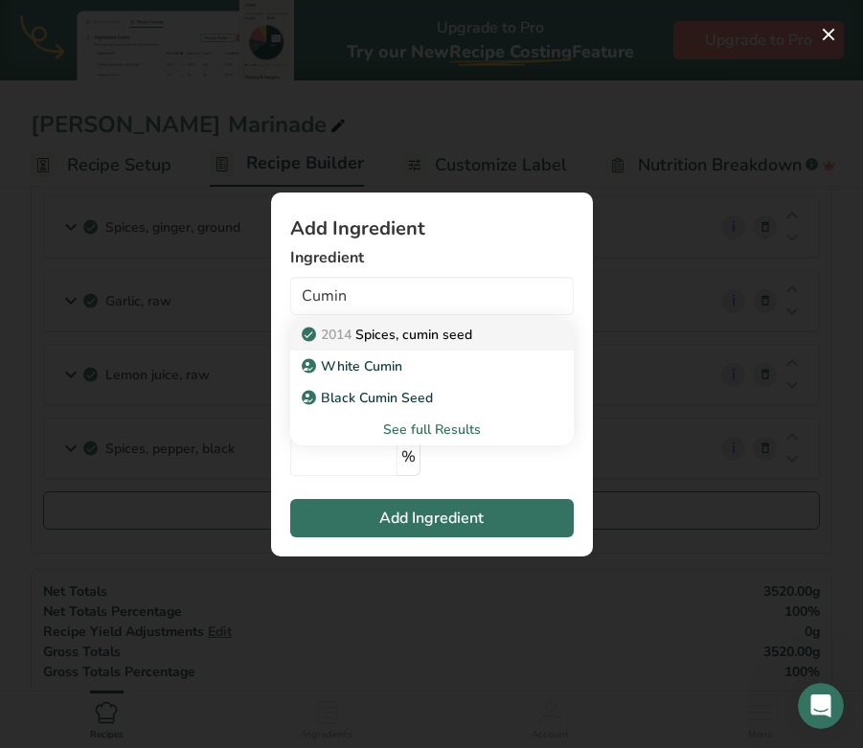
click at [383, 329] on p "2014 Spices, cumin seed" at bounding box center [388, 335] width 167 height 20
type input "Spices, cumin seed"
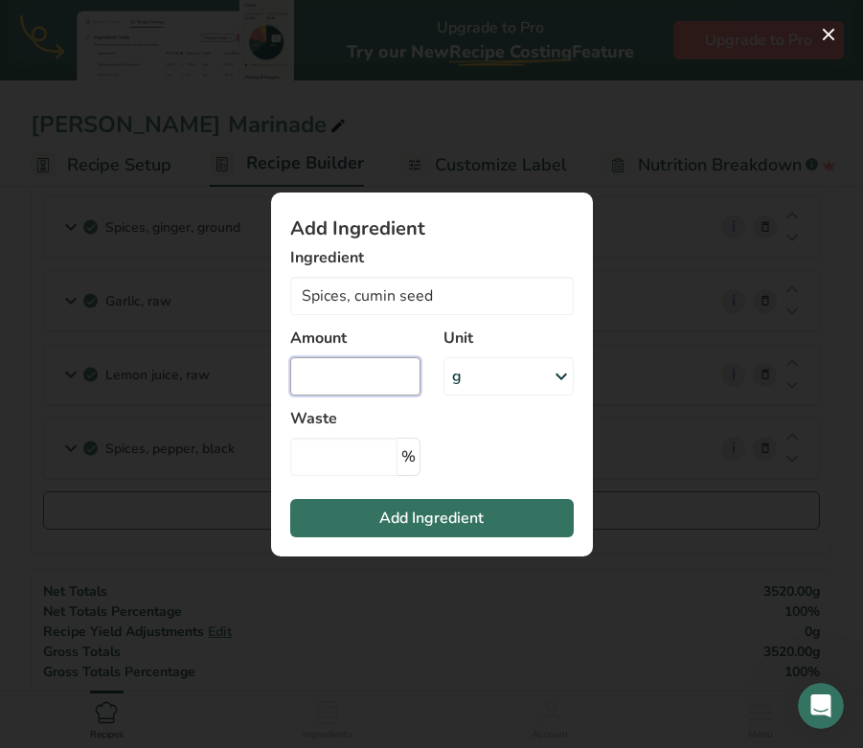
click at [350, 373] on input "Add ingredient modal" at bounding box center [355, 376] width 130 height 38
type input "40"
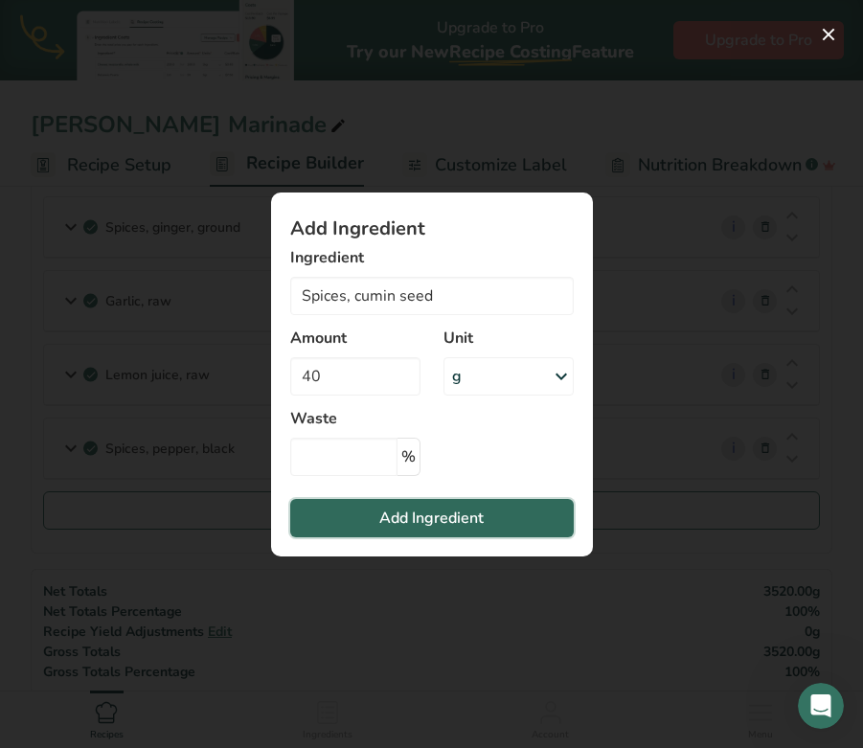
click at [392, 514] on span "Add Ingredient" at bounding box center [431, 517] width 104 height 23
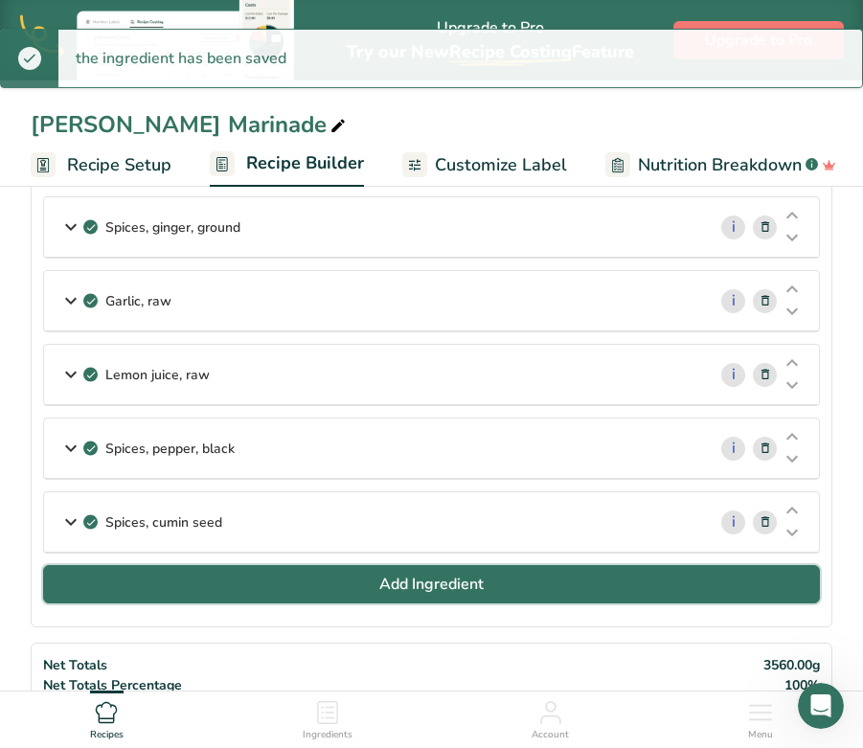
click at [324, 582] on button "Add Ingredient" at bounding box center [431, 584] width 776 height 38
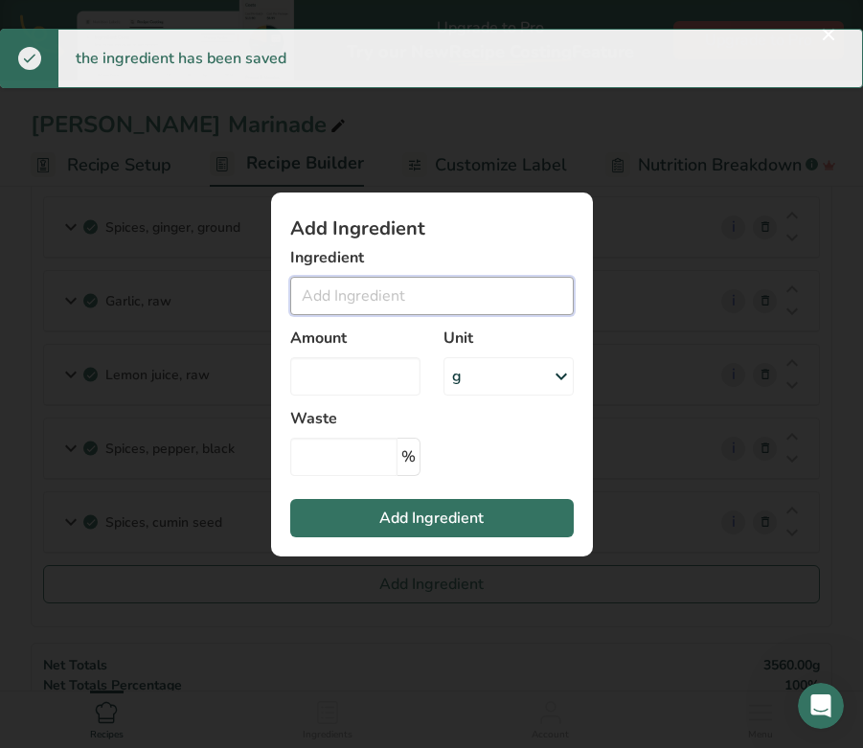
click at [326, 297] on input "Add ingredient modal" at bounding box center [431, 296] width 283 height 38
type input "P"
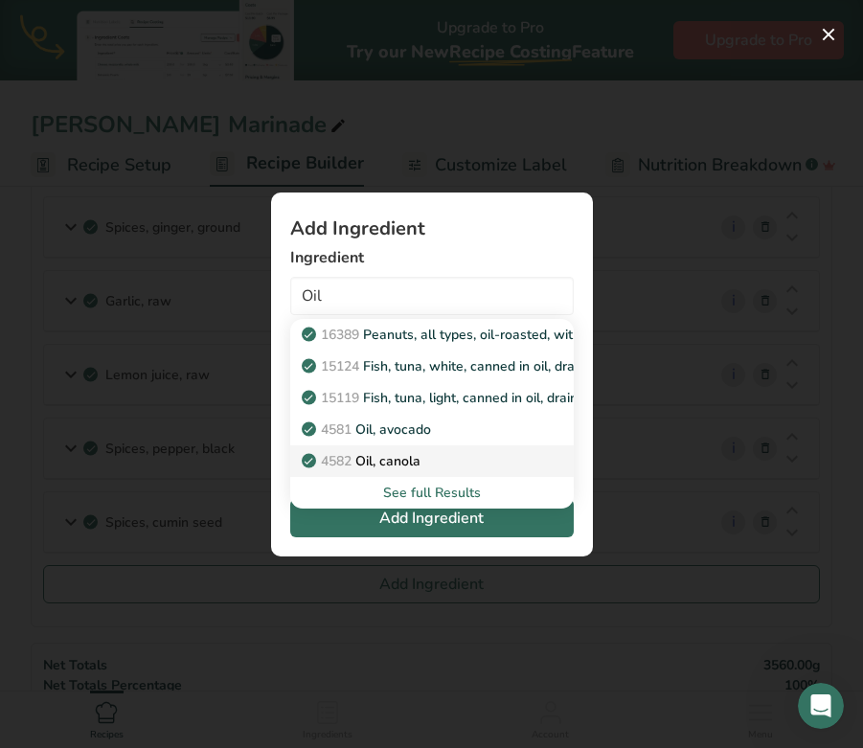
click at [343, 449] on link "4582 Oil, canola" at bounding box center [431, 461] width 283 height 32
type input "Oil, canola"
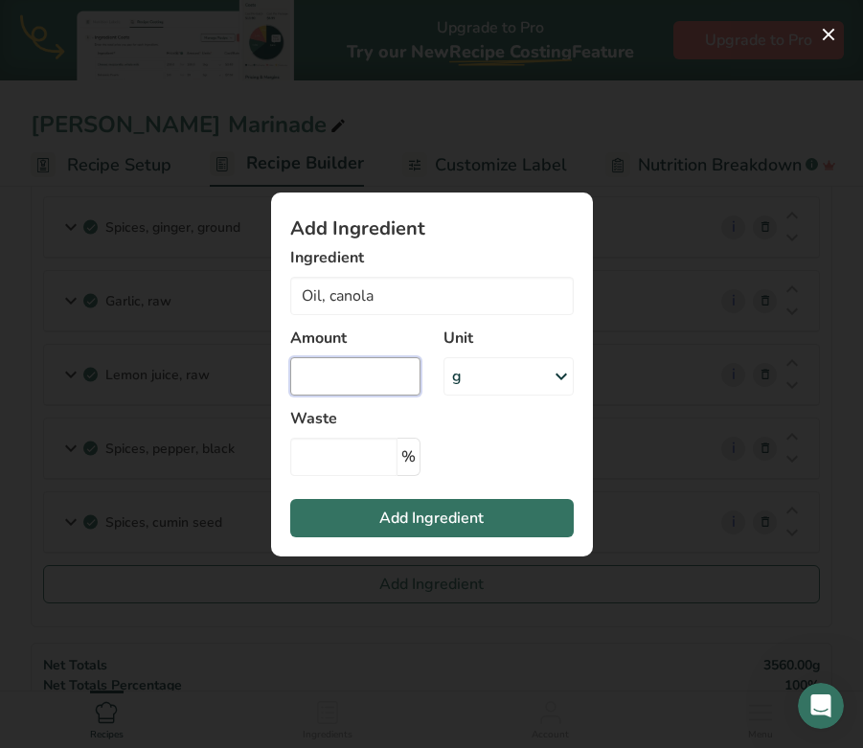
click at [347, 385] on input "Add ingredient modal" at bounding box center [355, 376] width 130 height 38
type input "300"
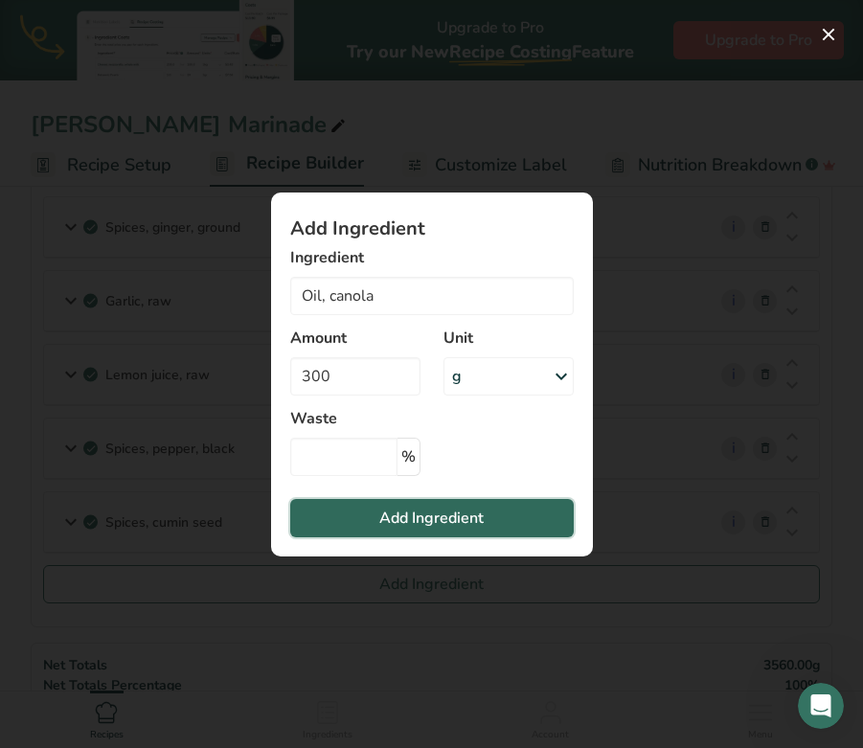
click at [345, 521] on button "Add Ingredient" at bounding box center [431, 518] width 283 height 38
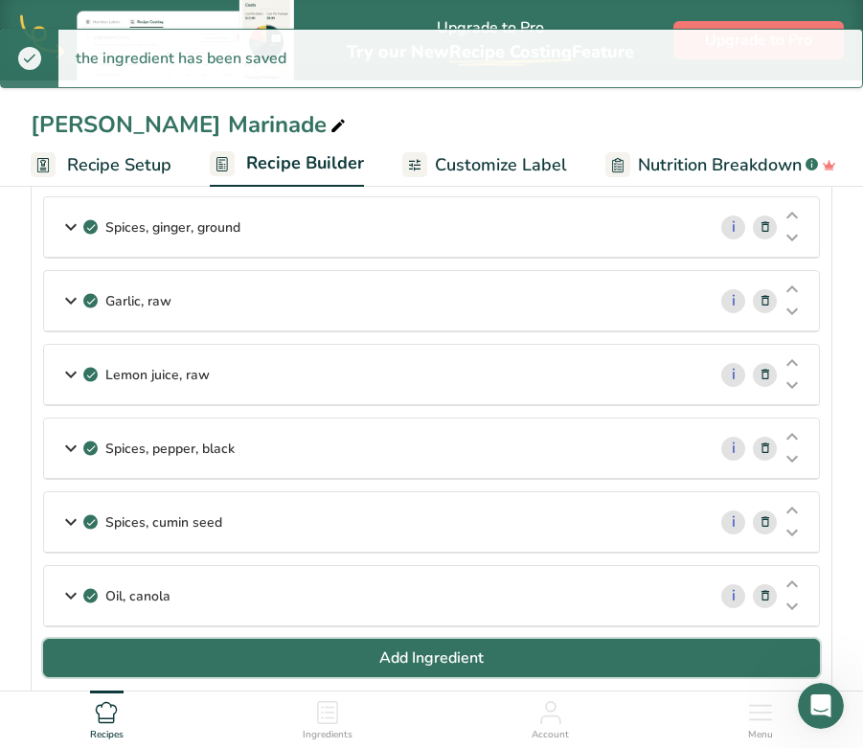
click at [376, 654] on button "Add Ingredient" at bounding box center [431, 658] width 776 height 38
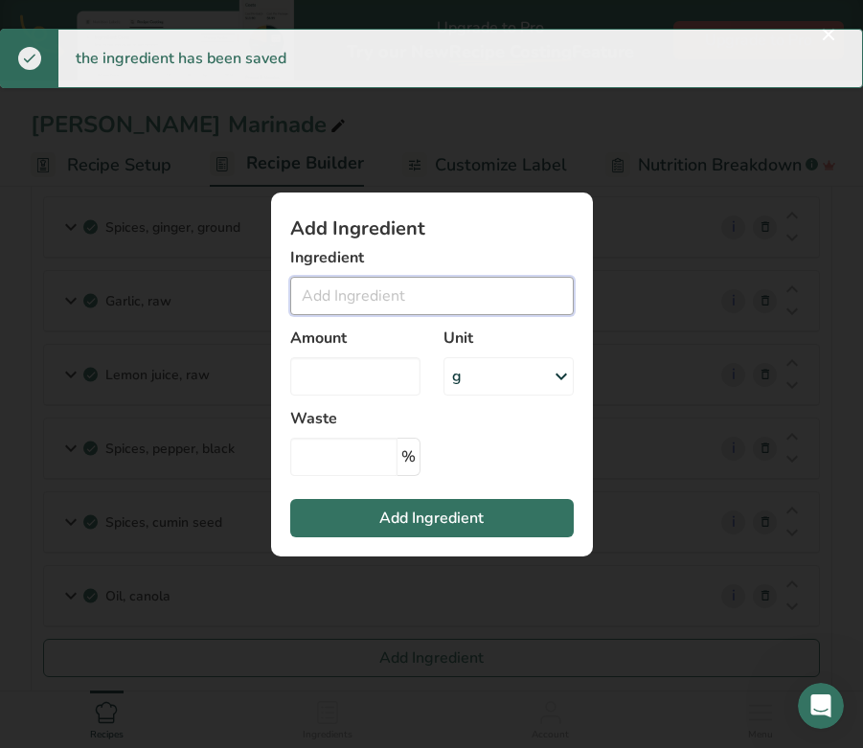
click at [378, 302] on input "Add ingredient modal" at bounding box center [431, 296] width 283 height 38
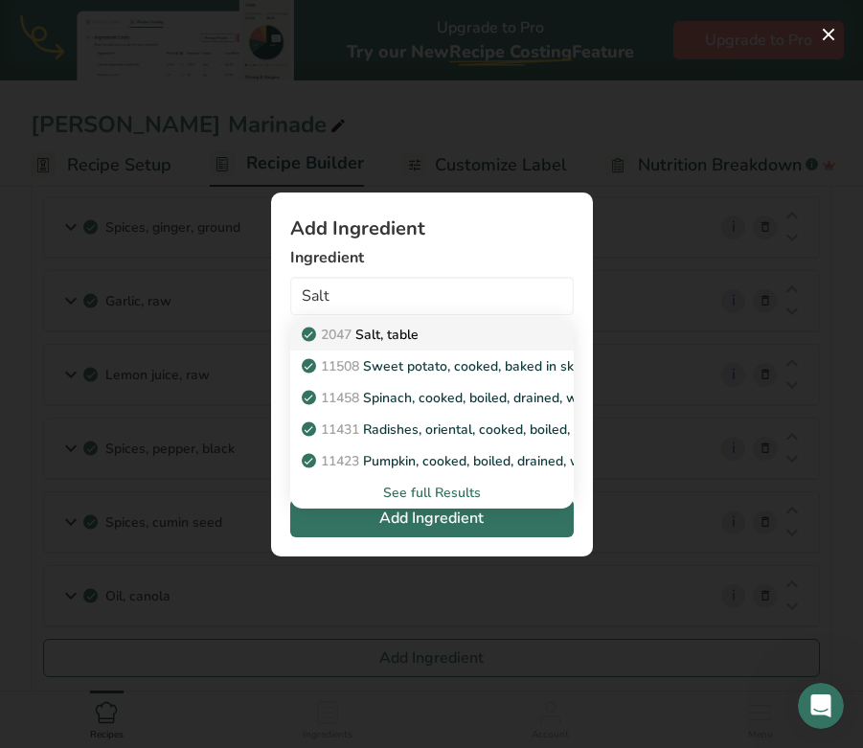
click at [393, 336] on p "2047 Salt, table" at bounding box center [361, 335] width 113 height 20
type input "Salt, table"
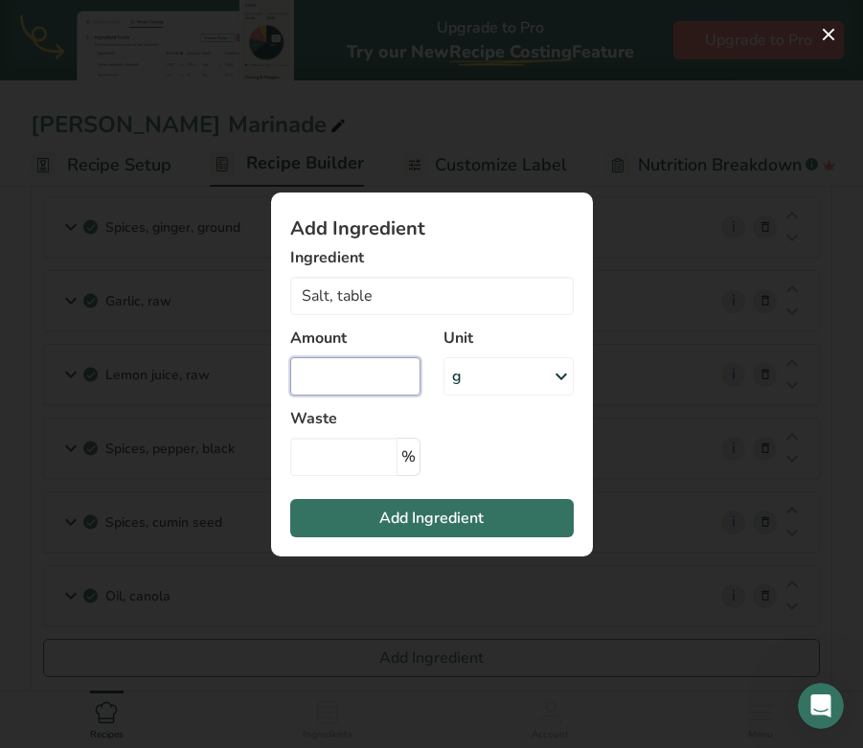
click at [356, 380] on input "Add ingredient modal" at bounding box center [355, 376] width 130 height 38
type input "40"
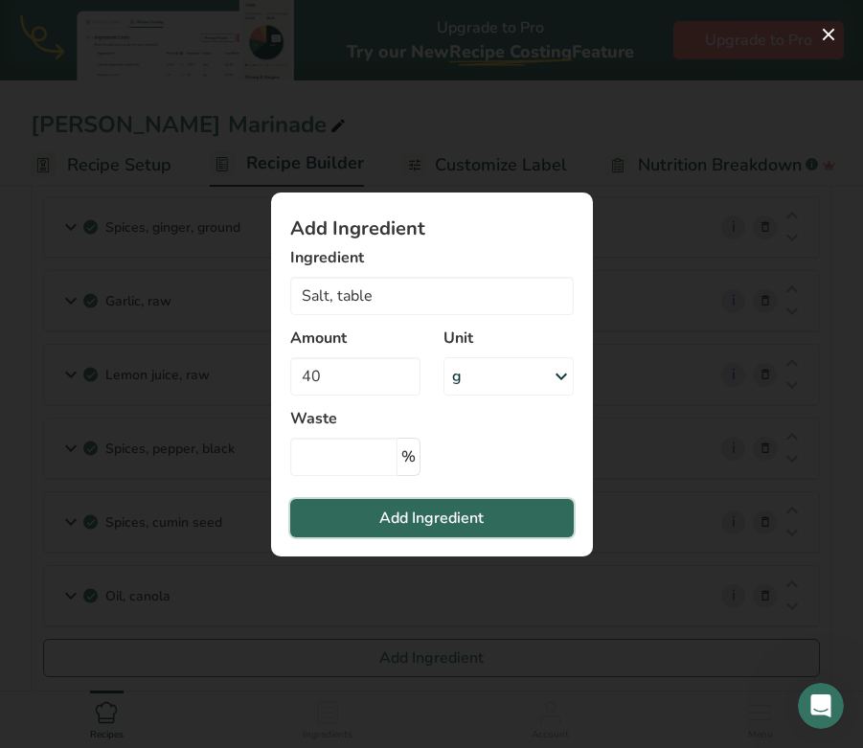
click at [393, 515] on span "Add Ingredient" at bounding box center [431, 517] width 104 height 23
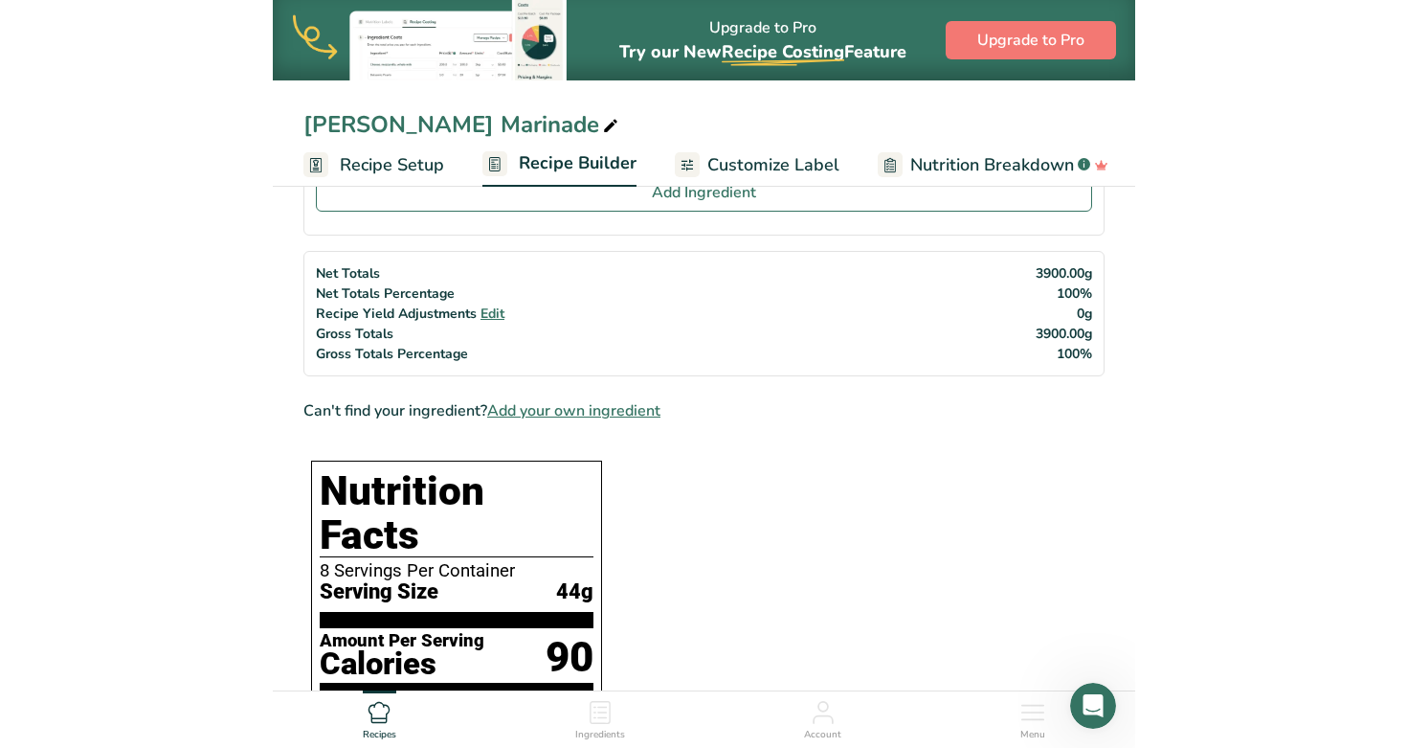
scroll to position [1125, 0]
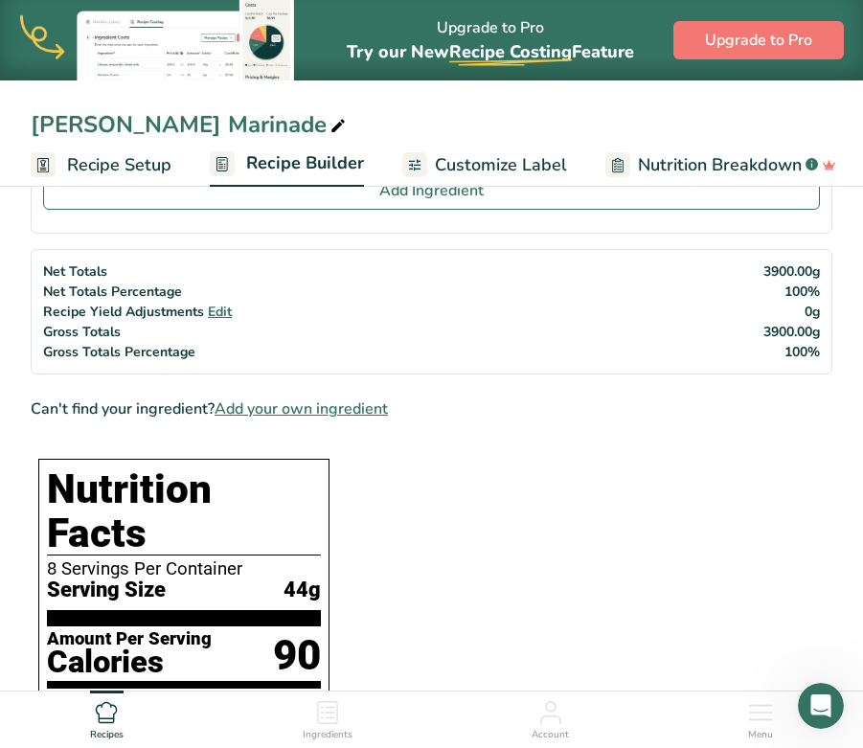
click at [3, 285] on section "Add Ingredients Manage Recipe Delete Recipe Duplicate Recipe Scale Recipe Save …" at bounding box center [431, 441] width 863 height 2773
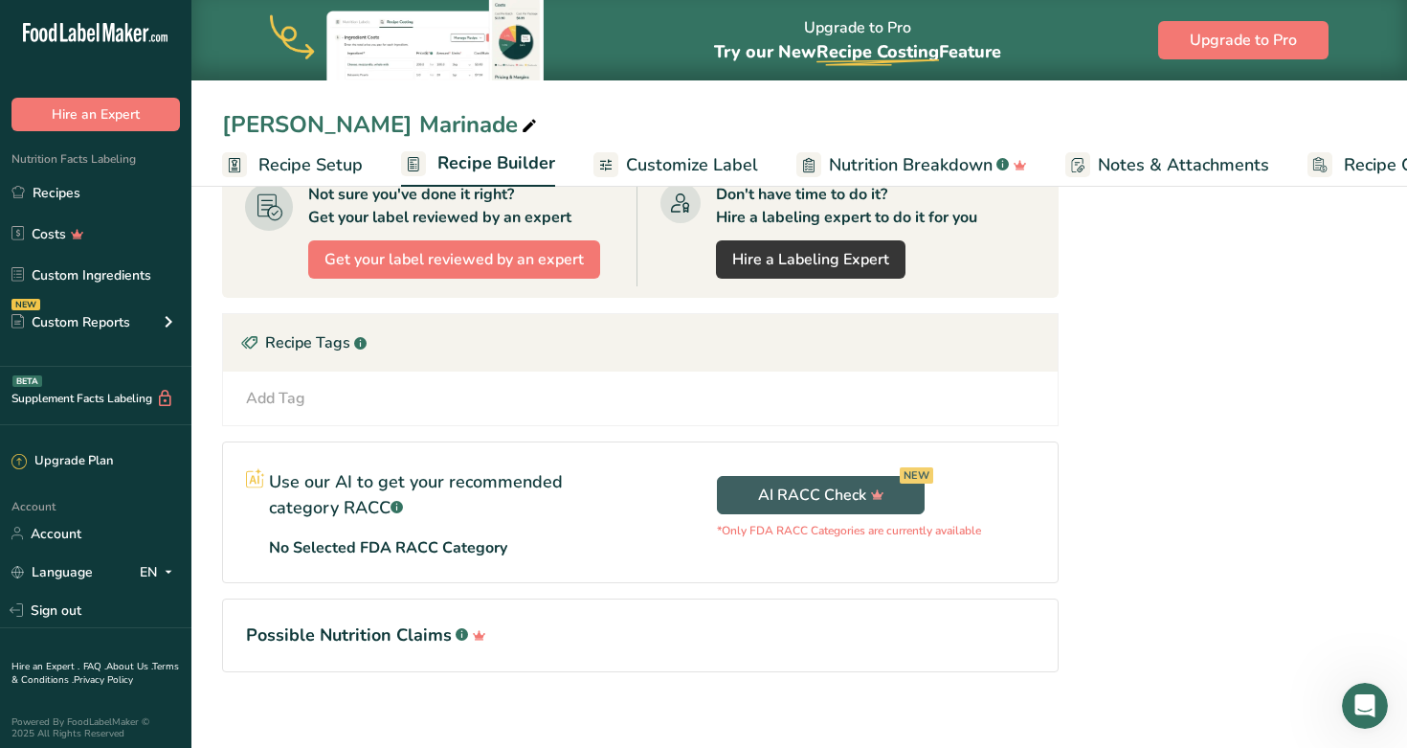
click at [352, 167] on span "Recipe Setup" at bounding box center [311, 165] width 104 height 26
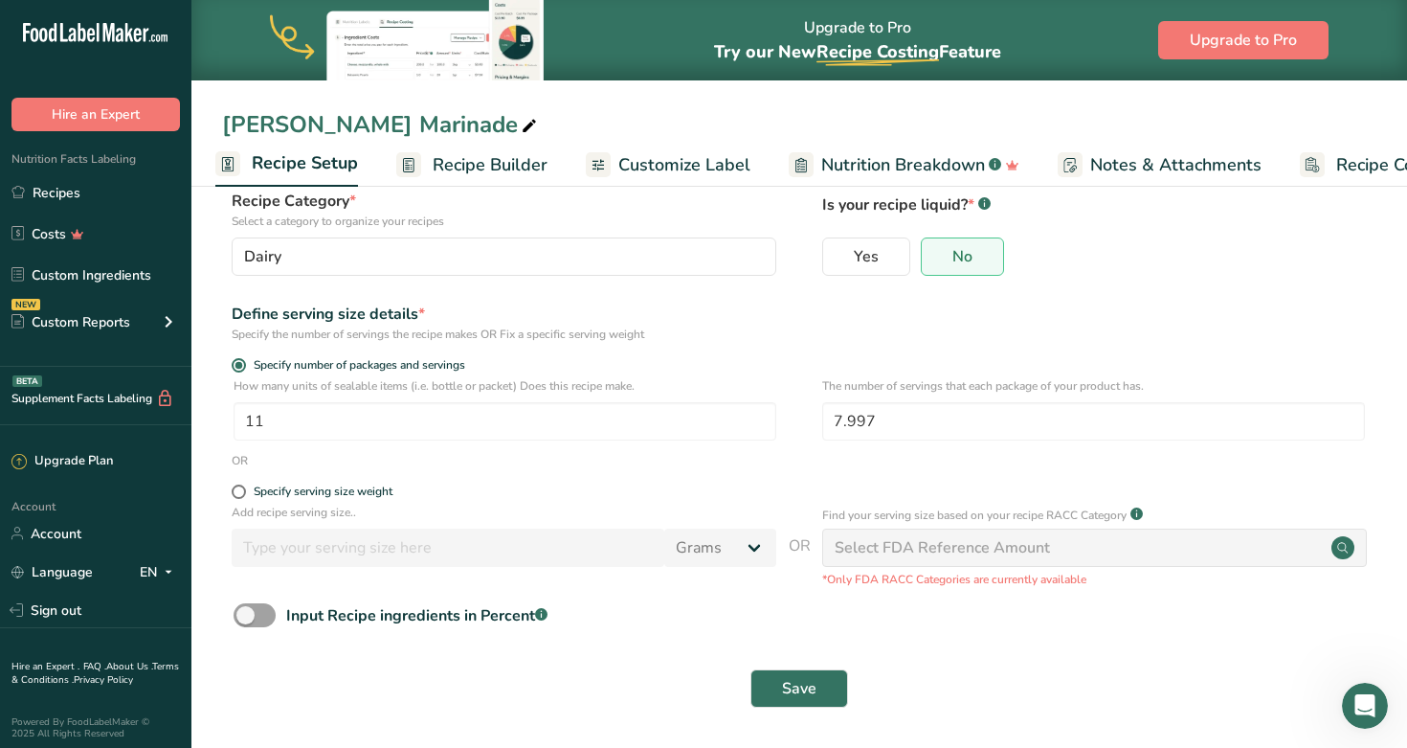
scroll to position [125, 0]
click at [862, 420] on input "7.997" at bounding box center [1093, 420] width 543 height 38
type input "6"
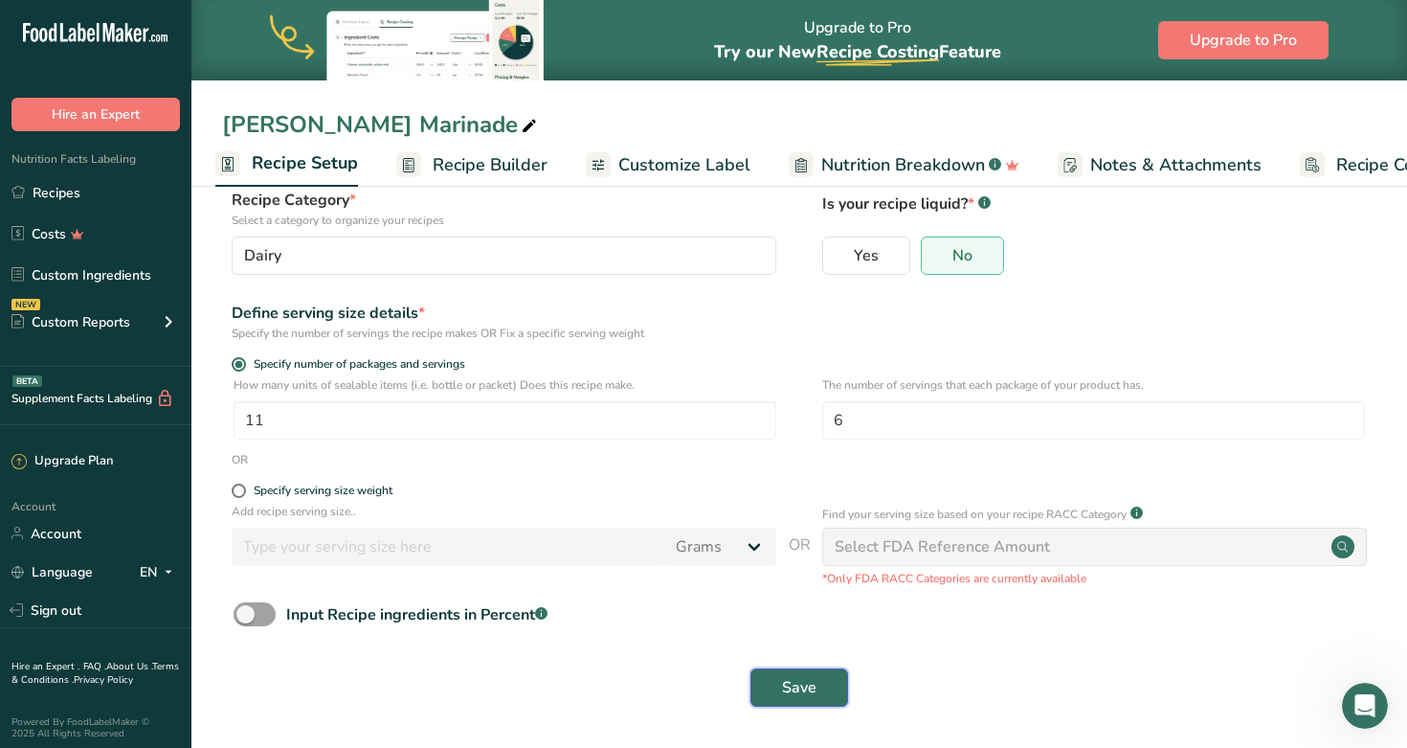
click at [819, 675] on button "Save" at bounding box center [800, 687] width 98 height 38
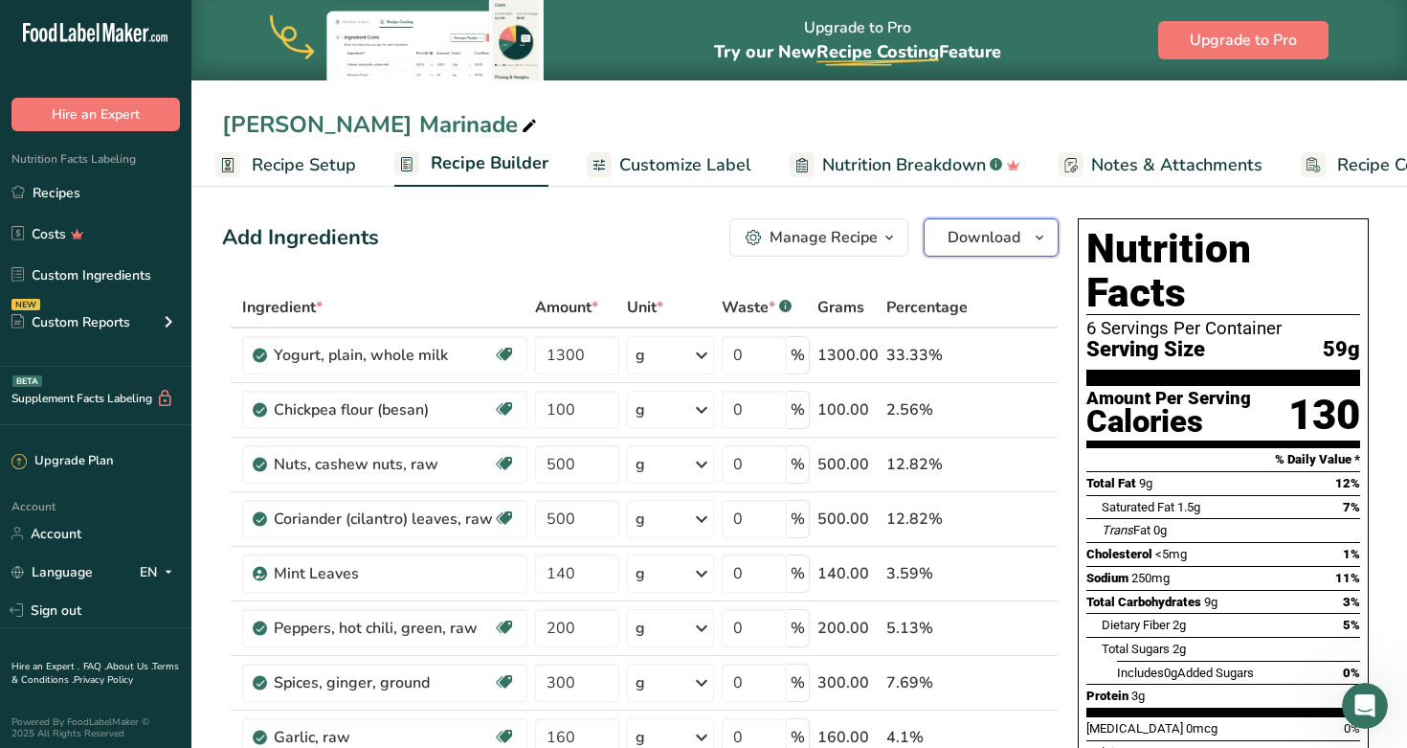
click at [862, 246] on span "Download" at bounding box center [984, 237] width 73 height 23
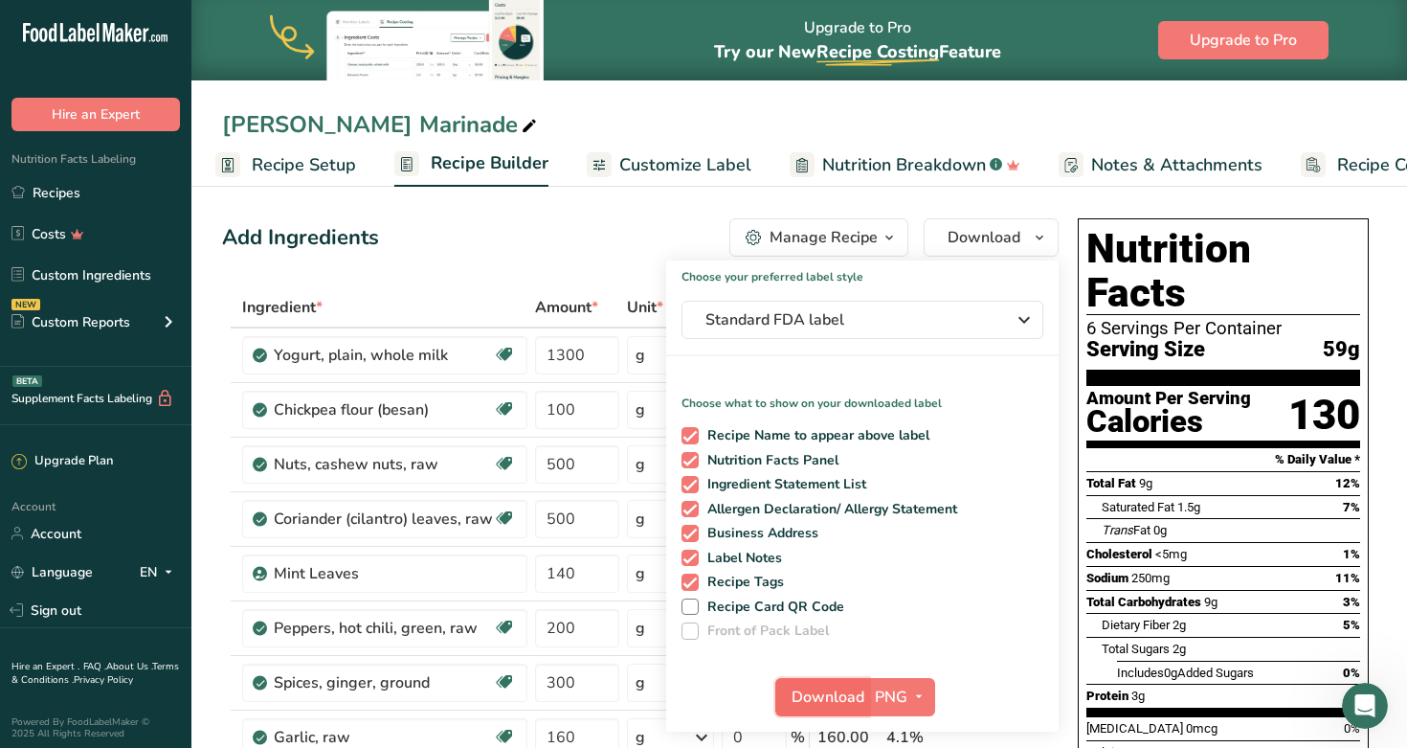
click at [837, 696] on span "Download" at bounding box center [828, 697] width 73 height 23
click at [862, 107] on div "[PERSON_NAME] Marinade" at bounding box center [799, 124] width 1216 height 34
